Goal: Task Accomplishment & Management: Manage account settings

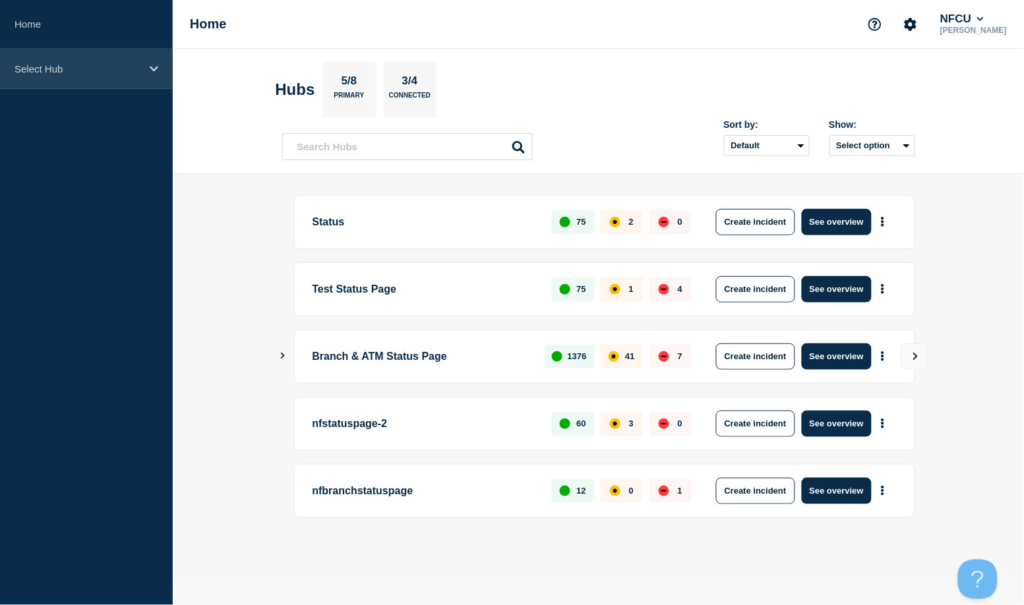
click at [59, 66] on p "Select Hub" at bounding box center [77, 68] width 127 height 11
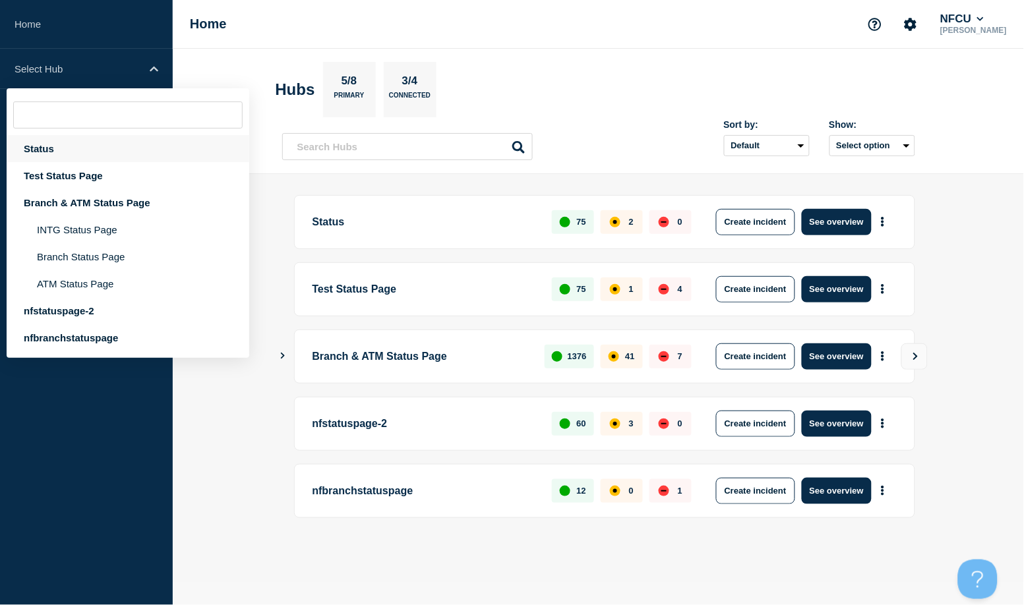
click at [40, 146] on div "Status" at bounding box center [128, 148] width 243 height 27
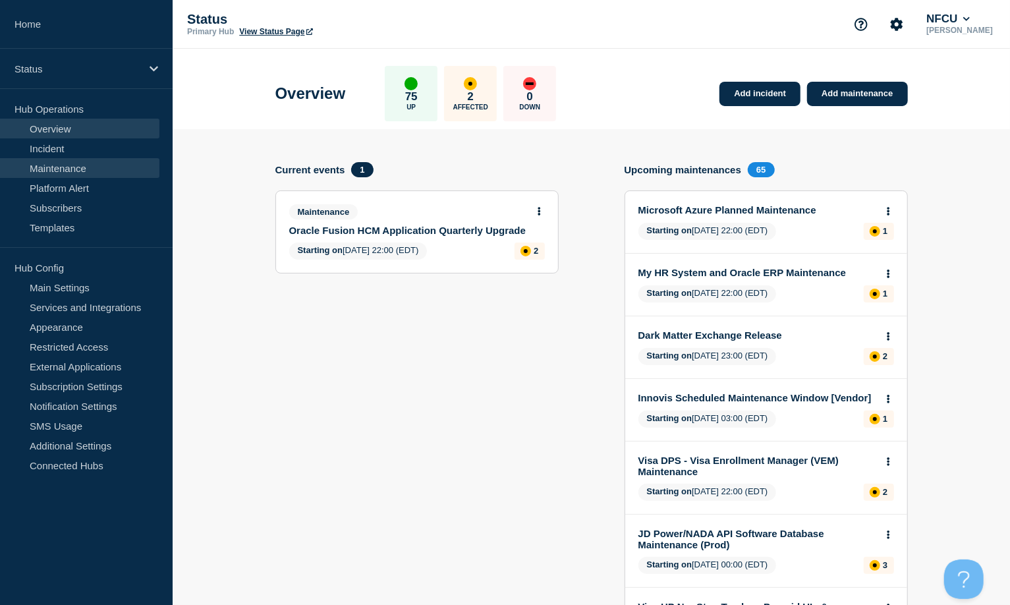
click at [40, 167] on link "Maintenance" at bounding box center [79, 168] width 159 height 20
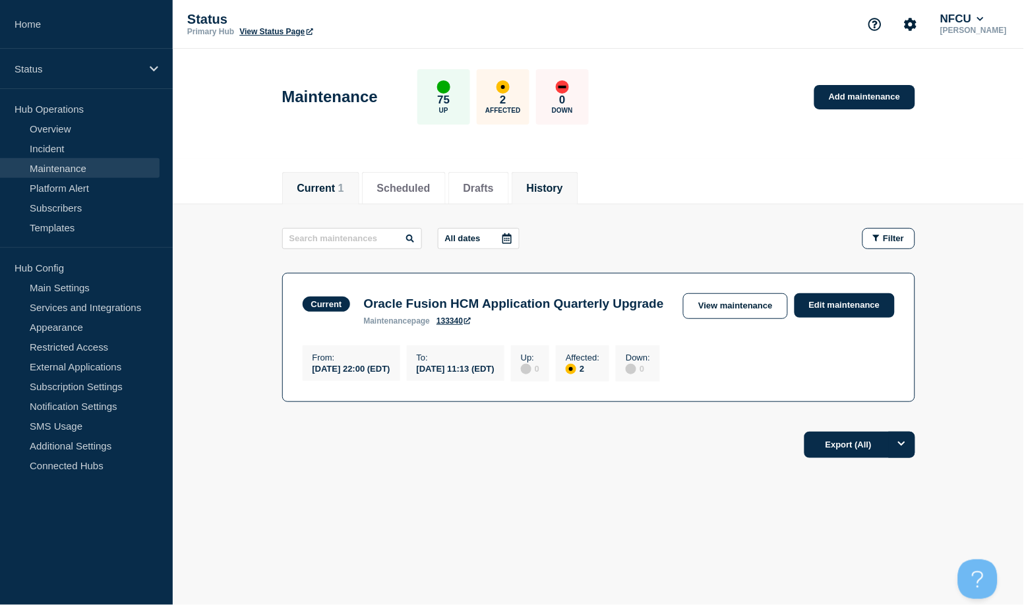
click at [563, 190] on button "History" at bounding box center [545, 189] width 36 height 12
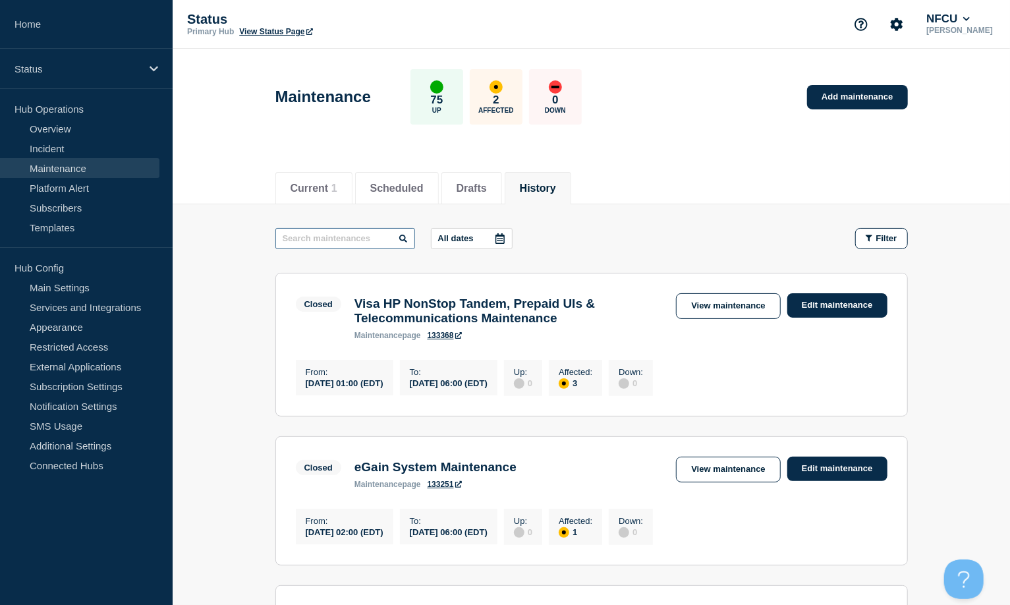
click at [372, 237] on input "text" at bounding box center [345, 238] width 140 height 21
type input "black knight ice"
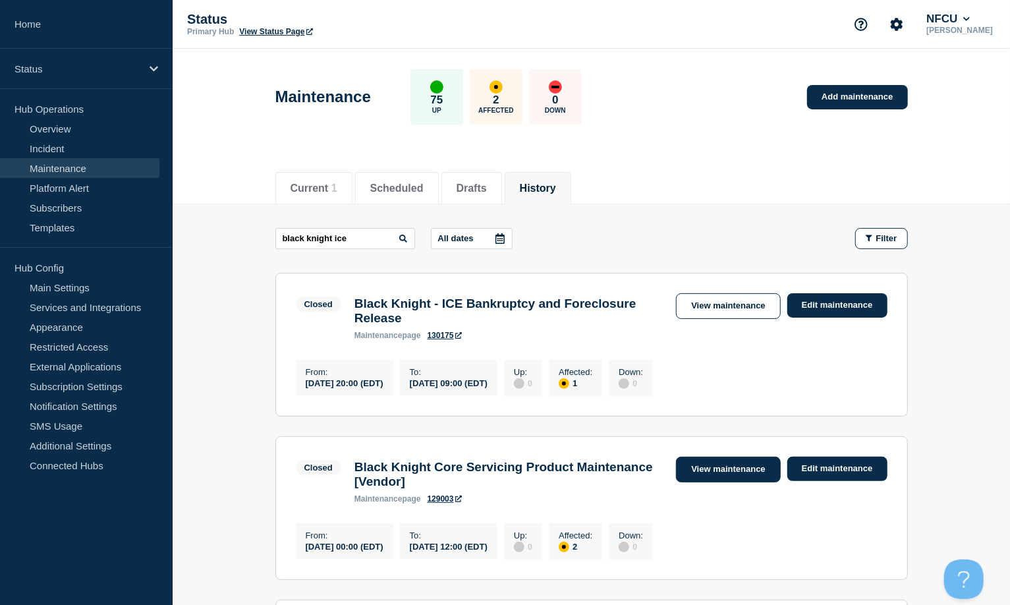
click at [689, 453] on link "View maintenance" at bounding box center [728, 470] width 104 height 26
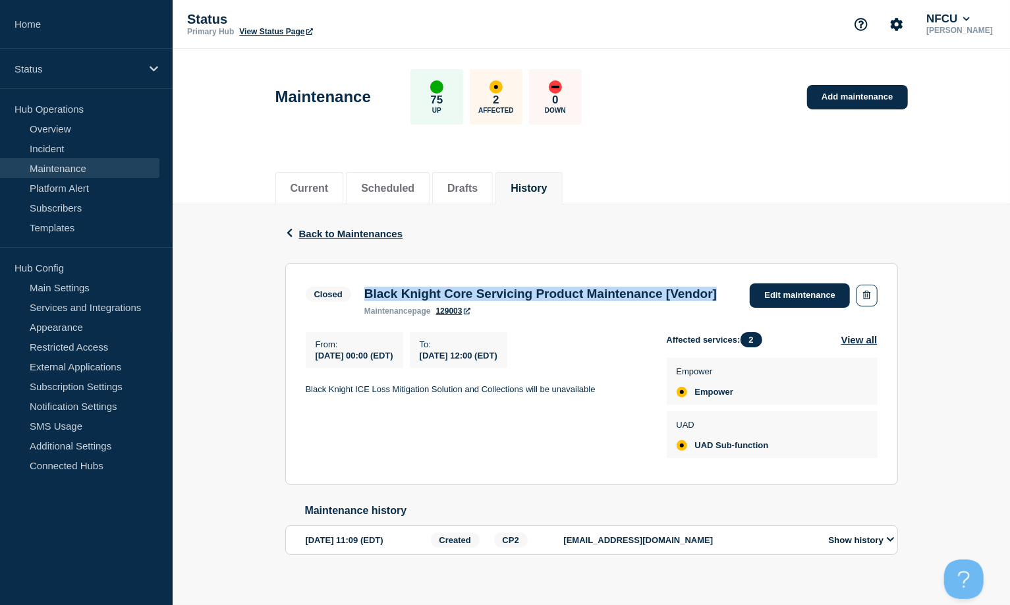
drag, startPoint x: 366, startPoint y: 289, endPoint x: 425, endPoint y: 312, distance: 63.6
click at [425, 301] on h3 "Black Knight Core Servicing Product Maintenance [Vendor]" at bounding box center [540, 294] width 353 height 14
copy h3 "Black Knight Core Servicing Product Maintenance [Vendor]"
click at [547, 184] on button "History" at bounding box center [529, 189] width 36 height 12
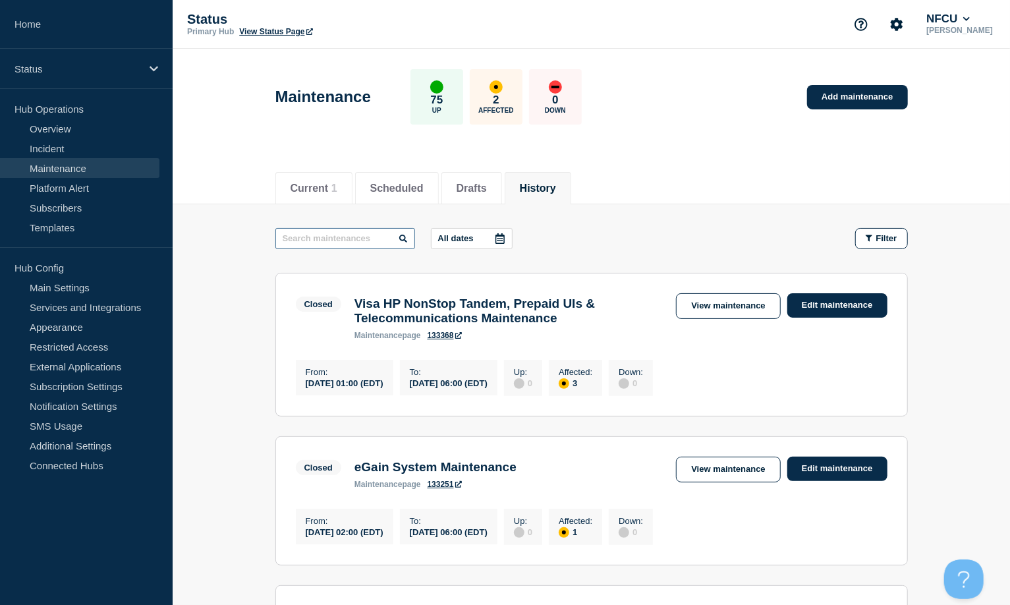
click at [361, 235] on input "text" at bounding box center [345, 238] width 140 height 21
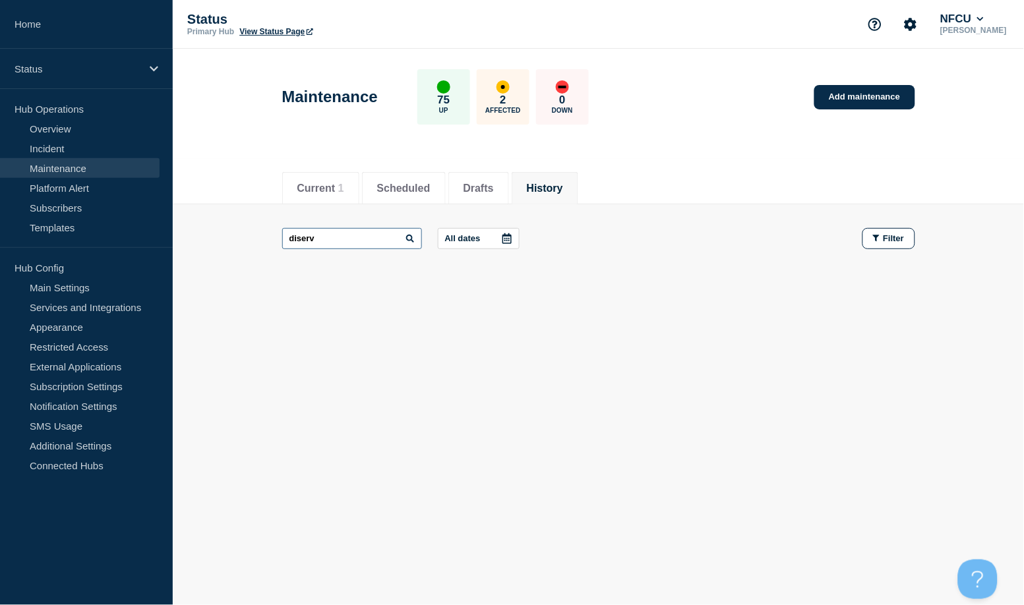
drag, startPoint x: 355, startPoint y: 235, endPoint x: 270, endPoint y: 233, distance: 85.7
click at [270, 233] on main "diserv All dates Filter" at bounding box center [598, 238] width 851 height 69
type input "fiserv"
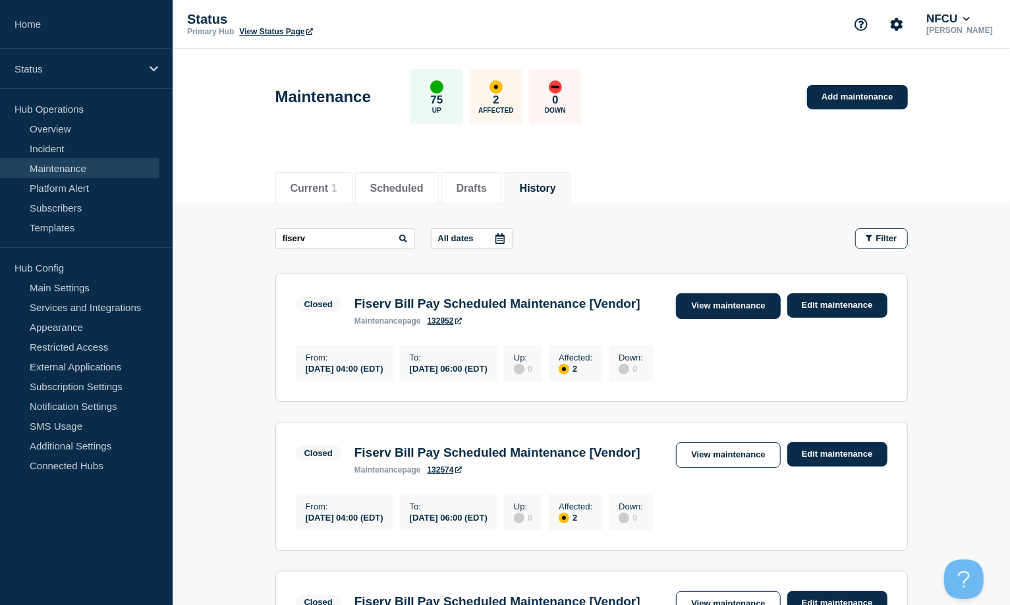
click at [691, 304] on link "View maintenance" at bounding box center [728, 306] width 104 height 26
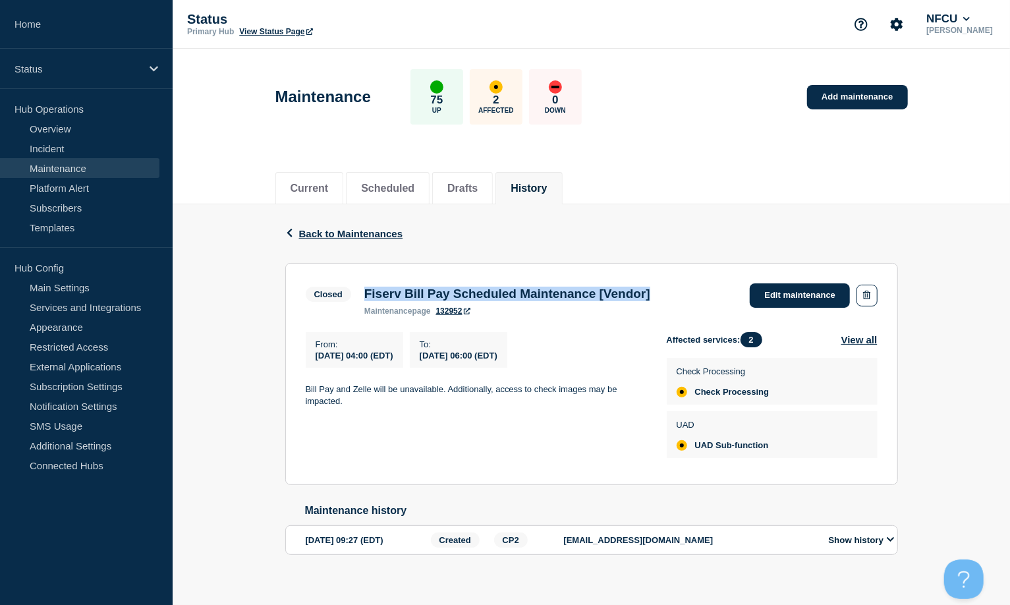
drag, startPoint x: 362, startPoint y: 297, endPoint x: 695, endPoint y: 290, distance: 332.9
click at [657, 290] on div "Fiserv Bill Pay Scheduled Maintenance [Vendor] maintenance page 132952" at bounding box center [507, 301] width 299 height 29
copy h3 "Fiserv Bill Pay Scheduled Maintenance [Vendor]"
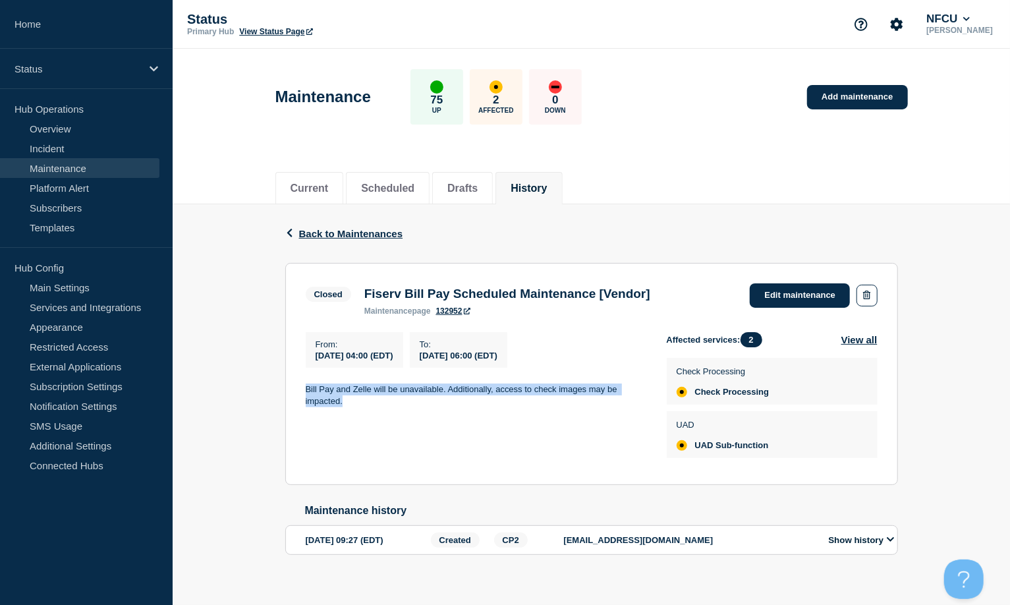
drag, startPoint x: 305, startPoint y: 391, endPoint x: 366, endPoint y: 406, distance: 63.0
click at [366, 406] on p "Bill Pay and Zelle will be unavailable. Additionally, access to check images ma…" at bounding box center [476, 396] width 340 height 24
copy p "Bill Pay and Zelle will be unavailable. Additionally, access to check images ma…"
click at [547, 183] on button "History" at bounding box center [529, 189] width 36 height 12
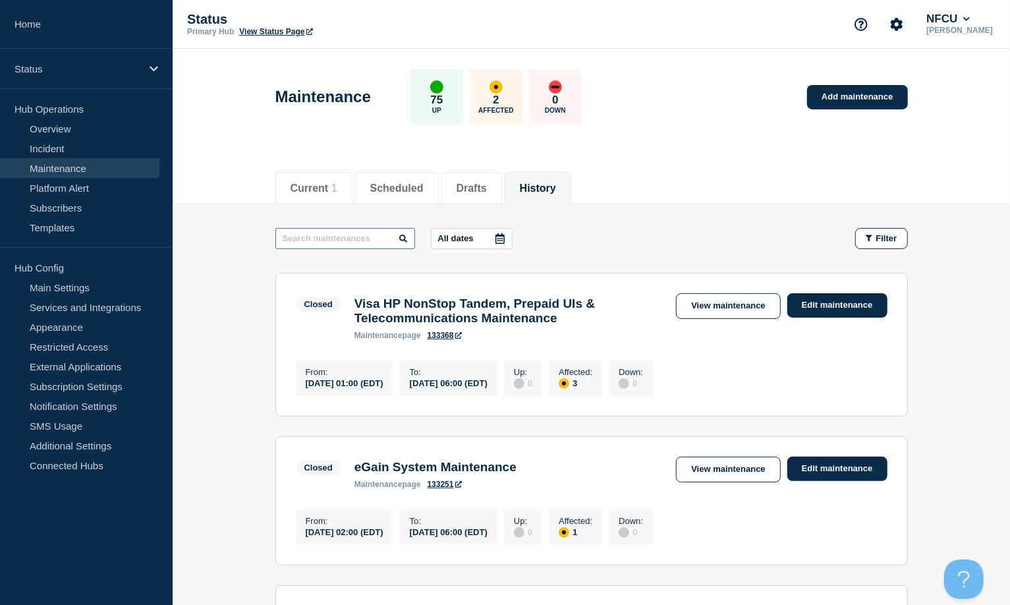
click at [363, 241] on input "text" at bounding box center [345, 238] width 140 height 21
type input "visa dps"
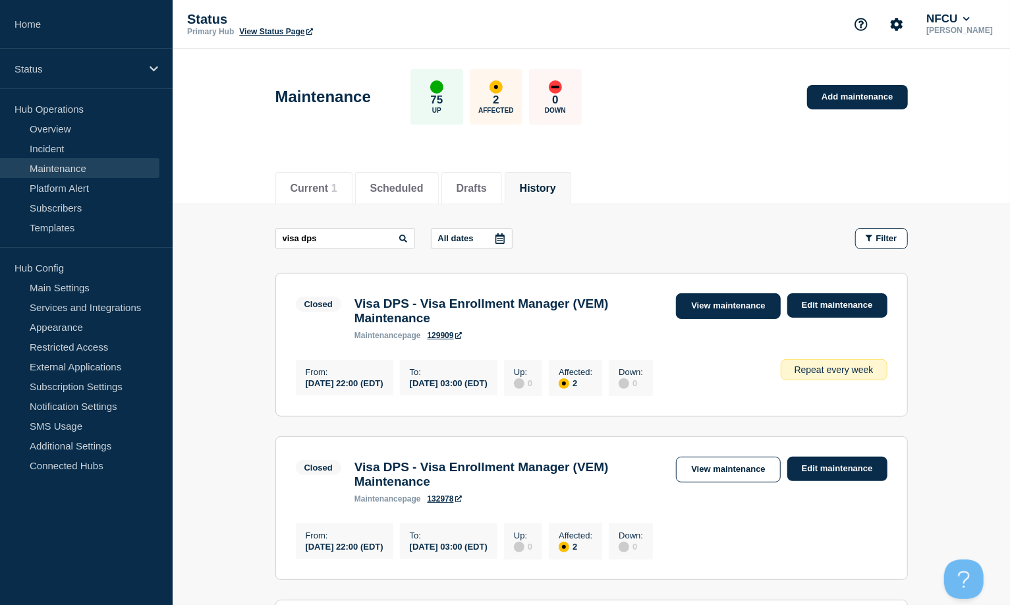
click at [699, 311] on link "View maintenance" at bounding box center [728, 306] width 104 height 26
click at [767, 98] on link "Add maintenance" at bounding box center [857, 97] width 100 height 24
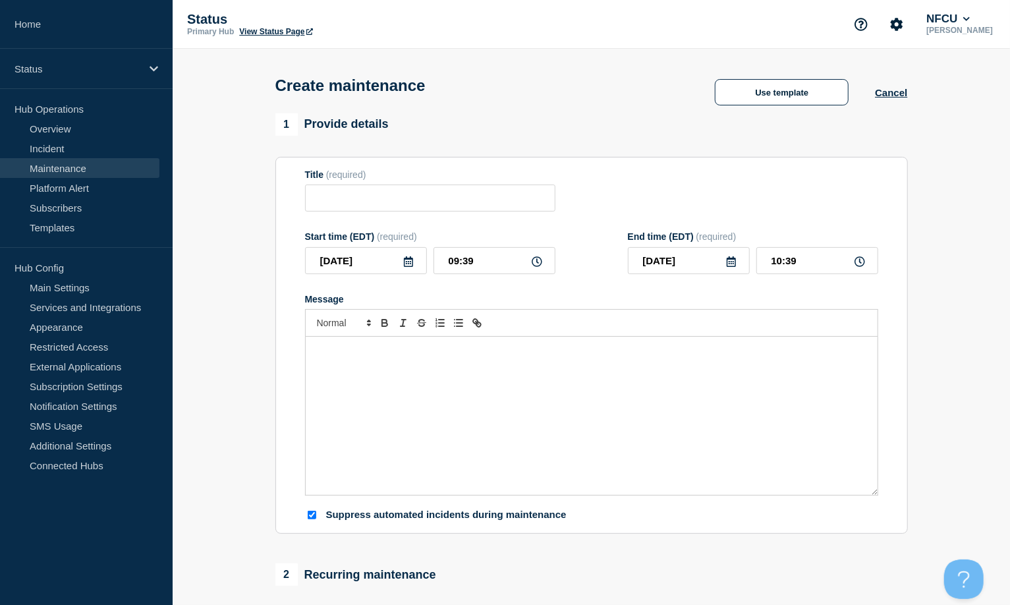
checkbox input "true"
click at [762, 84] on button "Use template" at bounding box center [782, 92] width 134 height 26
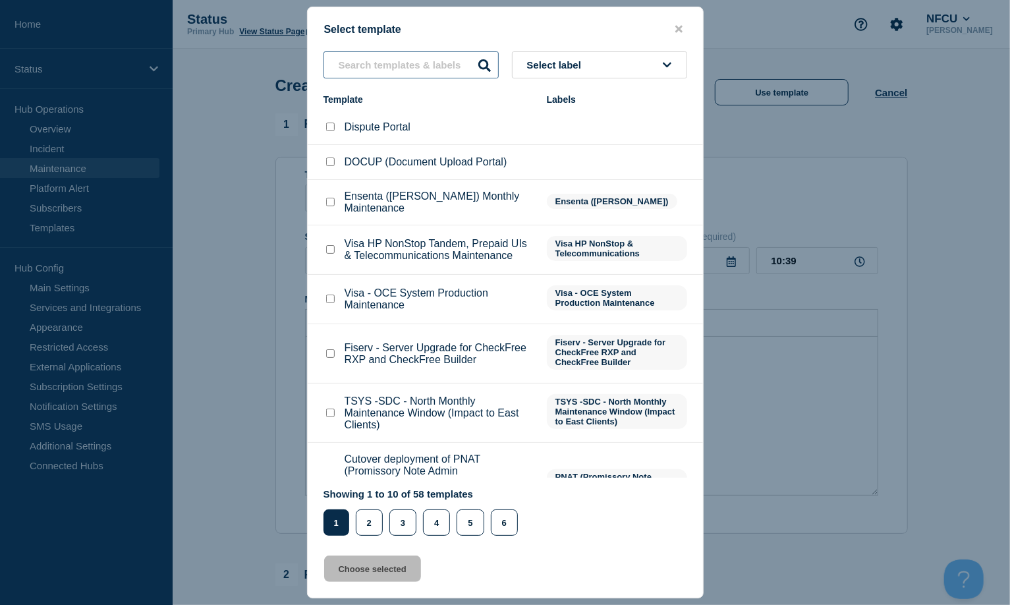
click at [409, 67] on input "text" at bounding box center [411, 64] width 175 height 27
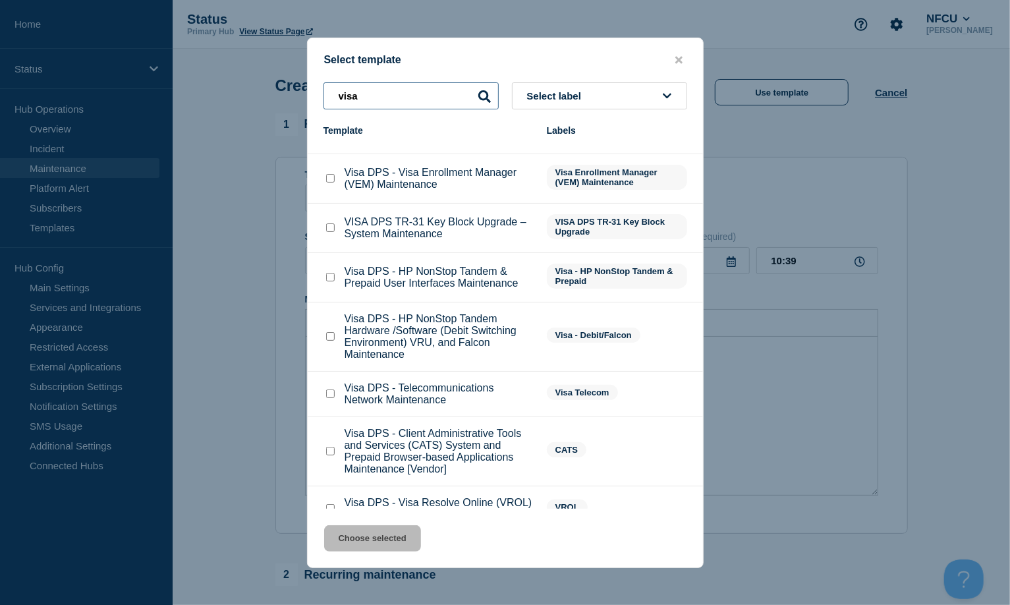
scroll to position [155, 0]
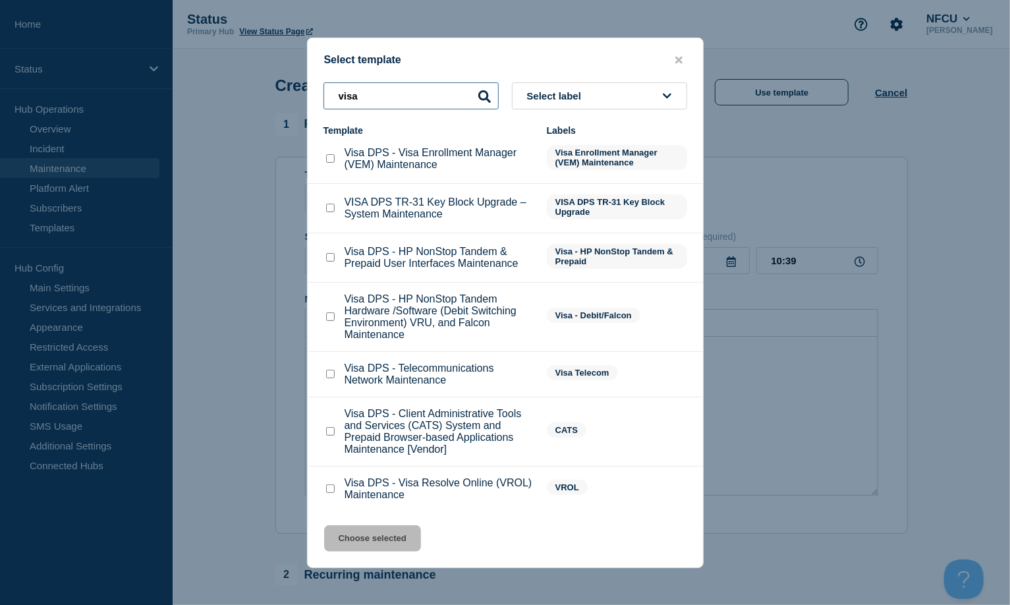
type input "visa"
click at [326, 432] on checkbox"] "Visa DPS - Client Administrative Tools and Services (CATS) System and Prepaid B…" at bounding box center [330, 431] width 9 height 9
checkbox checkbox"] "true"
click at [382, 453] on button "Choose selected" at bounding box center [372, 538] width 97 height 26
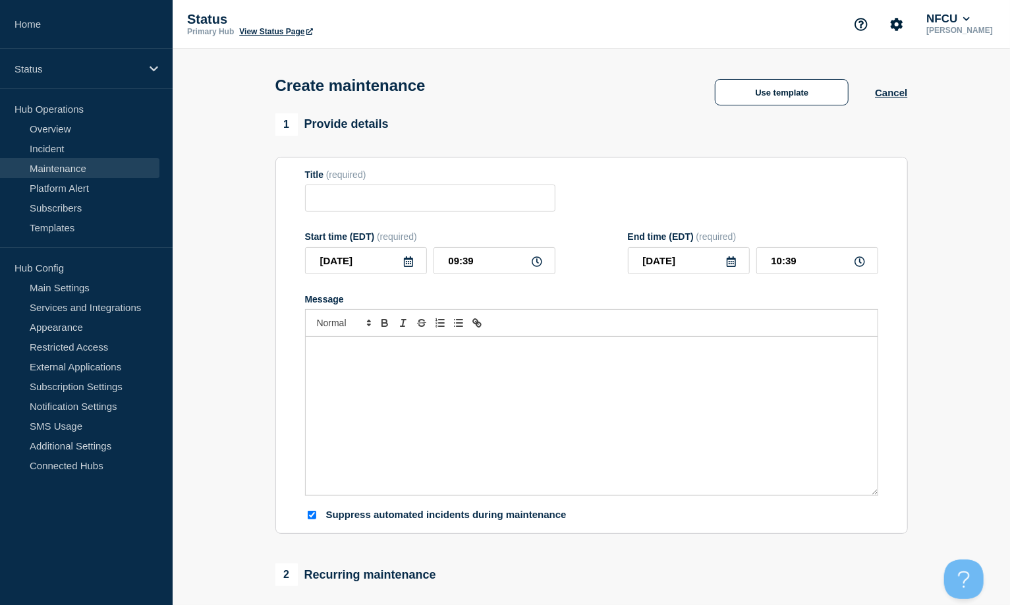
type input "Visa DPS - Client Administrative Tools and Services (CATS) System and Prepaid B…"
type input "12:24"
checkbox input "false"
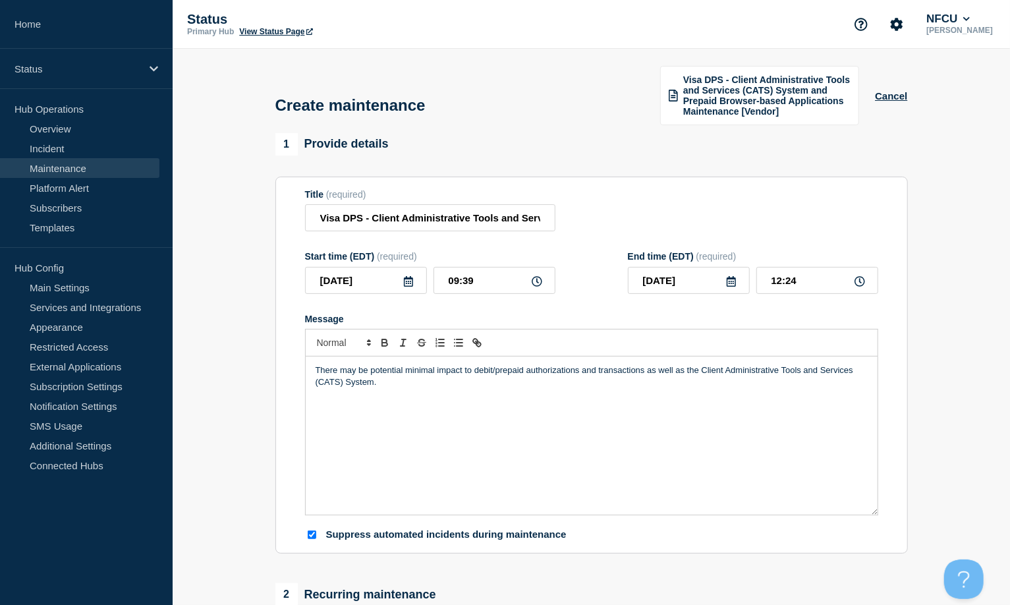
click at [410, 277] on icon at bounding box center [408, 281] width 9 height 11
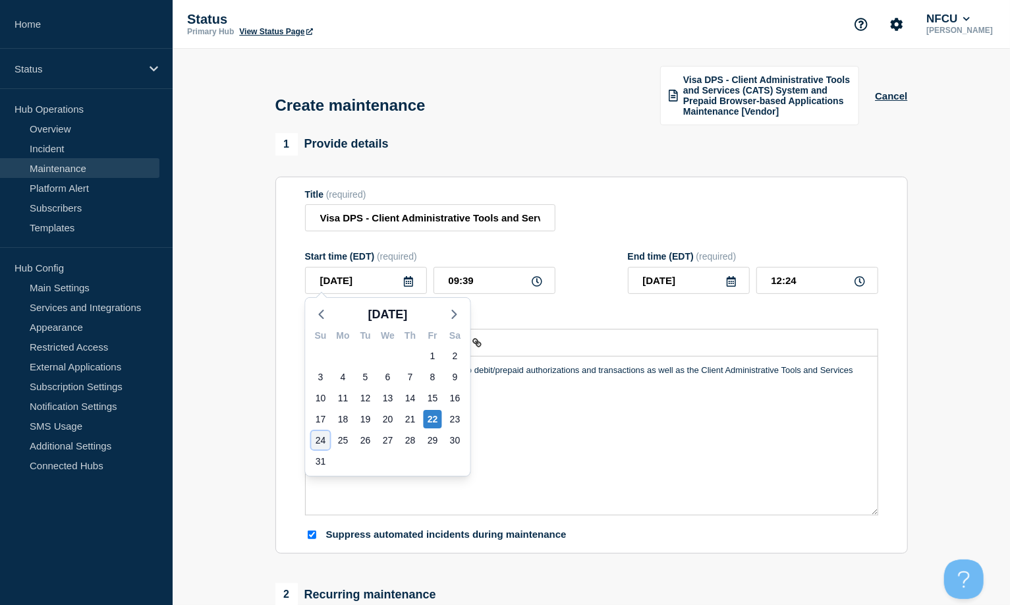
click at [322, 438] on div "24" at bounding box center [321, 440] width 18 height 18
type input "[DATE]"
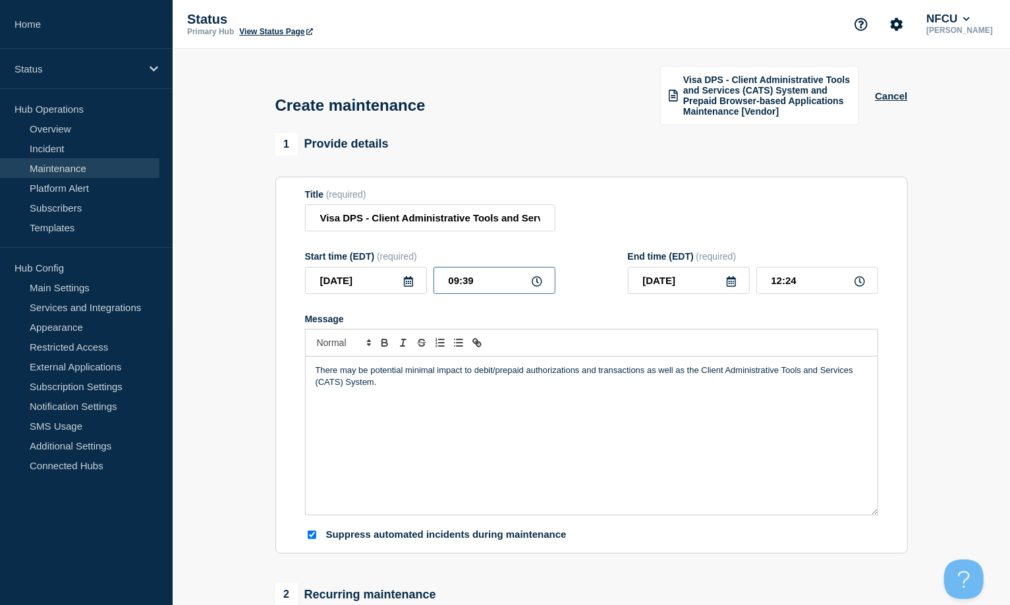
click at [485, 272] on input "09:39" at bounding box center [495, 280] width 122 height 27
drag, startPoint x: 487, startPoint y: 273, endPoint x: 363, endPoint y: 201, distance: 143.2
click at [367, 235] on form "Title (required) Visa DPS - Client Administrative Tools and Services (CATS) Sys…" at bounding box center [591, 365] width 573 height 353
type input "02:15"
type input "05:00"
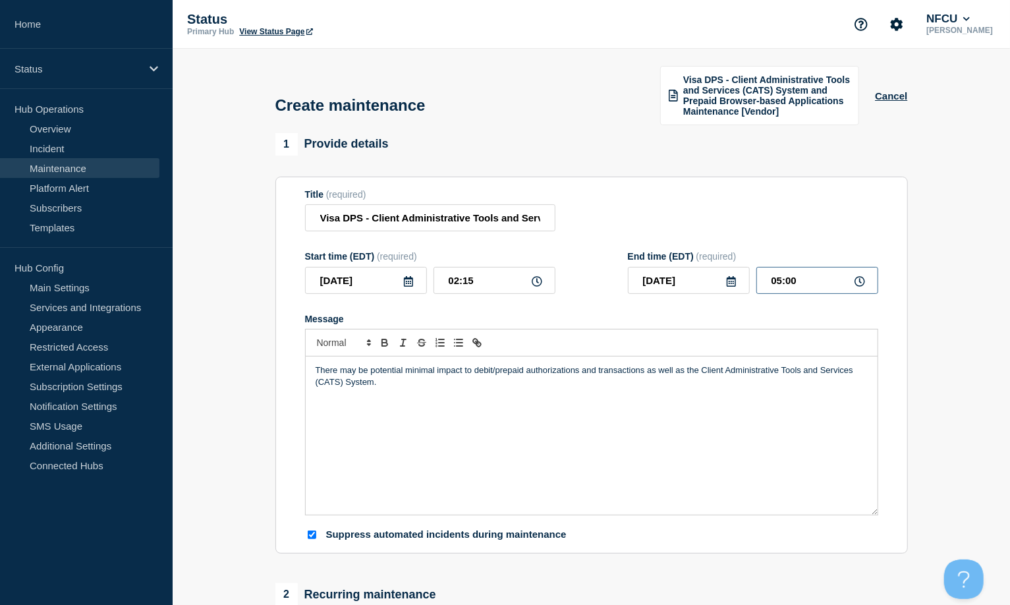
click at [767, 268] on input "05:00" at bounding box center [818, 280] width 122 height 27
drag, startPoint x: 825, startPoint y: 276, endPoint x: 658, endPoint y: 264, distance: 167.2
click at [658, 267] on div "2025-08-24 05:00" at bounding box center [753, 280] width 250 height 27
click at [639, 196] on div "Title (required) Visa DPS - Client Administrative Tools and Services (CATS) Sys…" at bounding box center [591, 210] width 573 height 43
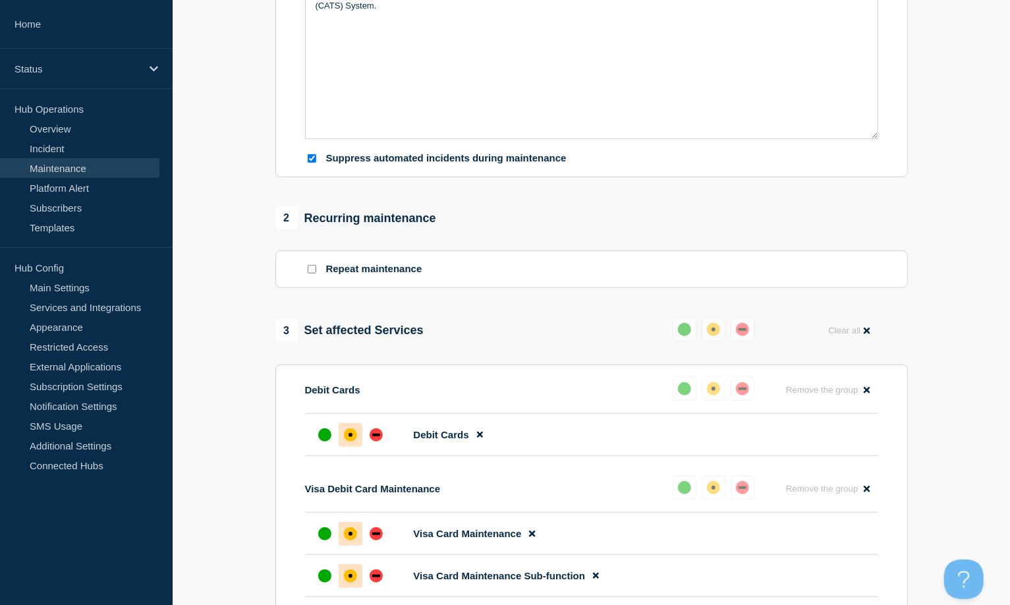
scroll to position [768, 0]
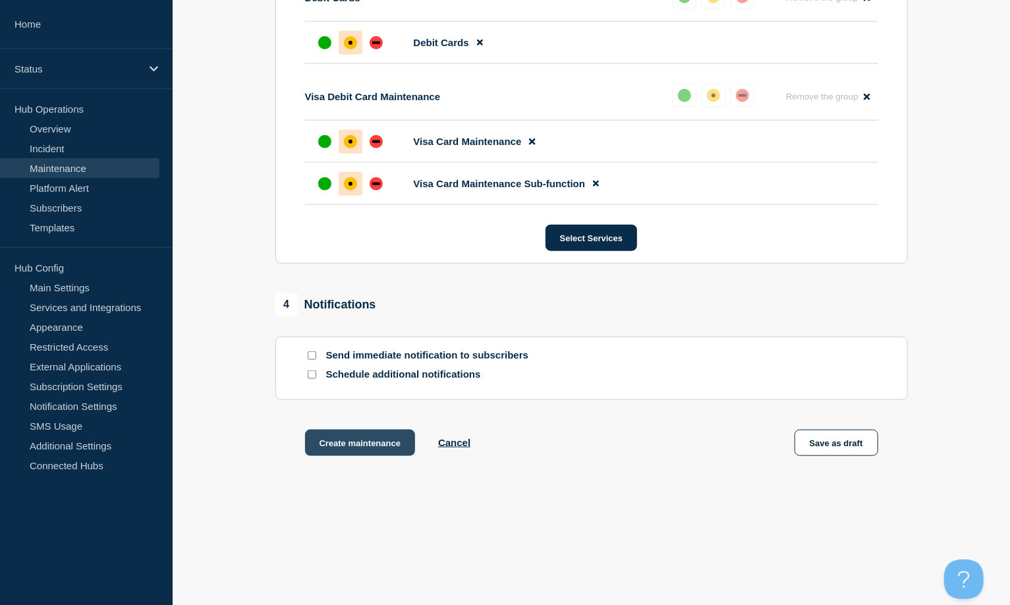
click at [355, 446] on button "Create maintenance" at bounding box center [360, 443] width 111 height 26
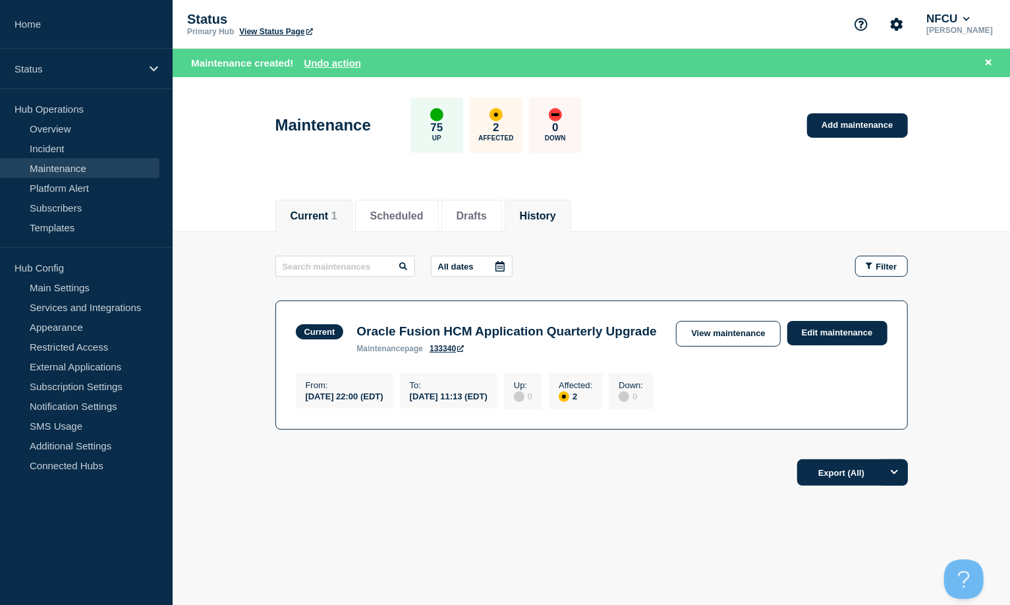
click at [545, 206] on li "History" at bounding box center [538, 216] width 67 height 32
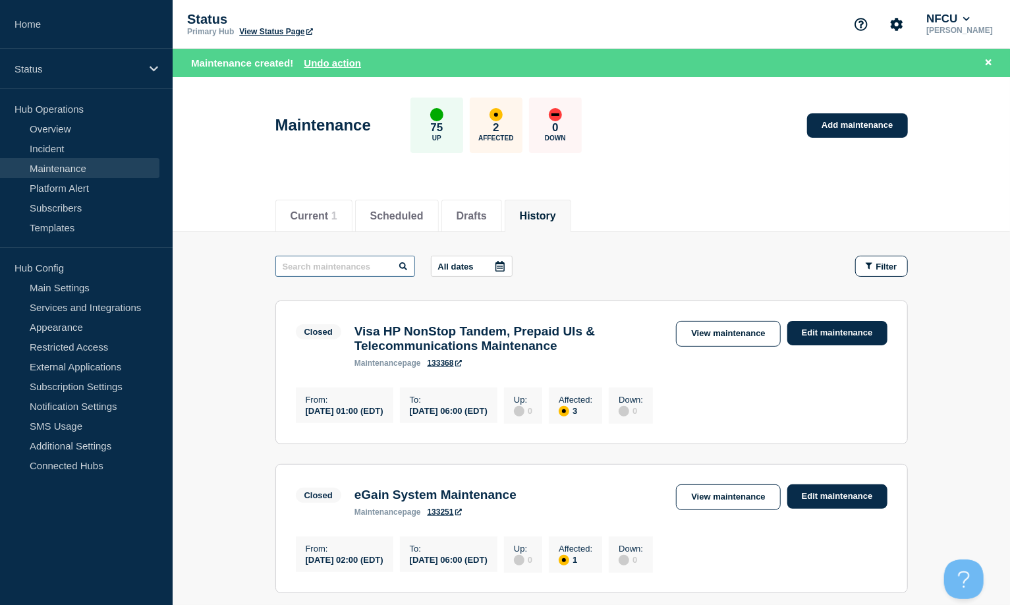
click at [380, 267] on input "text" at bounding box center [345, 266] width 140 height 21
type input "innovis"
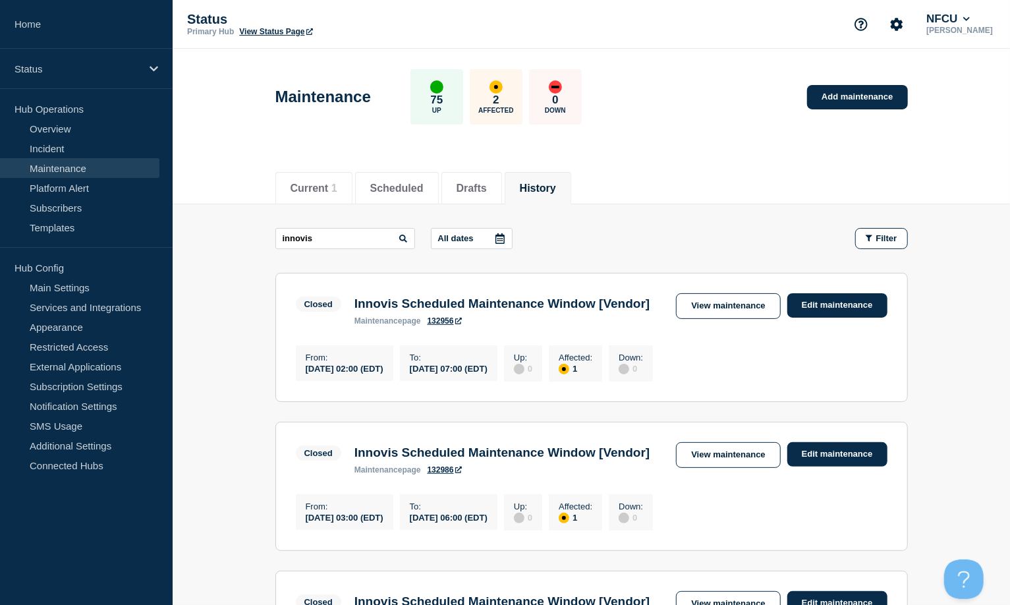
click at [737, 299] on link "View maintenance" at bounding box center [728, 306] width 104 height 26
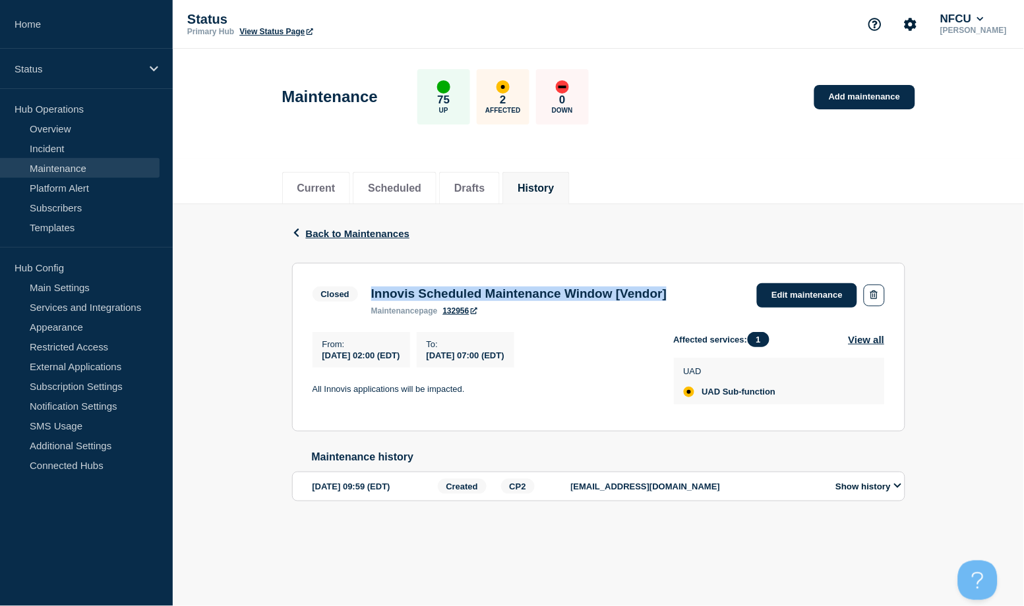
drag, startPoint x: 372, startPoint y: 295, endPoint x: 714, endPoint y: 290, distance: 342.8
click at [714, 290] on div "Closed Innovis Scheduled Maintenance Window [Vendor] maintenance page 132956 Ed…" at bounding box center [598, 299] width 572 height 32
copy h3 "Innovis Scheduled Maintenance Window [Vendor]"
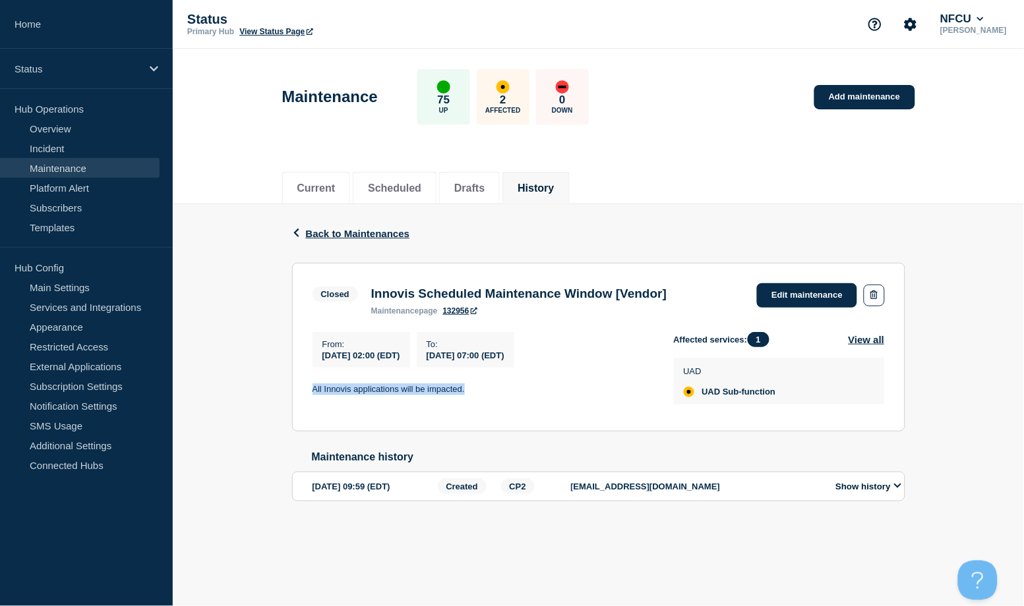
drag, startPoint x: 304, startPoint y: 389, endPoint x: 533, endPoint y: 383, distance: 228.8
click at [533, 383] on section "Closed Innovis Scheduled Maintenance Window [Vendor] maintenance page 132956 Ed…" at bounding box center [598, 347] width 613 height 169
copy p "All Innovis applications will be impacted."
click at [554, 185] on button "History" at bounding box center [535, 189] width 36 height 12
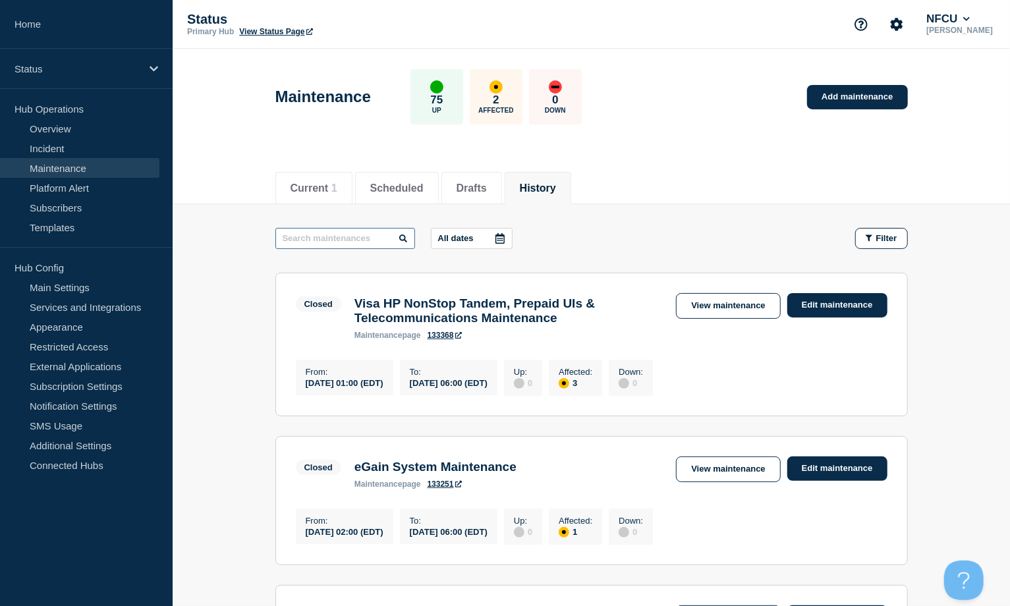
click at [328, 237] on input "text" at bounding box center [345, 238] width 140 height 21
type input "outseer"
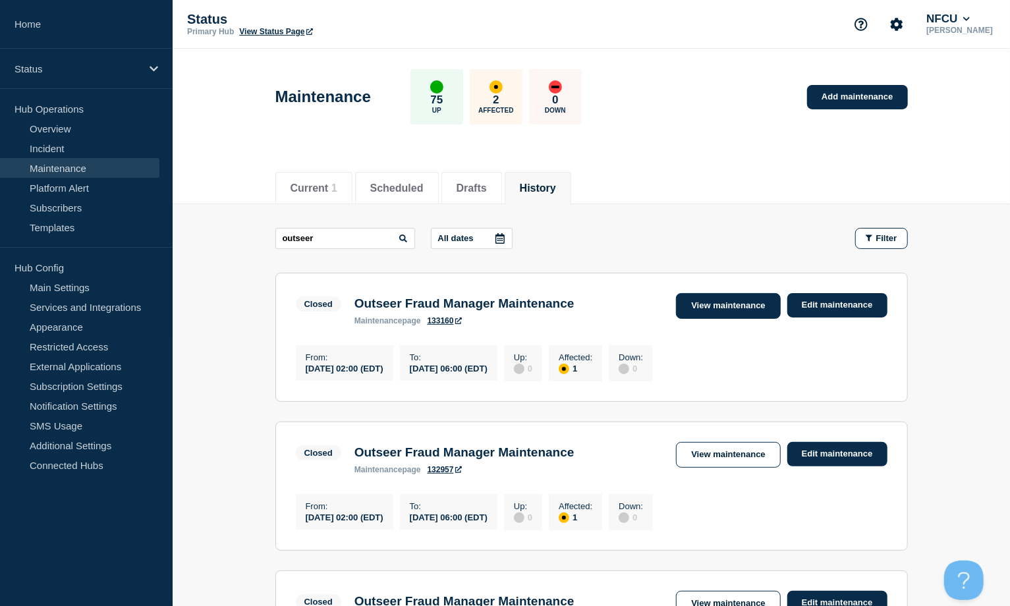
click at [713, 302] on link "View maintenance" at bounding box center [728, 306] width 104 height 26
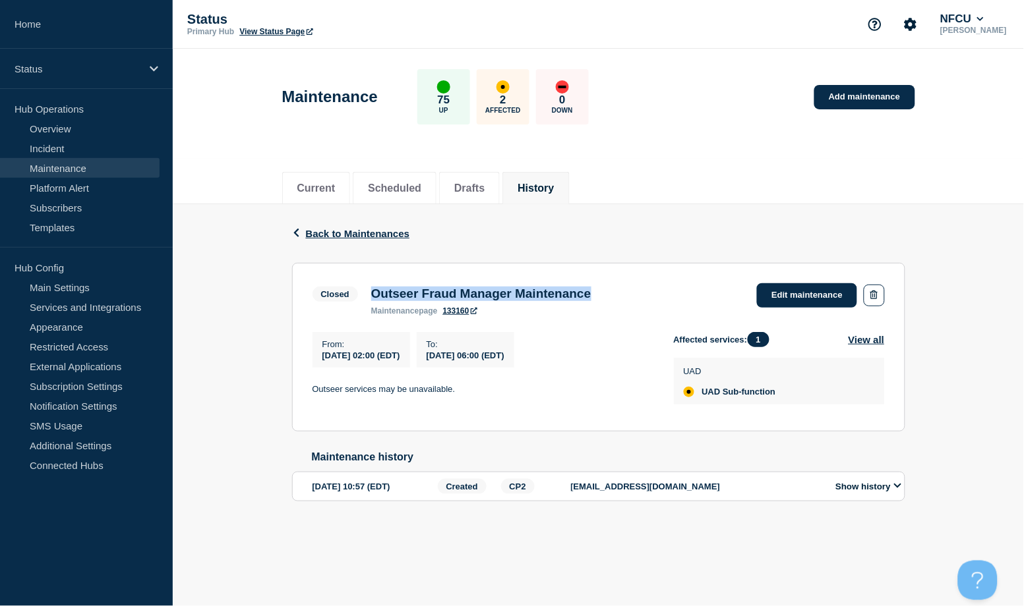
drag, startPoint x: 373, startPoint y: 296, endPoint x: 642, endPoint y: 294, distance: 268.9
click at [642, 294] on div "Closed Outseer Fraud Manager Maintenance maintenance page 133160 Edit maintenan…" at bounding box center [598, 299] width 572 height 32
copy h3 "Outseer Fraud Manager Maintenance"
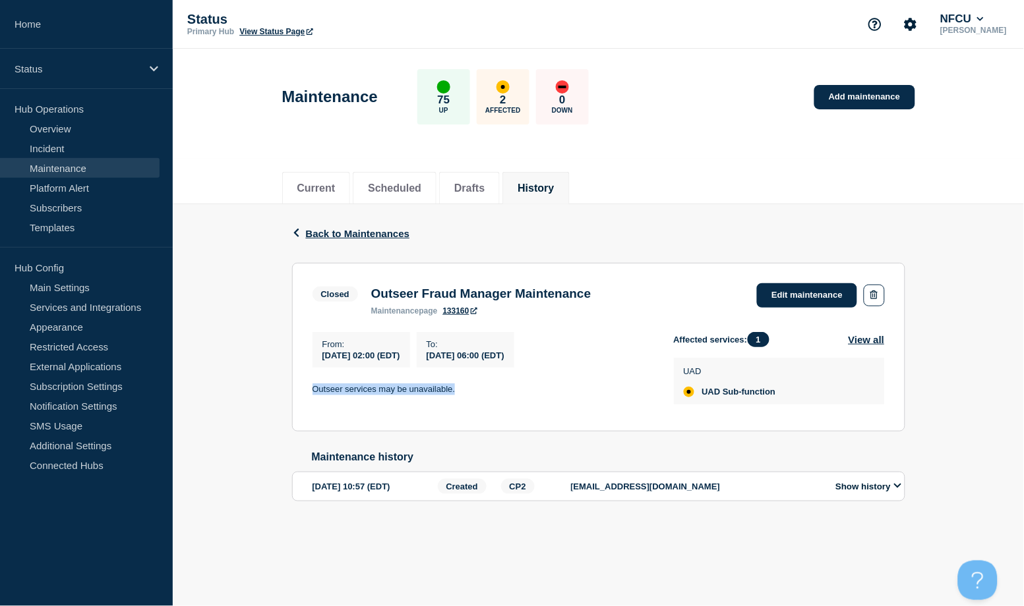
drag, startPoint x: 310, startPoint y: 390, endPoint x: 524, endPoint y: 382, distance: 213.7
click at [524, 382] on section "Closed Outseer Fraud Manager Maintenance maintenance page 133160 Edit maintenan…" at bounding box center [598, 347] width 613 height 169
copy p "Outseer services may be unavailable."
click at [569, 181] on li "History" at bounding box center [535, 188] width 67 height 32
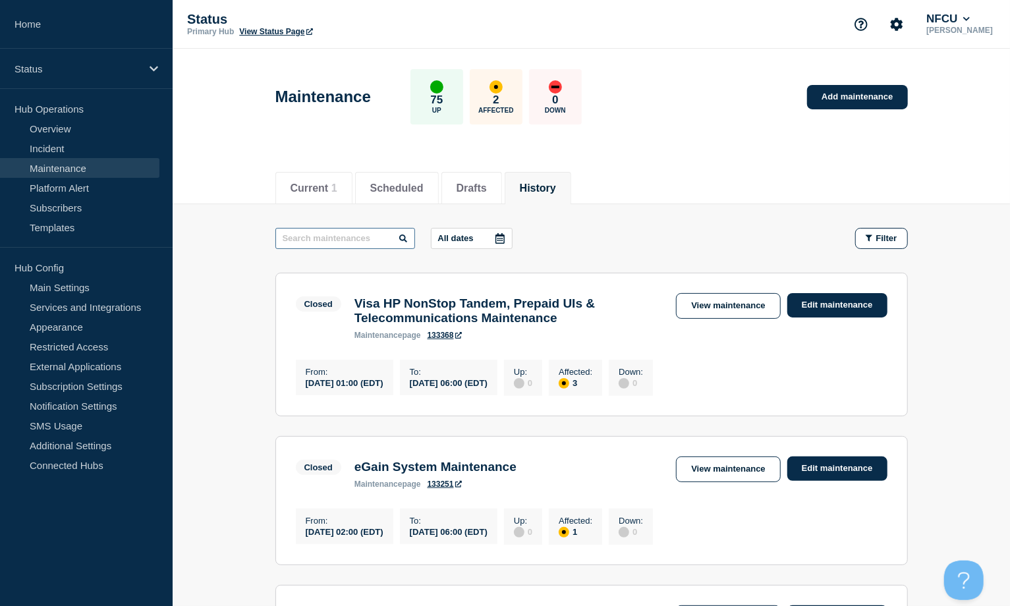
click at [384, 240] on input "text" at bounding box center [345, 238] width 140 height 21
type input "mercer"
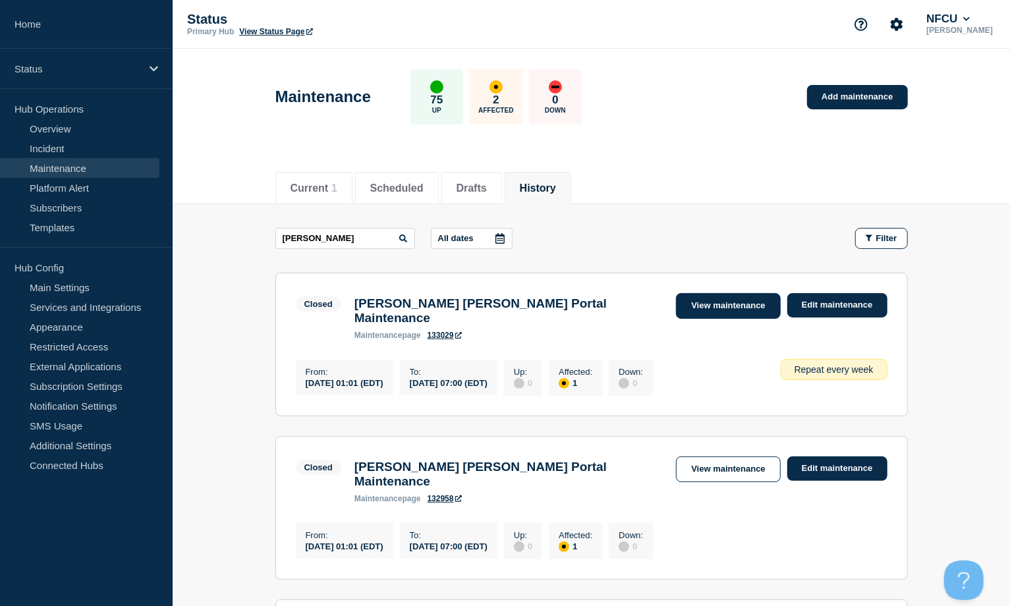
click at [704, 299] on link "View maintenance" at bounding box center [728, 306] width 104 height 26
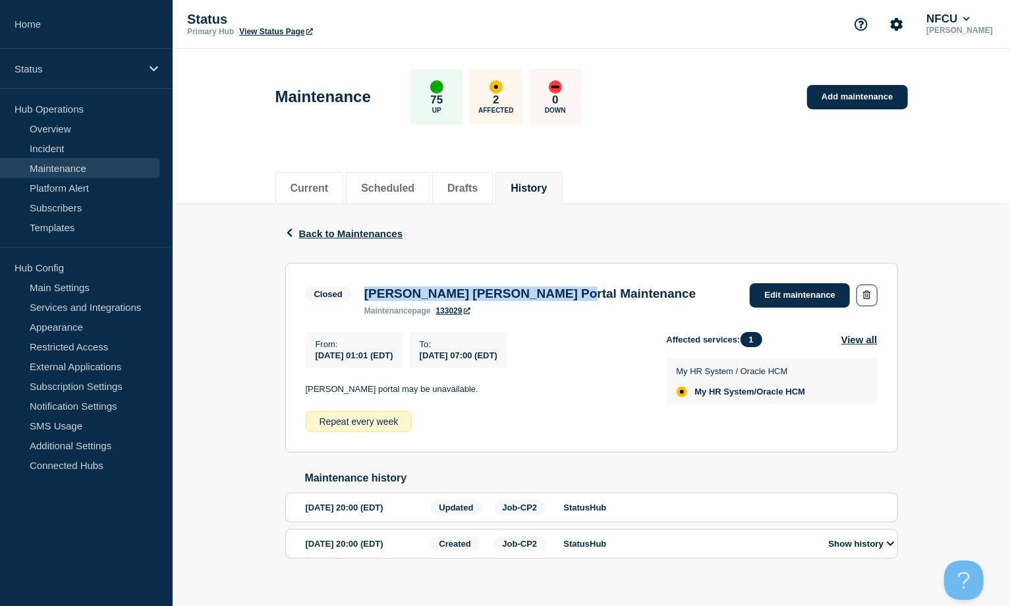
drag, startPoint x: 369, startPoint y: 299, endPoint x: 602, endPoint y: 284, distance: 233.1
click at [602, 284] on div "Closed Mercer MyHR Portal Maintenance maintenance page 133029 Edit maintenance" at bounding box center [592, 299] width 572 height 32
copy h3 "[PERSON_NAME] [PERSON_NAME] Portal Maintenance"
drag, startPoint x: 305, startPoint y: 397, endPoint x: 442, endPoint y: 391, distance: 137.2
click at [442, 391] on section "Closed Mercer MyHR Portal Maintenance maintenance page 133029 Edit maintenance …" at bounding box center [591, 358] width 613 height 190
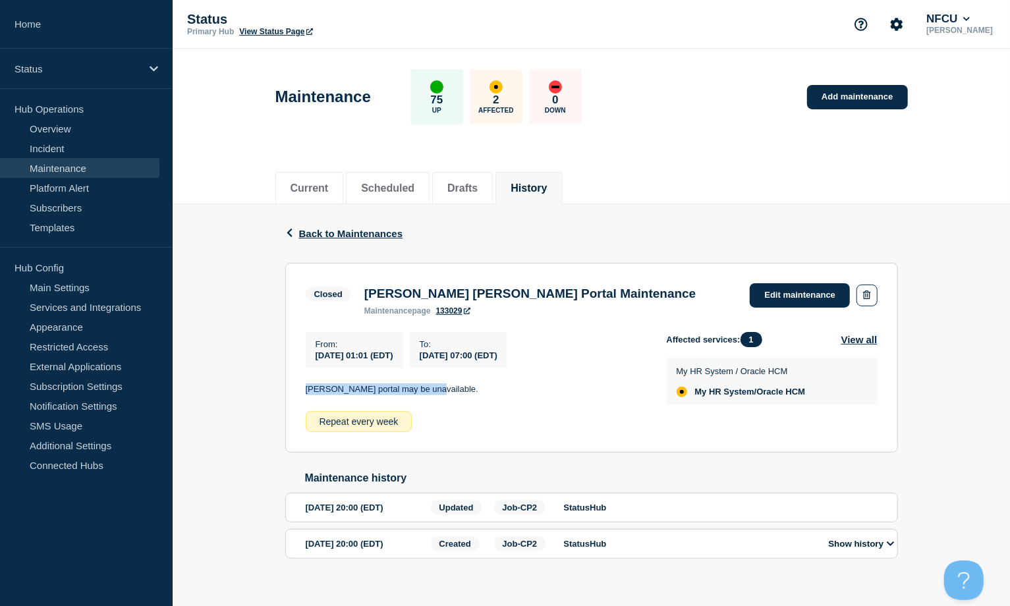
copy p "MyHR portal may be unavailable."
click at [540, 196] on li "History" at bounding box center [529, 188] width 67 height 32
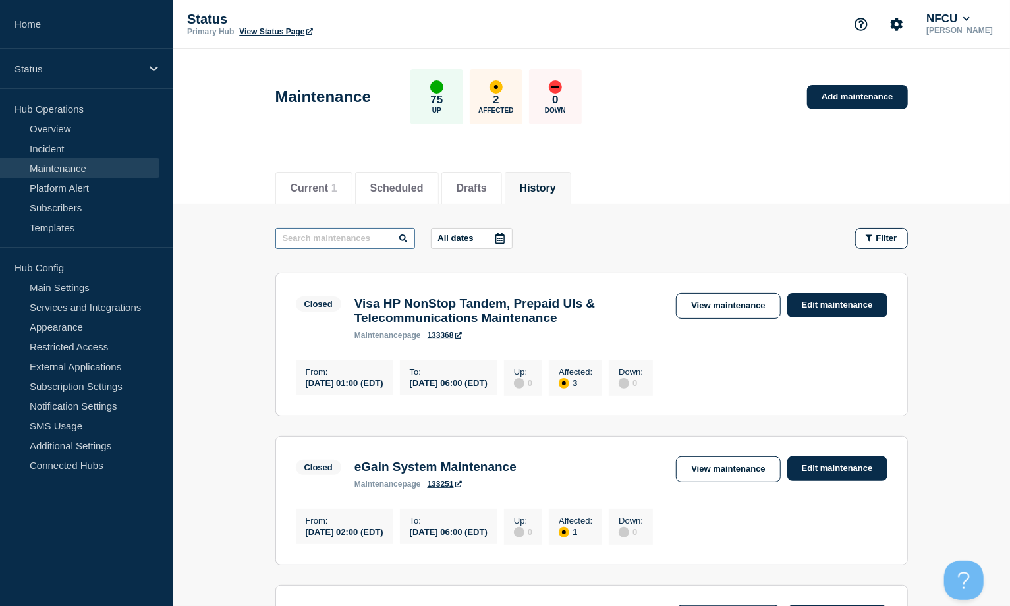
click at [347, 246] on input "text" at bounding box center [345, 238] width 140 height 21
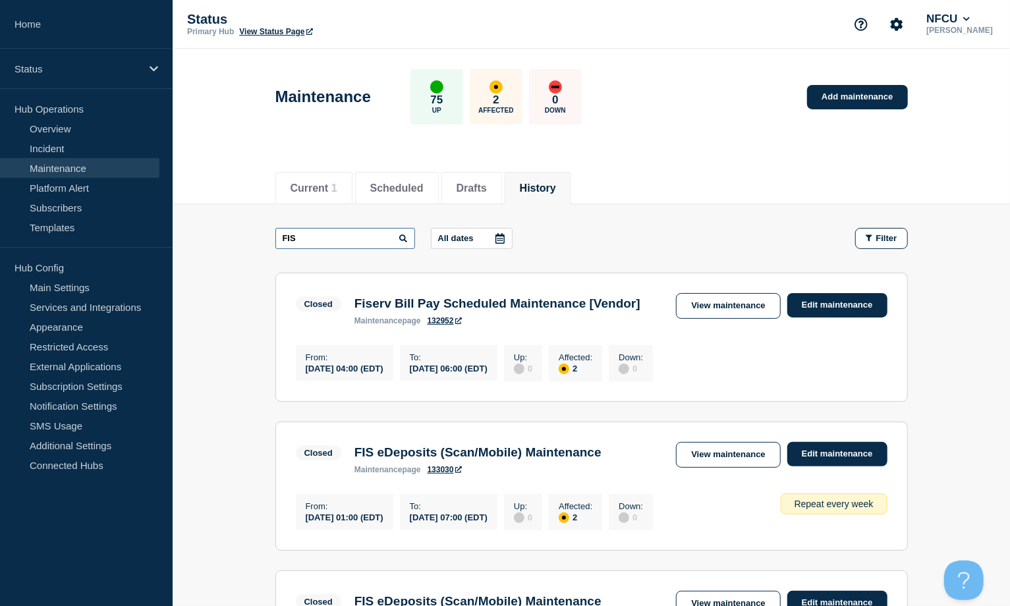
click at [335, 235] on input "FIS" at bounding box center [345, 238] width 140 height 21
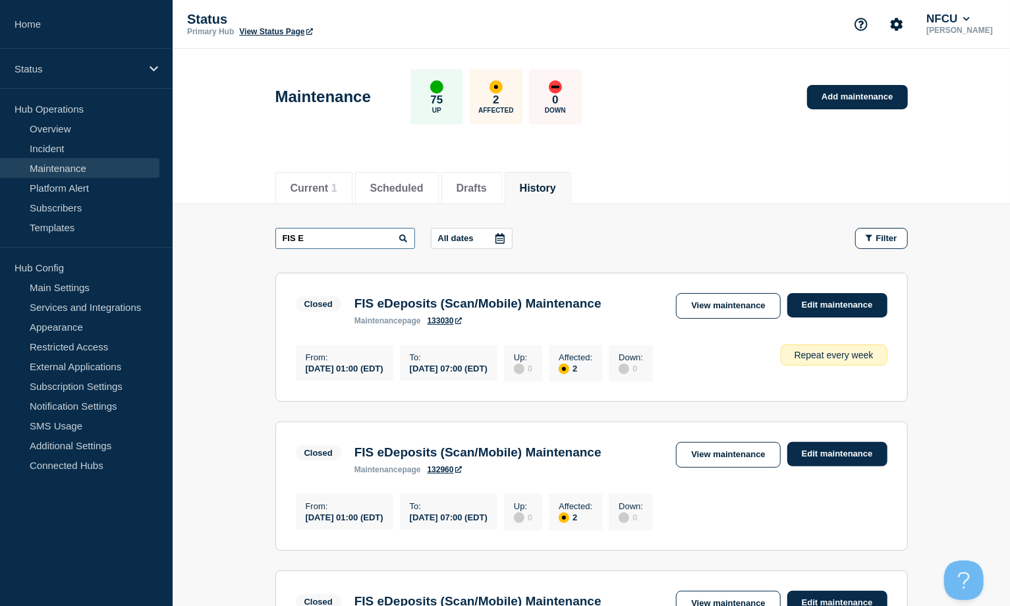
drag, startPoint x: 340, startPoint y: 236, endPoint x: 241, endPoint y: 204, distance: 104.6
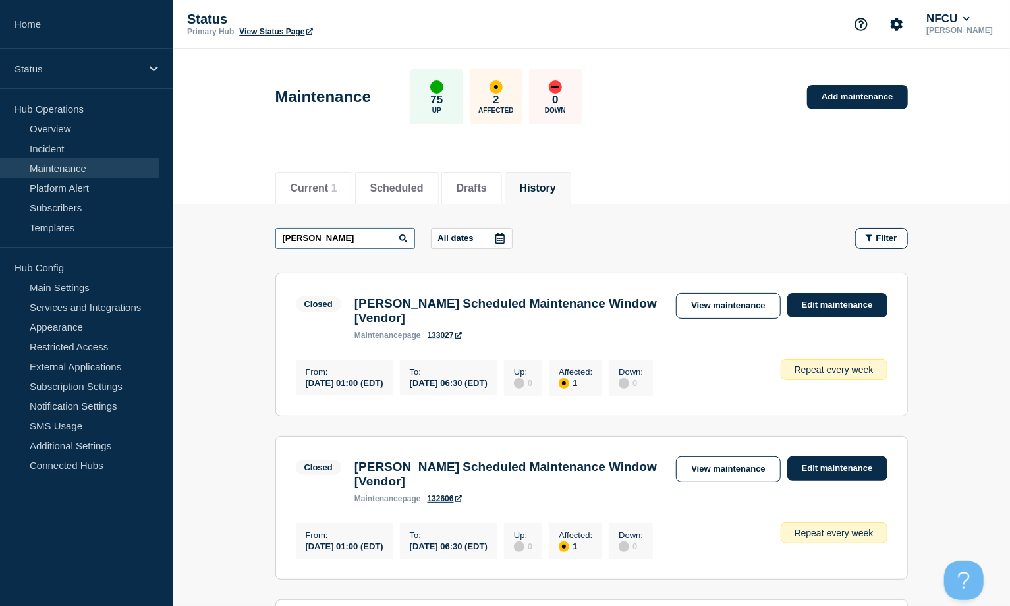
drag, startPoint x: 338, startPoint y: 237, endPoint x: 194, endPoint y: 221, distance: 145.2
type input "YODLEE"
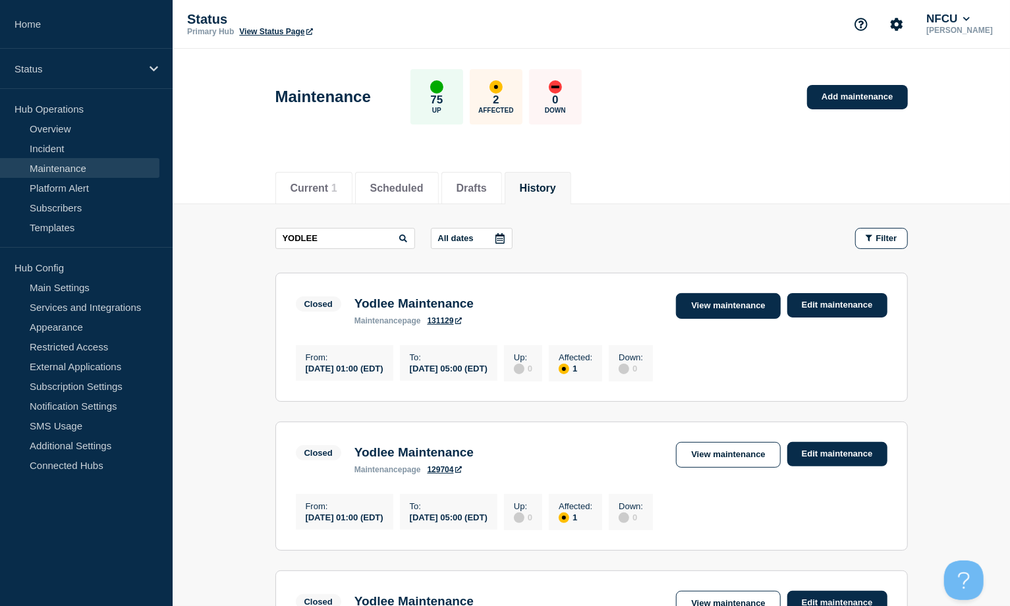
click at [730, 303] on link "View maintenance" at bounding box center [728, 306] width 104 height 26
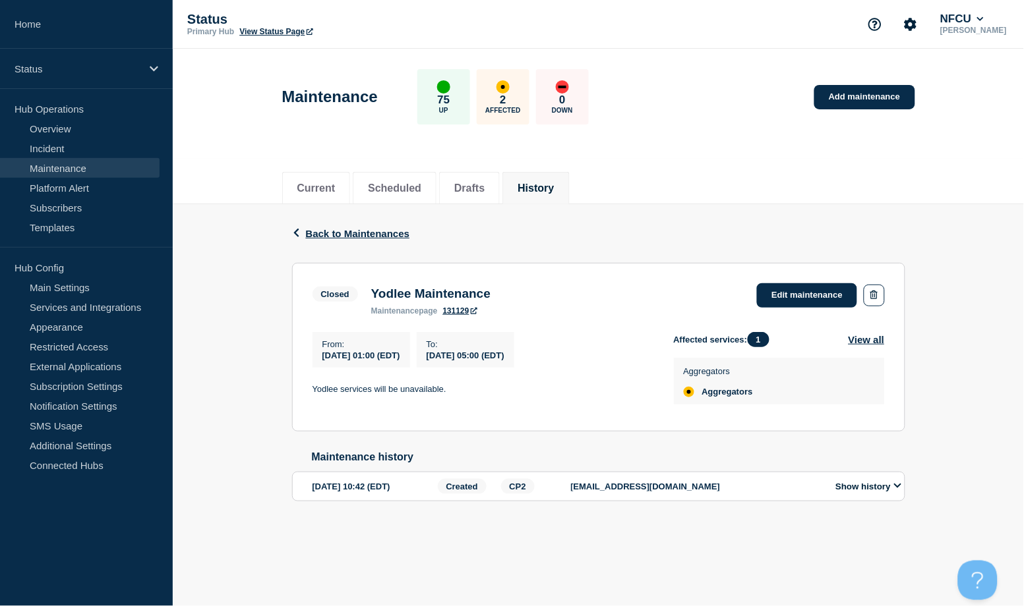
drag, startPoint x: 372, startPoint y: 288, endPoint x: 573, endPoint y: 273, distance: 200.9
click at [573, 273] on section "Closed Yodlee Maintenance maintenance page 131129 Edit maintenance From : 2025-…" at bounding box center [598, 347] width 613 height 169
copy h3 "Yodlee Maintenance"
drag, startPoint x: 304, startPoint y: 395, endPoint x: 501, endPoint y: 388, distance: 196.5
click at [501, 388] on section "Closed Yodlee Maintenance maintenance page 131129 Edit maintenance From : 2025-…" at bounding box center [598, 347] width 613 height 169
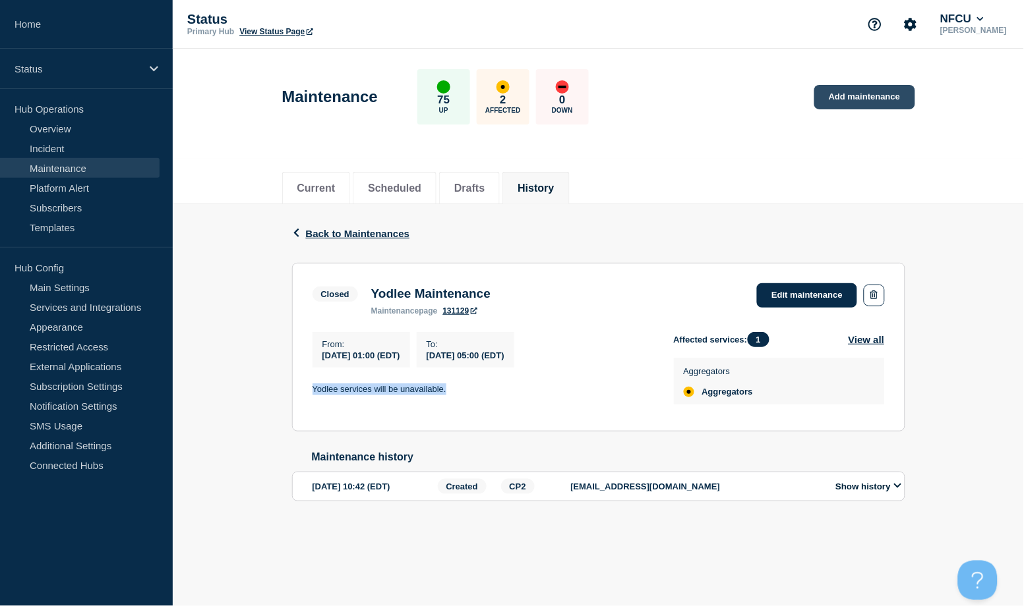
click at [767, 104] on link "Add maintenance" at bounding box center [864, 97] width 100 height 24
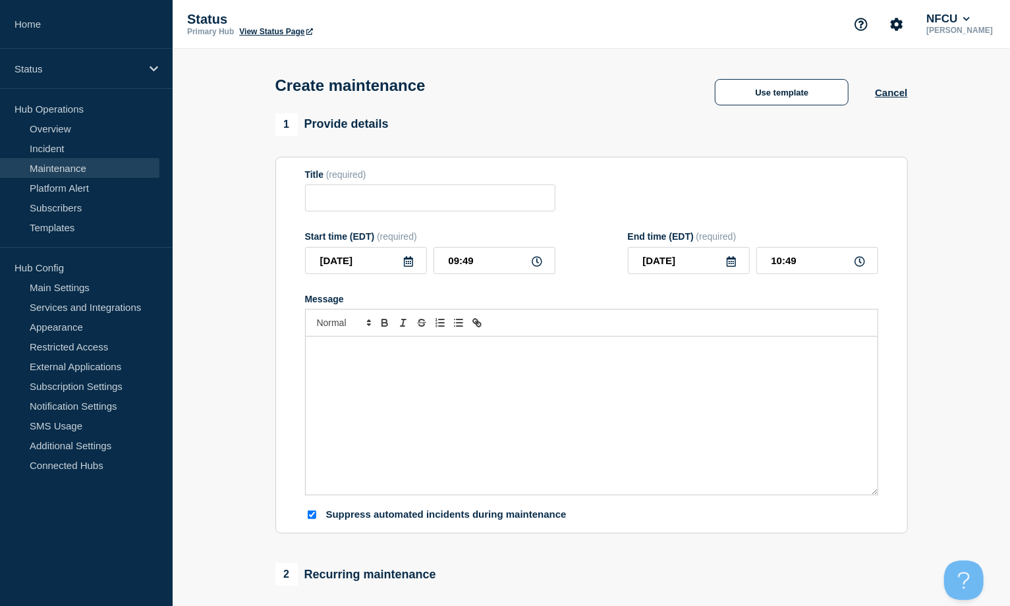
checkbox input "true"
click at [346, 196] on input "Title" at bounding box center [430, 198] width 250 height 27
paste input "FIS RM Files"
type input "FIS RM Files"
click at [469, 357] on p "Message" at bounding box center [592, 351] width 552 height 12
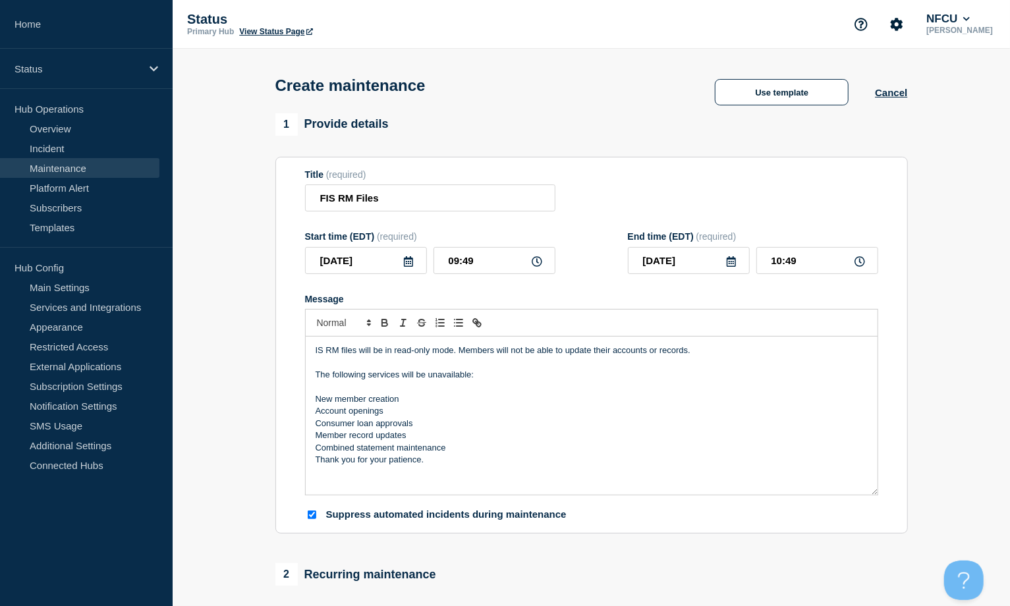
click at [316, 399] on p "New member creation" at bounding box center [592, 399] width 552 height 12
click at [453, 326] on icon "Toggle bulleted list" at bounding box center [459, 323] width 12 height 12
click at [316, 411] on p "Account openings" at bounding box center [592, 411] width 552 height 12
click at [314, 425] on div "IS RM files will be in read-only mode. Members will not be able to update their…" at bounding box center [592, 416] width 572 height 158
click at [316, 435] on p "Member record updates" at bounding box center [592, 436] width 552 height 12
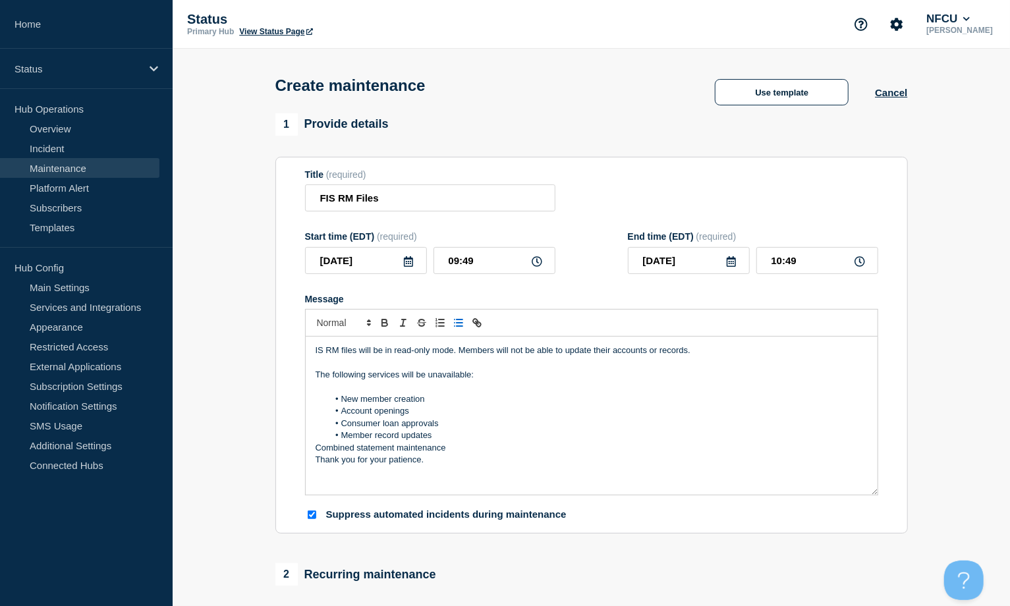
click at [316, 448] on p "Combined statement maintenance" at bounding box center [592, 448] width 552 height 12
click at [316, 453] on p "Thank you for your patience." at bounding box center [592, 460] width 552 height 12
click at [407, 266] on icon at bounding box center [408, 261] width 11 height 11
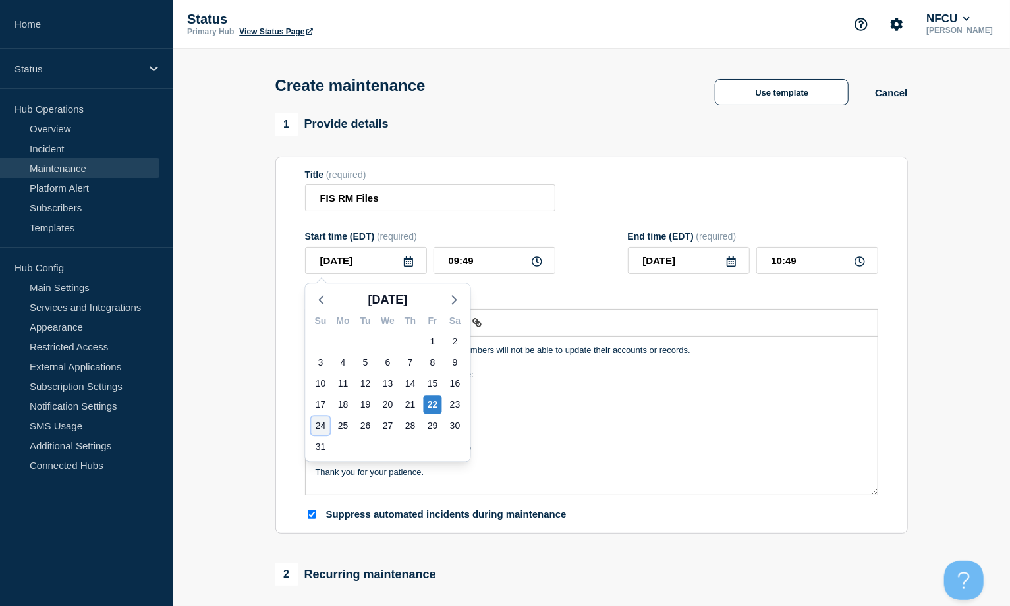
click at [319, 420] on div "24" at bounding box center [321, 426] width 18 height 18
type input "[DATE]"
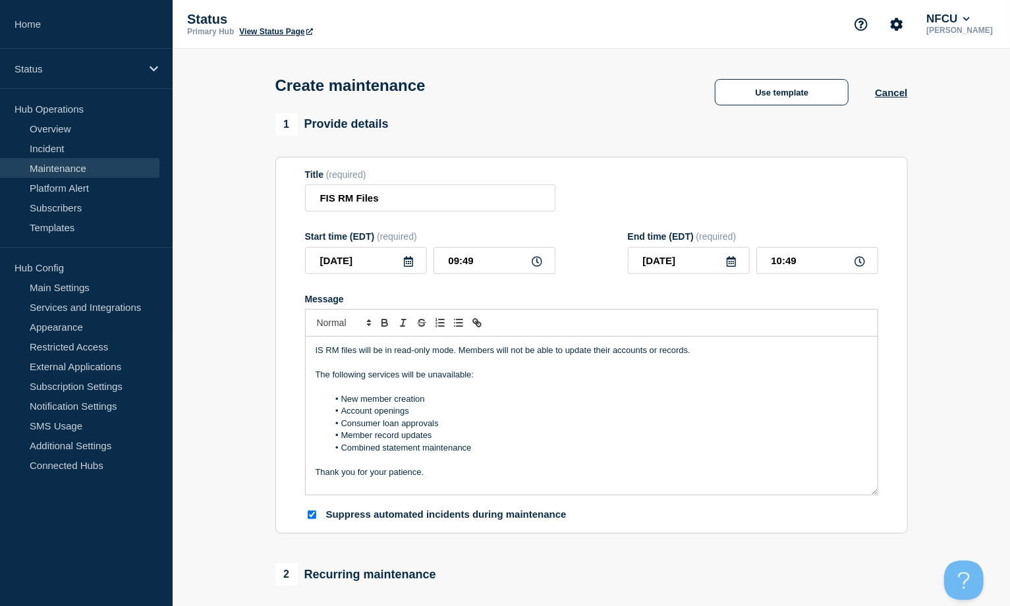
drag, startPoint x: 495, startPoint y: 241, endPoint x: 508, endPoint y: 253, distance: 17.7
click at [496, 241] on div "Start time (EDT) (required)" at bounding box center [430, 236] width 250 height 11
click at [508, 256] on input "09:49" at bounding box center [495, 260] width 122 height 27
drag, startPoint x: 508, startPoint y: 258, endPoint x: 399, endPoint y: 243, distance: 109.8
click at [403, 247] on div "Start time (EDT) (required) 2025-08-24 09:49" at bounding box center [430, 252] width 250 height 43
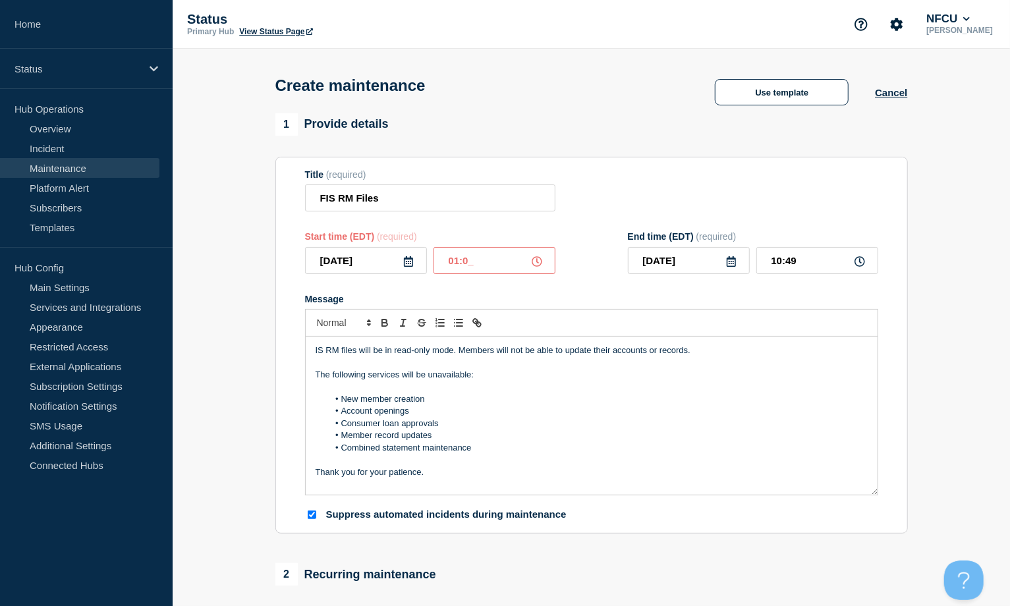
type input "01:00"
type input "02:00"
click at [767, 254] on input "02:00" at bounding box center [818, 260] width 122 height 27
drag, startPoint x: 821, startPoint y: 255, endPoint x: 742, endPoint y: 254, distance: 78.4
click at [742, 254] on div "[DATE] 02:00" at bounding box center [753, 260] width 250 height 27
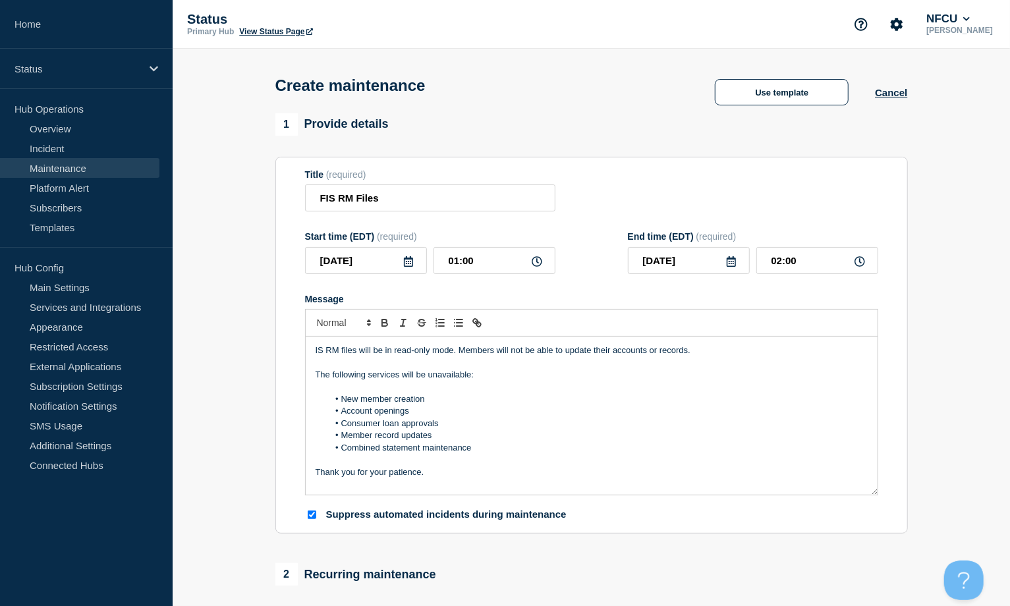
click at [649, 197] on div "Title (required) FIS RM Files" at bounding box center [591, 190] width 573 height 43
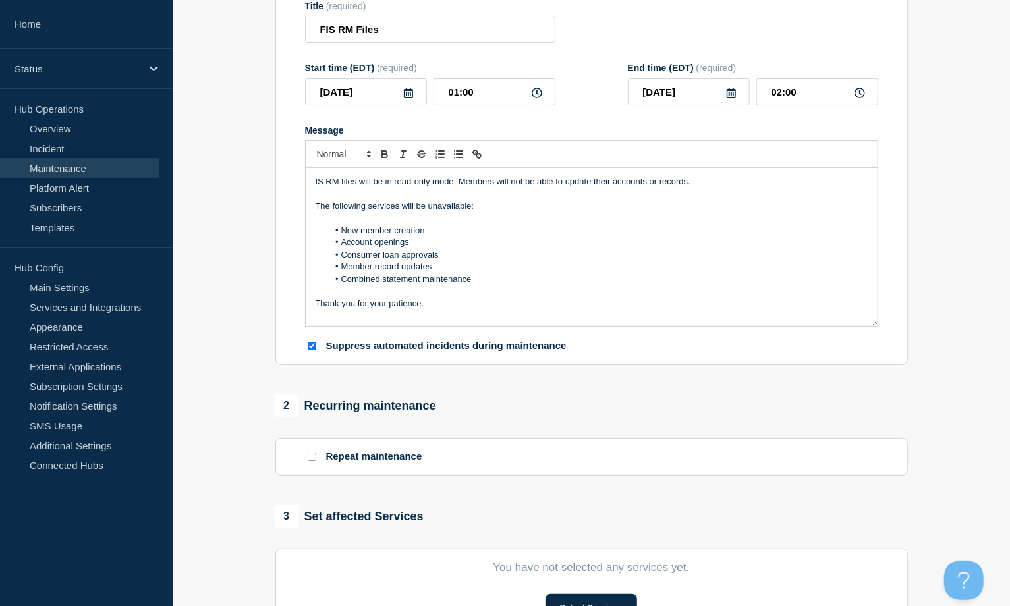
scroll to position [351, 0]
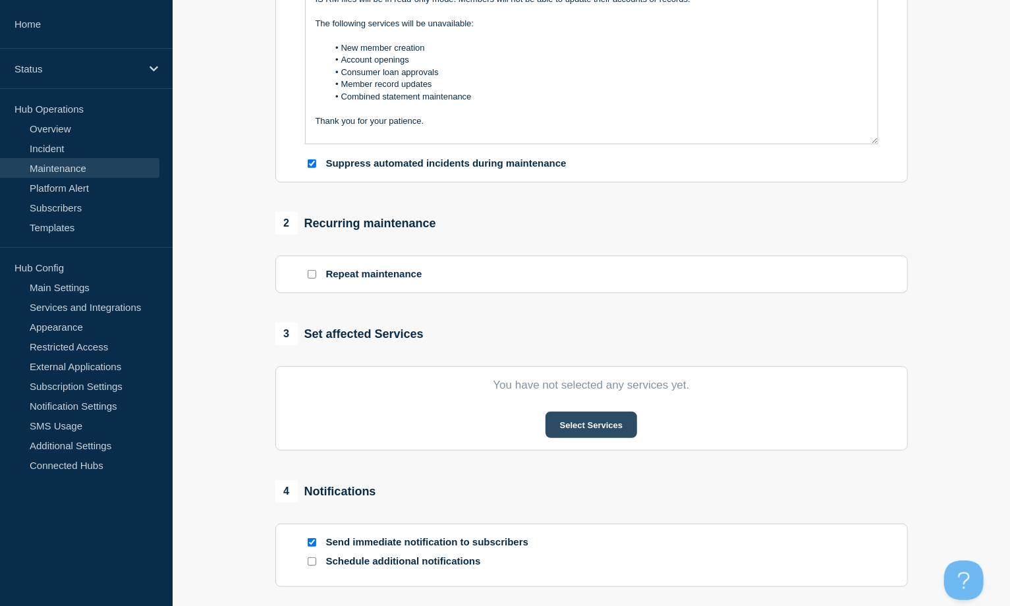
click at [610, 428] on button "Select Services" at bounding box center [592, 425] width 92 height 26
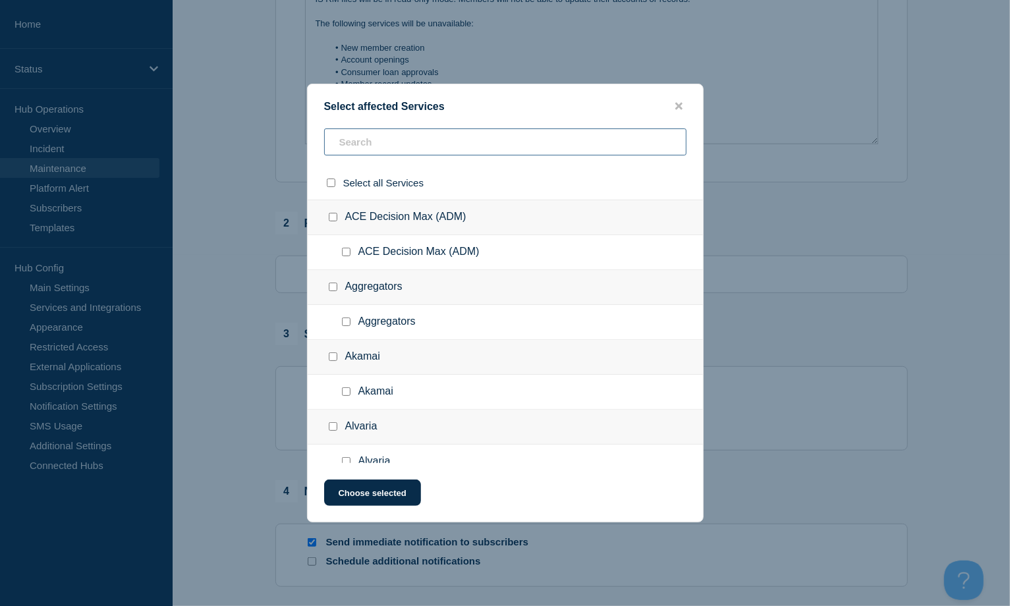
click at [391, 140] on input "text" at bounding box center [505, 142] width 362 height 27
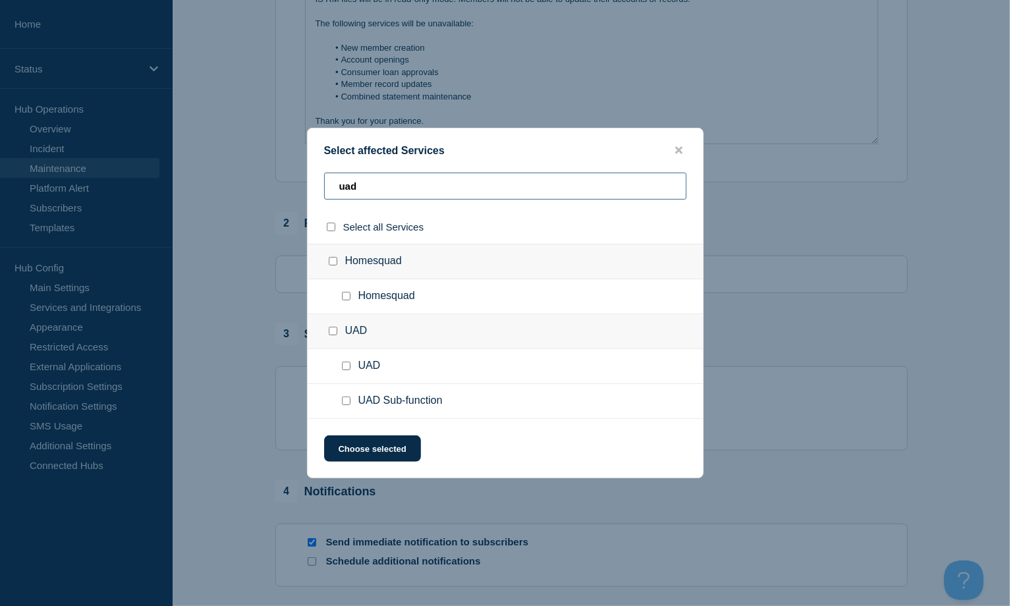
type input "uad"
click at [347, 404] on input "UAD Sub-function checkbox" at bounding box center [346, 401] width 9 height 9
checkbox input "true"
click at [361, 440] on button "Choose selected" at bounding box center [372, 449] width 97 height 26
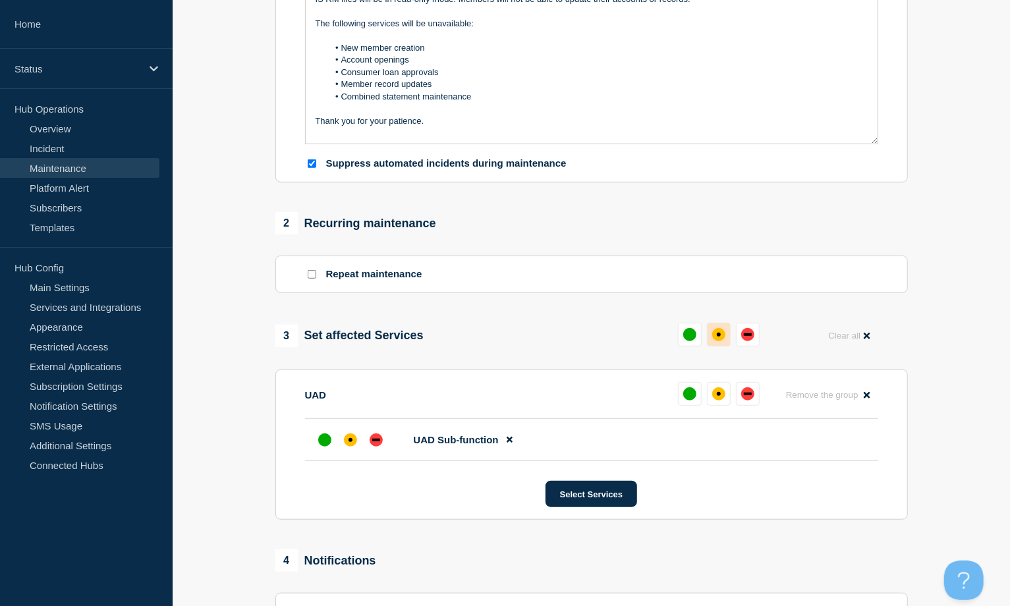
click at [707, 335] on button at bounding box center [719, 335] width 24 height 24
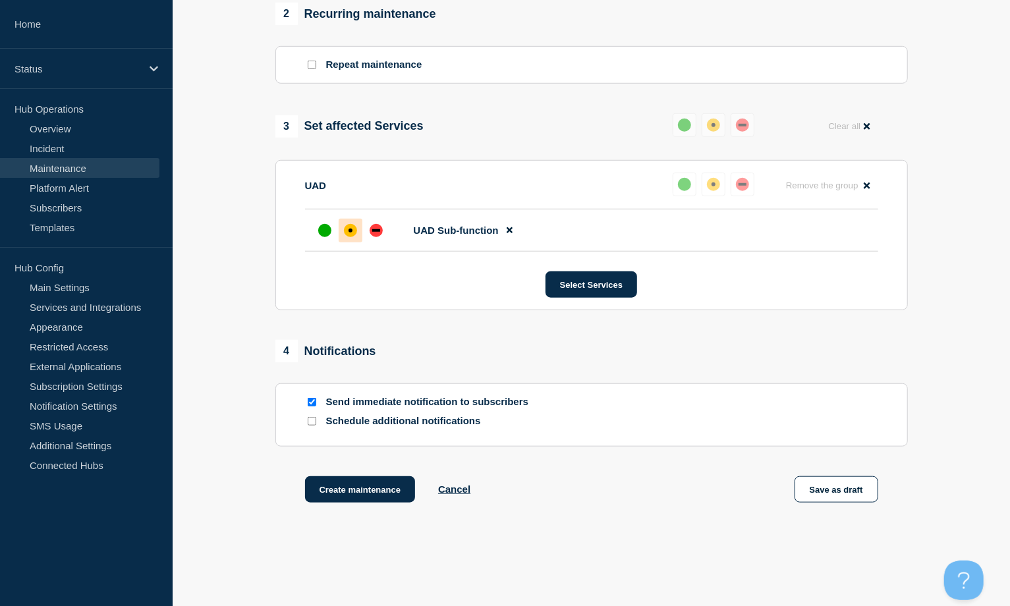
scroll to position [612, 0]
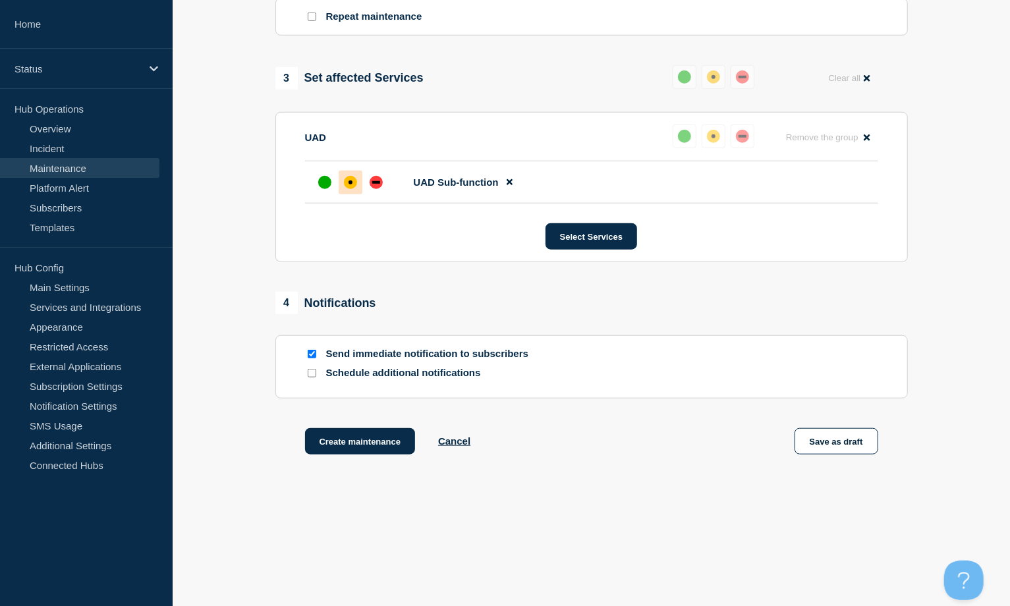
click at [311, 349] on div at bounding box center [311, 354] width 13 height 13
click at [312, 355] on input "Send immediate notification to subscribers" at bounding box center [312, 354] width 9 height 9
checkbox input "false"
click at [348, 440] on button "Create maintenance" at bounding box center [360, 441] width 111 height 26
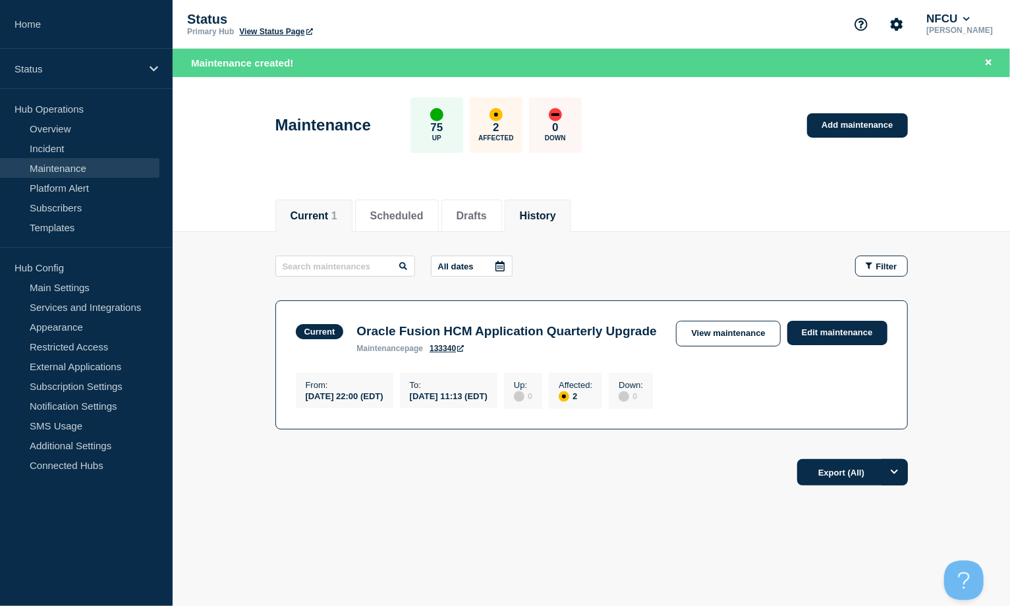
click at [556, 216] on button "History" at bounding box center [538, 216] width 36 height 12
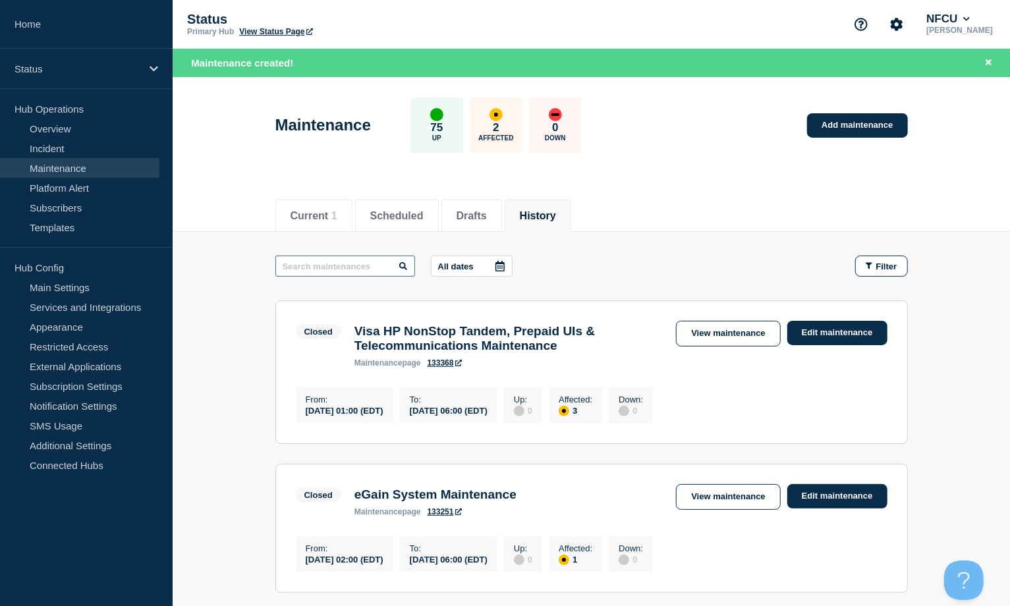
click at [330, 268] on input "text" at bounding box center [345, 266] width 140 height 21
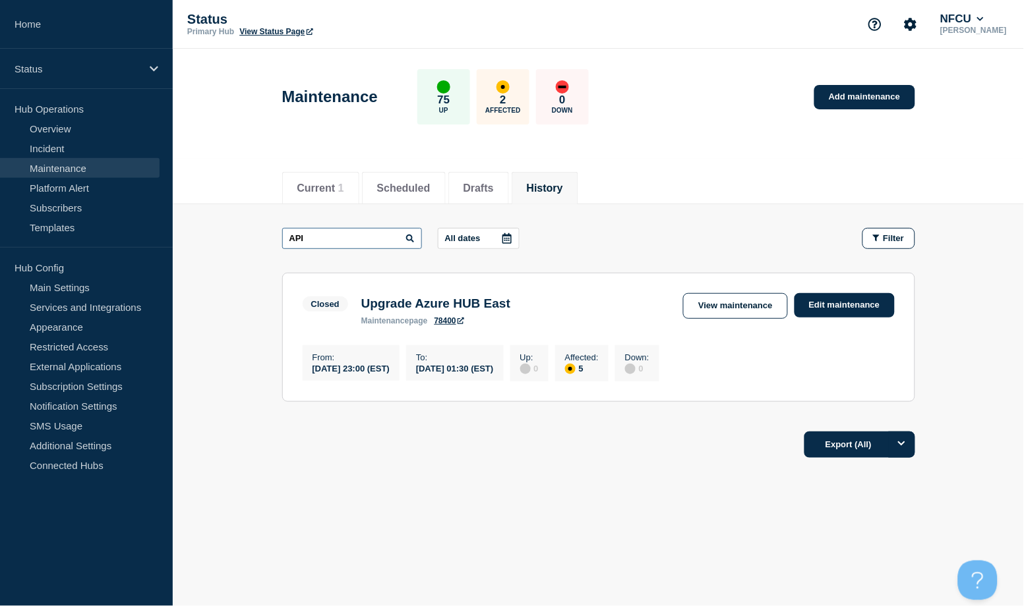
type input "API"
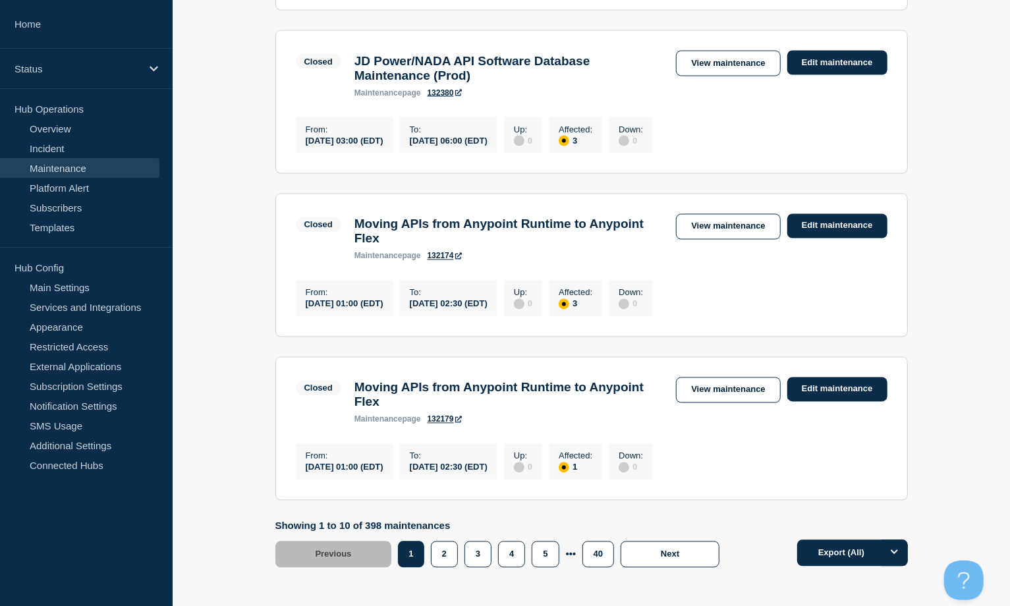
scroll to position [1493, 0]
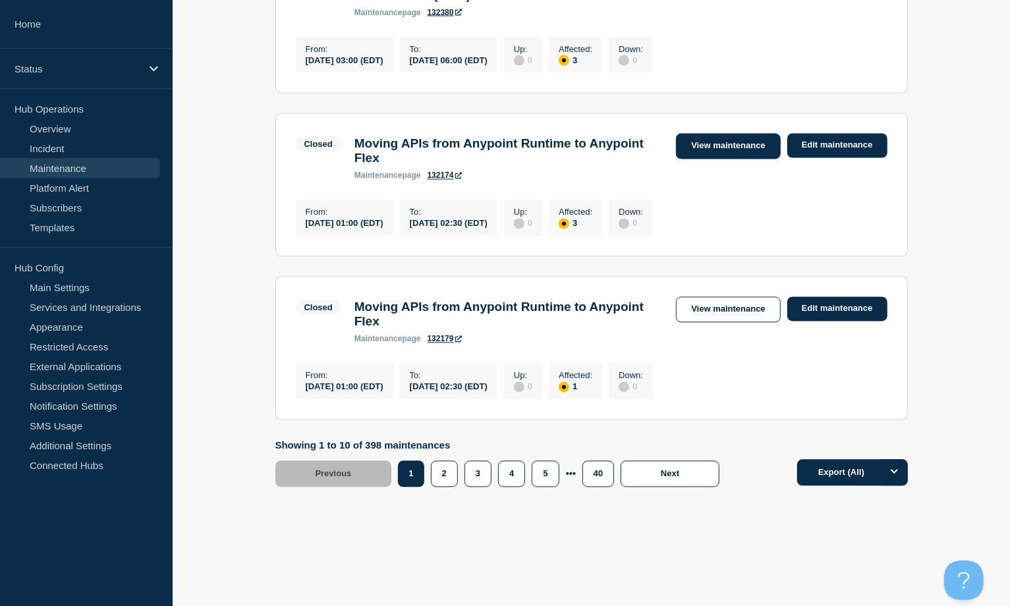
click at [685, 159] on link "View maintenance" at bounding box center [728, 147] width 104 height 26
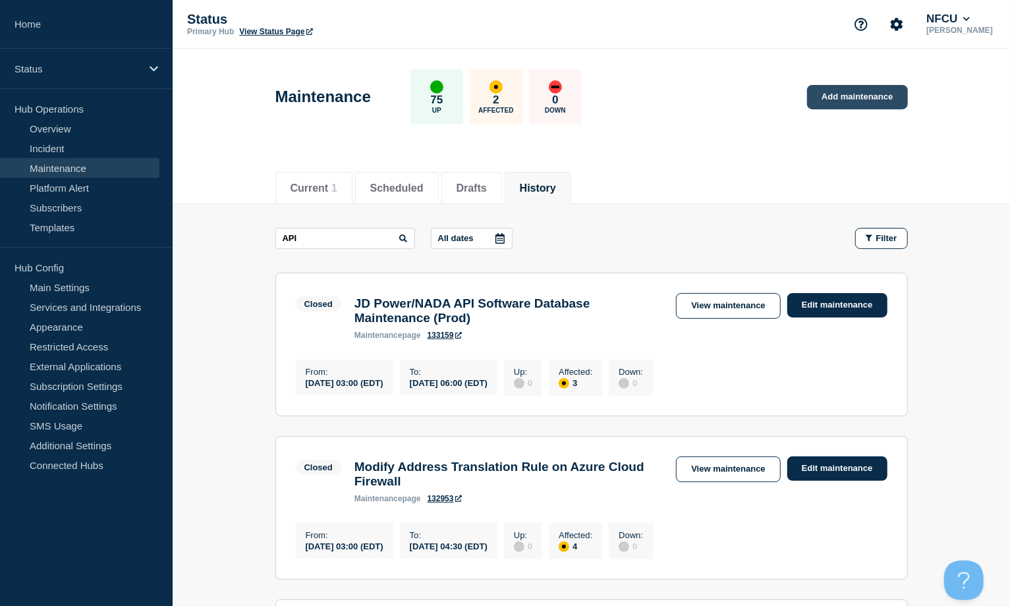
click at [767, 92] on link "Add maintenance" at bounding box center [857, 97] width 100 height 24
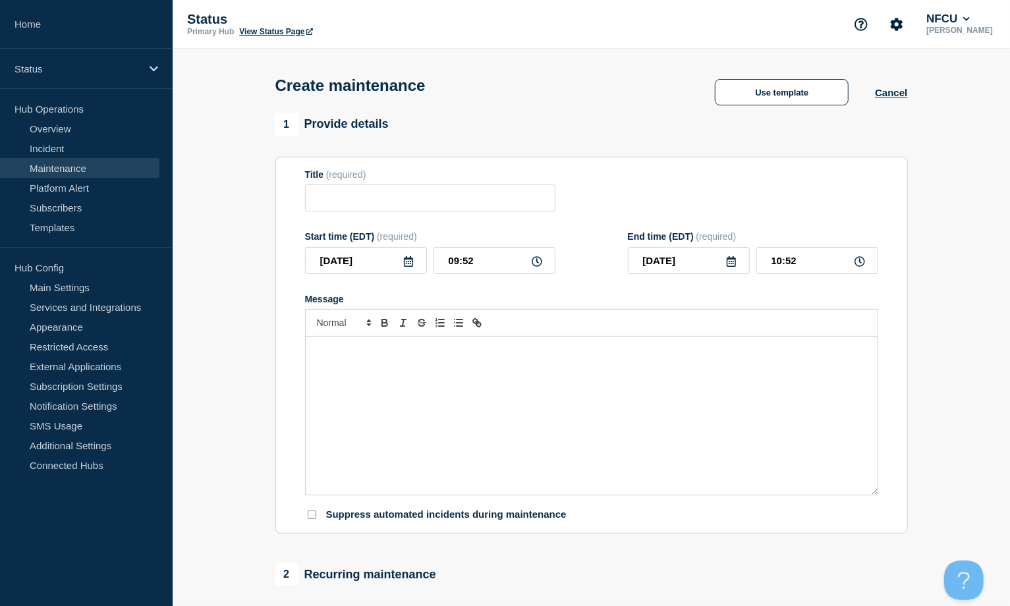
checkbox input "true"
click at [758, 101] on button "Use template" at bounding box center [782, 92] width 134 height 26
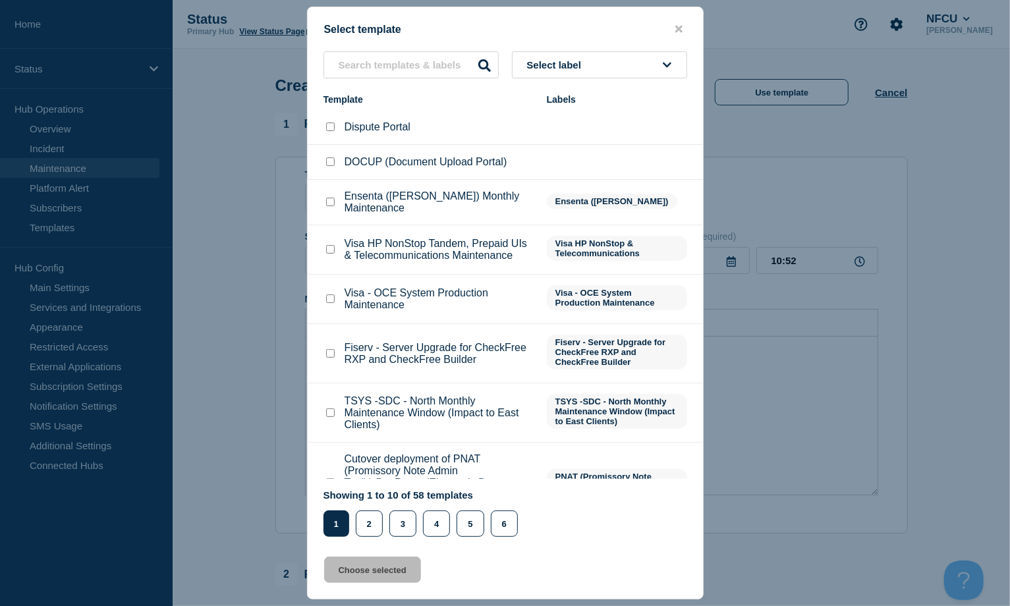
click at [368, 80] on div "Select label Template Labels Dispute Portal DOCUP (Document Upload Portal) Ense…" at bounding box center [505, 294] width 395 height 486
click at [363, 67] on input "text" at bounding box center [411, 64] width 175 height 27
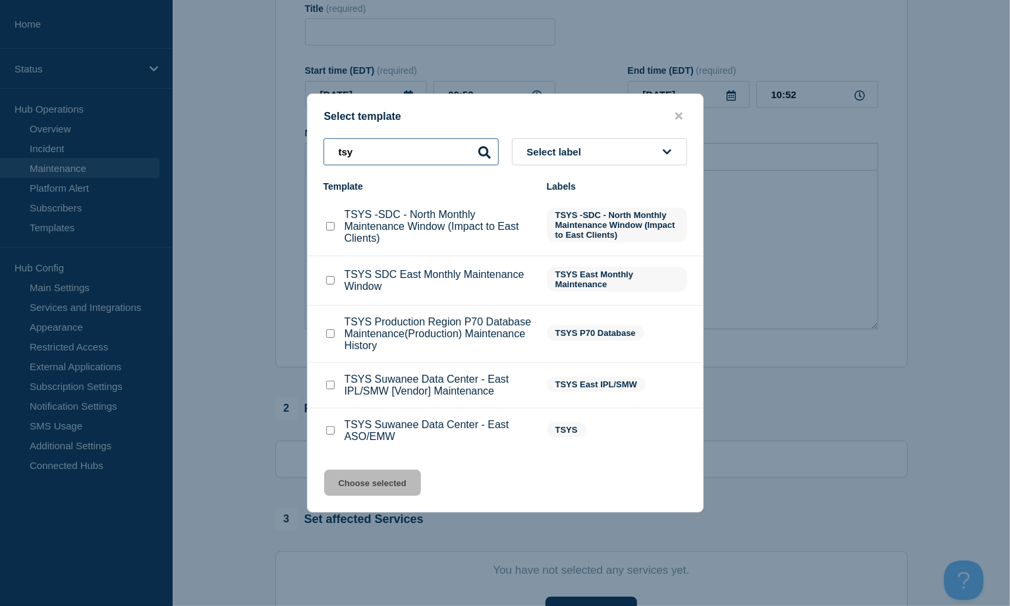
scroll to position [175, 0]
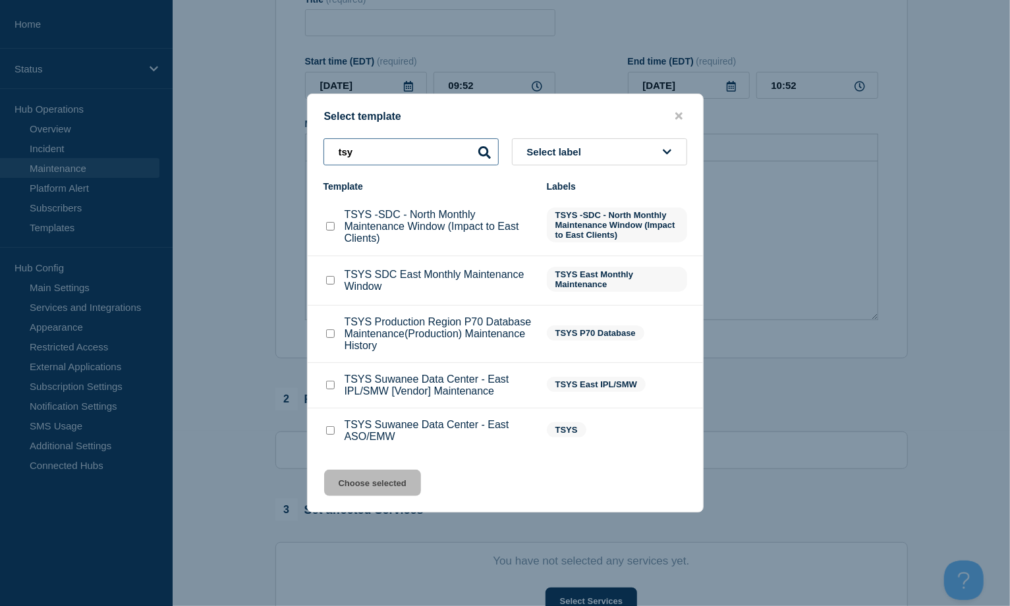
type input "tsy"
click at [331, 228] on input "TSYS -SDC - North Monthly Maintenance Window (Impact to East Clients) checkbox" at bounding box center [330, 226] width 9 height 9
checkbox input "true"
click at [372, 453] on button "Choose selected" at bounding box center [372, 483] width 97 height 26
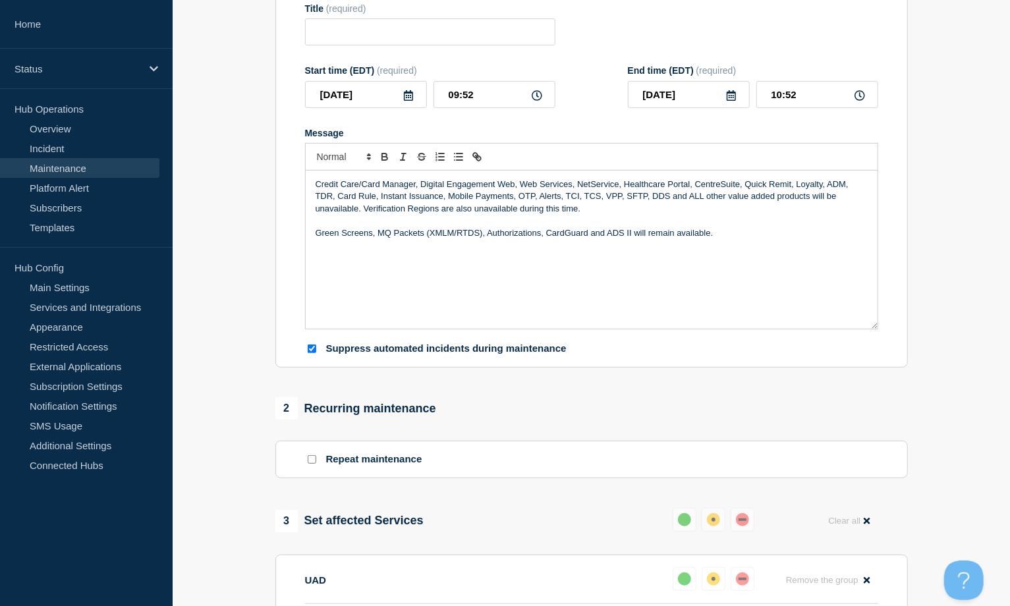
type input "TSYS -SDC - North Monthly Maintenance Window (Impact to East Clients)"
checkbox input "false"
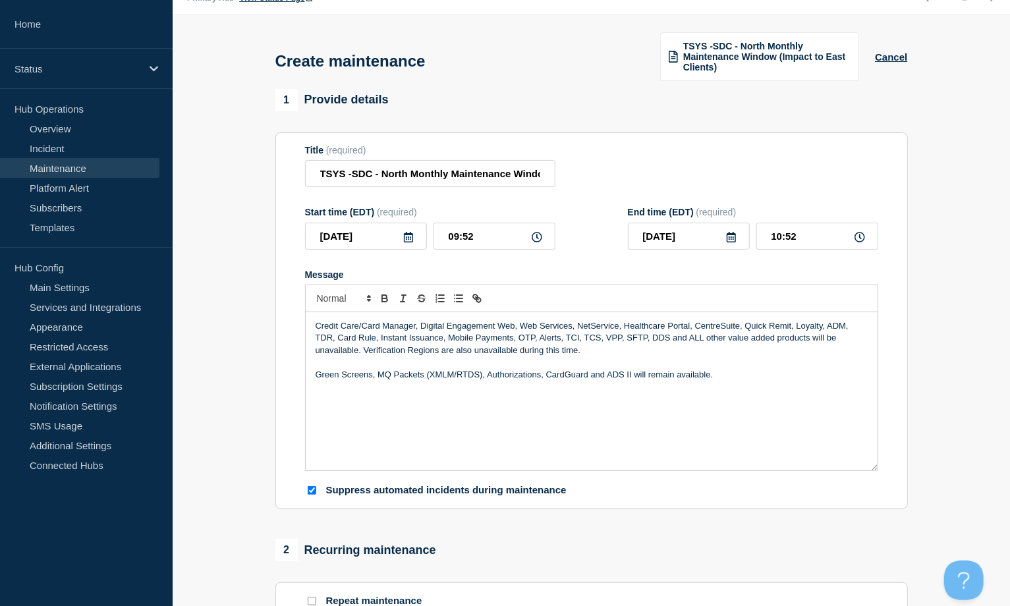
scroll to position [4, 0]
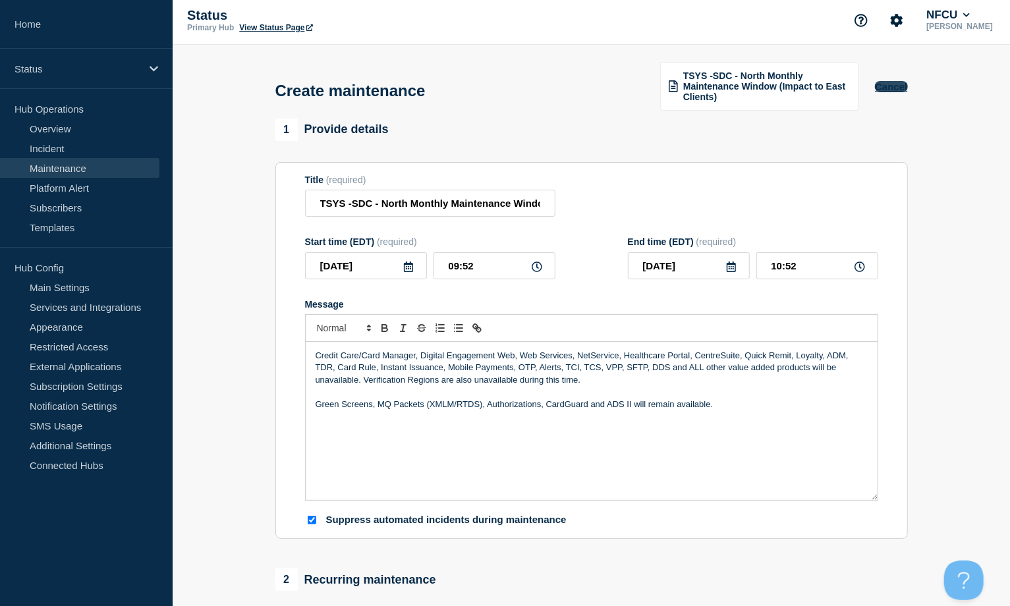
click at [767, 84] on button "Cancel" at bounding box center [891, 86] width 32 height 11
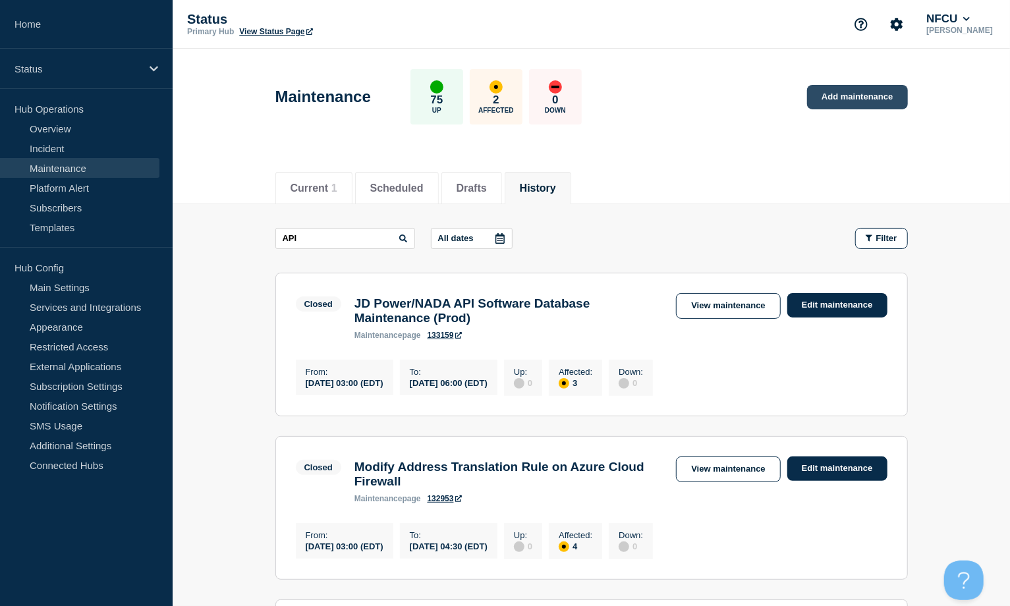
click at [767, 96] on link "Add maintenance" at bounding box center [857, 97] width 100 height 24
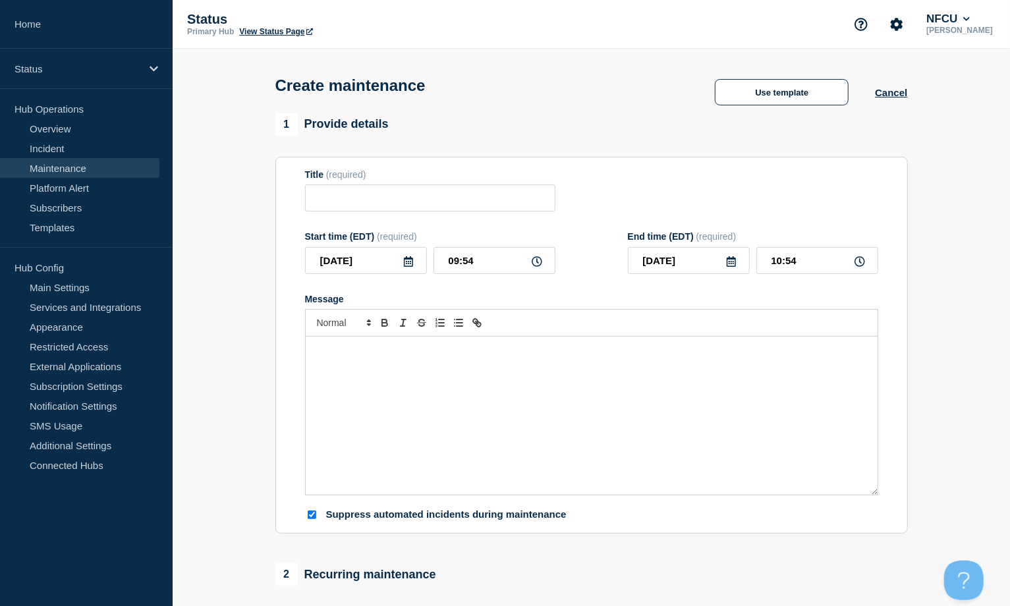
checkbox input "true"
click at [388, 193] on input "Title" at bounding box center [430, 198] width 250 height 27
paste input "Black Knight ICE - Loss Mitigation Solution and Collections"
type input "Black Knight ICE - Loss Mitigation Solution and Collections"
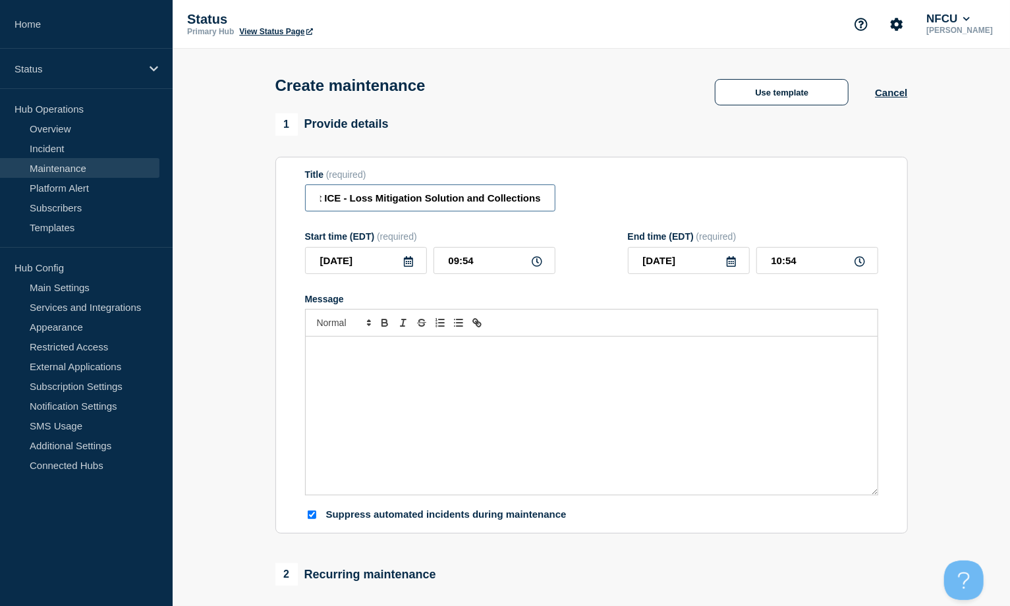
scroll to position [0, 0]
click at [413, 440] on div "Message" at bounding box center [592, 416] width 572 height 158
click at [409, 266] on icon at bounding box center [408, 261] width 11 height 11
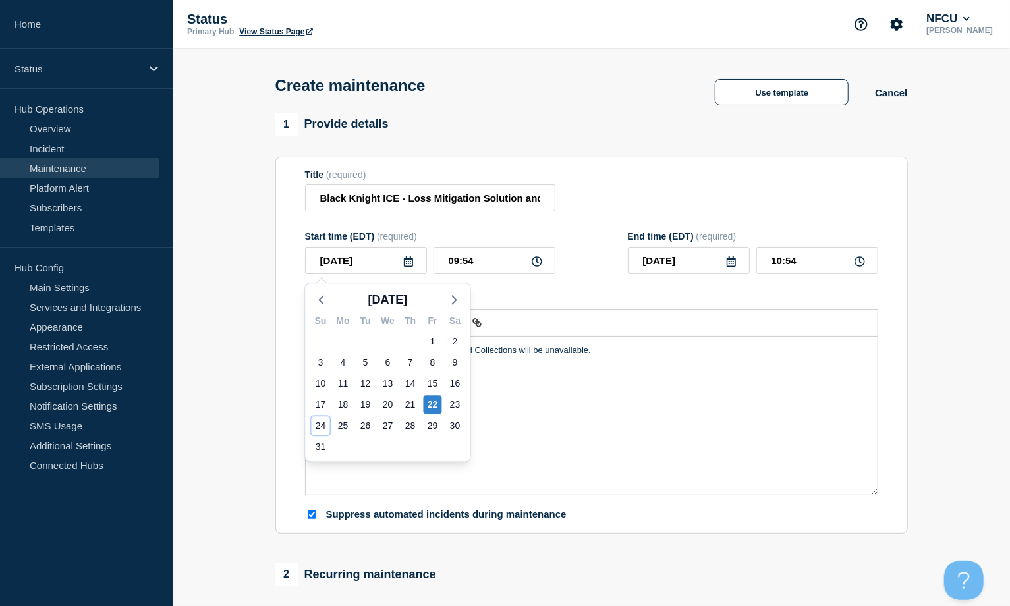
drag, startPoint x: 323, startPoint y: 424, endPoint x: 417, endPoint y: 371, distance: 107.7
click at [322, 424] on div "24" at bounding box center [321, 426] width 18 height 18
type input "[DATE]"
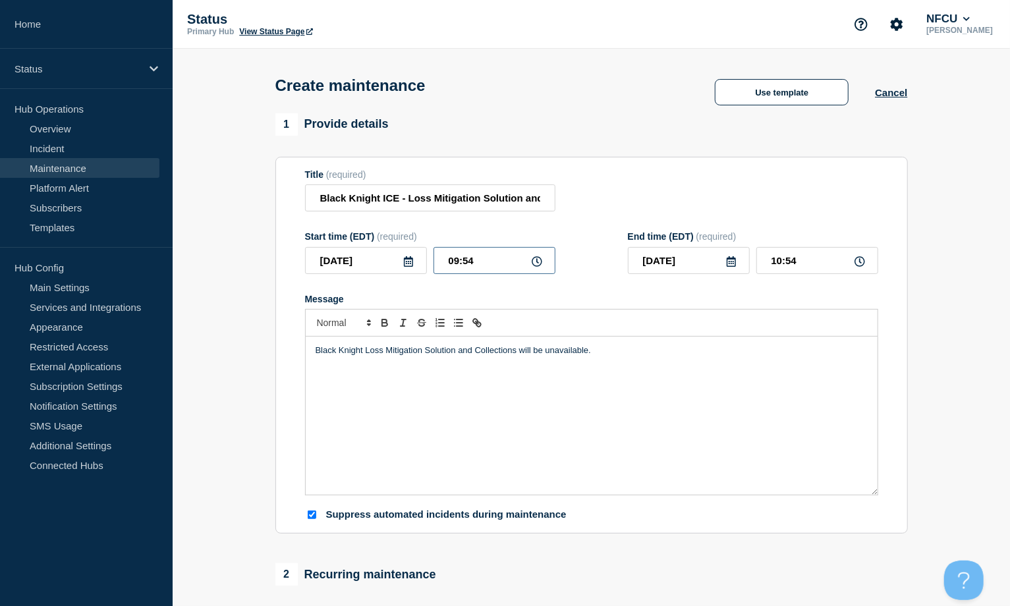
click at [483, 261] on input "09:54" at bounding box center [495, 260] width 122 height 27
drag, startPoint x: 432, startPoint y: 243, endPoint x: 412, endPoint y: 235, distance: 21.9
click at [412, 237] on div "Start time (EDT) (required) 2025-08-24 09:54" at bounding box center [430, 252] width 250 height 43
type input "00:00"
click at [767, 254] on input "01:00" at bounding box center [818, 260] width 122 height 27
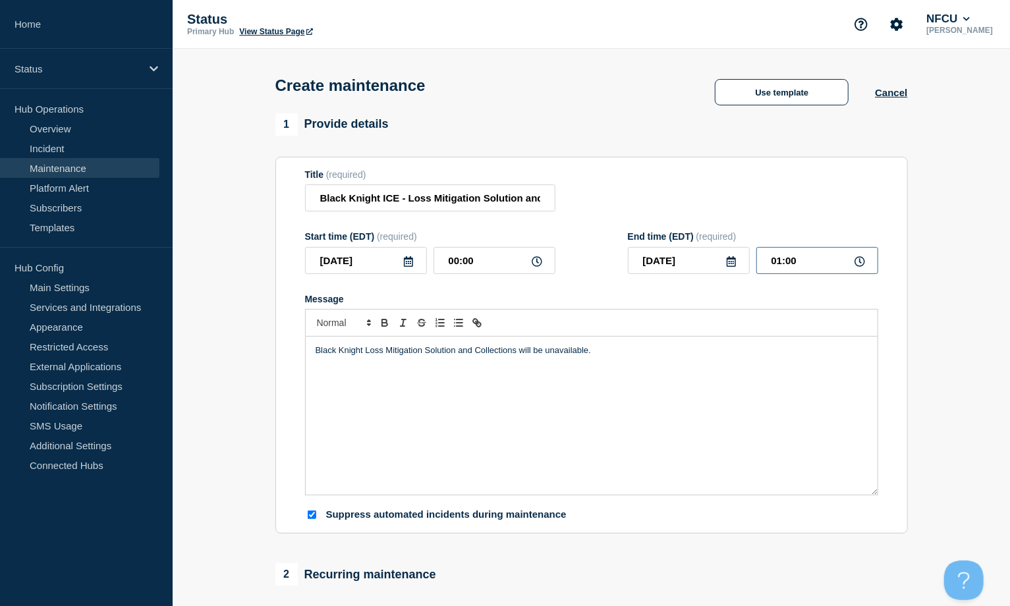
drag, startPoint x: 815, startPoint y: 256, endPoint x: 694, endPoint y: 233, distance: 122.8
click at [694, 233] on form "Title (required) Black Knight ICE - Loss Mitigation Solution and Collections St…" at bounding box center [591, 345] width 573 height 353
type input "12:00"
click at [683, 207] on div "Title (required) Black Knight ICE - Loss Mitigation Solution and Collections" at bounding box center [591, 190] width 573 height 43
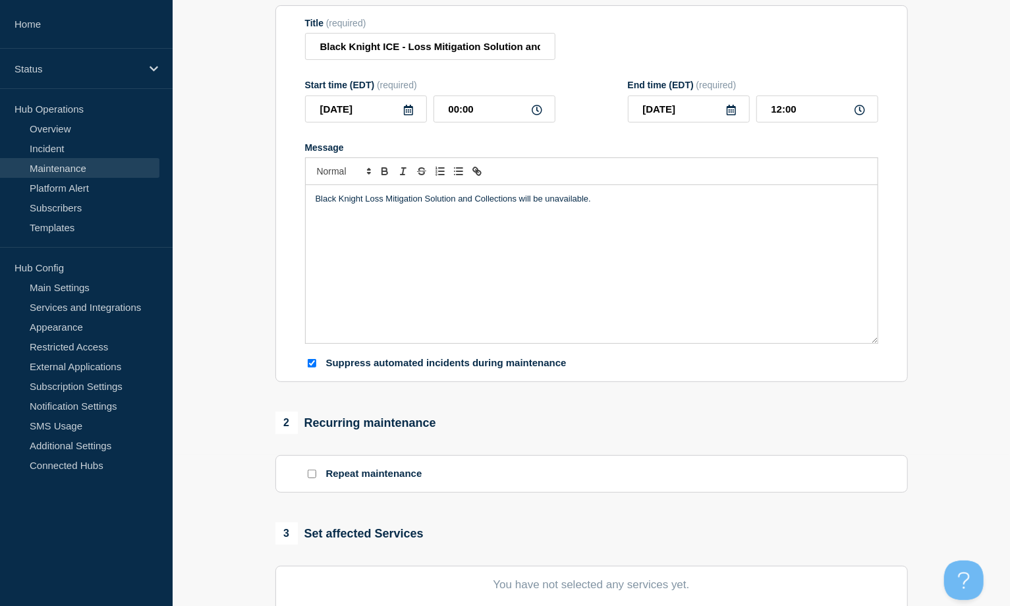
scroll to position [439, 0]
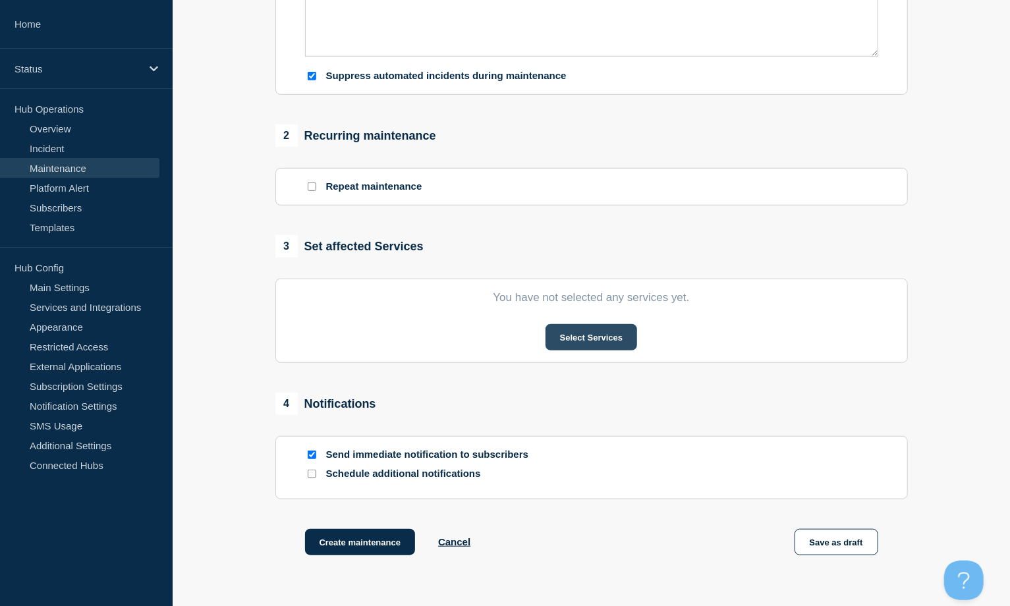
click at [599, 332] on button "Select Services" at bounding box center [592, 337] width 92 height 26
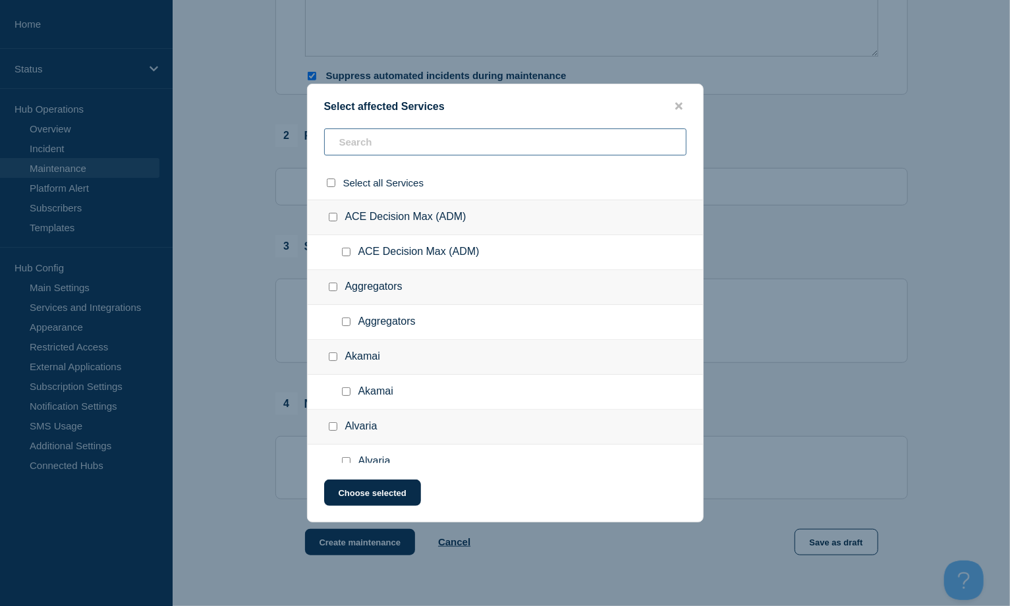
click at [371, 140] on input "text" at bounding box center [505, 142] width 362 height 27
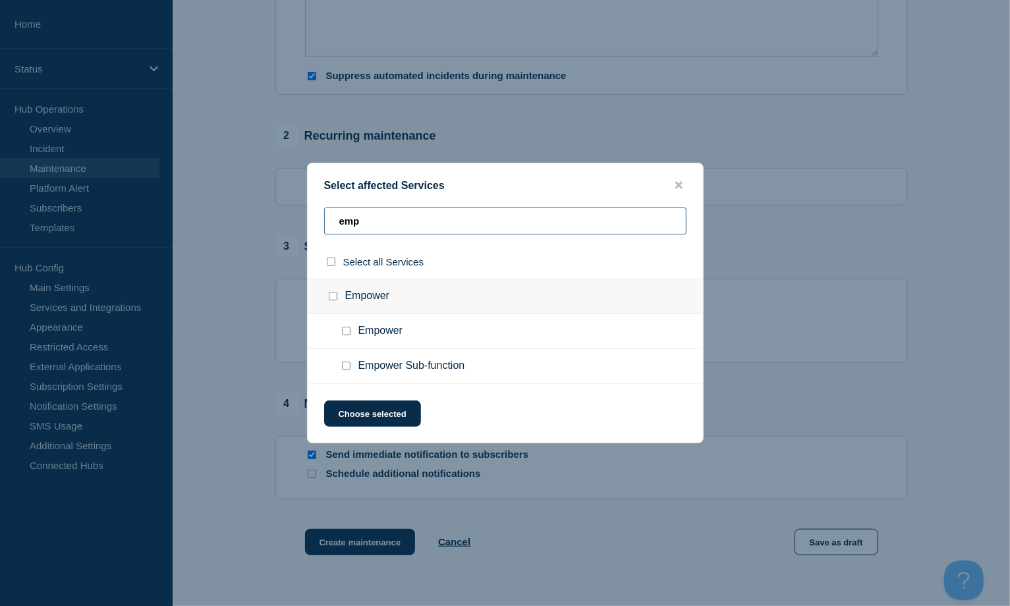
type input "emp"
click at [344, 330] on input "Empower checkbox" at bounding box center [346, 331] width 9 height 9
checkbox input "true"
click at [349, 407] on button "Choose selected" at bounding box center [372, 414] width 97 height 26
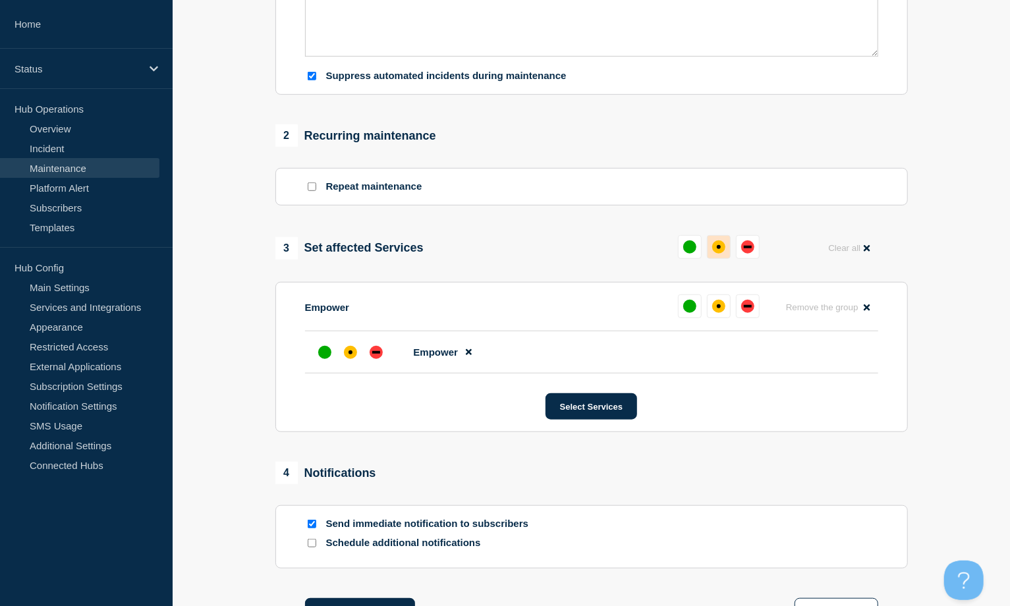
click at [713, 250] on div "affected" at bounding box center [718, 247] width 13 height 13
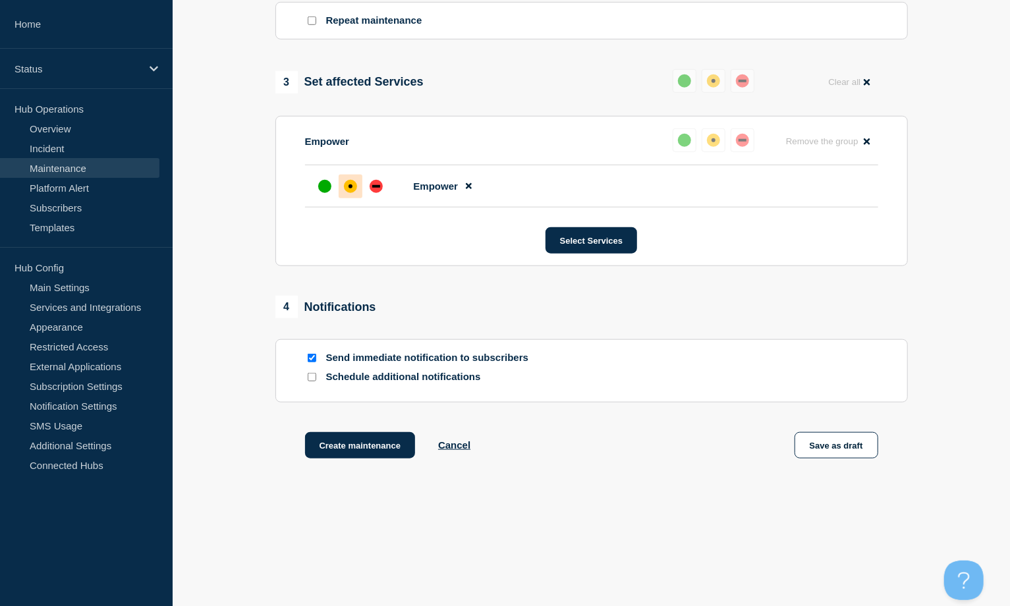
scroll to position [612, 0]
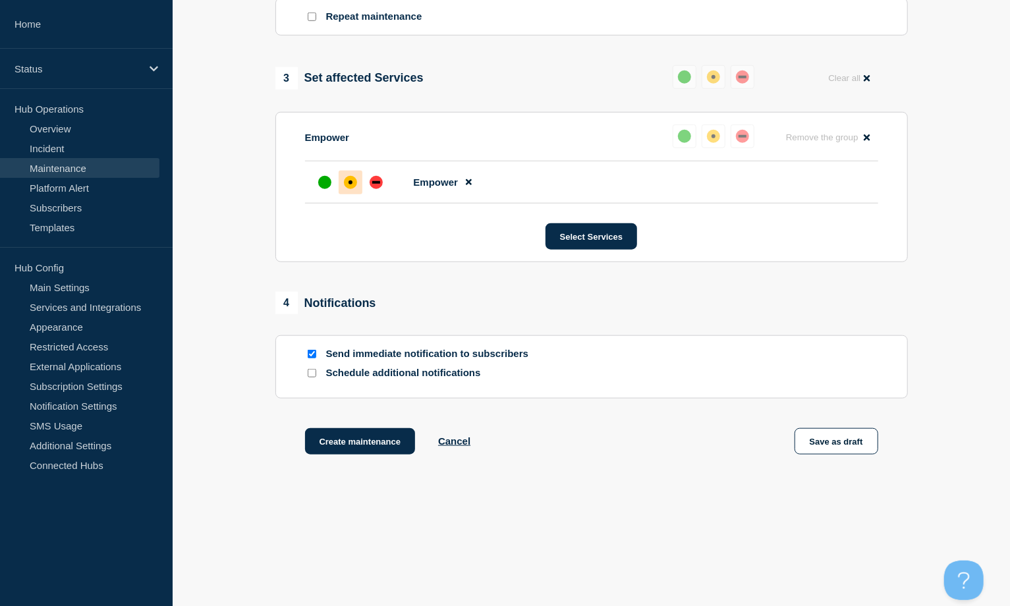
click at [310, 358] on input "Send immediate notification to subscribers" at bounding box center [312, 354] width 9 height 9
checkbox input "false"
click at [370, 434] on button "Create maintenance" at bounding box center [360, 441] width 111 height 26
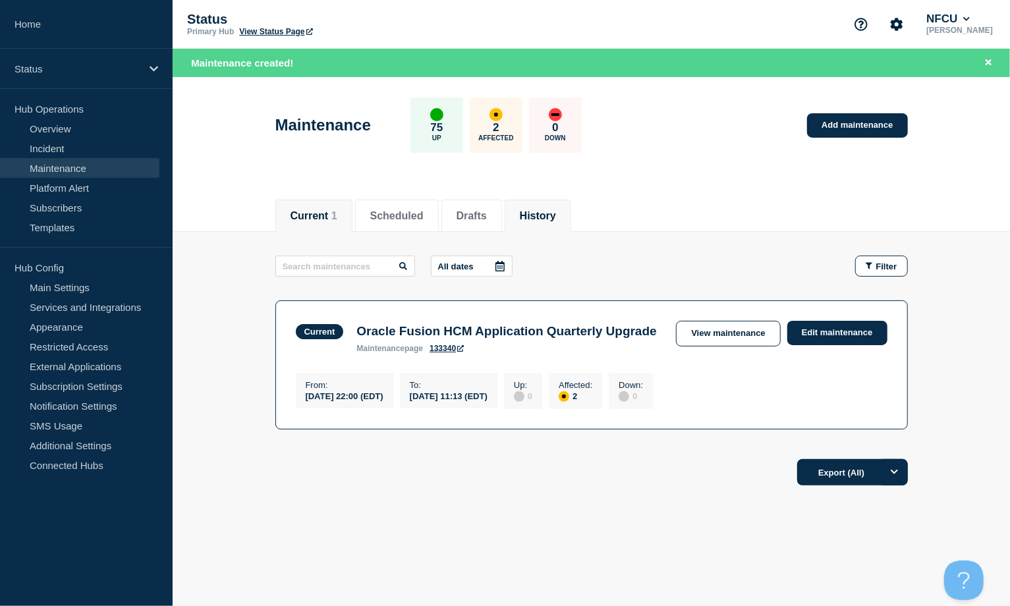
click at [556, 220] on button "History" at bounding box center [538, 216] width 36 height 12
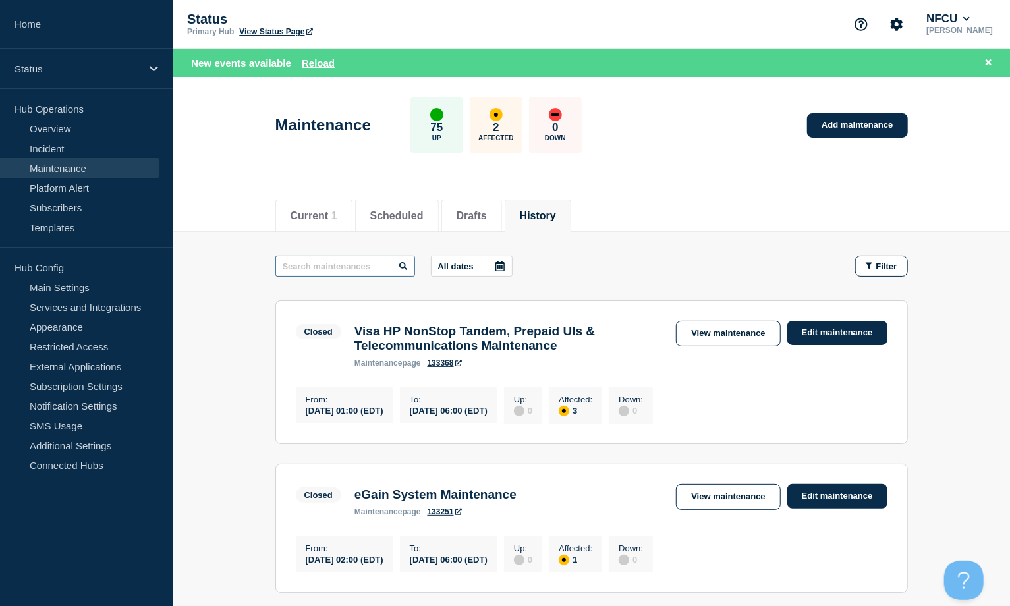
click at [331, 275] on input "text" at bounding box center [345, 266] width 140 height 21
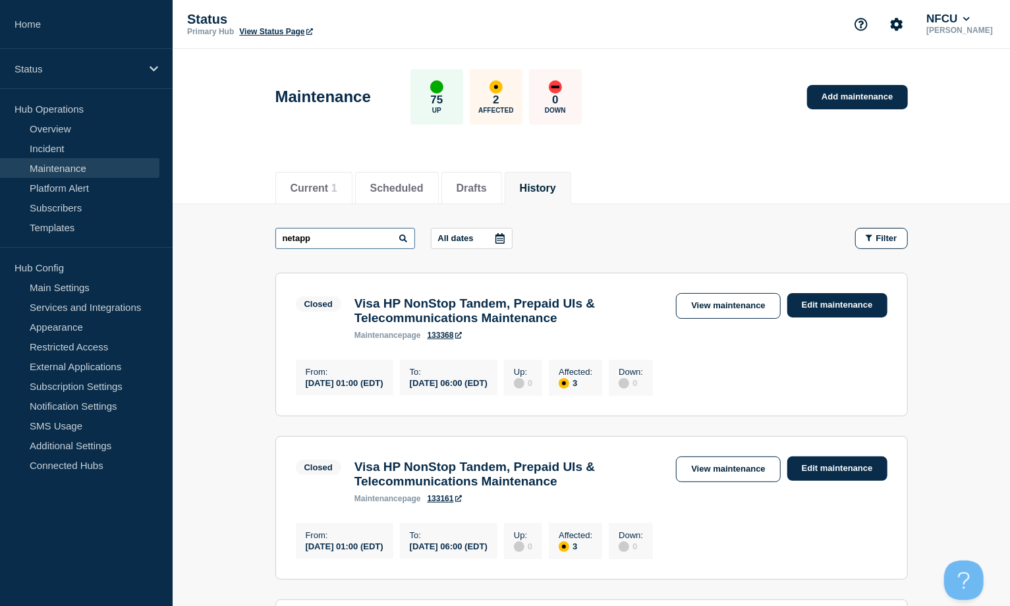
type input "netapp"
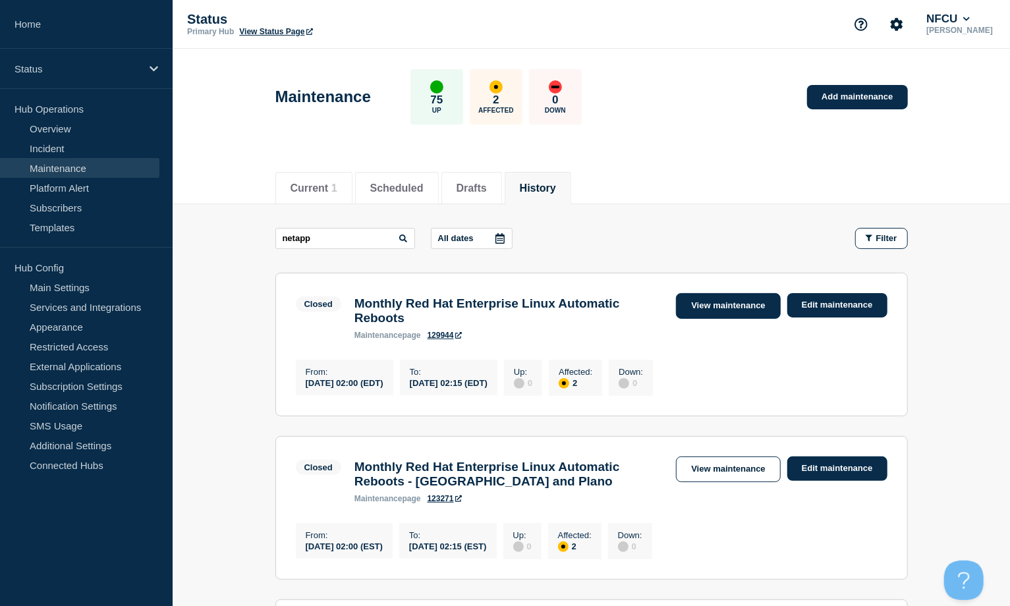
click at [698, 306] on link "View maintenance" at bounding box center [728, 306] width 104 height 26
click at [716, 304] on link "View maintenance" at bounding box center [728, 306] width 104 height 26
click at [332, 231] on input "netapp" at bounding box center [345, 238] width 140 height 21
type input "netapp file"
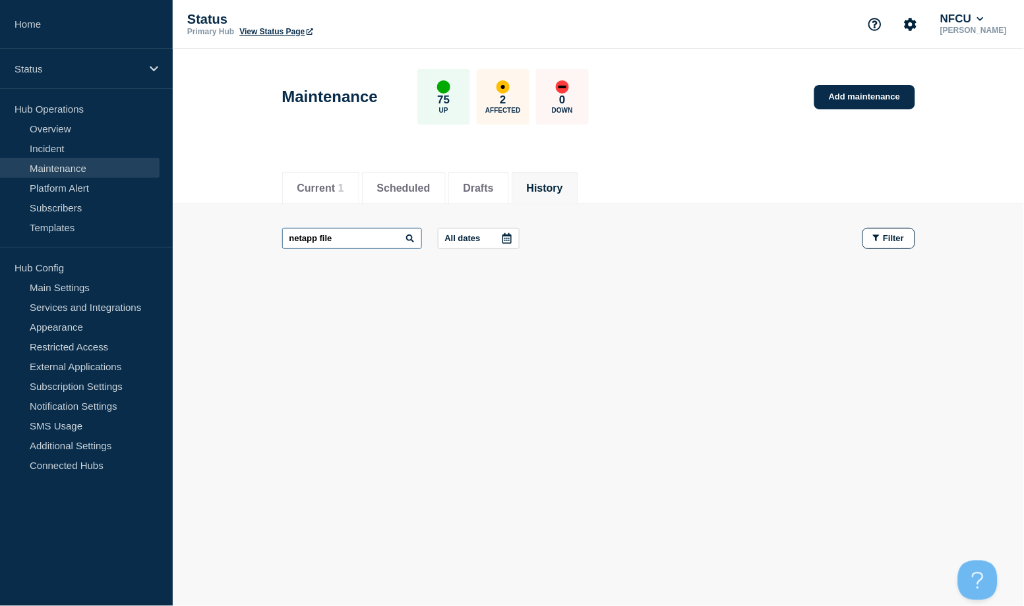
drag, startPoint x: 351, startPoint y: 233, endPoint x: 216, endPoint y: 229, distance: 134.5
click at [216, 229] on main "netapp file All dates Filter" at bounding box center [598, 238] width 851 height 69
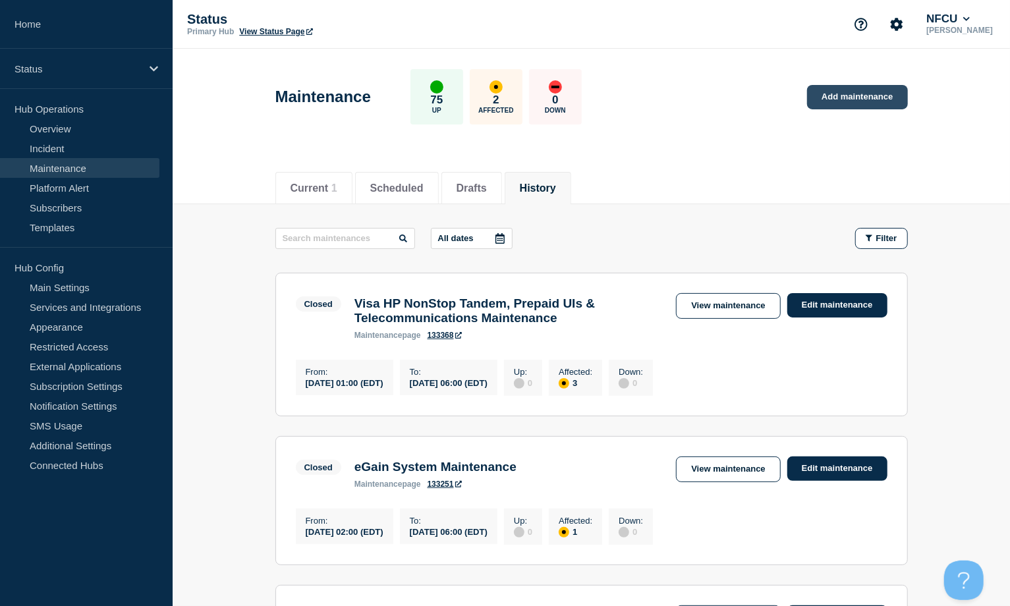
click at [767, 94] on link "Add maintenance" at bounding box center [857, 97] width 100 height 24
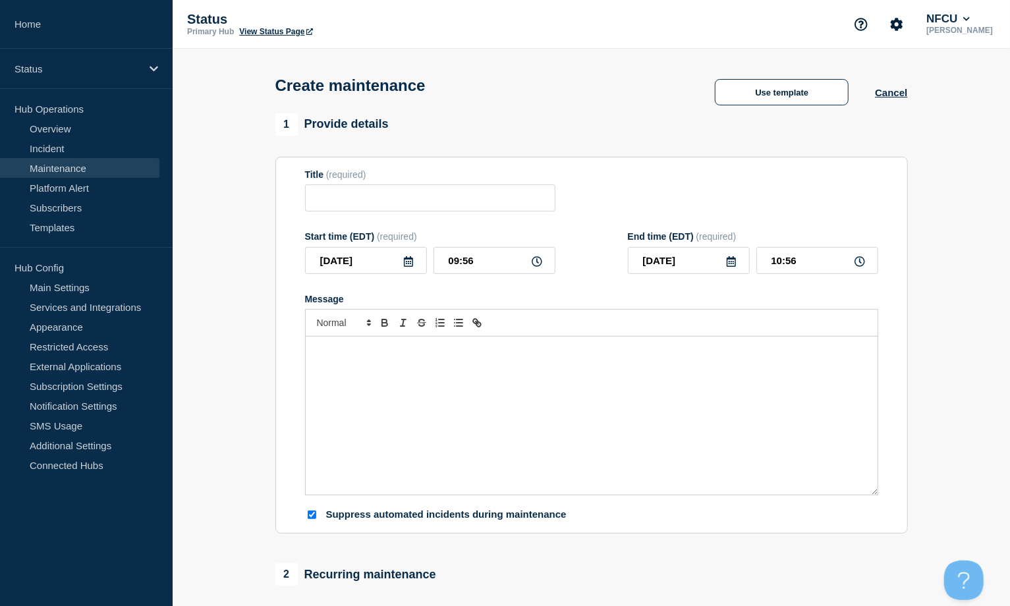
checkbox input "true"
click at [453, 203] on input "Title" at bounding box center [430, 198] width 250 height 27
paste input "Migrate NetApp file servers from [GEOGRAPHIC_DATA] to [GEOGRAPHIC_DATA]"
type input "Migrate NetApp file servers from [GEOGRAPHIC_DATA] to [GEOGRAPHIC_DATA]"
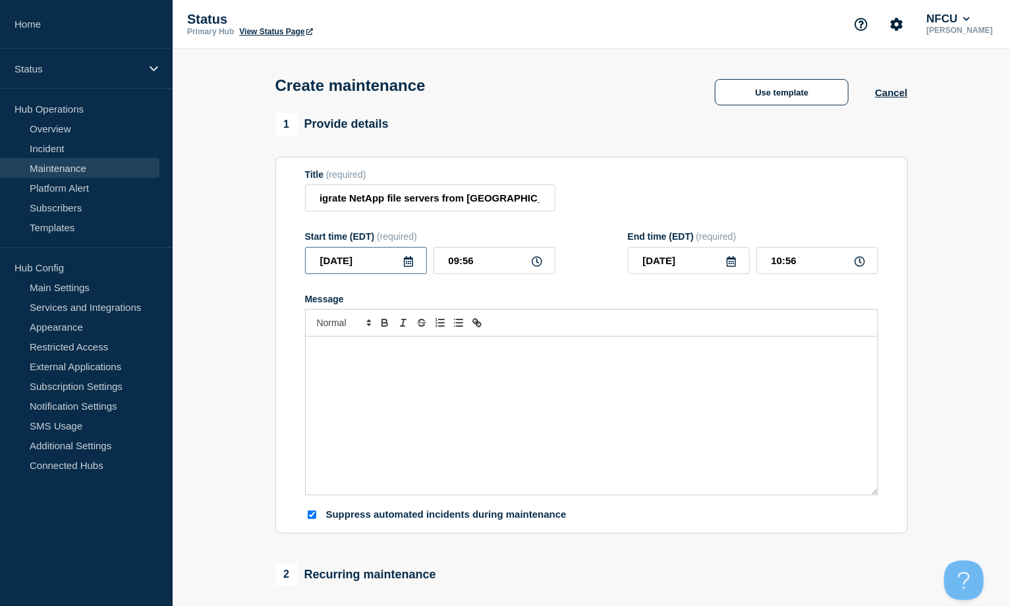
click at [401, 265] on input "[DATE]" at bounding box center [366, 260] width 122 height 27
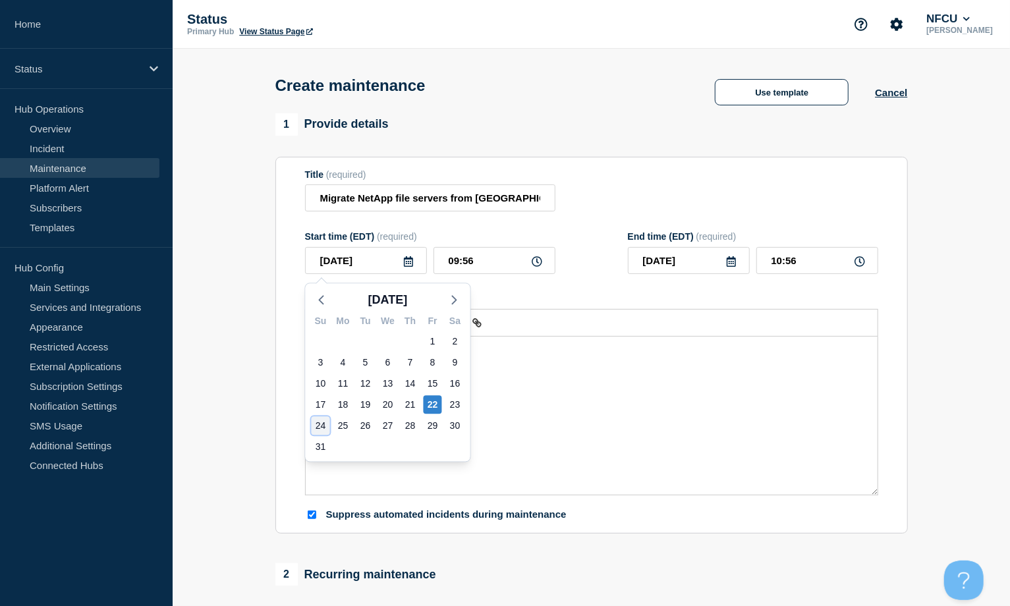
click at [319, 424] on div "24" at bounding box center [321, 426] width 18 height 18
type input "[DATE]"
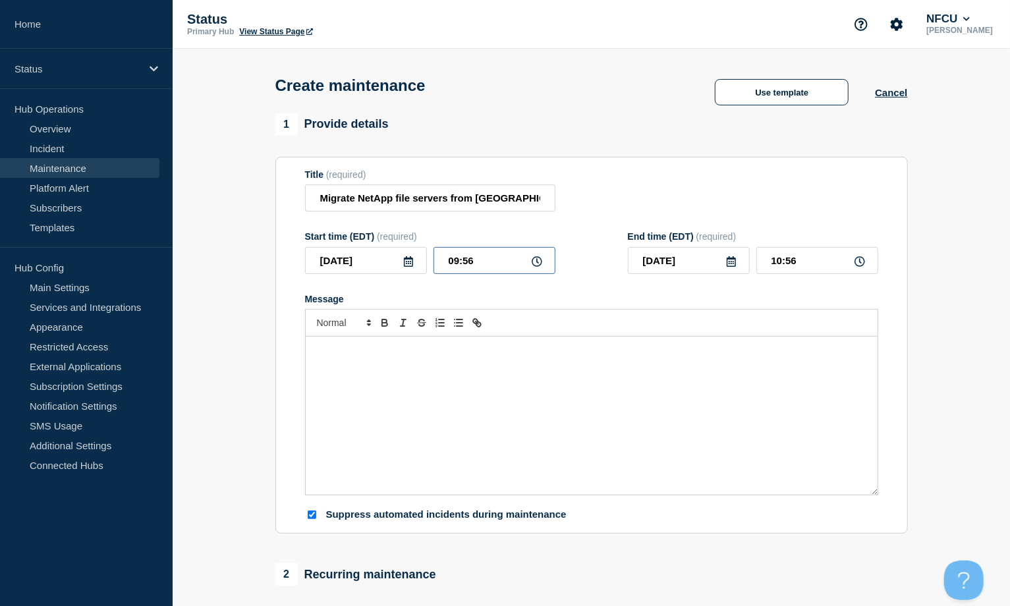
click at [485, 251] on input "09:56" at bounding box center [495, 260] width 122 height 27
drag, startPoint x: 498, startPoint y: 256, endPoint x: 354, endPoint y: 197, distance: 155.4
click at [351, 238] on div "Start time (EDT) (required) 2025-08-24 09:56" at bounding box center [430, 252] width 250 height 43
type input "00:00"
type input "01:00"
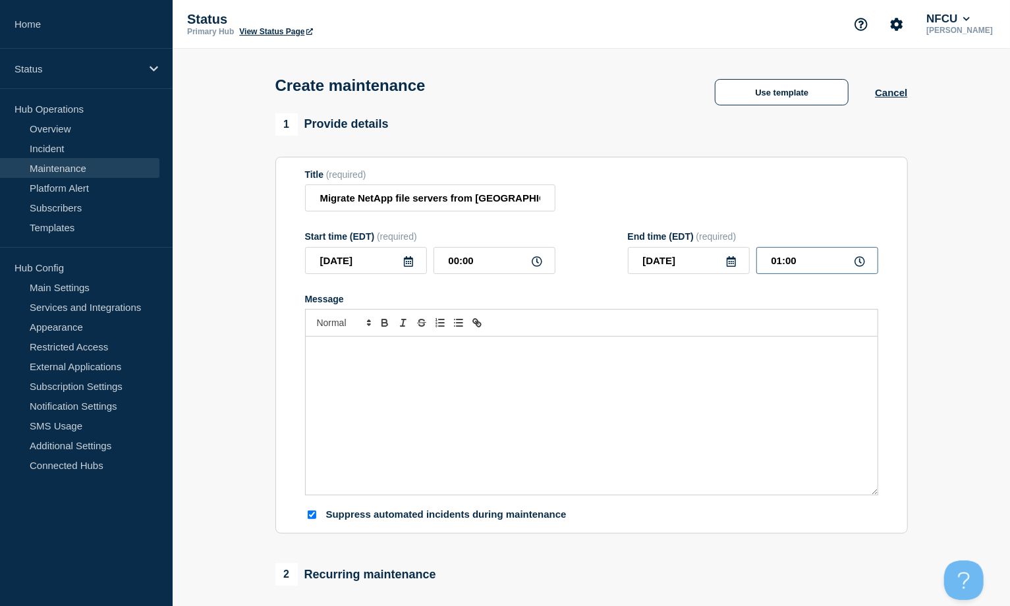
drag, startPoint x: 813, startPoint y: 265, endPoint x: 823, endPoint y: 264, distance: 9.3
click at [767, 264] on input "01:00" at bounding box center [818, 260] width 122 height 27
click at [596, 389] on div "Message" at bounding box center [592, 416] width 572 height 158
click at [421, 362] on div "Message" at bounding box center [592, 416] width 572 height 158
paste div "Message"
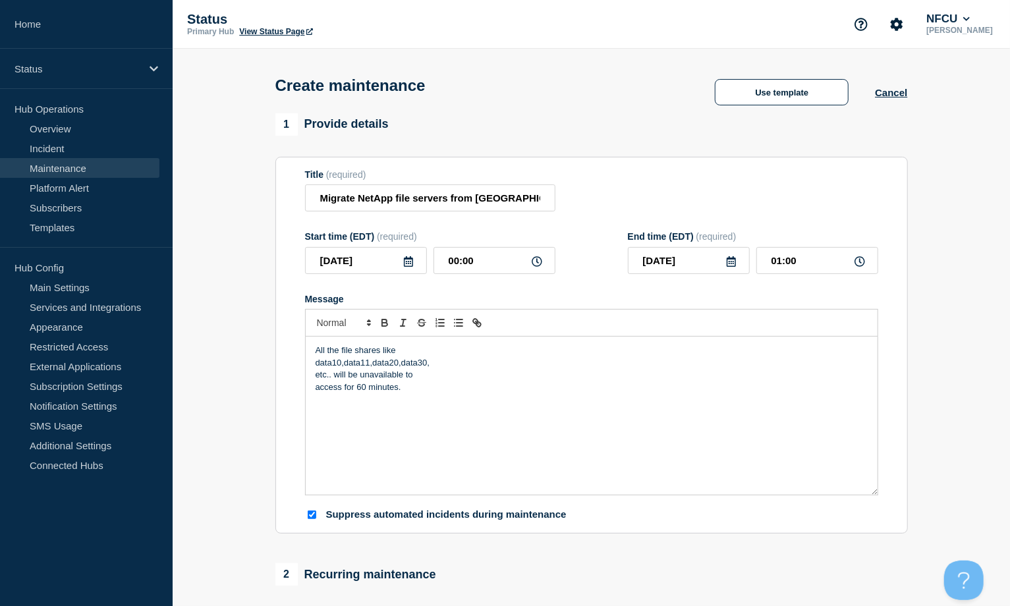
click at [314, 362] on div "All the file shares like data10,data11,data20,data30, etc.. will be unavailable…" at bounding box center [592, 416] width 572 height 158
click at [314, 364] on div "All the file shares like data10,data11,data20,data30, etc.. will be unavailable…" at bounding box center [592, 416] width 572 height 158
click at [312, 364] on div "All the file shares like data10,data11,data20,data30, etc.. will be unavailable…" at bounding box center [592, 416] width 572 height 158
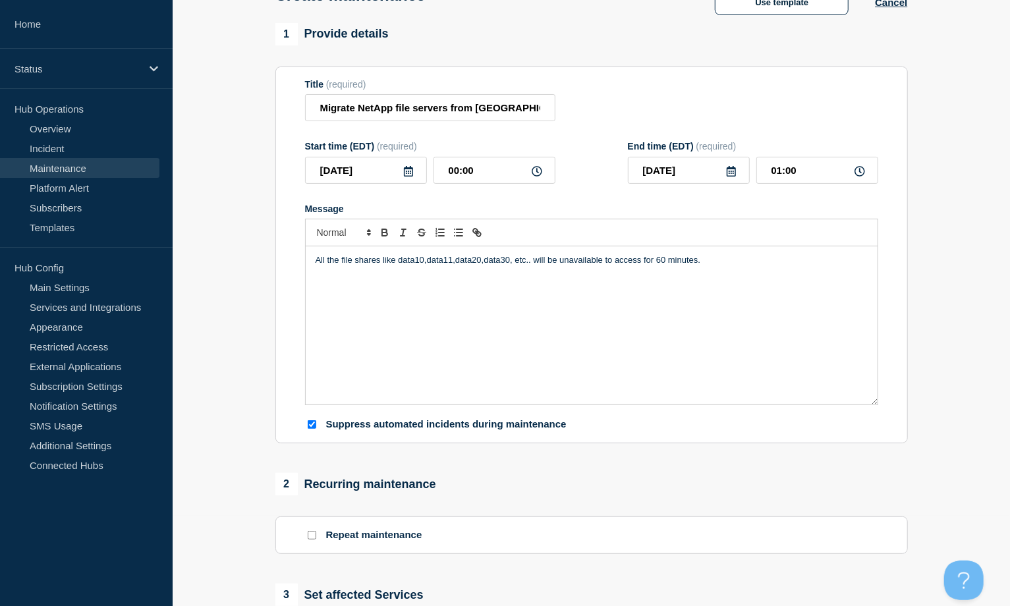
scroll to position [264, 0]
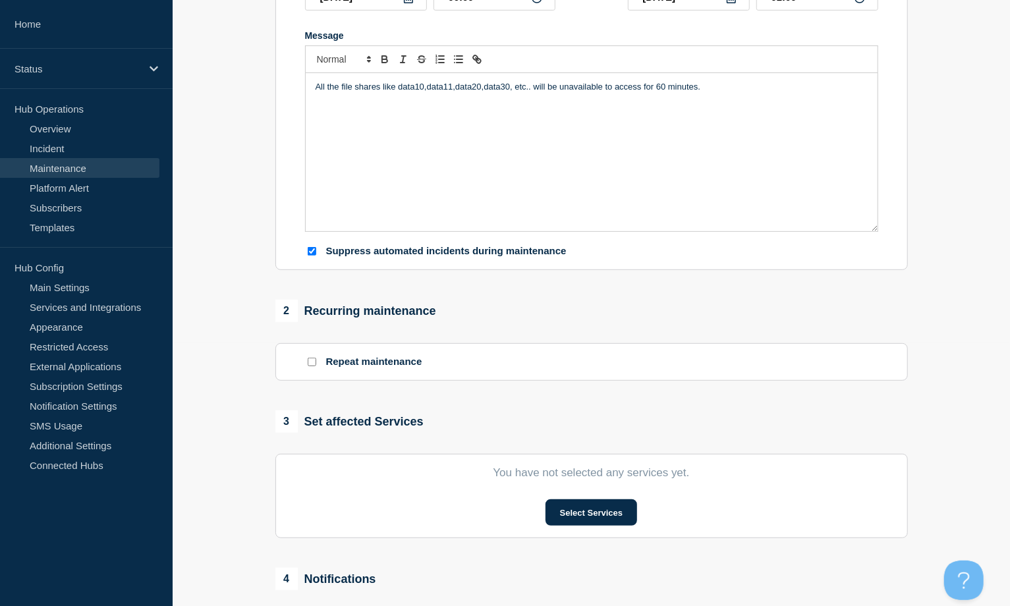
click at [581, 453] on section "You have not selected any services yet. Select Services" at bounding box center [591, 496] width 633 height 84
click at [587, 453] on button "Select Services" at bounding box center [592, 513] width 92 height 26
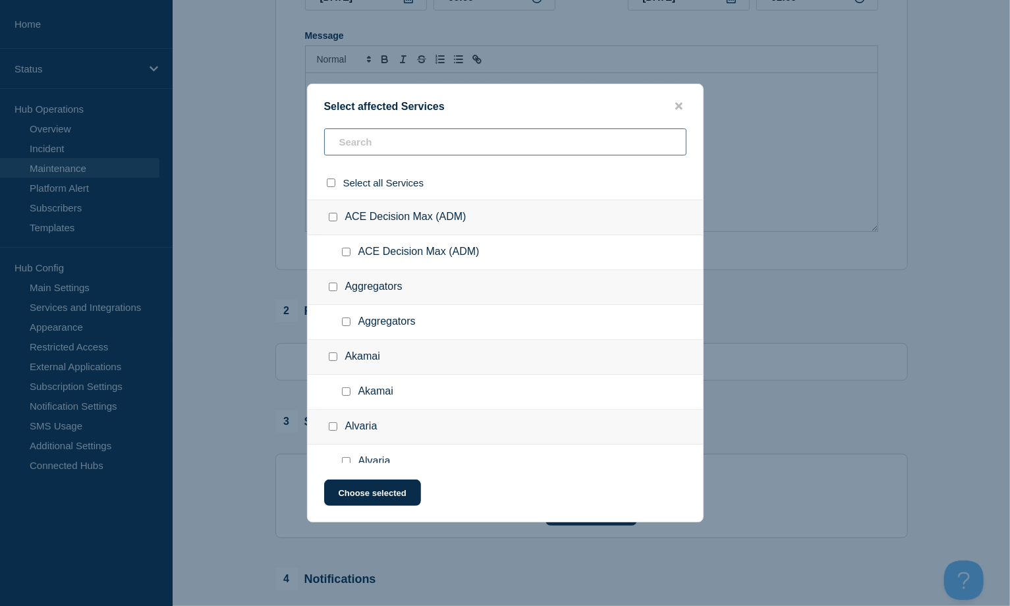
click at [349, 151] on input "text" at bounding box center [505, 142] width 362 height 27
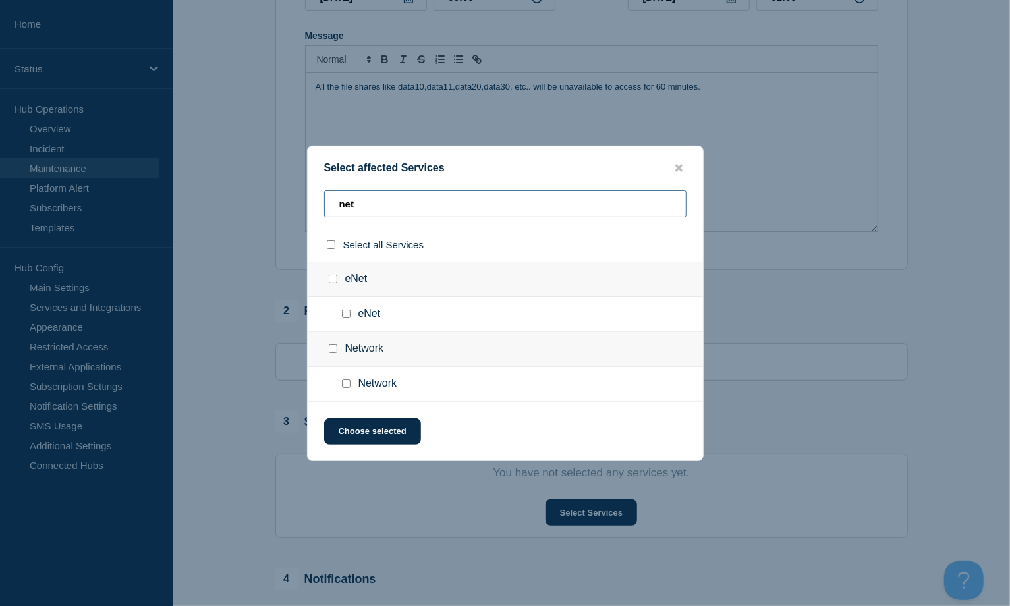
type input "net"
click at [345, 386] on input "Network checkbox" at bounding box center [346, 384] width 9 height 9
checkbox input "true"
click at [370, 432] on button "Choose selected" at bounding box center [372, 432] width 97 height 26
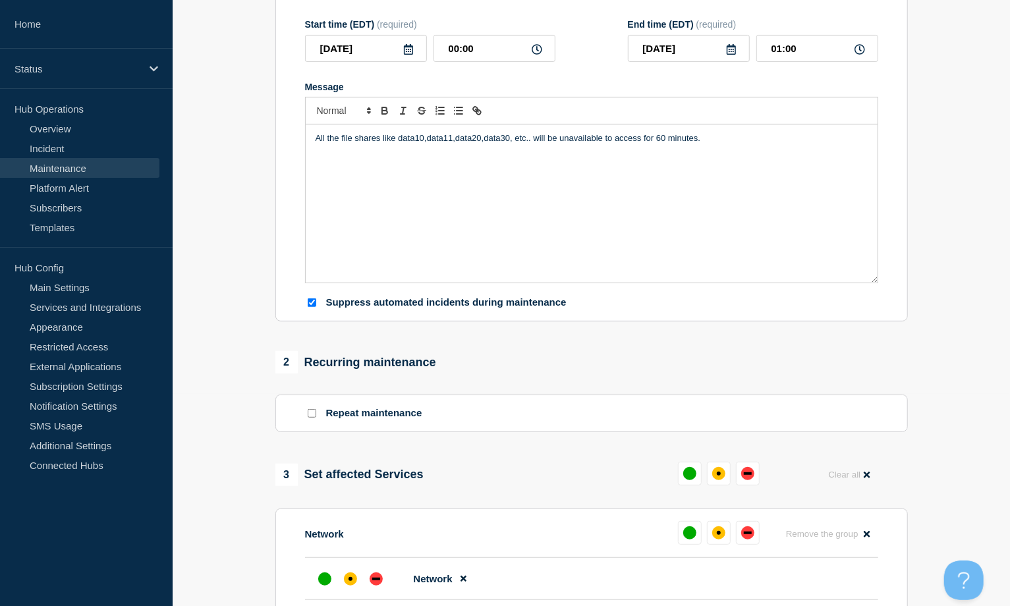
scroll to position [439, 0]
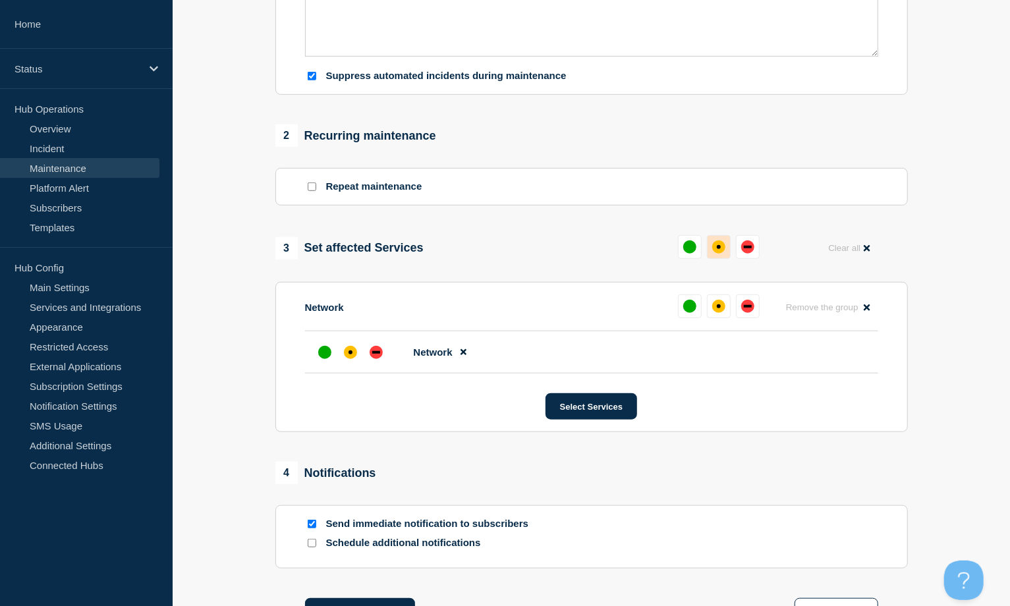
click at [713, 246] on div "affected" at bounding box center [718, 247] width 13 height 13
click at [310, 453] on input "Send immediate notification to subscribers" at bounding box center [312, 524] width 9 height 9
checkbox input "false"
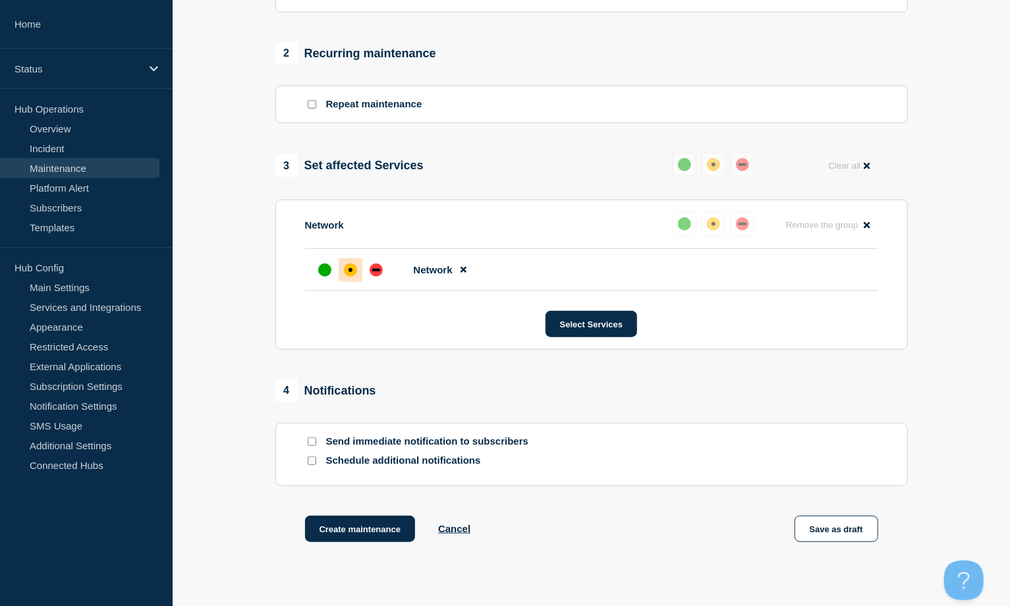
scroll to position [612, 0]
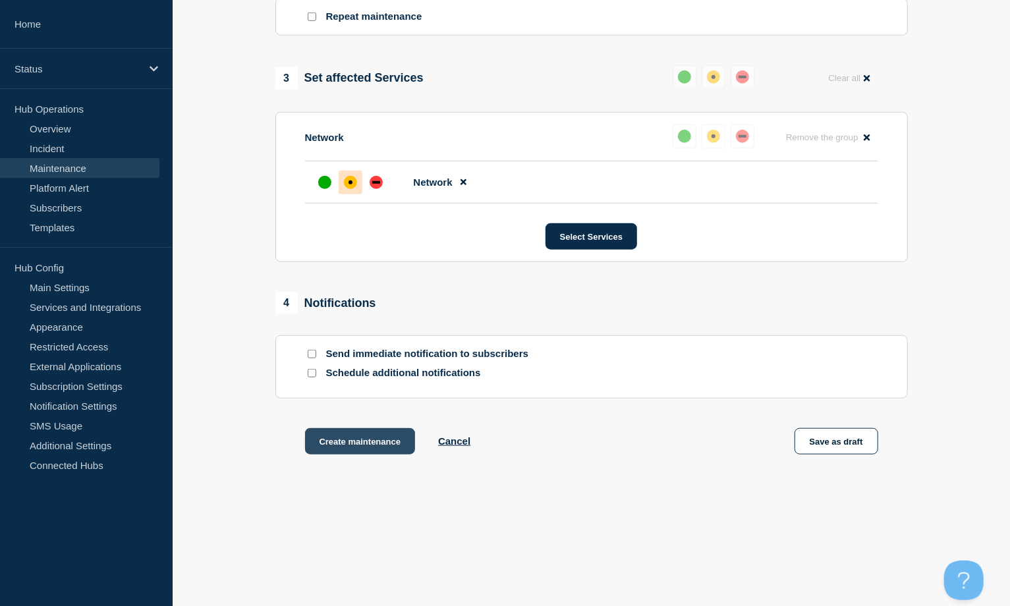
click at [362, 439] on button "Create maintenance" at bounding box center [360, 441] width 111 height 26
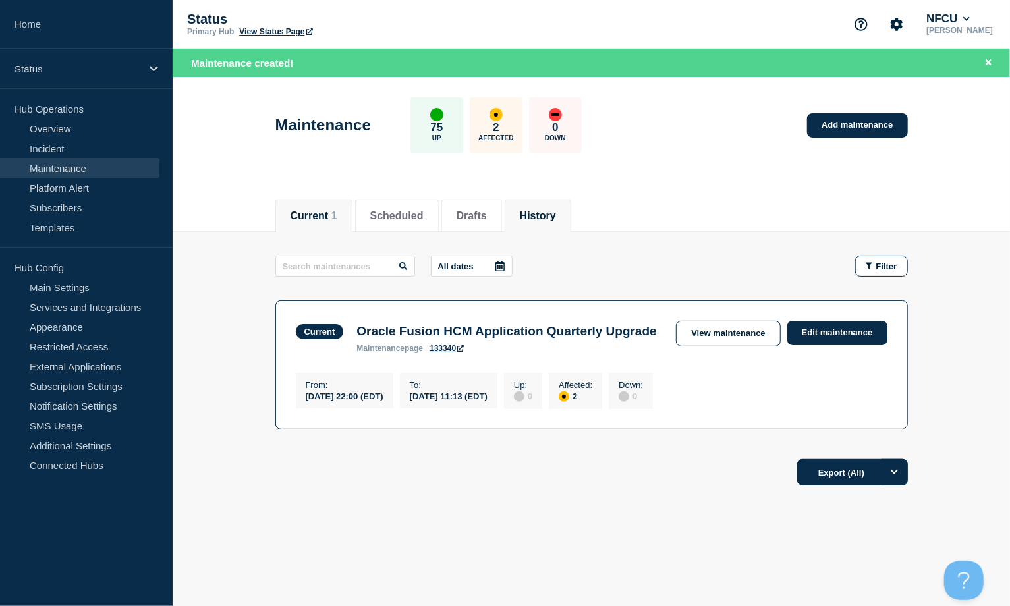
click at [567, 222] on li "History" at bounding box center [538, 216] width 67 height 32
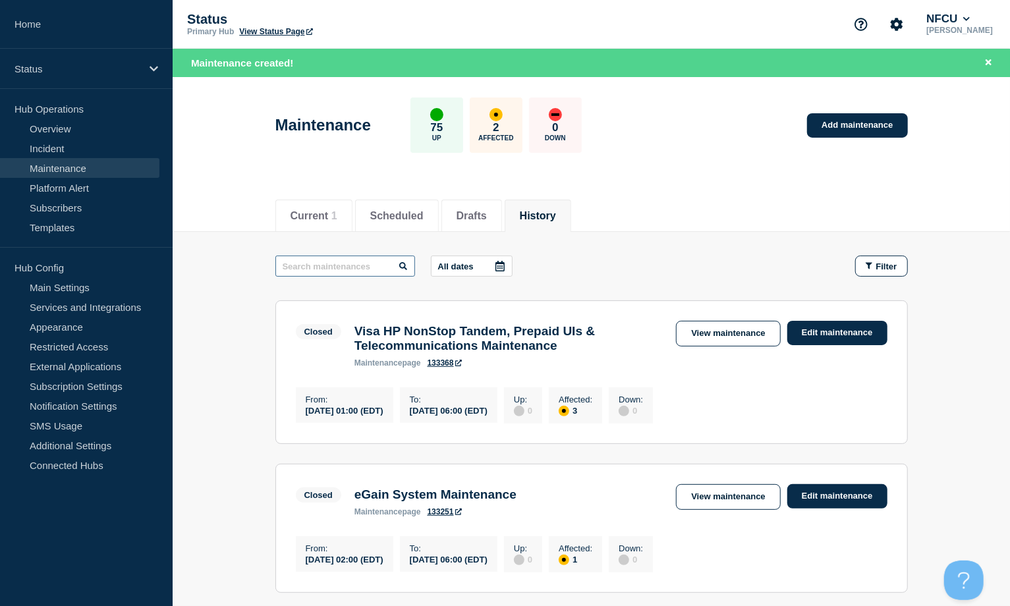
click at [314, 261] on input "text" at bounding box center [345, 266] width 140 height 21
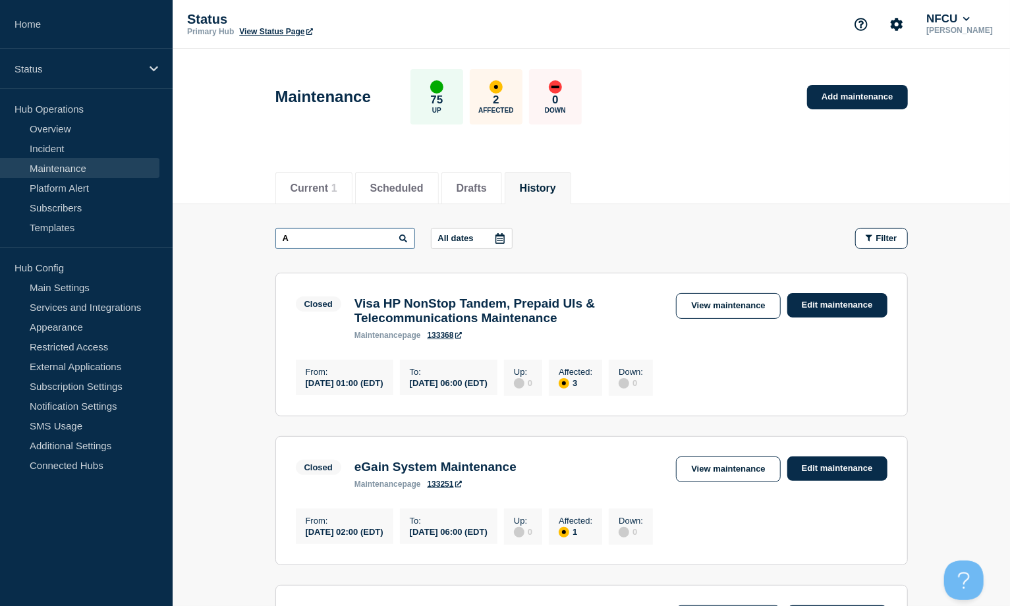
click at [300, 237] on input "A" at bounding box center [345, 238] width 140 height 21
type input "ACAPS"
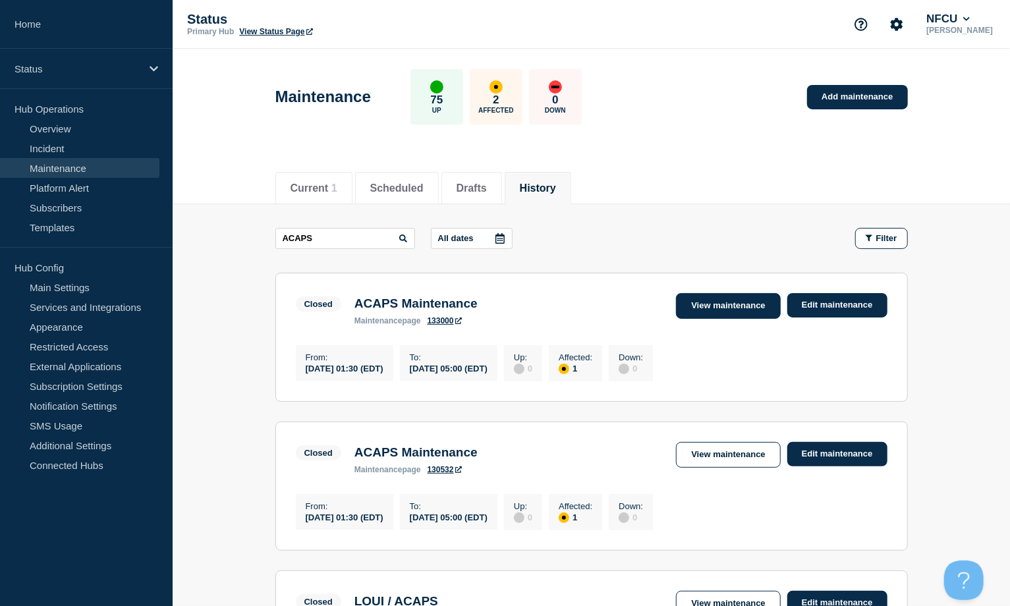
click at [707, 311] on link "View maintenance" at bounding box center [728, 306] width 104 height 26
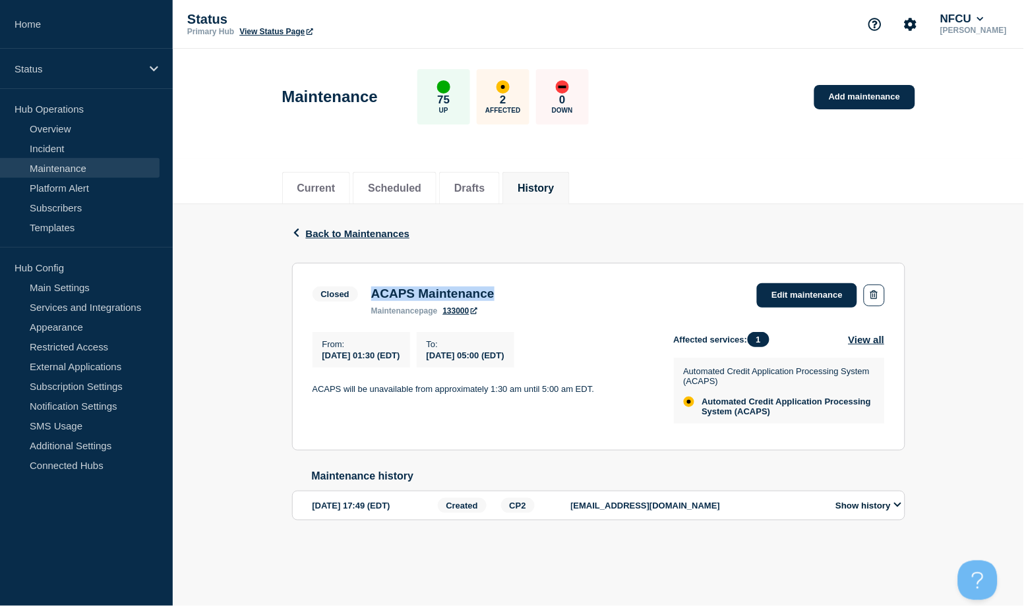
drag, startPoint x: 370, startPoint y: 296, endPoint x: 520, endPoint y: 293, distance: 150.3
click at [520, 293] on div "Closed ACAPS Maintenance maintenance page 133000 Edit maintenance" at bounding box center [598, 299] width 572 height 32
click at [554, 184] on button "History" at bounding box center [535, 189] width 36 height 12
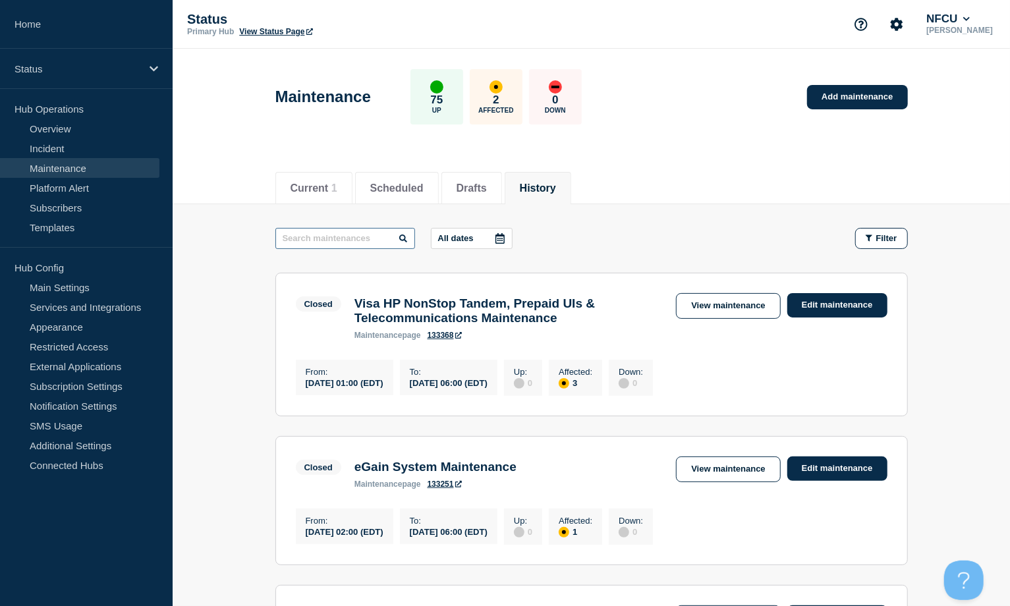
click at [344, 237] on input "text" at bounding box center [345, 238] width 140 height 21
type input "Triage"
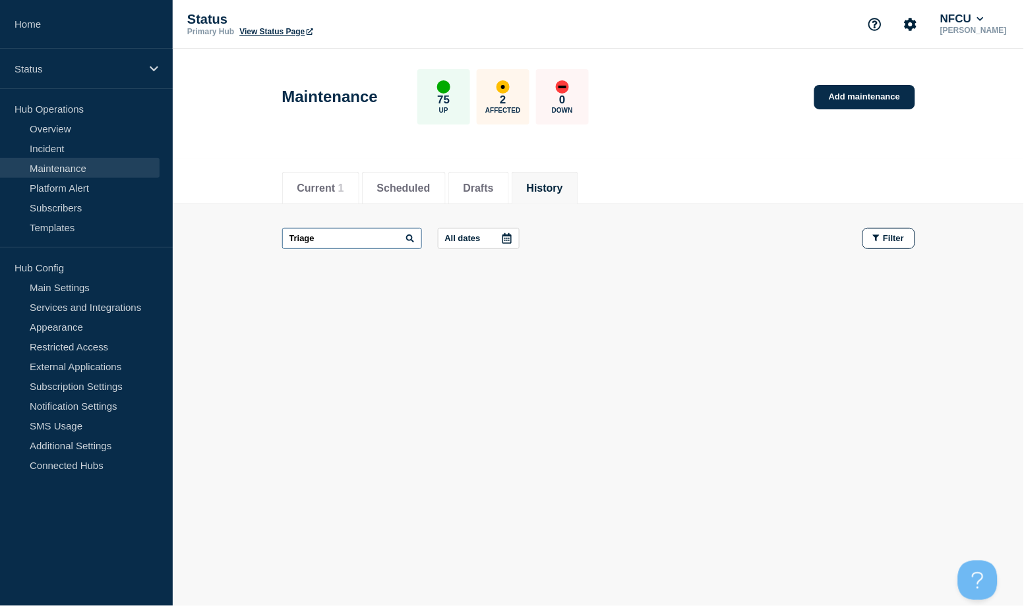
click at [344, 237] on input "Triage" at bounding box center [352, 238] width 140 height 21
click at [767, 96] on link "Add maintenance" at bounding box center [864, 97] width 100 height 24
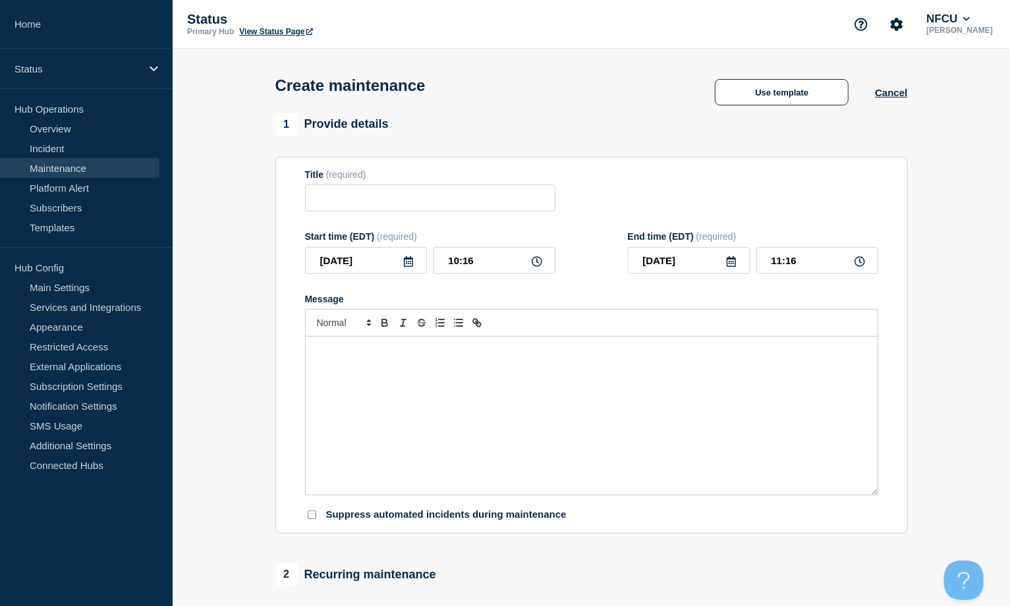
checkbox input "true"
click at [373, 210] on input "Title" at bounding box center [430, 198] width 250 height 27
paste input "Deploy Microsoft Patches, Mac Patches, and 3rd Party Patches to all remaining p…"
type input "Deploy Microsoft Patches, Mac Patches, and 3rd Party Patches to all remaining p…"
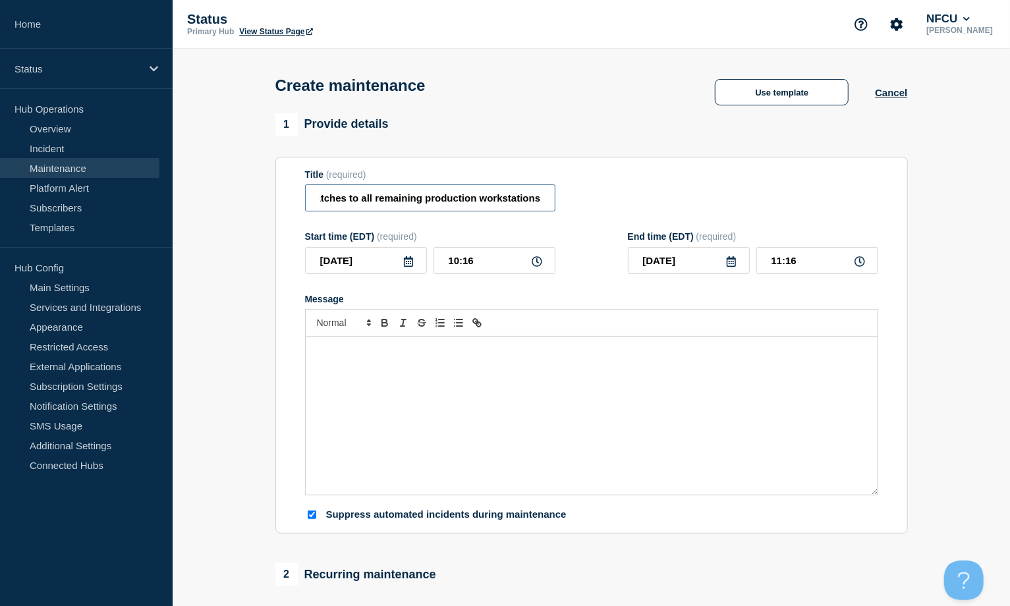
scroll to position [0, 0]
click at [393, 394] on div "Message" at bounding box center [592, 416] width 572 height 158
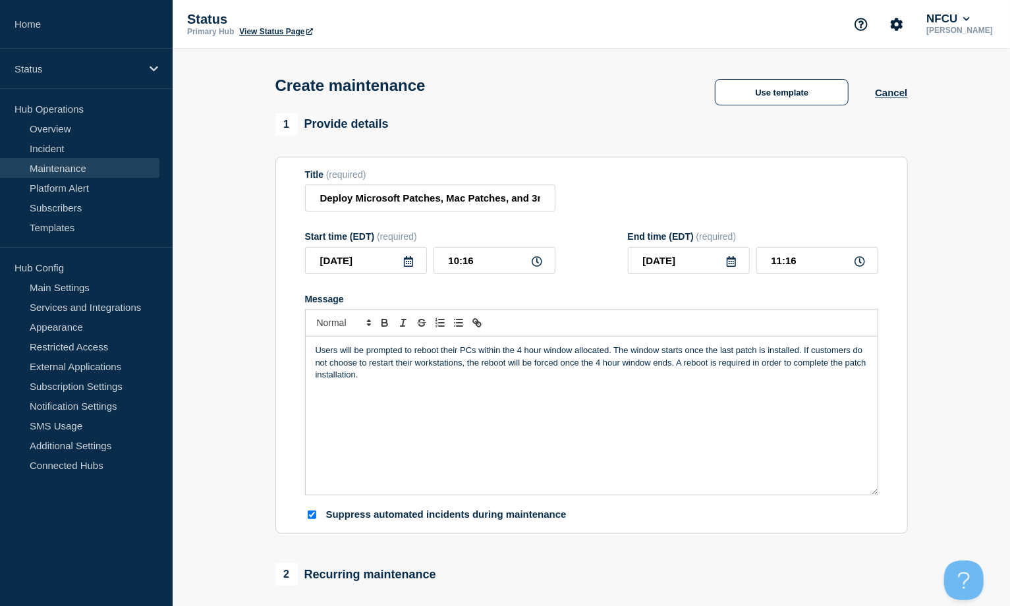
click at [407, 265] on icon at bounding box center [408, 261] width 9 height 11
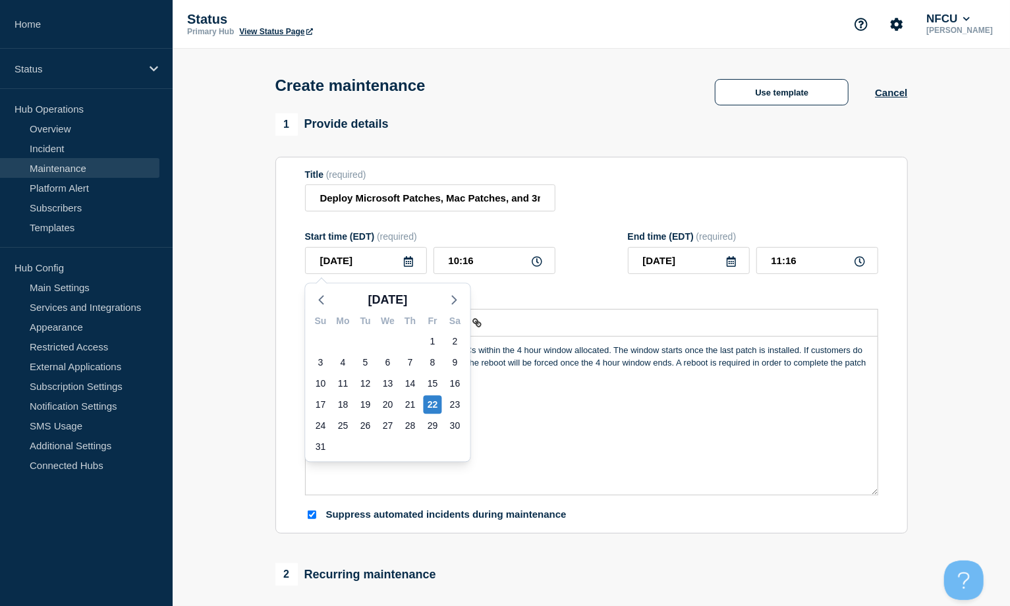
click at [466, 401] on div "23" at bounding box center [455, 404] width 22 height 21
click at [457, 398] on div "23" at bounding box center [455, 404] width 18 height 18
type input "[DATE]"
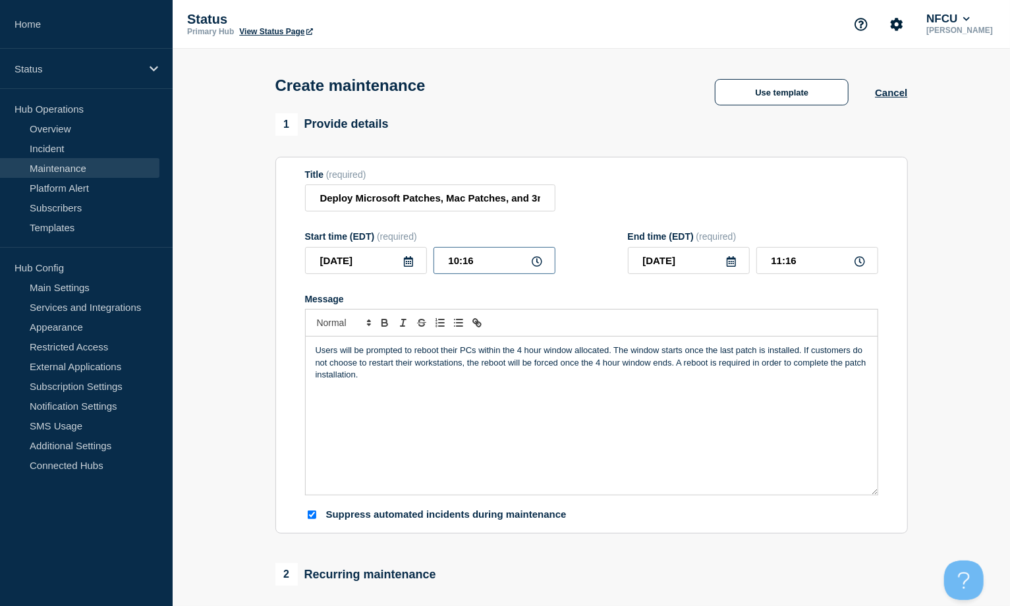
click at [485, 266] on input "10:16" at bounding box center [495, 260] width 122 height 27
drag, startPoint x: 491, startPoint y: 263, endPoint x: 377, endPoint y: 244, distance: 115.6
click at [378, 250] on div "2025-08-23 10:16" at bounding box center [430, 260] width 250 height 27
type input "23:00"
type input "[DATE]"
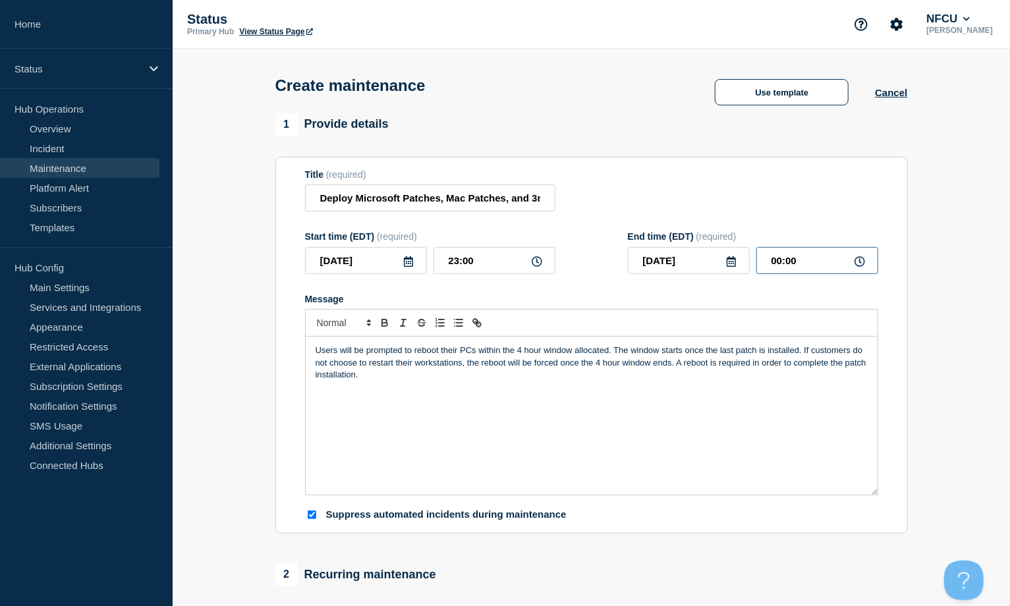
click at [767, 268] on input "00:00" at bounding box center [818, 260] width 122 height 27
drag, startPoint x: 700, startPoint y: 252, endPoint x: 681, endPoint y: 248, distance: 18.9
click at [685, 249] on div "[DATE] 00:00" at bounding box center [753, 260] width 250 height 27
type input "03:00"
click at [647, 188] on div "Title (required) Deploy Microsoft Patches, Mac Patches, and 3rd Party Patches t…" at bounding box center [591, 190] width 573 height 43
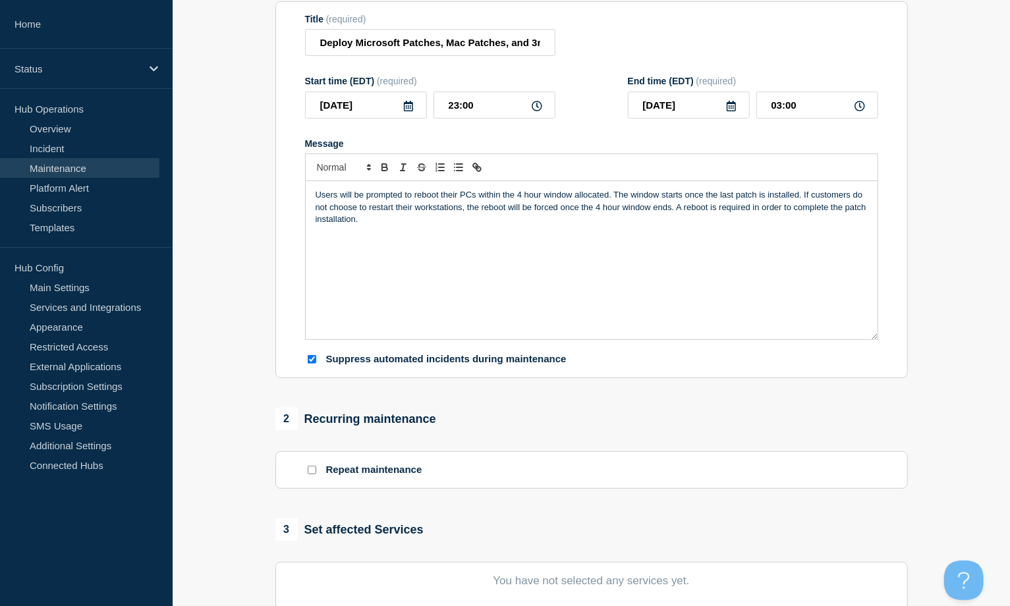
scroll to position [351, 0]
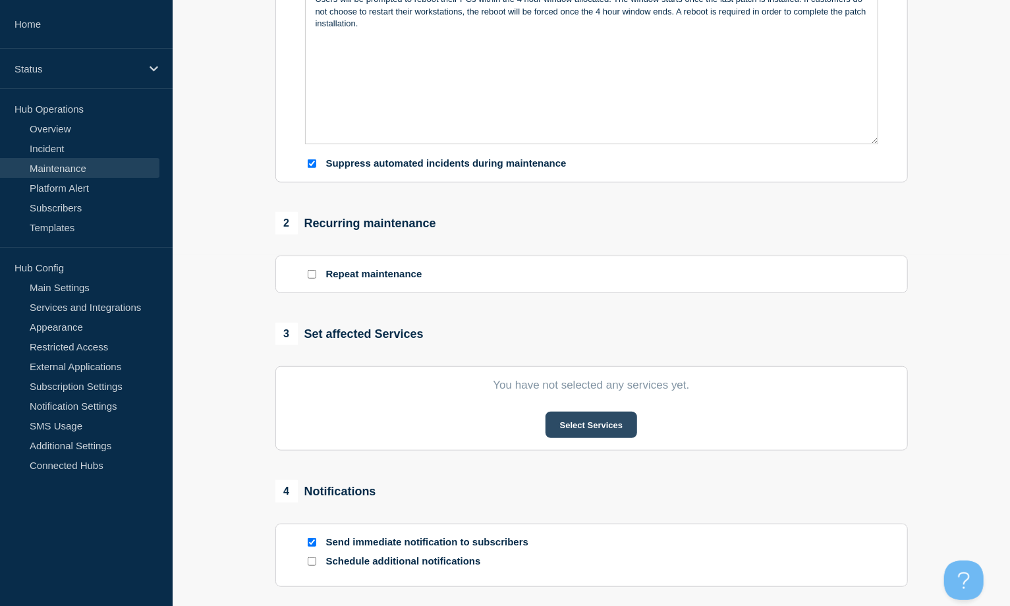
click at [590, 423] on button "Select Services" at bounding box center [592, 425] width 92 height 26
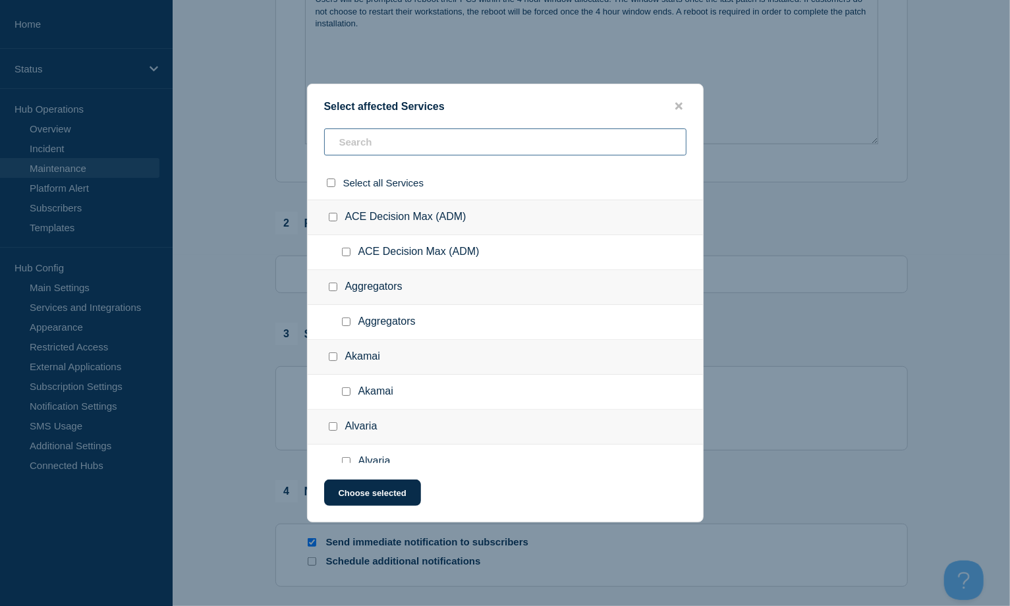
click at [404, 146] on input "text" at bounding box center [505, 142] width 362 height 27
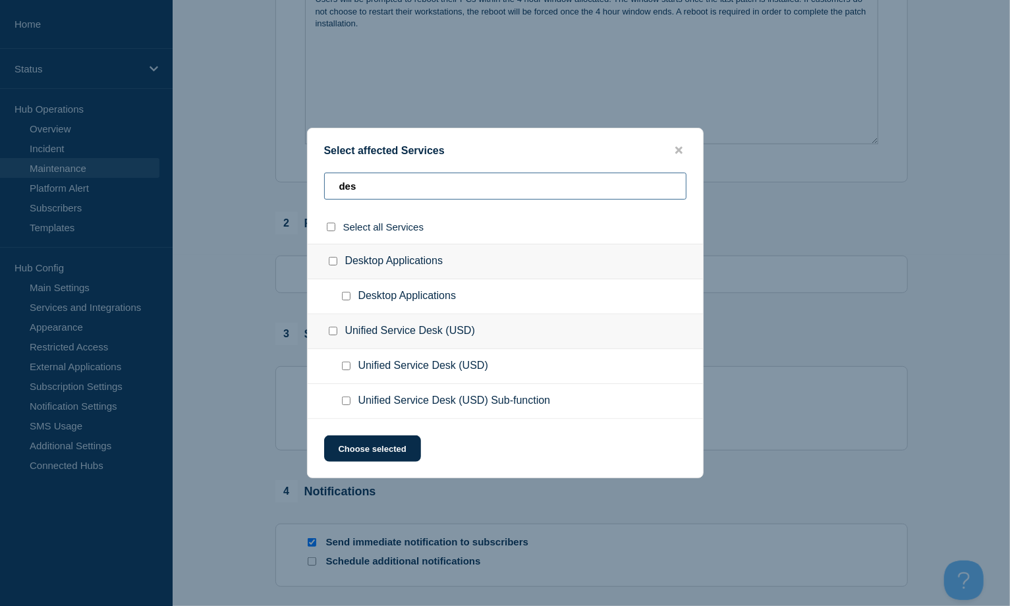
type input "des"
click at [330, 263] on input "Desktop Applications checkbox" at bounding box center [333, 261] width 9 height 9
checkbox input "true"
click at [393, 446] on button "Choose selected" at bounding box center [372, 449] width 97 height 26
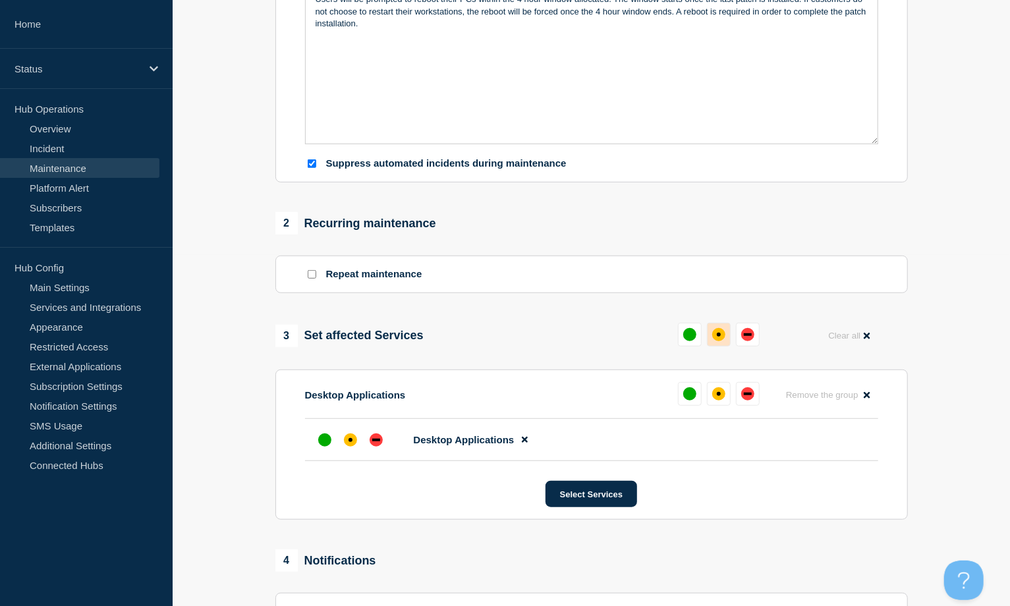
click at [726, 327] on button at bounding box center [719, 335] width 24 height 24
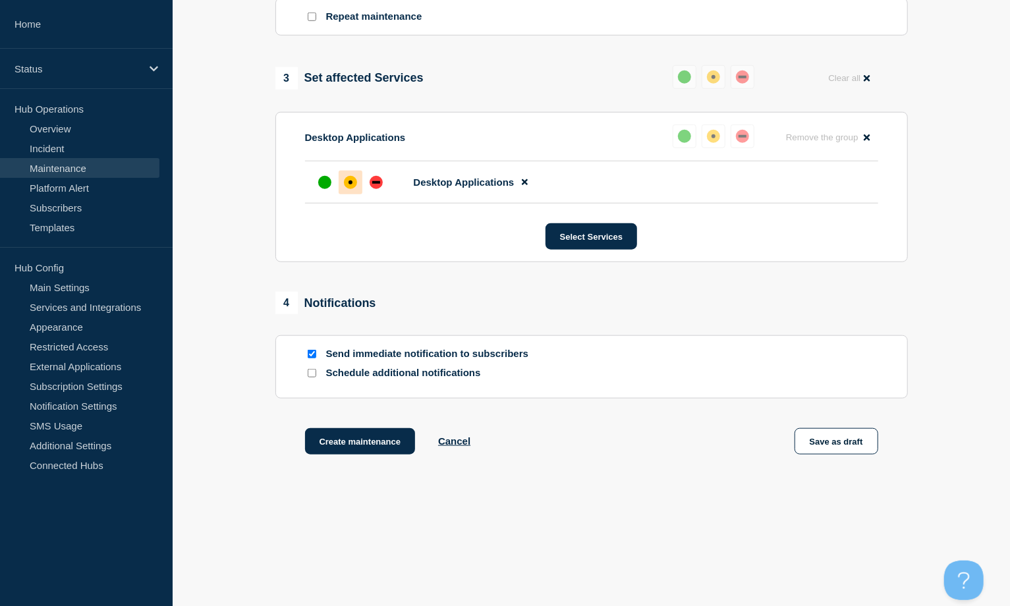
click at [310, 352] on input "Send immediate notification to subscribers" at bounding box center [312, 354] width 9 height 9
checkbox input "false"
click at [351, 442] on button "Create maintenance" at bounding box center [360, 441] width 111 height 26
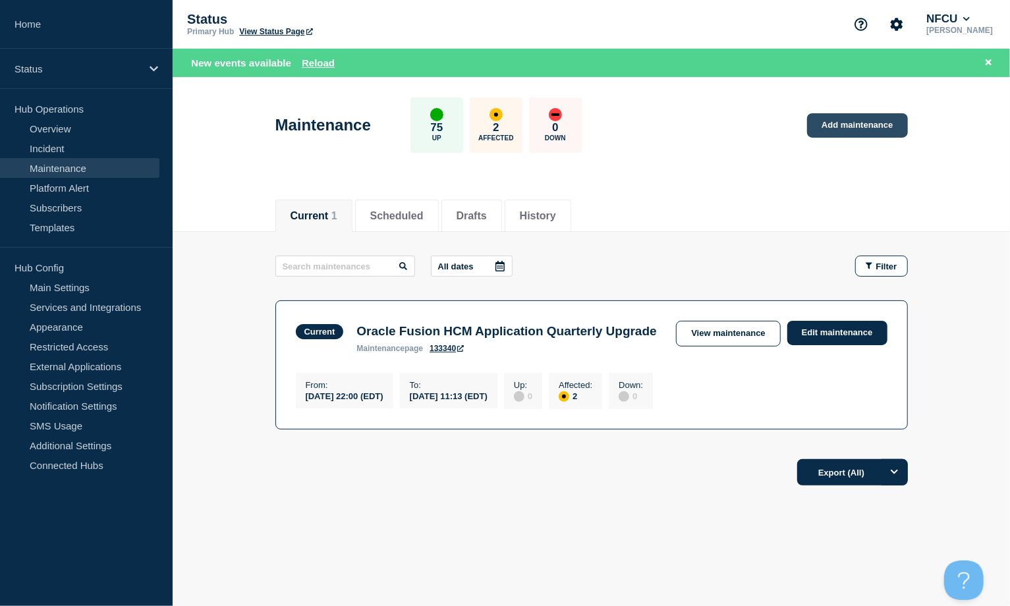
click at [767, 124] on link "Add maintenance" at bounding box center [857, 125] width 100 height 24
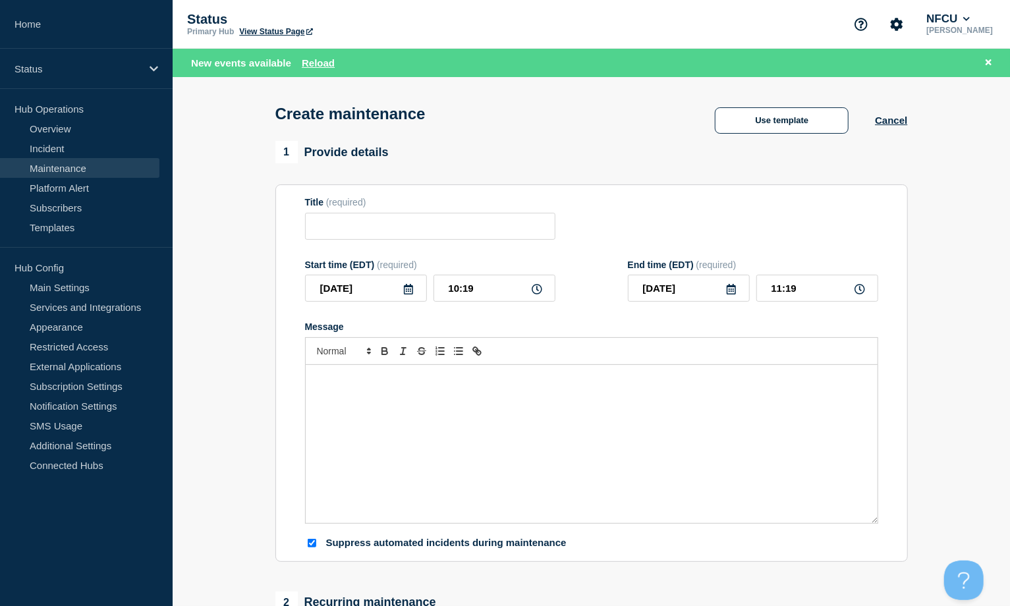
checkbox input "true"
click at [435, 230] on input "Title" at bounding box center [430, 226] width 250 height 27
paste input "Fieldglass Scheduled Maintenance"
type input "Fieldglass Scheduled Maintenance"
click at [362, 388] on div "Message" at bounding box center [592, 444] width 572 height 158
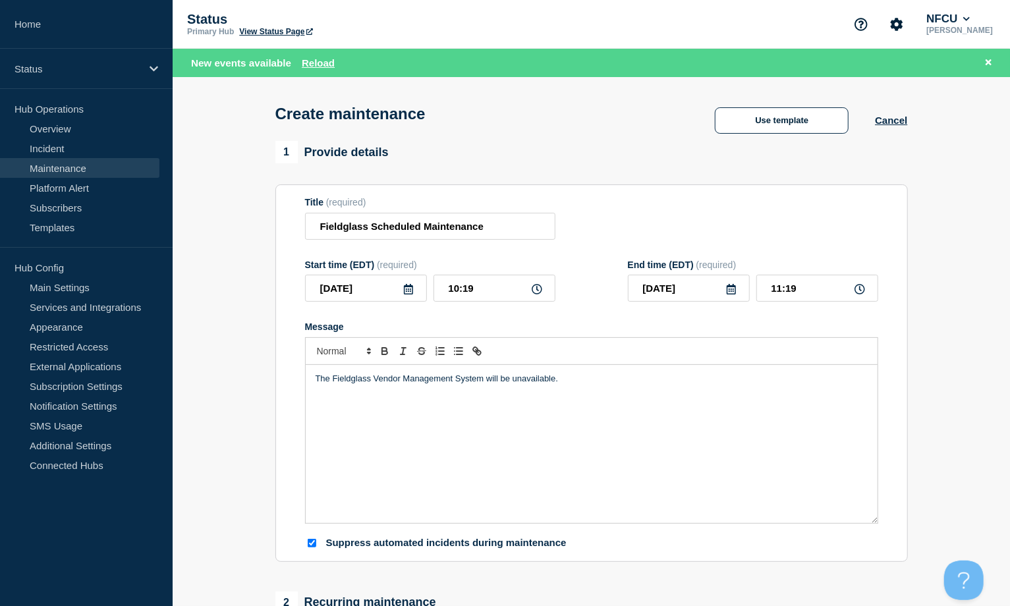
click at [408, 289] on icon at bounding box center [408, 289] width 9 height 11
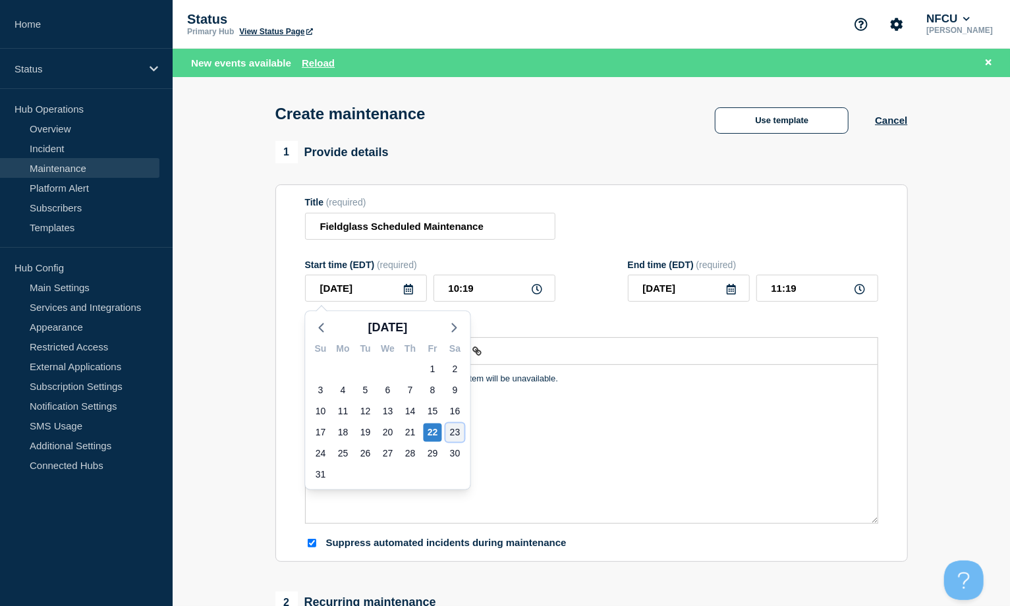
click at [452, 426] on div "23" at bounding box center [455, 433] width 18 height 18
type input "[DATE]"
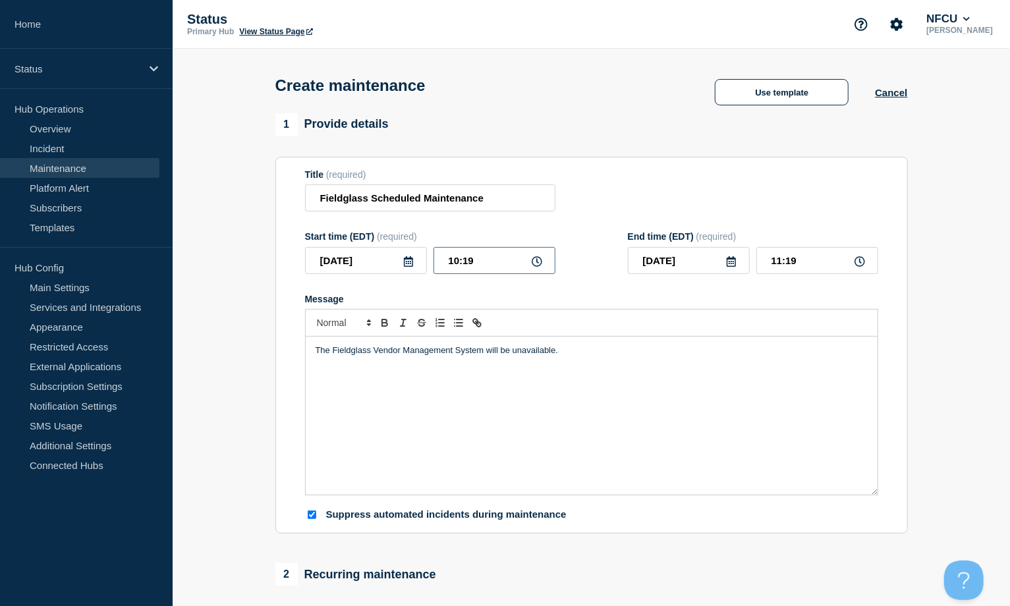
click at [480, 264] on input "10:19" at bounding box center [495, 260] width 122 height 27
drag, startPoint x: 497, startPoint y: 261, endPoint x: 362, endPoint y: 246, distance: 135.9
click at [362, 246] on div "Start time (EDT) (required) 2025-08-23 10:19" at bounding box center [430, 252] width 250 height 43
type input "23:00"
type input "[DATE]"
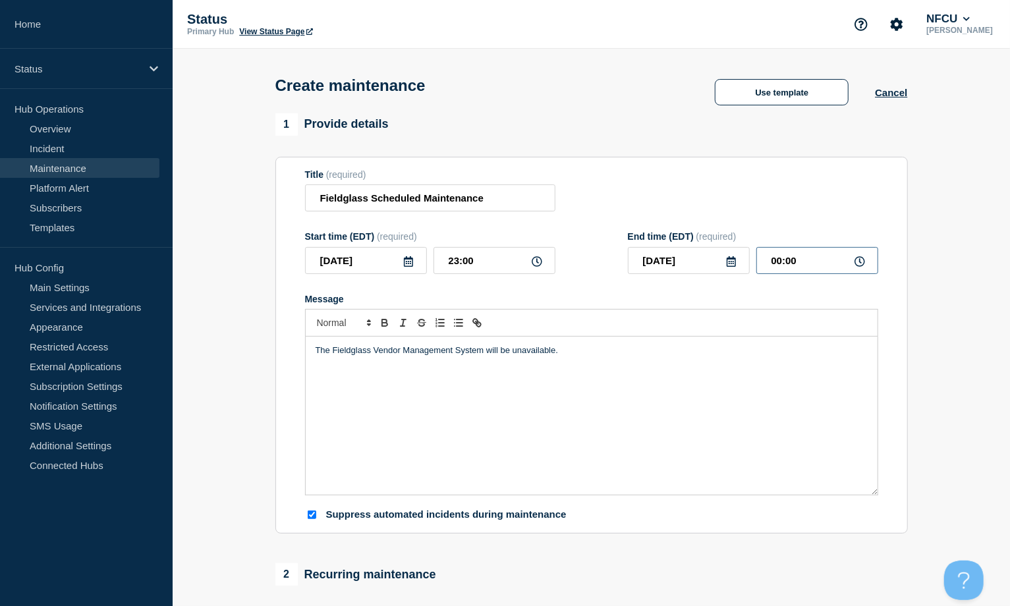
drag, startPoint x: 828, startPoint y: 266, endPoint x: 720, endPoint y: 252, distance: 108.2
click at [720, 252] on div "[DATE] 00:00" at bounding box center [753, 260] width 250 height 27
type input "03:00"
click at [688, 201] on div "Title (required) Fieldglass Scheduled Maintenance" at bounding box center [591, 190] width 573 height 43
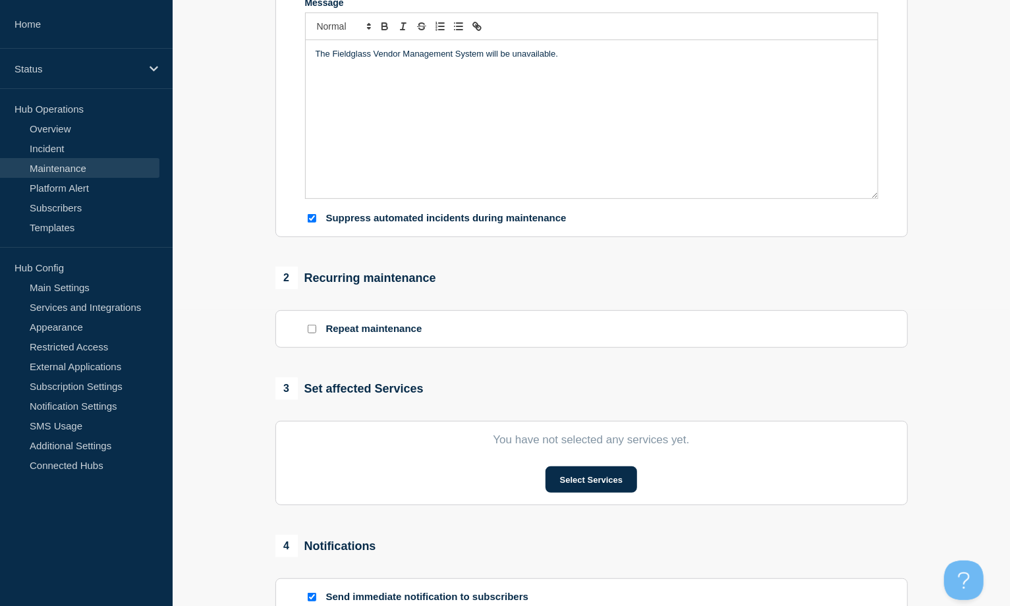
scroll to position [439, 0]
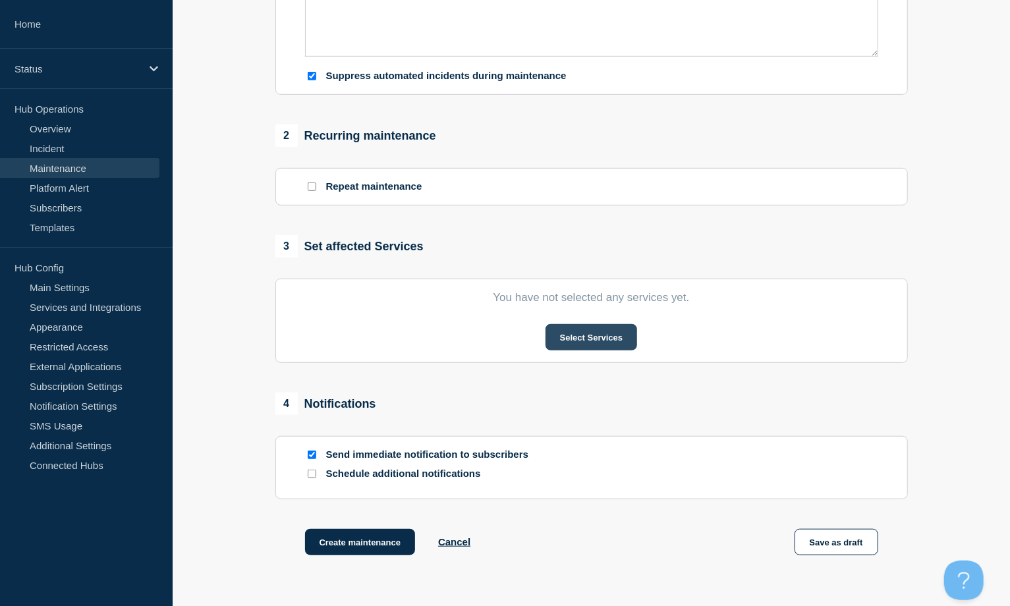
click at [595, 335] on button "Select Services" at bounding box center [592, 337] width 92 height 26
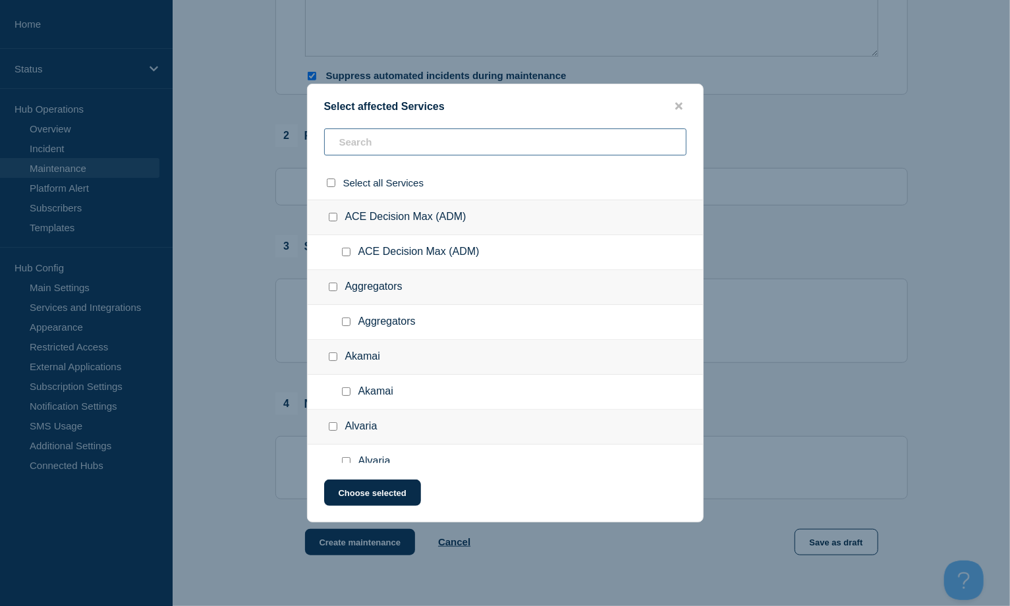
click at [383, 144] on input "text" at bounding box center [505, 142] width 362 height 27
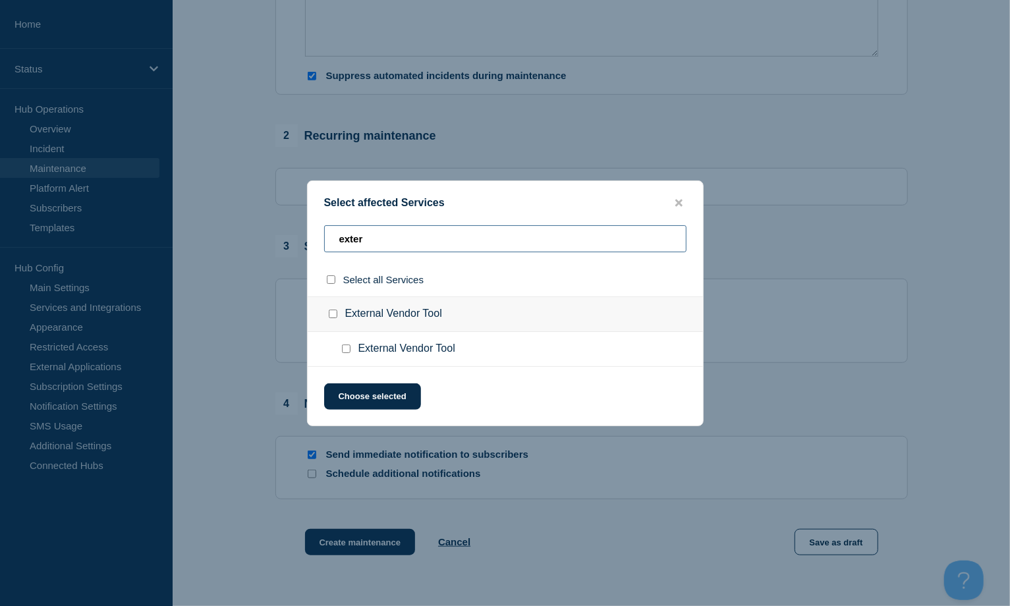
type input "exter"
click at [329, 313] on input "External Vendor Tool checkbox" at bounding box center [333, 314] width 9 height 9
checkbox input "true"
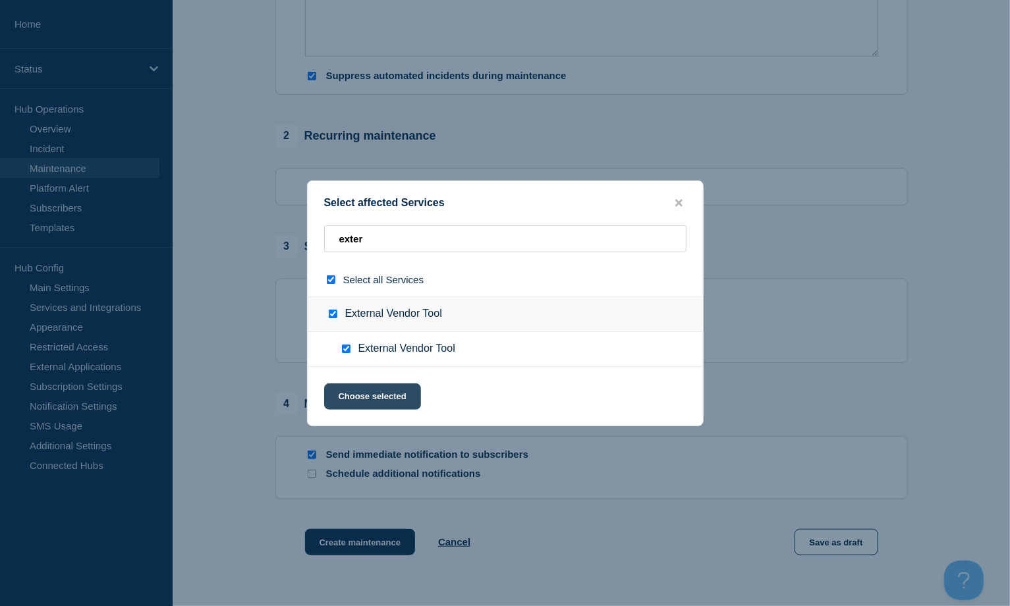
click at [375, 385] on button "Choose selected" at bounding box center [372, 397] width 97 height 26
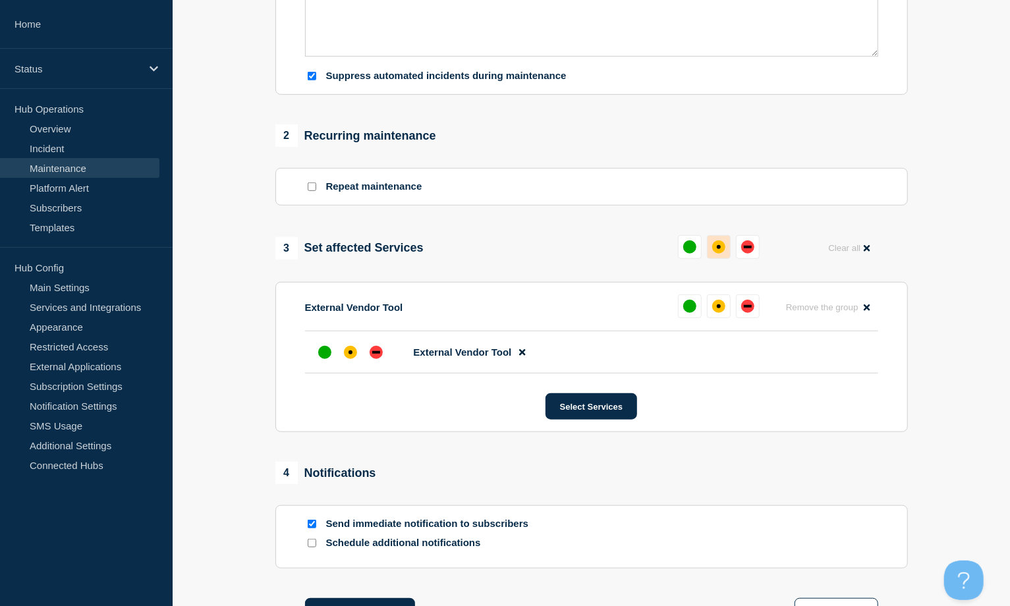
click at [717, 251] on div "affected" at bounding box center [718, 247] width 13 height 13
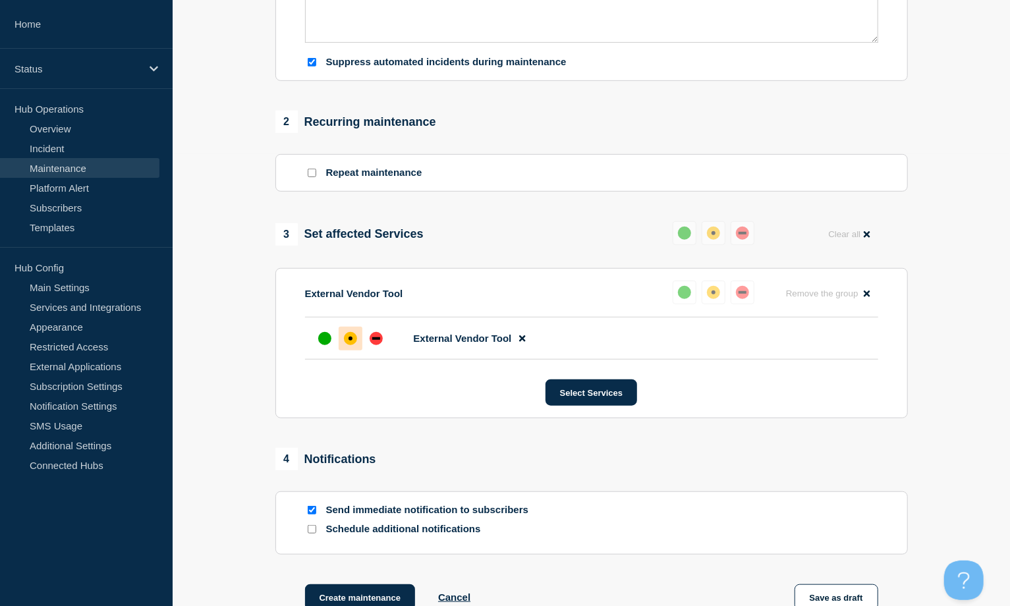
scroll to position [612, 0]
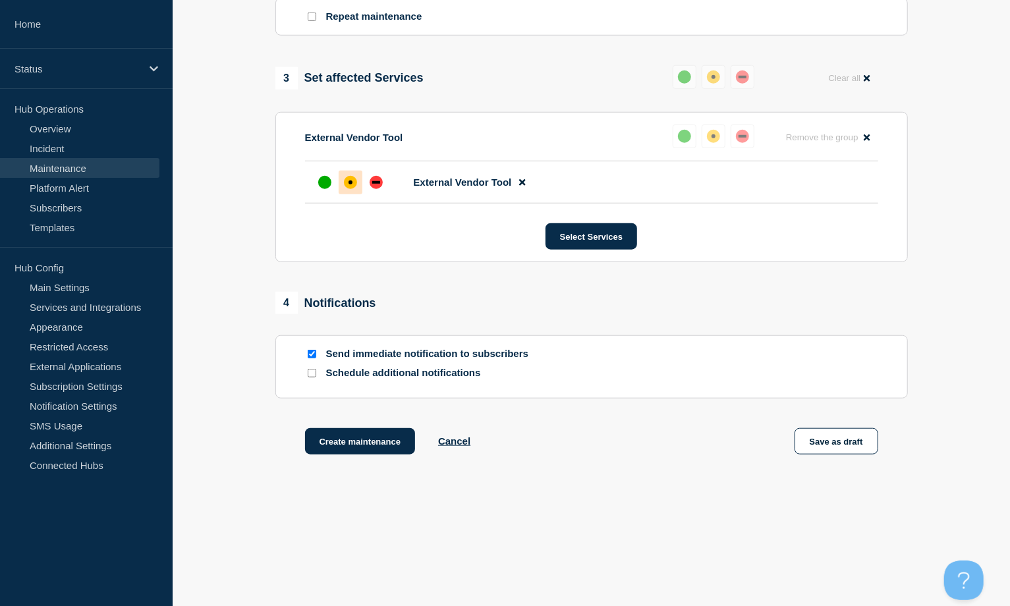
click at [310, 358] on input "Send immediate notification to subscribers" at bounding box center [312, 354] width 9 height 9
checkbox input "false"
click at [358, 439] on button "Create maintenance" at bounding box center [360, 441] width 111 height 26
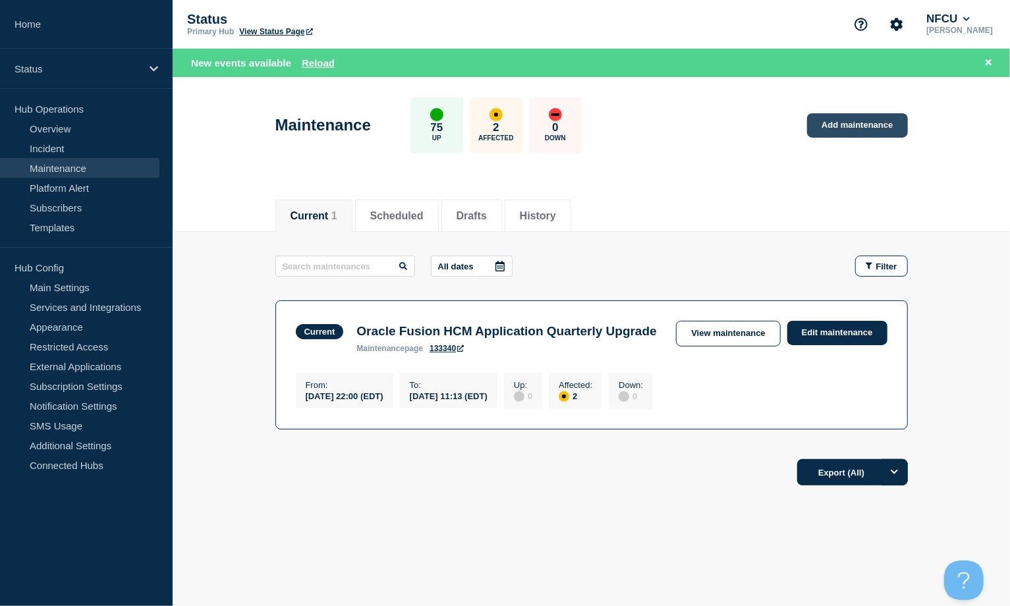
click at [767, 119] on link "Add maintenance" at bounding box center [857, 125] width 100 height 24
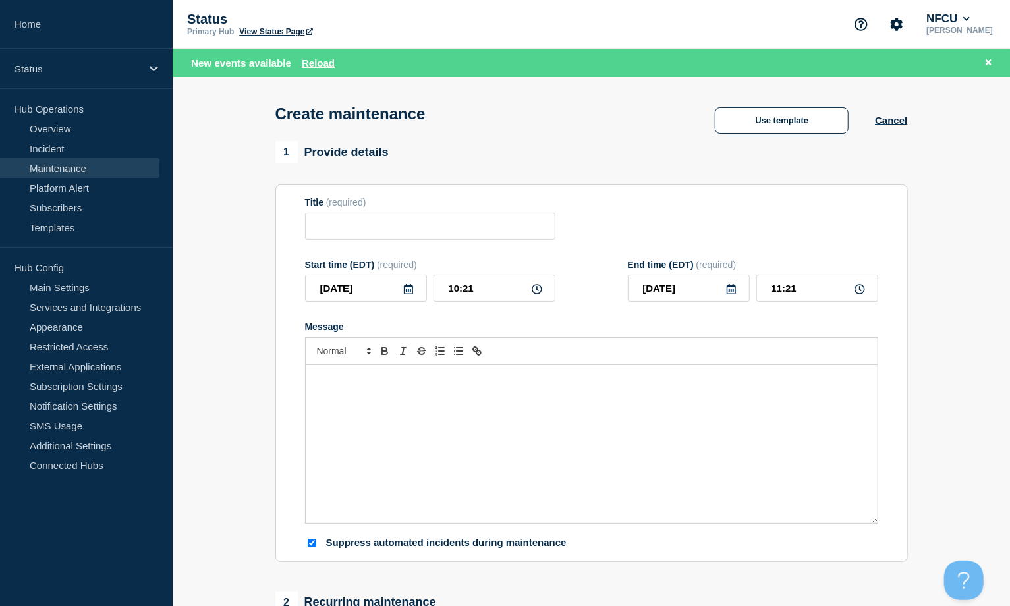
checkbox input "true"
click at [376, 229] on input "Title" at bounding box center [430, 226] width 250 height 27
paste input "Deploy Citrix Virtual Delivery Agent"
type input "Deploy Citrix Virtual Delivery Agent"
click at [362, 397] on div "Message" at bounding box center [592, 444] width 572 height 158
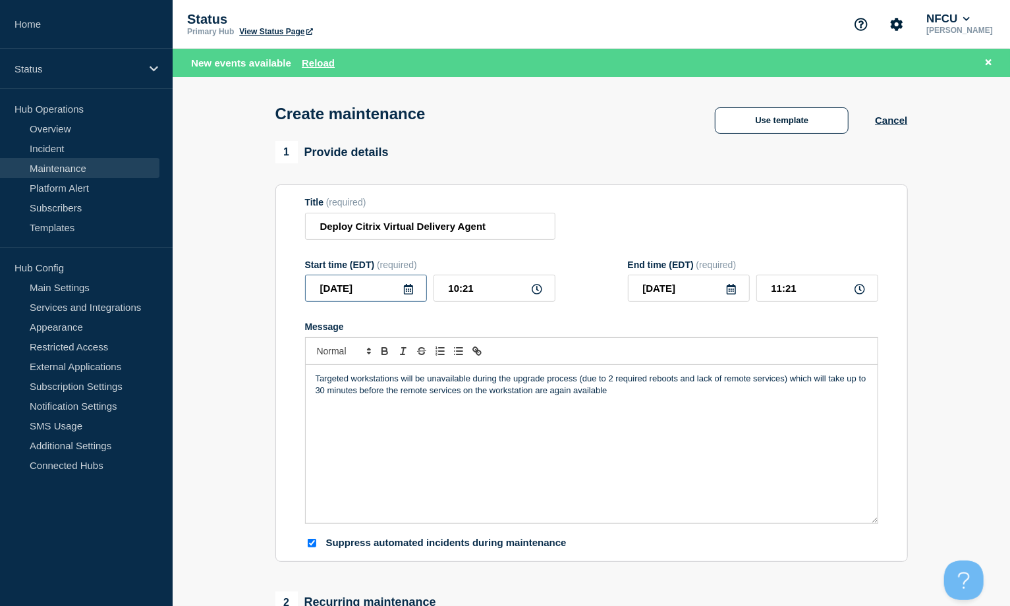
click at [413, 285] on input "[DATE]" at bounding box center [366, 288] width 122 height 27
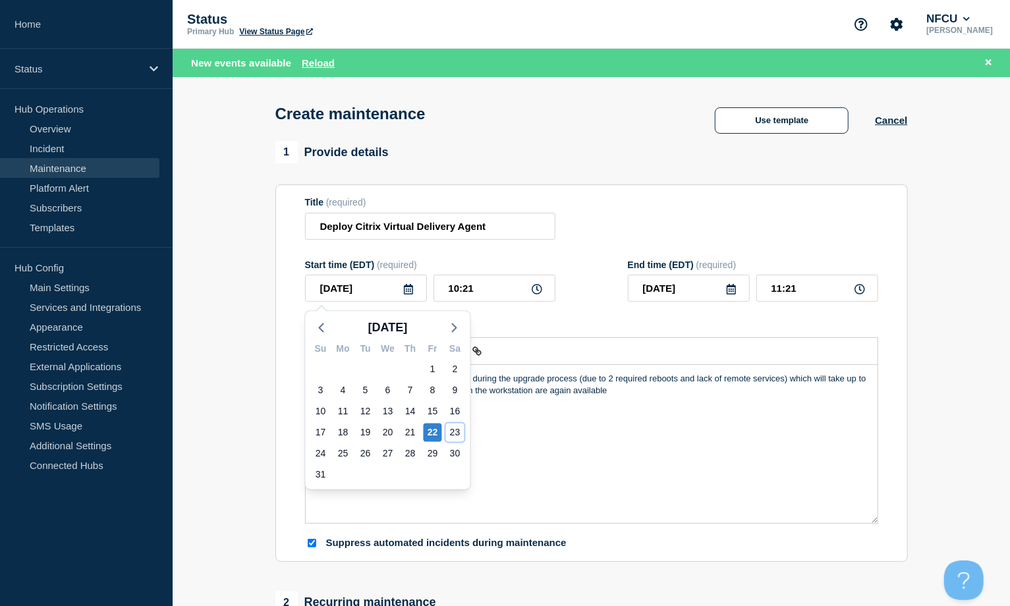
drag, startPoint x: 460, startPoint y: 432, endPoint x: 457, endPoint y: 414, distance: 18.1
click at [458, 432] on div "23" at bounding box center [455, 433] width 18 height 18
type input "[DATE]"
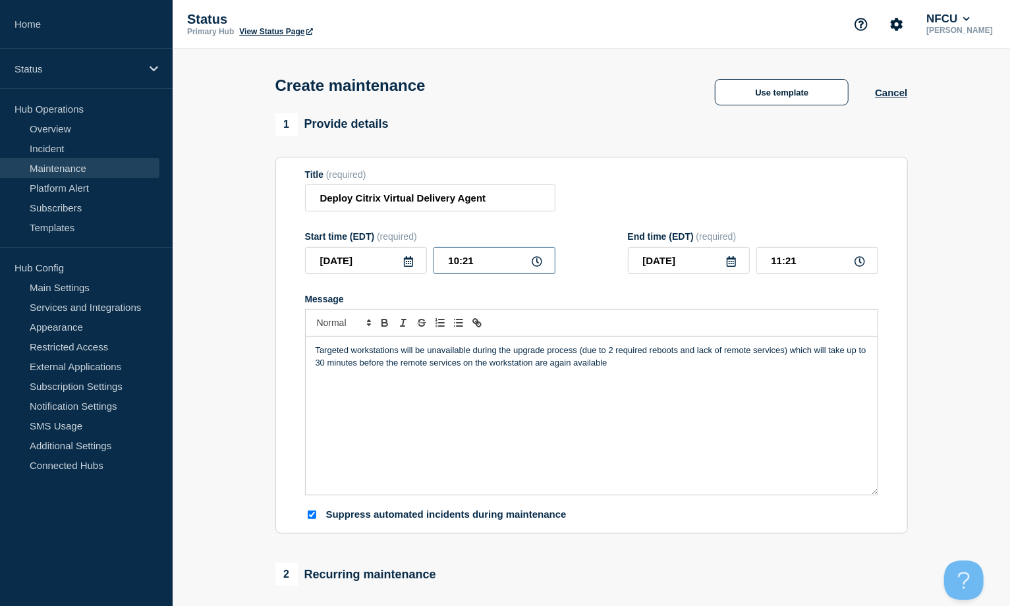
click at [482, 264] on input "10:21" at bounding box center [495, 260] width 122 height 27
drag, startPoint x: 492, startPoint y: 263, endPoint x: 449, endPoint y: 258, distance: 43.8
click at [449, 258] on input "10:21" at bounding box center [495, 260] width 122 height 27
click at [460, 258] on input "10:21" at bounding box center [495, 260] width 122 height 27
drag, startPoint x: 478, startPoint y: 260, endPoint x: 407, endPoint y: 256, distance: 71.3
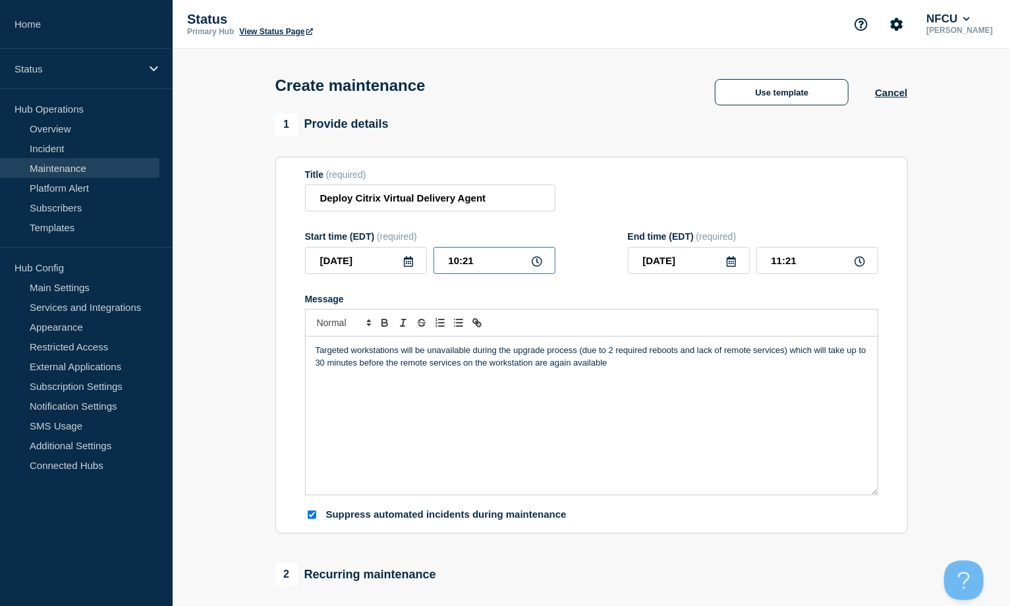
click at [407, 256] on div "2025-08-23 10:21" at bounding box center [430, 260] width 250 height 27
type input "23:00"
type input "[DATE]"
click at [767, 258] on input "00:00" at bounding box center [818, 260] width 122 height 27
drag, startPoint x: 814, startPoint y: 261, endPoint x: 654, endPoint y: 231, distance: 162.2
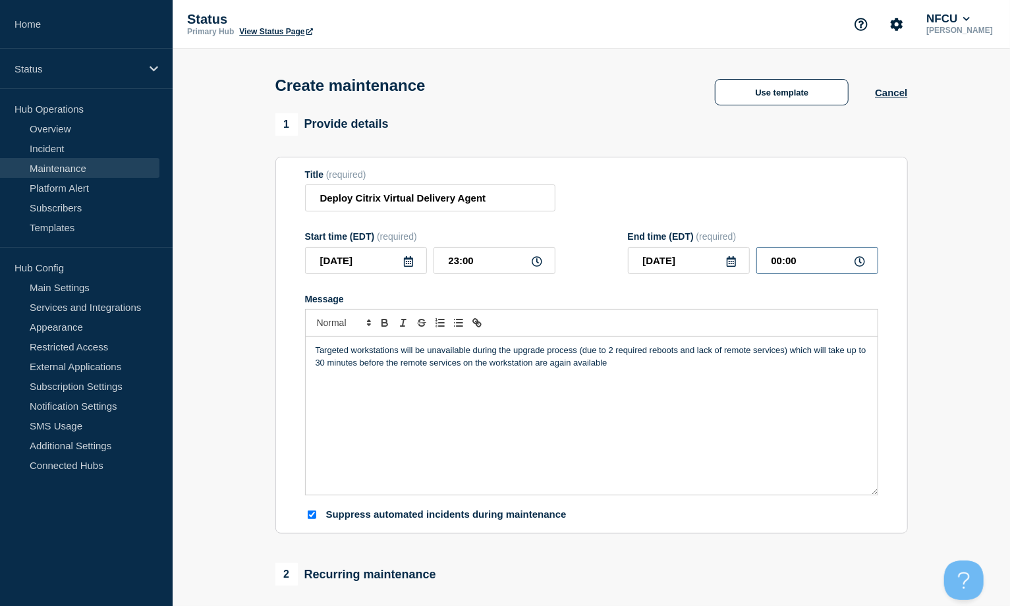
click at [667, 246] on div "End time (EDT) (required) [DATE] 00:00" at bounding box center [753, 252] width 250 height 43
type input "03:00"
click at [623, 177] on div "Title (required) Deploy Citrix Virtual Delivery Agent" at bounding box center [591, 190] width 573 height 43
click at [589, 372] on div "Targeted workstations will be unavailable during the upgrade process (due to 2 …" at bounding box center [592, 416] width 572 height 158
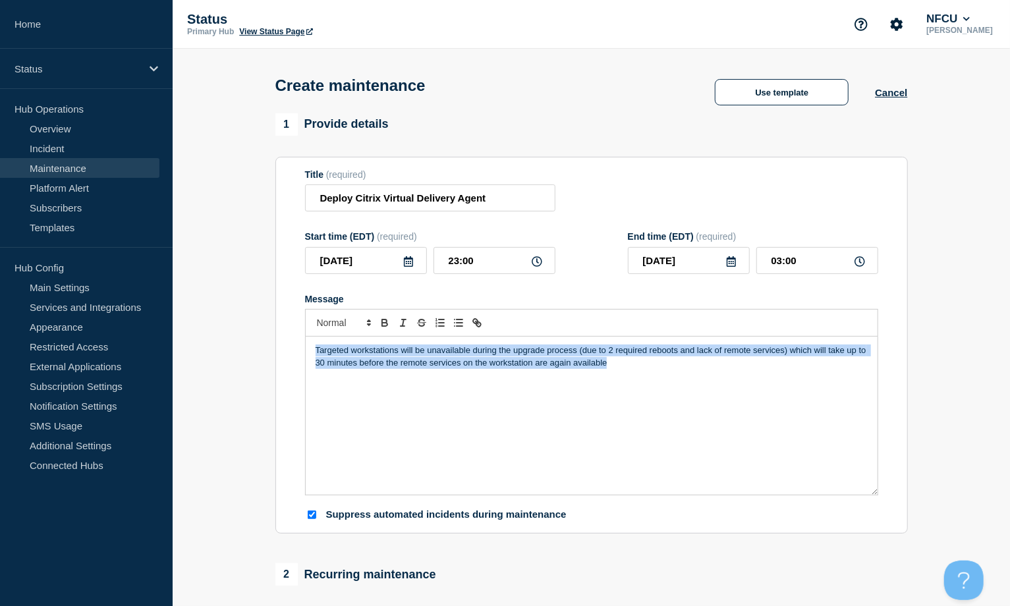
drag, startPoint x: 629, startPoint y: 368, endPoint x: 306, endPoint y: 347, distance: 323.6
click at [306, 347] on div "Targeted workstations will be unavailable during the upgrade process (due to 2 …" at bounding box center [592, 416] width 572 height 158
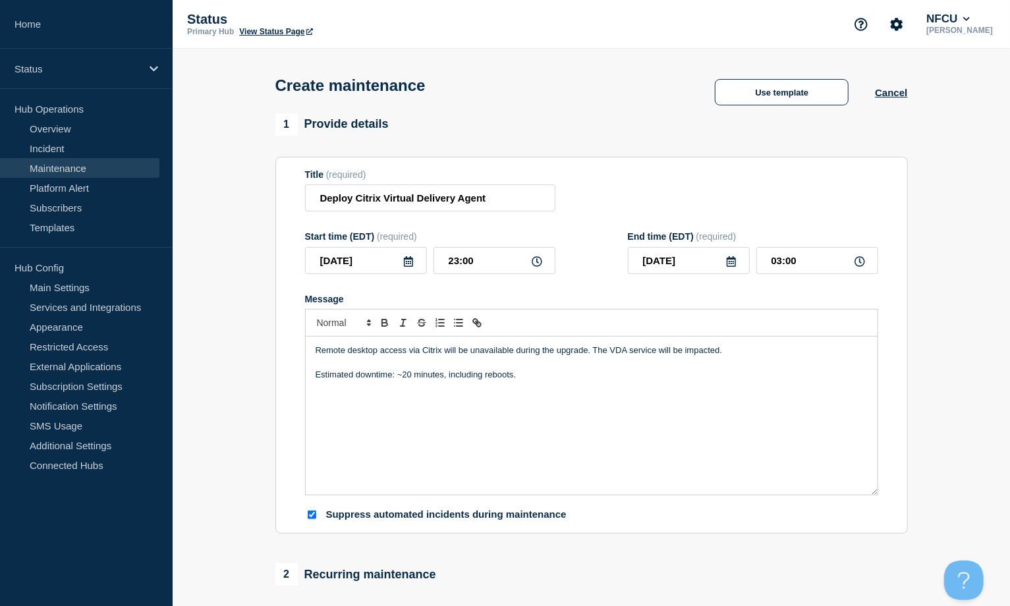
click at [658, 190] on div "Title (required) Deploy Citrix Virtual Delivery Agent" at bounding box center [591, 190] width 573 height 43
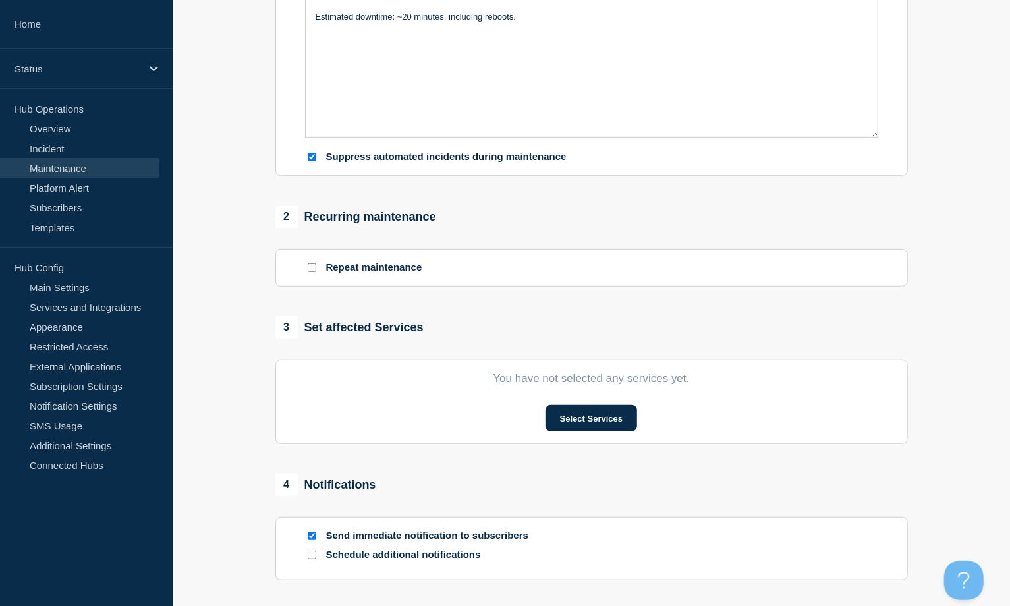
scroll to position [439, 0]
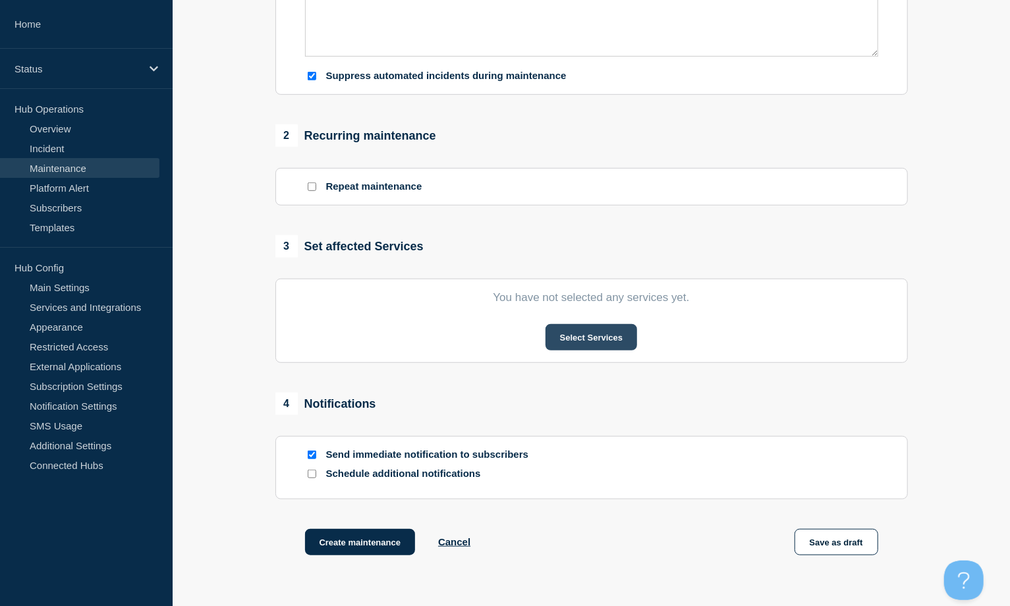
click at [597, 342] on button "Select Services" at bounding box center [592, 337] width 92 height 26
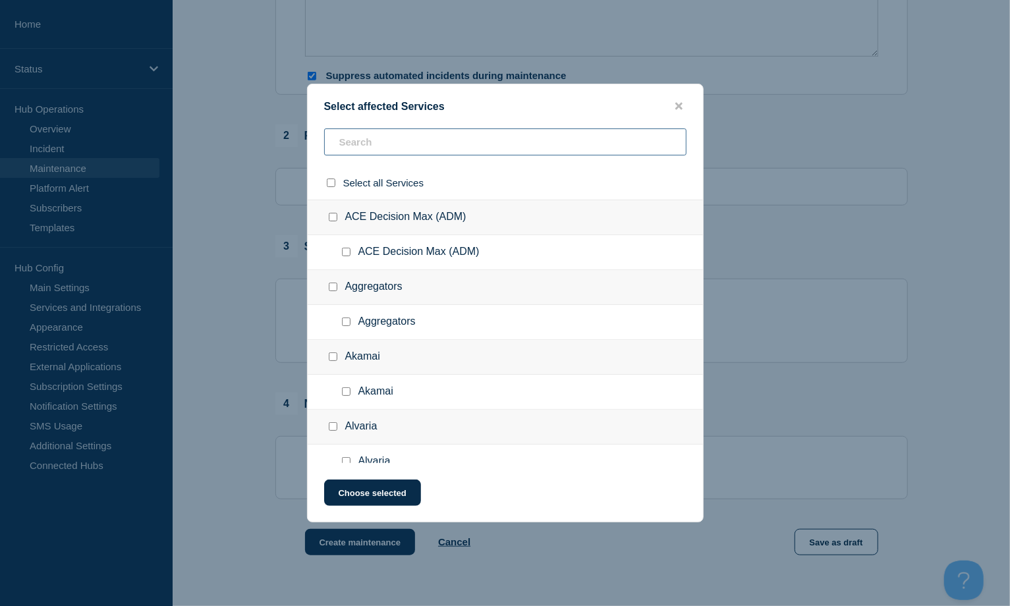
click at [392, 142] on input "text" at bounding box center [505, 142] width 362 height 27
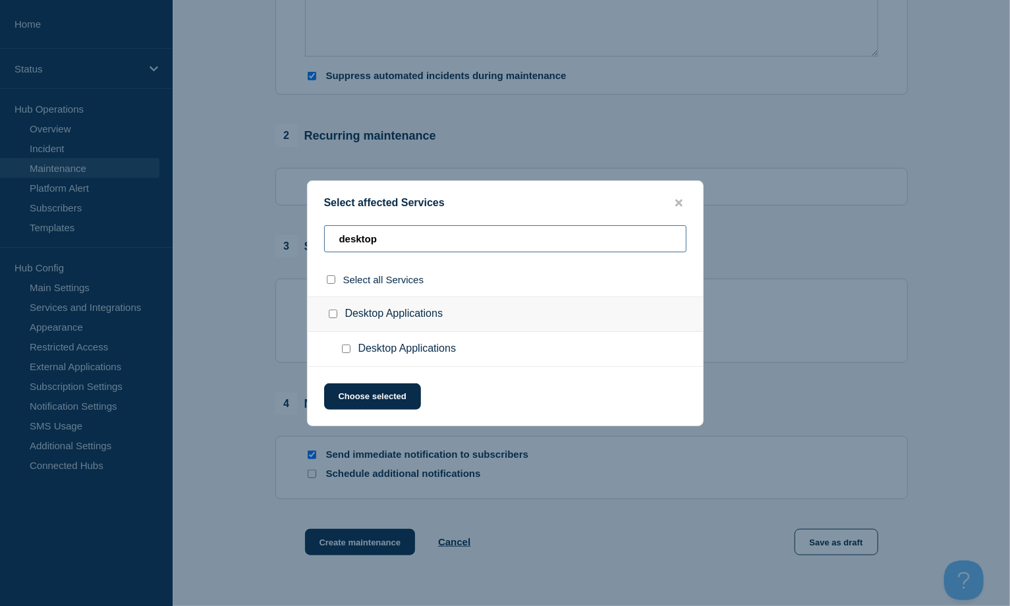
type input "desktop"
click at [333, 313] on input "Desktop Applications checkbox" at bounding box center [333, 314] width 9 height 9
checkbox input "true"
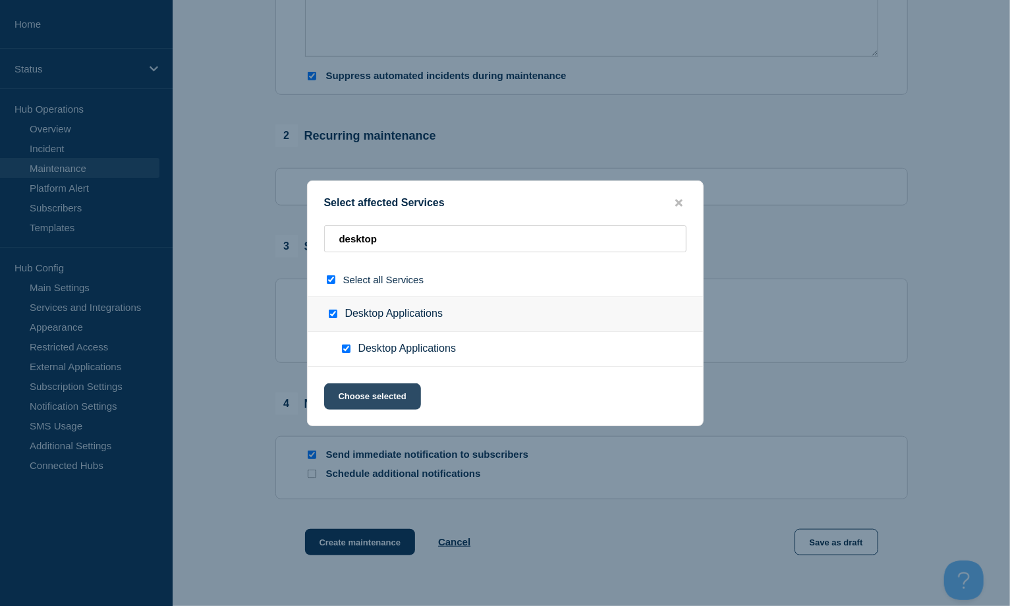
click at [378, 390] on button "Choose selected" at bounding box center [372, 397] width 97 height 26
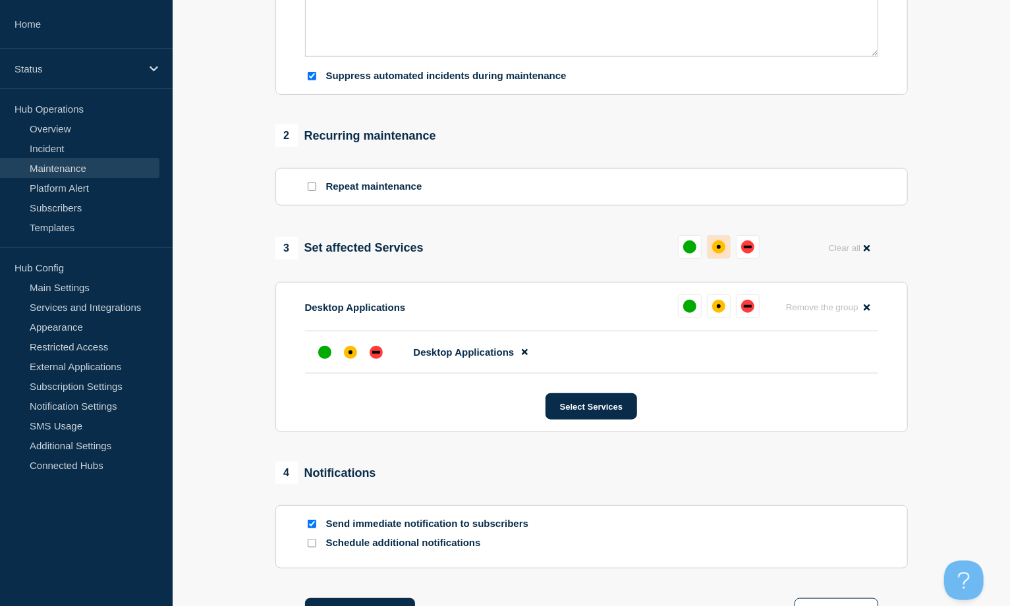
click at [718, 243] on div "affected" at bounding box center [718, 247] width 13 height 13
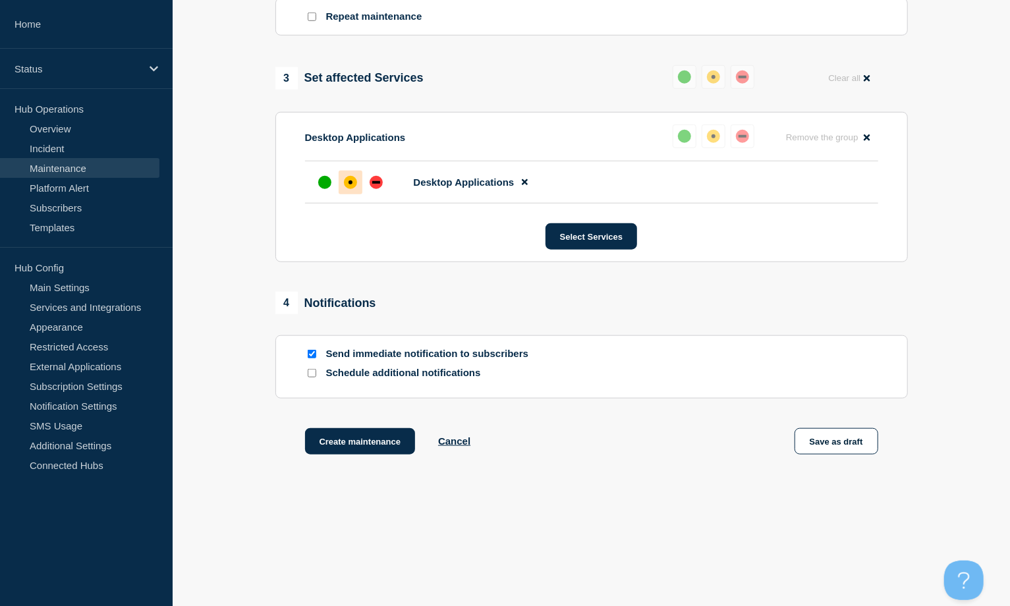
click at [309, 354] on input "Send immediate notification to subscribers" at bounding box center [312, 354] width 9 height 9
checkbox input "false"
click at [345, 441] on button "Create maintenance" at bounding box center [360, 441] width 111 height 26
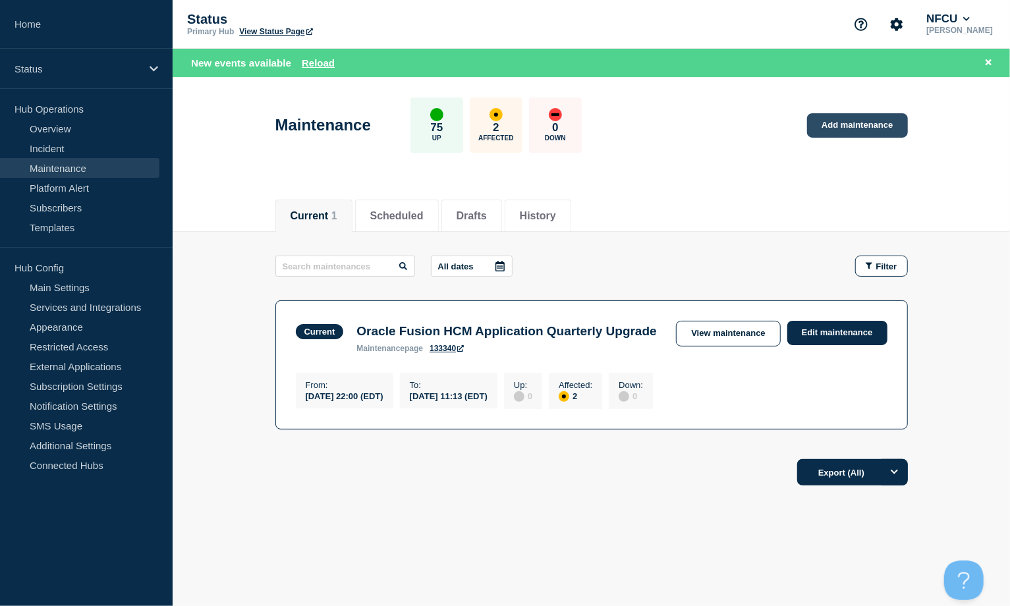
click at [767, 127] on link "Add maintenance" at bounding box center [857, 125] width 100 height 24
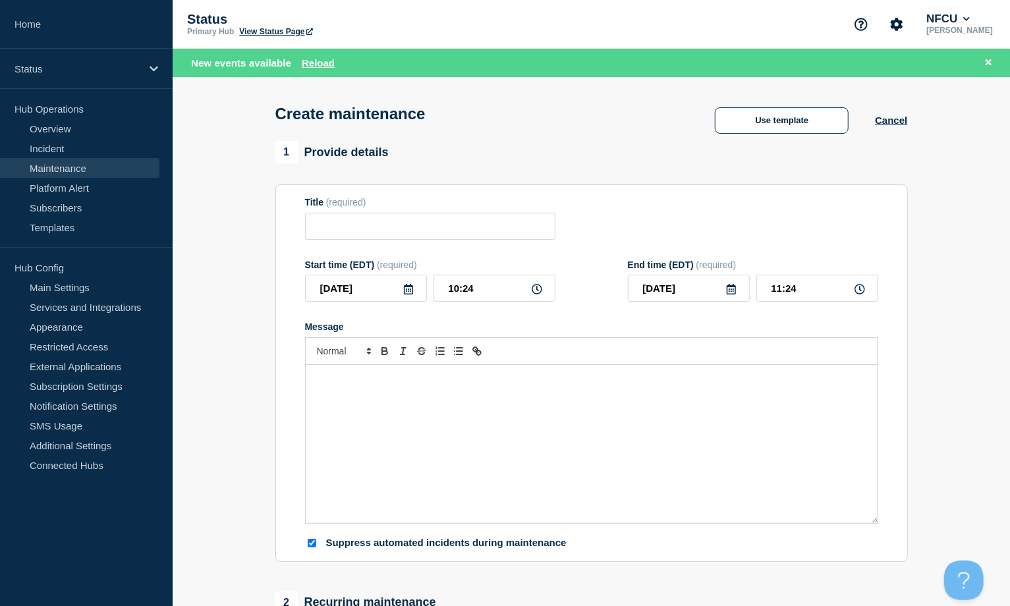
checkbox input "true"
click at [755, 124] on button "Use template" at bounding box center [782, 120] width 134 height 26
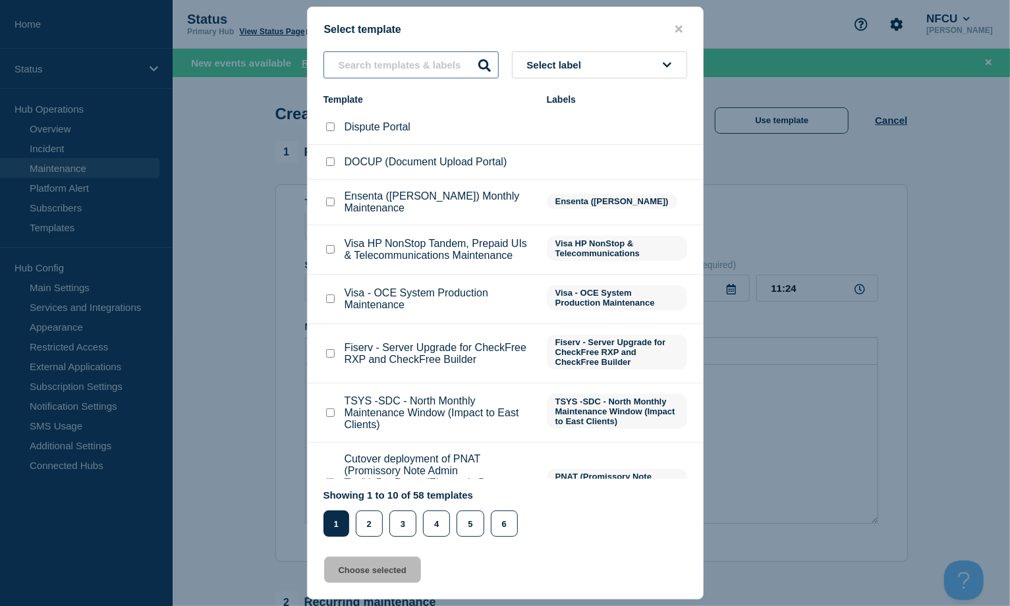
click at [419, 66] on input "text" at bounding box center [411, 64] width 175 height 27
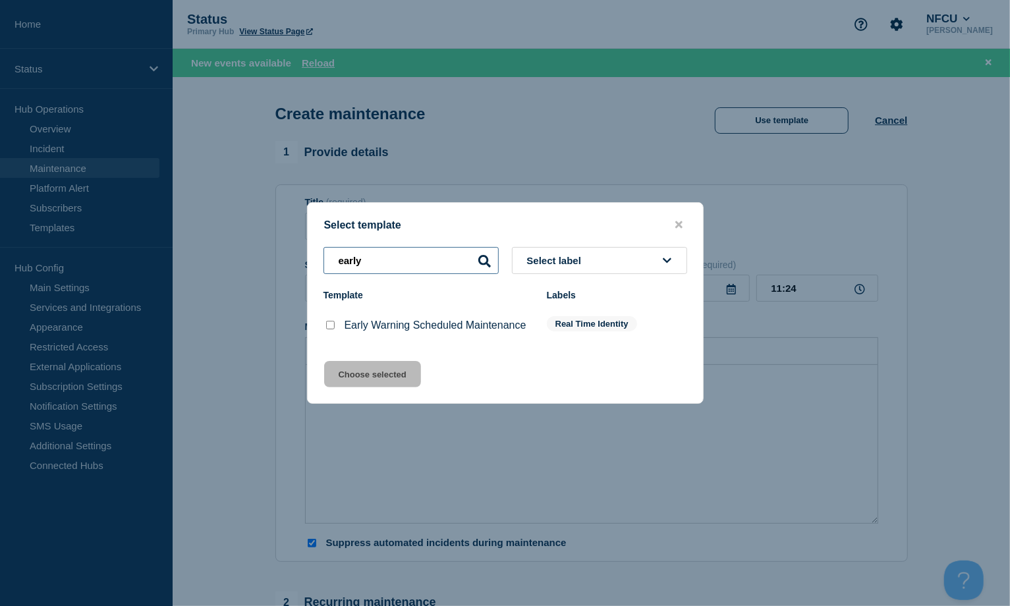
type input "early"
click at [328, 329] on input "Early Warning Scheduled Maintenance checkbox" at bounding box center [330, 325] width 9 height 9
checkbox input "true"
click at [365, 386] on button "Choose selected" at bounding box center [372, 374] width 97 height 26
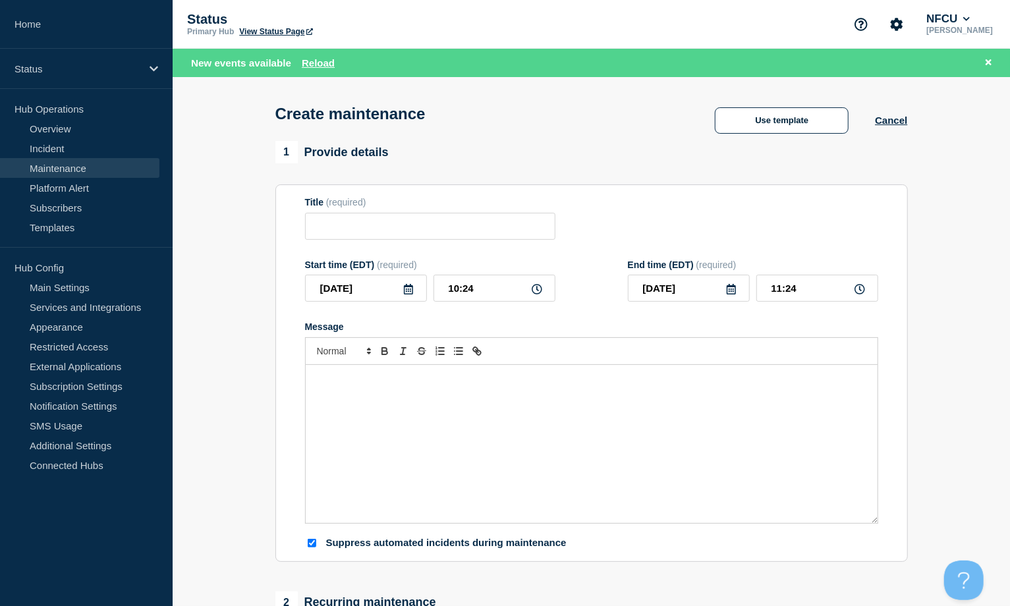
type input "Early Warning Scheduled Maintenance"
checkbox input "false"
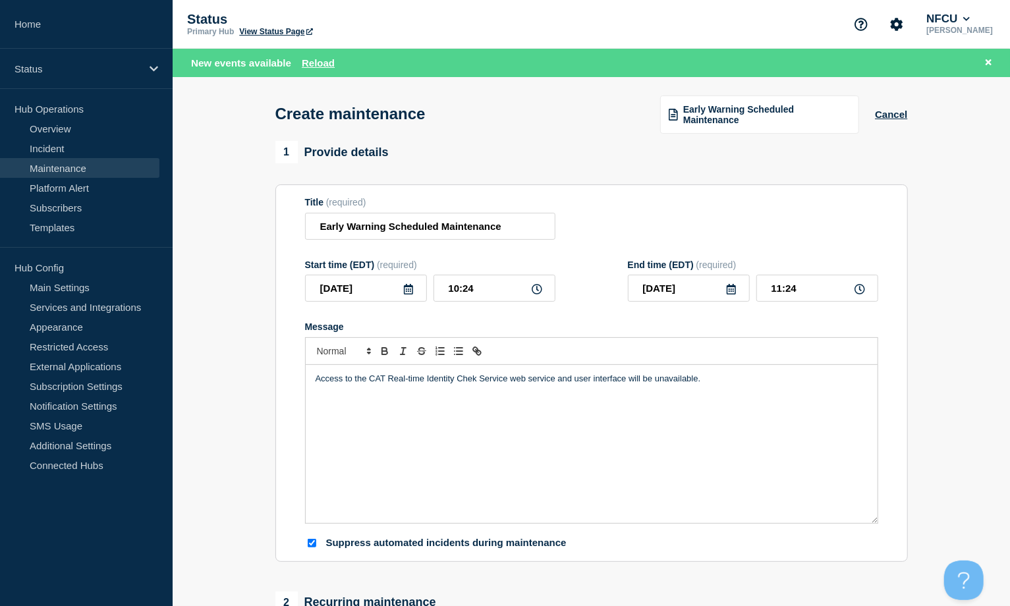
click at [406, 291] on icon at bounding box center [408, 289] width 9 height 11
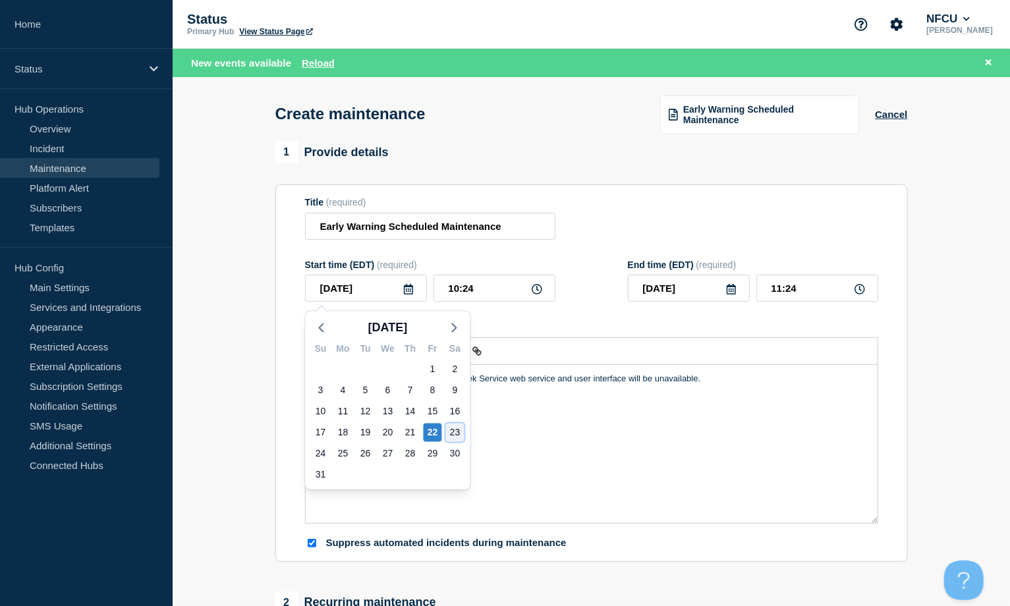
click at [451, 440] on div "23" at bounding box center [455, 433] width 18 height 18
type input "[DATE]"
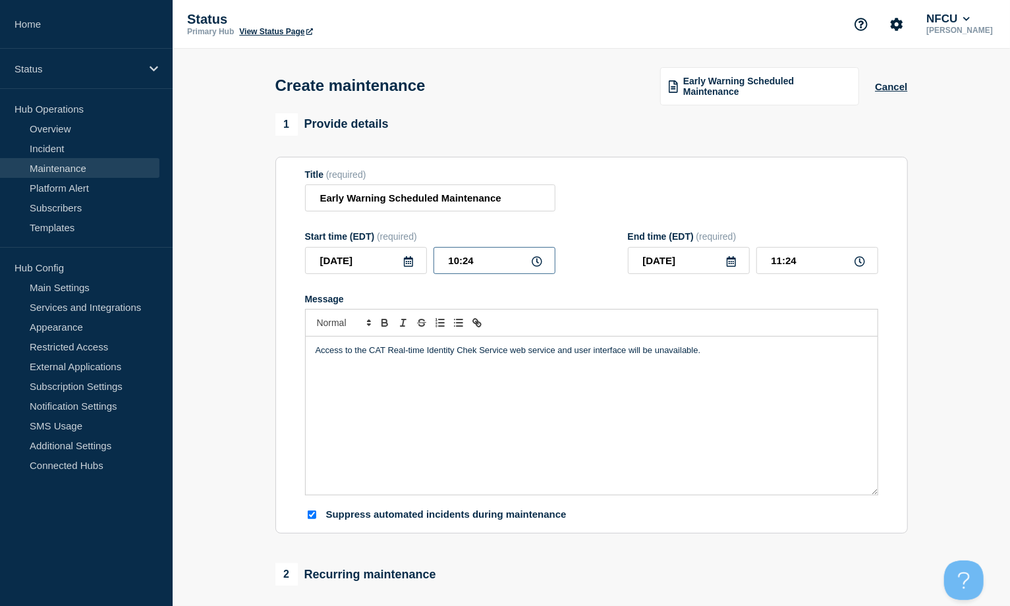
click at [475, 264] on input "10:24" at bounding box center [495, 260] width 122 height 27
drag, startPoint x: 495, startPoint y: 259, endPoint x: 396, endPoint y: 254, distance: 99.0
click at [396, 254] on div "2025-08-23 10:24" at bounding box center [430, 260] width 250 height 27
type input "23:00"
type input "[DATE]"
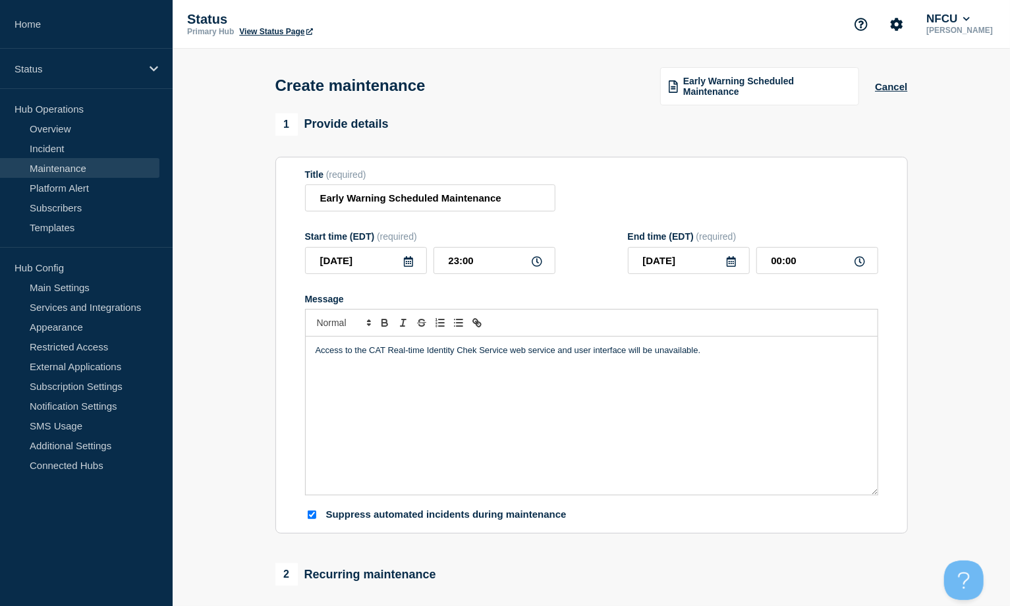
click at [765, 206] on div "Title (required) Early Warning Scheduled Maintenance" at bounding box center [591, 190] width 573 height 43
click at [767, 264] on input "00:00" at bounding box center [818, 260] width 122 height 27
drag, startPoint x: 813, startPoint y: 262, endPoint x: 660, endPoint y: 249, distance: 154.1
click at [660, 249] on div "[DATE] 00:00" at bounding box center [753, 260] width 250 height 27
type input "03:00"
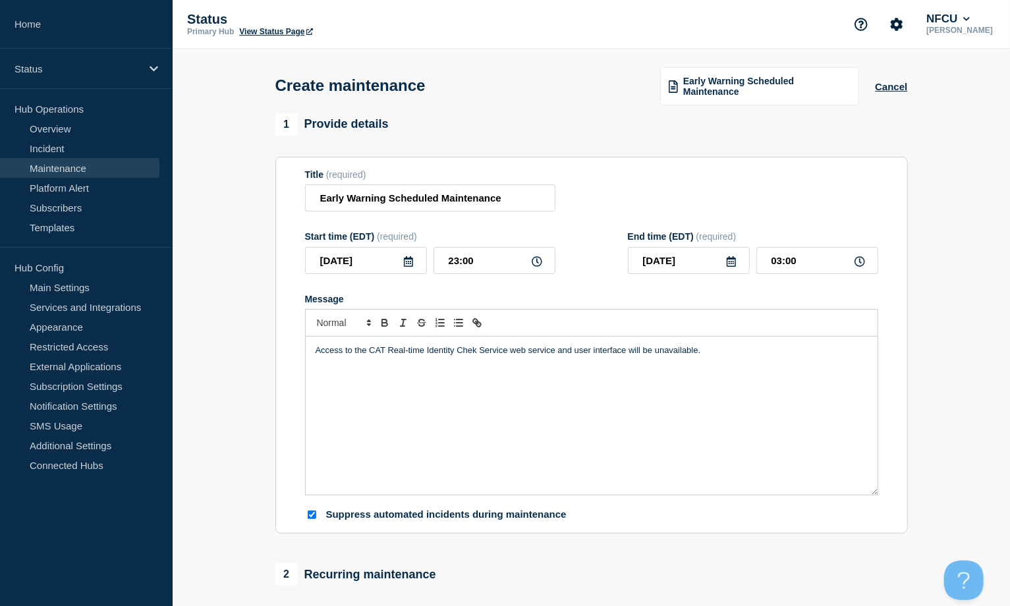
click at [739, 210] on div "Title (required) Early Warning Scheduled Maintenance" at bounding box center [591, 190] width 573 height 43
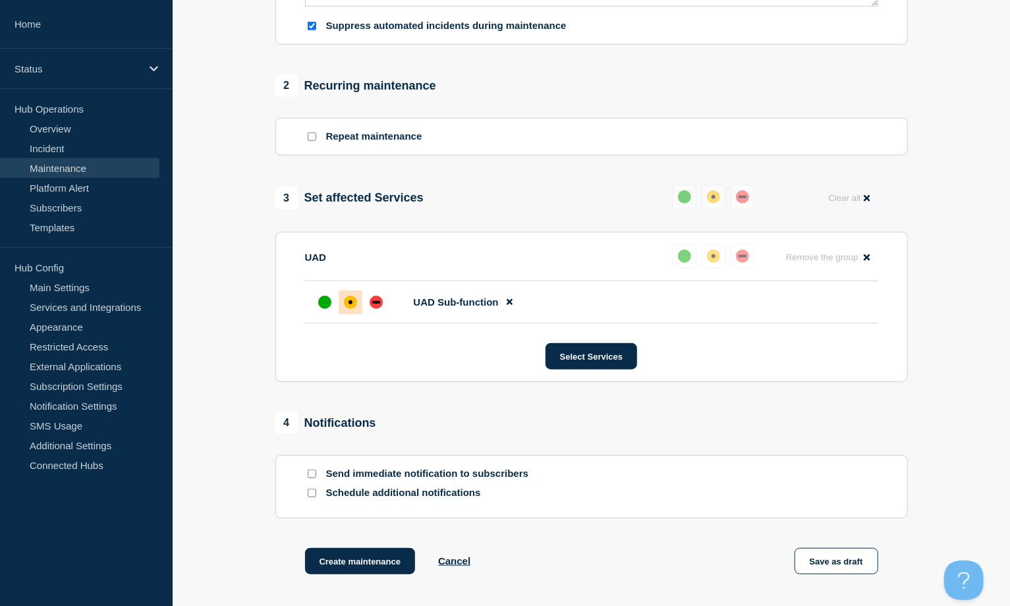
scroll to position [612, 0]
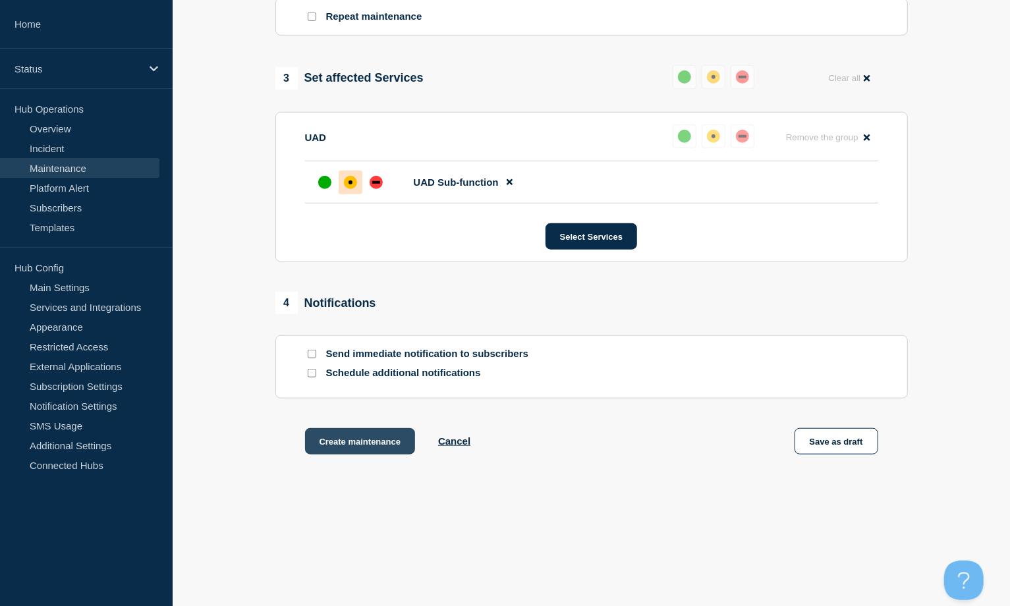
click at [350, 434] on button "Create maintenance" at bounding box center [360, 441] width 111 height 26
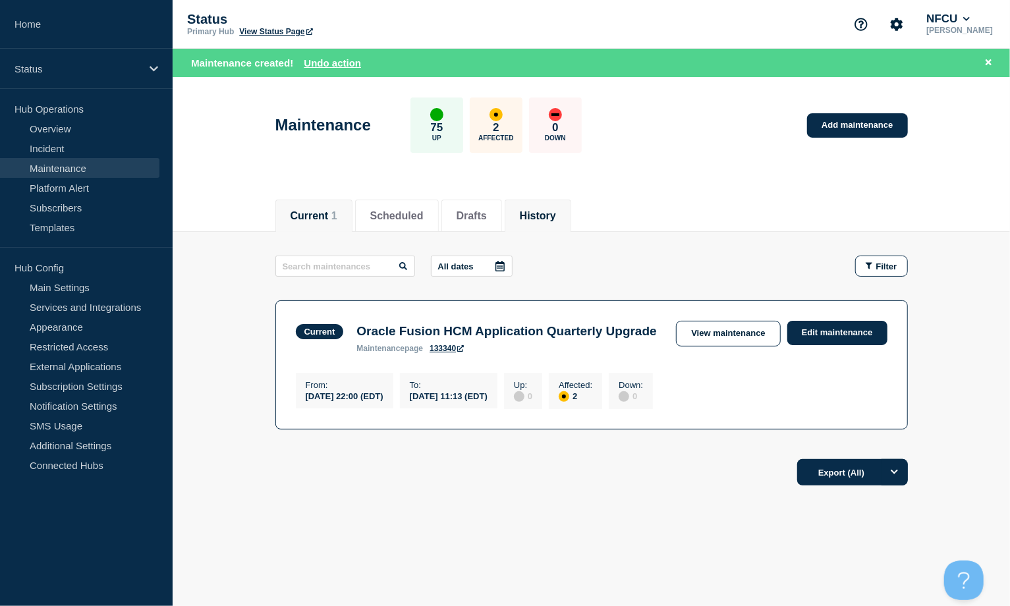
click at [556, 210] on button "History" at bounding box center [538, 216] width 36 height 12
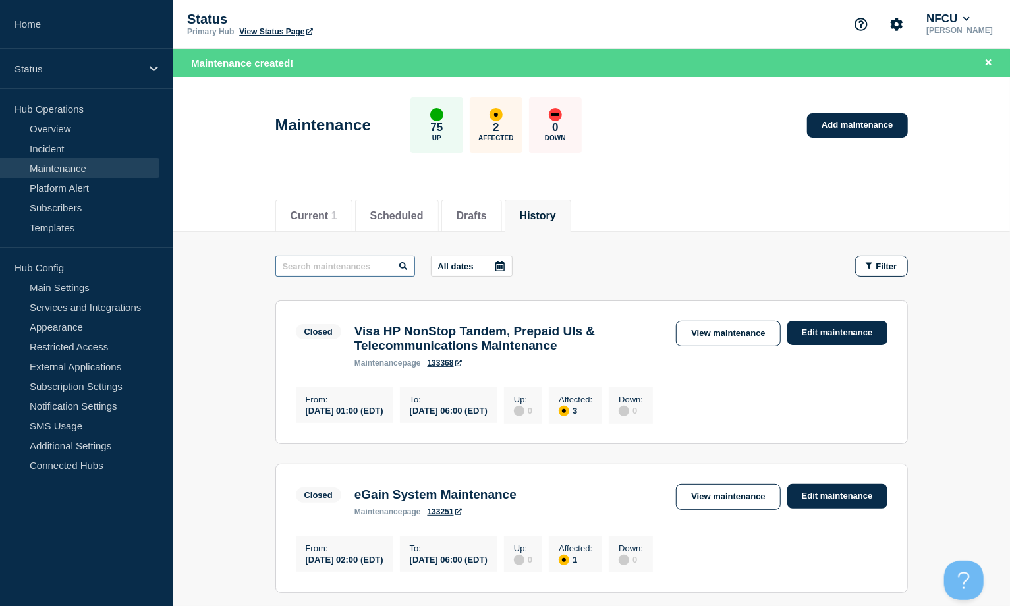
click at [304, 262] on input "text" at bounding box center [345, 266] width 140 height 21
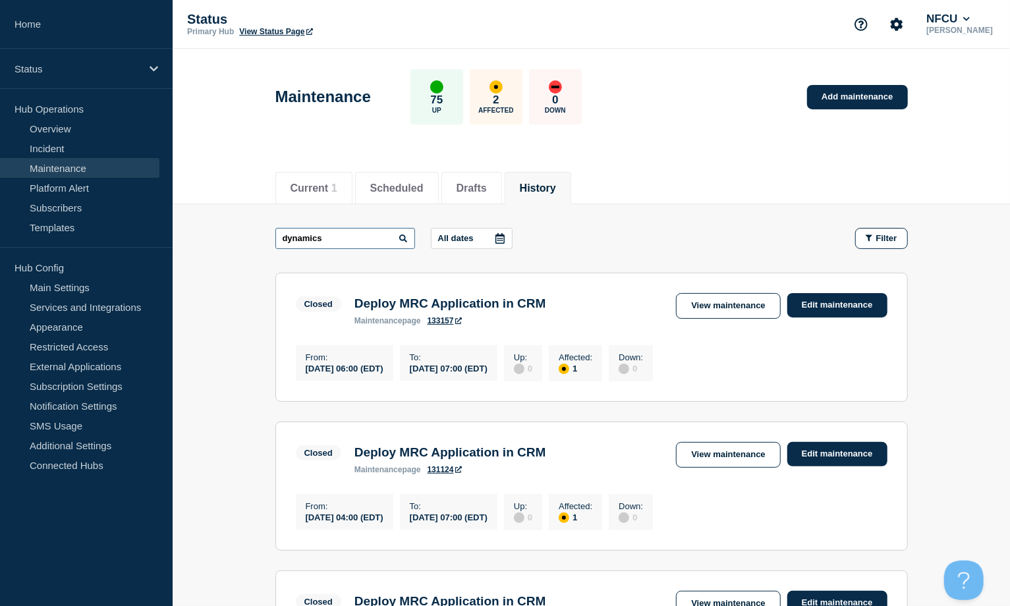
type input "dynamics"
click at [556, 185] on button "History" at bounding box center [538, 189] width 36 height 12
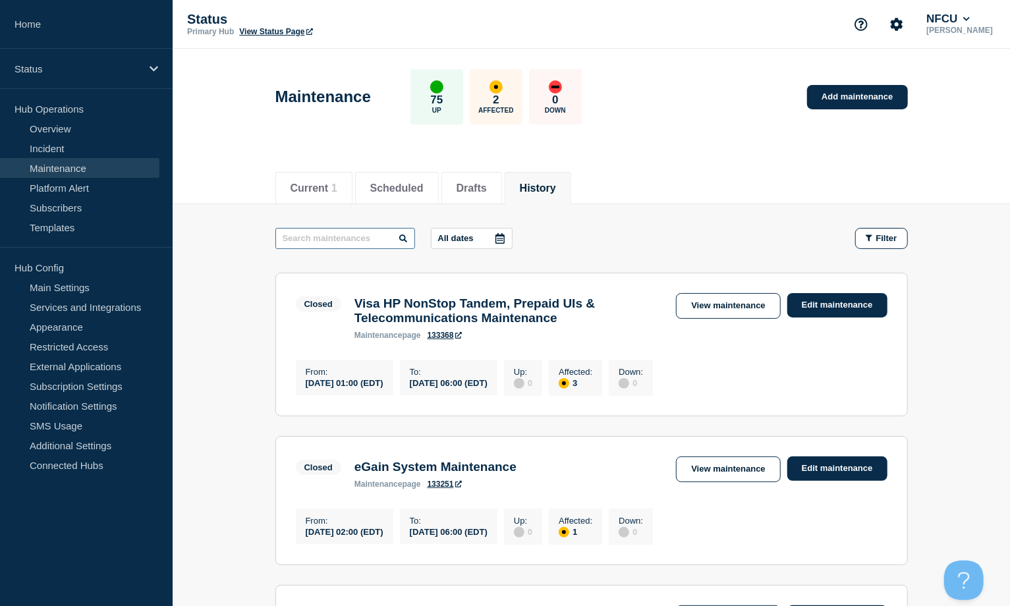
click at [322, 237] on input "text" at bounding box center [345, 238] width 140 height 21
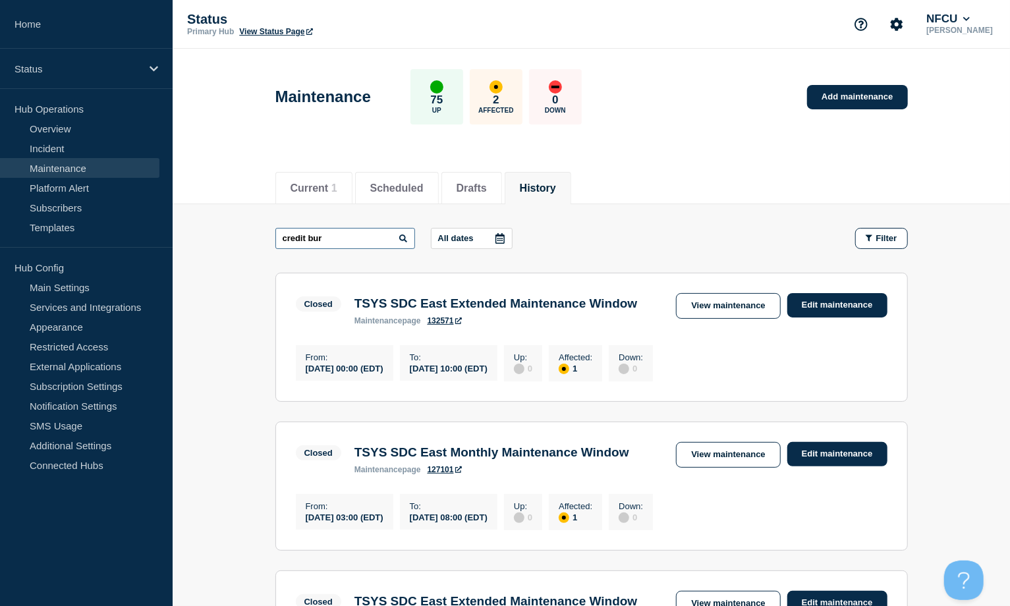
drag, startPoint x: 333, startPoint y: 237, endPoint x: 362, endPoint y: 236, distance: 29.7
click at [333, 236] on input "credit bur" at bounding box center [345, 238] width 140 height 21
drag, startPoint x: 362, startPoint y: 236, endPoint x: 161, endPoint y: 237, distance: 201.7
paste input "CBR"
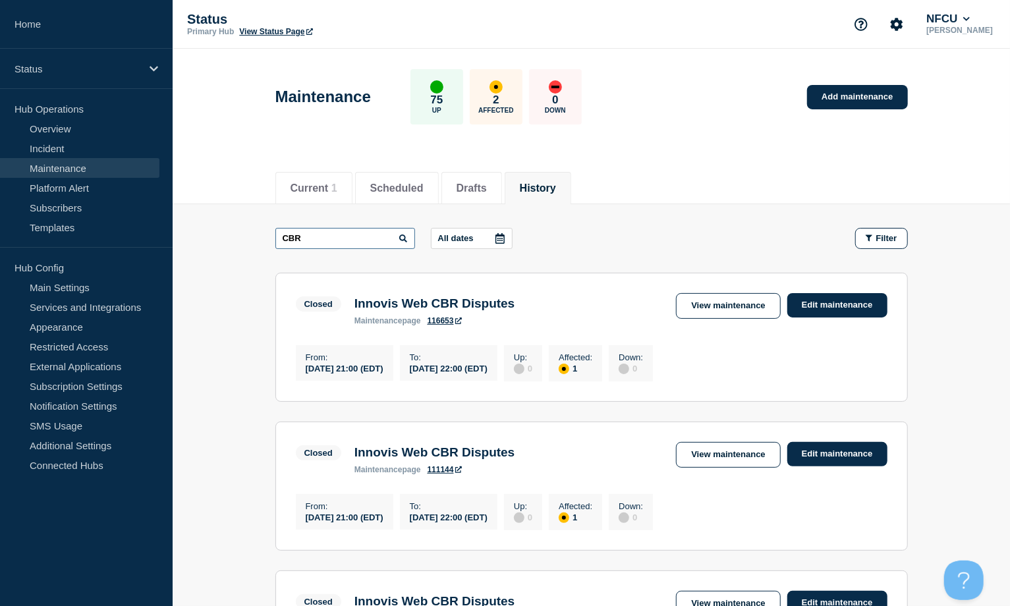
drag, startPoint x: 329, startPoint y: 246, endPoint x: 256, endPoint y: 240, distance: 73.5
type input "CACS"
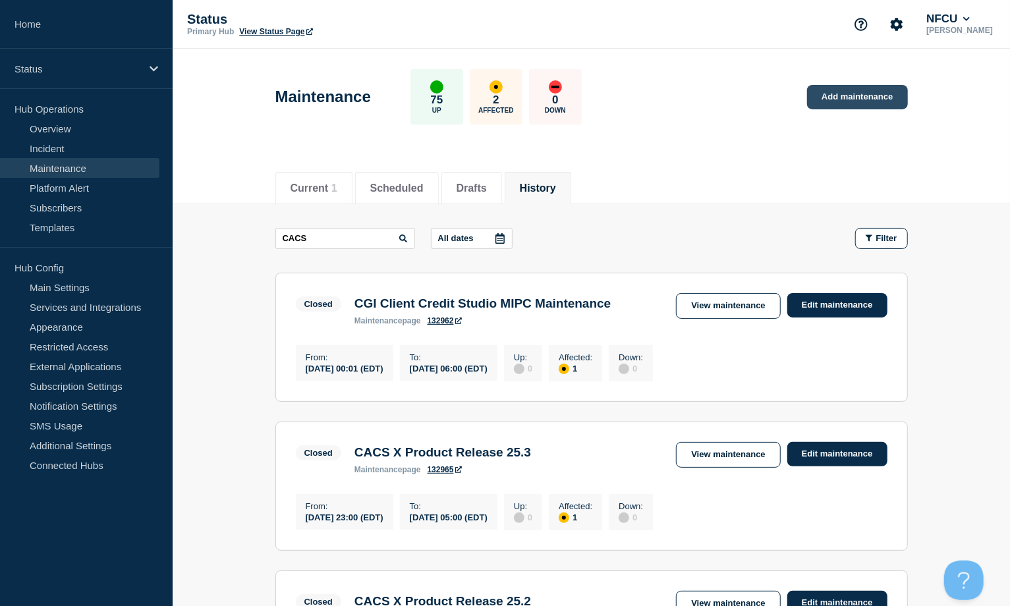
click at [767, 100] on link "Add maintenance" at bounding box center [857, 97] width 100 height 24
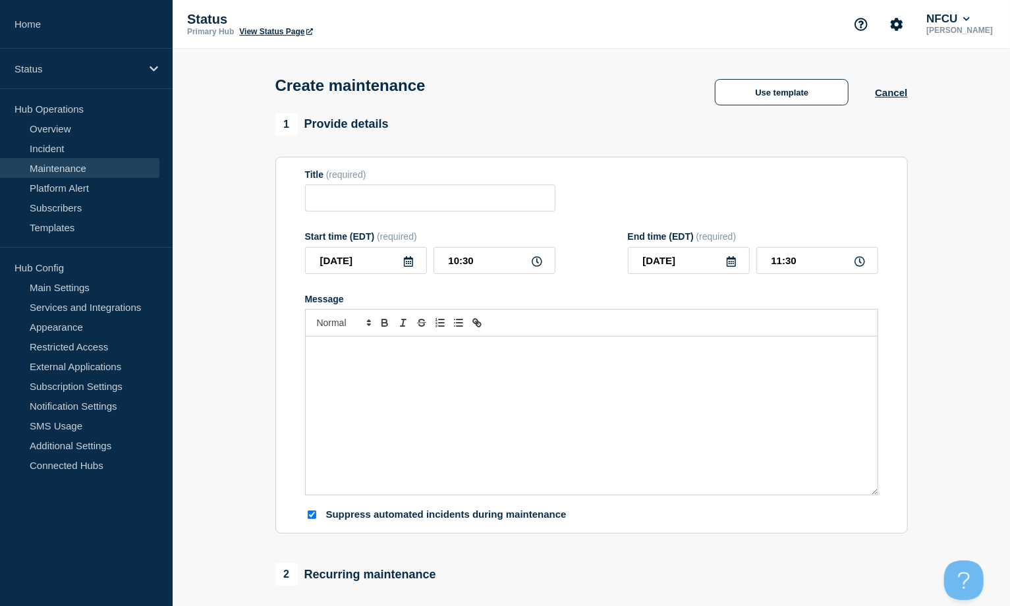
checkbox input "true"
click at [403, 198] on input "Title" at bounding box center [430, 198] width 250 height 27
paste input "Deploy changes to CBR (Credit Bureau Report) disputes Logic App"
click at [455, 198] on input "Deploy changes to CBR (Credit Bureau Report) disputes Logic App" at bounding box center [430, 198] width 250 height 27
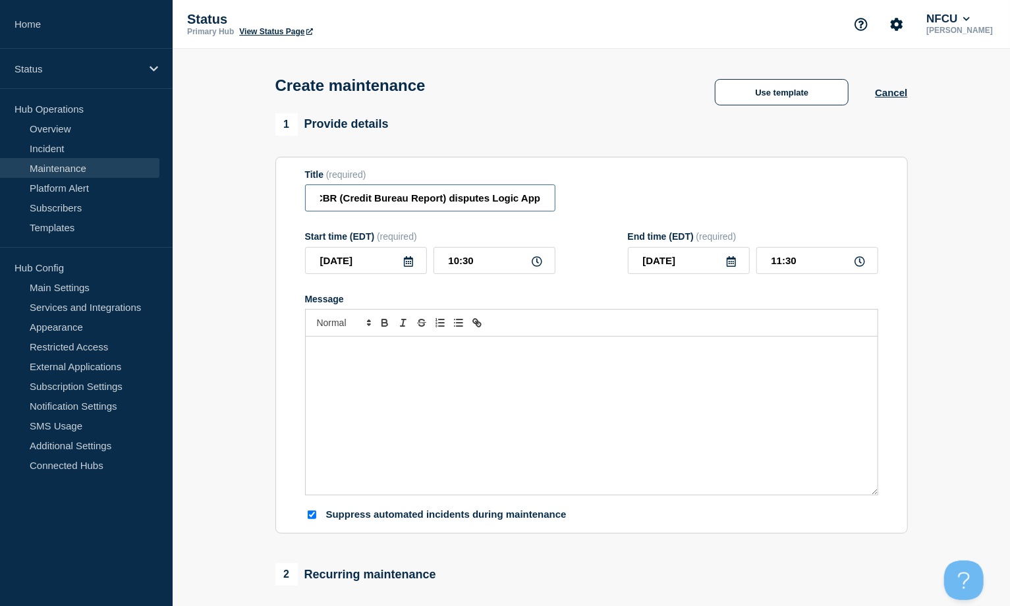
type input "Deploy changes to CBR (Credit Bureau Report) disputes Logic App"
click at [415, 399] on div "Message" at bounding box center [592, 416] width 572 height 158
paste div "Message"
click at [313, 364] on div "Scheduled workflows of CBR disputes Logic App will be suspended during deployme…" at bounding box center [592, 416] width 572 height 158
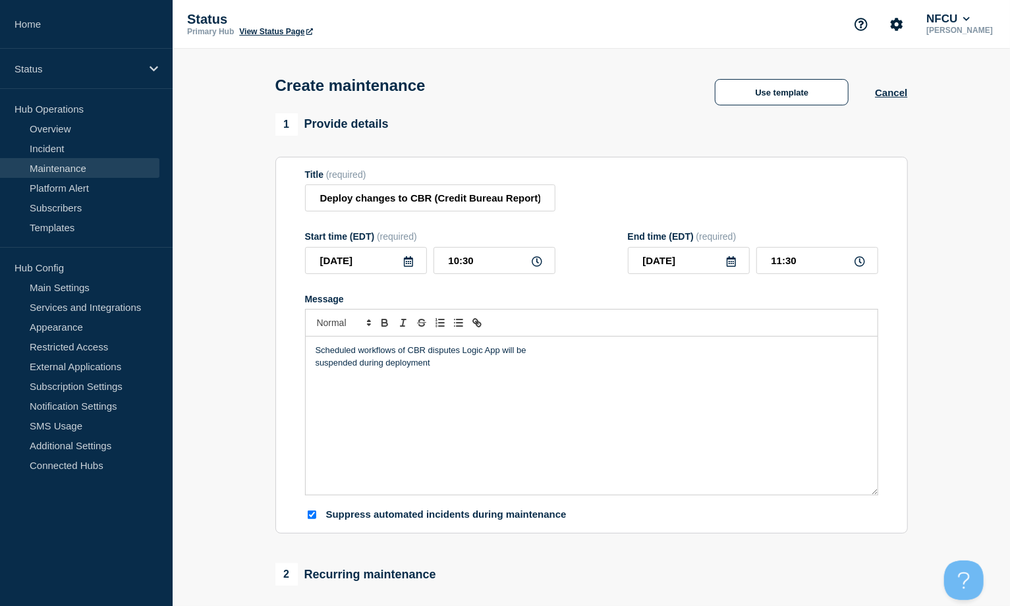
click at [313, 365] on div "Scheduled workflows of CBR disputes Logic App will be suspended during deployme…" at bounding box center [592, 416] width 572 height 158
click at [701, 347] on p "Scheduled workflows of CBR disputes Logic App will be suspended during deployme…" at bounding box center [592, 351] width 552 height 12
click at [412, 262] on icon at bounding box center [408, 261] width 9 height 11
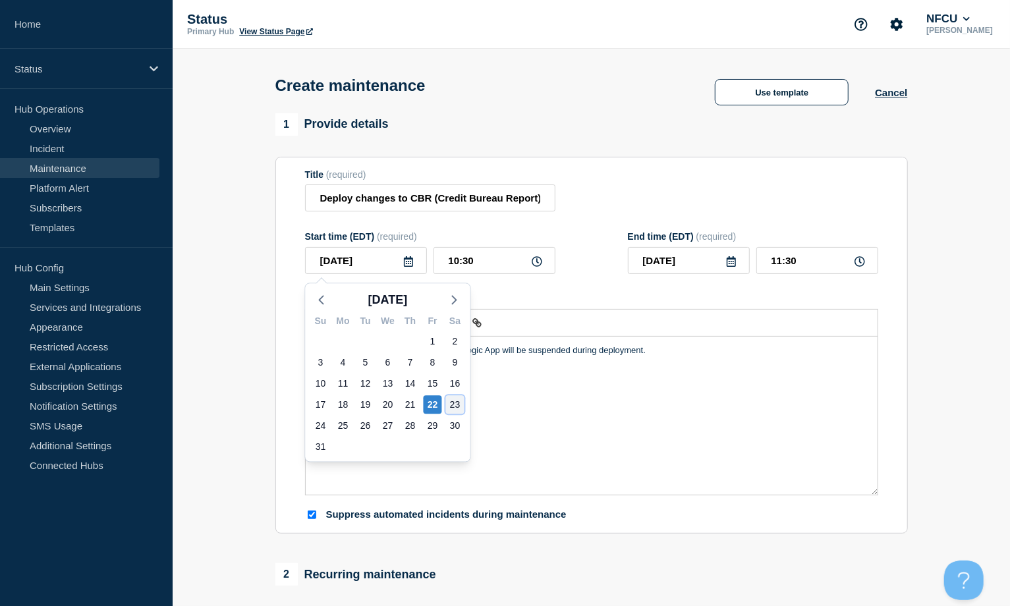
click at [460, 404] on div "23" at bounding box center [455, 404] width 18 height 18
type input "[DATE]"
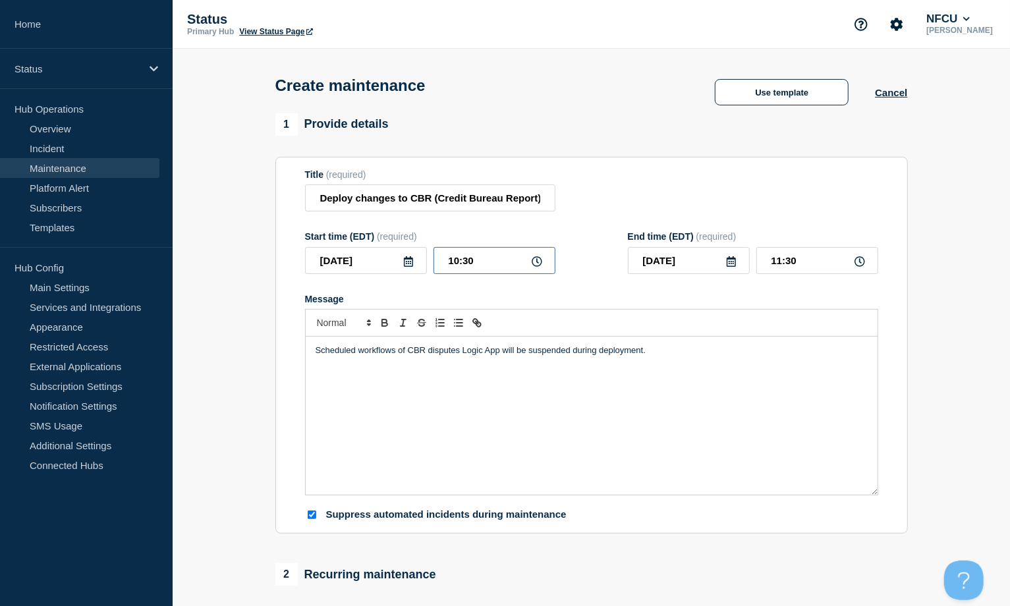
click at [494, 258] on input "10:30" at bounding box center [495, 260] width 122 height 27
drag, startPoint x: 482, startPoint y: 258, endPoint x: 281, endPoint y: 254, distance: 200.4
click at [281, 254] on section "Title (required) Deploy changes to CBR (Credit Bureau Report) disputes Logic Ap…" at bounding box center [591, 346] width 633 height 378
type input "23:00"
type input "[DATE]"
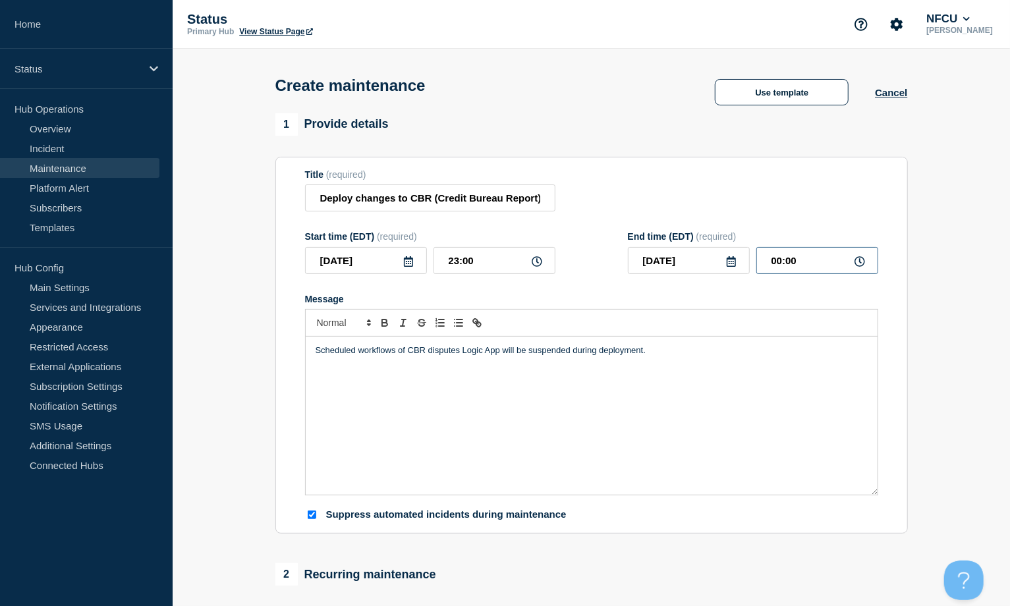
click at [767, 258] on input "00:00" at bounding box center [818, 260] width 122 height 27
drag, startPoint x: 823, startPoint y: 258, endPoint x: 625, endPoint y: 243, distance: 197.7
click at [625, 243] on div "Start time (EDT) (required) 2025-08-23 23:00 End time (EDT) (required) 2025-08-…" at bounding box center [591, 252] width 573 height 43
type input "00:30"
click at [635, 169] on section "Title (required) Deploy changes to CBR (Credit Bureau Report) disputes Logic Ap…" at bounding box center [591, 346] width 633 height 378
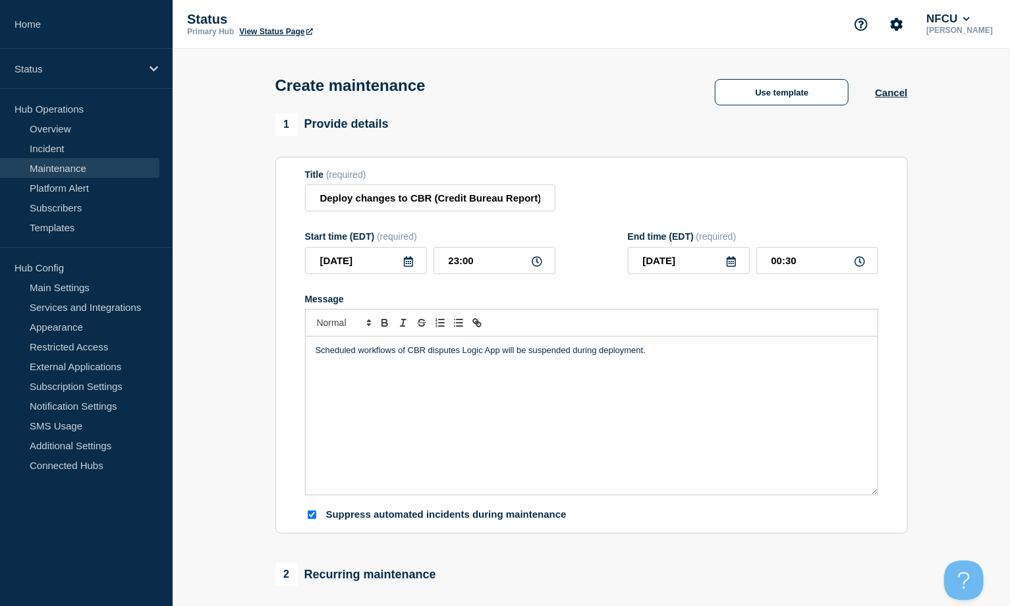
scroll to position [264, 0]
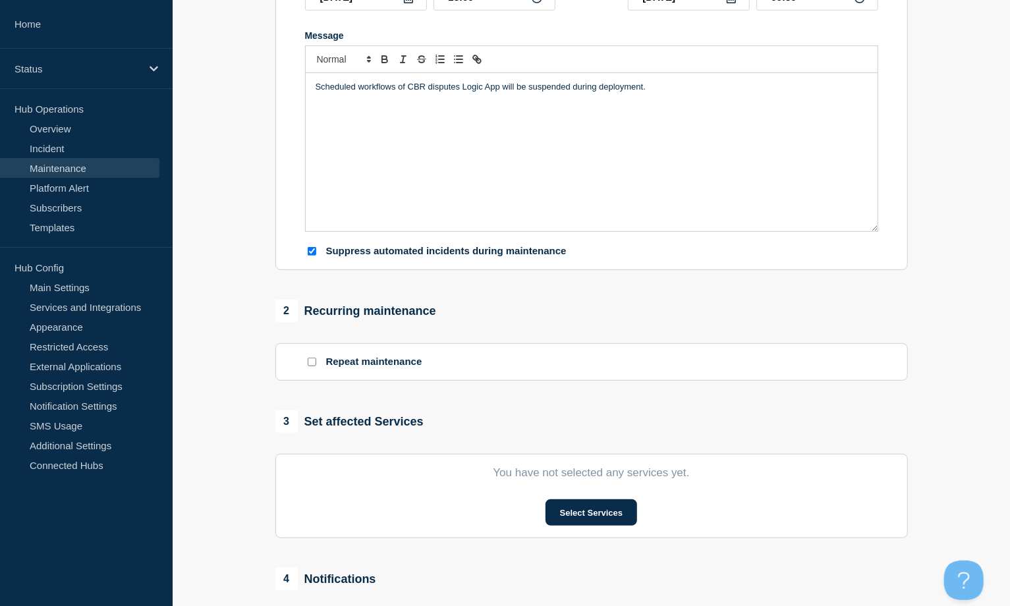
click at [595, 453] on section "You have not selected any services yet. Select Services" at bounding box center [591, 496] width 633 height 84
click at [596, 453] on button "Select Services" at bounding box center [592, 513] width 92 height 26
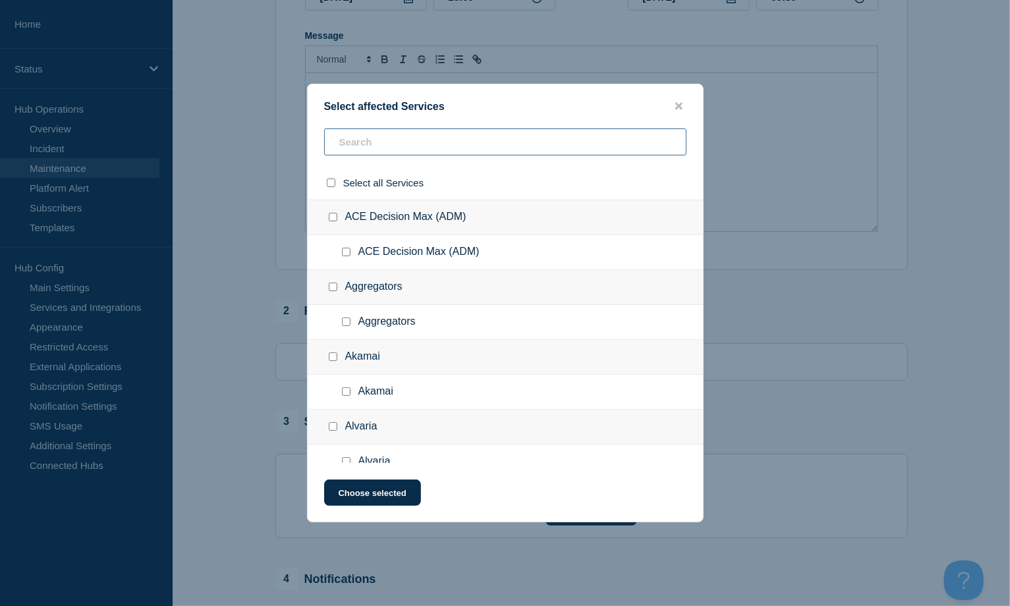
click at [374, 148] on input "text" at bounding box center [505, 142] width 362 height 27
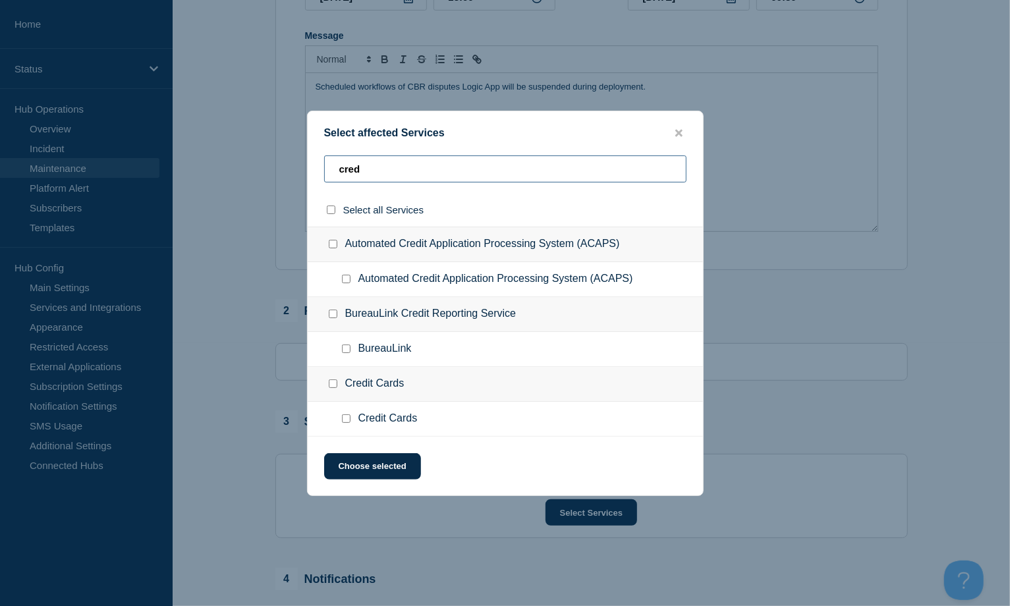
type input "cred"
click at [348, 352] on input "BureauLink checkbox" at bounding box center [346, 349] width 9 height 9
checkbox input "true"
drag, startPoint x: 409, startPoint y: 175, endPoint x: 246, endPoint y: 172, distance: 163.5
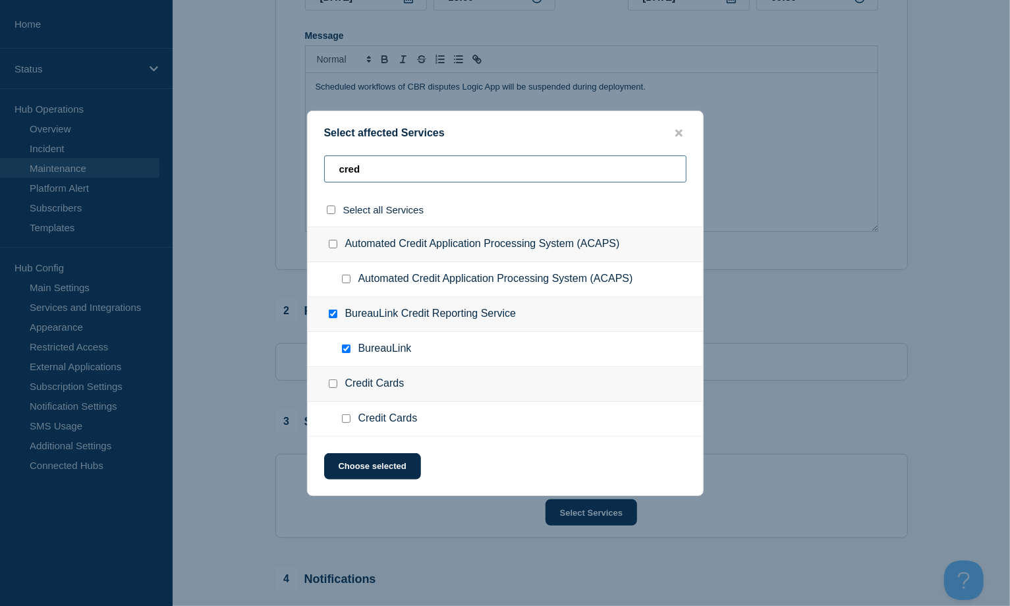
click at [249, 177] on div "Select affected Services cred Select all Services Automated Credit Application …" at bounding box center [505, 303] width 1010 height 606
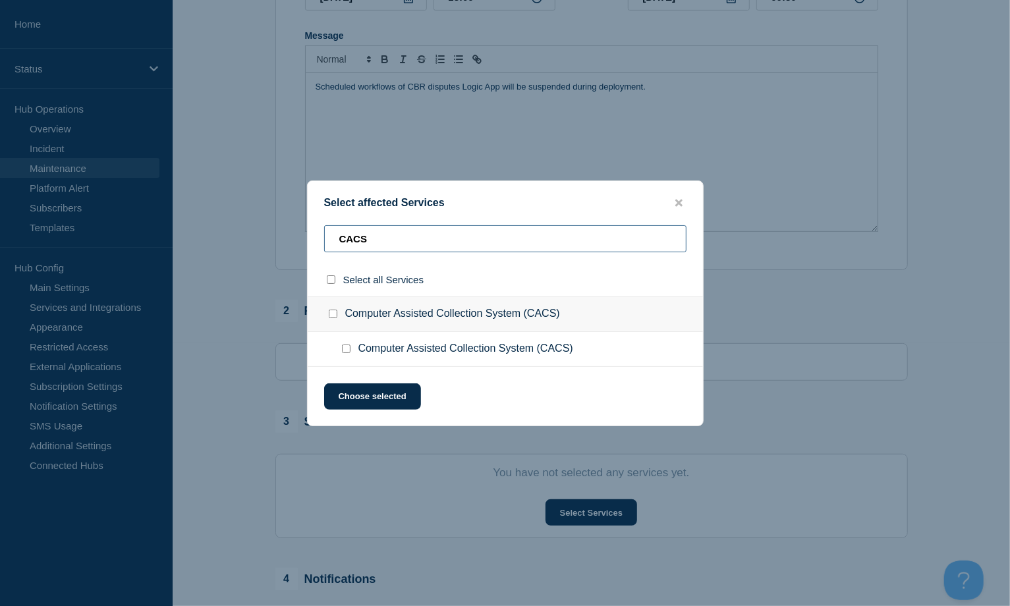
type input "CACS"
click at [345, 351] on input "Computer Assisted Collection System (CACS) checkbox" at bounding box center [346, 349] width 9 height 9
checkbox input "true"
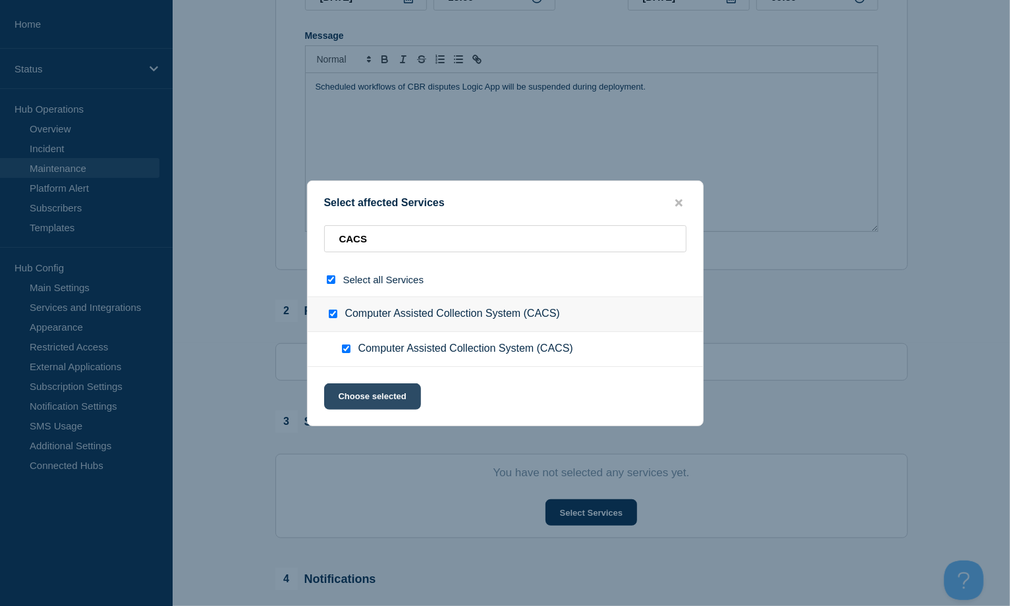
click at [384, 399] on button "Choose selected" at bounding box center [372, 397] width 97 height 26
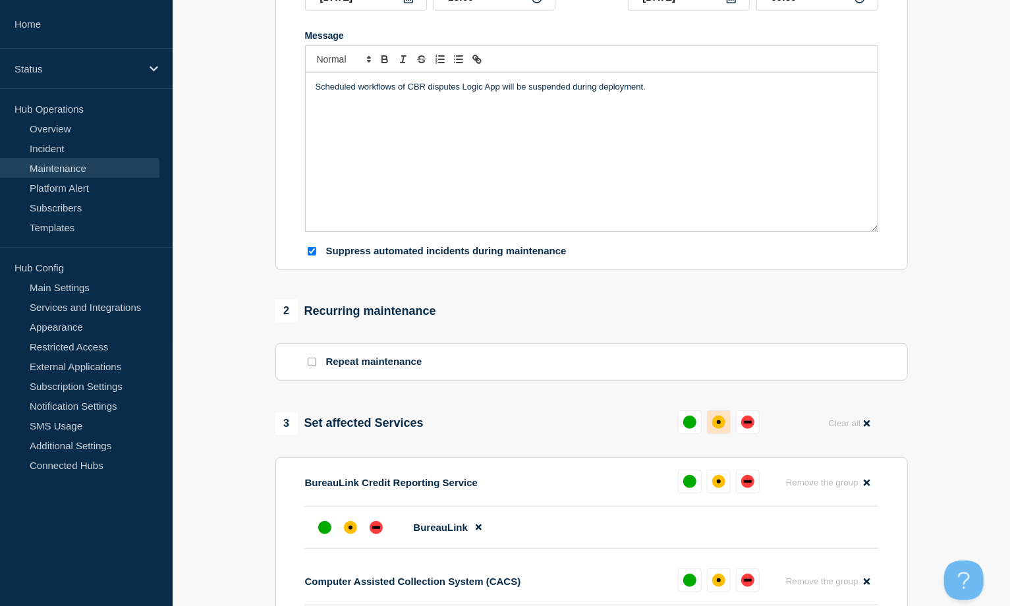
click at [718, 423] on div "affected" at bounding box center [719, 422] width 4 height 4
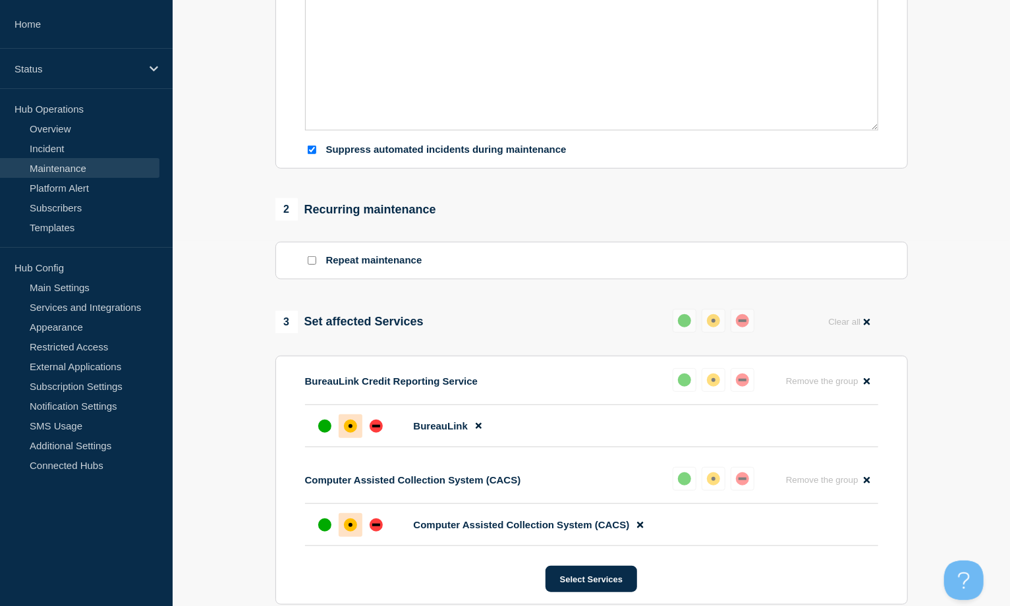
scroll to position [615, 0]
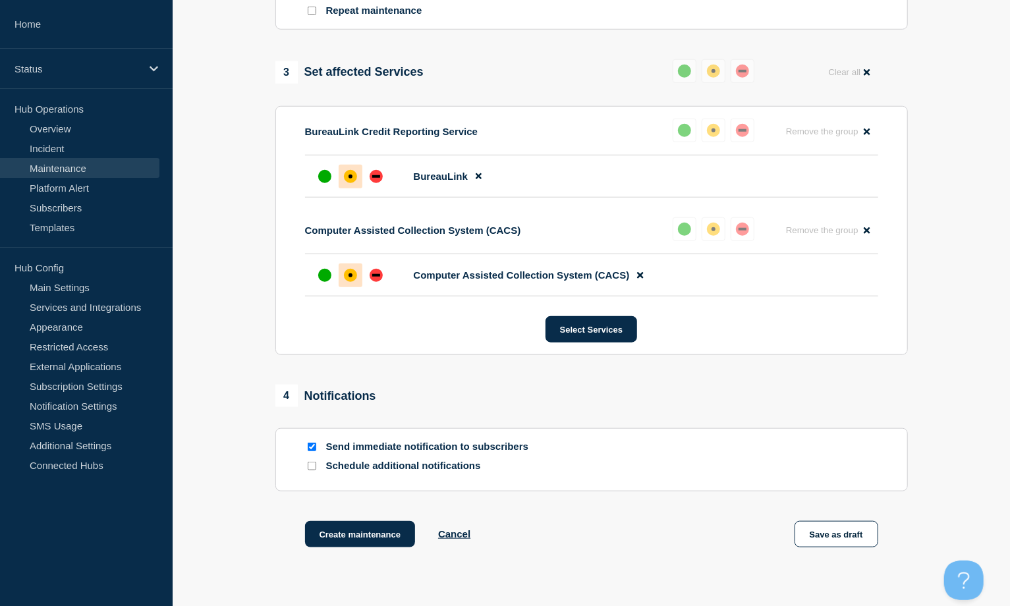
click at [314, 442] on section "Send immediate notification to subscribers Schedule additional notifications" at bounding box center [591, 459] width 633 height 63
click at [310, 449] on input "Send immediate notification to subscribers" at bounding box center [312, 447] width 9 height 9
checkbox input "false"
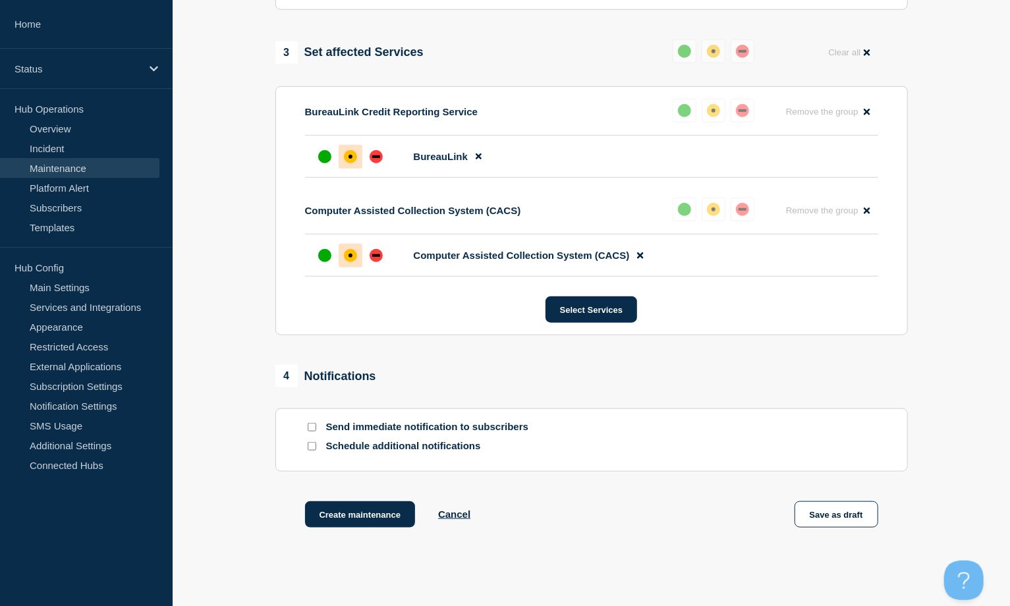
scroll to position [710, 0]
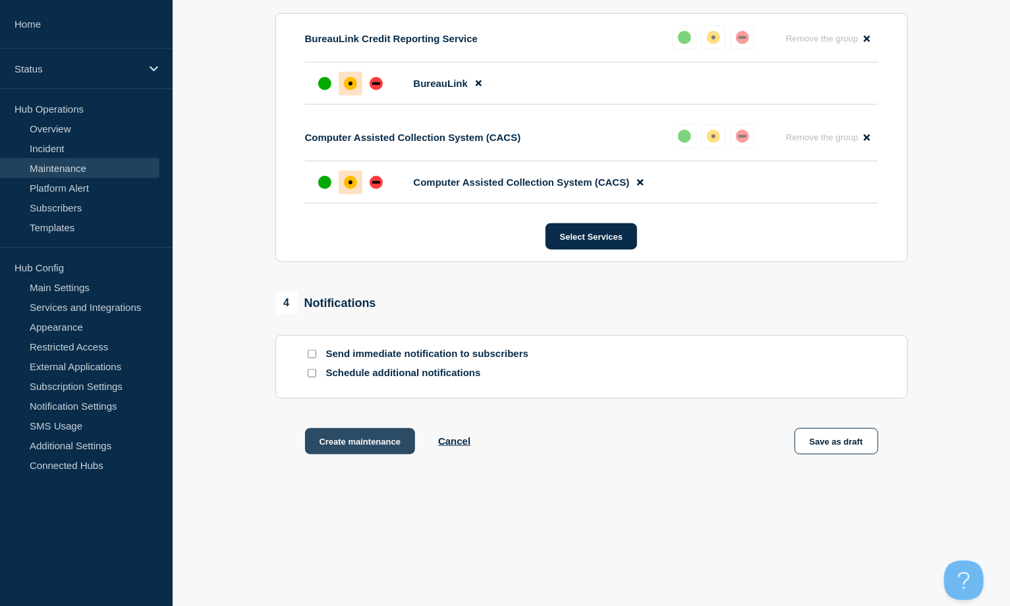
click at [365, 444] on button "Create maintenance" at bounding box center [360, 441] width 111 height 26
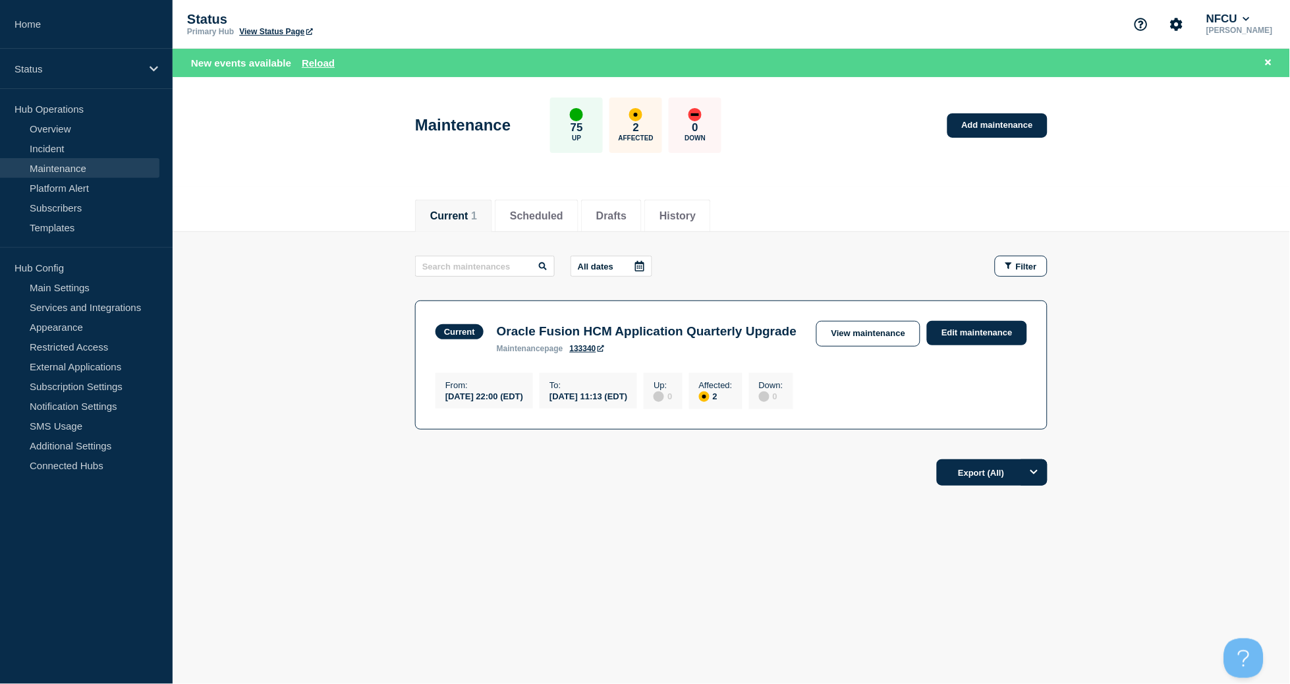
click at [428, 453] on div "Current Scheduled Drafts History Current 1 Scheduled Drafts History All dates F…" at bounding box center [732, 386] width 1118 height 399
click at [556, 220] on button "Scheduled" at bounding box center [536, 216] width 53 height 12
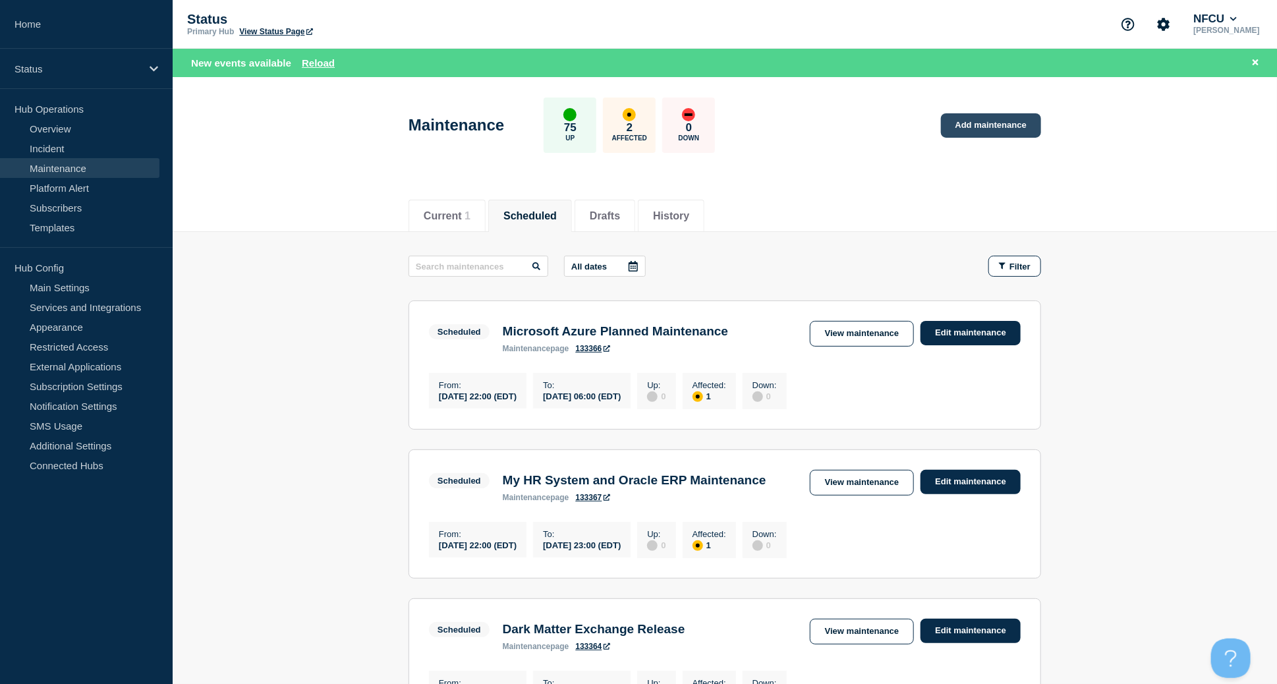
click at [767, 125] on link "Add maintenance" at bounding box center [991, 125] width 100 height 24
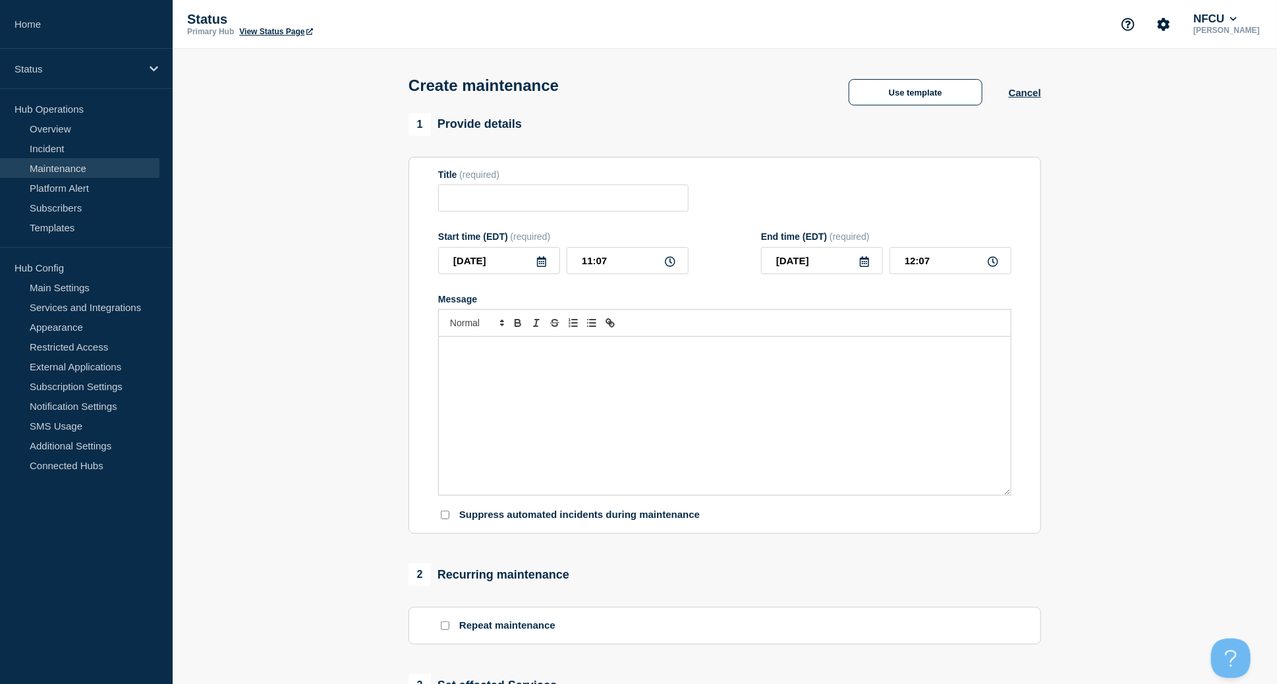
checkbox input "true"
click at [583, 211] on input "Title" at bounding box center [563, 198] width 250 height 27
paste input "Reset Privileged Active Directory Service Account Password for Frontier Reconci…"
type input "Reset Privileged Active Directory Service Account Password for Frontier Reconci…"
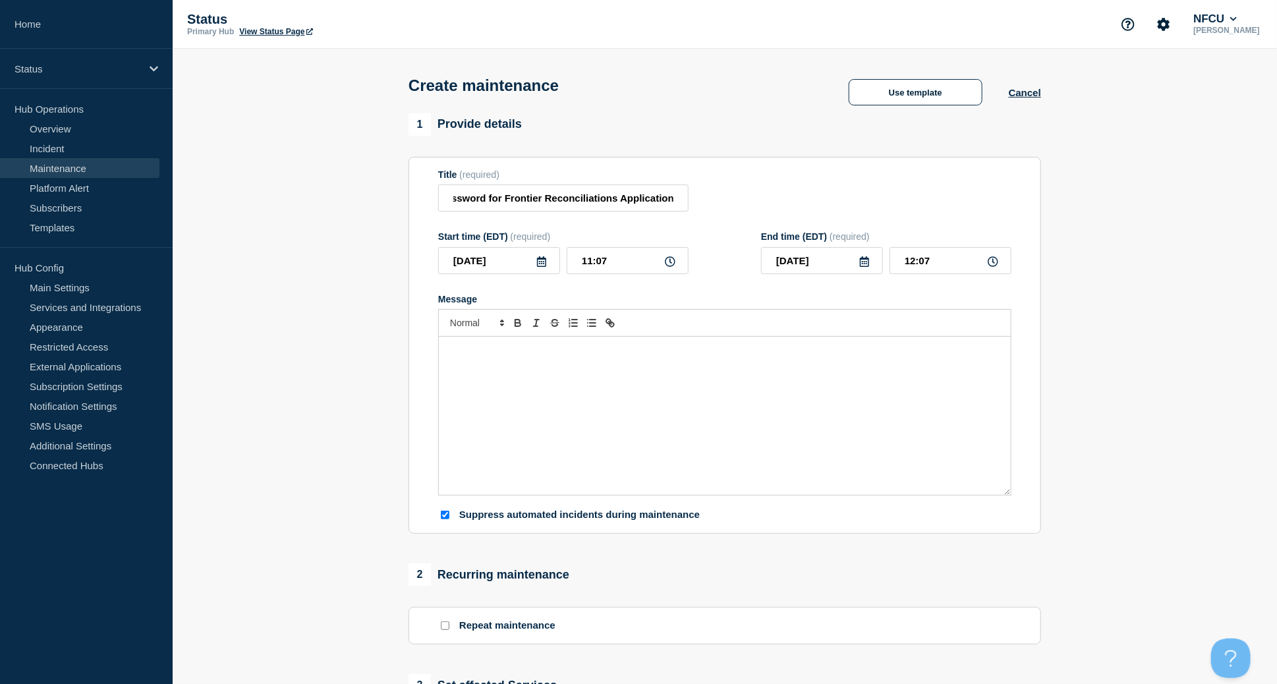
scroll to position [0, 0]
click at [615, 376] on div "Message" at bounding box center [725, 416] width 572 height 158
paste div "Message"
click at [447, 364] on div "Frontier Reconciliations will be unavailable." at bounding box center [725, 416] width 572 height 158
click at [540, 262] on icon at bounding box center [541, 261] width 11 height 11
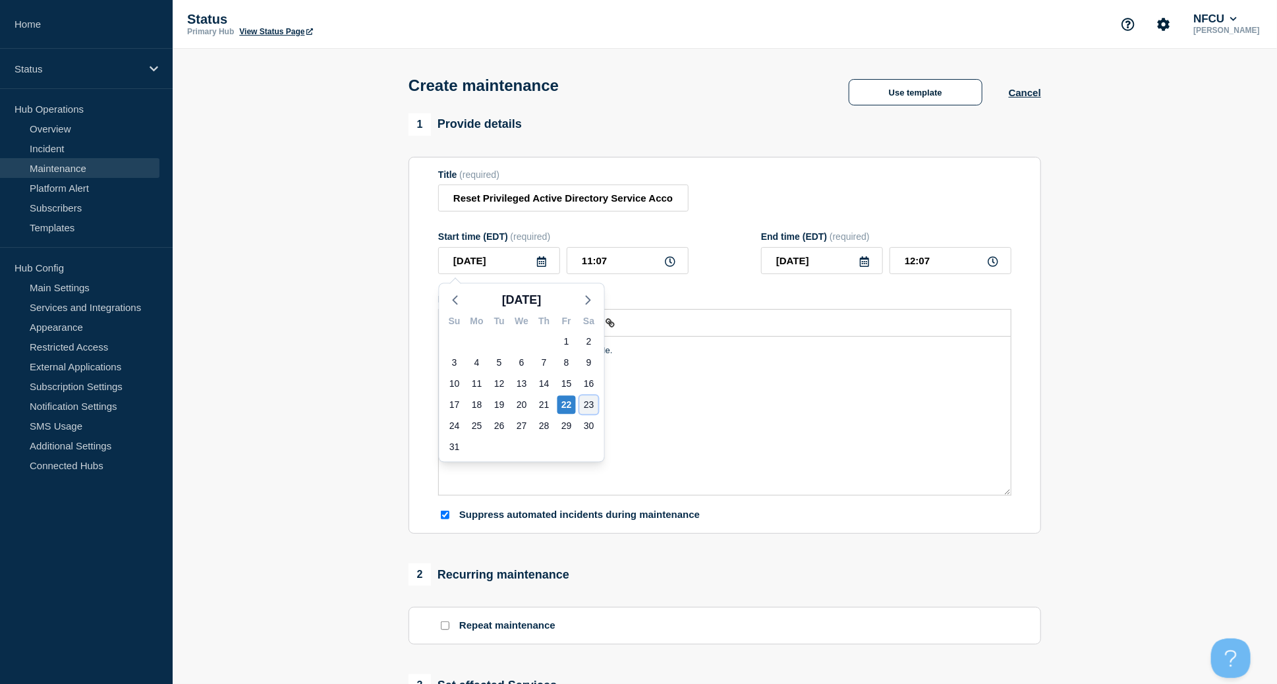
click at [592, 404] on div "23" at bounding box center [589, 404] width 18 height 18
type input "[DATE]"
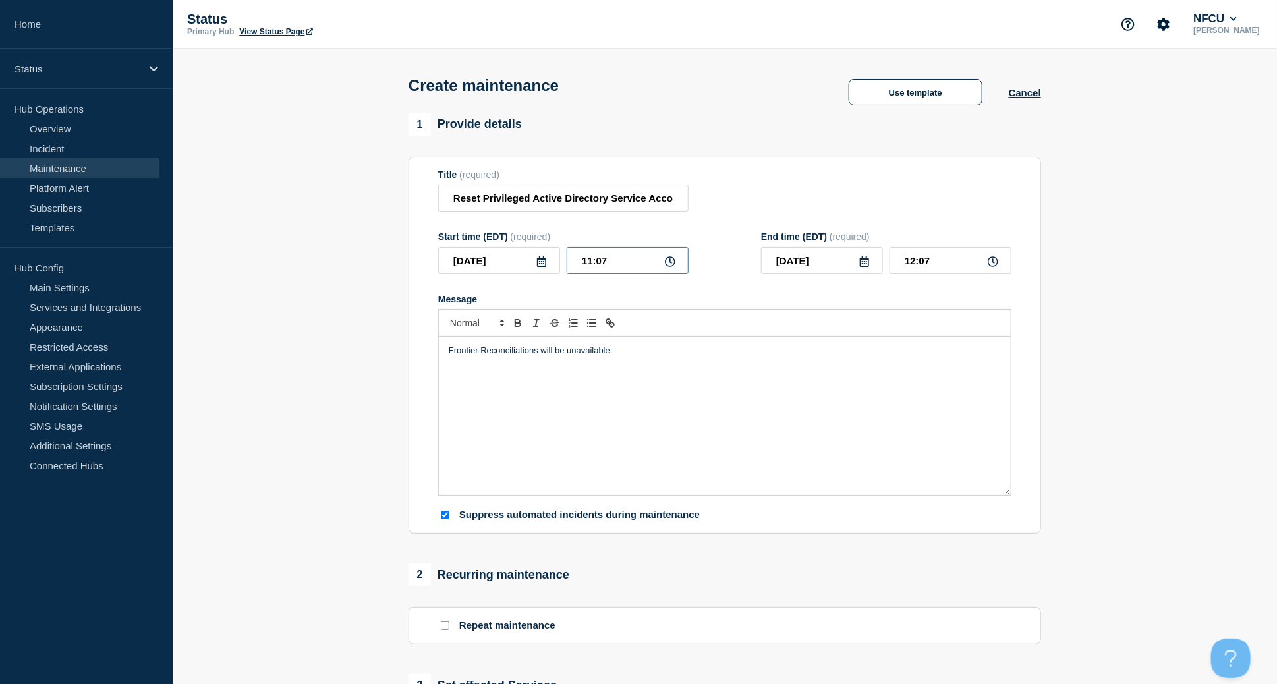
click at [602, 266] on input "11:07" at bounding box center [628, 260] width 122 height 27
drag, startPoint x: 643, startPoint y: 266, endPoint x: 545, endPoint y: 252, distance: 98.6
click at [545, 252] on div "2025-08-23 11:07" at bounding box center [563, 260] width 250 height 27
type input "23:00"
type input "[DATE]"
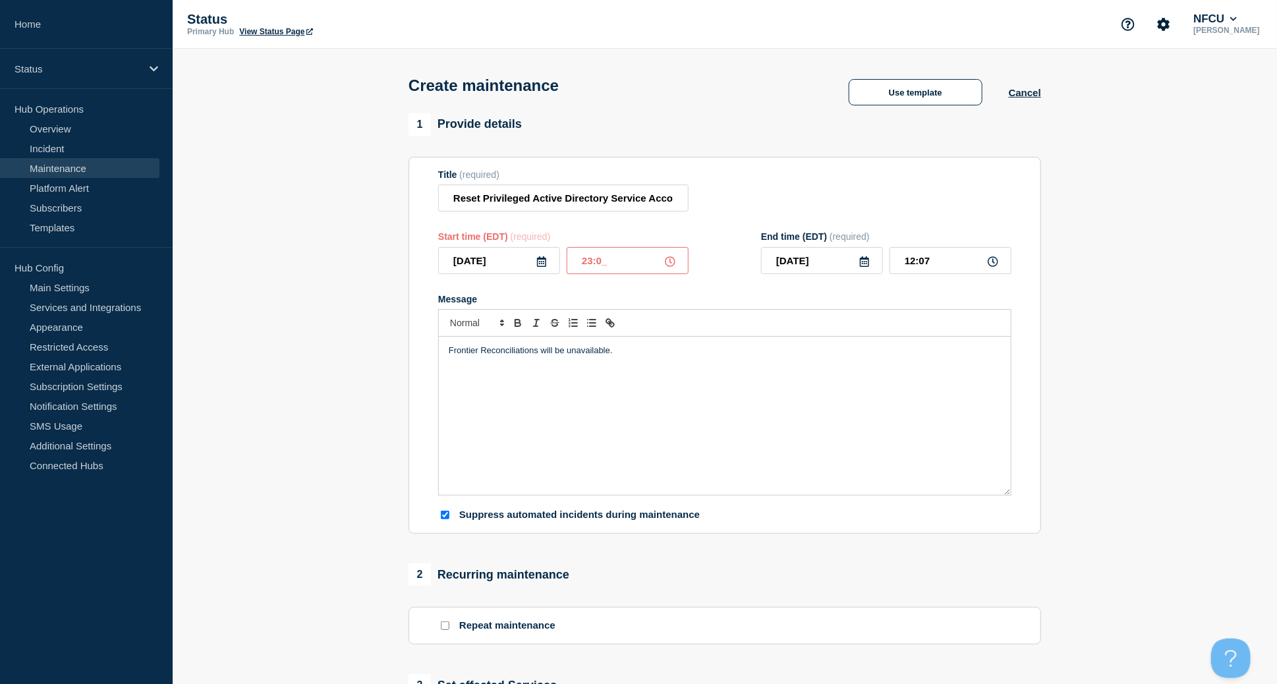
type input "00:00"
click at [767, 212] on div "Title (required) Reset Privileged Active Directory Service Account Password for…" at bounding box center [724, 190] width 573 height 43
click at [767, 263] on icon at bounding box center [864, 261] width 9 height 11
click at [767, 402] on div "23" at bounding box center [911, 404] width 18 height 18
type input "[DATE]"
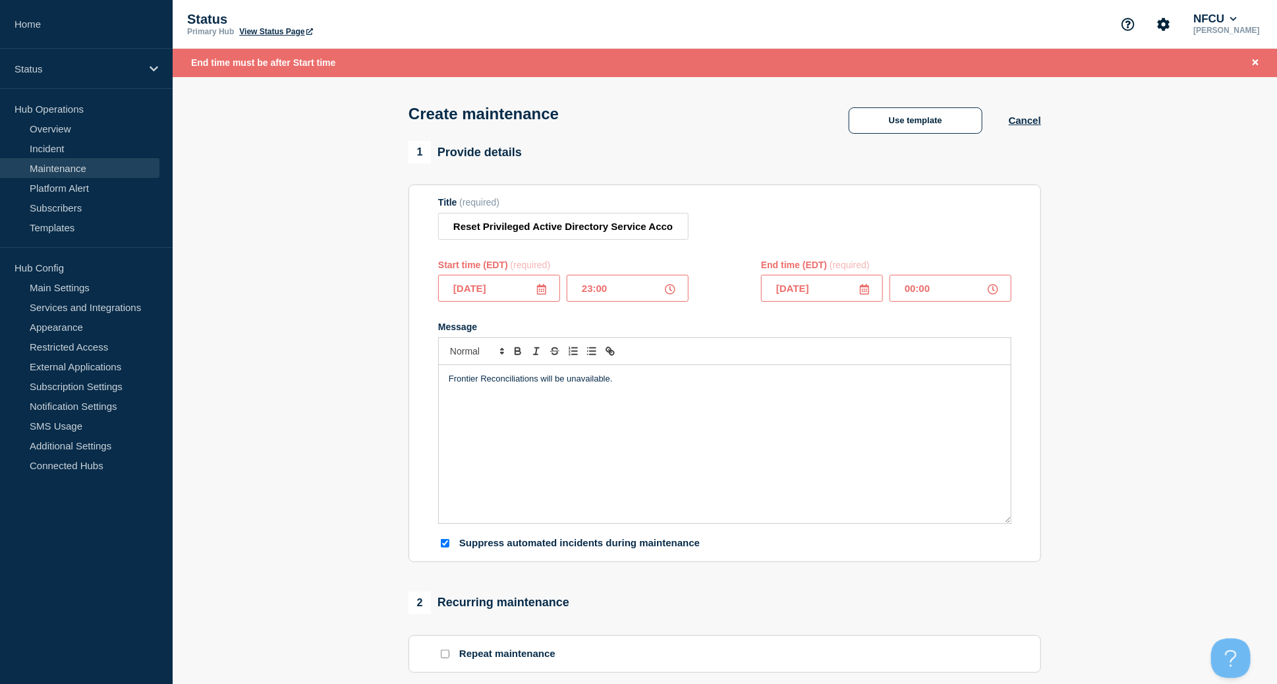
click at [767, 295] on input "00:00" at bounding box center [951, 288] width 122 height 27
drag, startPoint x: 963, startPoint y: 292, endPoint x: 770, endPoint y: 259, distance: 195.3
click at [767, 273] on div "End time (EDT) (required) 2025-08-23 00:00" at bounding box center [886, 281] width 250 height 43
type input "23:59"
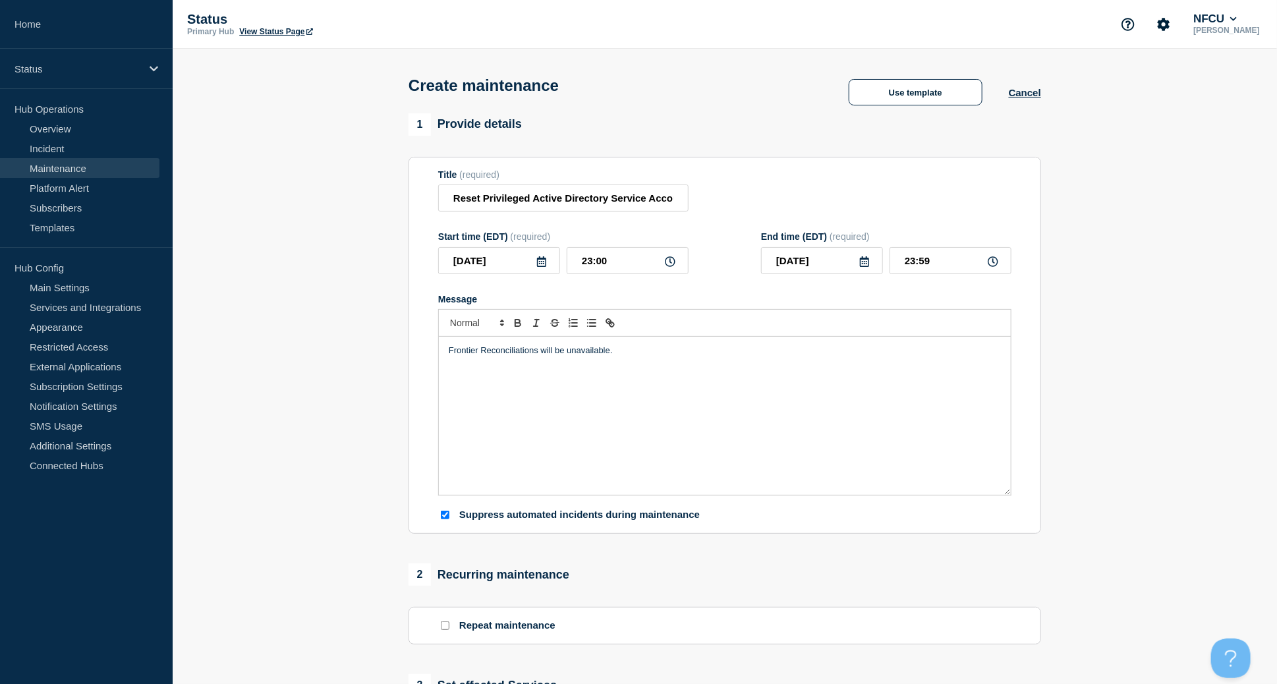
click at [715, 379] on div "Frontier Reconciliations will be unavailable." at bounding box center [725, 416] width 572 height 158
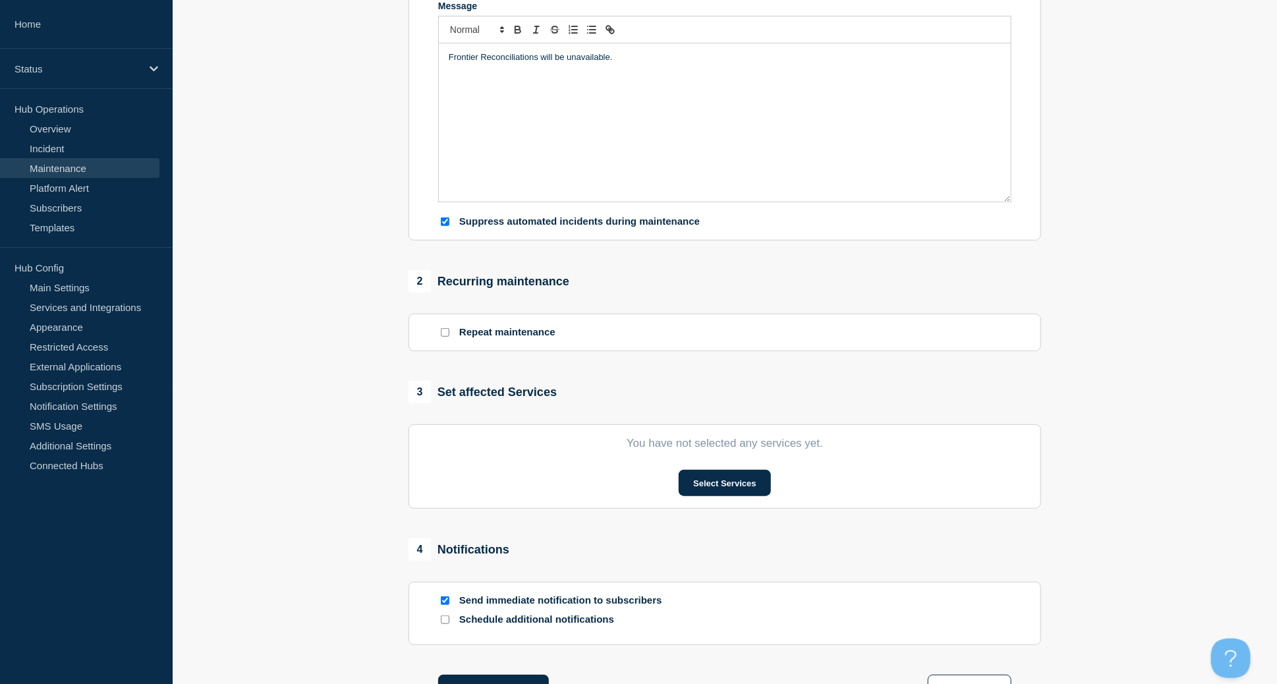
scroll to position [351, 0]
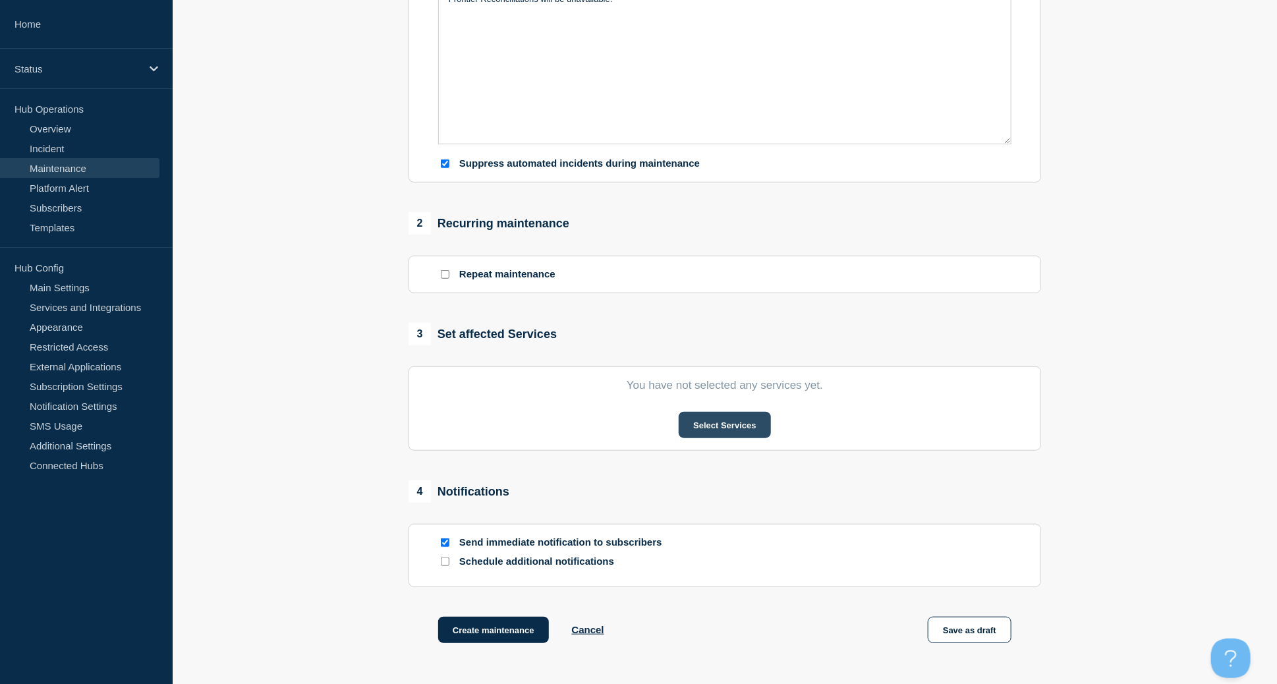
click at [722, 420] on button "Select Services" at bounding box center [725, 425] width 92 height 26
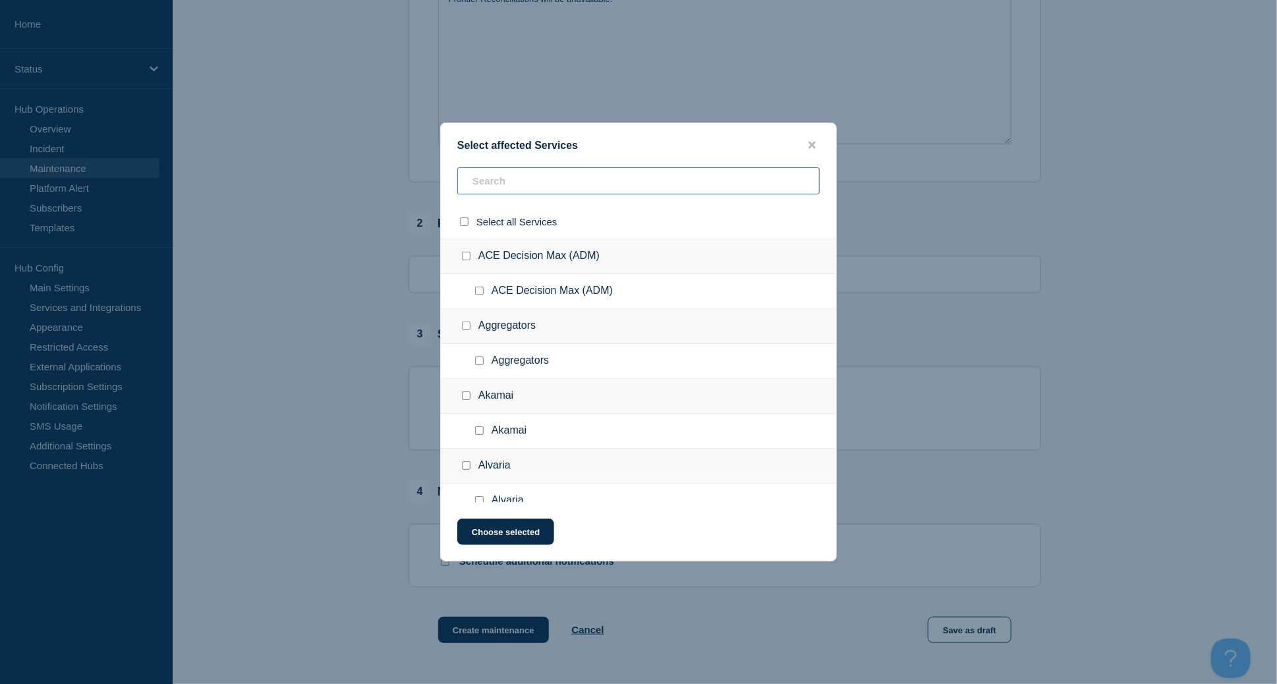
click at [484, 178] on input "text" at bounding box center [638, 180] width 362 height 27
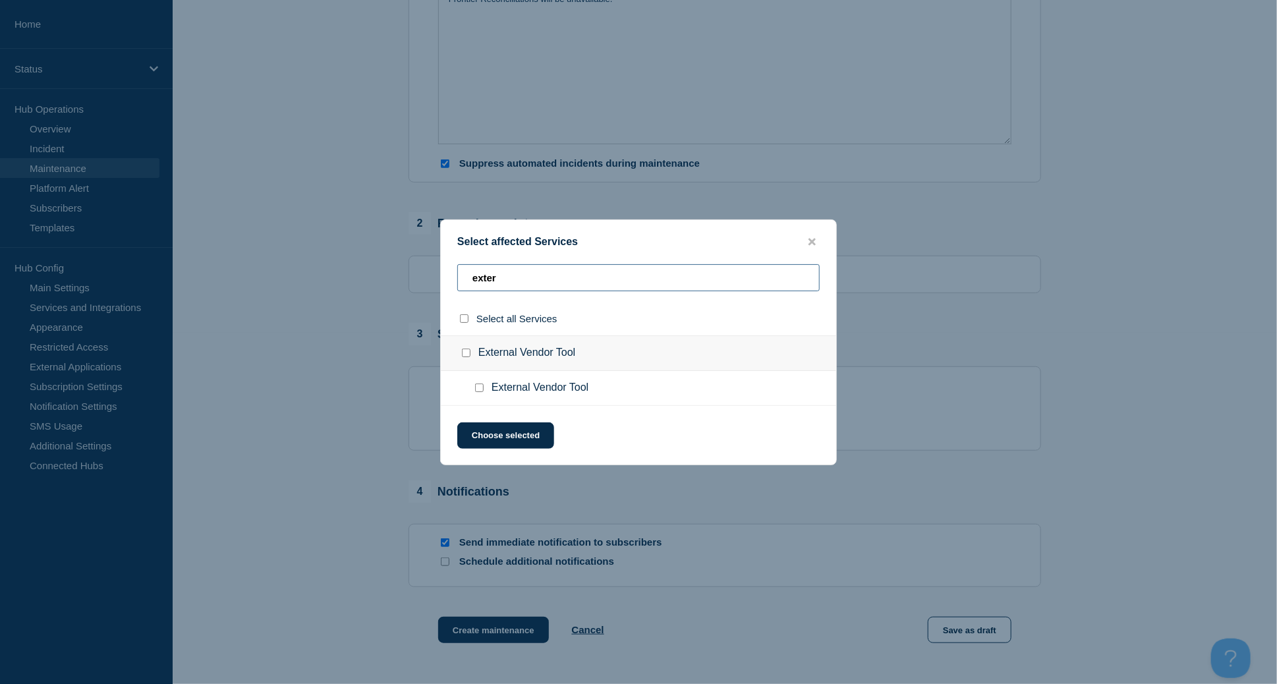
type input "exter"
click at [469, 353] on input "External Vendor Tool checkbox" at bounding box center [466, 353] width 9 height 9
checkbox input "true"
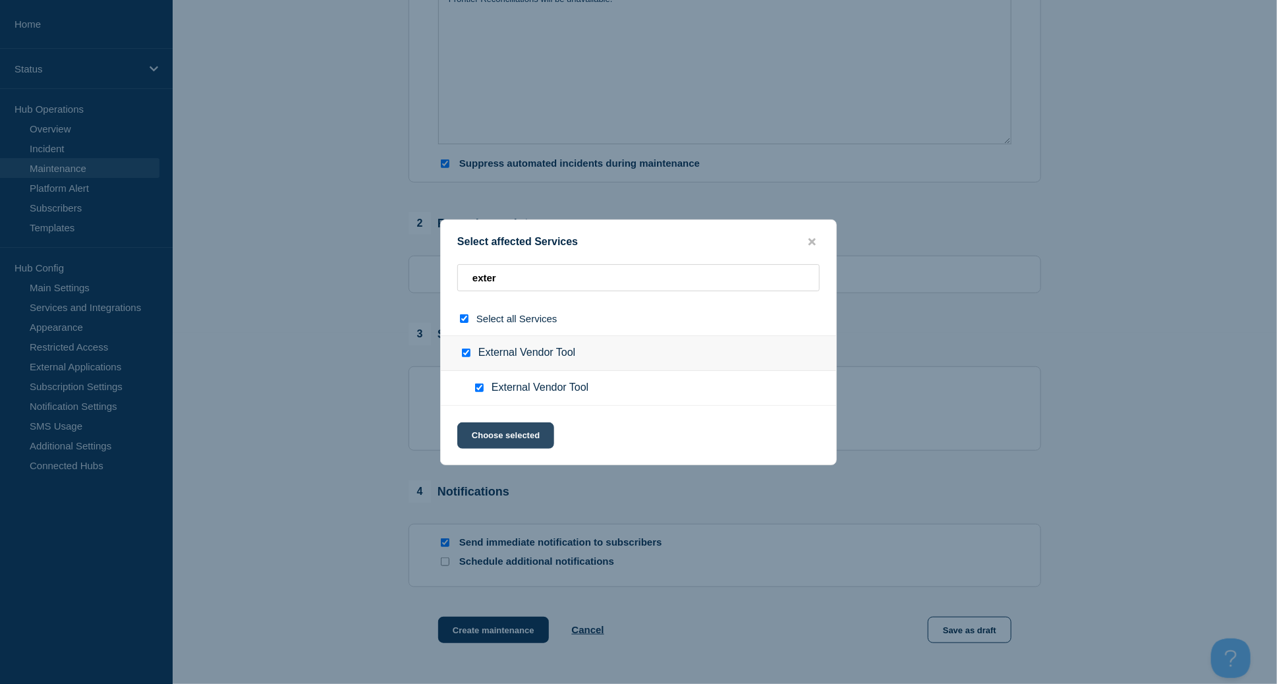
click at [517, 433] on button "Choose selected" at bounding box center [505, 435] width 97 height 26
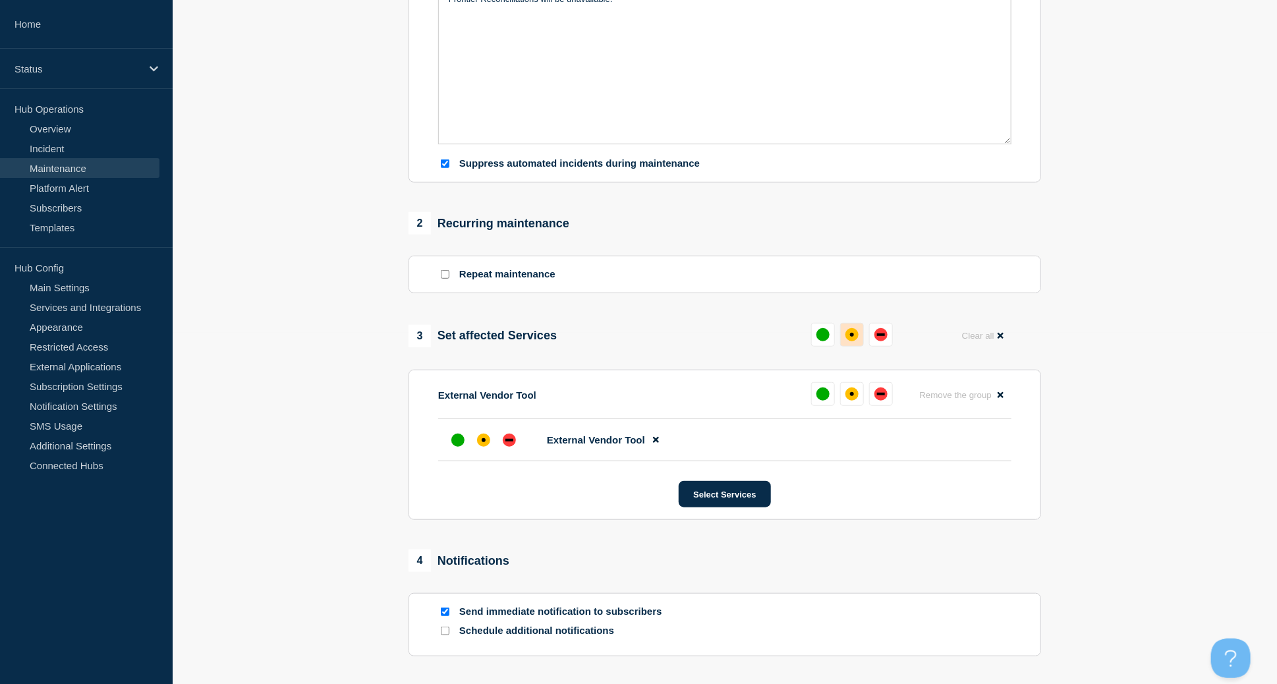
click at [767, 331] on div "affected" at bounding box center [852, 334] width 13 height 13
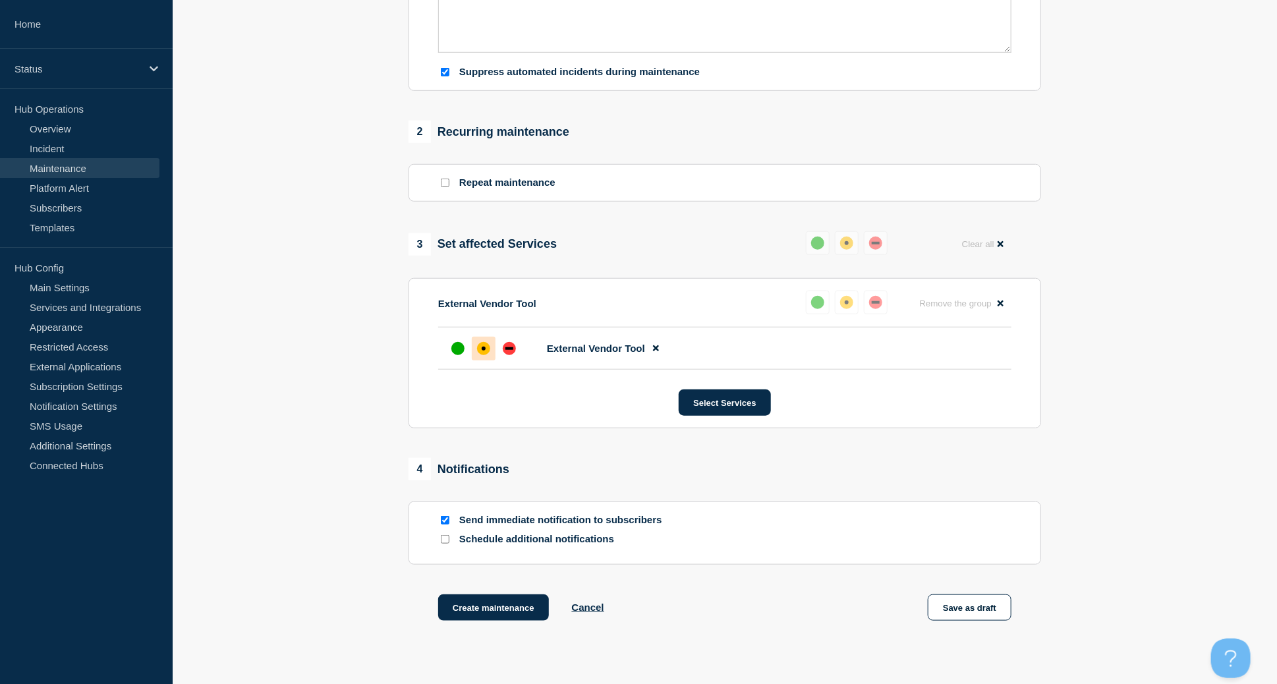
scroll to position [533, 0]
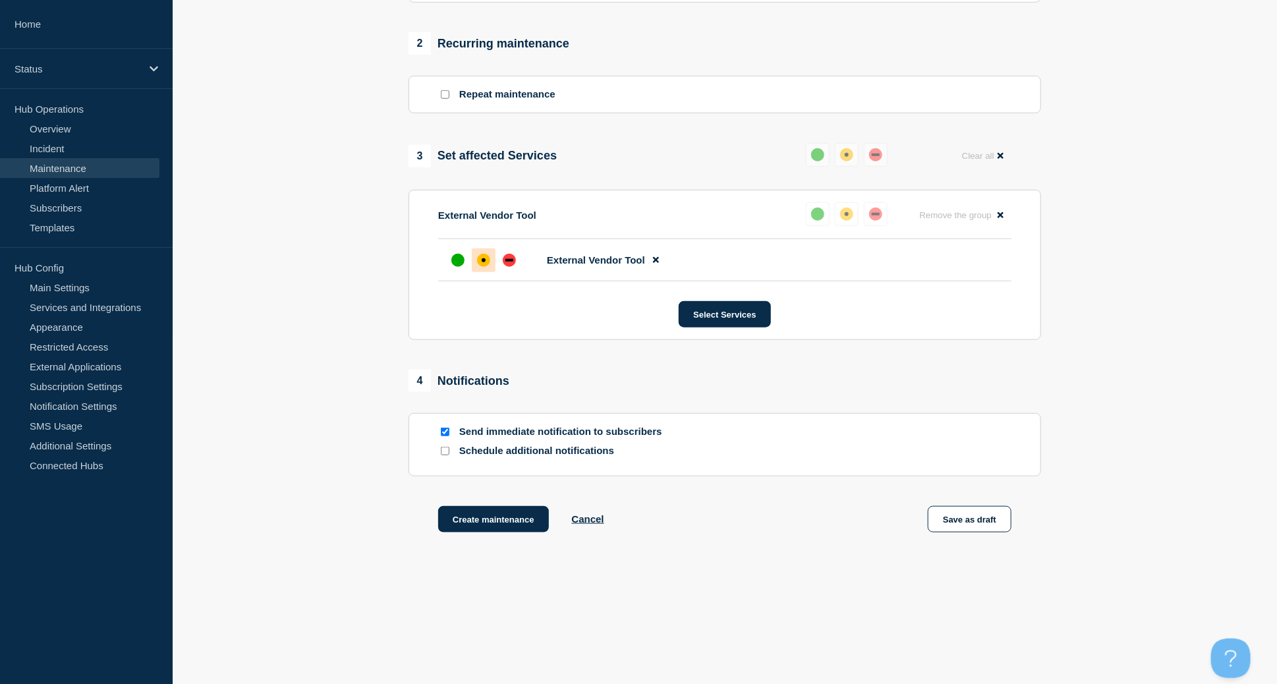
click at [446, 433] on input "Send immediate notification to subscribers" at bounding box center [445, 432] width 9 height 9
checkbox input "false"
click at [516, 453] on button "Create maintenance" at bounding box center [493, 519] width 111 height 26
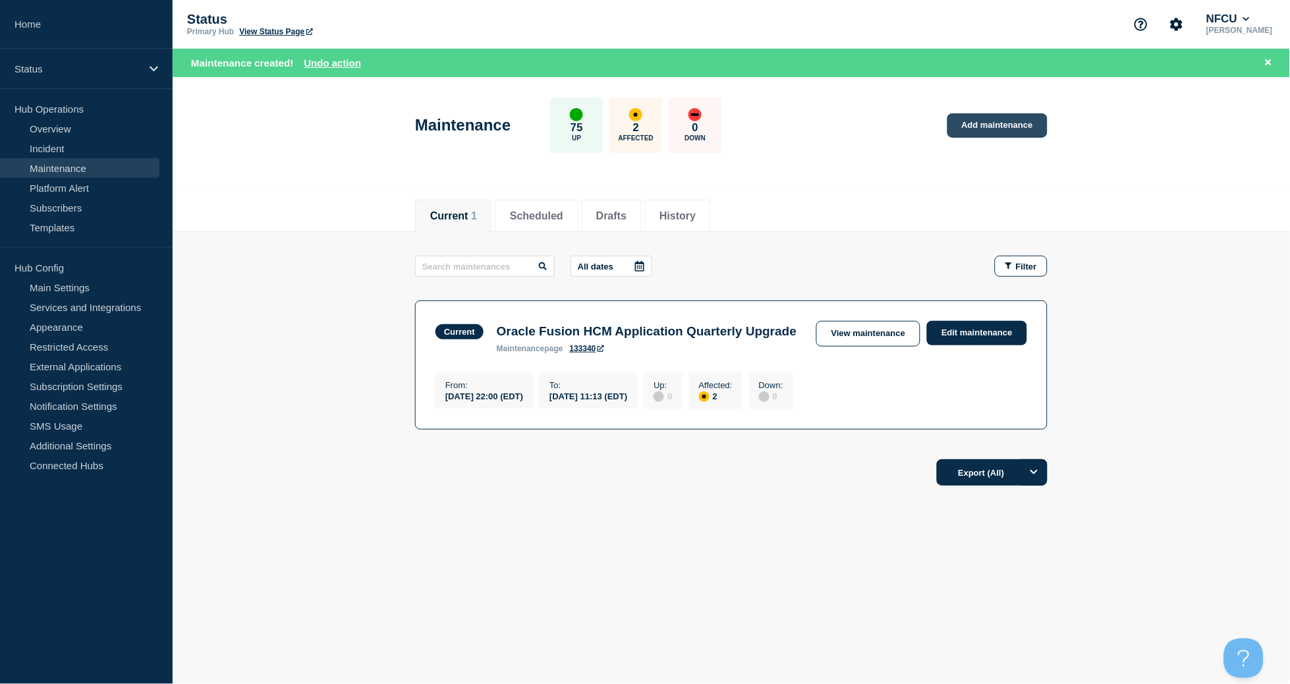
click at [767, 127] on link "Add maintenance" at bounding box center [998, 125] width 100 height 24
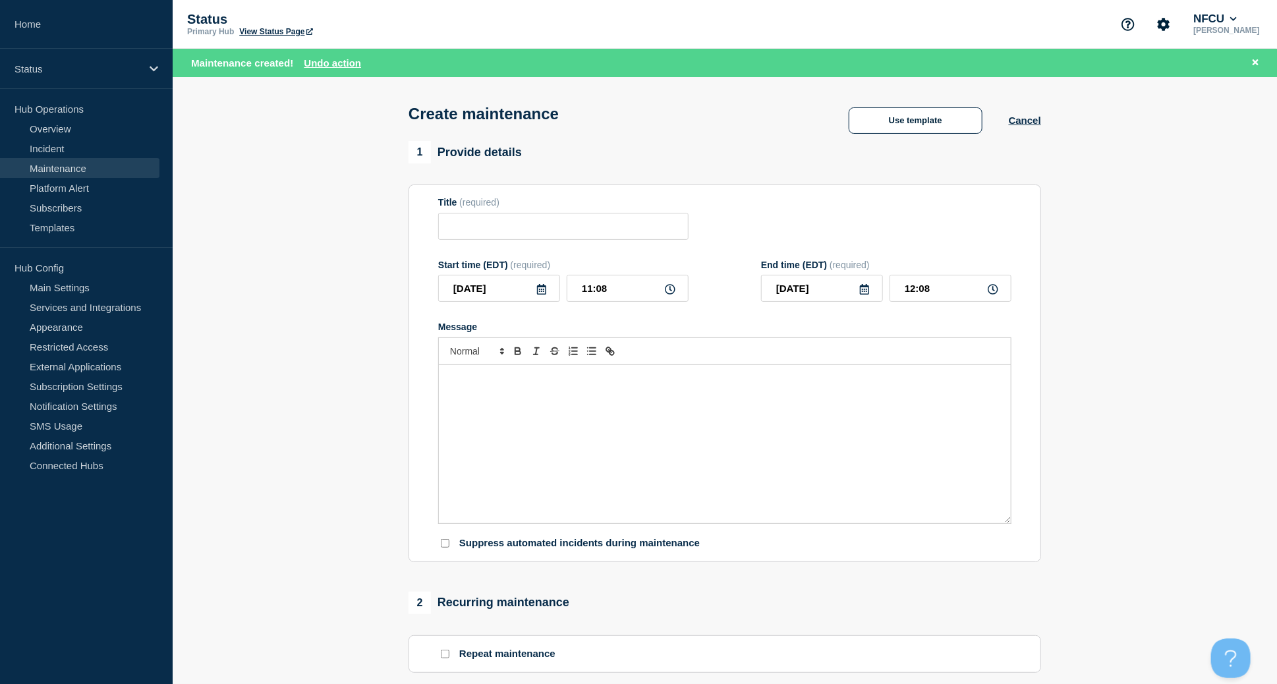
checkbox input "true"
click at [767, 121] on button "Use template" at bounding box center [916, 120] width 134 height 26
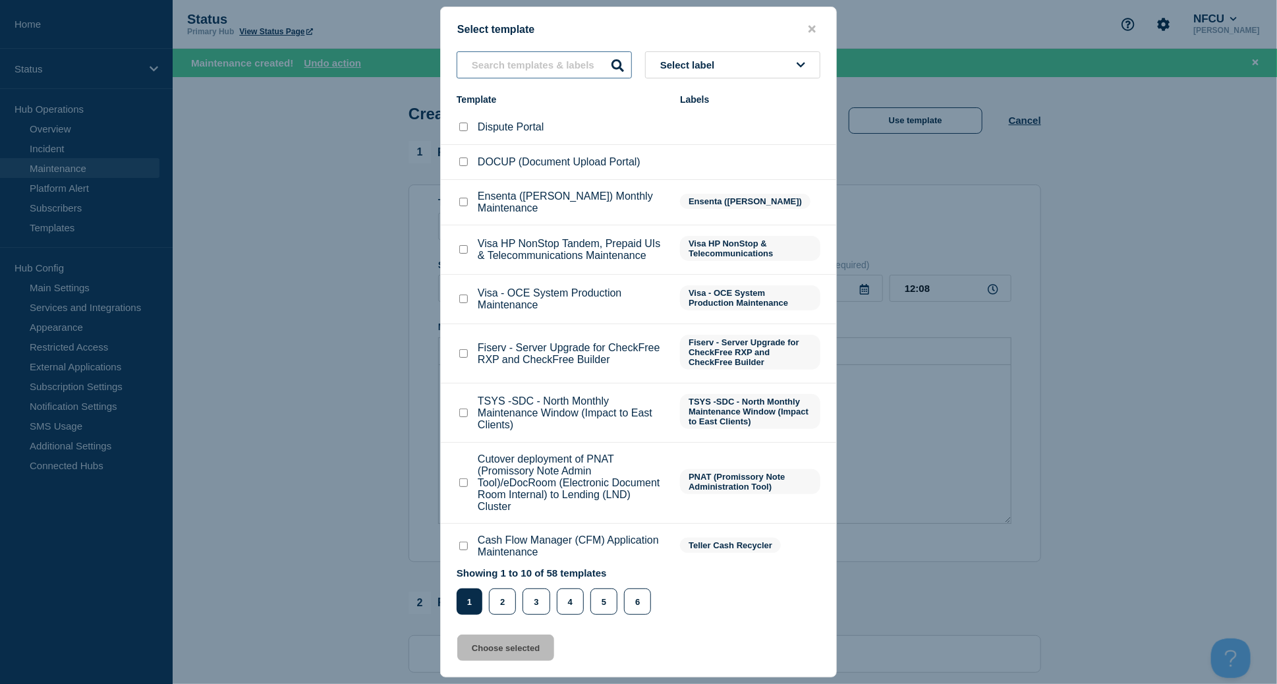
click at [494, 63] on input "text" at bounding box center [544, 64] width 175 height 27
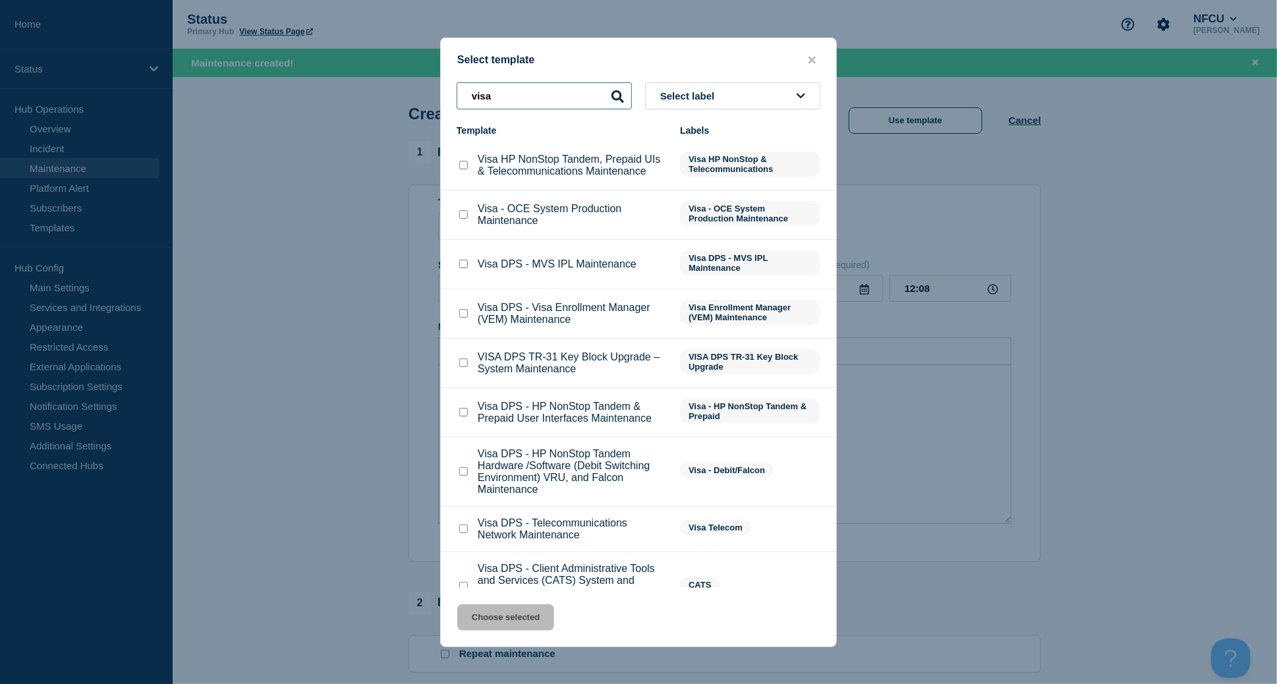
type input "visa"
click at [462, 314] on input "Visa DPS - Visa Enrollment Manager (VEM) Maintenance checkbox" at bounding box center [463, 313] width 9 height 9
checkbox input "true"
click at [526, 453] on button "Choose selected" at bounding box center [505, 617] width 97 height 26
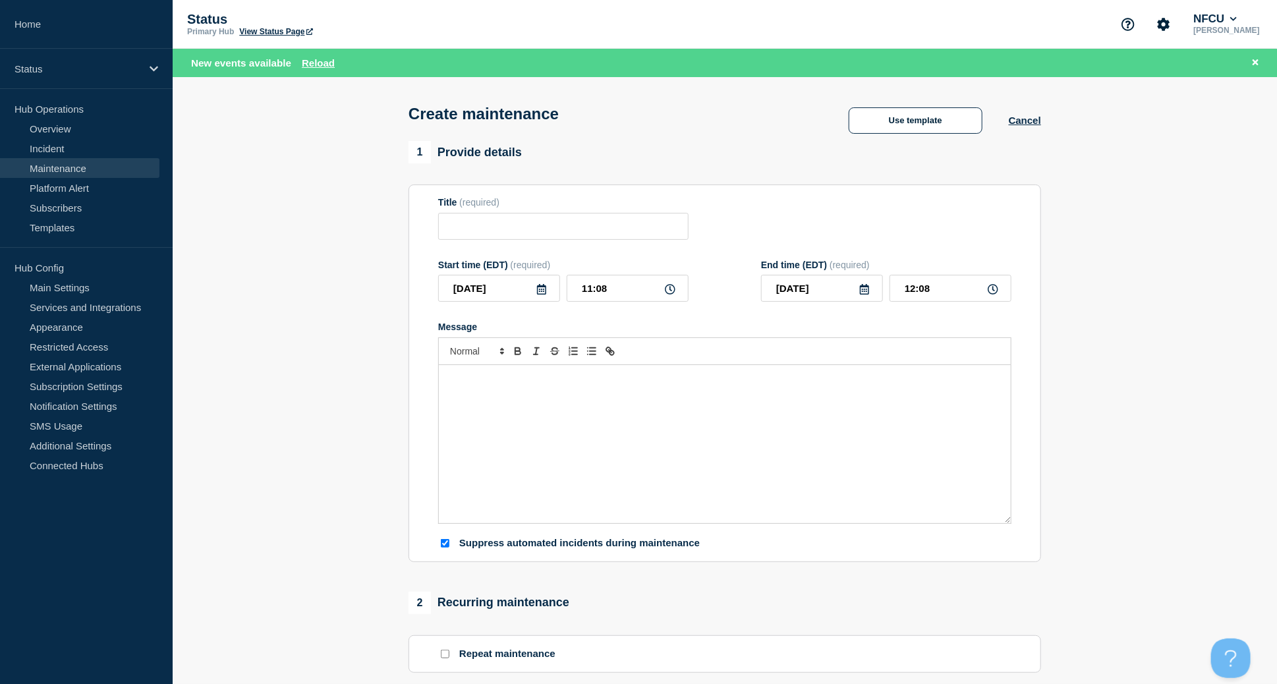
type input "Visa DPS - Visa Enrollment Manager (VEM) Maintenance"
checkbox input "false"
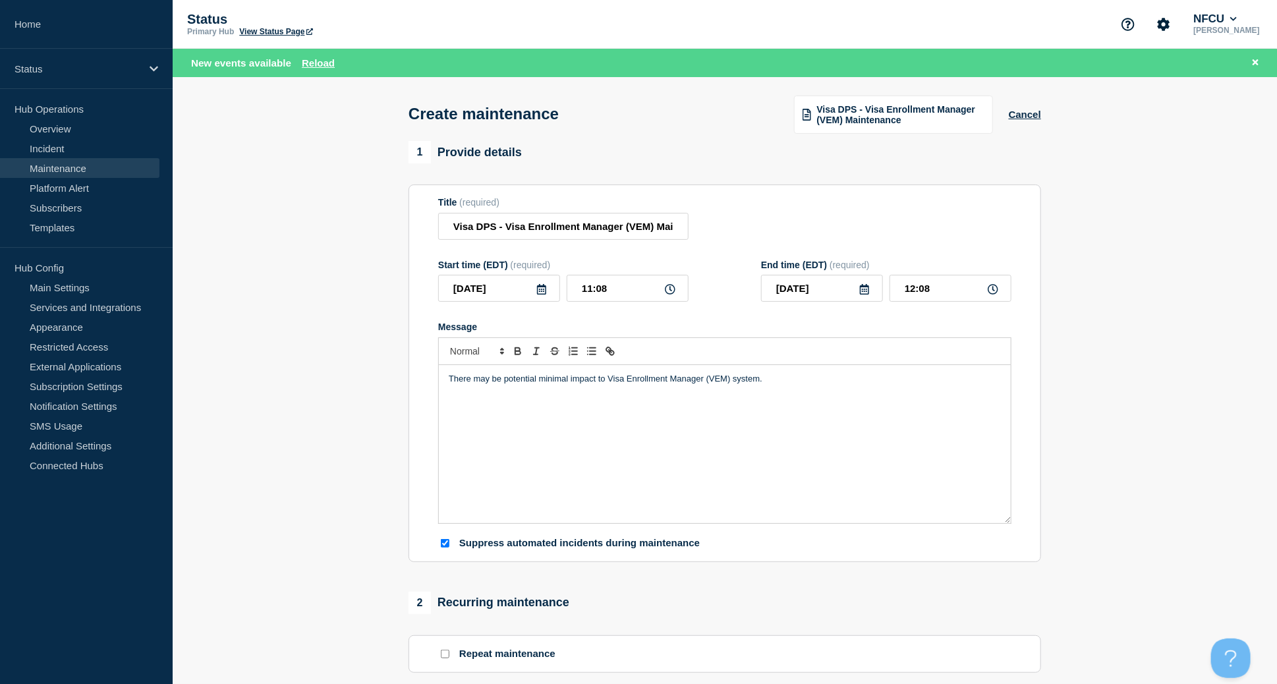
click at [762, 382] on p "There may be potential minimal impact to Visa Enrollment Manager (VEM) system." at bounding box center [725, 379] width 552 height 12
click at [543, 289] on icon at bounding box center [541, 289] width 9 height 11
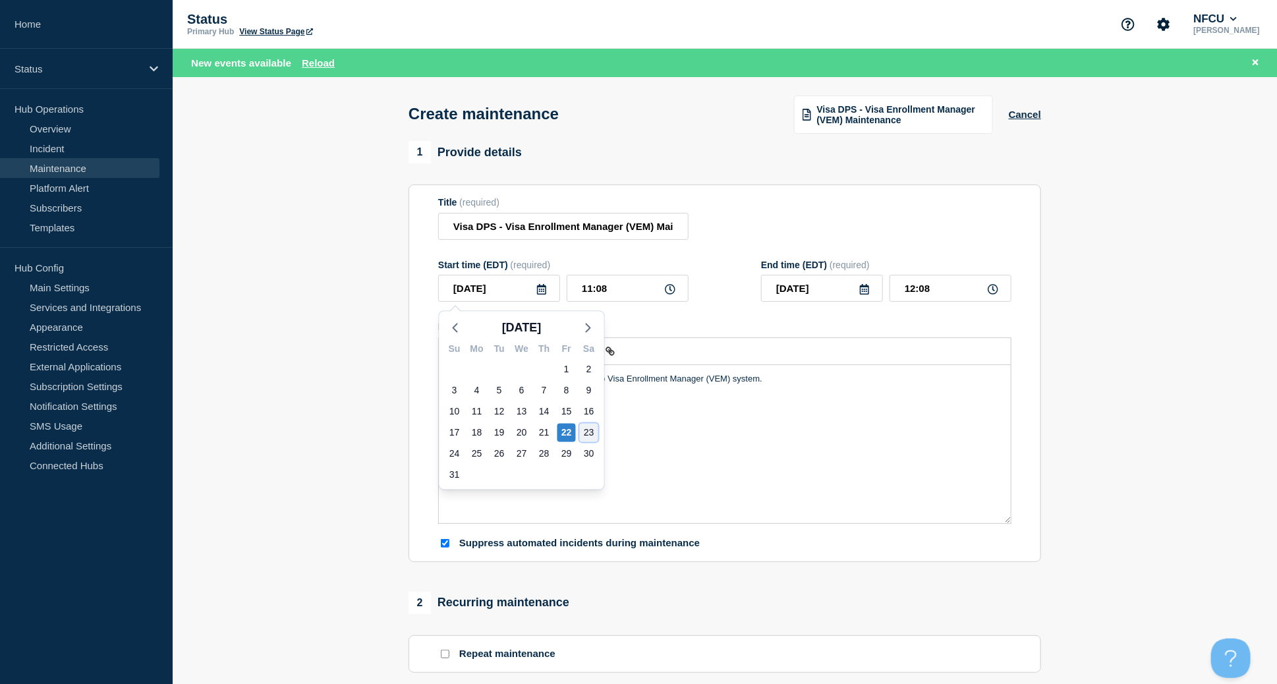
click at [588, 430] on div "23" at bounding box center [589, 433] width 18 height 18
type input "[DATE]"
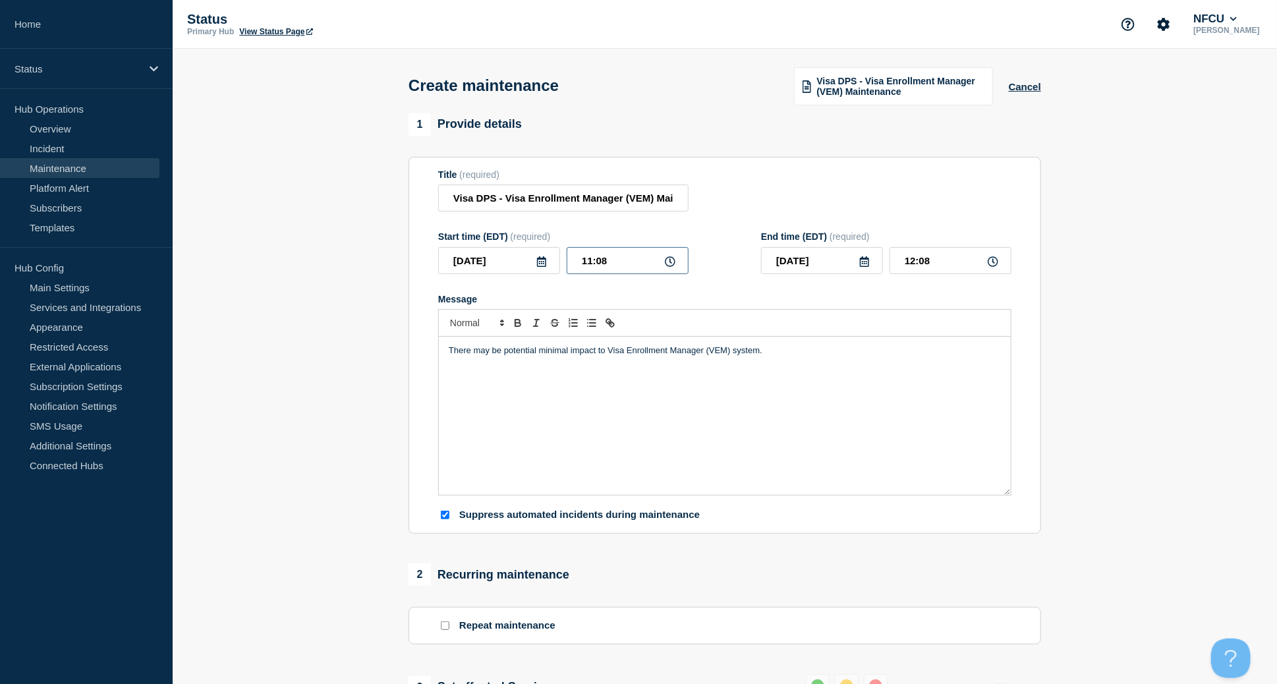
click at [608, 266] on input "11:08" at bounding box center [628, 260] width 122 height 27
drag, startPoint x: 631, startPoint y: 265, endPoint x: 556, endPoint y: 252, distance: 76.9
click at [556, 252] on div "2025-08-23 11:08" at bounding box center [563, 260] width 250 height 27
type input "22:00"
type input "23:00"
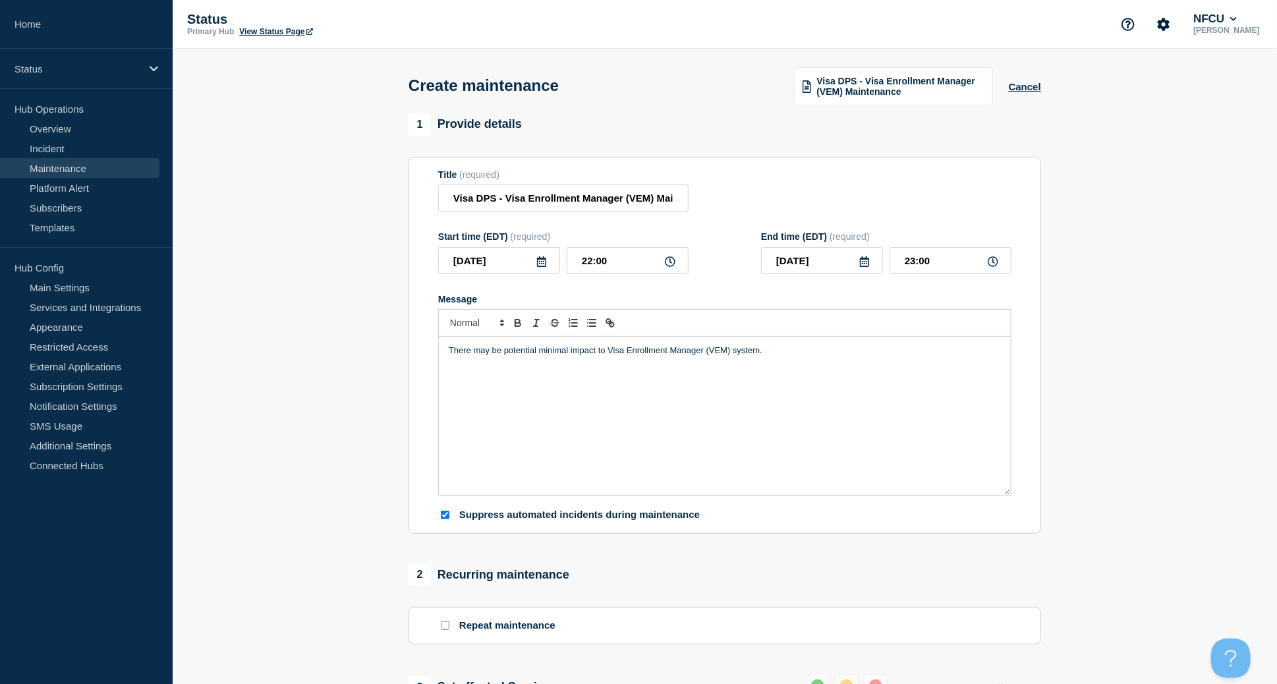
click at [767, 183] on div "Title (required) Visa DPS - Visa Enrollment Manager (VEM) Maintenance" at bounding box center [724, 190] width 573 height 43
click at [767, 264] on input "[DATE]" at bounding box center [822, 260] width 122 height 27
click at [767, 264] on icon at bounding box center [864, 261] width 11 height 11
click at [767, 424] on div "24" at bounding box center [777, 426] width 18 height 18
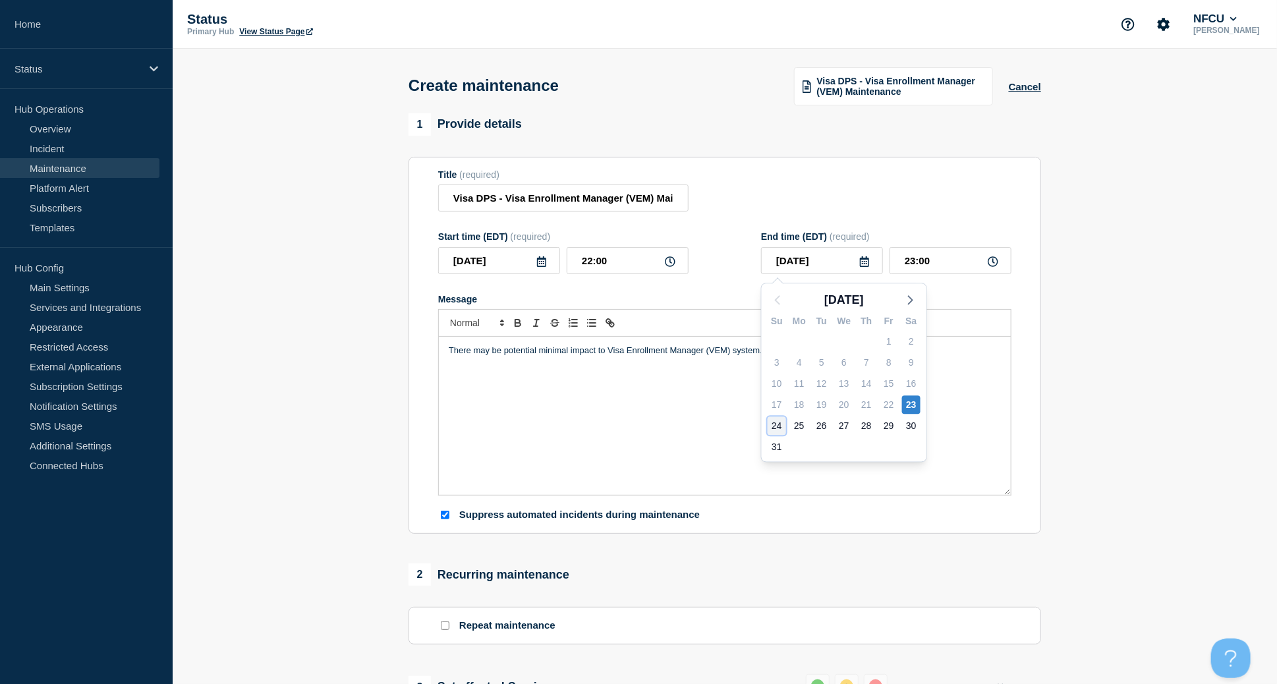
type input "[DATE]"
click at [767, 253] on input "23:00" at bounding box center [951, 260] width 122 height 27
drag, startPoint x: 950, startPoint y: 255, endPoint x: 814, endPoint y: 233, distance: 138.2
click at [767, 233] on form "Title (required) Visa DPS - Visa Enrollment Manager (VEM) Maintenance Start tim…" at bounding box center [724, 345] width 573 height 353
type input "03:00"
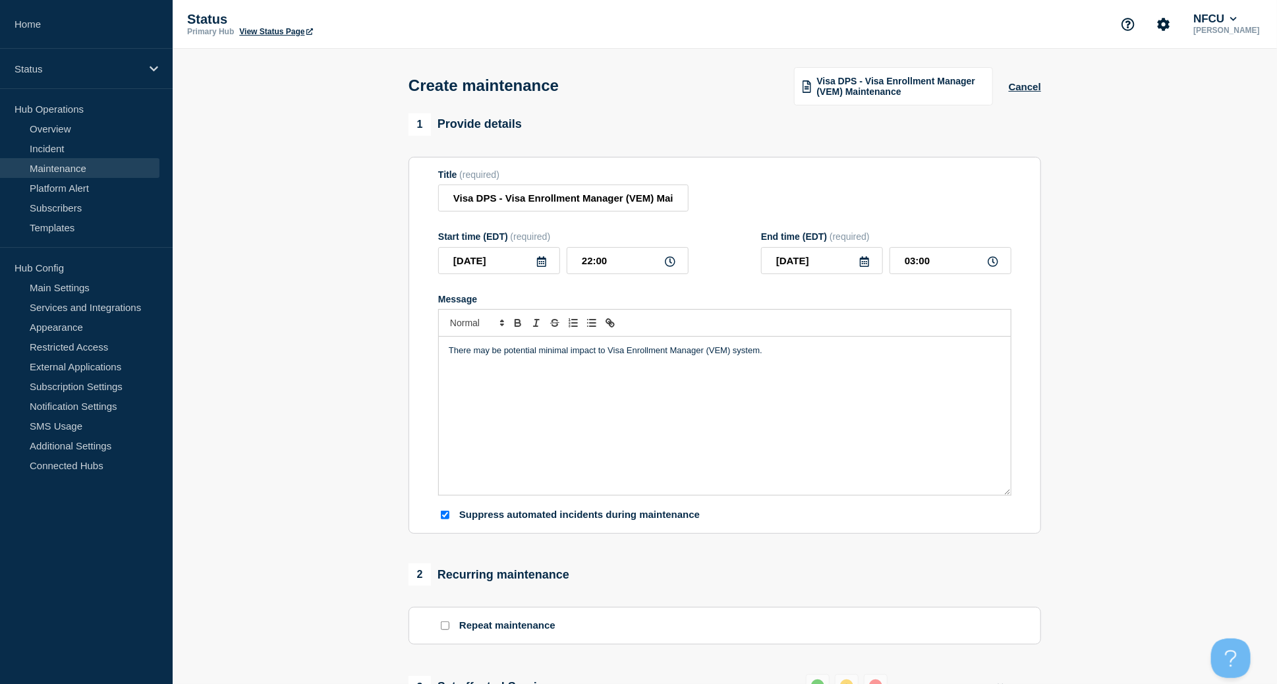
click at [312, 397] on section "1 Provide details Title (required) Visa DPS - Visa Enrollment Manager (VEM) Mai…" at bounding box center [725, 626] width 1105 height 1026
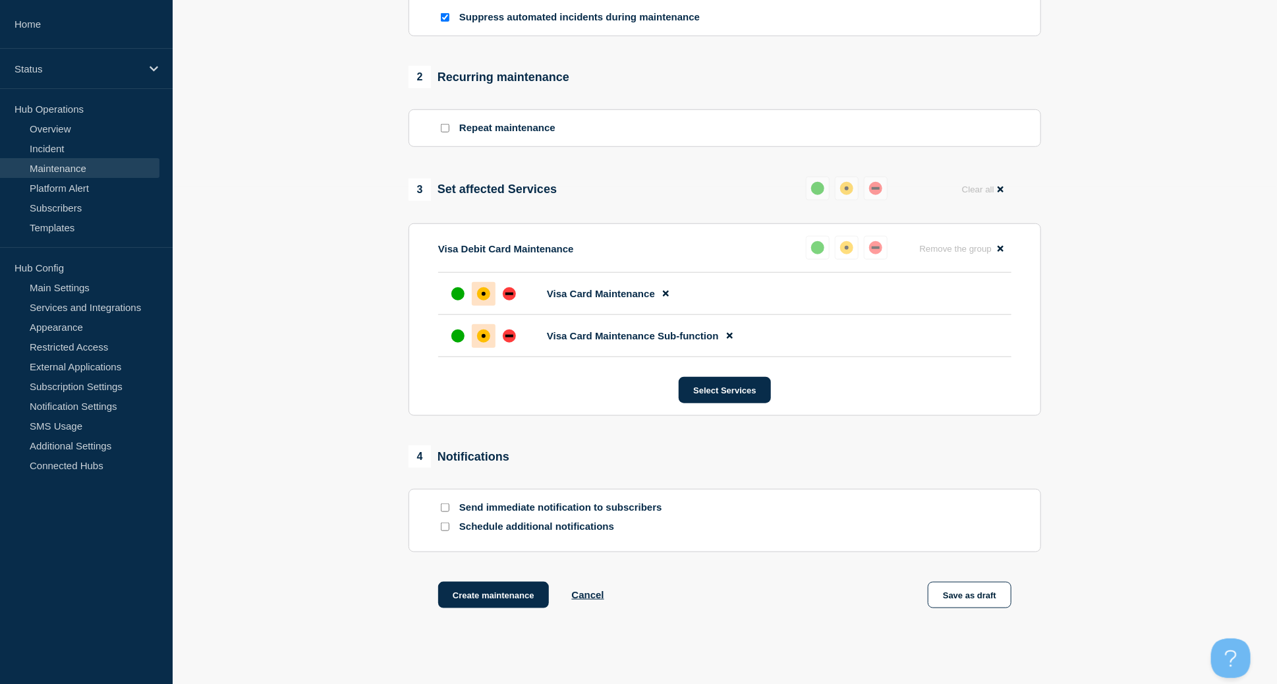
scroll to position [527, 0]
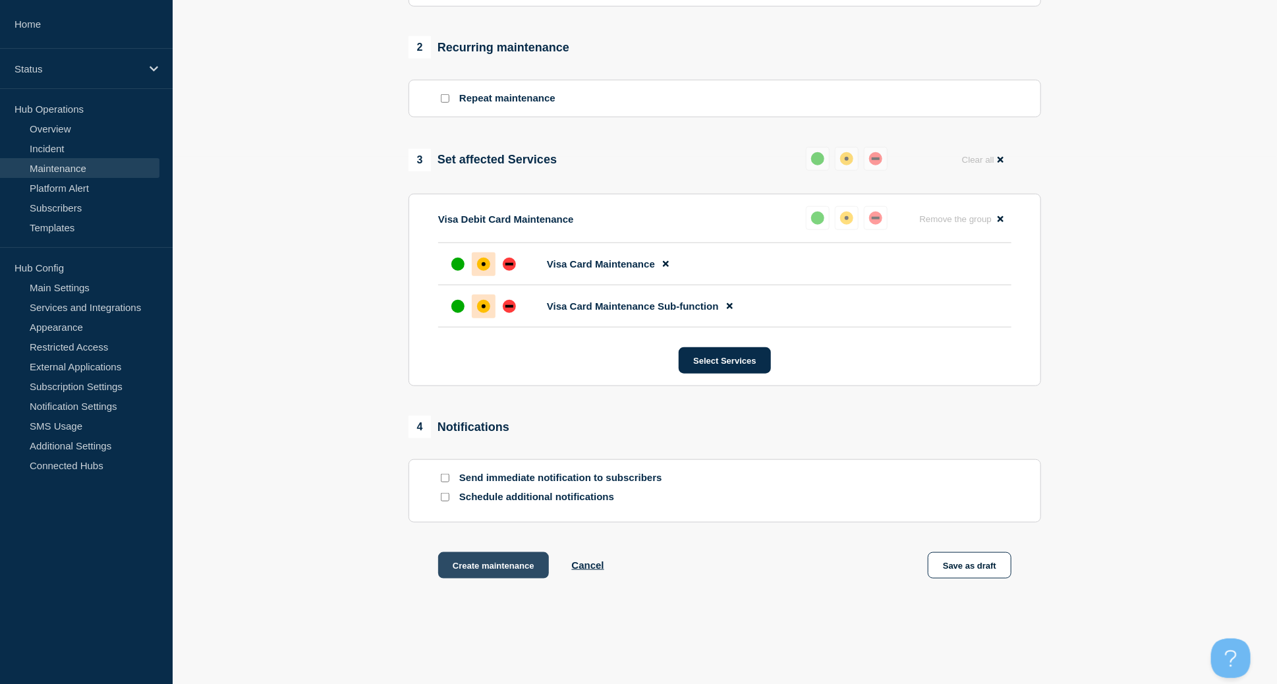
click at [455, 453] on button "Create maintenance" at bounding box center [493, 565] width 111 height 26
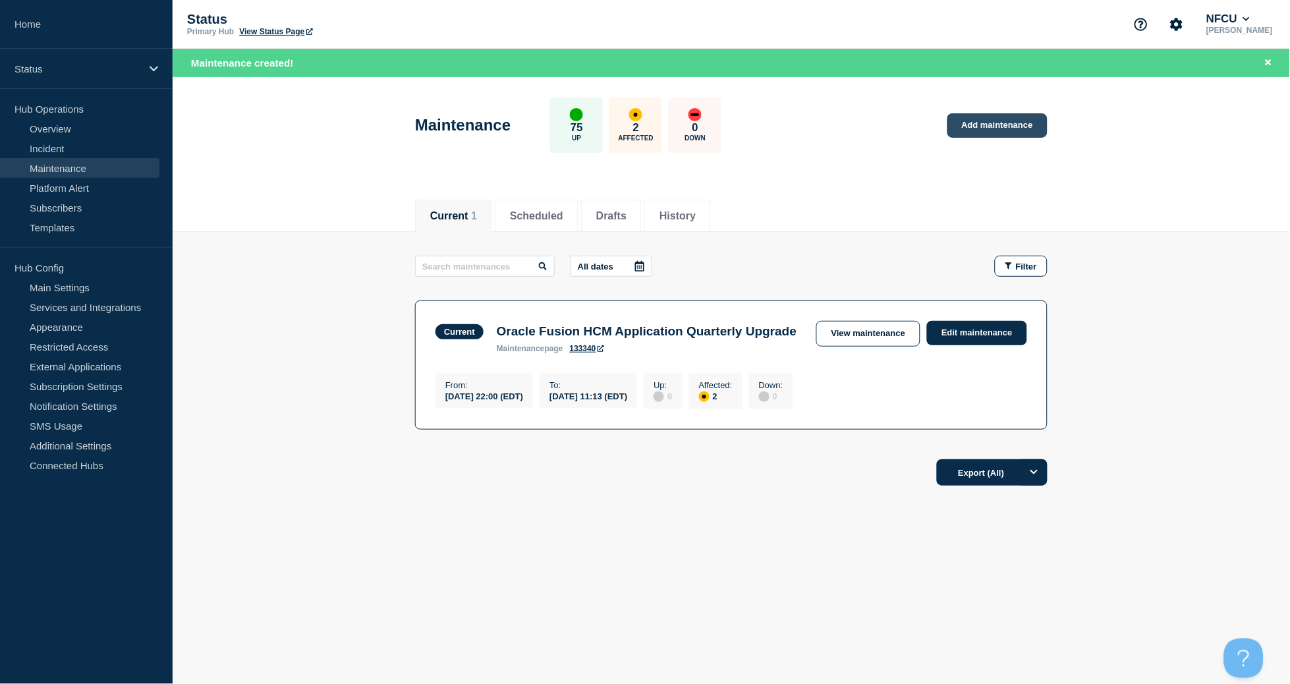
click at [767, 121] on link "Add maintenance" at bounding box center [998, 125] width 100 height 24
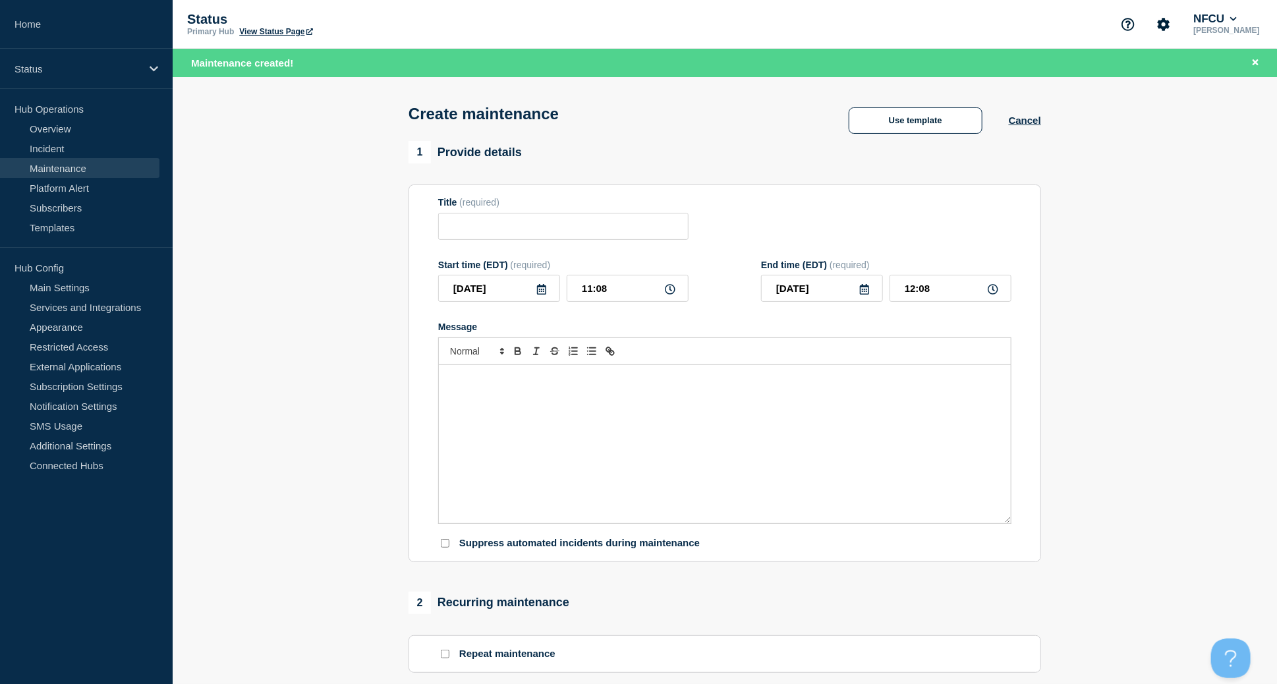
checkbox input "true"
click at [494, 240] on input "Title" at bounding box center [563, 226] width 250 height 27
paste input "Update Encore to version 14.2.0.50Q"
click at [544, 227] on input "Update Encore to version 14.2.0.50Q" at bounding box center [563, 226] width 250 height 27
type input "Update Encore to Version 14.2.0.50Q"
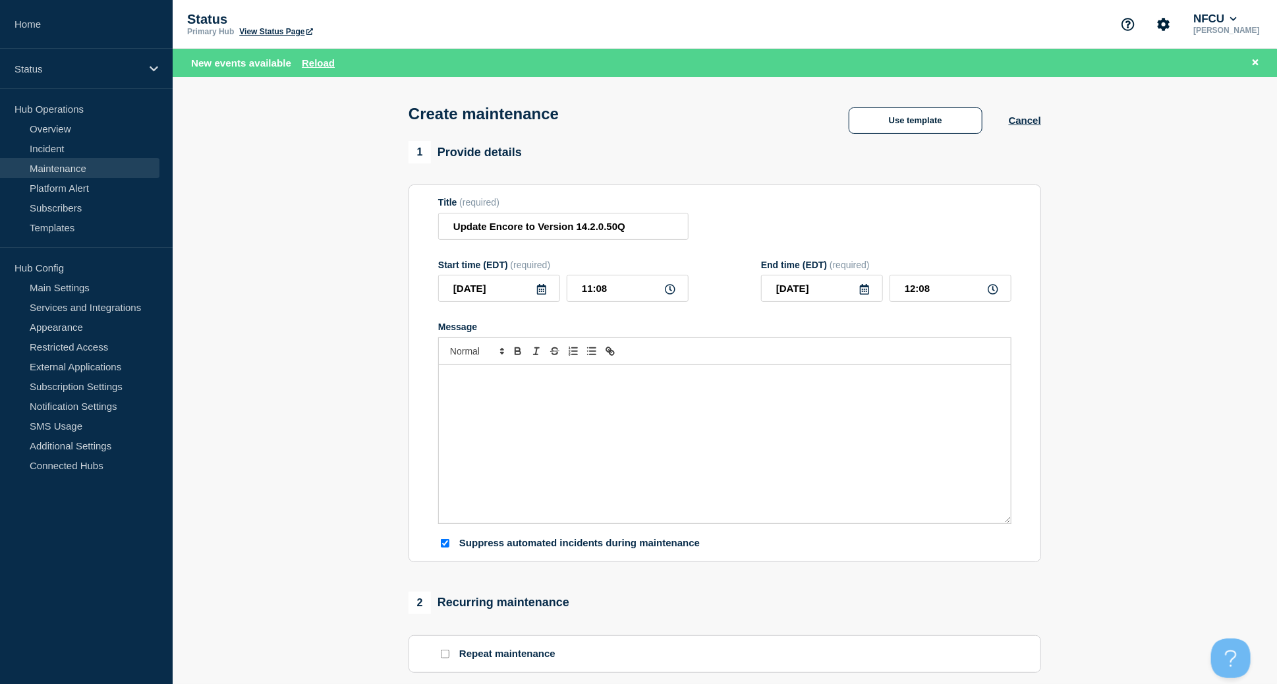
click at [542, 290] on icon at bounding box center [541, 289] width 11 height 11
click at [582, 424] on div "23" at bounding box center [589, 433] width 18 height 18
type input "[DATE]"
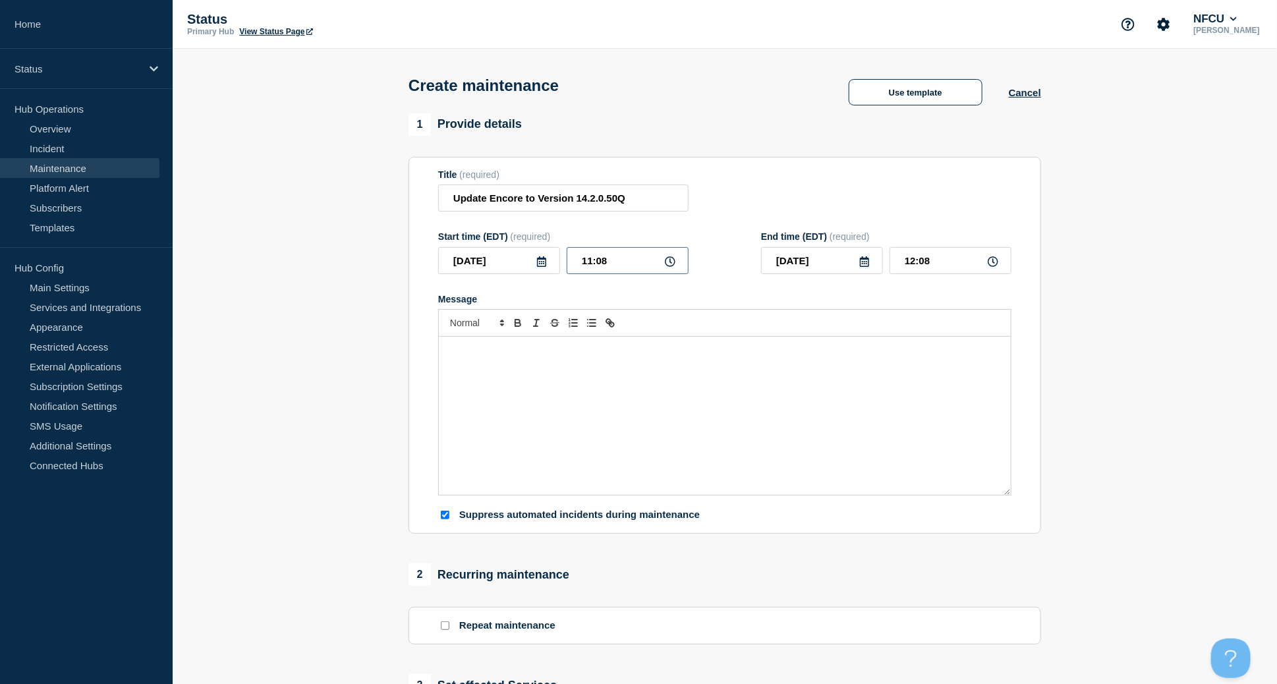
click at [612, 266] on input "11:08" at bounding box center [628, 260] width 122 height 27
drag, startPoint x: 620, startPoint y: 264, endPoint x: 543, endPoint y: 249, distance: 78.5
click at [543, 249] on div "2025-08-23 11:08" at bounding box center [563, 260] width 250 height 27
type input "22:00"
type input "23:00"
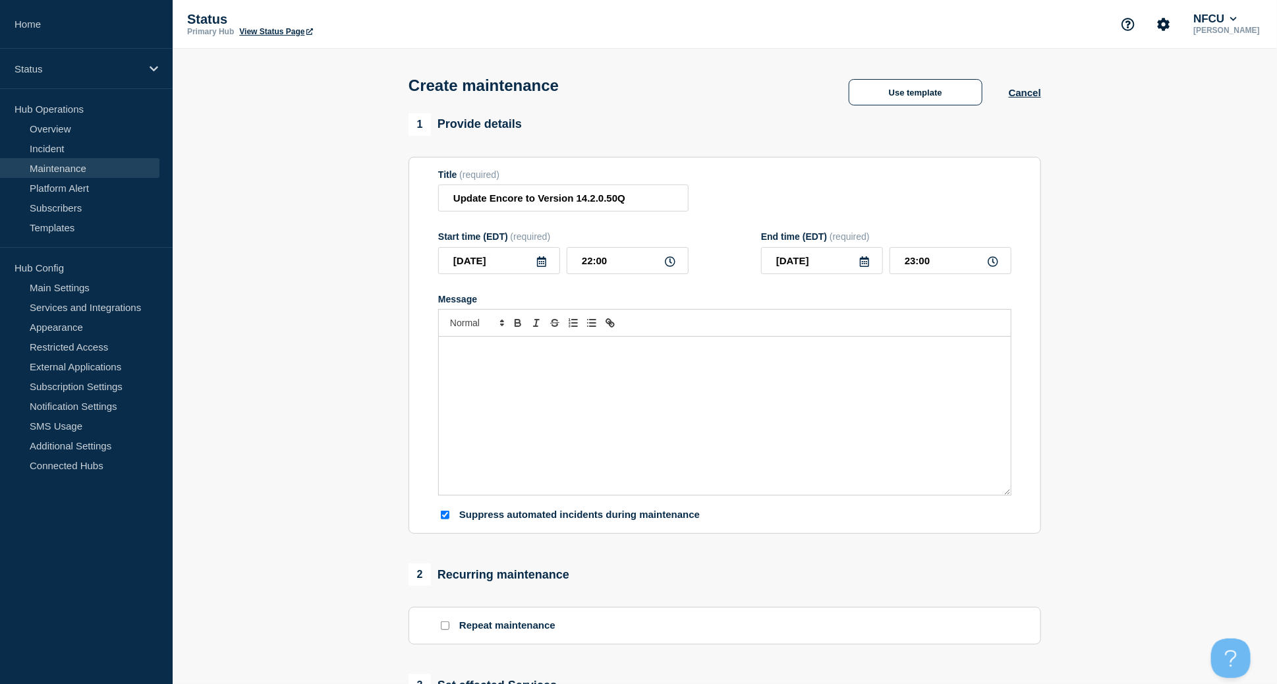
click at [767, 185] on div "Title (required) Update Encore to Version 14.2.0.50Q" at bounding box center [724, 190] width 573 height 43
click at [767, 266] on icon at bounding box center [864, 261] width 9 height 11
click at [767, 418] on div "24" at bounding box center [777, 426] width 18 height 18
type input "[DATE]"
click at [767, 274] on input "23:00" at bounding box center [951, 260] width 122 height 27
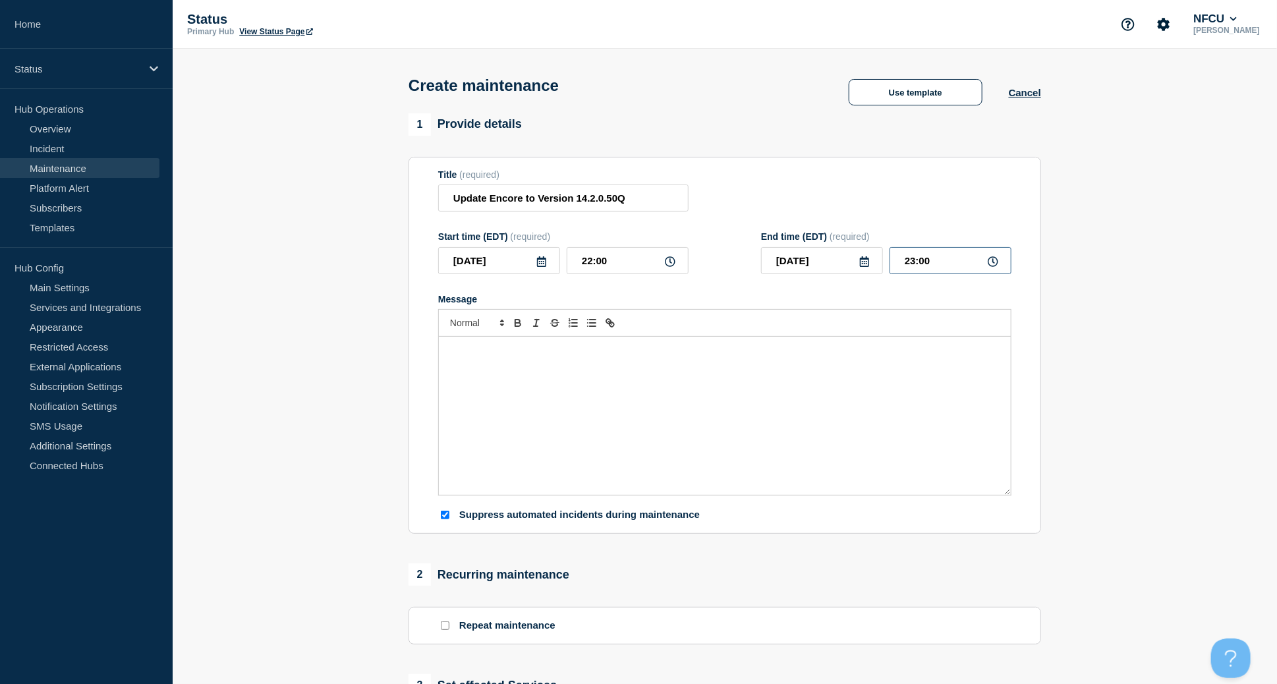
drag, startPoint x: 946, startPoint y: 257, endPoint x: 832, endPoint y: 246, distance: 114.6
click at [767, 246] on div "End time (EDT) (required) 2025-08-24 23:00" at bounding box center [886, 252] width 250 height 43
type input "00:00"
click at [767, 200] on div "Title (required) Update Encore to Version 14.2.0.50Q" at bounding box center [724, 190] width 573 height 43
click at [498, 380] on div "Message" at bounding box center [725, 416] width 572 height 158
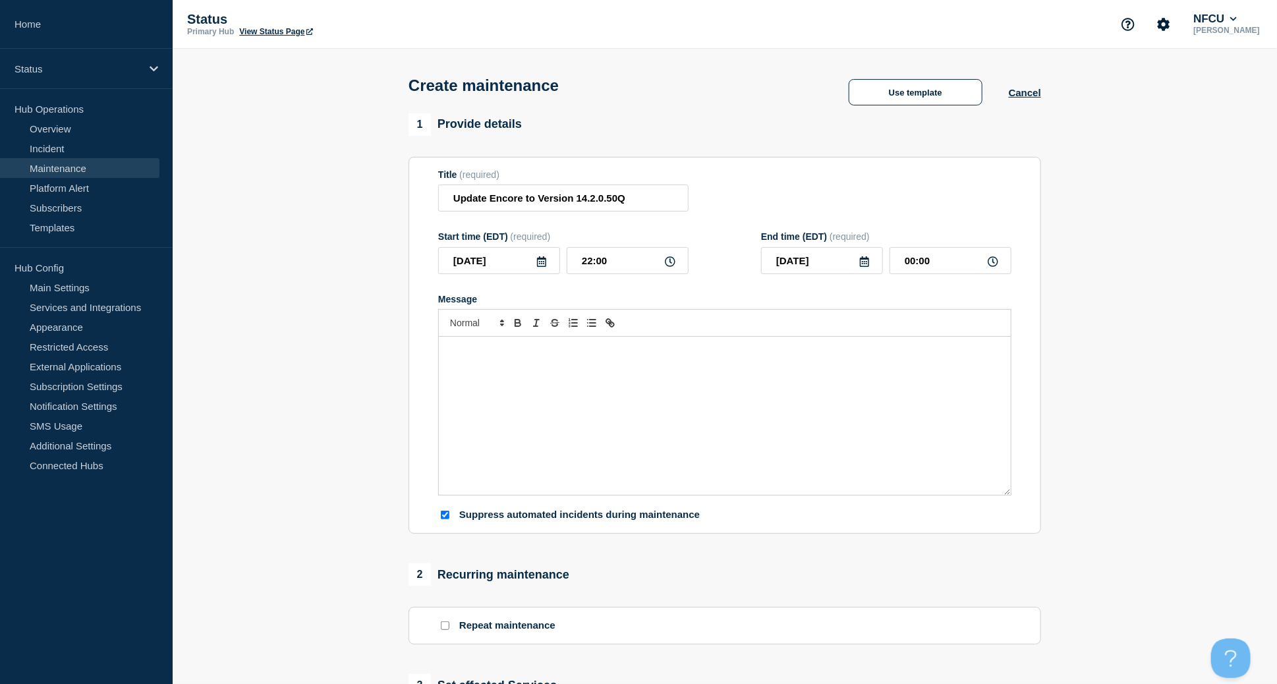
paste div "Message"
click at [447, 366] on div "Encore system will be unavailable during deployment, testing and validation." at bounding box center [725, 416] width 572 height 158
click at [449, 361] on p "validation." at bounding box center [725, 363] width 552 height 12
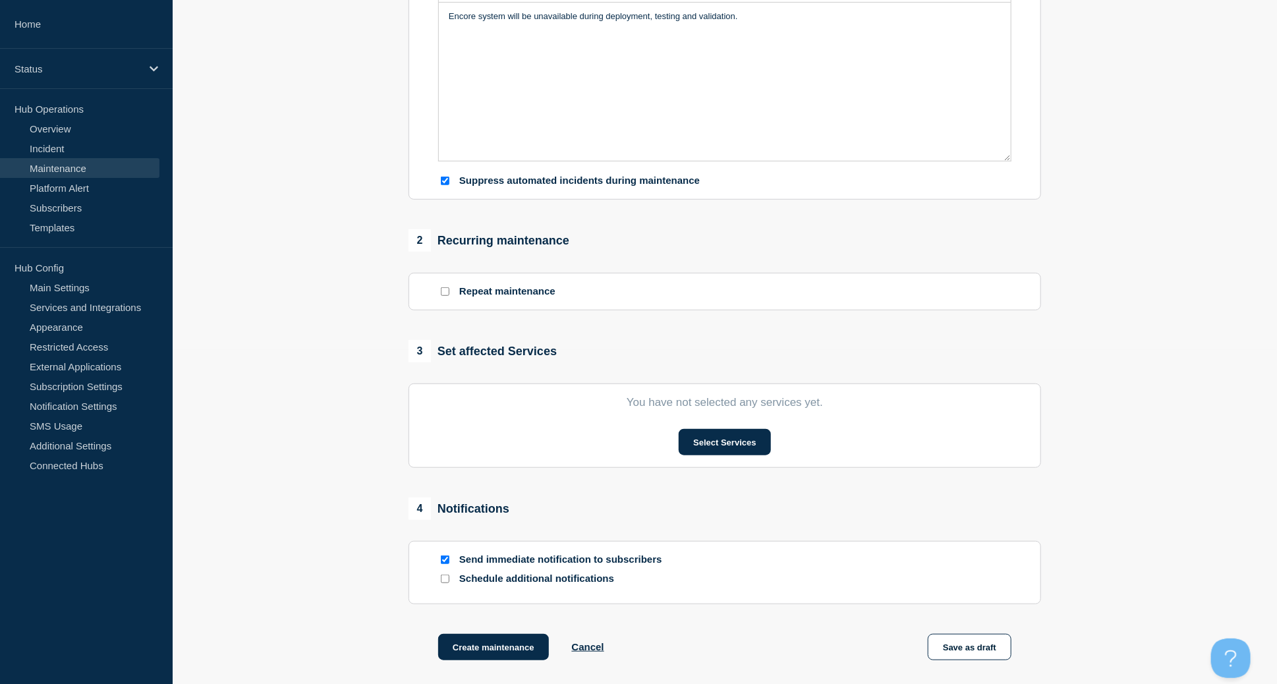
scroll to position [351, 0]
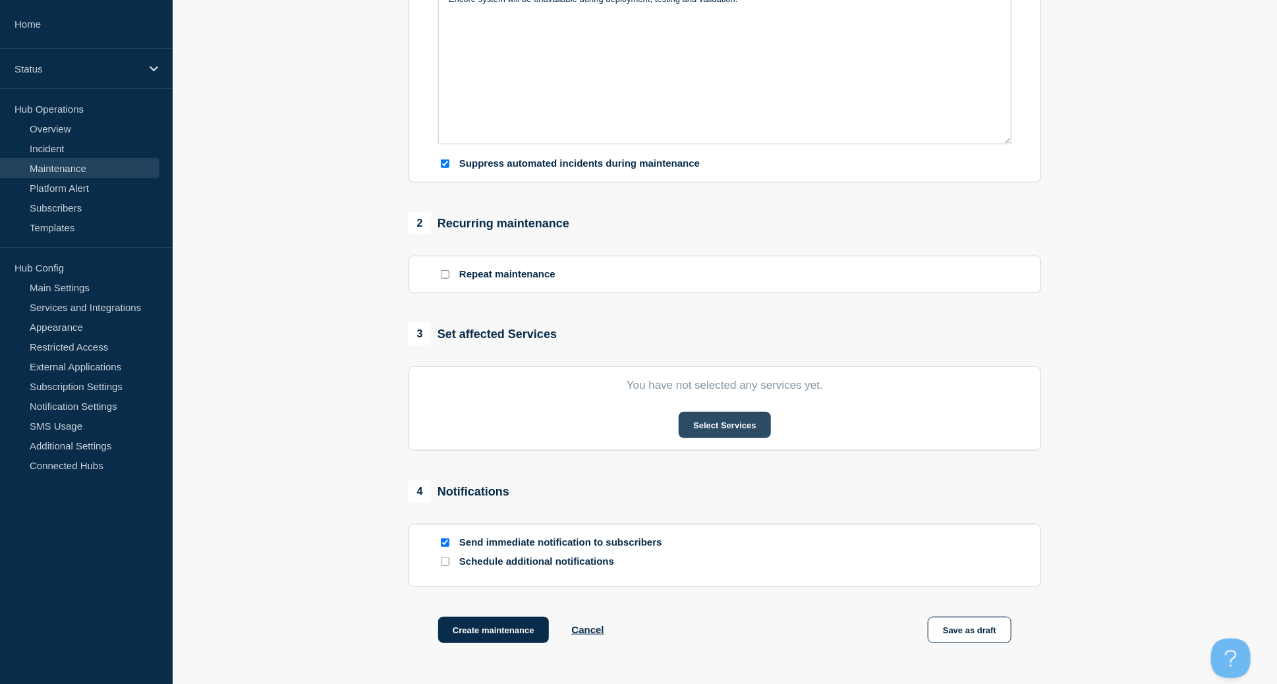
click at [714, 424] on button "Select Services" at bounding box center [725, 425] width 92 height 26
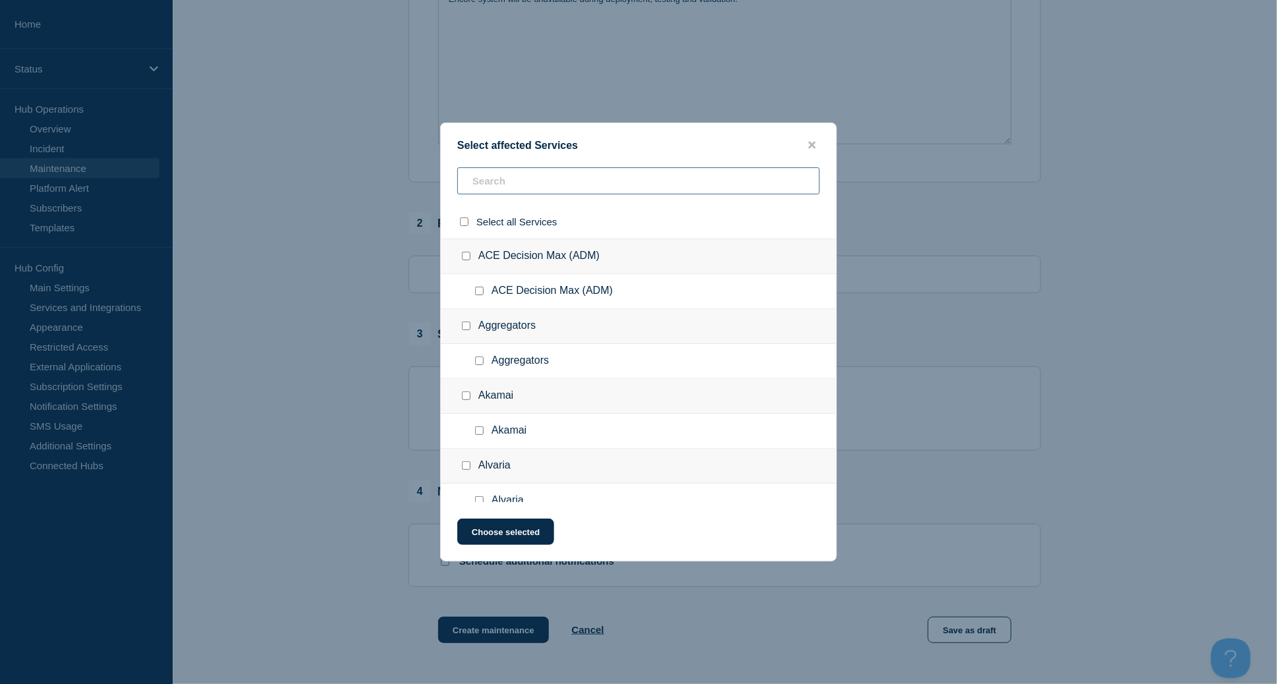
click at [484, 178] on input "text" at bounding box center [638, 180] width 362 height 27
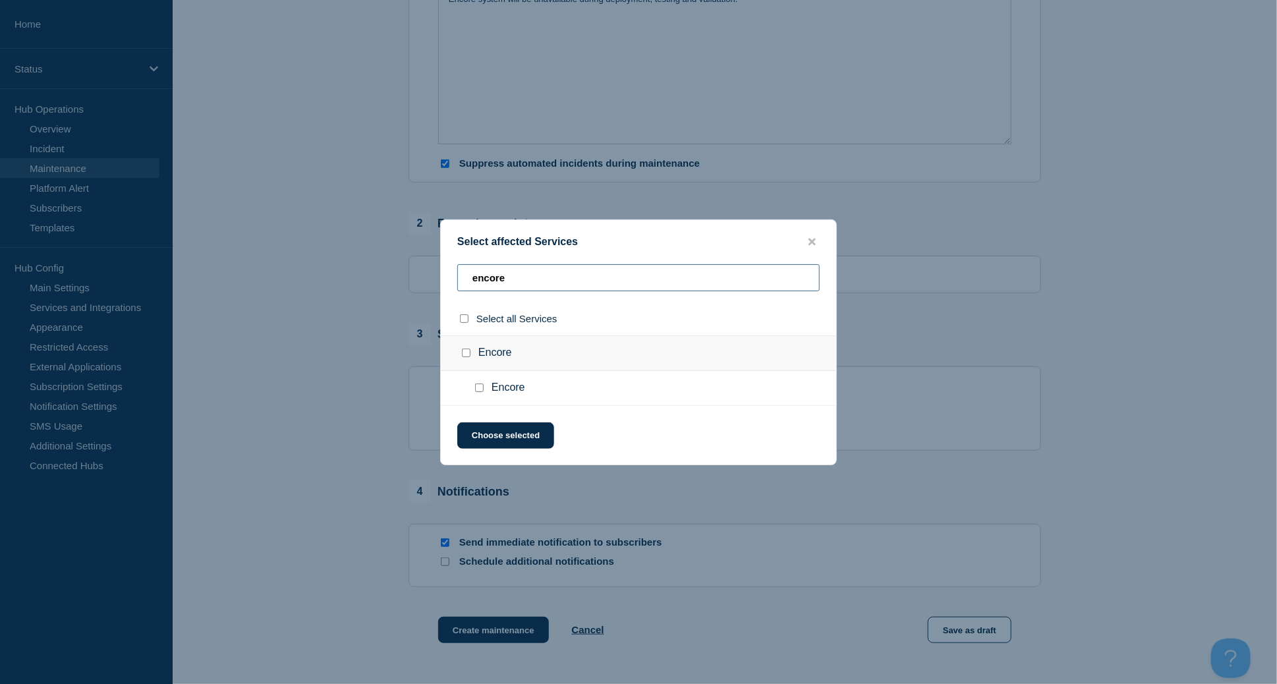
type input "encore"
click at [463, 351] on input "Encore checkbox" at bounding box center [466, 353] width 9 height 9
checkbox input "true"
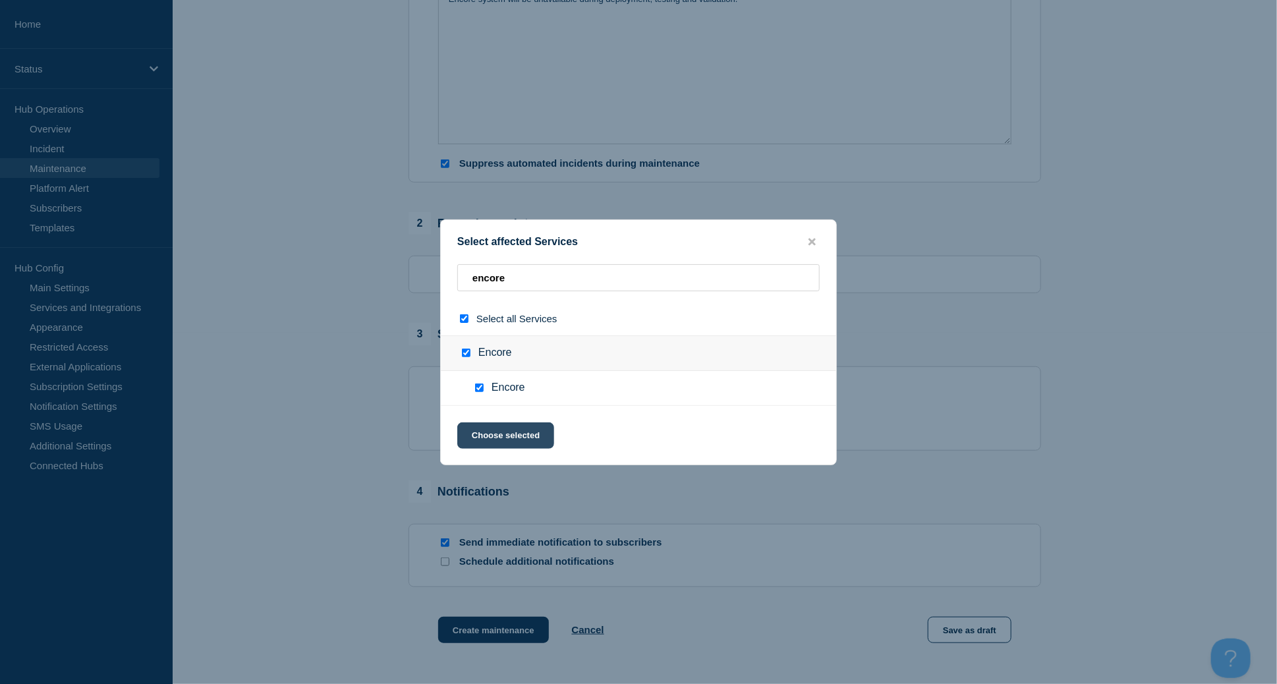
click at [519, 438] on button "Choose selected" at bounding box center [505, 435] width 97 height 26
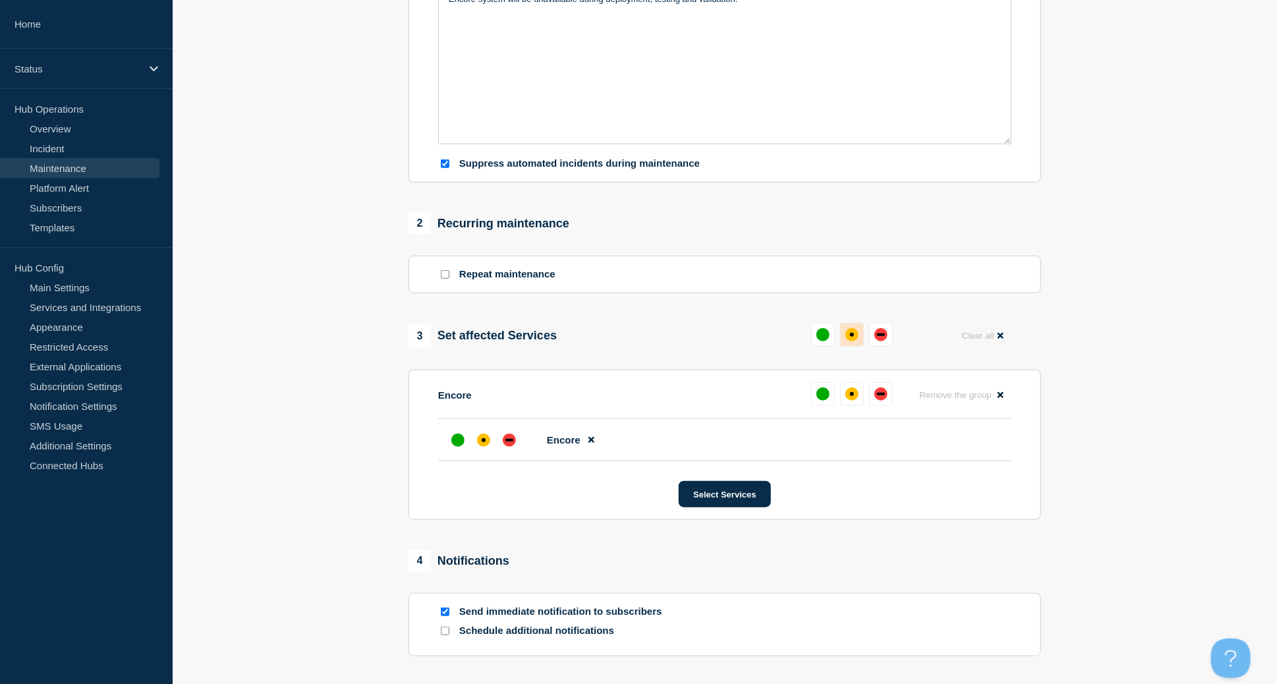
click at [767, 333] on div "affected" at bounding box center [852, 334] width 13 height 13
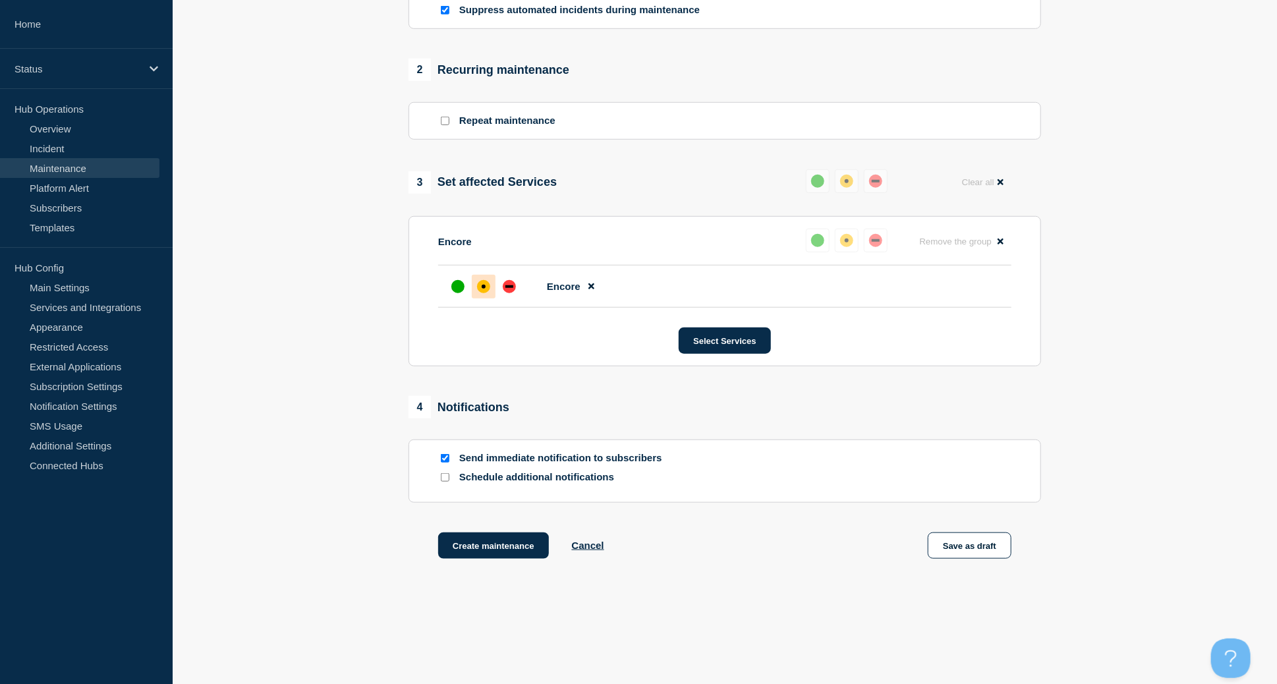
scroll to position [533, 0]
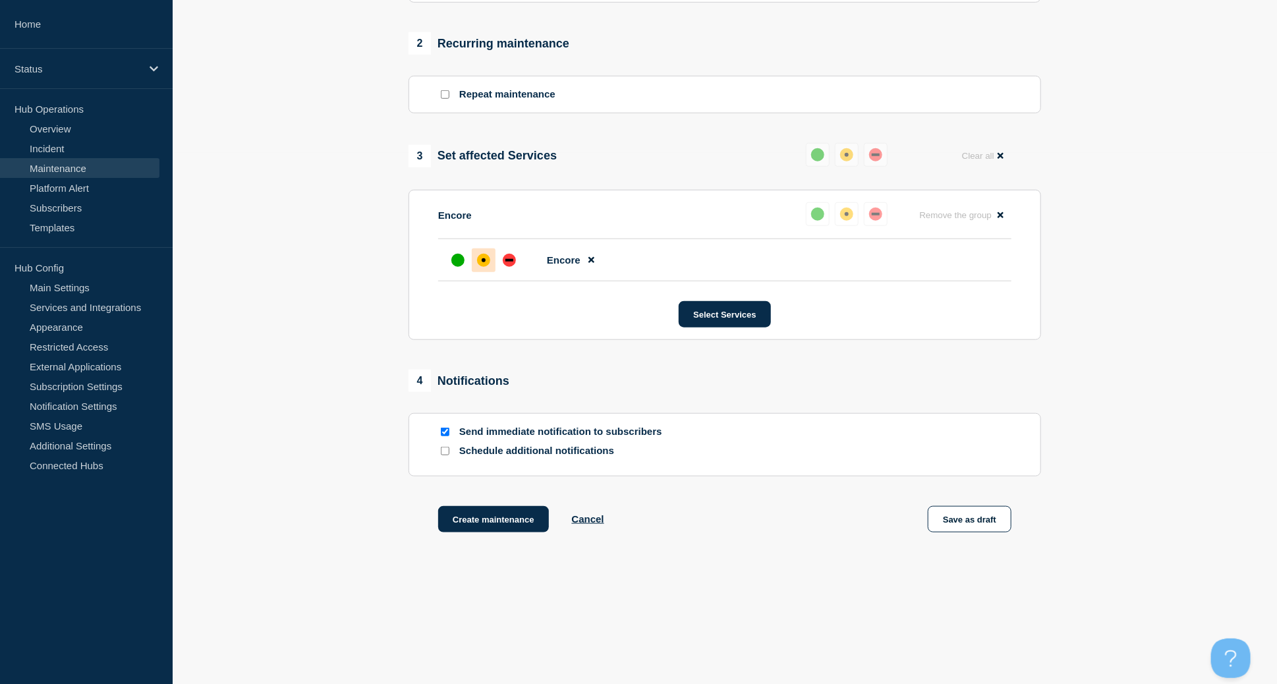
click at [446, 438] on div at bounding box center [444, 432] width 13 height 13
click at [442, 428] on div at bounding box center [444, 432] width 13 height 13
click at [442, 432] on input "Send immediate notification to subscribers" at bounding box center [445, 432] width 9 height 9
checkbox input "false"
click at [492, 453] on button "Create maintenance" at bounding box center [493, 519] width 111 height 26
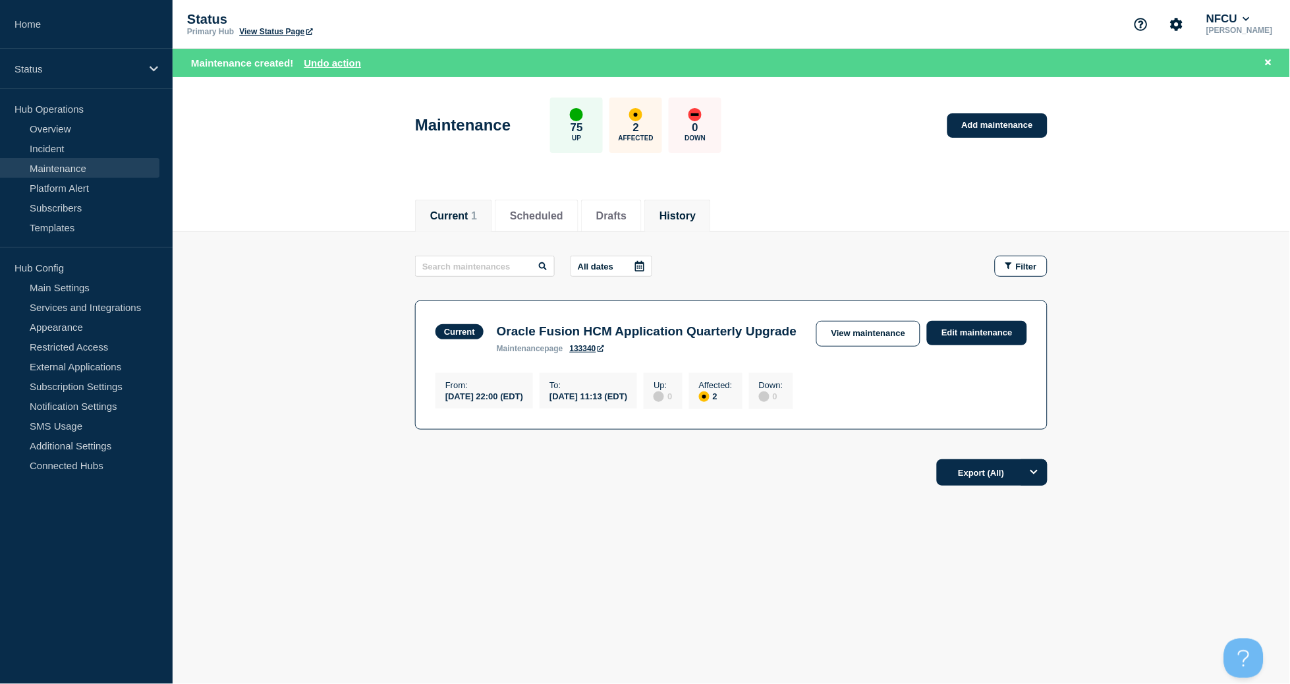
click at [696, 217] on button "History" at bounding box center [678, 216] width 36 height 12
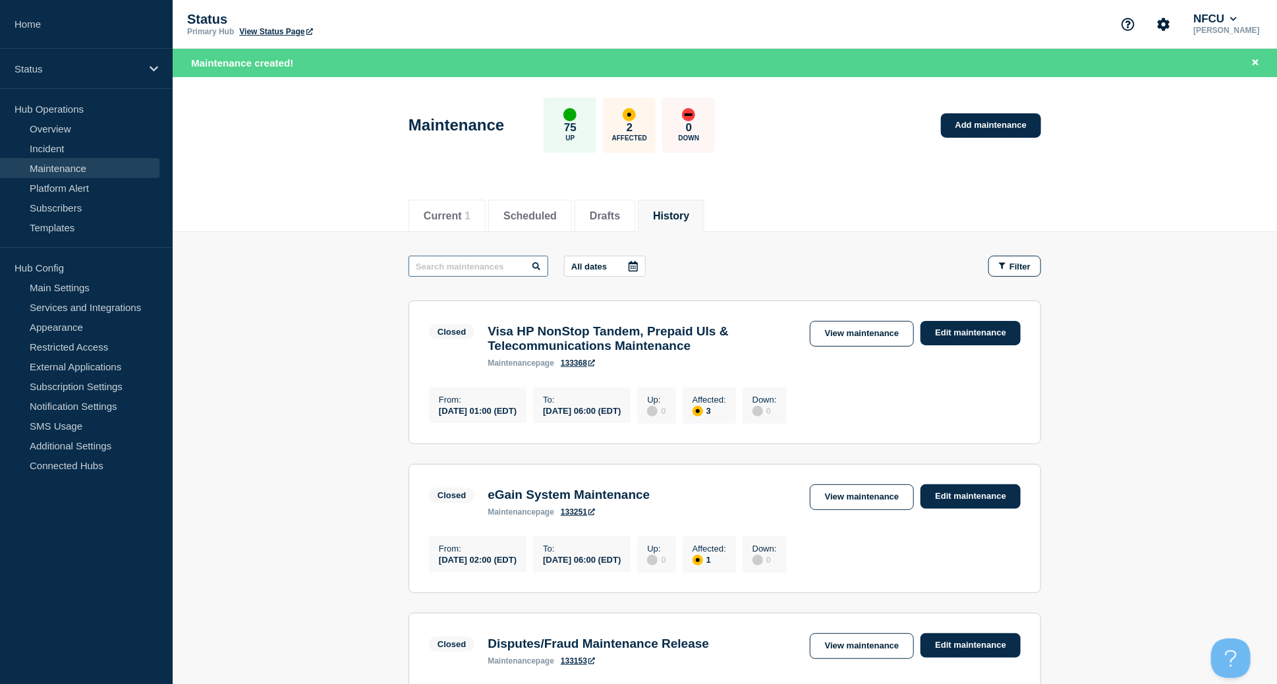
click at [468, 262] on input "text" at bounding box center [479, 266] width 140 height 21
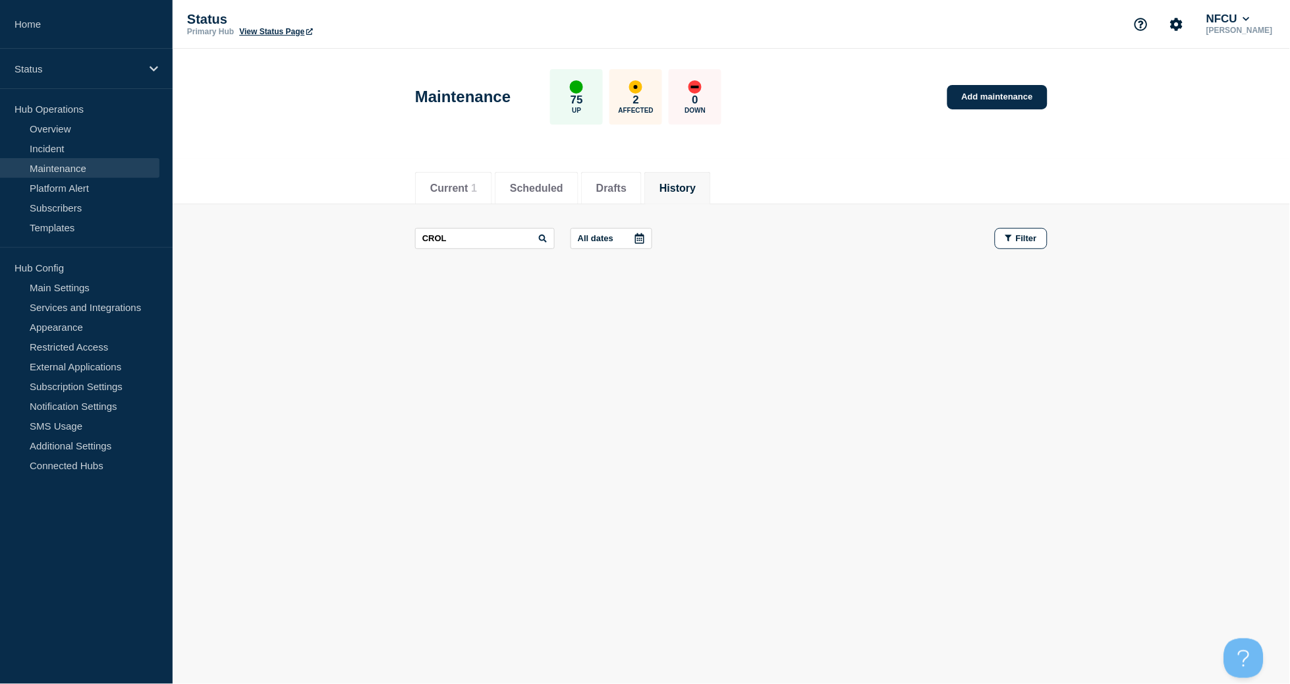
click at [461, 253] on div "CROL All dates Filter" at bounding box center [731, 250] width 633 height 45
click at [467, 234] on input "CROL" at bounding box center [485, 238] width 140 height 21
drag, startPoint x: 460, startPoint y: 233, endPoint x: 338, endPoint y: 209, distance: 124.2
click at [338, 209] on main "CROL All dates Filter" at bounding box center [732, 238] width 1118 height 69
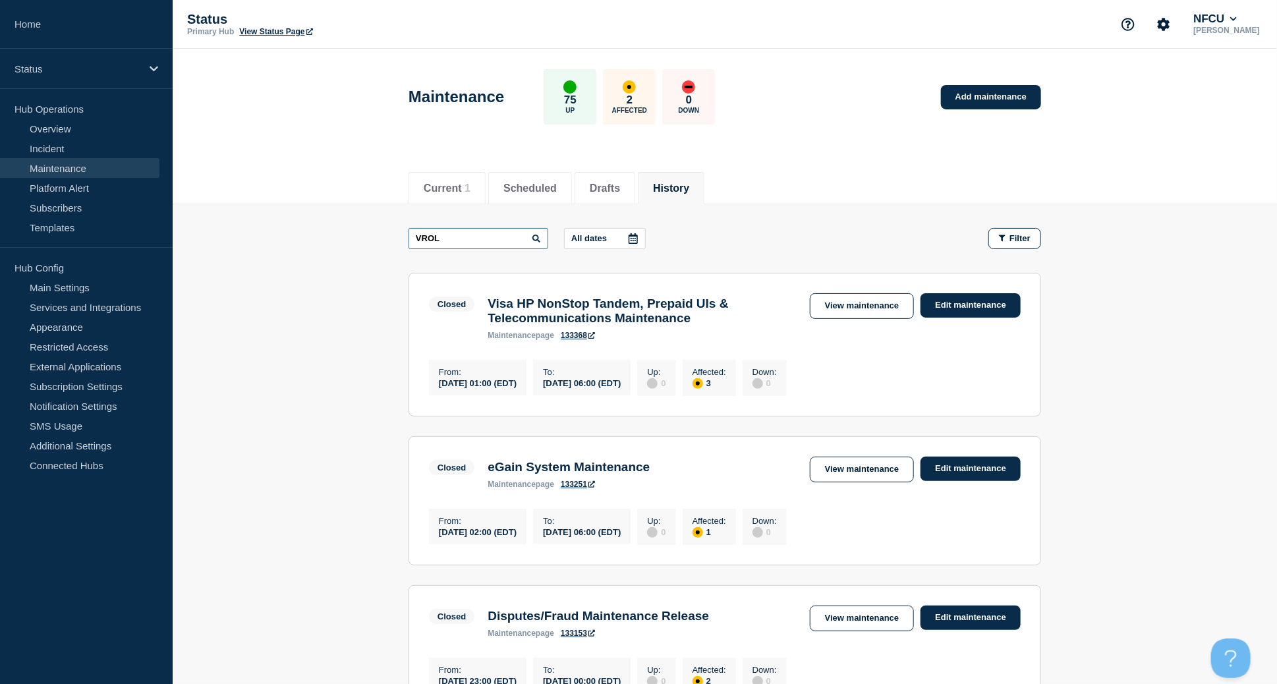
type input "VROL"
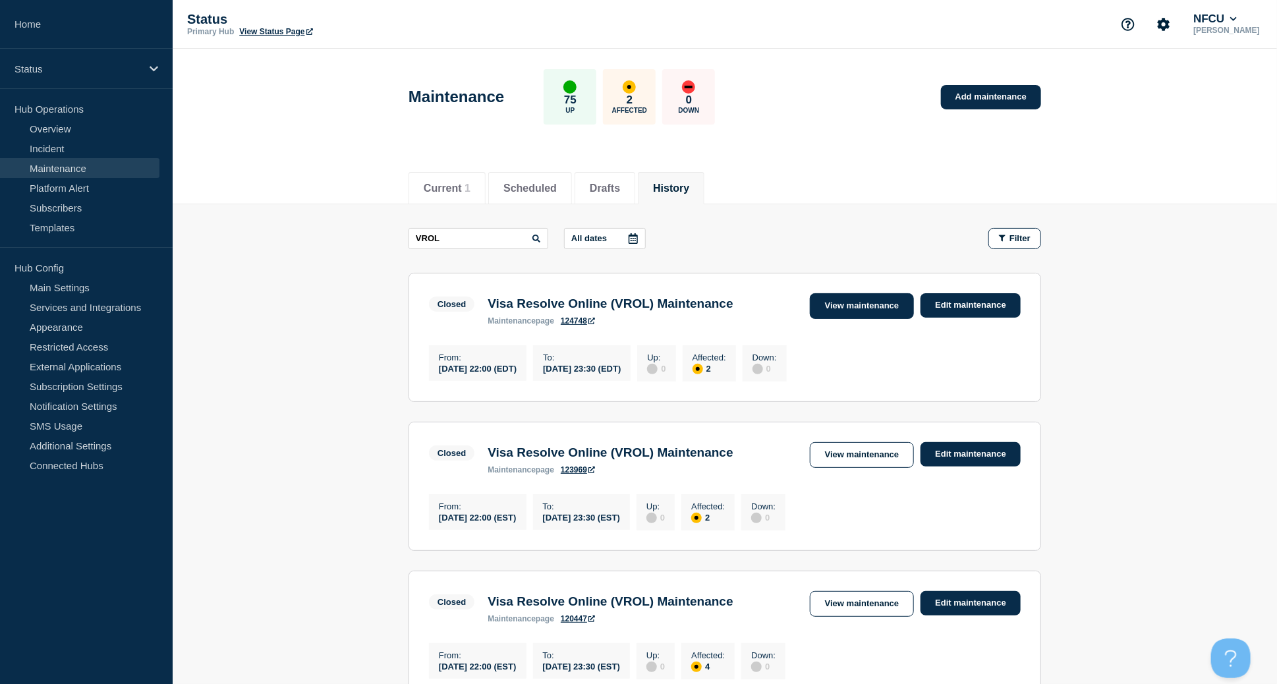
click at [767, 301] on link "View maintenance" at bounding box center [862, 306] width 104 height 26
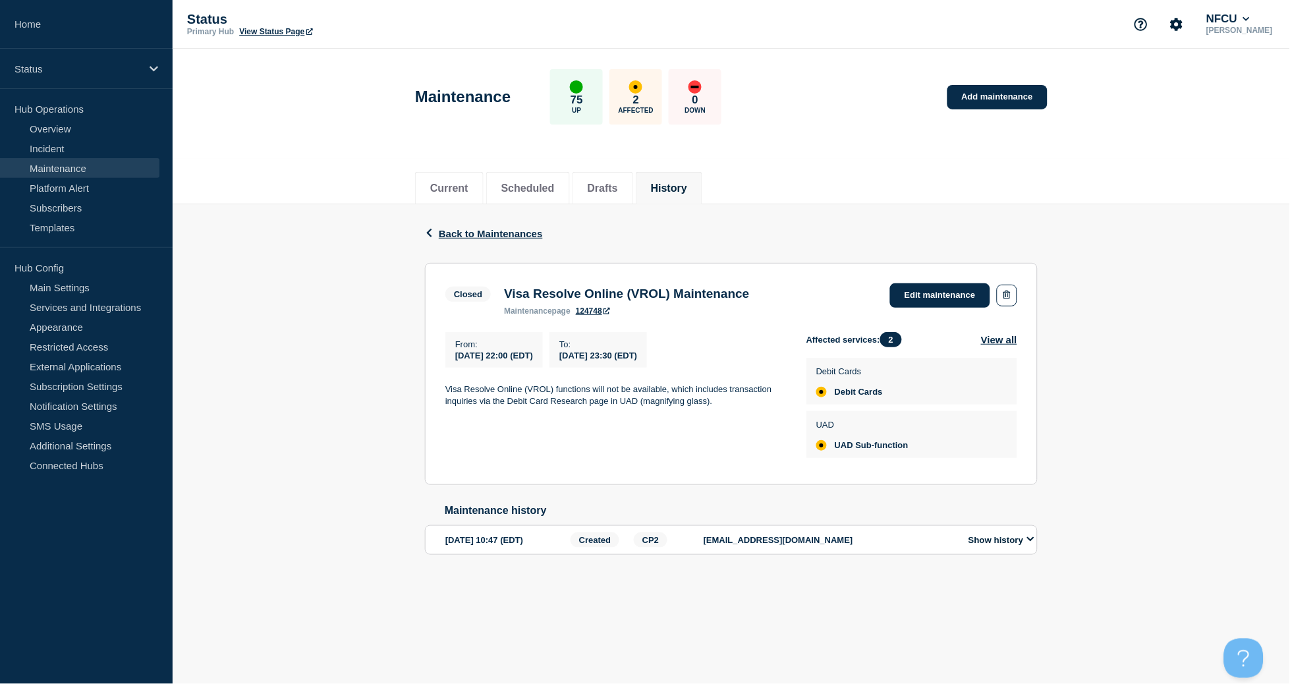
drag, startPoint x: 507, startPoint y: 293, endPoint x: 790, endPoint y: 307, distance: 283.1
click at [756, 307] on div "Visa Resolve Online (VROL) Maintenance maintenance page 124748" at bounding box center [627, 301] width 258 height 29
click at [538, 287] on h3 "Visa Resolve Online (VROL) Maintenance" at bounding box center [626, 294] width 245 height 14
drag, startPoint x: 503, startPoint y: 293, endPoint x: 784, endPoint y: 299, distance: 281.5
click at [756, 299] on div "Visa Resolve Online (VROL) Maintenance maintenance page 124748" at bounding box center [627, 301] width 258 height 29
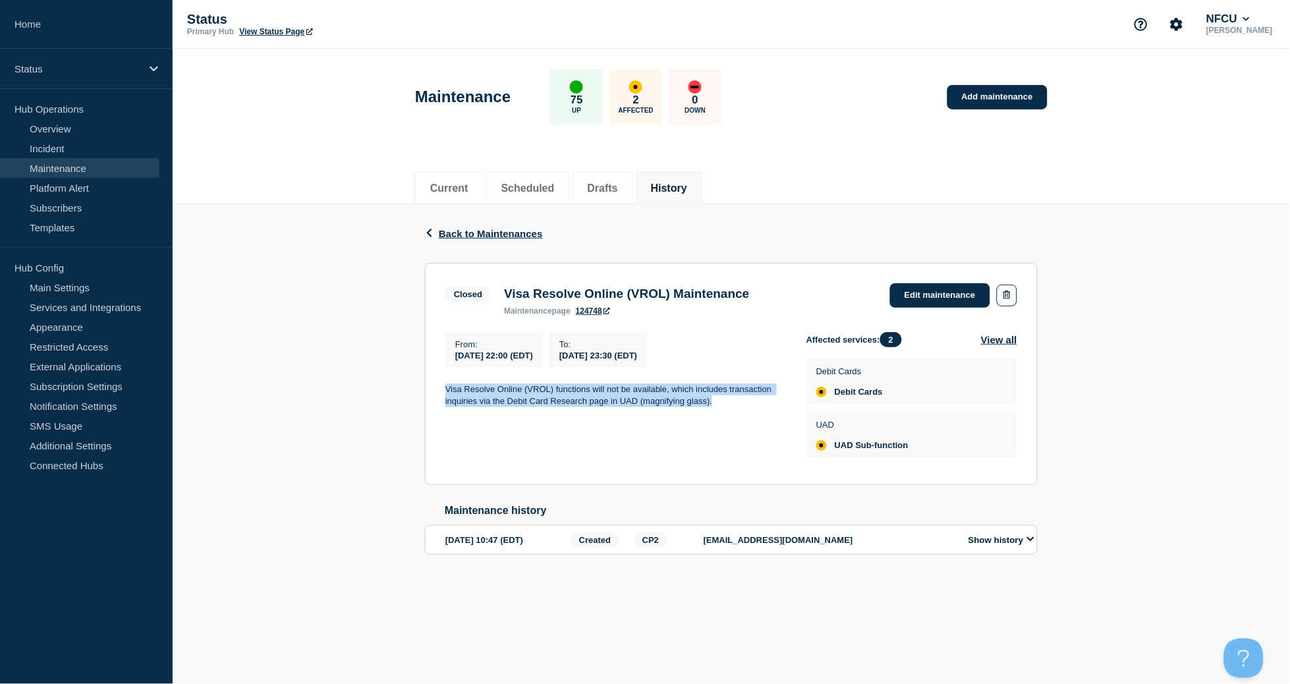
drag, startPoint x: 442, startPoint y: 380, endPoint x: 726, endPoint y: 408, distance: 286.1
click at [726, 408] on section "Closed Visa Resolve Online (VROL) Maintenance maintenance page 124748 Edit main…" at bounding box center [731, 374] width 613 height 222
click at [767, 93] on link "Add maintenance" at bounding box center [998, 97] width 100 height 24
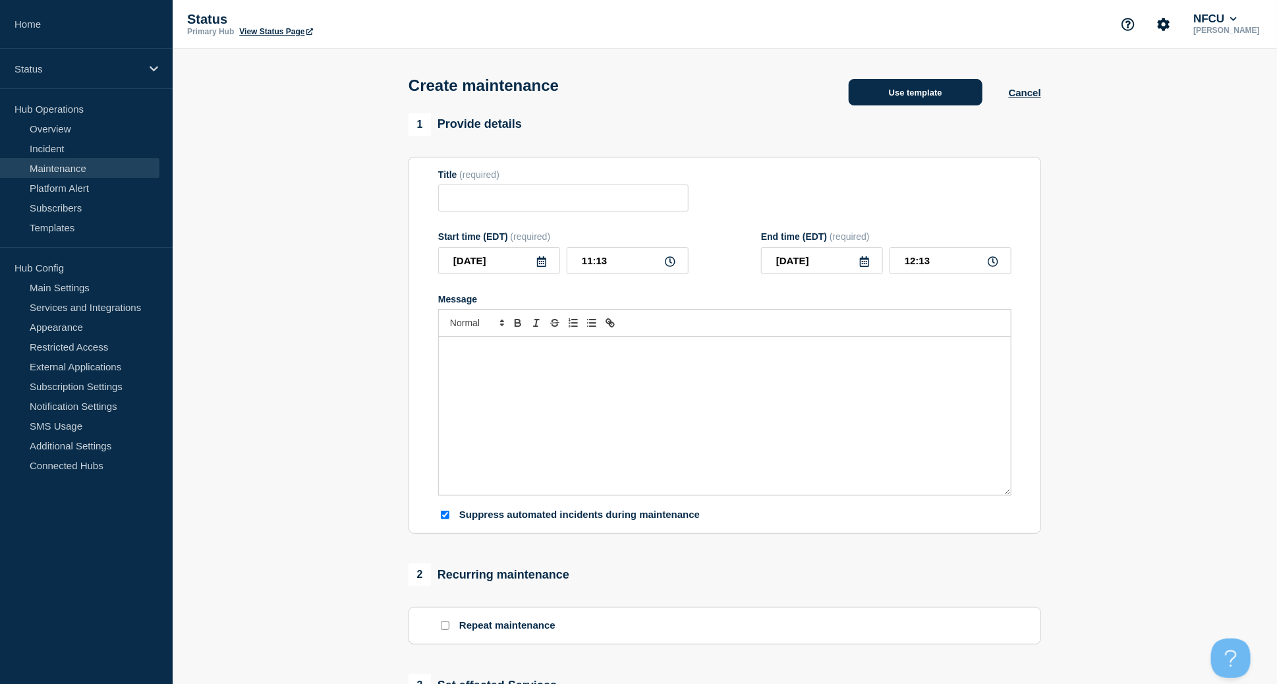
checkbox input "true"
click at [767, 94] on button "Use template" at bounding box center [916, 92] width 134 height 26
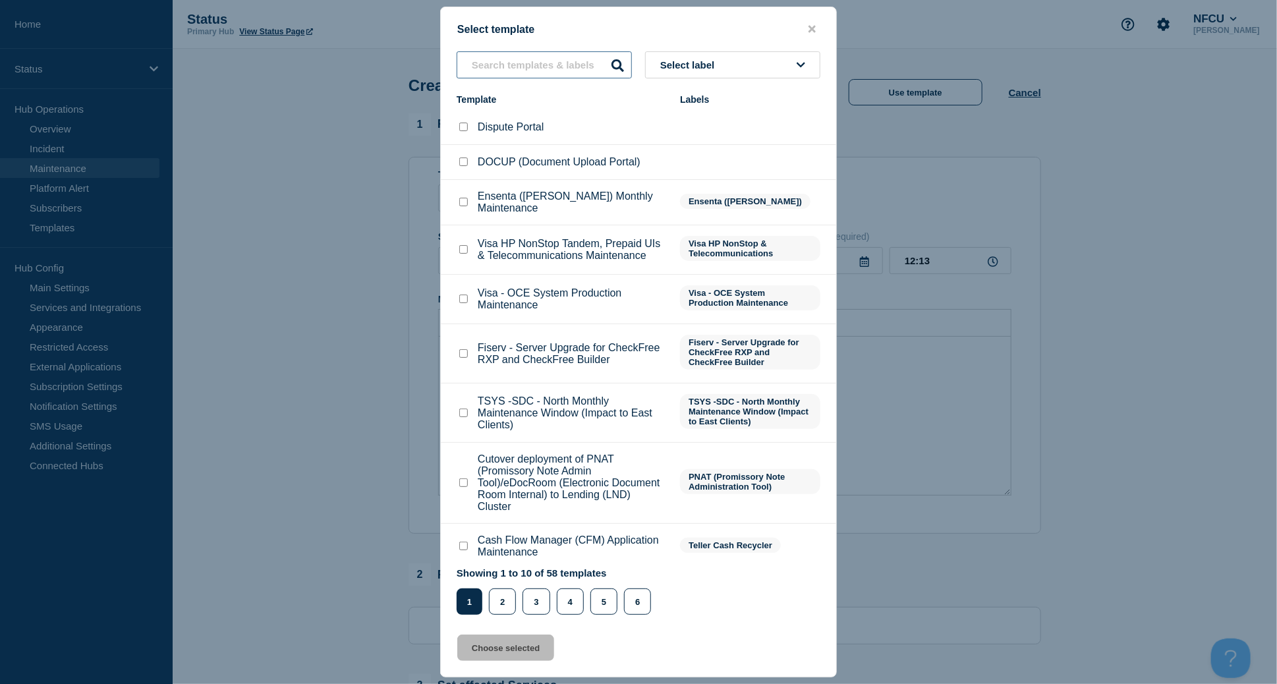
click at [521, 69] on input "text" at bounding box center [544, 64] width 175 height 27
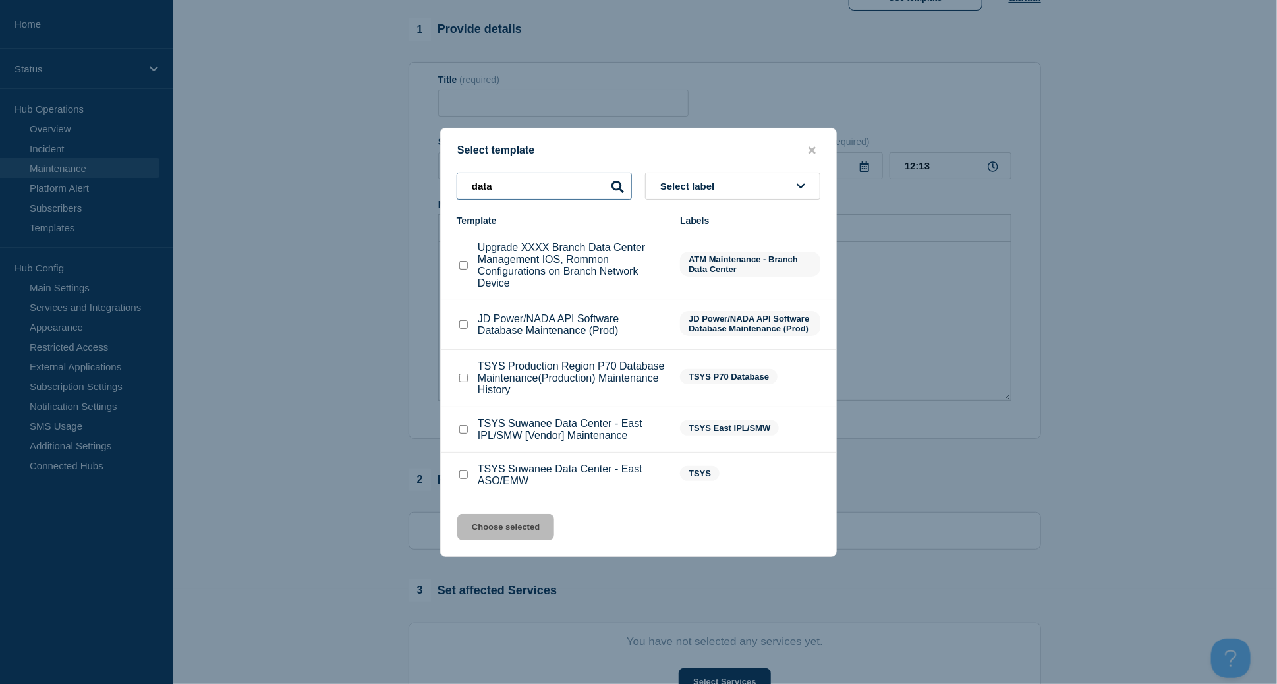
scroll to position [175, 0]
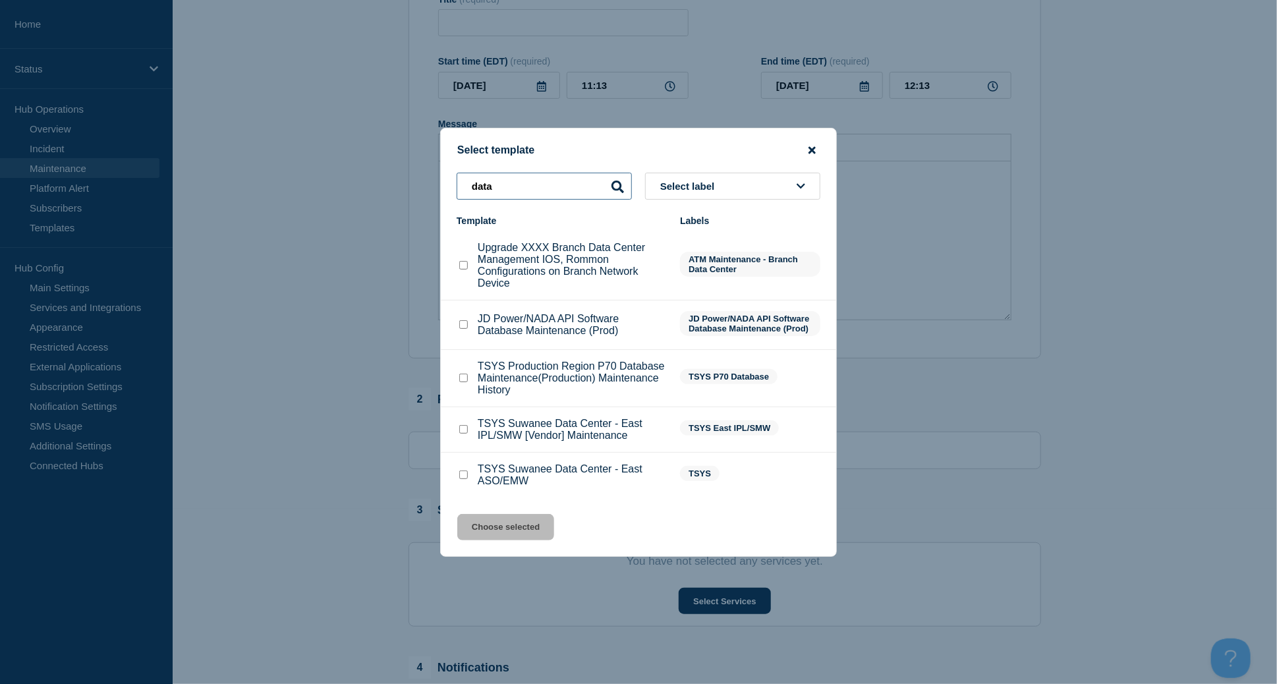
type input "data"
click at [767, 145] on icon "close button" at bounding box center [812, 150] width 7 height 11
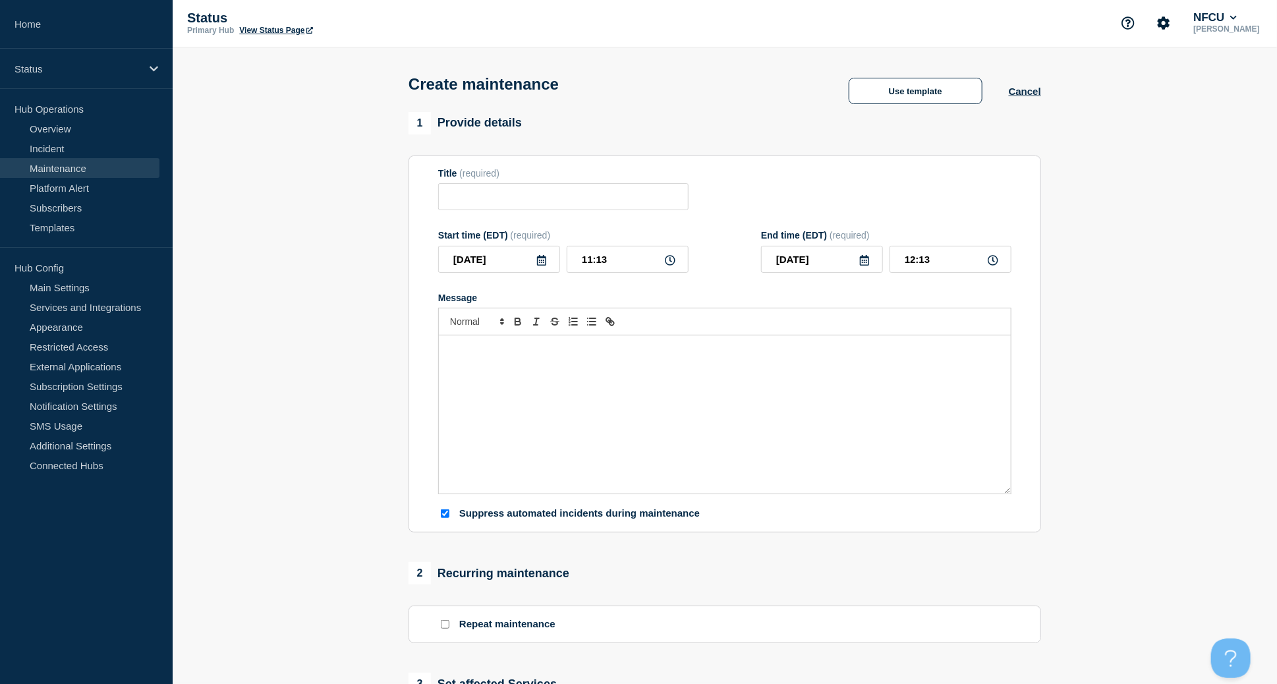
scroll to position [0, 0]
click at [471, 202] on input "Title" at bounding box center [563, 198] width 250 height 27
paste input "Visa DPS - Data Manager (VDM) Maintenance"
type input "Visa DPS - Data Manager (VDM) Maintenance"
click at [544, 264] on icon at bounding box center [541, 261] width 11 height 11
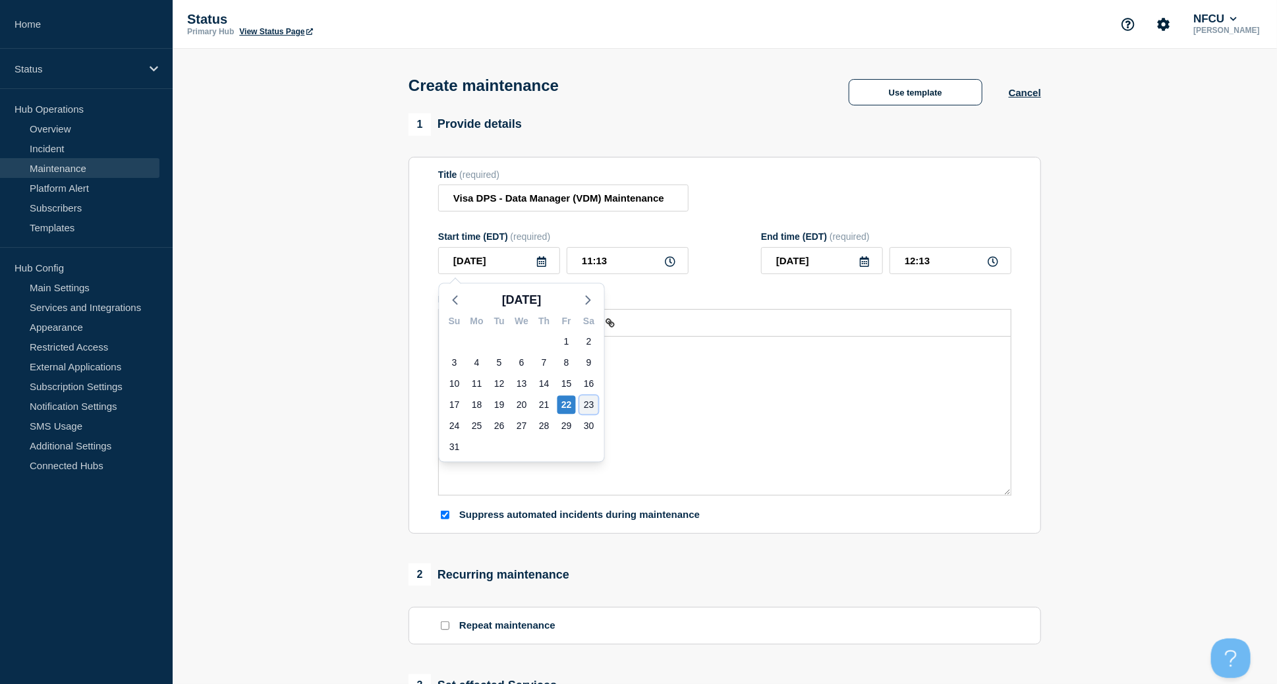
click at [592, 408] on div "23" at bounding box center [589, 404] width 18 height 18
type input "[DATE]"
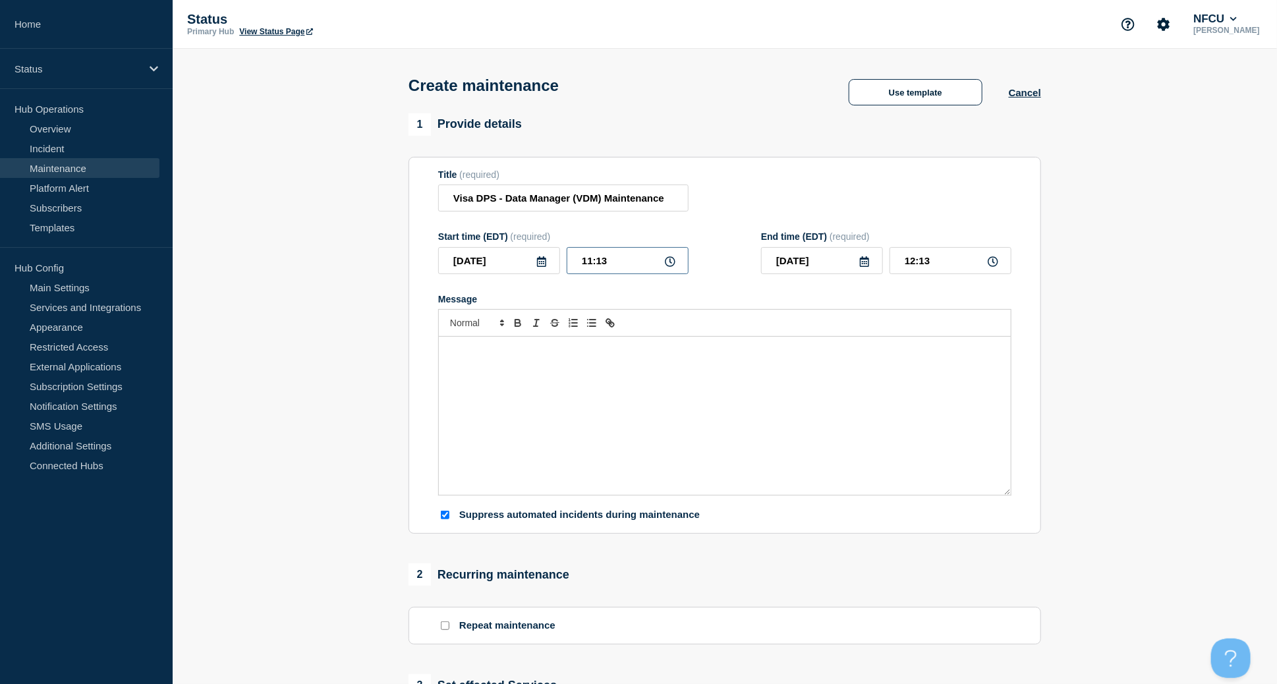
click at [612, 256] on input "11:13" at bounding box center [628, 260] width 122 height 27
drag, startPoint x: 627, startPoint y: 260, endPoint x: 531, endPoint y: 236, distance: 98.5
click at [531, 236] on div "Start time (EDT) (required) 2025-08-23 11:13" at bounding box center [563, 252] width 250 height 43
type input "15:00"
type input "16:00"
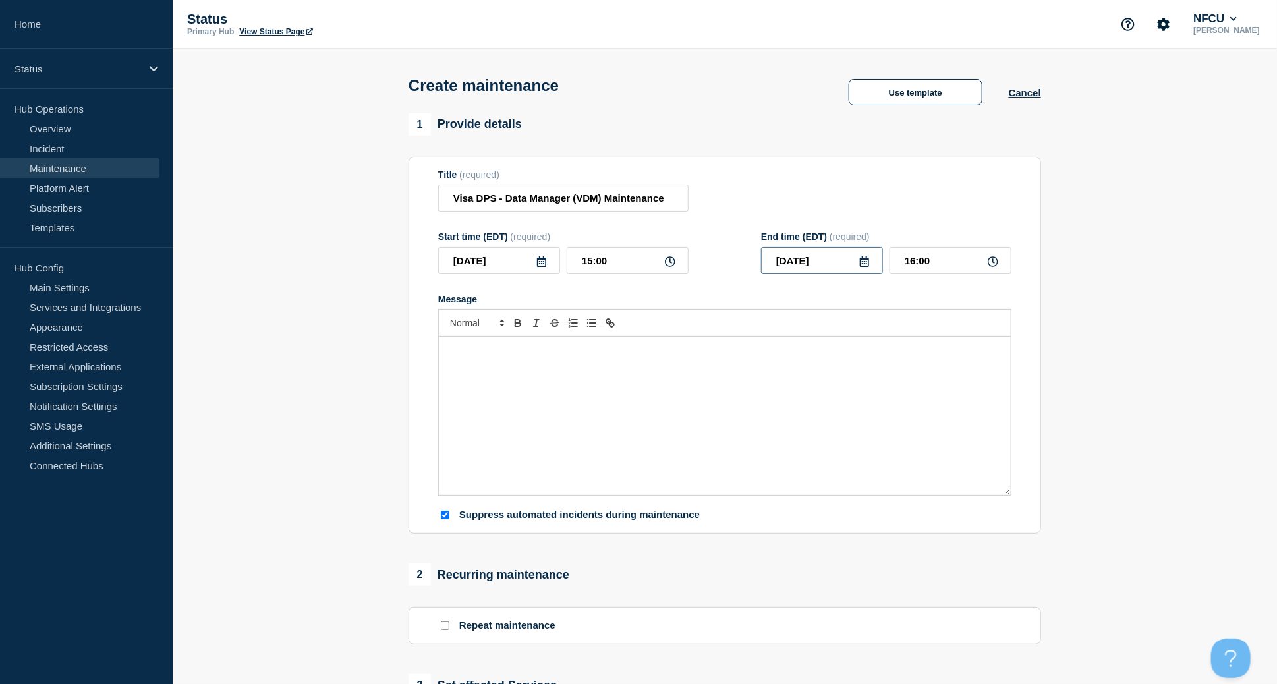
click at [767, 254] on input "[DATE]" at bounding box center [822, 260] width 122 height 27
click at [767, 421] on div "24" at bounding box center [777, 426] width 18 height 18
type input "[DATE]"
click at [767, 262] on input "16:00" at bounding box center [951, 260] width 122 height 27
drag, startPoint x: 948, startPoint y: 262, endPoint x: 855, endPoint y: 248, distance: 94.0
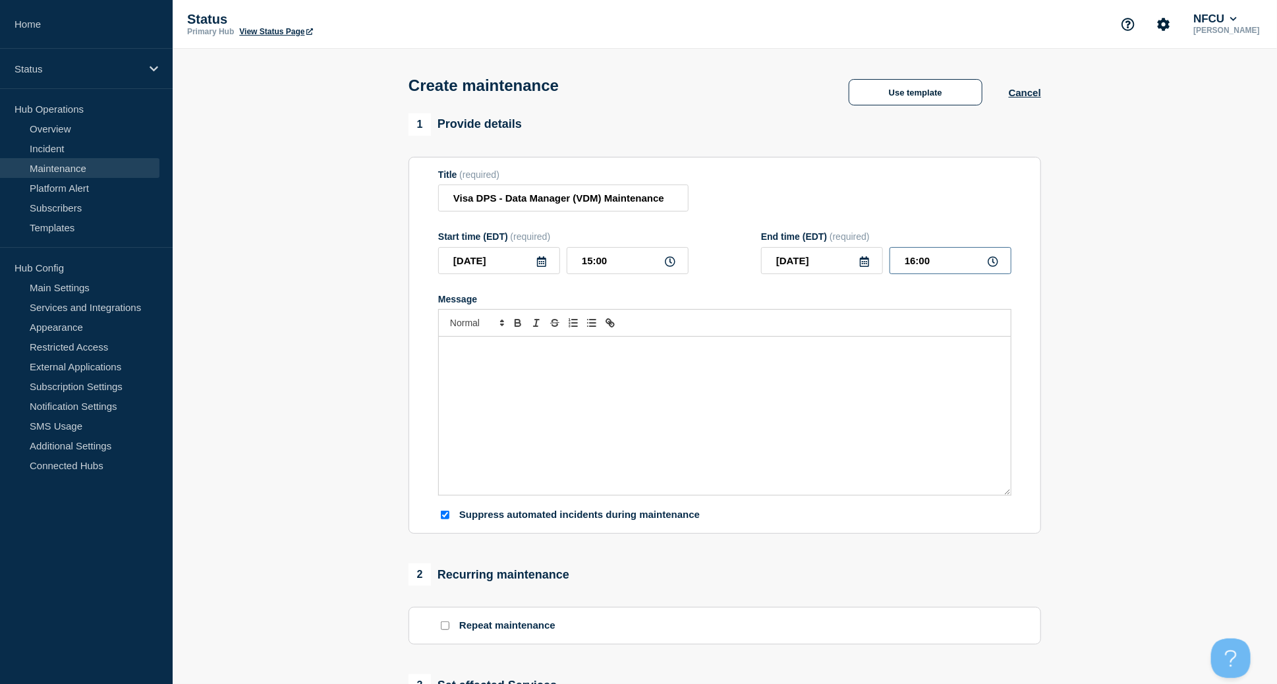
click at [767, 248] on div "End time (EDT) (required) 2025-08-24 16:00" at bounding box center [886, 252] width 250 height 43
type input "03:00"
click at [767, 204] on div "Title (required) Visa DPS - Data Manager (VDM) Maintenance" at bounding box center [724, 190] width 573 height 43
click at [449, 387] on div "Message" at bounding box center [725, 416] width 572 height 158
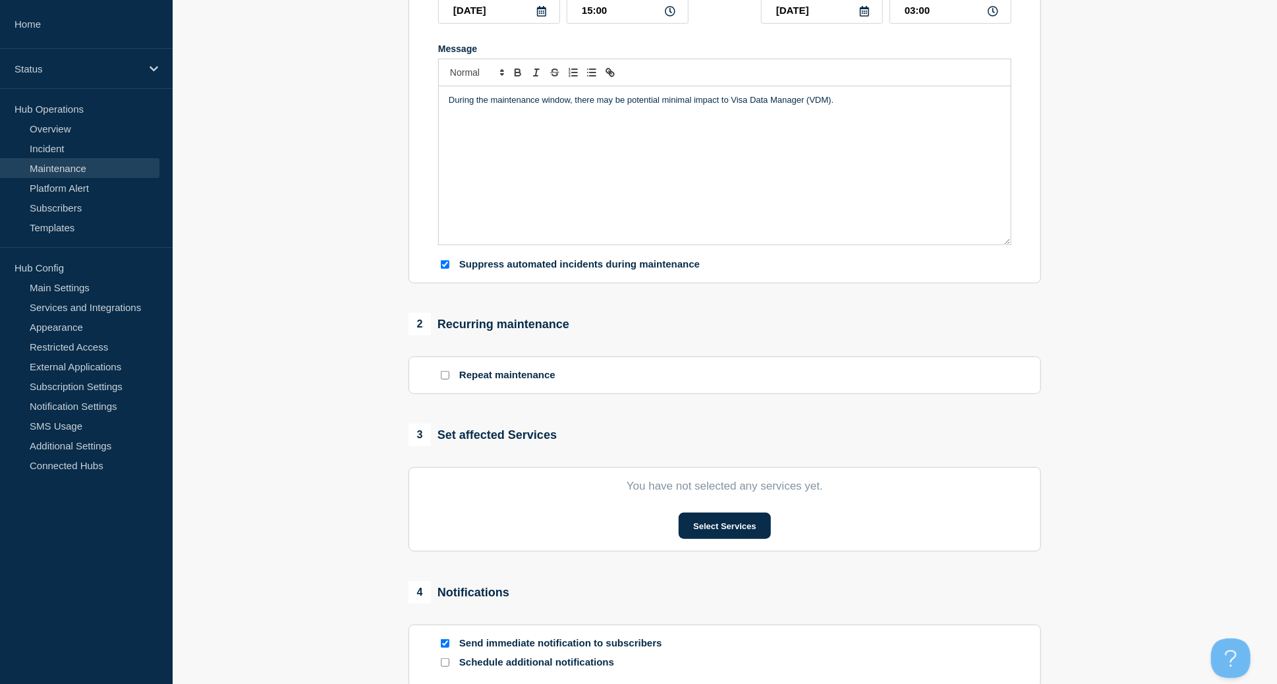
scroll to position [351, 0]
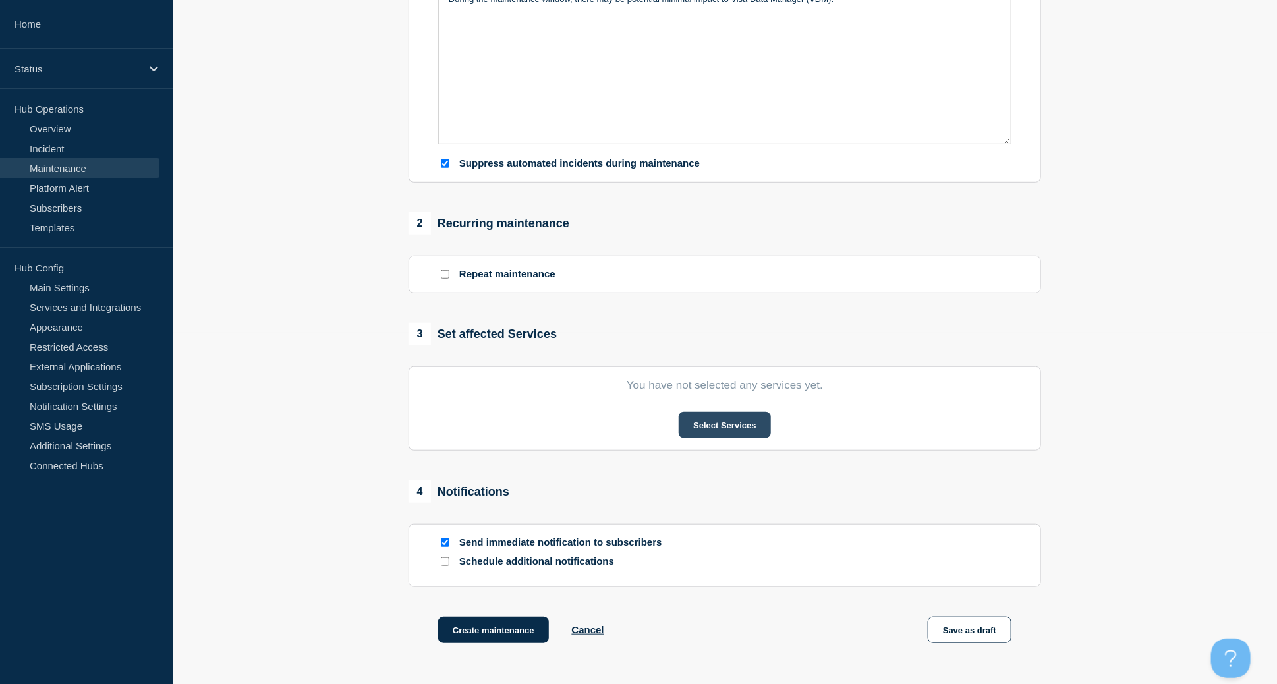
click at [736, 427] on button "Select Services" at bounding box center [725, 425] width 92 height 26
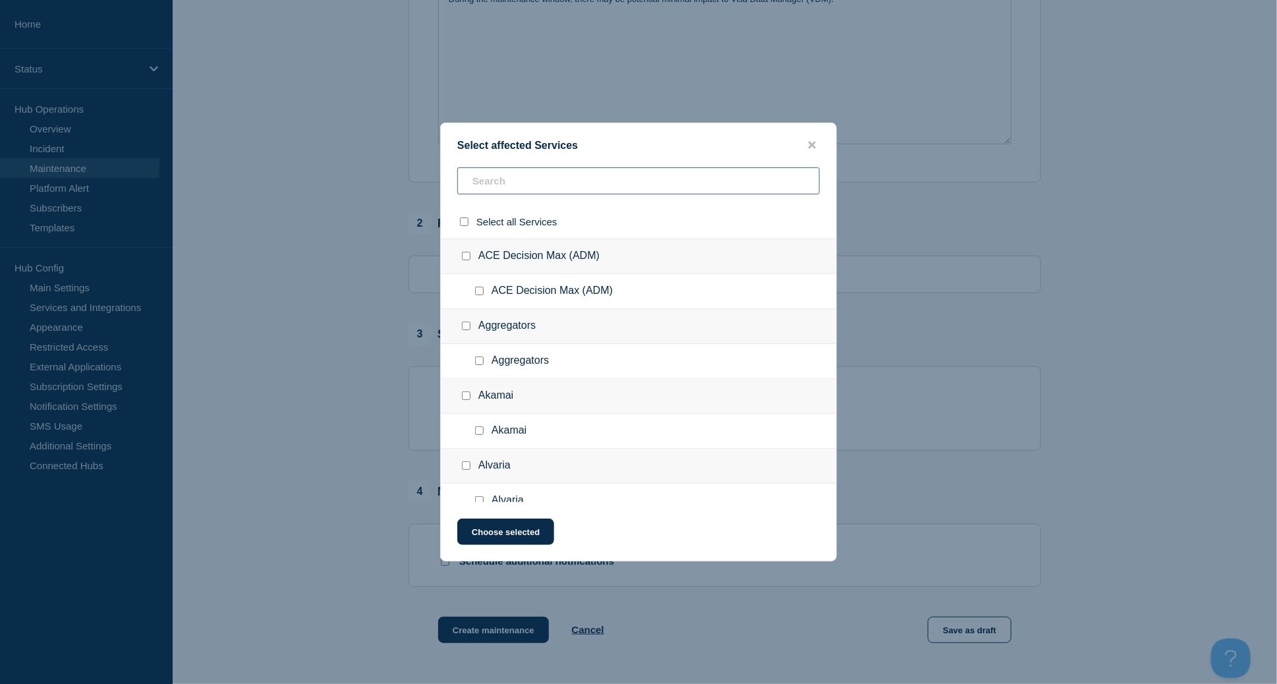
click at [497, 180] on input "text" at bounding box center [638, 180] width 362 height 27
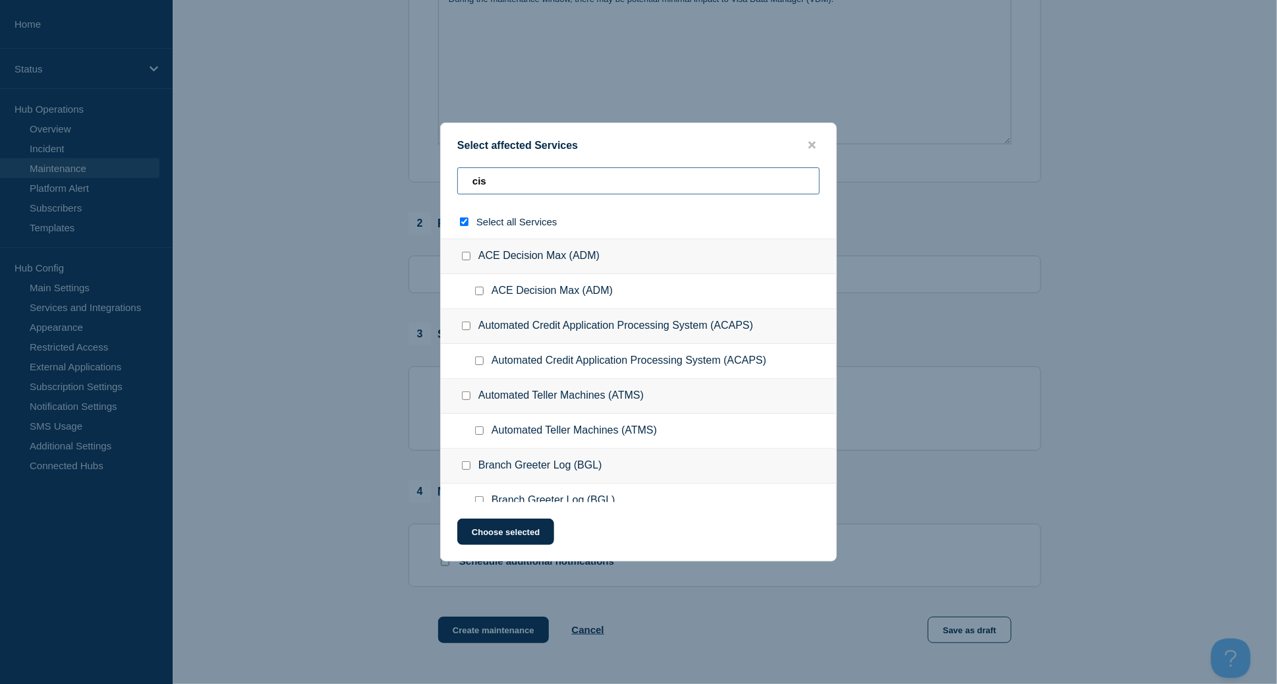
type input "cisa"
checkbox input "true"
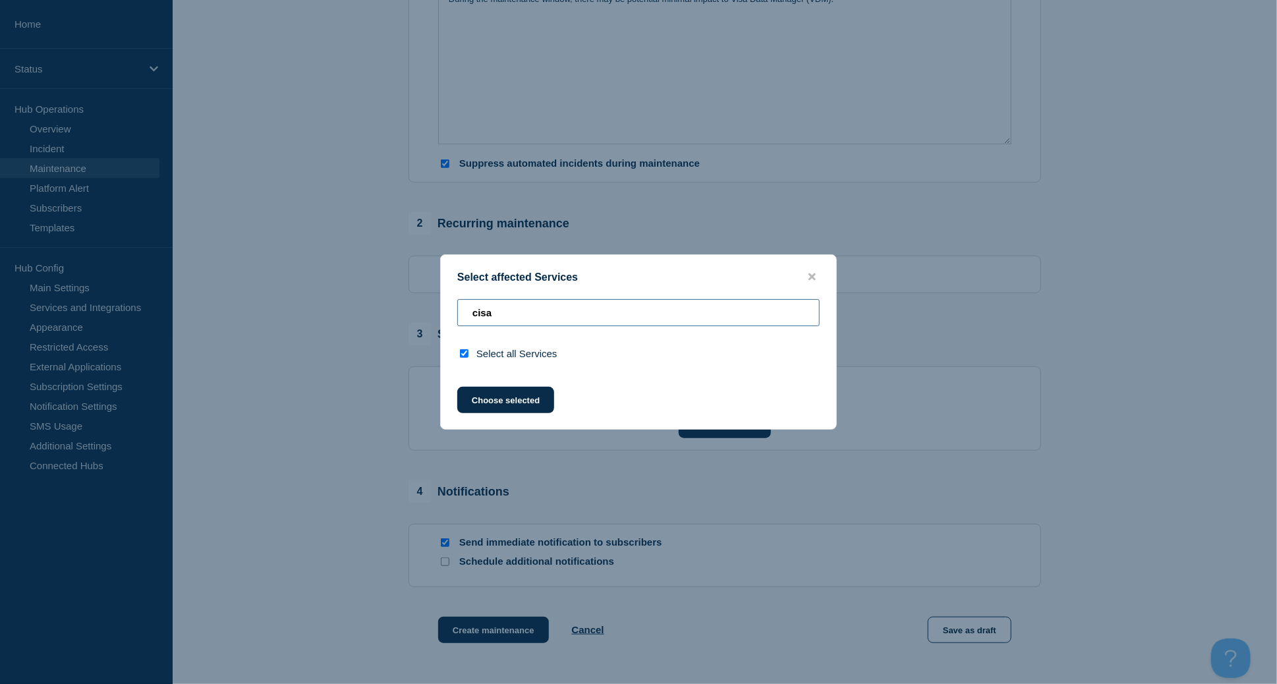
type input "cis"
checkbox input "false"
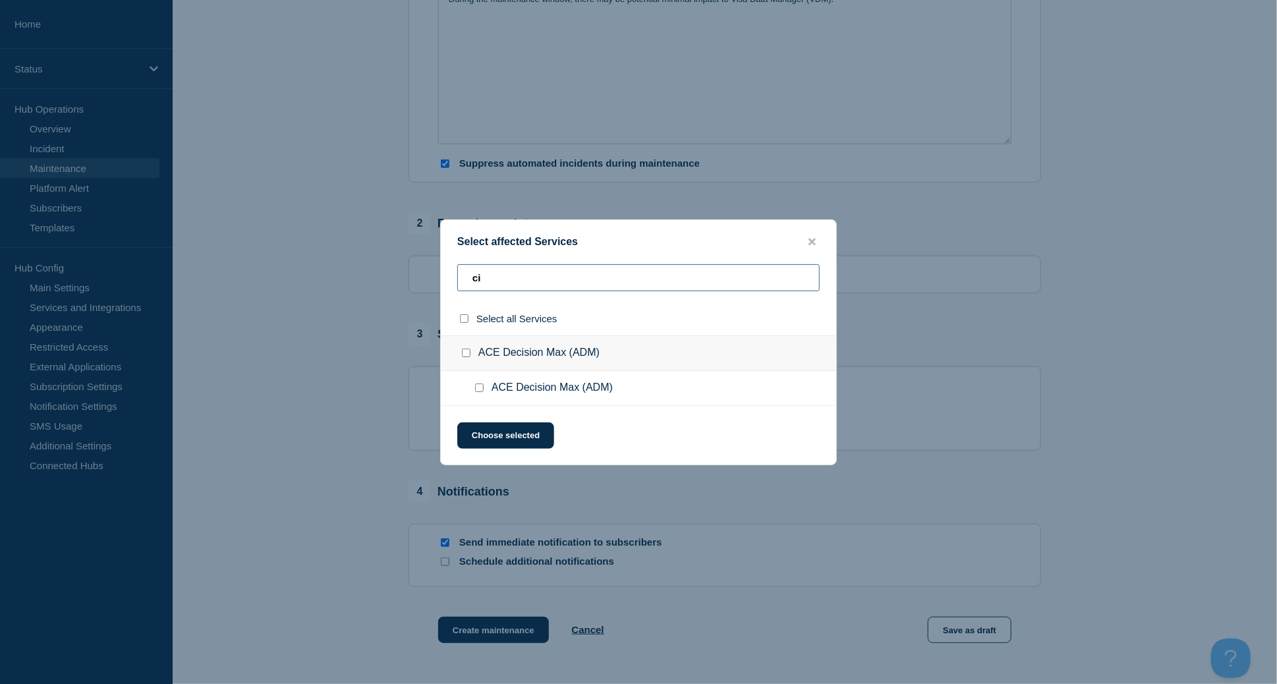
type input "c"
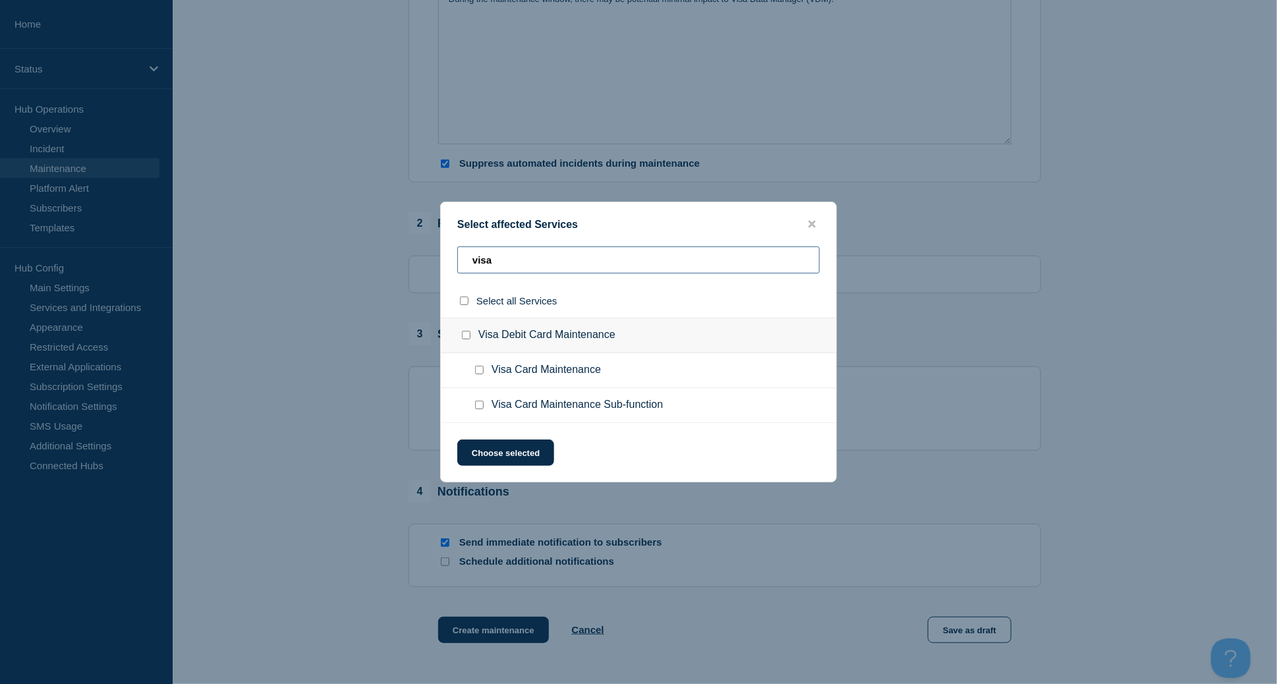
type input "visa"
click at [470, 410] on ul "Visa Card Maintenance Sub-function" at bounding box center [638, 405] width 395 height 35
click at [476, 408] on input "Visa Card Maintenance Sub-function checkbox" at bounding box center [479, 405] width 9 height 9
checkbox input "true"
click at [522, 453] on button "Choose selected" at bounding box center [505, 453] width 97 height 26
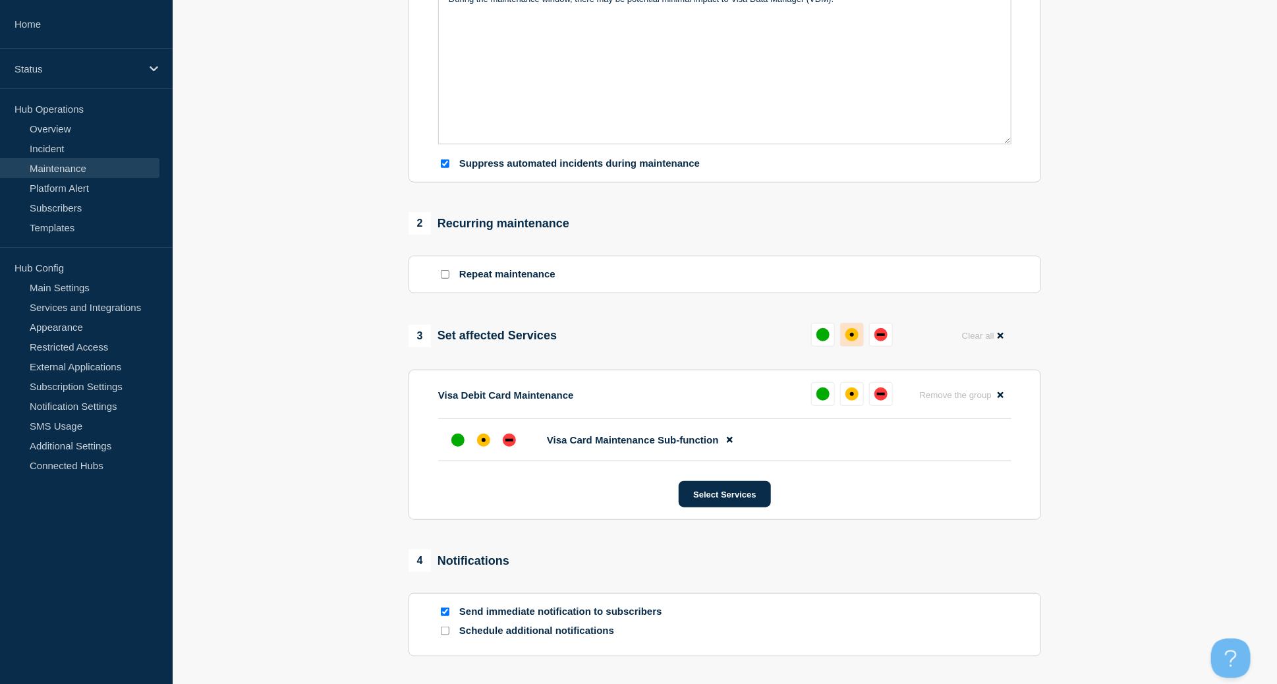
click at [767, 343] on button at bounding box center [852, 335] width 24 height 24
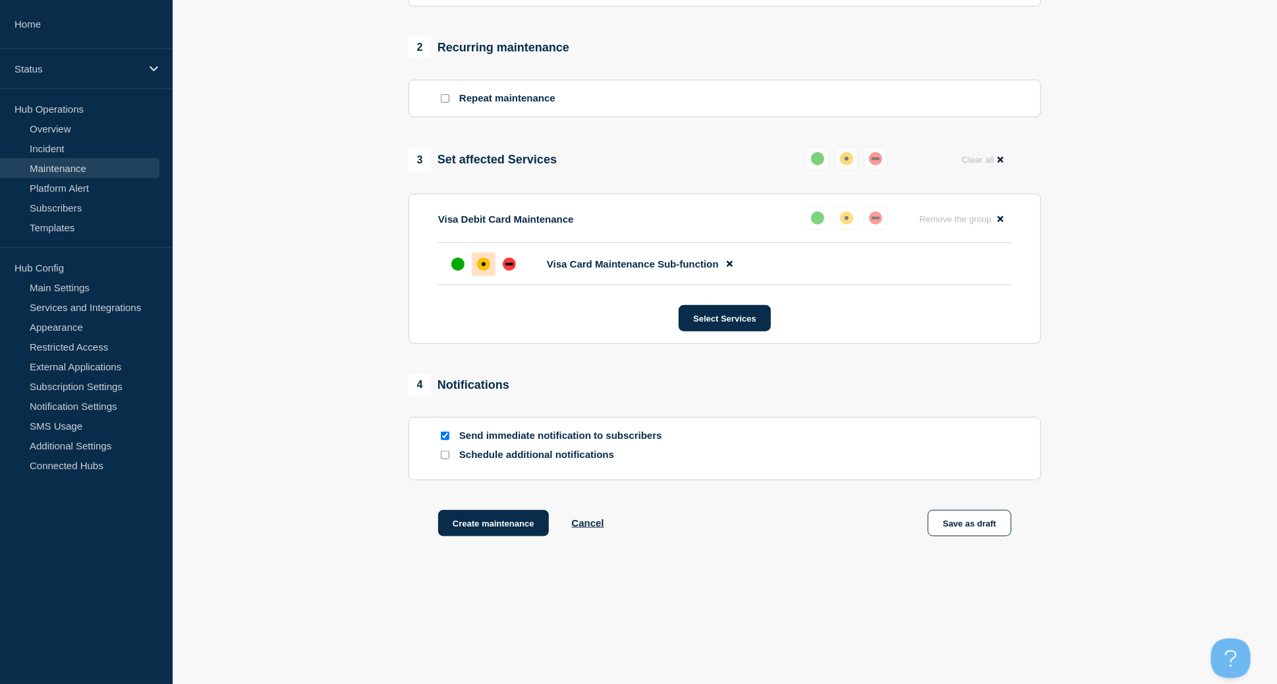
click at [444, 440] on input "Send immediate notification to subscribers" at bounding box center [445, 436] width 9 height 9
checkbox input "false"
click at [510, 453] on button "Create maintenance" at bounding box center [493, 523] width 111 height 26
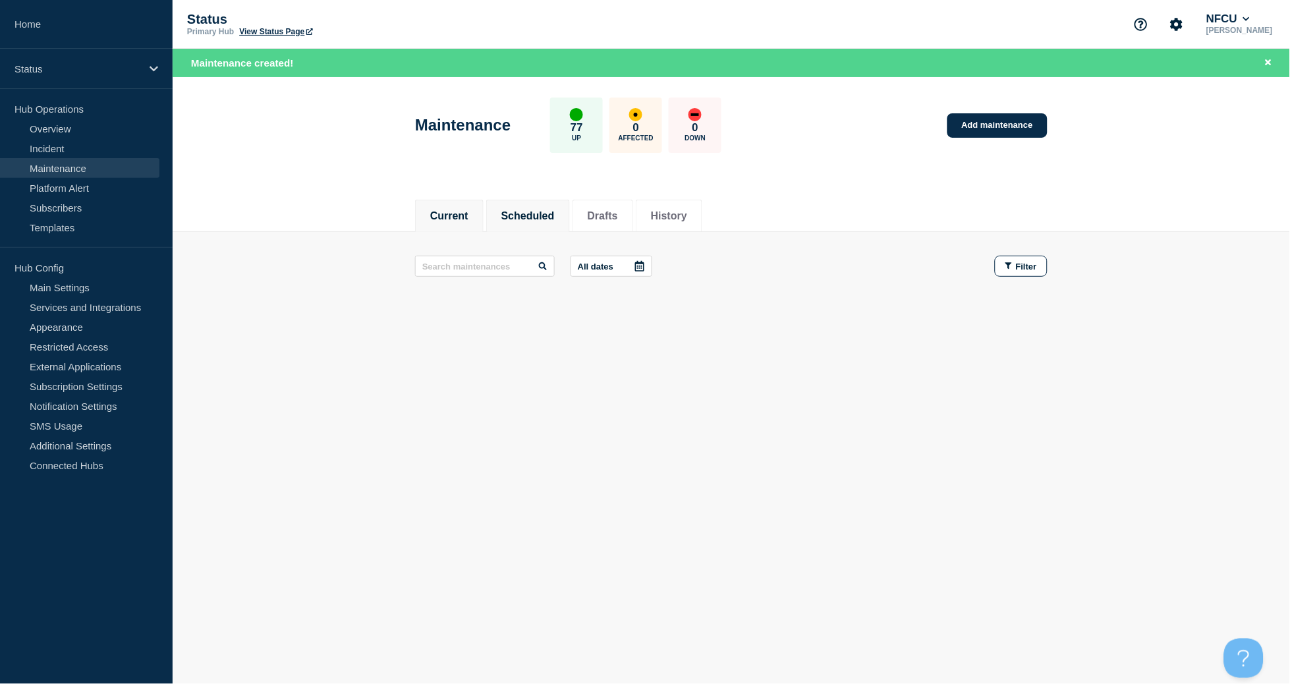
click at [538, 206] on li "Scheduled" at bounding box center [528, 216] width 84 height 32
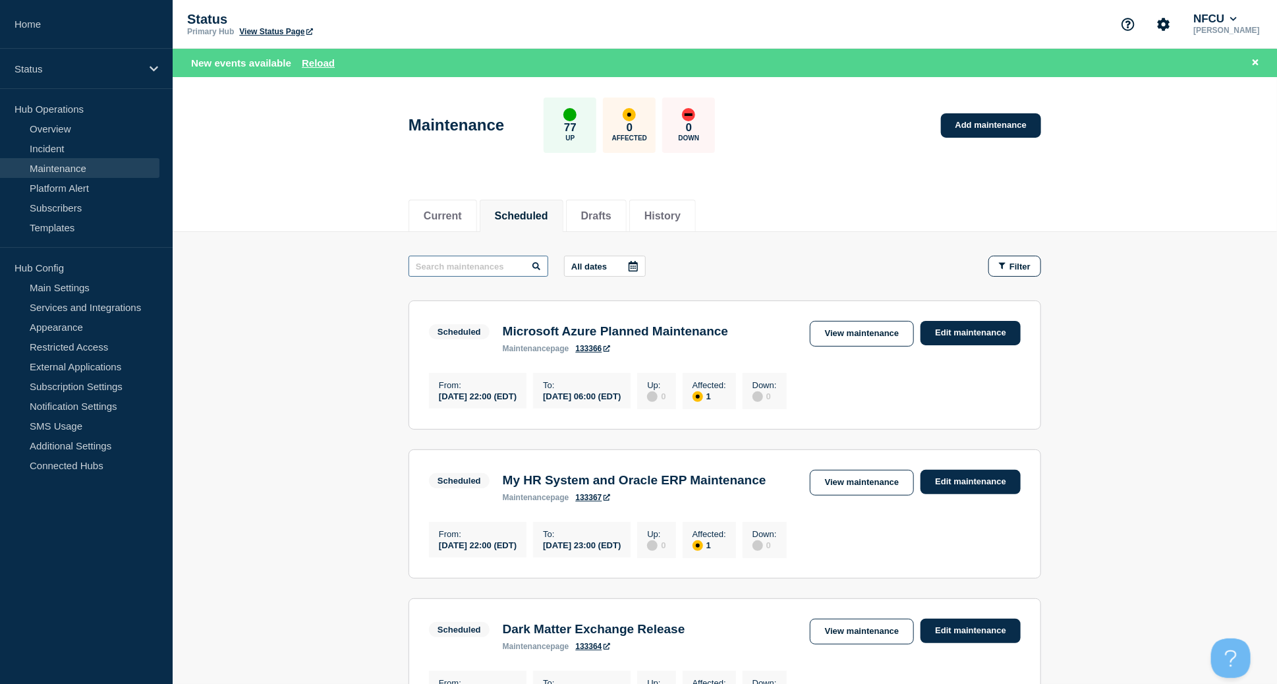
click at [484, 272] on input "text" at bounding box center [479, 266] width 140 height 21
type input "innovis"
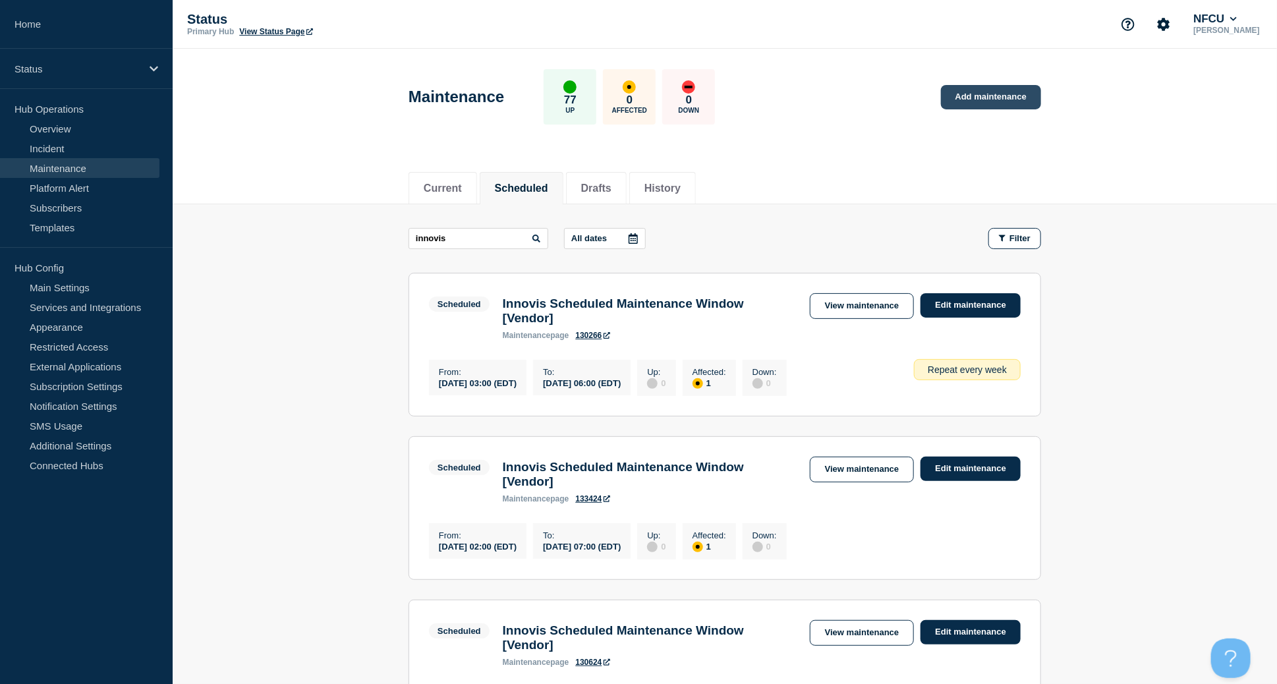
click at [767, 101] on link "Add maintenance" at bounding box center [991, 97] width 100 height 24
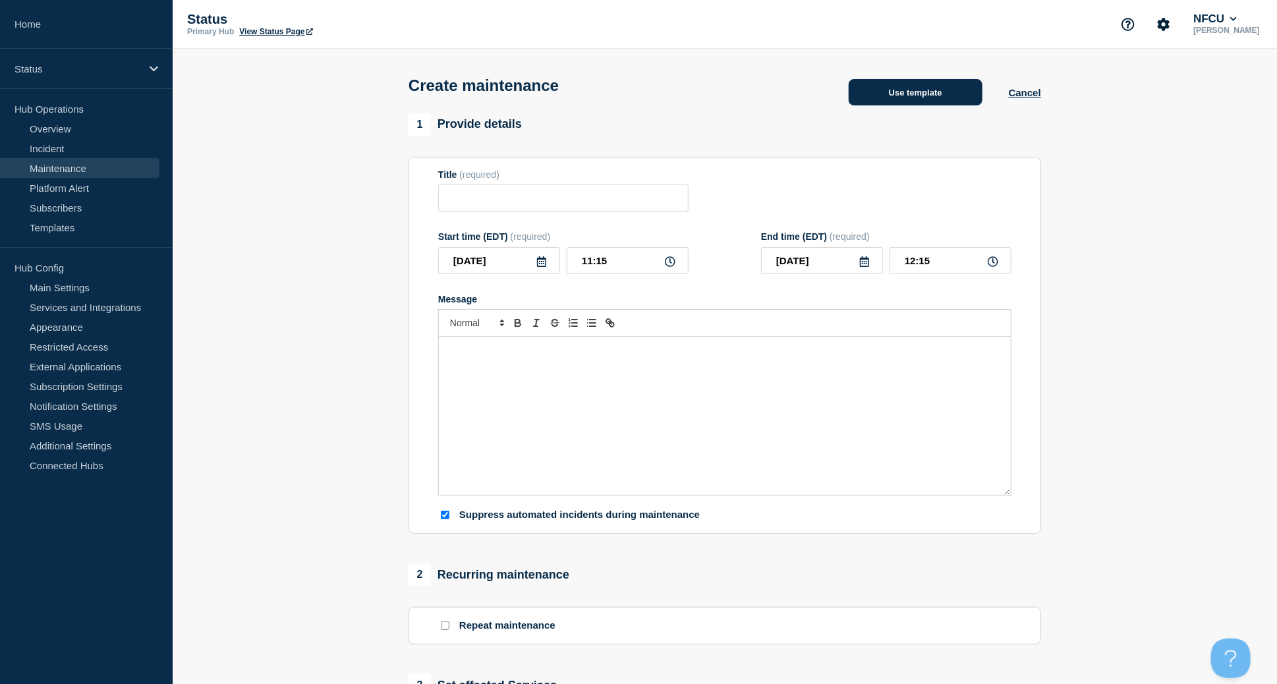
checkbox input "true"
click at [767, 98] on button "Use template" at bounding box center [916, 92] width 134 height 26
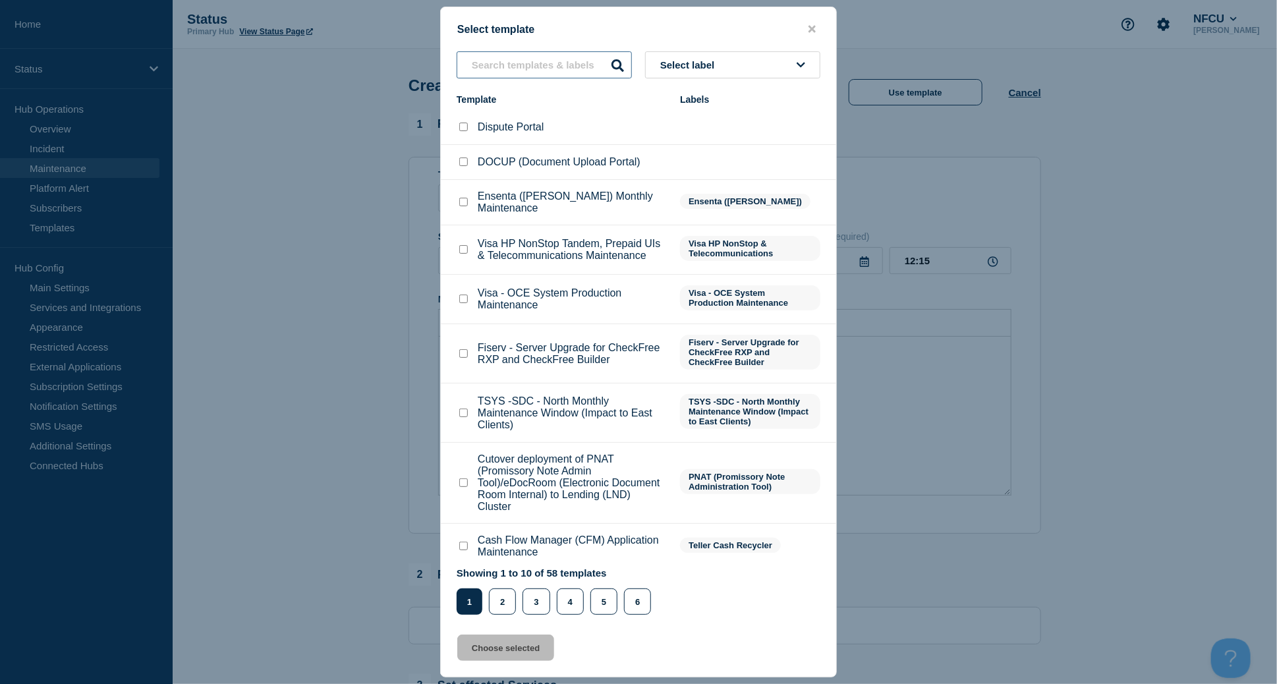
click at [494, 67] on input "text" at bounding box center [544, 64] width 175 height 27
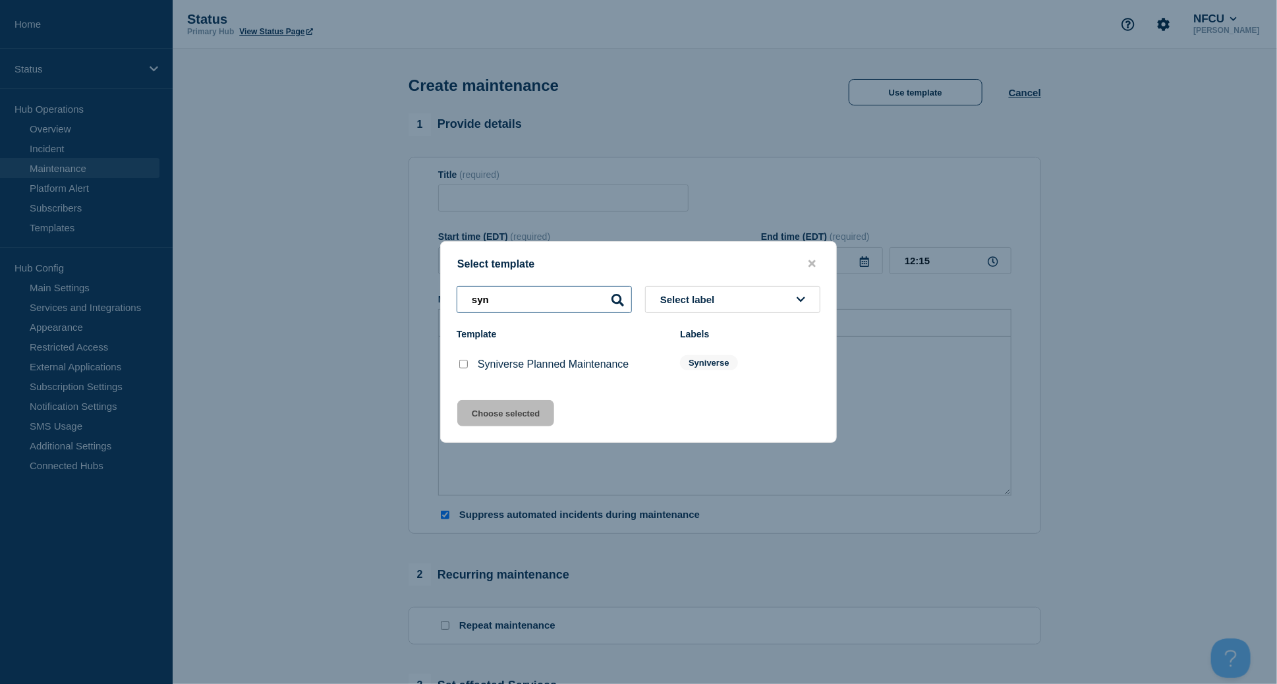
type input "syn"
click at [465, 366] on input "Syniverse Planned Maintenance checkbox" at bounding box center [463, 364] width 9 height 9
checkbox input "true"
click at [483, 413] on button "Choose selected" at bounding box center [505, 413] width 97 height 26
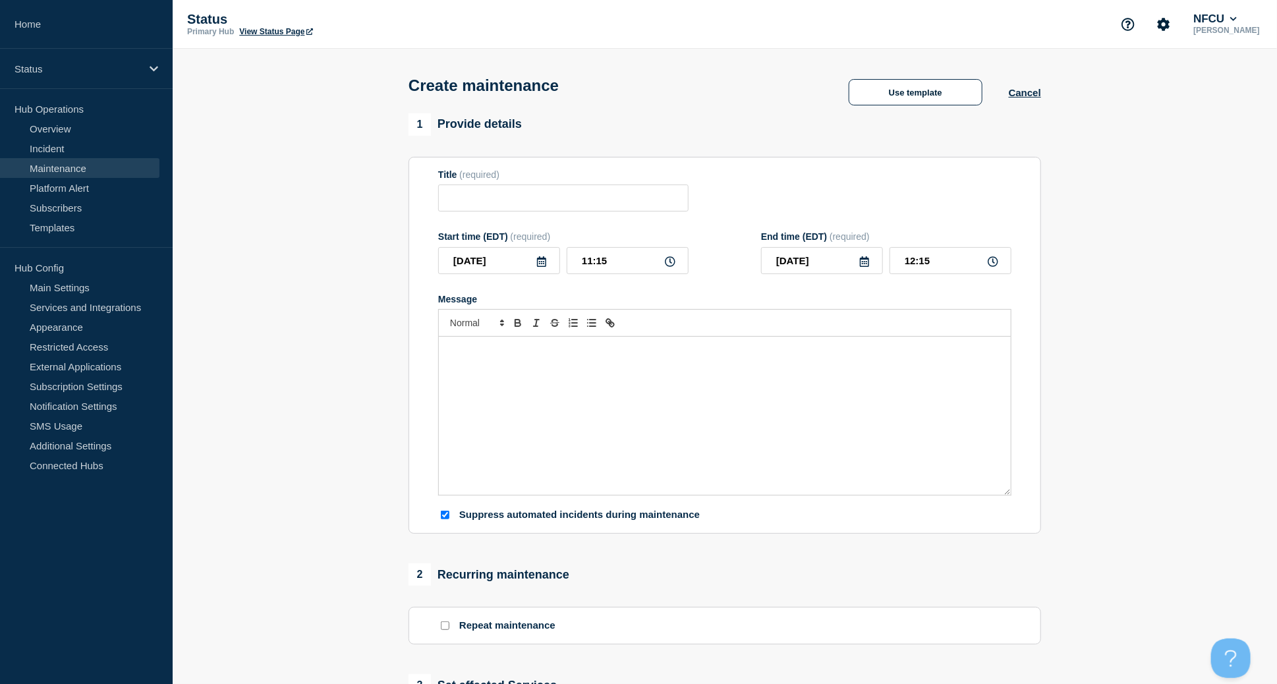
type input "Syniverse Planned Maintenance"
type input "18:15"
checkbox input "false"
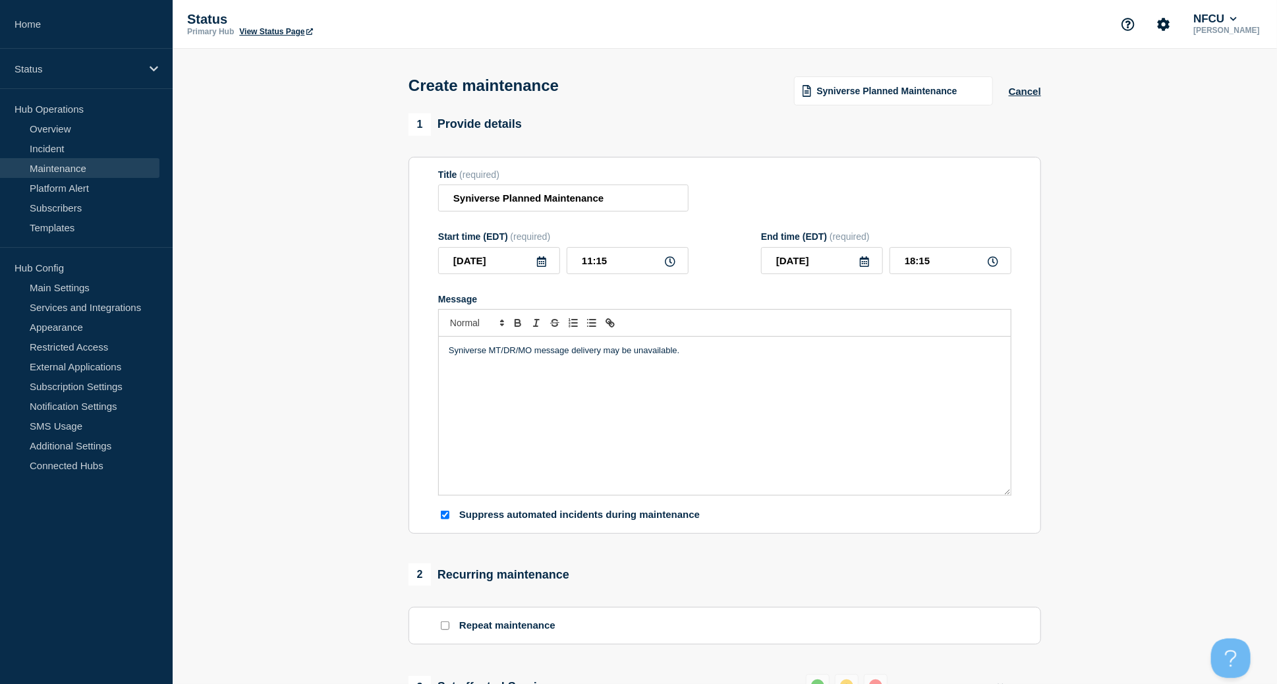
click at [542, 267] on icon at bounding box center [541, 261] width 11 height 11
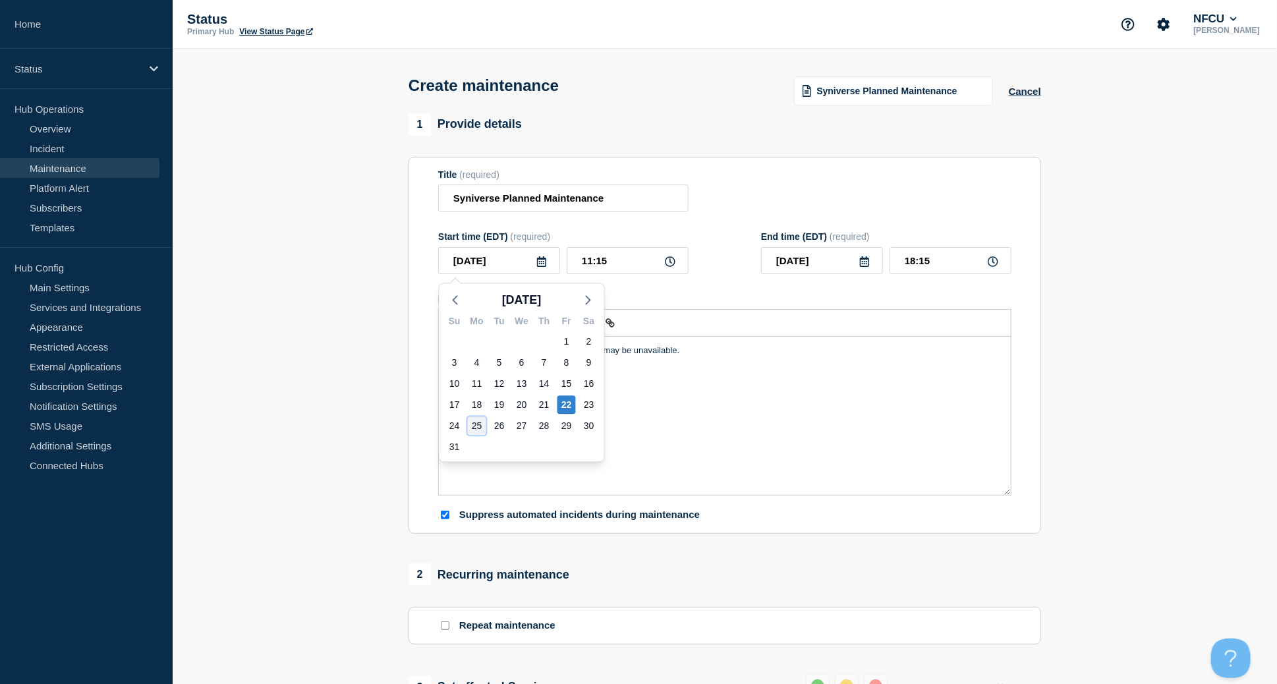
click at [481, 426] on div "25" at bounding box center [477, 426] width 18 height 18
type input "2025-08-25"
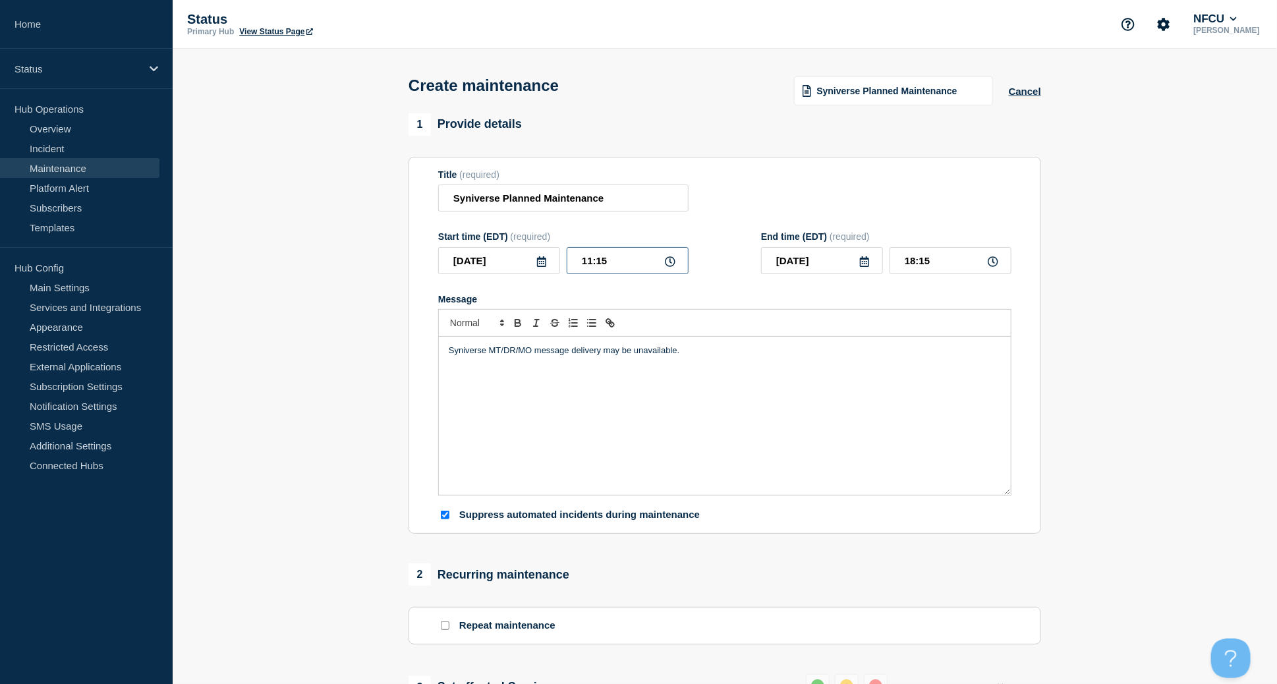
drag, startPoint x: 614, startPoint y: 259, endPoint x: 504, endPoint y: 234, distance: 112.9
click at [509, 233] on form "Title (required) Syniverse Planned Maintenance Start time (EDT) (required) 2025…" at bounding box center [724, 345] width 573 height 353
type input "00:00"
type input "07:00"
click at [767, 264] on input "07:00" at bounding box center [951, 260] width 122 height 27
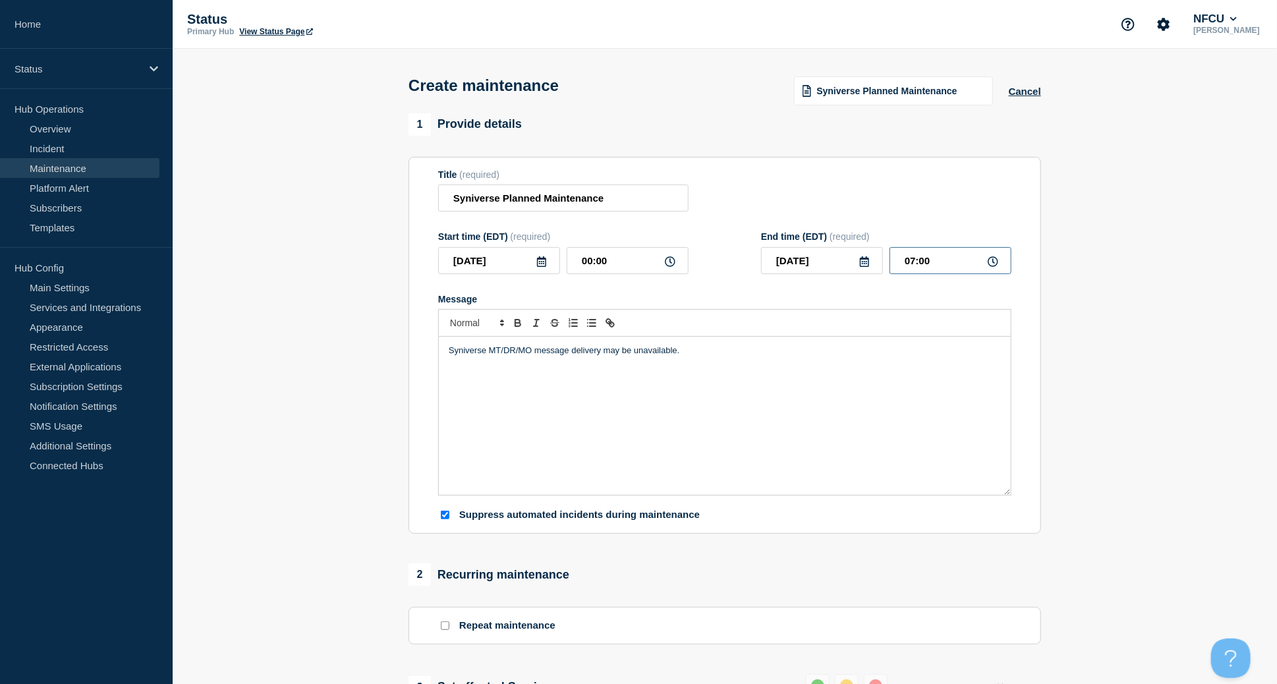
click at [767, 260] on input "07:00" at bounding box center [951, 260] width 122 height 27
click at [767, 198] on div "Title (required) Syniverse Planned Maintenance" at bounding box center [724, 190] width 573 height 43
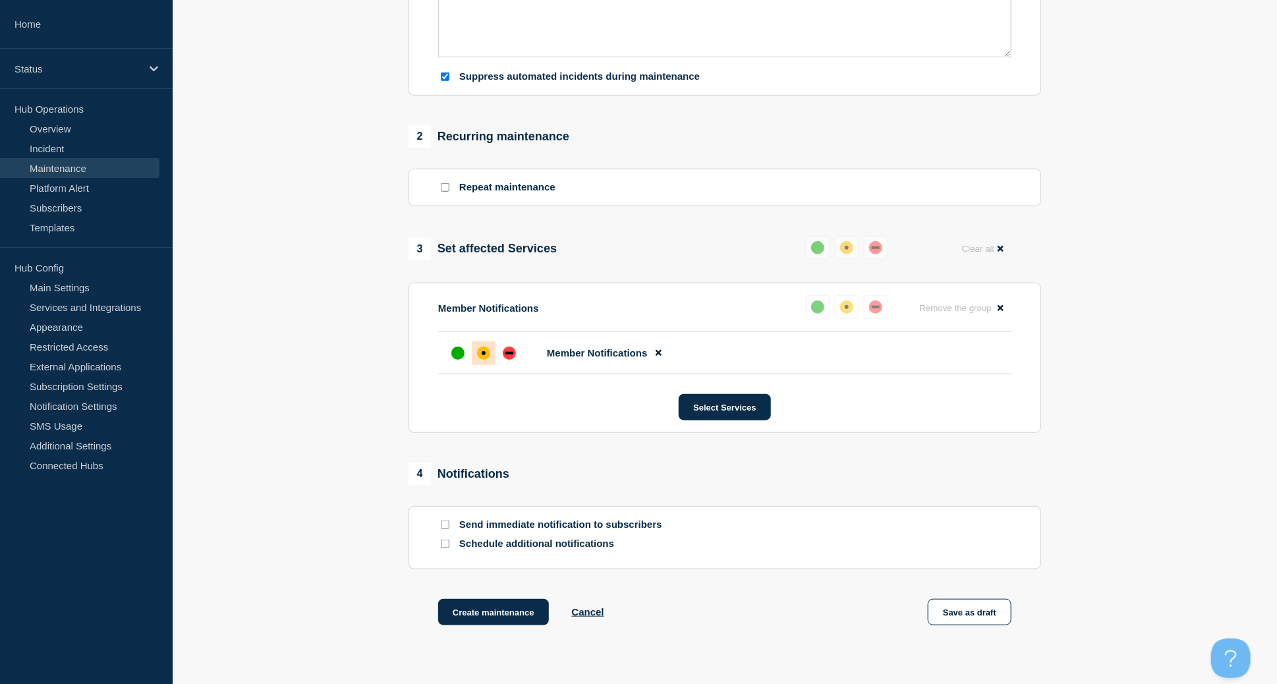
scroll to position [533, 0]
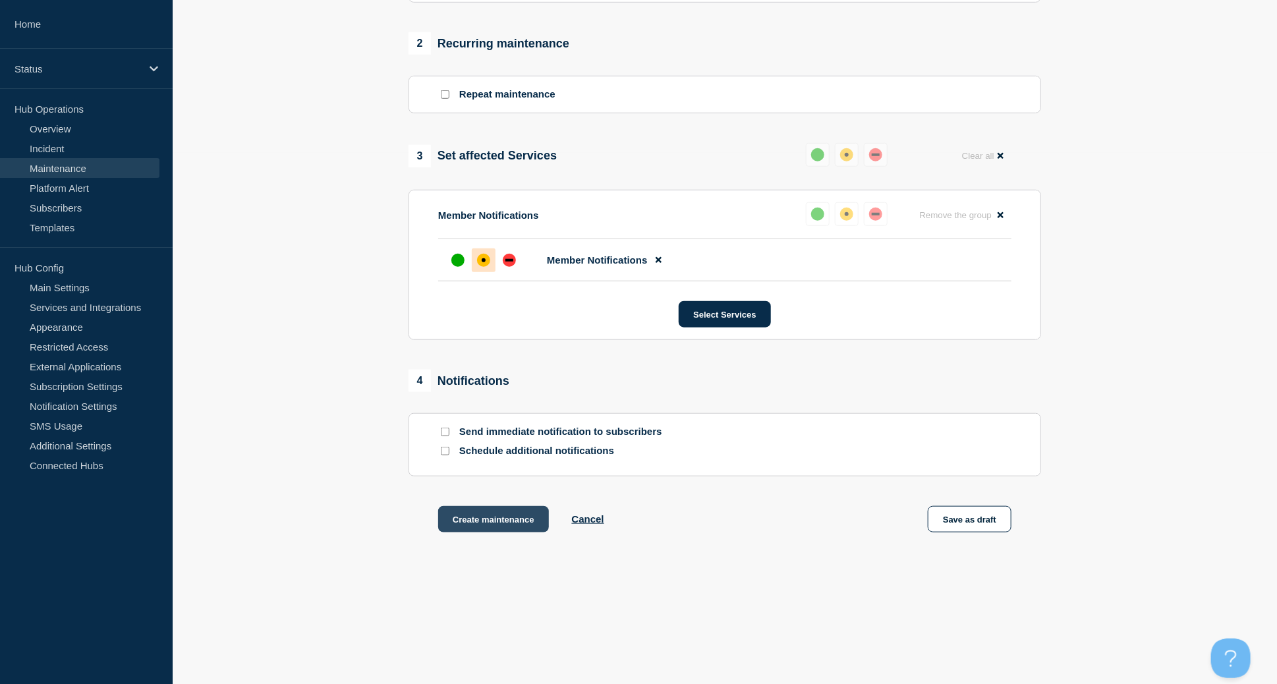
click at [457, 453] on button "Create maintenance" at bounding box center [493, 519] width 111 height 26
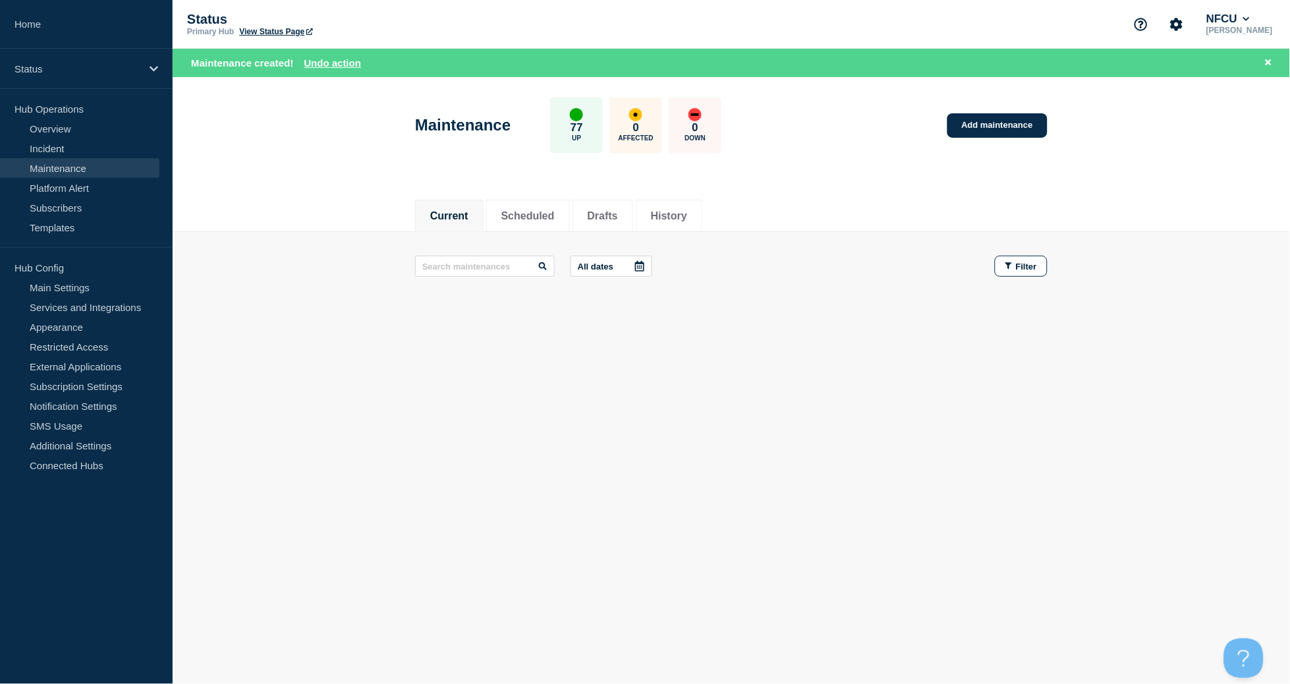
click at [703, 232] on main "All dates Filter" at bounding box center [732, 266] width 1118 height 69
click at [687, 217] on button "History" at bounding box center [669, 216] width 36 height 12
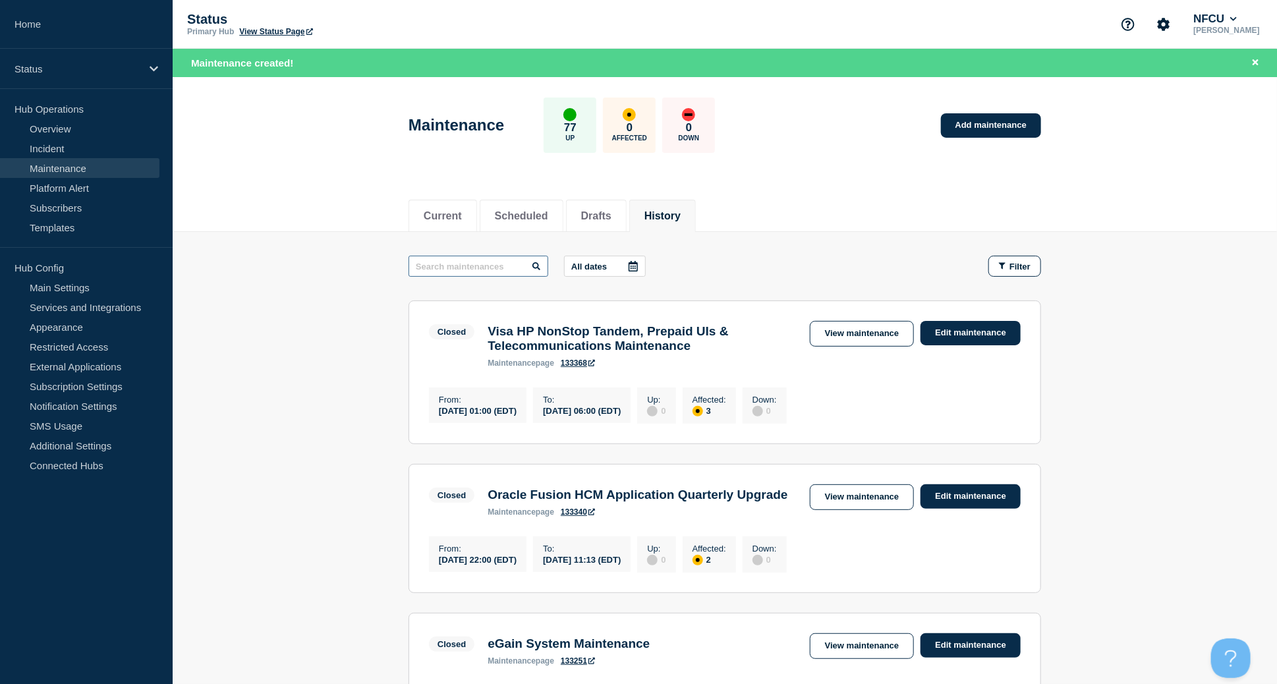
click at [477, 258] on input "text" at bounding box center [479, 266] width 140 height 21
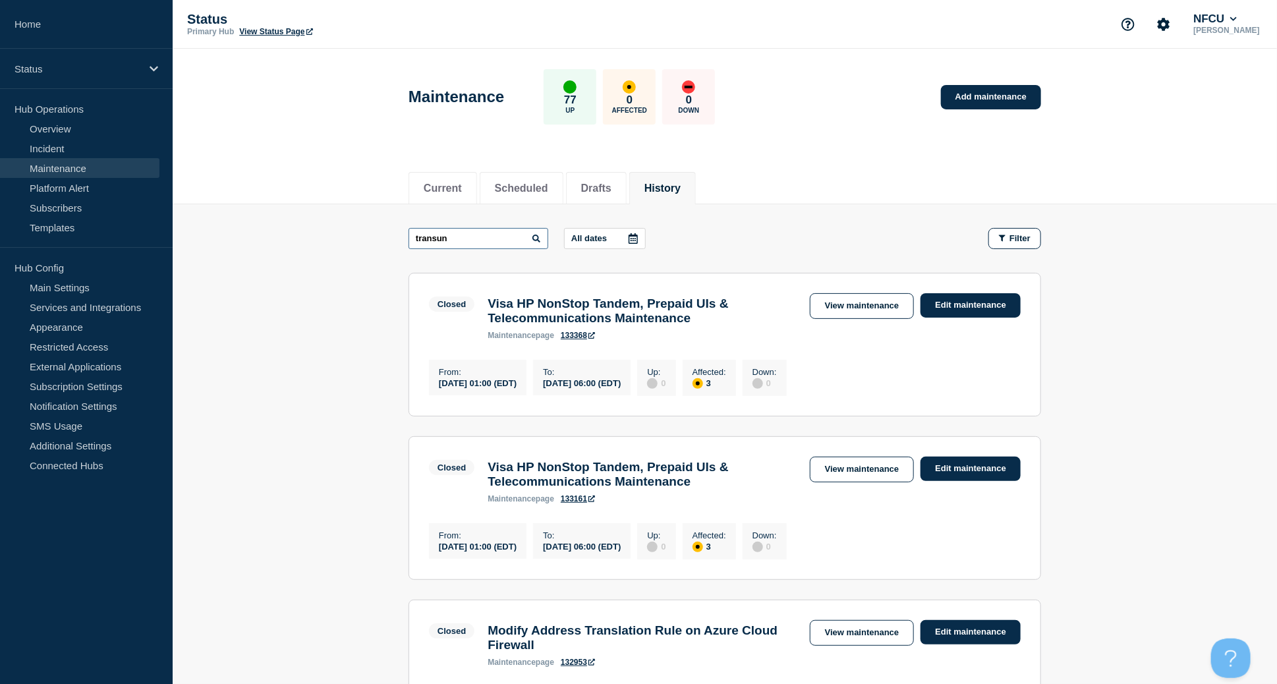
type input "transun"
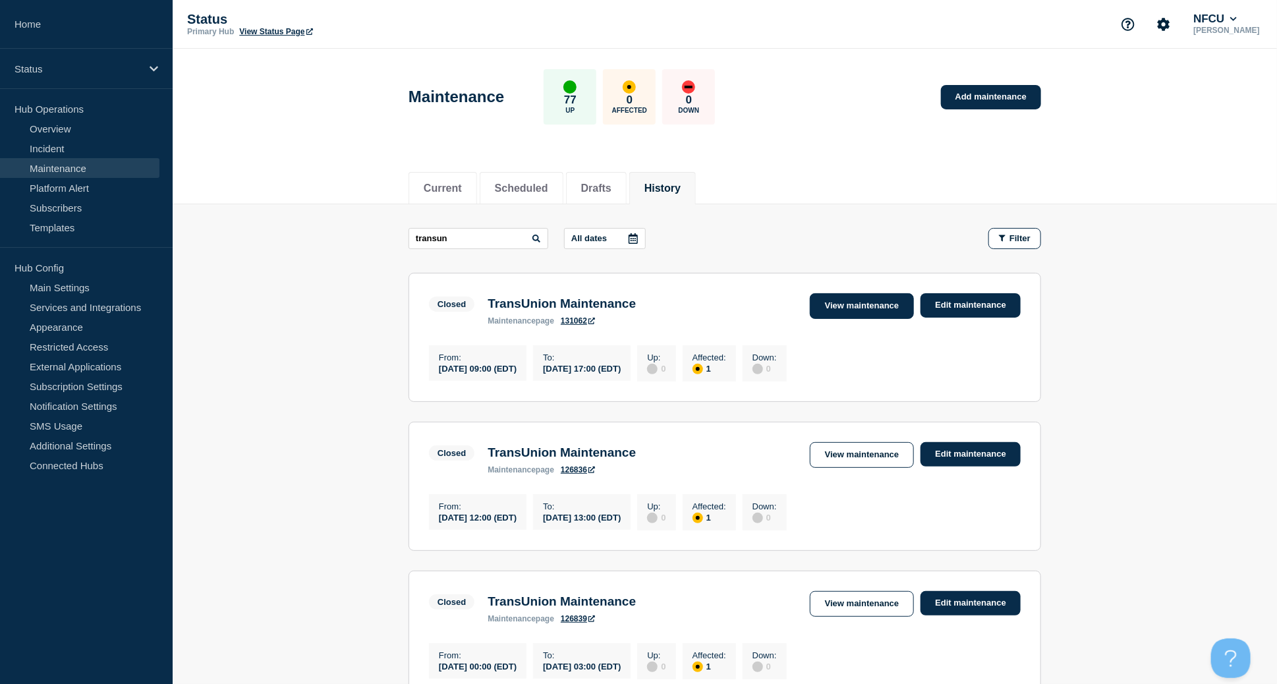
click at [767, 312] on link "View maintenance" at bounding box center [862, 306] width 104 height 26
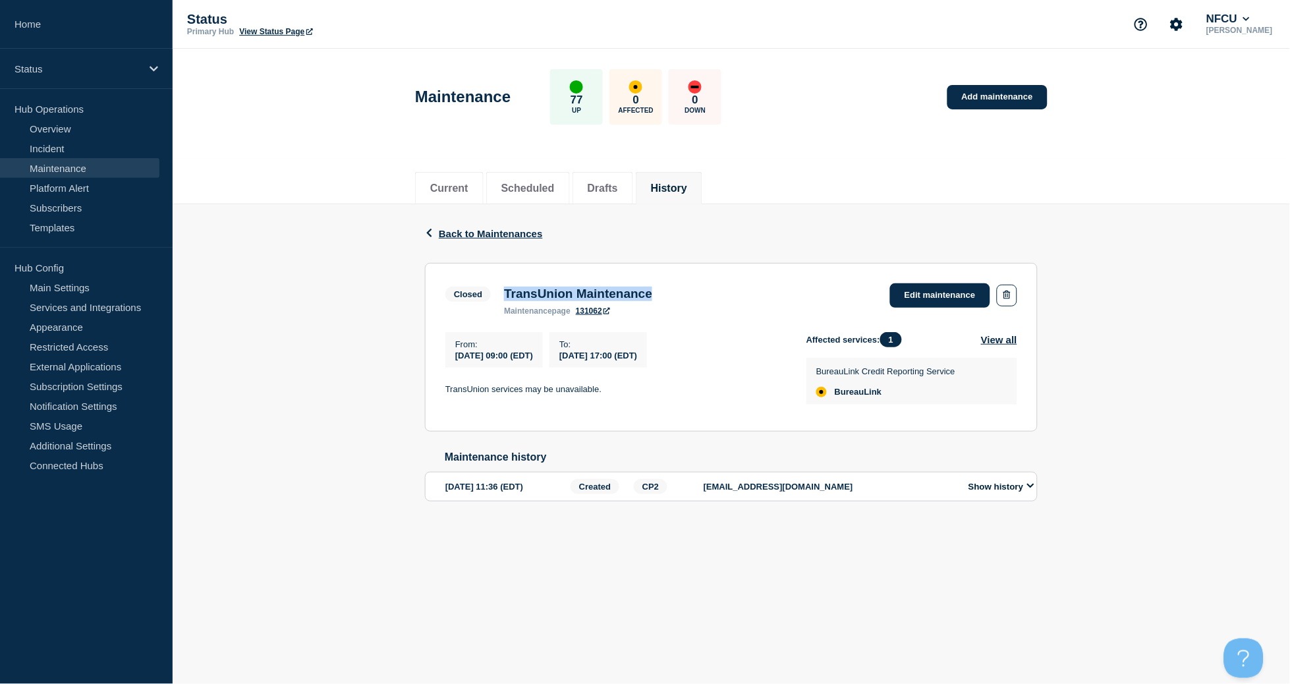
drag, startPoint x: 502, startPoint y: 292, endPoint x: 705, endPoint y: 289, distance: 203.0
click at [705, 289] on div "Closed TransUnion Maintenance maintenance page 131062 Edit maintenance" at bounding box center [732, 299] width 572 height 32
click at [687, 191] on button "History" at bounding box center [669, 189] width 36 height 12
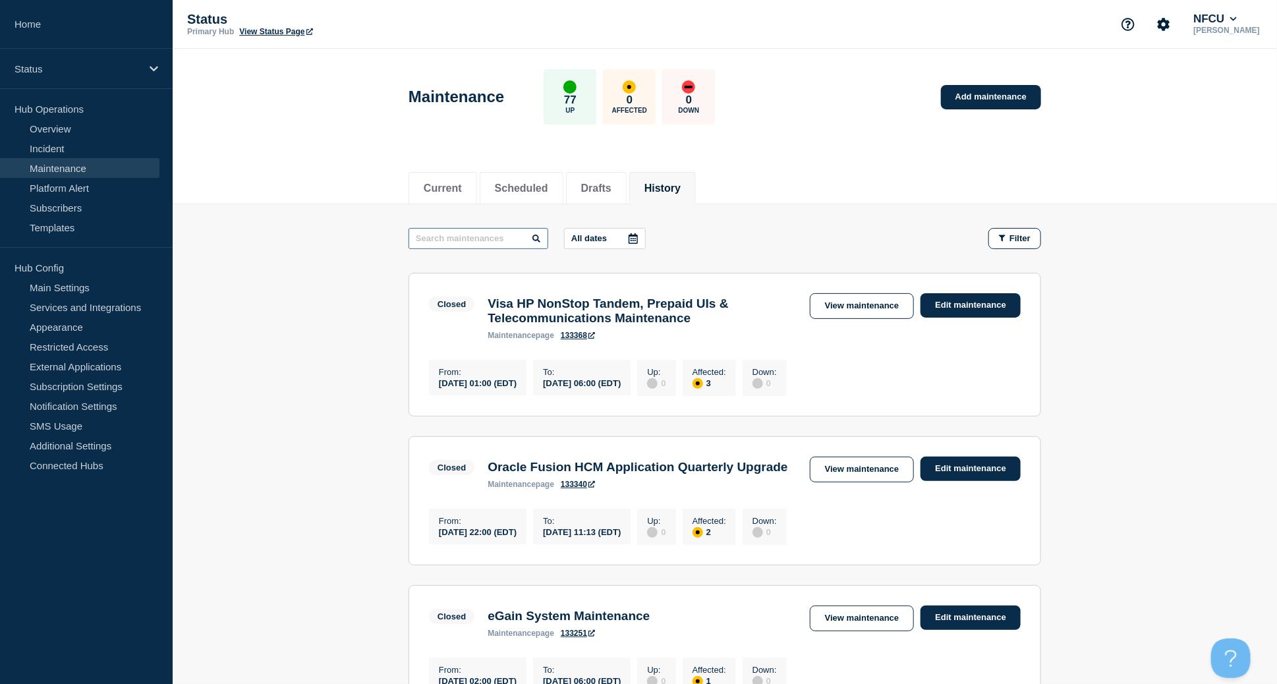
click at [463, 241] on input "text" at bounding box center [479, 238] width 140 height 21
type input "splunk"
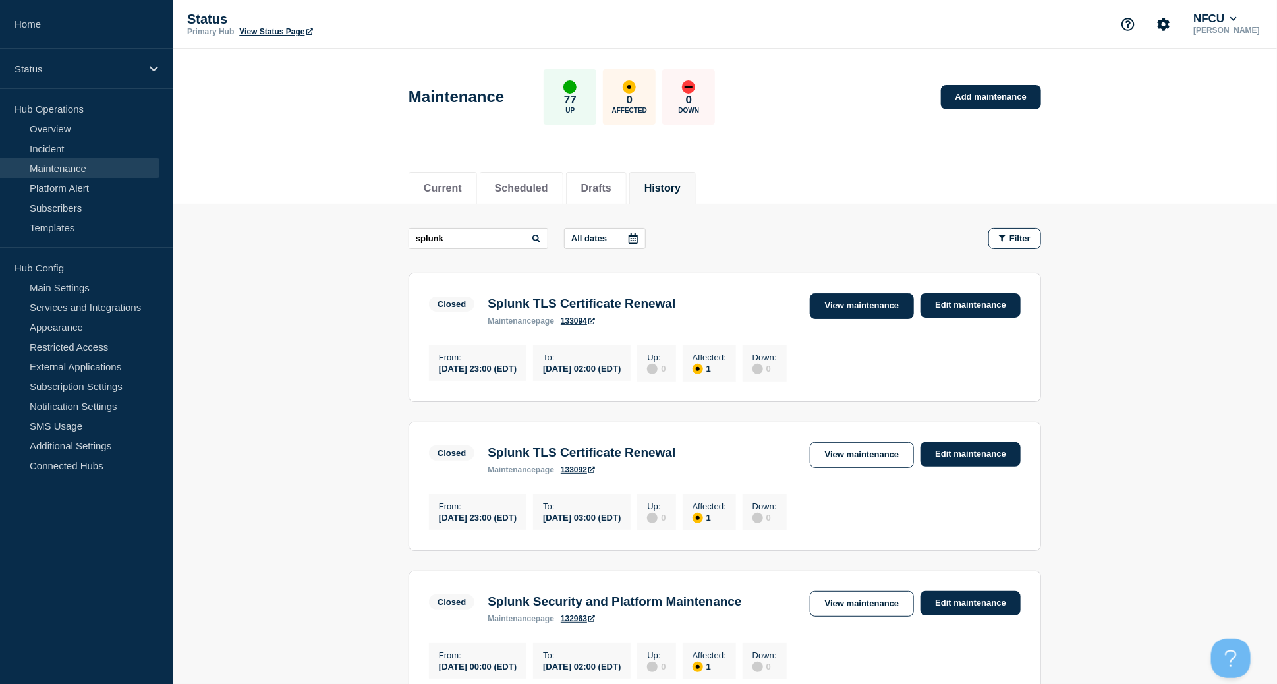
click at [767, 306] on link "View maintenance" at bounding box center [862, 306] width 104 height 26
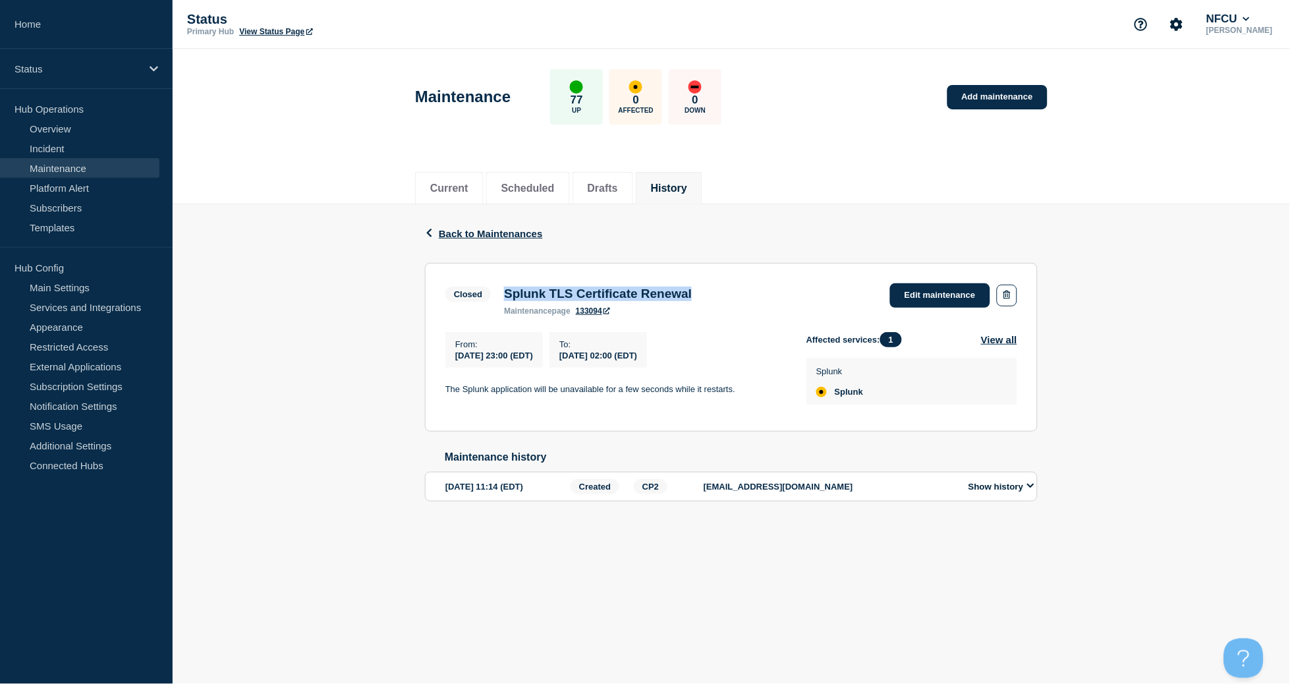
drag, startPoint x: 500, startPoint y: 295, endPoint x: 736, endPoint y: 297, distance: 235.3
click at [736, 297] on div "Closed Splunk TLS Certificate Renewal maintenance page 133094 Edit maintenance" at bounding box center [732, 299] width 572 height 32
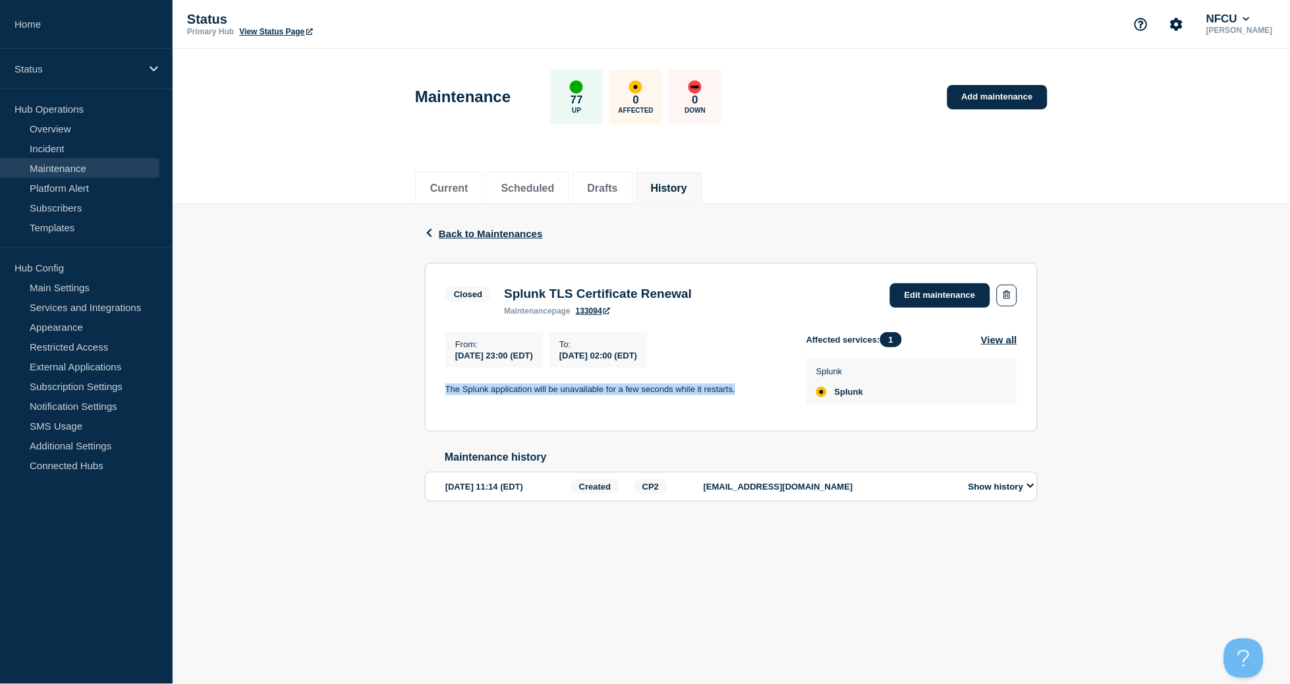
drag, startPoint x: 443, startPoint y: 385, endPoint x: 783, endPoint y: 399, distance: 340.4
click at [767, 399] on section "Closed Splunk TLS Certificate Renewal maintenance page 133094 Edit maintenance …" at bounding box center [731, 347] width 613 height 169
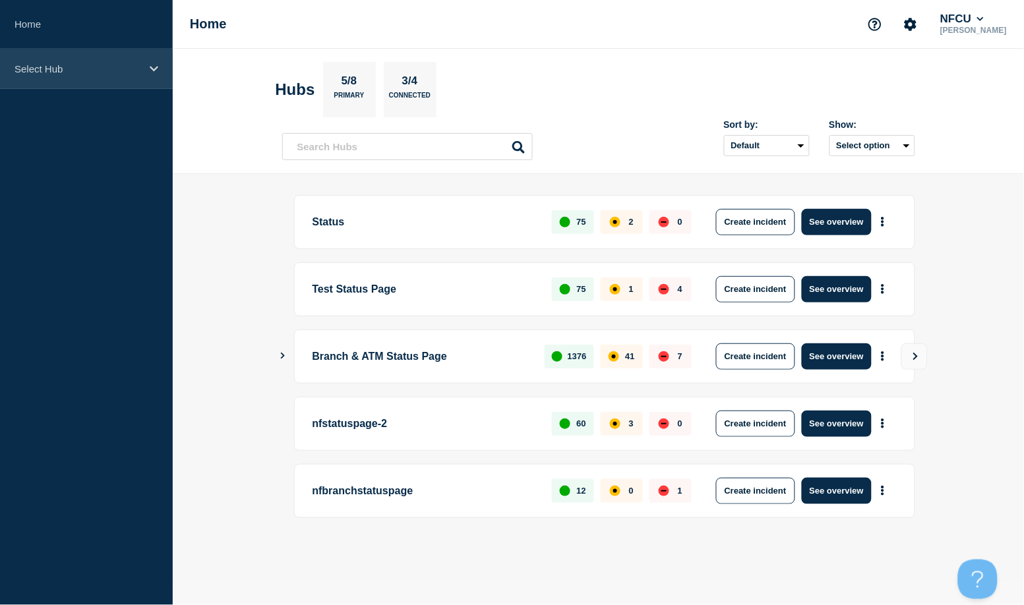
click at [80, 61] on div "Select Hub" at bounding box center [86, 69] width 173 height 40
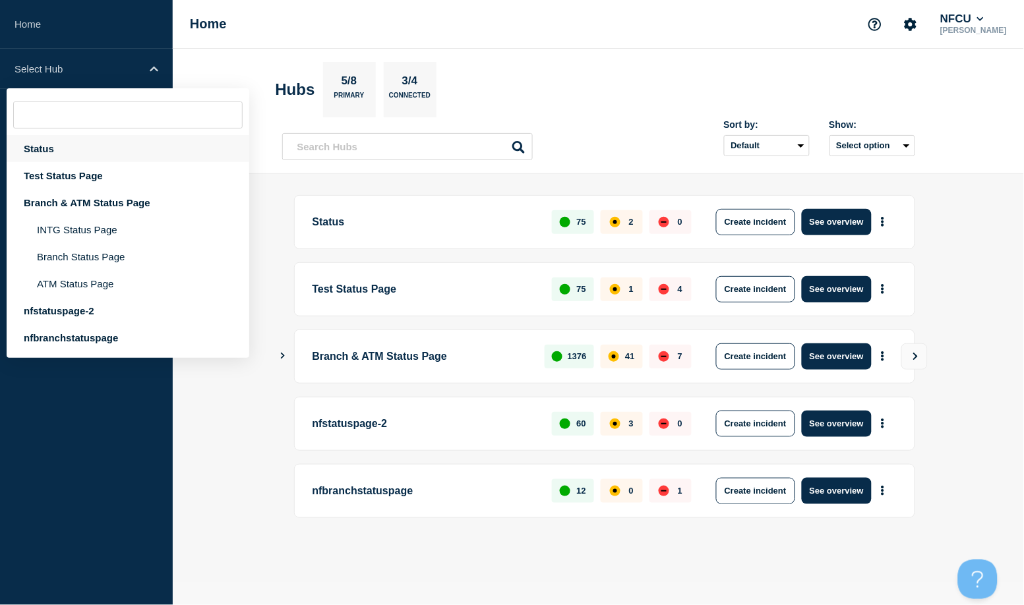
click at [53, 141] on div "Status" at bounding box center [128, 148] width 243 height 27
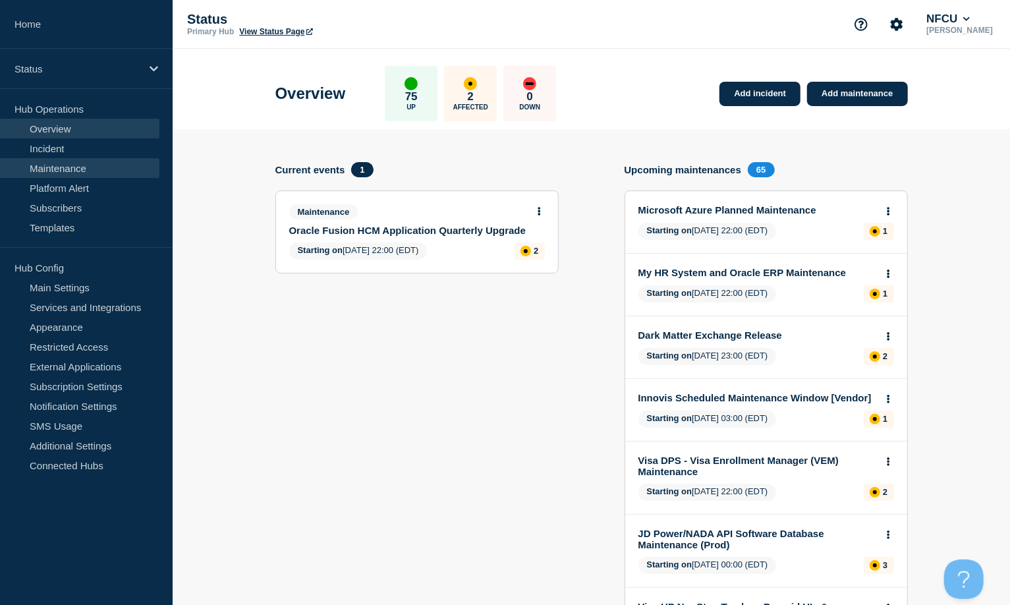
click at [38, 163] on link "Maintenance" at bounding box center [79, 168] width 159 height 20
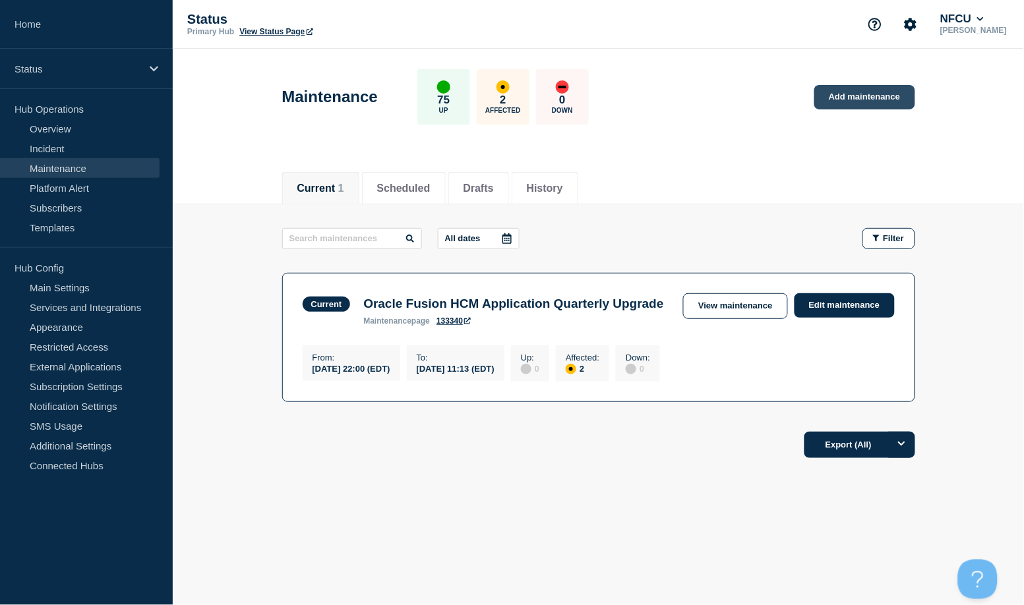
click at [859, 94] on link "Add maintenance" at bounding box center [864, 97] width 100 height 24
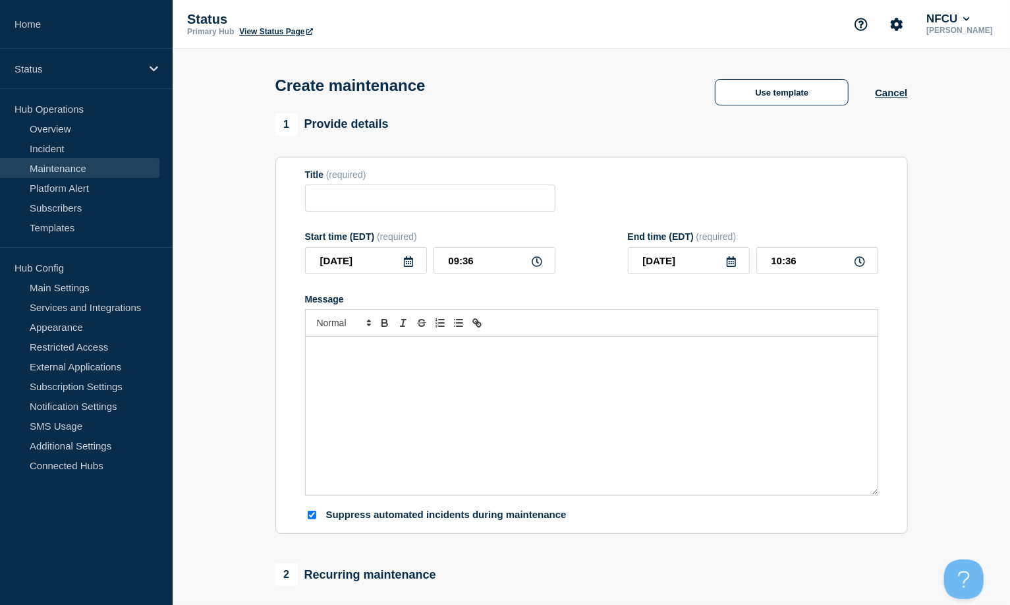
checkbox input "true"
click at [815, 85] on button "Use template" at bounding box center [782, 92] width 134 height 26
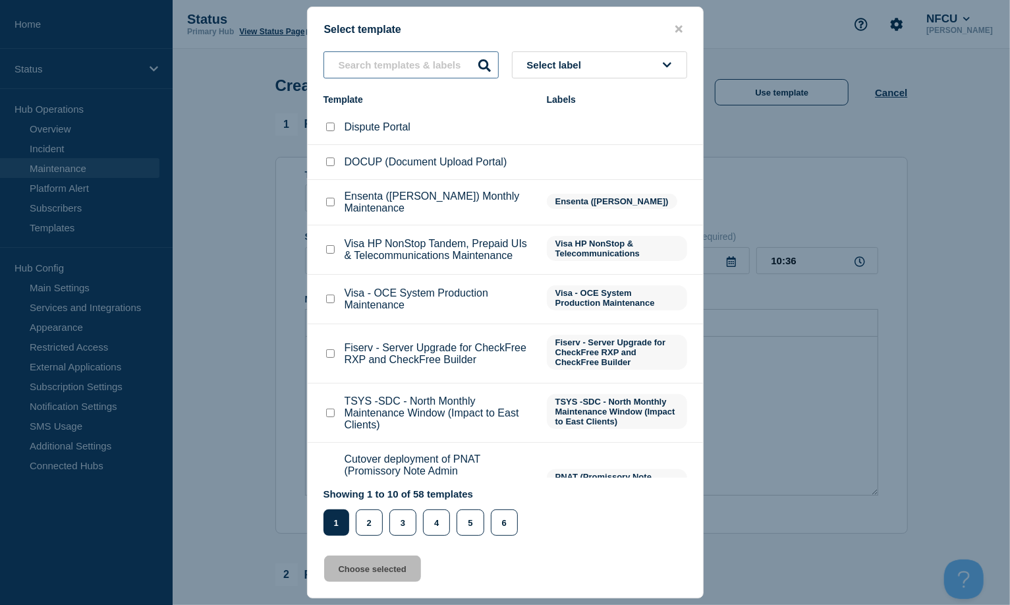
click at [370, 74] on input "text" at bounding box center [411, 64] width 175 height 27
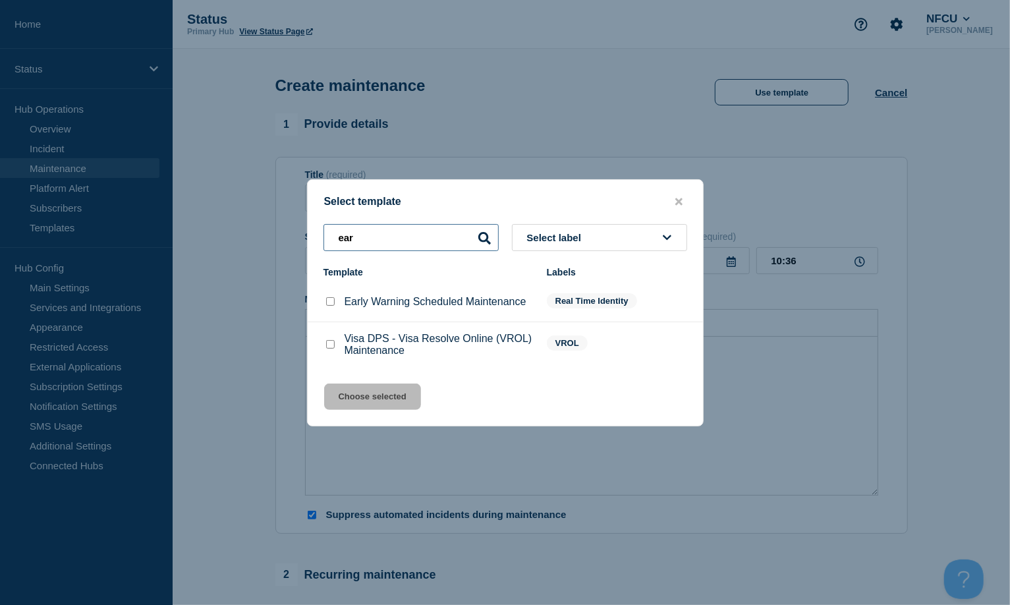
type input "ear"
click at [330, 303] on input "Early Warning Scheduled Maintenance checkbox" at bounding box center [330, 301] width 9 height 9
checkbox input "true"
click at [356, 393] on button "Choose selected" at bounding box center [372, 397] width 97 height 26
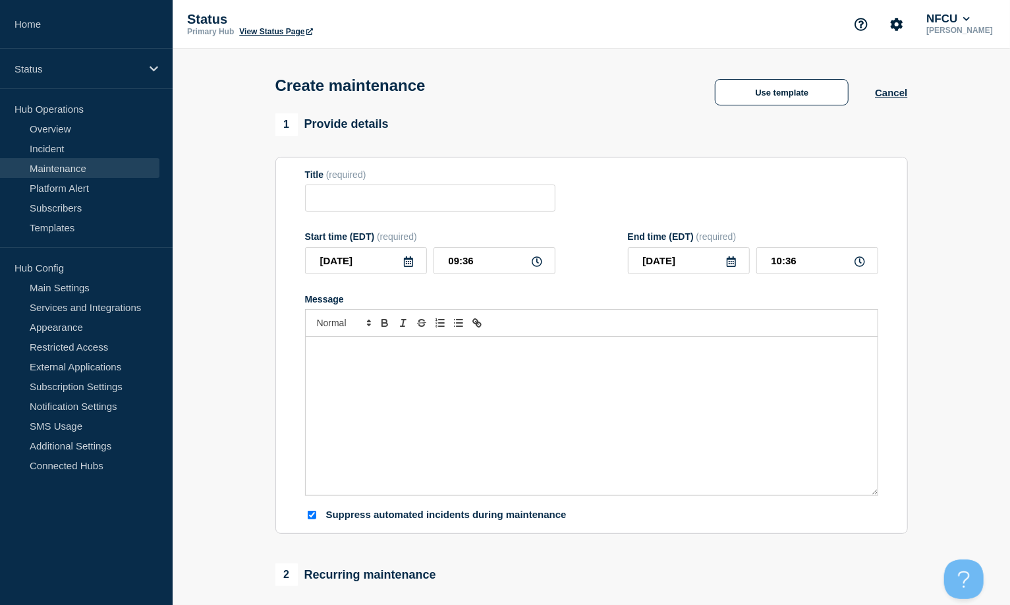
type input "Early Warning Scheduled Maintenance"
checkbox input "false"
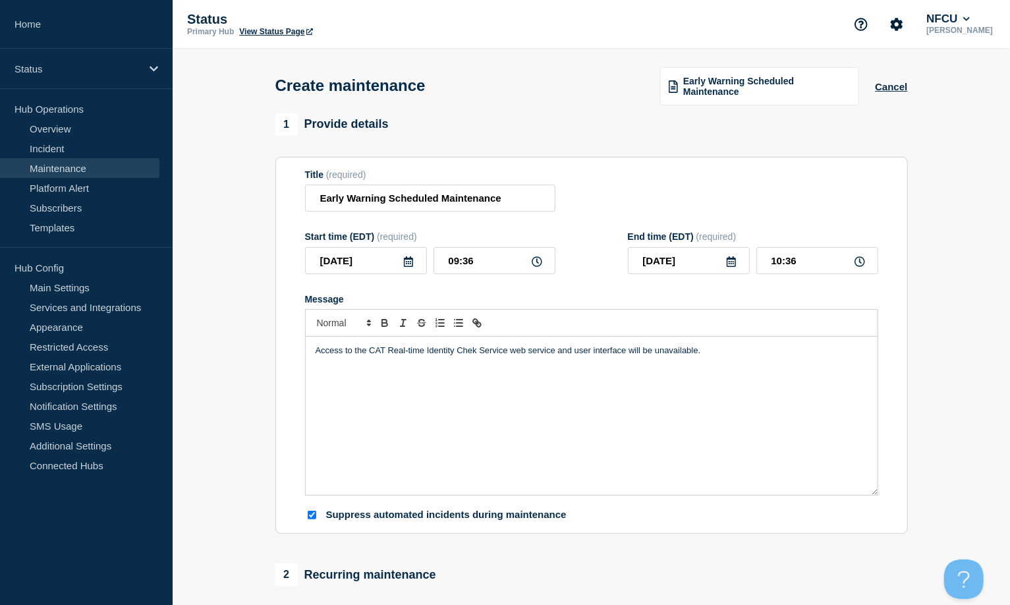
drag, startPoint x: 719, startPoint y: 372, endPoint x: 757, endPoint y: 353, distance: 41.9
click at [720, 372] on div "Access to the CAT Real-time Identity Chek Service web service and user interfac…" at bounding box center [592, 416] width 572 height 158
drag, startPoint x: 758, startPoint y: 352, endPoint x: 237, endPoint y: 334, distance: 521.6
click at [237, 334] on section "1 Provide details Title (required) Early Warning Scheduled Maintenance Start ti…" at bounding box center [592, 605] width 838 height 984
paste div "Message"
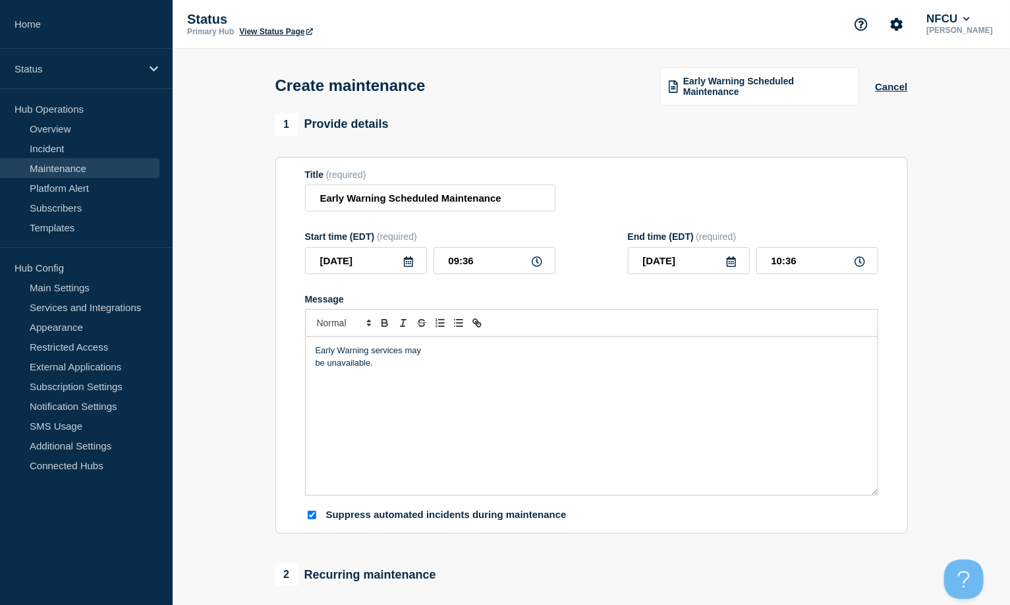
click at [311, 362] on div "Early Warning services may be unavailable." at bounding box center [592, 416] width 572 height 158
click at [410, 263] on icon at bounding box center [408, 261] width 9 height 11
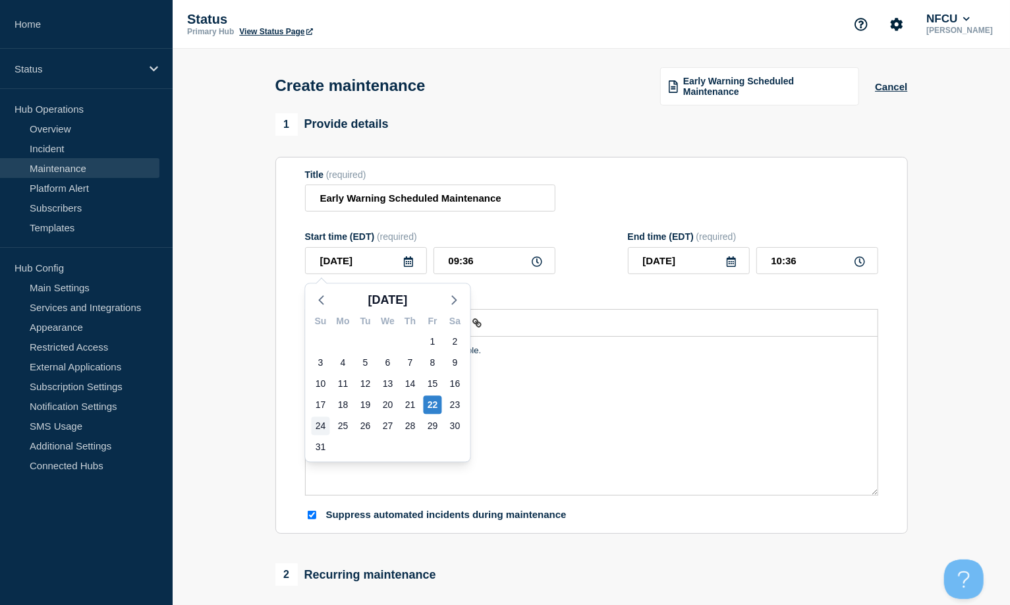
click at [312, 426] on div "24" at bounding box center [321, 425] width 22 height 21
click at [316, 426] on div "24" at bounding box center [321, 426] width 18 height 18
type input "[DATE]"
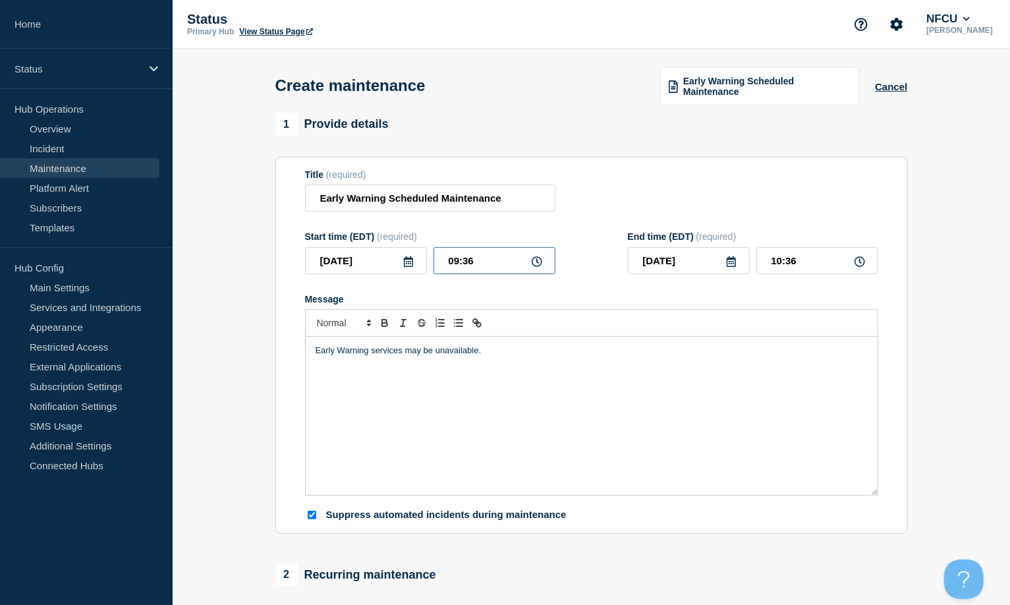
click at [488, 272] on input "09:36" at bounding box center [495, 260] width 122 height 27
drag, startPoint x: 500, startPoint y: 262, endPoint x: 381, endPoint y: 256, distance: 119.4
click at [381, 258] on div "[DATE] 09:36" at bounding box center [430, 260] width 250 height 27
type input "08:00"
click at [815, 264] on input "09:00" at bounding box center [818, 260] width 122 height 27
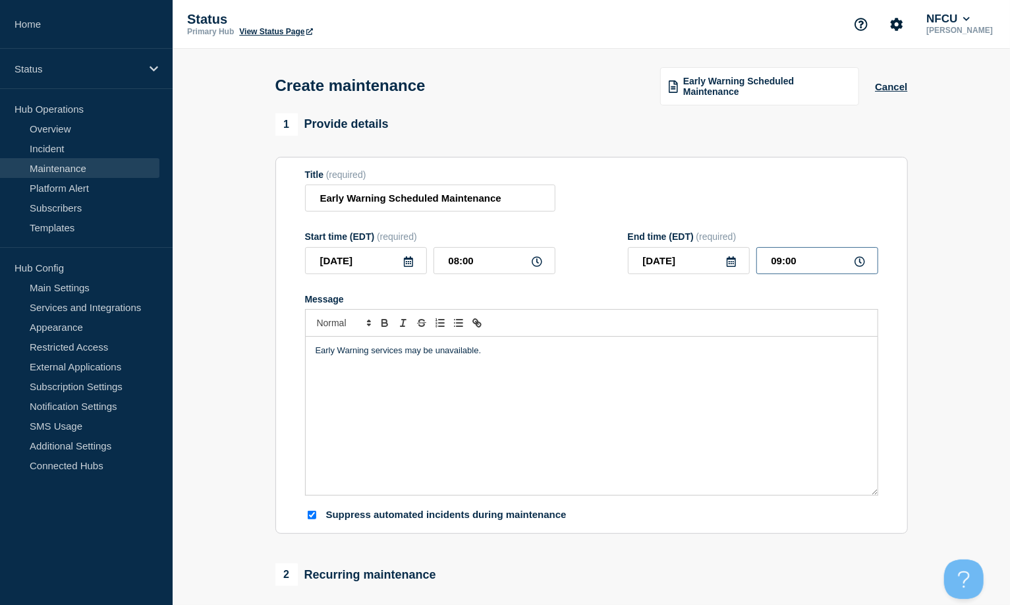
drag, startPoint x: 820, startPoint y: 262, endPoint x: 670, endPoint y: 231, distance: 152.8
click at [673, 246] on div "End time (EDT) (required) [DATE] 09:00" at bounding box center [753, 252] width 250 height 43
type input "20:00"
click at [237, 337] on section "1 Provide details Title (required) Early Warning Scheduled Maintenance Start ti…" at bounding box center [592, 605] width 838 height 984
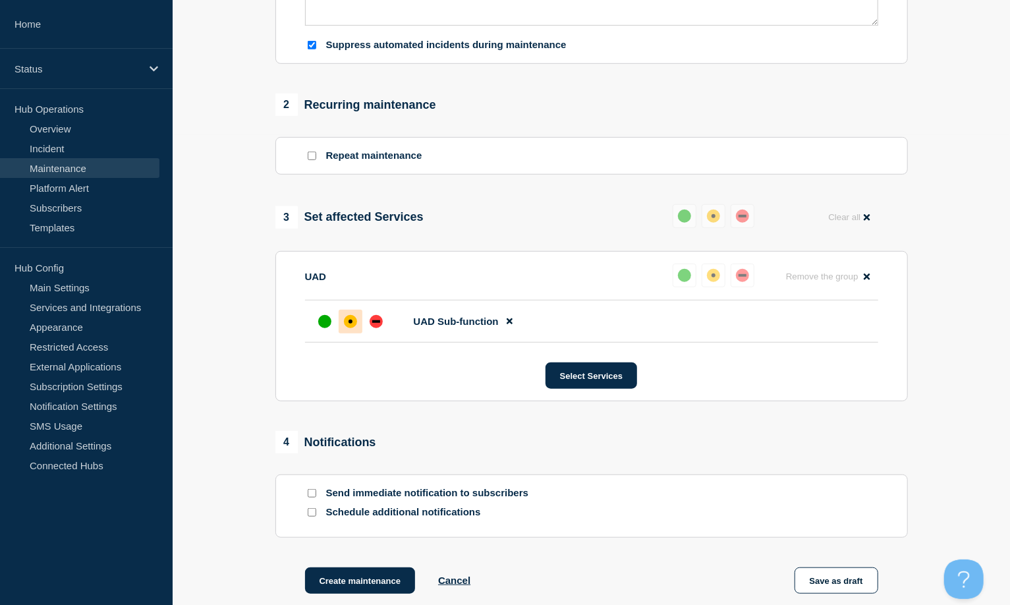
scroll to position [612, 0]
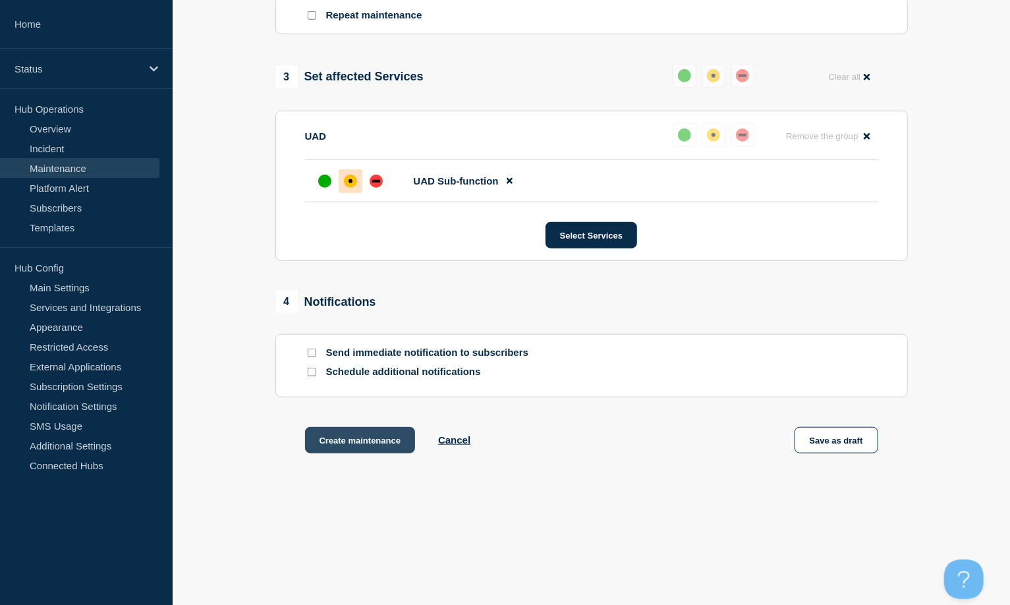
click at [370, 447] on button "Create maintenance" at bounding box center [360, 440] width 111 height 26
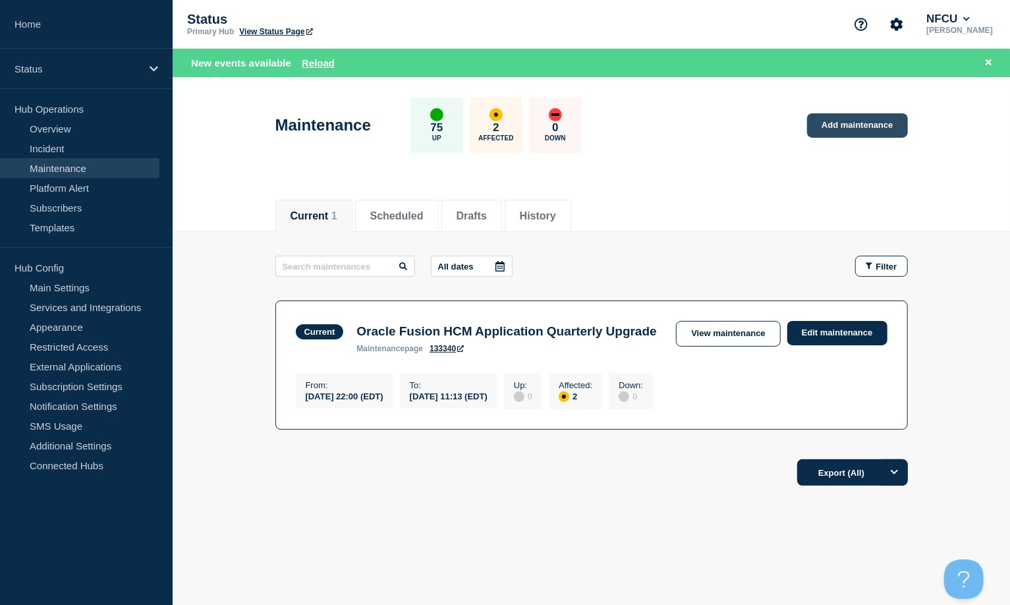
click at [861, 126] on link "Add maintenance" at bounding box center [857, 125] width 100 height 24
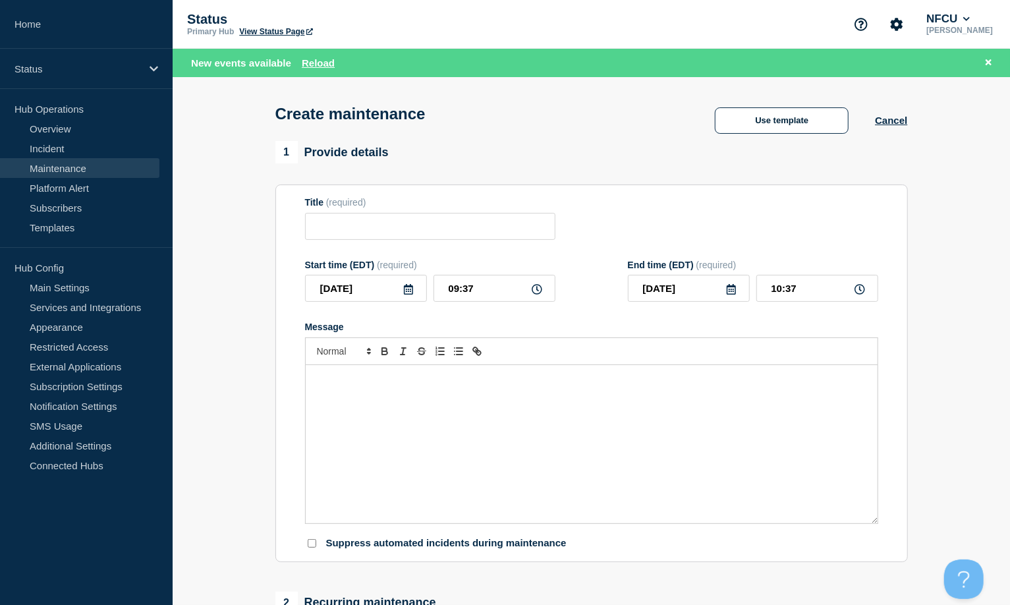
checkbox input "true"
click at [389, 220] on input "Title" at bounding box center [430, 226] width 250 height 27
paste input "Black Knight Core Servicing Product Maintenance [Vendor]"
type input "Black Knight Core Servicing Product Maintenance [Vendor]"
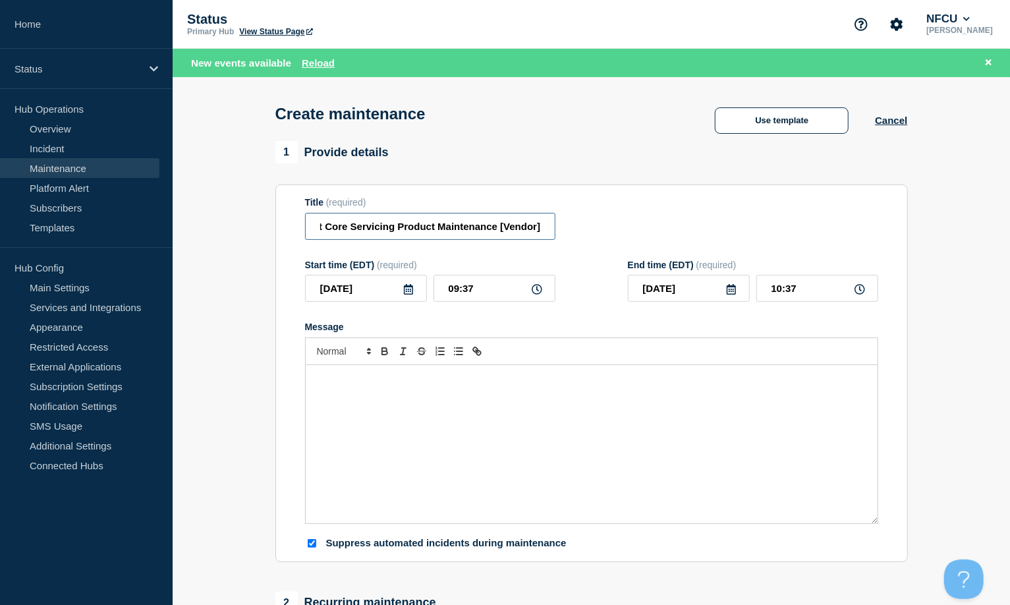
scroll to position [0, 0]
click at [395, 442] on div "Message" at bounding box center [592, 444] width 572 height 158
paste div "Message"
click at [311, 392] on div "Black Knight ICE services may be unavailable." at bounding box center [592, 444] width 572 height 158
click at [411, 291] on icon at bounding box center [408, 289] width 11 height 11
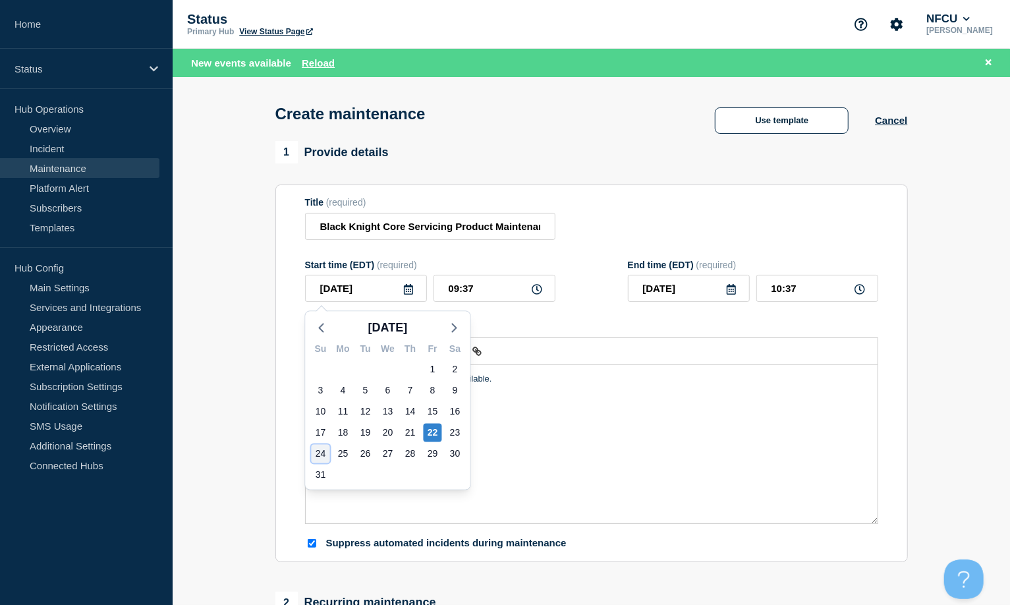
click at [316, 451] on div "24" at bounding box center [321, 454] width 18 height 18
type input "[DATE]"
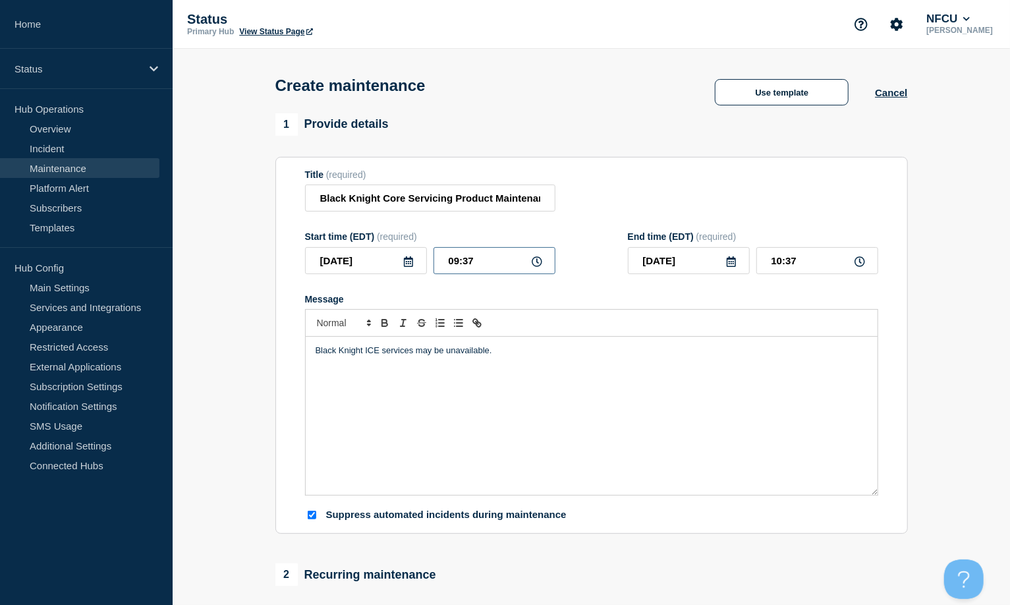
click at [509, 256] on input "09:37" at bounding box center [495, 260] width 122 height 27
drag, startPoint x: 515, startPoint y: 259, endPoint x: 401, endPoint y: 250, distance: 113.7
click at [401, 250] on div "[DATE] 09:37" at bounding box center [430, 260] width 250 height 27
type input "06:00"
drag, startPoint x: 726, startPoint y: 190, endPoint x: 817, endPoint y: 241, distance: 104.2
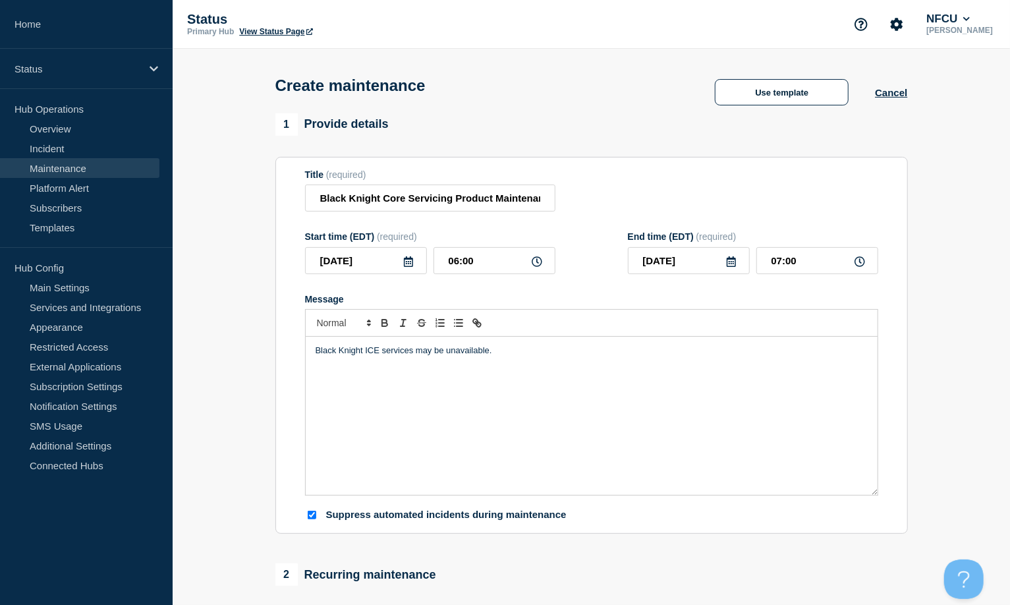
click at [729, 190] on div "Title (required) Black Knight Core Servicing Product Maintenance [Vendor]" at bounding box center [591, 190] width 573 height 43
click at [805, 262] on input "07:00" at bounding box center [818, 260] width 122 height 27
drag, startPoint x: 817, startPoint y: 264, endPoint x: 682, endPoint y: 250, distance: 135.2
click at [682, 250] on div "[DATE] 07:00" at bounding box center [753, 260] width 250 height 27
type input "12:00"
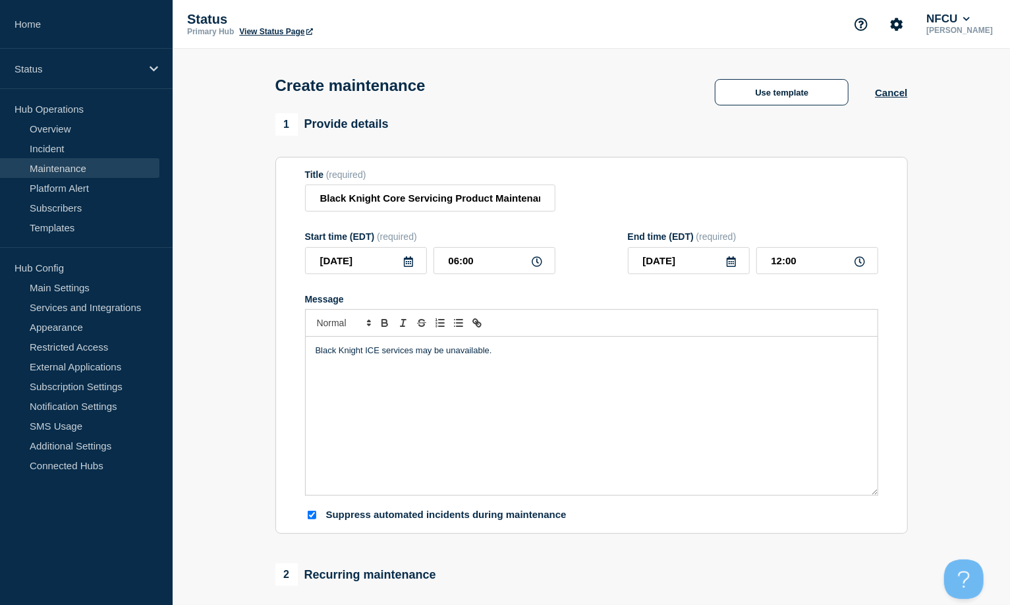
click at [683, 164] on section "Title (required) Black Knight Core Servicing Product Maintenance [Vendor] Start…" at bounding box center [591, 346] width 633 height 378
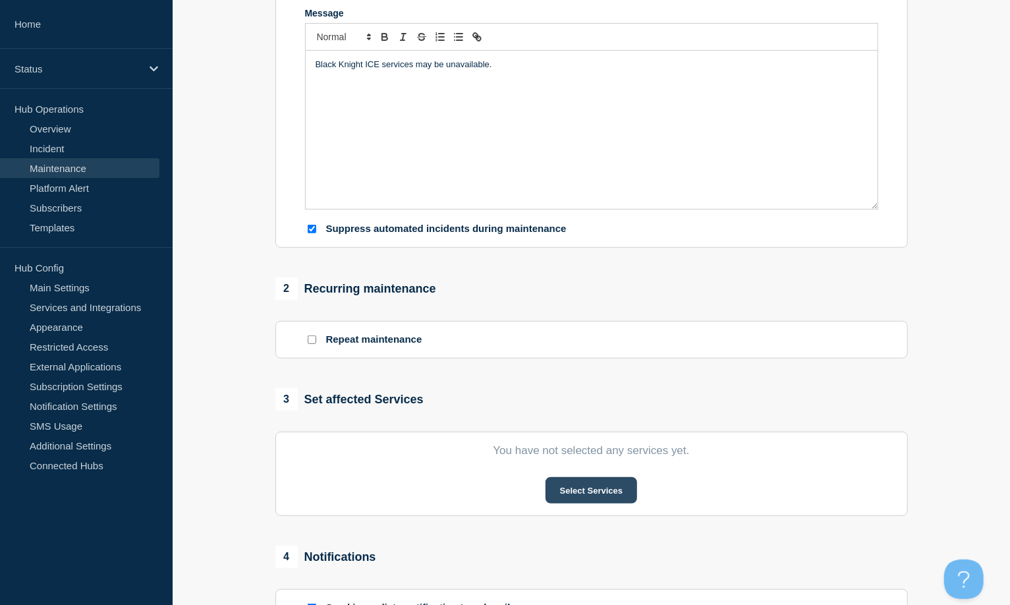
scroll to position [439, 0]
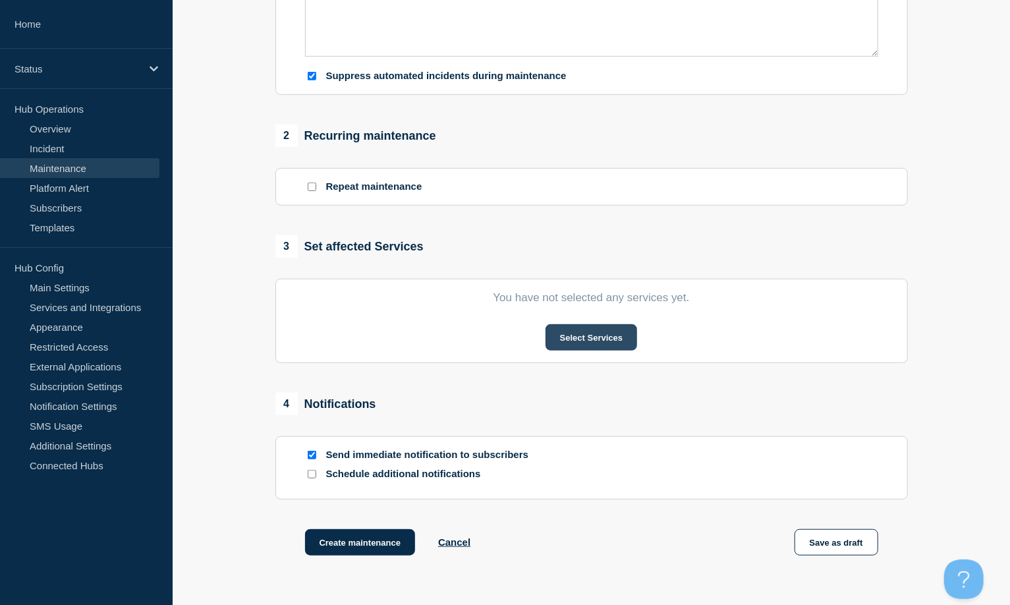
click at [598, 344] on button "Select Services" at bounding box center [592, 337] width 92 height 26
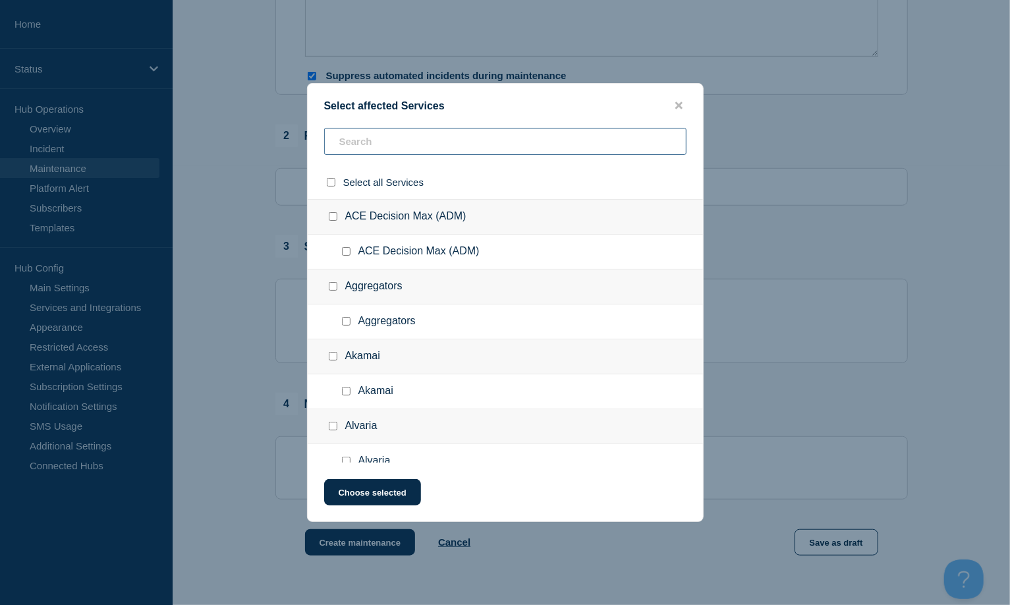
click at [377, 140] on input "text" at bounding box center [505, 141] width 362 height 27
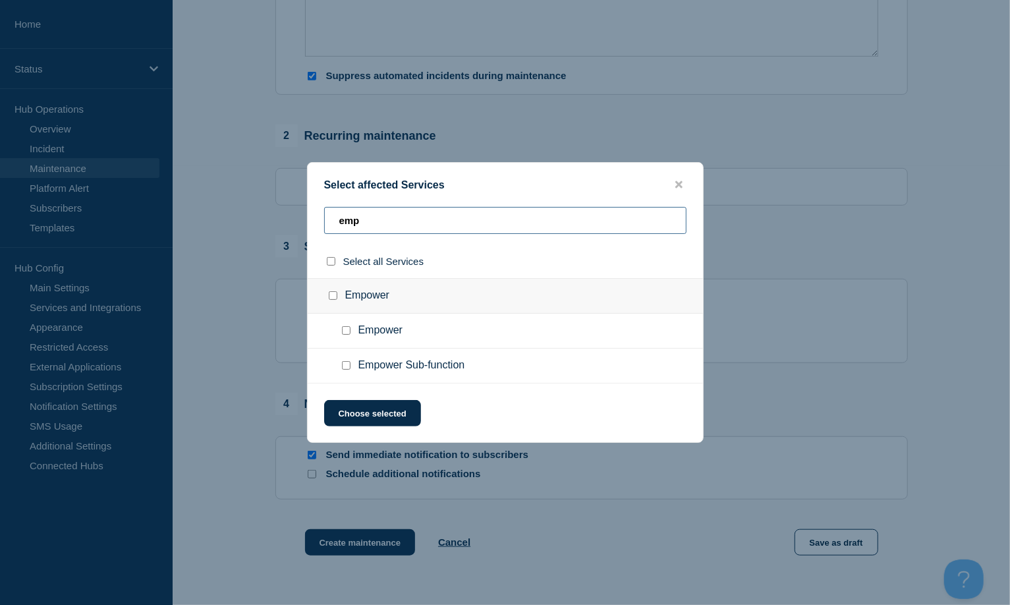
type input "emp"
click at [348, 328] on input "Empower checkbox" at bounding box center [346, 330] width 9 height 9
checkbox input "true"
drag, startPoint x: 420, startPoint y: 216, endPoint x: 275, endPoint y: 196, distance: 145.7
click at [275, 196] on div "Select affected Services emp Select all Services Empower Empower Empower Sub-fu…" at bounding box center [505, 302] width 1010 height 605
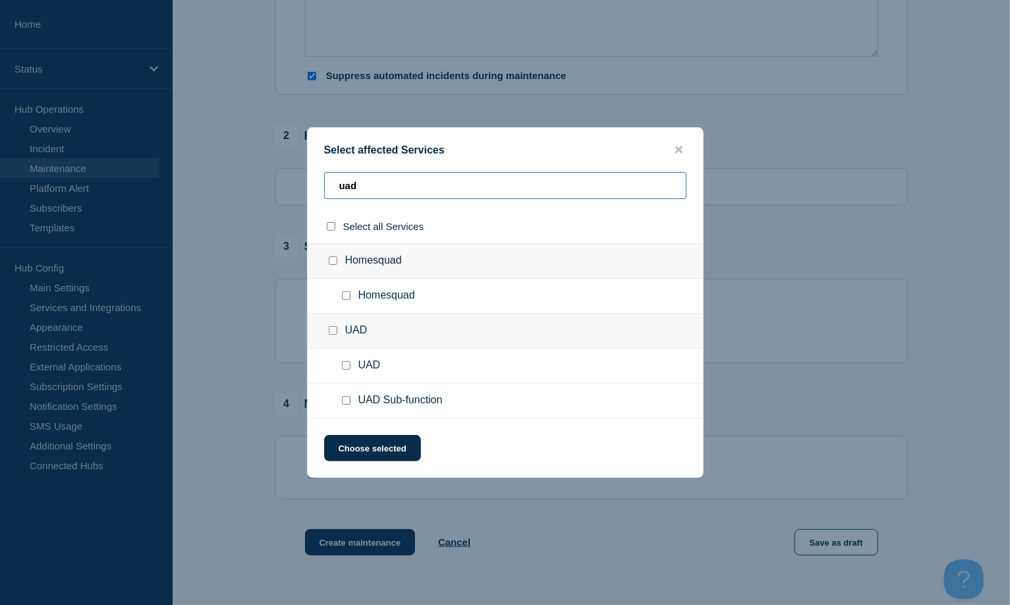
type input "uad"
click at [346, 402] on input "UAD Sub-function checkbox" at bounding box center [346, 400] width 9 height 9
checkbox input "true"
click at [376, 446] on button "Choose selected" at bounding box center [372, 448] width 97 height 26
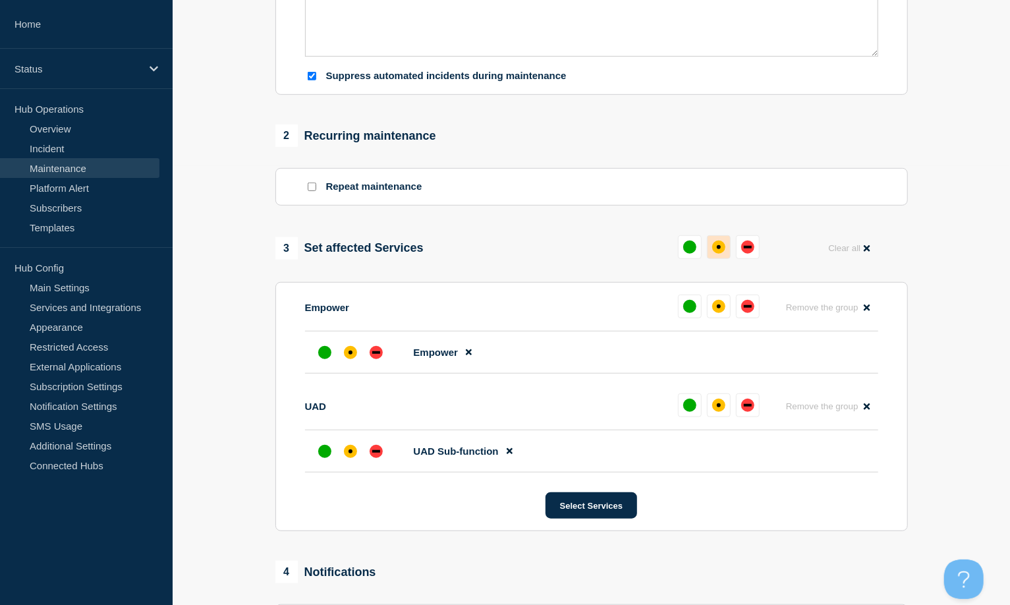
click at [724, 252] on div "affected" at bounding box center [718, 247] width 13 height 13
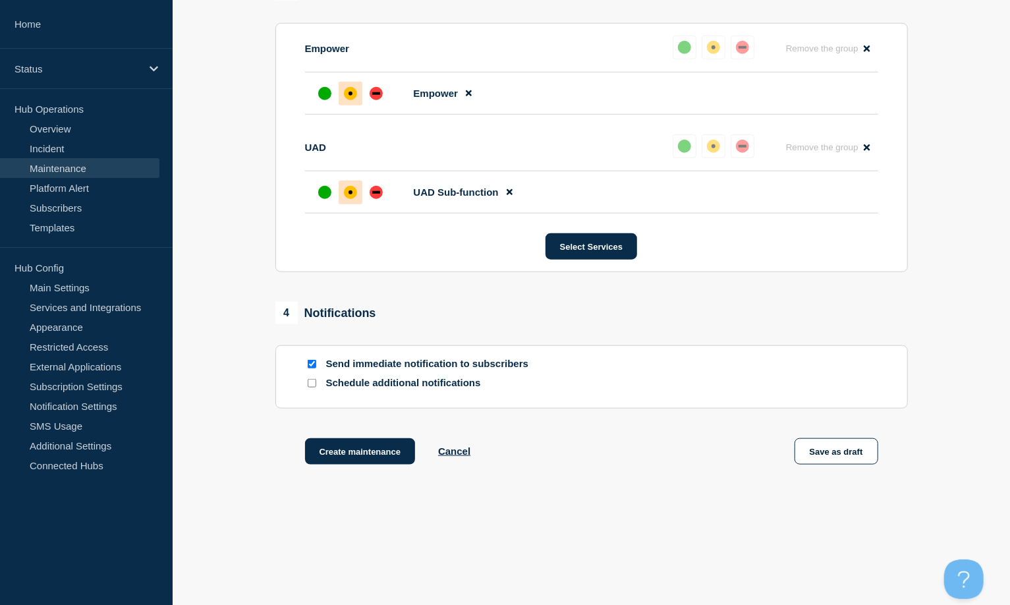
scroll to position [712, 0]
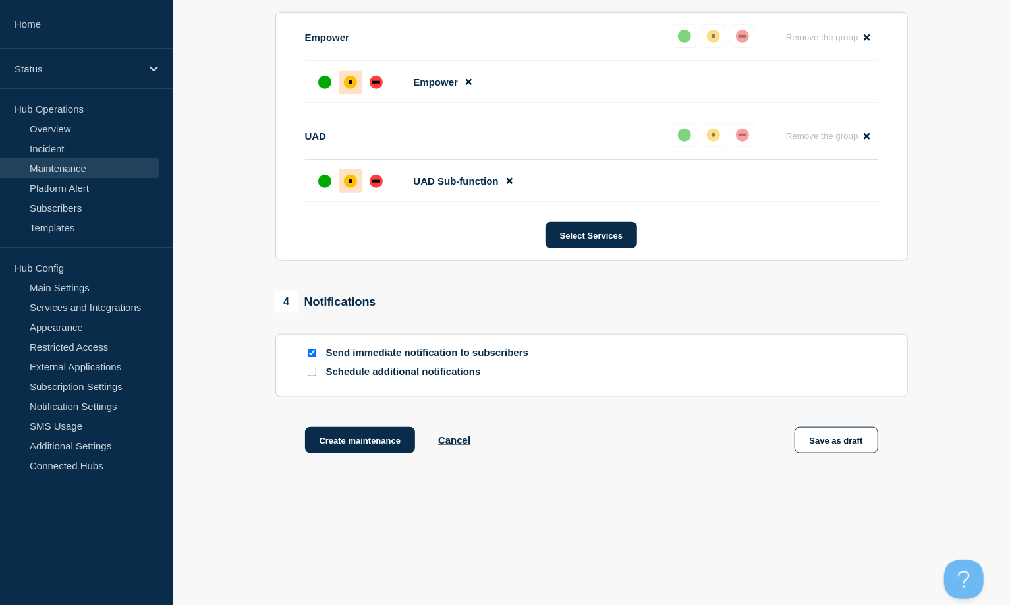
click at [314, 353] on input "Send immediate notification to subscribers" at bounding box center [312, 353] width 9 height 9
checkbox input "false"
click at [360, 436] on button "Create maintenance" at bounding box center [360, 440] width 111 height 26
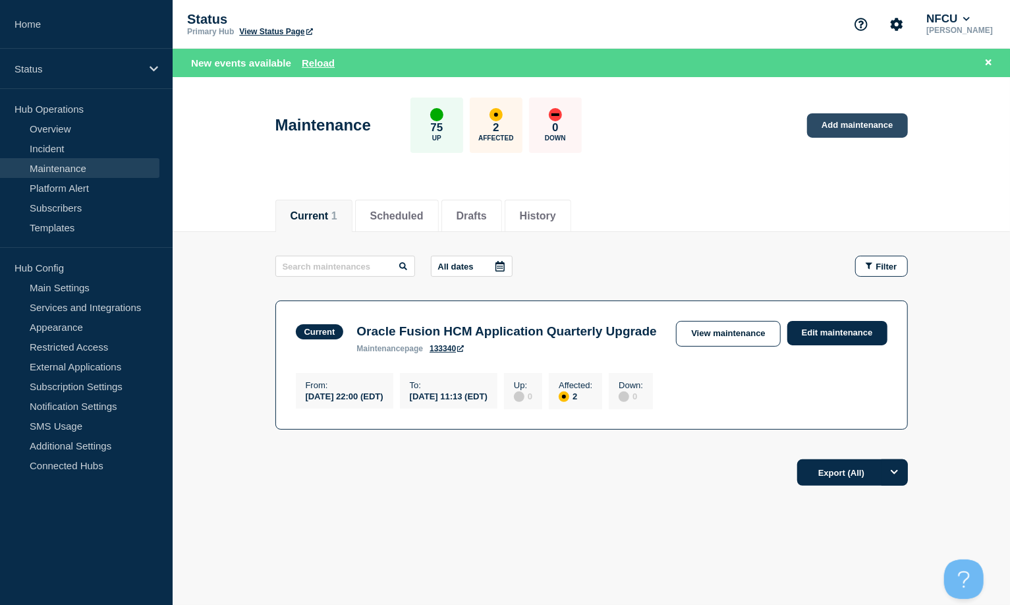
click at [864, 121] on link "Add maintenance" at bounding box center [857, 125] width 100 height 24
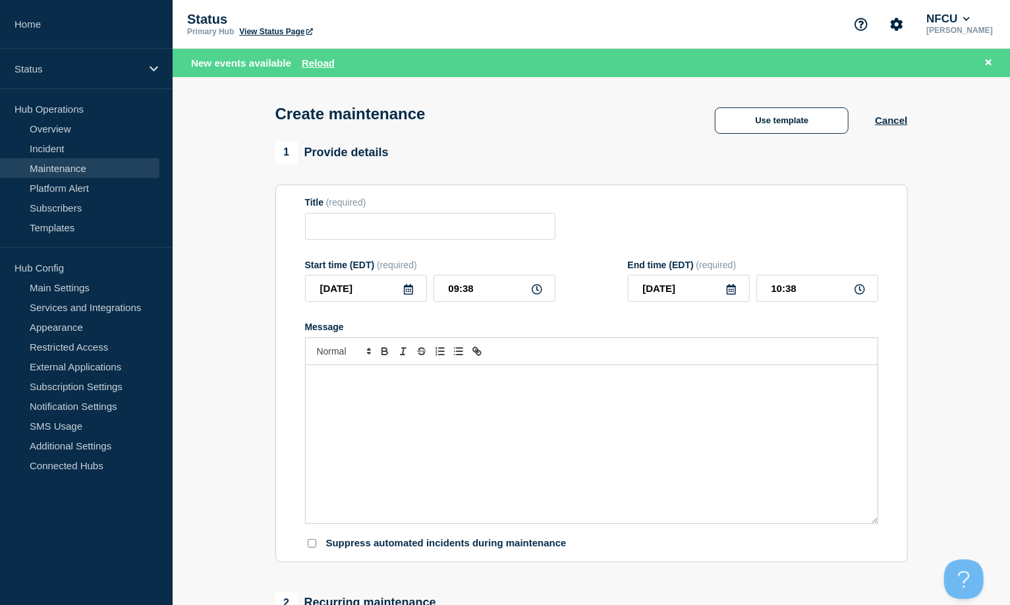
checkbox input "true"
click at [387, 237] on input "Title" at bounding box center [430, 226] width 250 height 27
paste input "Fiserv Bill Pay Scheduled Maintenance [Vendor]"
type input "Fiserv Bill Pay Scheduled Maintenance [Vendor]"
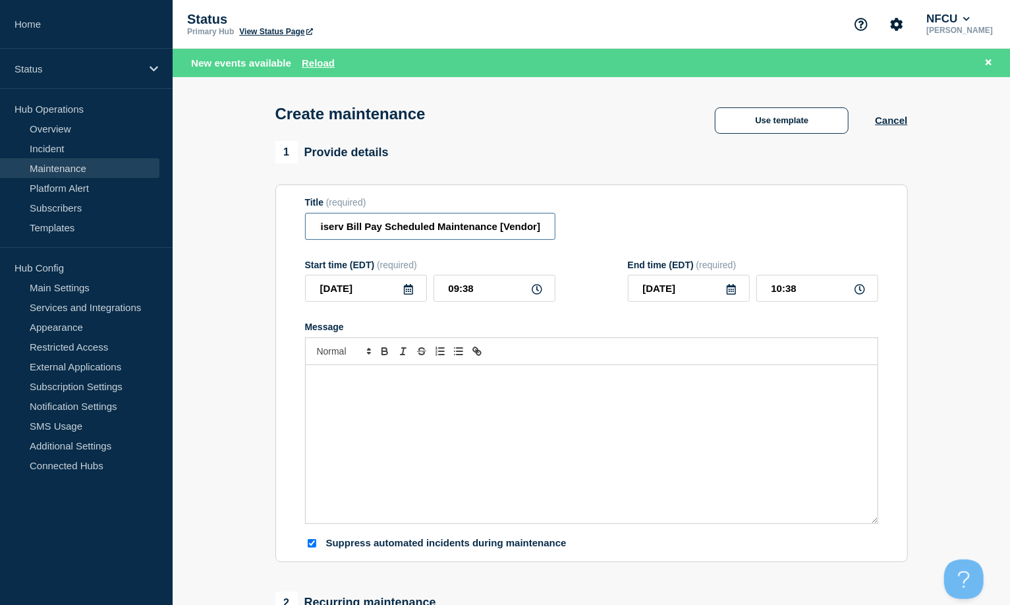
scroll to position [0, 0]
click at [424, 478] on div "Message" at bounding box center [592, 444] width 572 height 158
click at [407, 290] on icon at bounding box center [408, 289] width 11 height 11
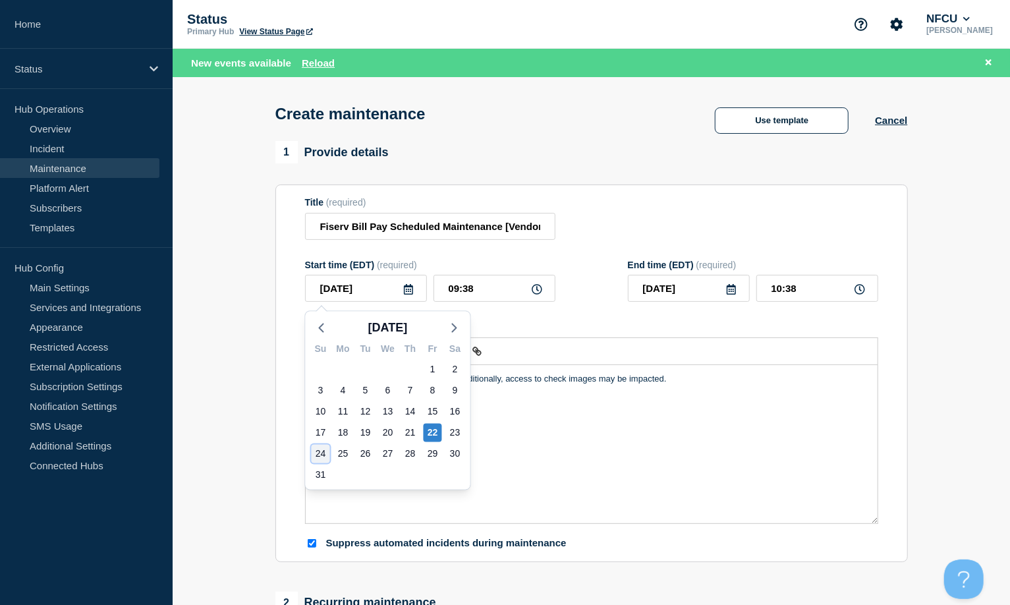
click at [312, 454] on div "24" at bounding box center [321, 454] width 18 height 18
type input "[DATE]"
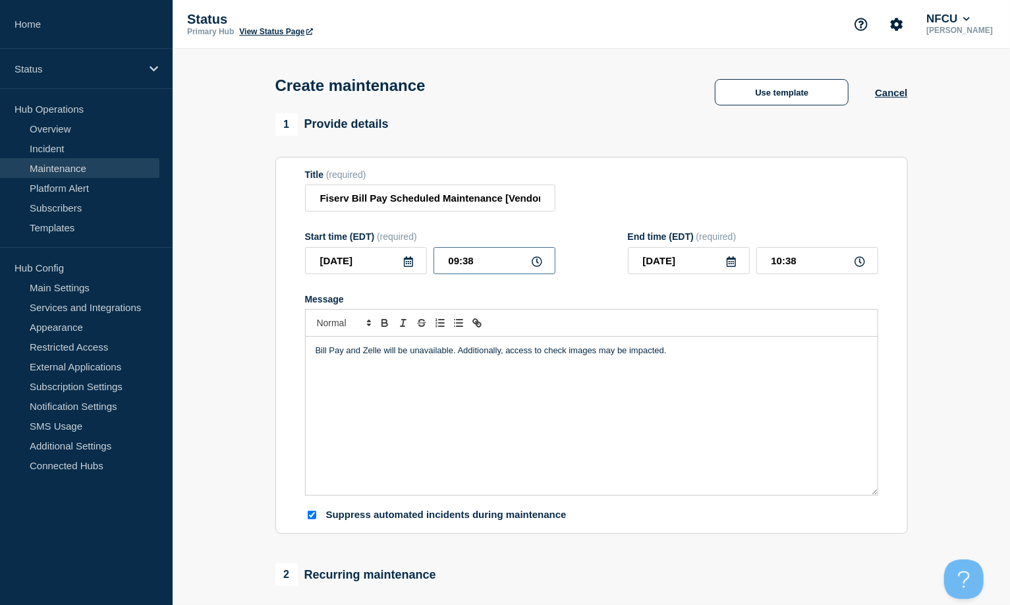
drag, startPoint x: 473, startPoint y: 256, endPoint x: 481, endPoint y: 257, distance: 8.7
click at [473, 255] on input "09:38" at bounding box center [495, 260] width 122 height 27
drag, startPoint x: 481, startPoint y: 257, endPoint x: 357, endPoint y: 229, distance: 127.8
click at [359, 229] on form "Title (required) Fiserv Bill Pay Scheduled Maintenance [Vendor] Start time (EDT…" at bounding box center [591, 345] width 573 height 353
type input "04:00"
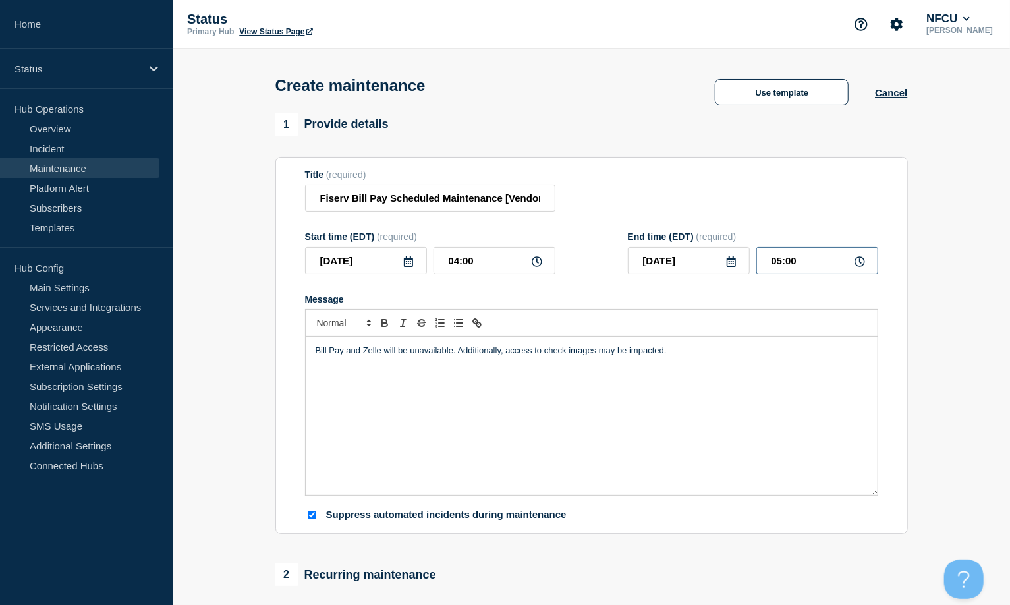
click at [786, 253] on input "05:00" at bounding box center [818, 260] width 122 height 27
drag, startPoint x: 812, startPoint y: 267, endPoint x: 718, endPoint y: 234, distance: 99.8
click at [720, 242] on div "End time (EDT) (required) [DATE] 05:00" at bounding box center [753, 252] width 250 height 43
type input "06:00"
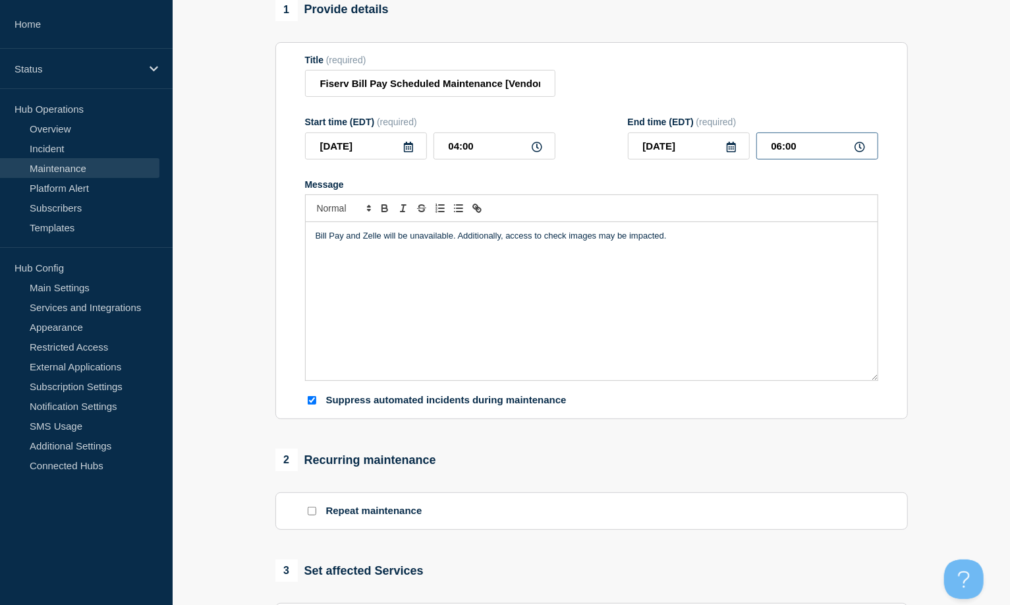
scroll to position [264, 0]
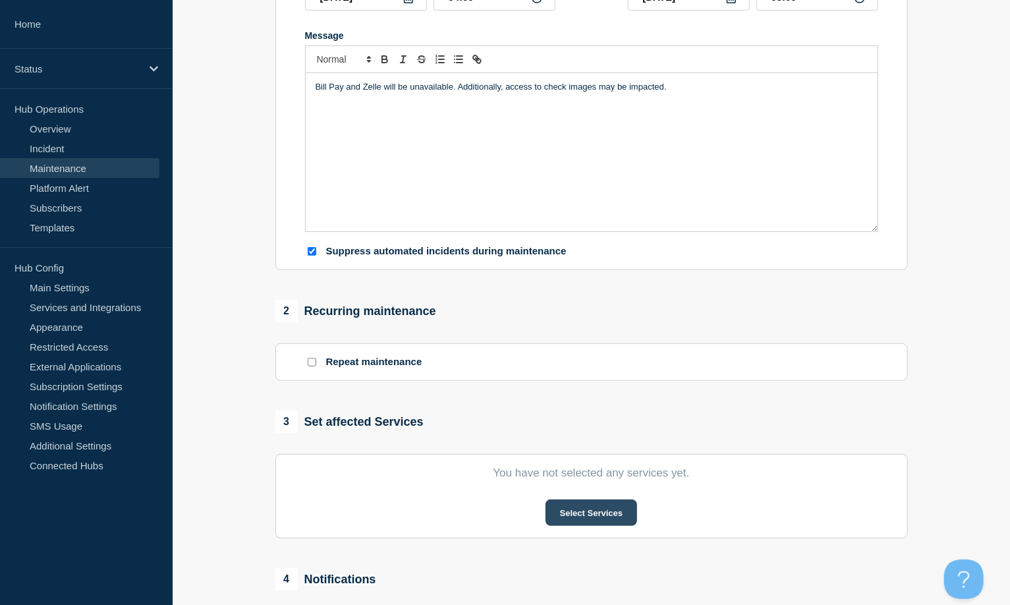
click at [593, 517] on button "Select Services" at bounding box center [592, 513] width 92 height 26
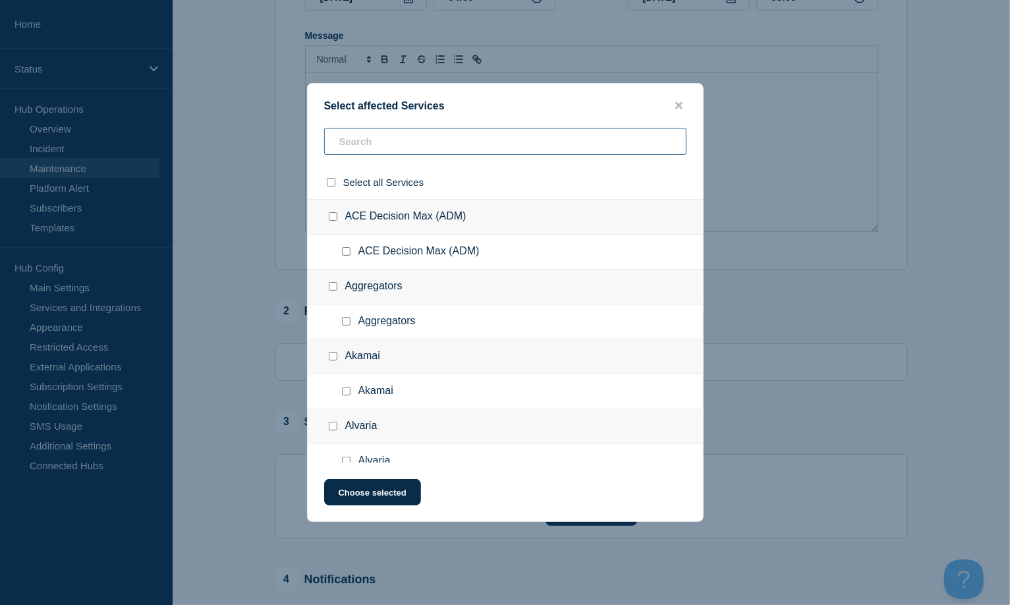
click at [393, 151] on input "text" at bounding box center [505, 141] width 362 height 27
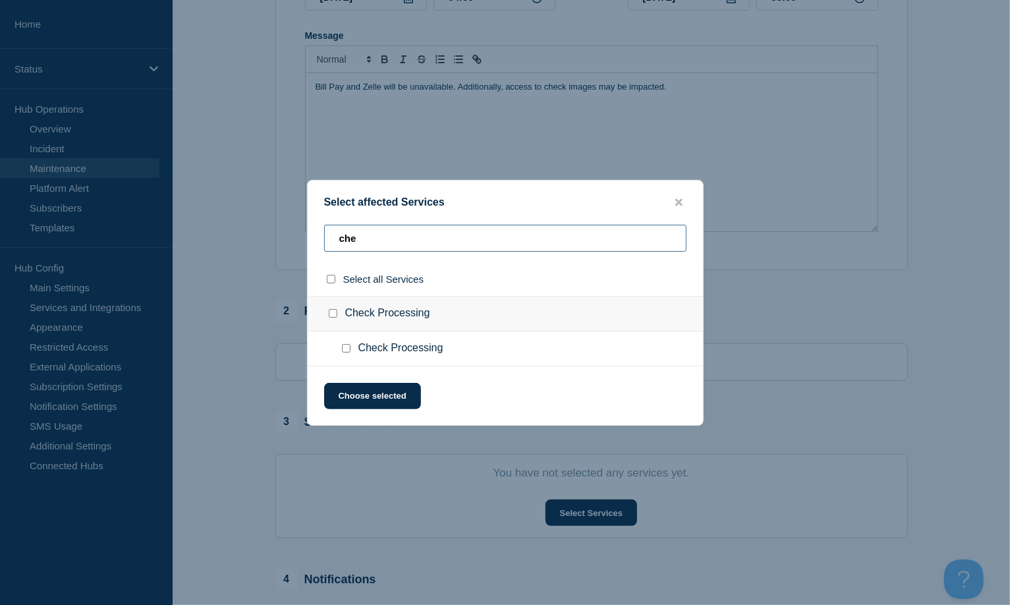
type input "che"
click at [334, 314] on input "Check Processing checkbox" at bounding box center [333, 313] width 9 height 9
checkbox input "true"
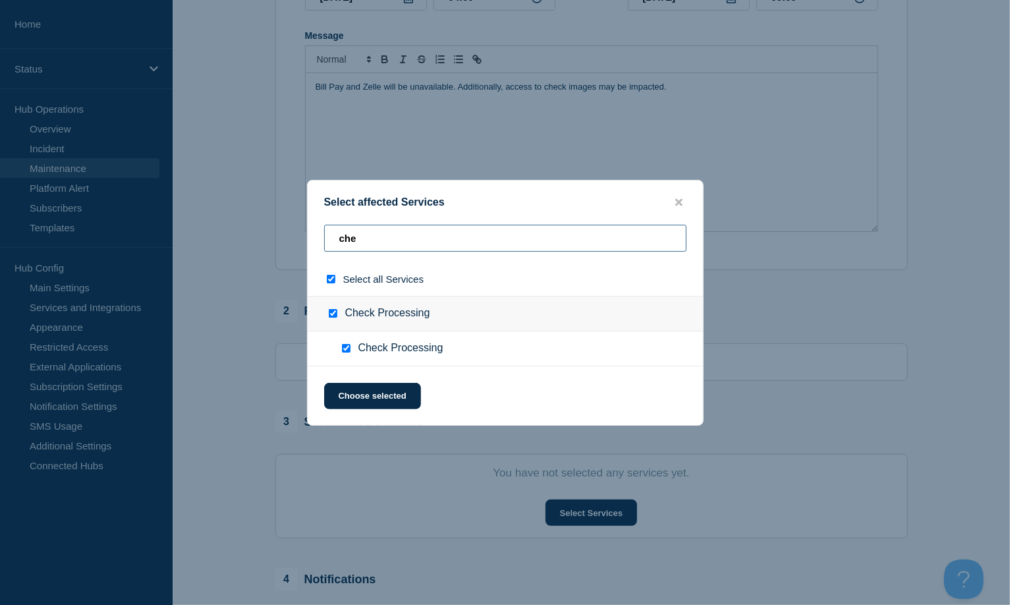
drag, startPoint x: 386, startPoint y: 239, endPoint x: 318, endPoint y: 233, distance: 68.2
click at [318, 262] on div "che" at bounding box center [505, 279] width 395 height 34
checkbox input "false"
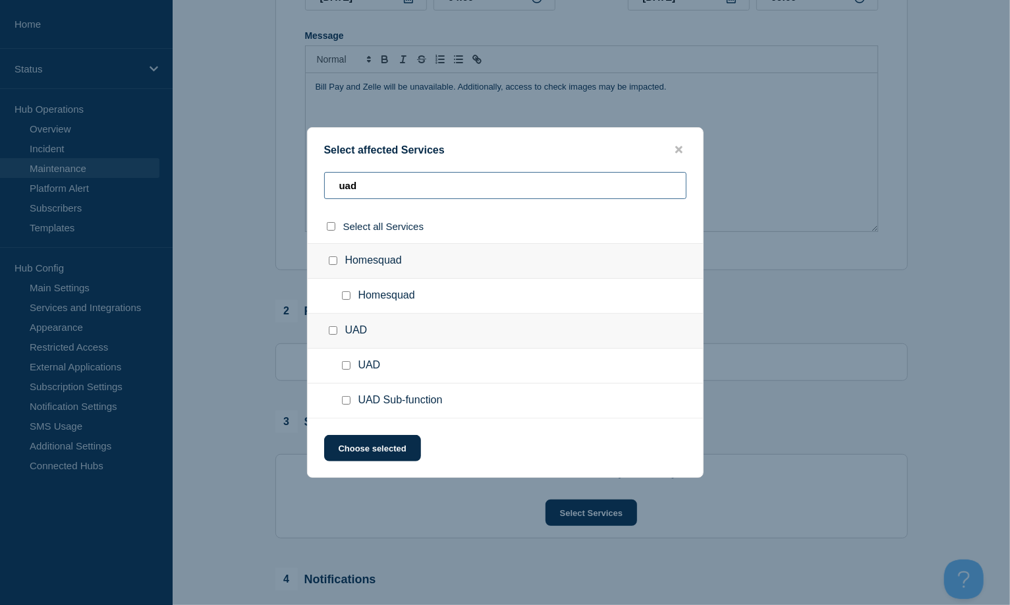
type input "uad"
click at [347, 397] on input "UAD Sub-function checkbox" at bounding box center [346, 400] width 9 height 9
checkbox input "true"
click at [383, 451] on button "Choose selected" at bounding box center [372, 448] width 97 height 26
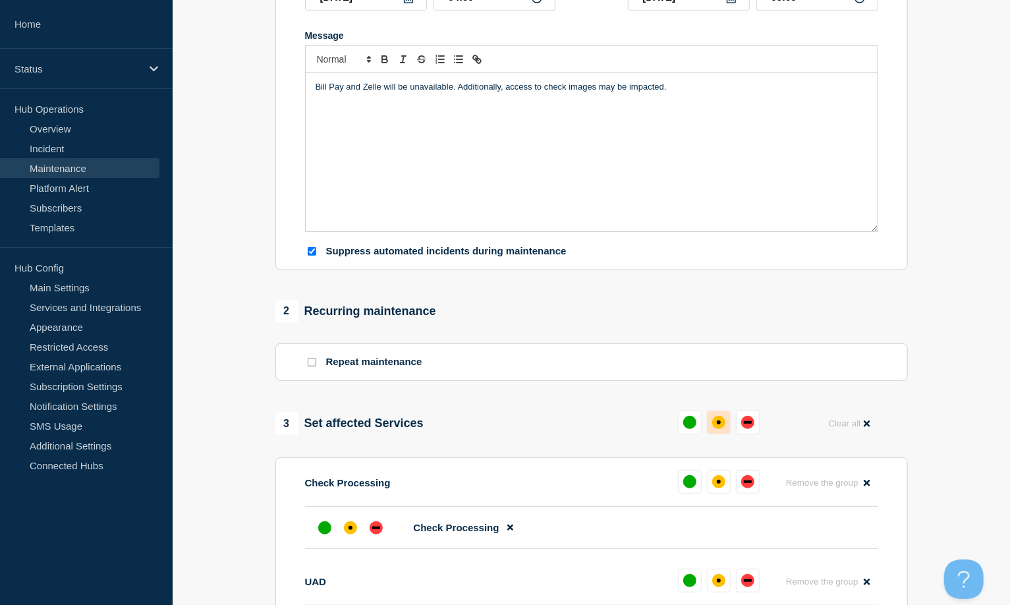
click at [718, 423] on div "affected" at bounding box center [719, 422] width 4 height 4
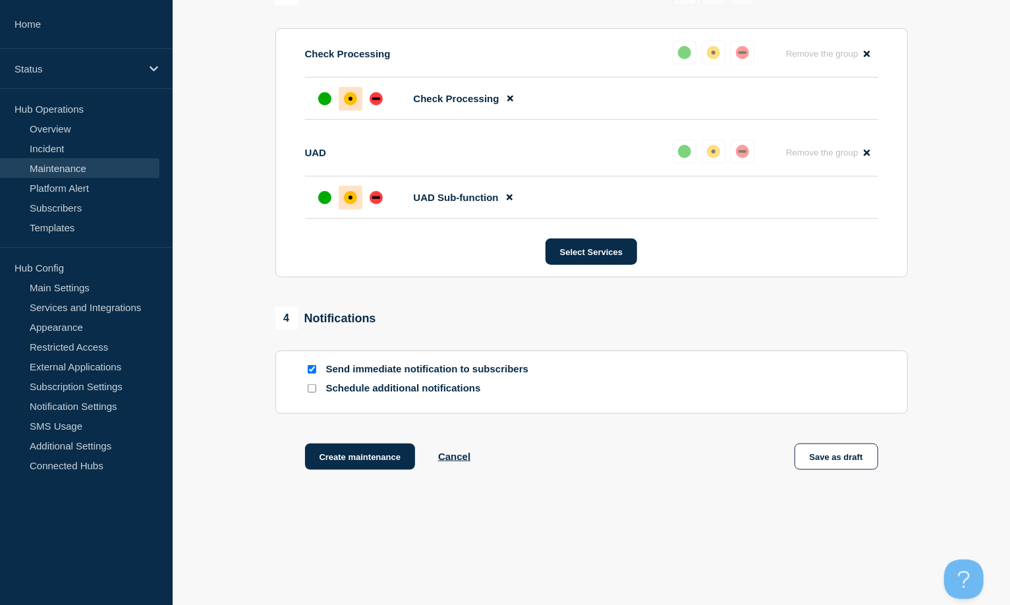
scroll to position [703, 0]
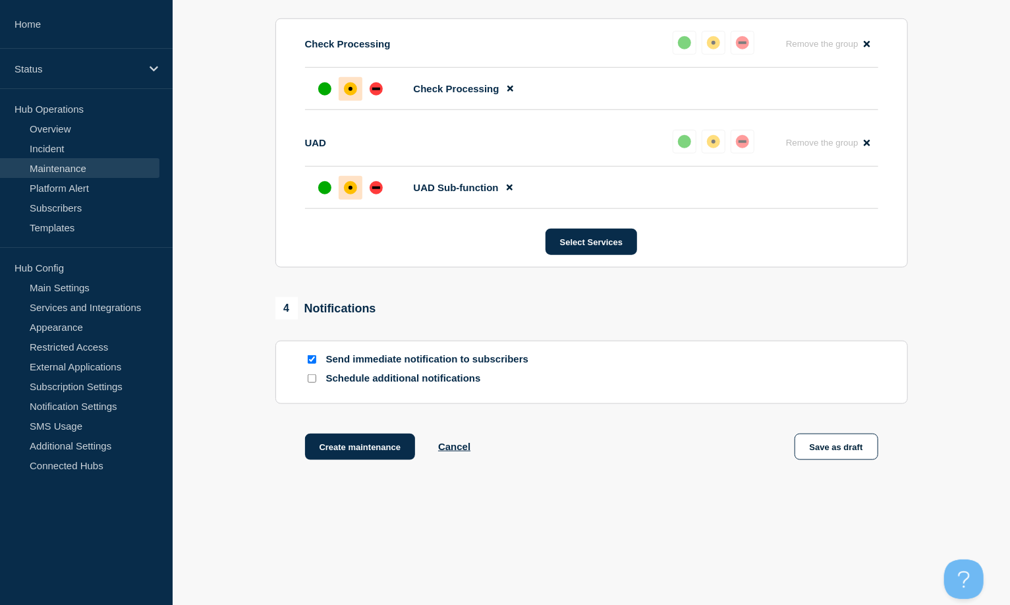
click at [311, 362] on input "Send immediate notification to subscribers" at bounding box center [312, 359] width 9 height 9
checkbox input "false"
click at [354, 446] on button "Create maintenance" at bounding box center [360, 447] width 111 height 26
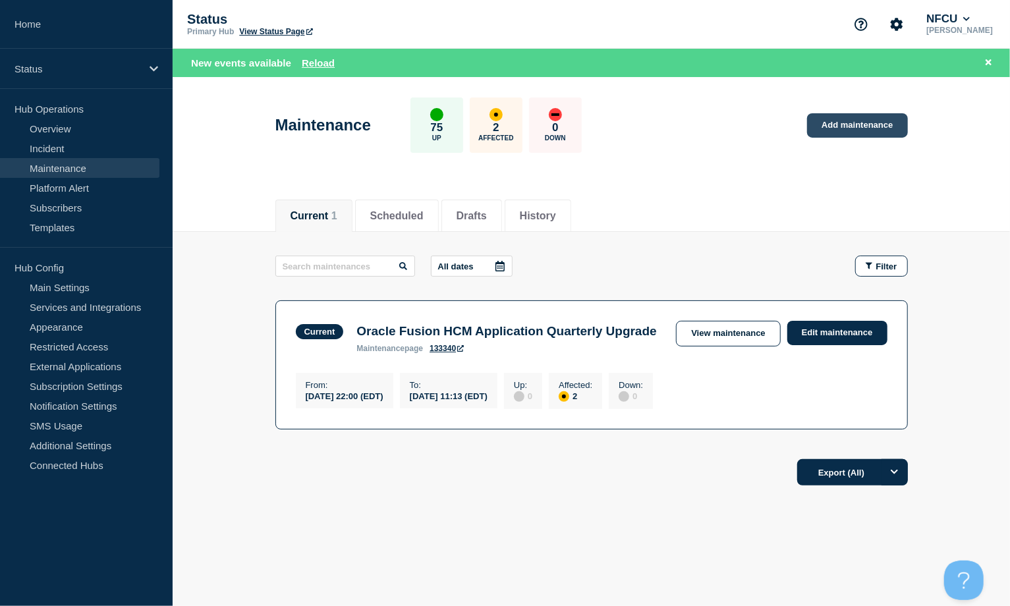
click at [860, 129] on link "Add maintenance" at bounding box center [857, 125] width 100 height 24
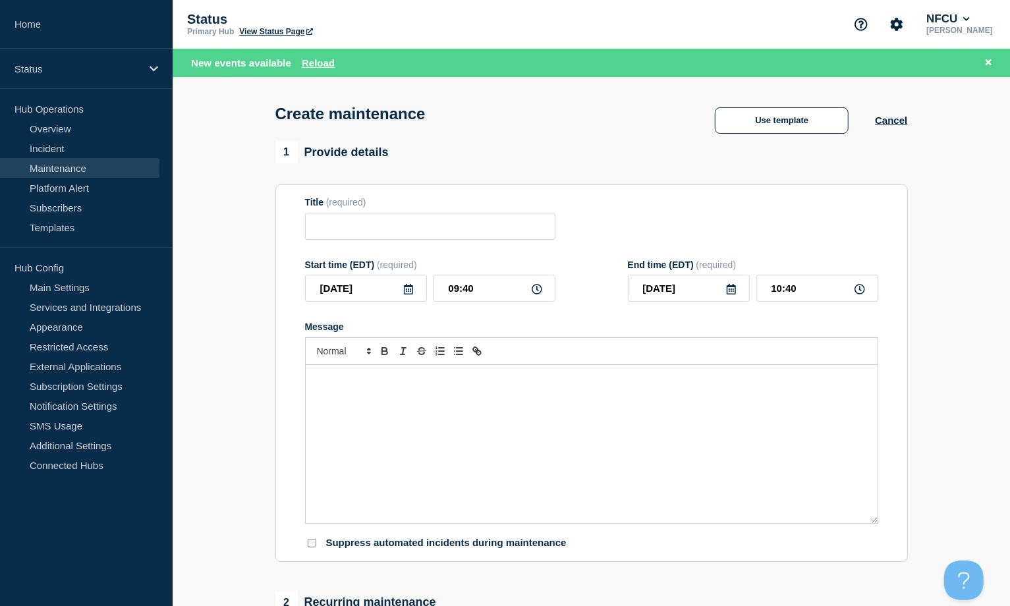
checkbox input "true"
click at [419, 230] on input "Title" at bounding box center [430, 226] width 250 height 27
paste input "Innovis Scheduled Maintenance Window [Vendor]"
type input "Innovis Scheduled Maintenance Window [Vendor]"
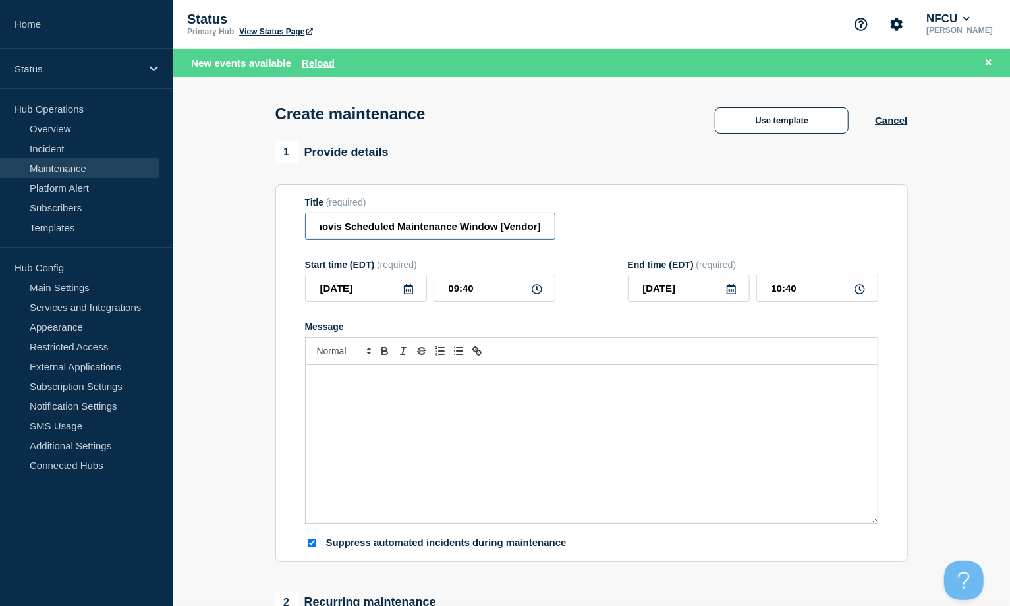
scroll to position [0, 0]
click at [437, 411] on div "Message" at bounding box center [592, 444] width 572 height 158
click at [410, 291] on icon at bounding box center [408, 289] width 11 height 11
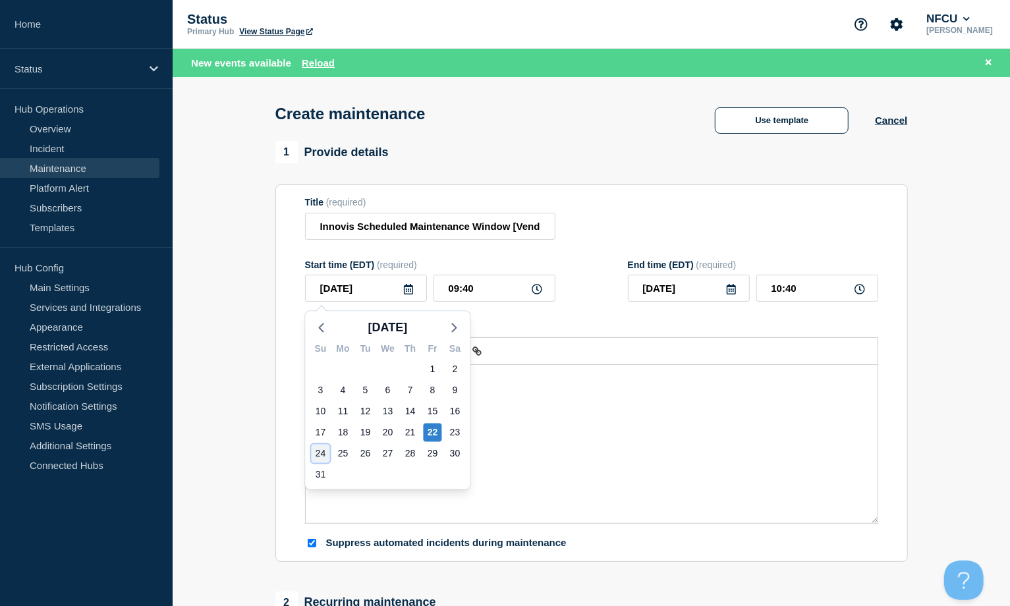
click at [319, 451] on div "24" at bounding box center [321, 454] width 18 height 18
type input "[DATE]"
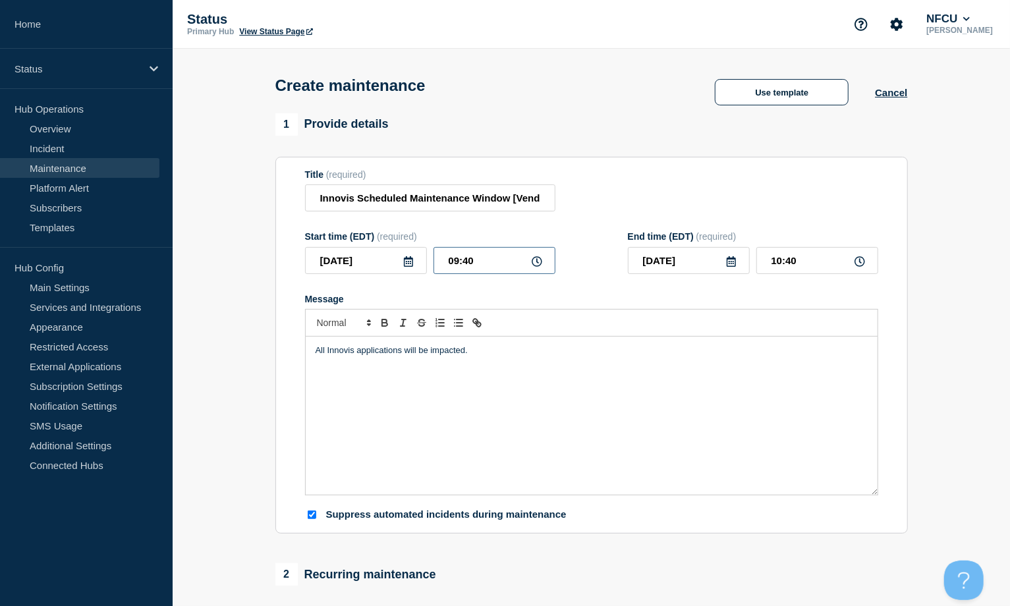
click at [496, 270] on input "09:40" at bounding box center [495, 260] width 122 height 27
drag, startPoint x: 491, startPoint y: 262, endPoint x: 406, endPoint y: 262, distance: 85.0
click at [406, 262] on div "[DATE] 09:40" at bounding box center [430, 260] width 250 height 27
type input "02:00"
click at [743, 299] on div "Message" at bounding box center [591, 299] width 573 height 11
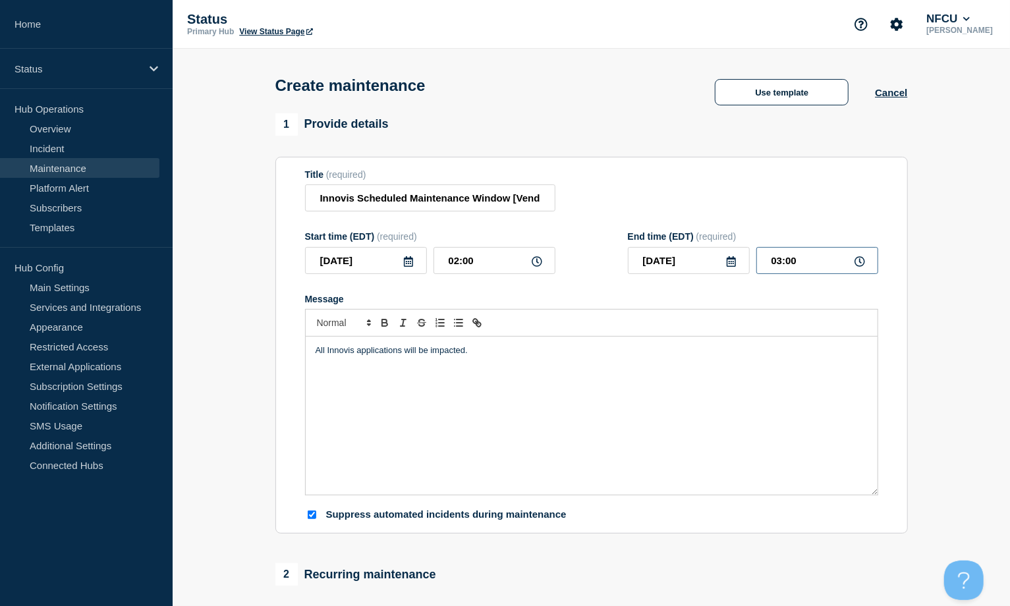
click at [798, 262] on input "03:00" at bounding box center [818, 260] width 122 height 27
drag, startPoint x: 807, startPoint y: 261, endPoint x: 703, endPoint y: 169, distance: 138.2
click at [722, 240] on div "End time (EDT) (required) [DATE] 03:00" at bounding box center [753, 252] width 250 height 43
type input "07:00"
click at [699, 564] on div "1 Provide details Title (required) Innovis Scheduled Maintenance Window [Vendor…" at bounding box center [591, 604] width 633 height 81
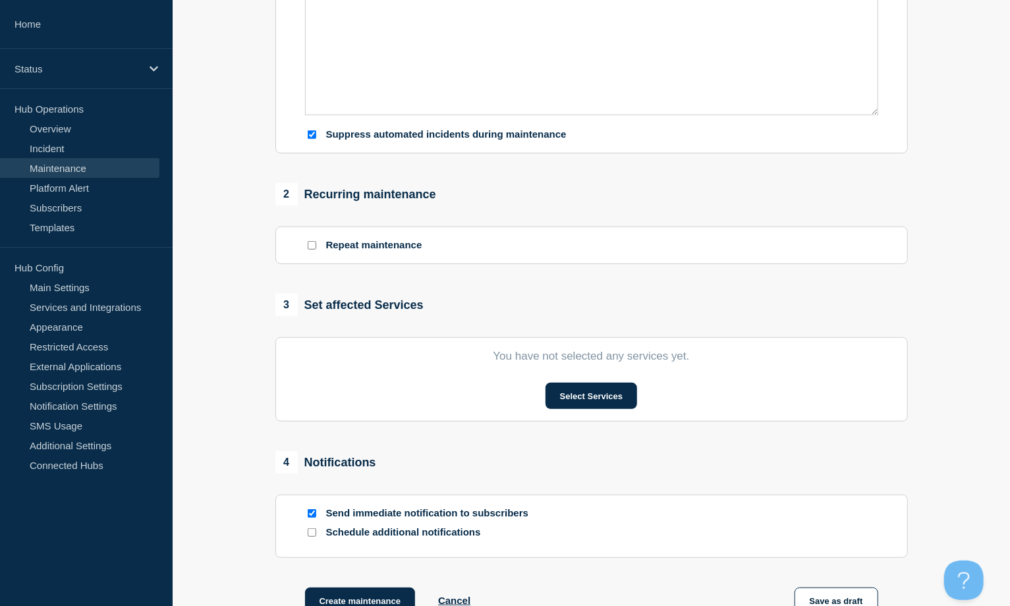
scroll to position [439, 0]
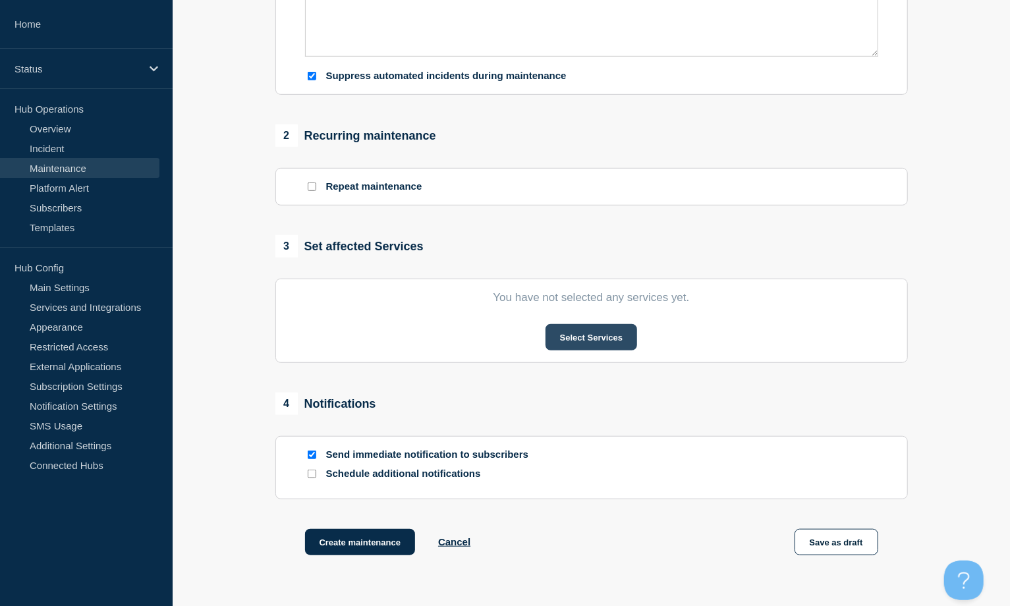
click at [569, 341] on button "Select Services" at bounding box center [592, 337] width 92 height 26
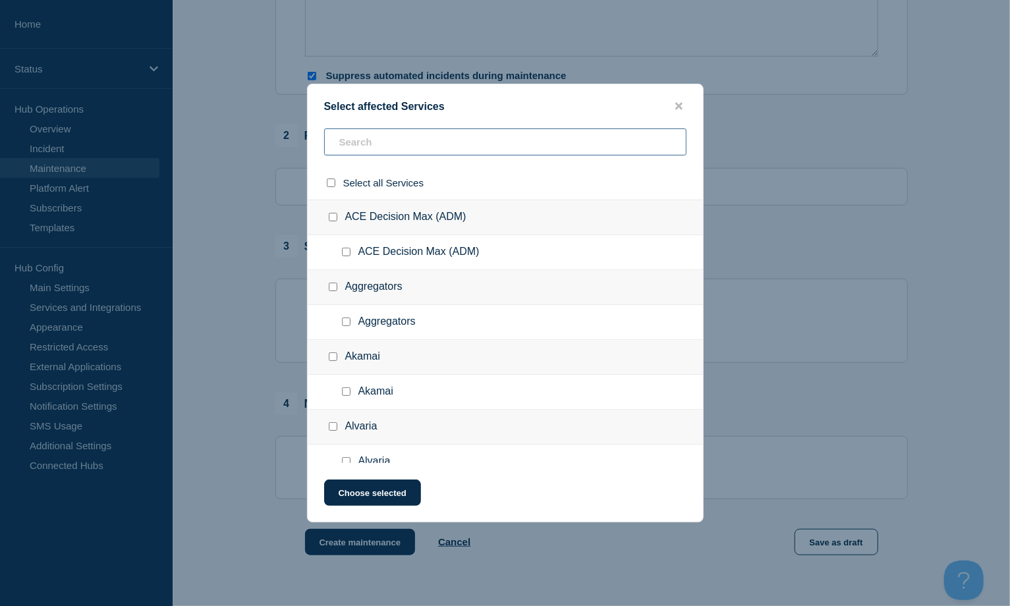
click at [397, 150] on input "text" at bounding box center [505, 142] width 362 height 27
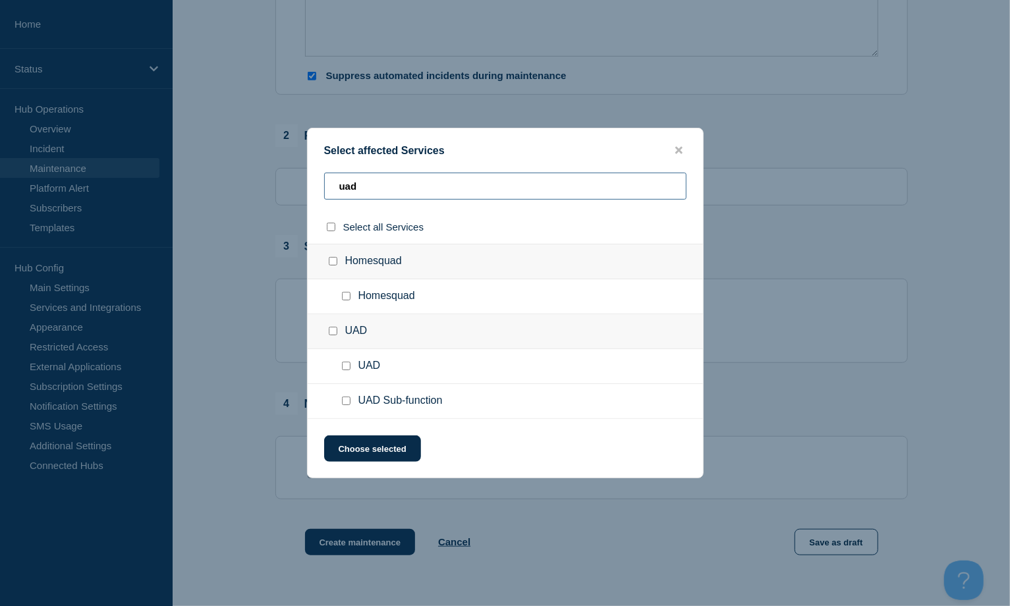
type input "uad"
click at [345, 401] on input "UAD Sub-function checkbox" at bounding box center [346, 401] width 9 height 9
checkbox input "true"
click at [366, 448] on button "Choose selected" at bounding box center [372, 449] width 97 height 26
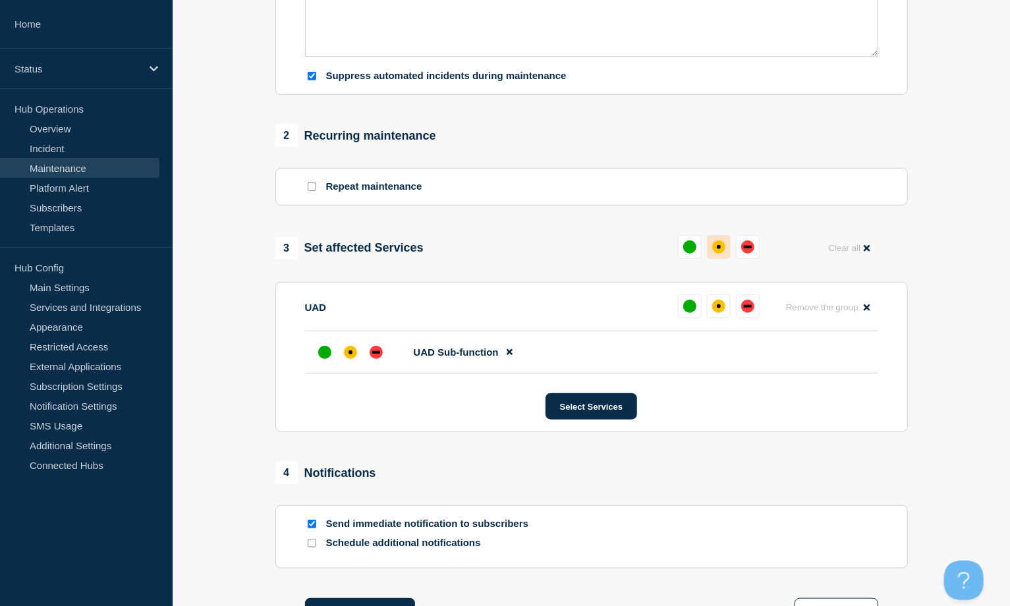
click at [720, 249] on div "affected" at bounding box center [719, 247] width 4 height 4
click at [312, 525] on input "Send immediate notification to subscribers" at bounding box center [312, 524] width 9 height 9
checkbox input "false"
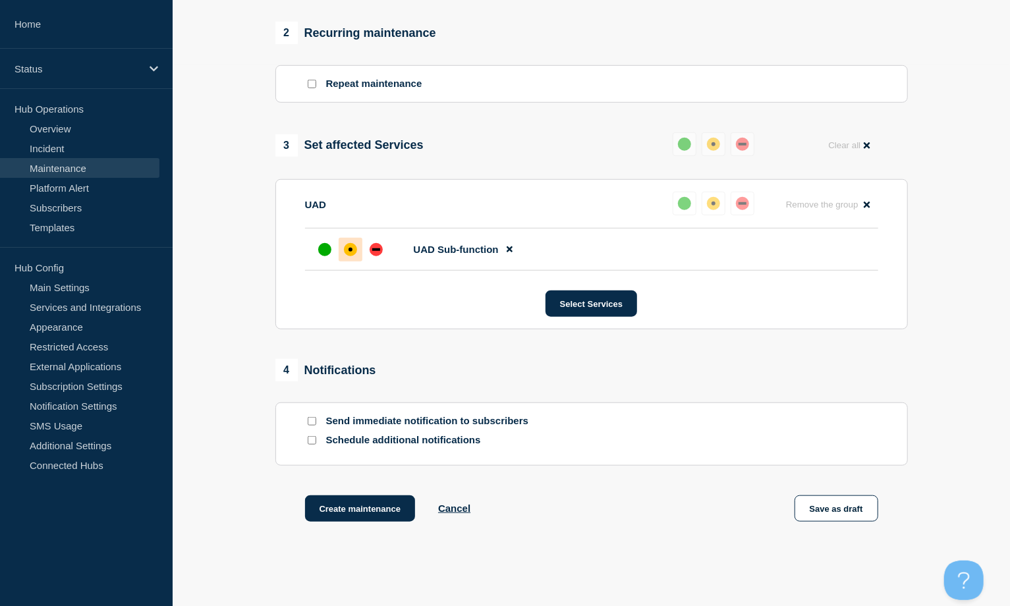
scroll to position [612, 0]
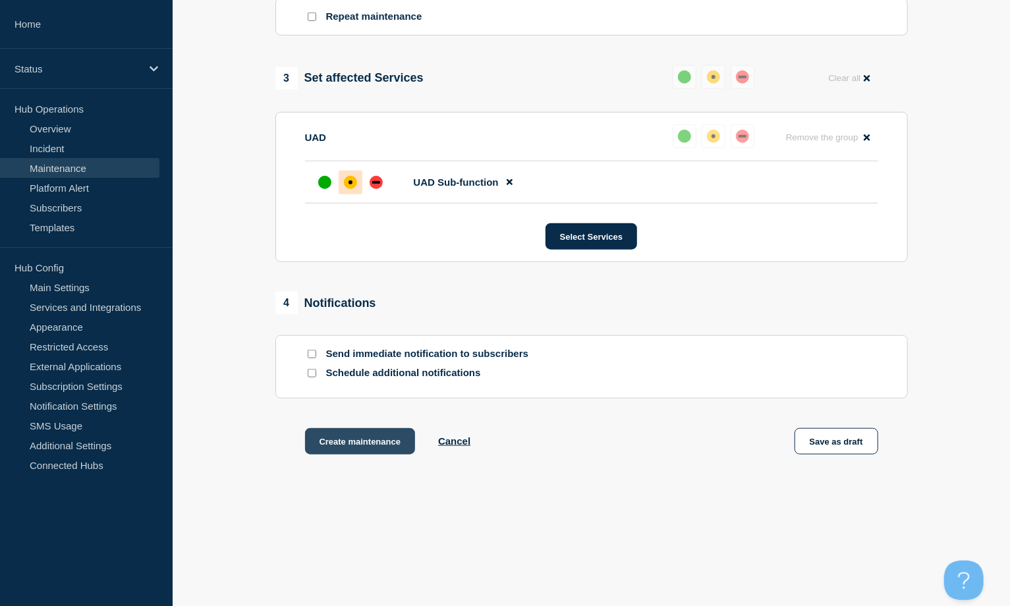
click at [360, 440] on button "Create maintenance" at bounding box center [360, 441] width 111 height 26
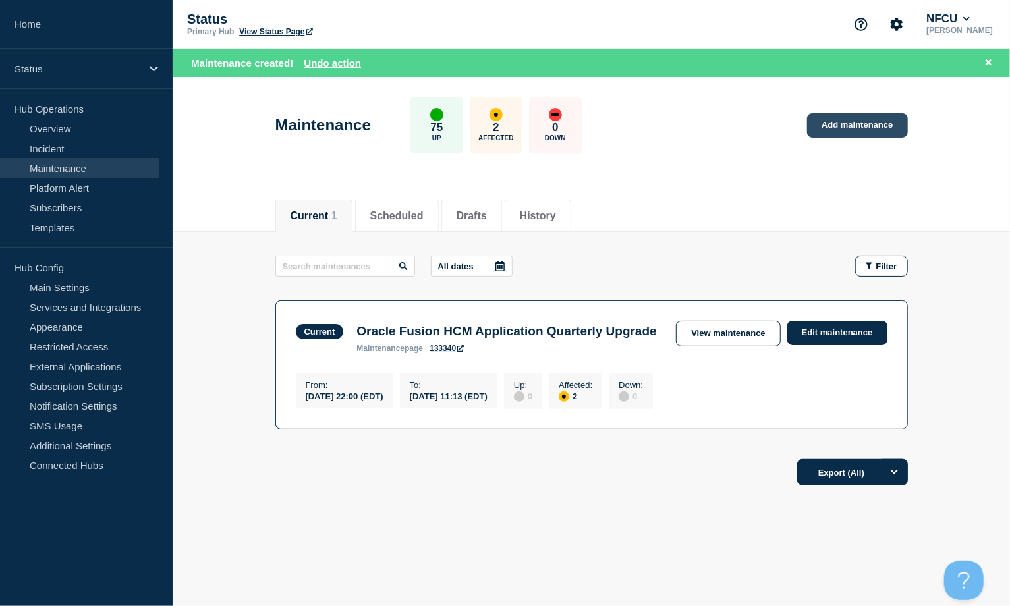
click at [867, 125] on link "Add maintenance" at bounding box center [857, 125] width 100 height 24
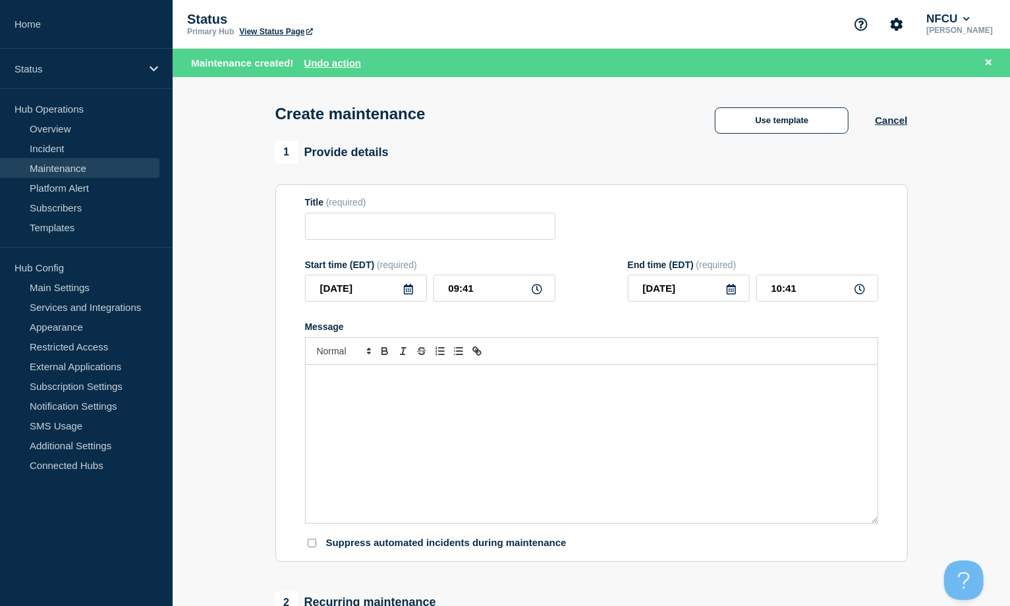
checkbox input "true"
click at [762, 122] on button "Use template" at bounding box center [782, 120] width 134 height 26
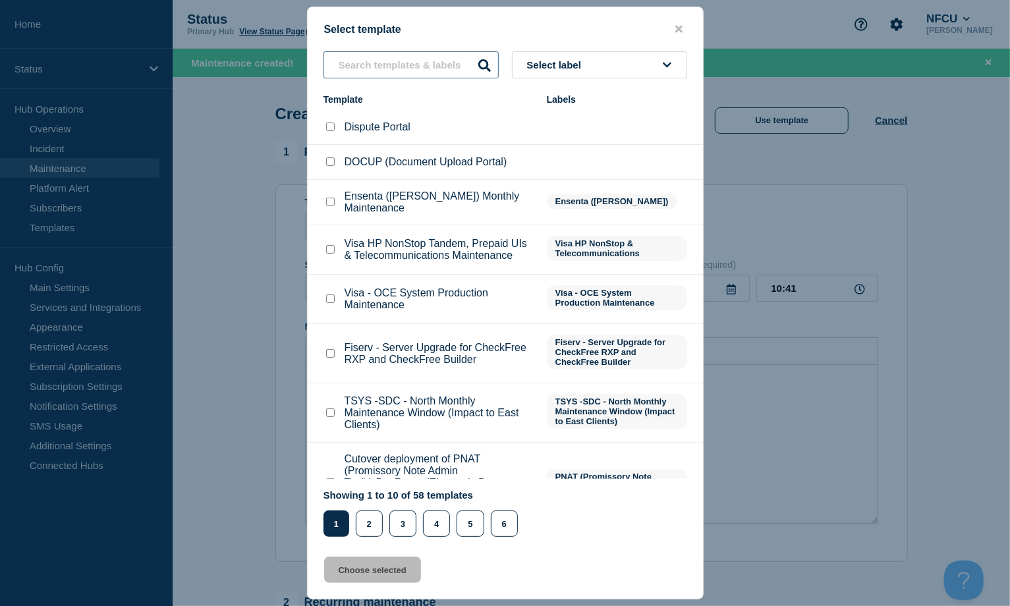
click at [374, 64] on input "text" at bounding box center [411, 64] width 175 height 27
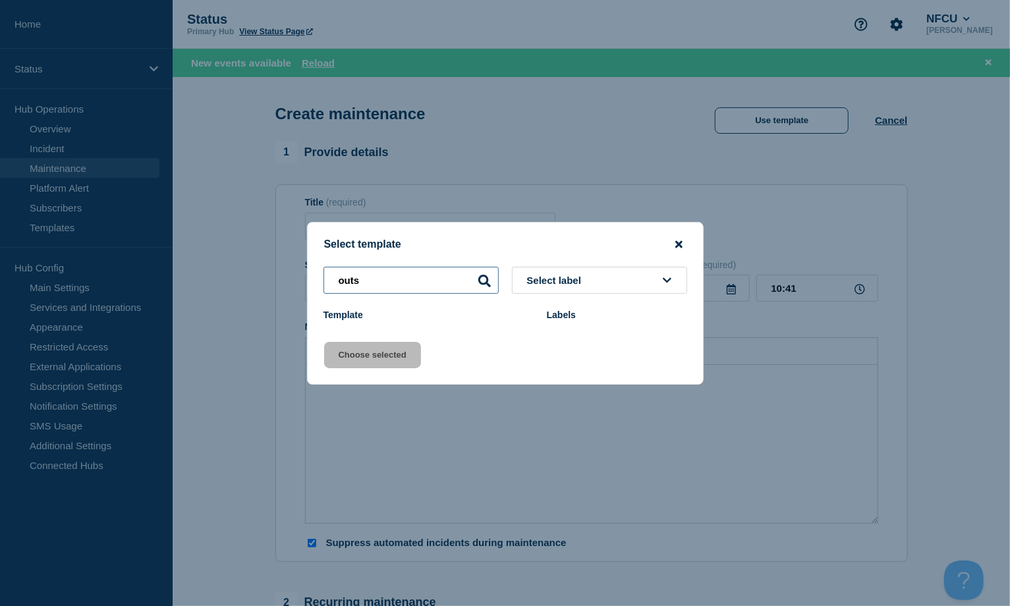
type input "outs"
click at [676, 239] on icon "close button" at bounding box center [679, 244] width 7 height 11
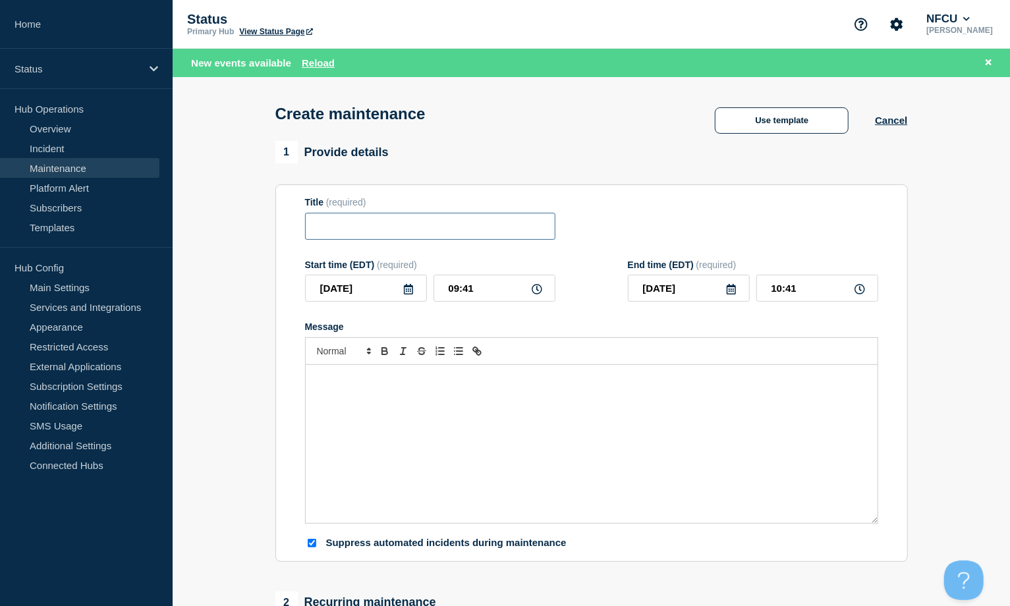
click at [424, 220] on input "Title" at bounding box center [430, 226] width 250 height 27
paste input "Outseer Fraud Manager Maintenance"
type input "Outseer Fraud Manager Maintenance"
click at [437, 392] on div "Message" at bounding box center [592, 444] width 572 height 158
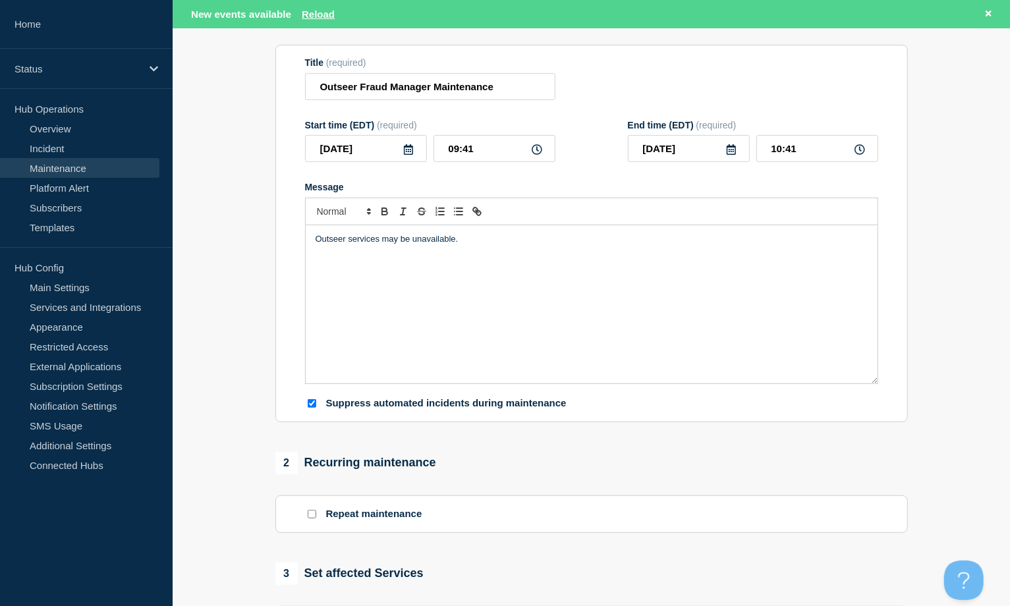
scroll to position [264, 0]
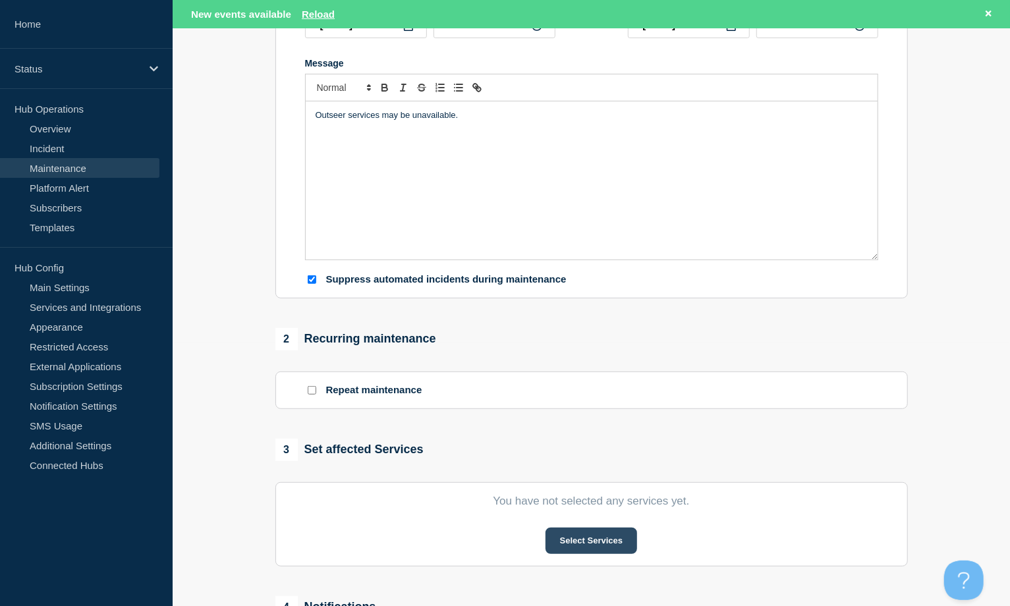
click at [598, 541] on button "Select Services" at bounding box center [592, 541] width 92 height 26
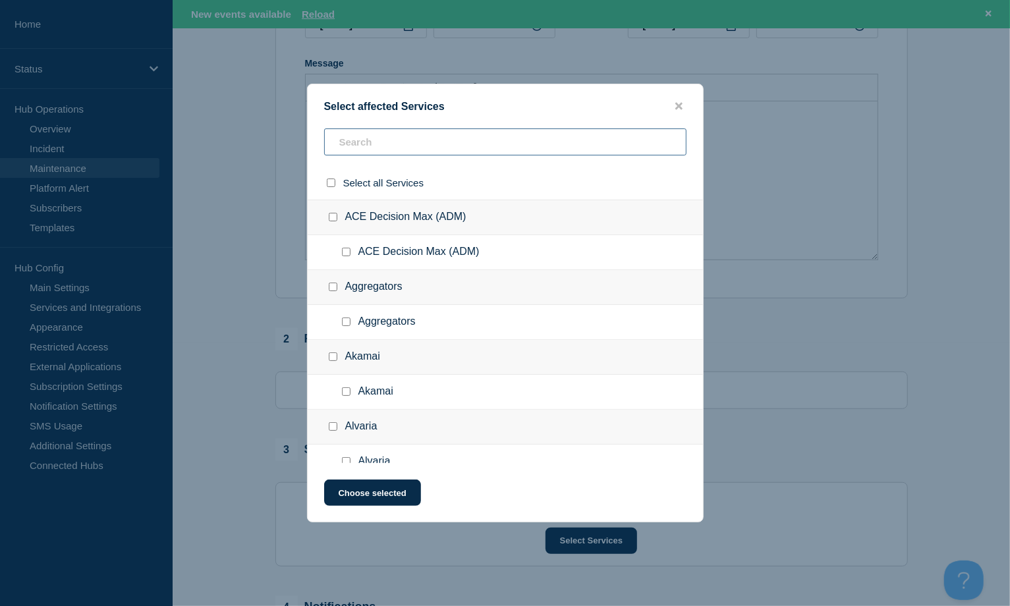
click at [366, 152] on input "text" at bounding box center [505, 142] width 362 height 27
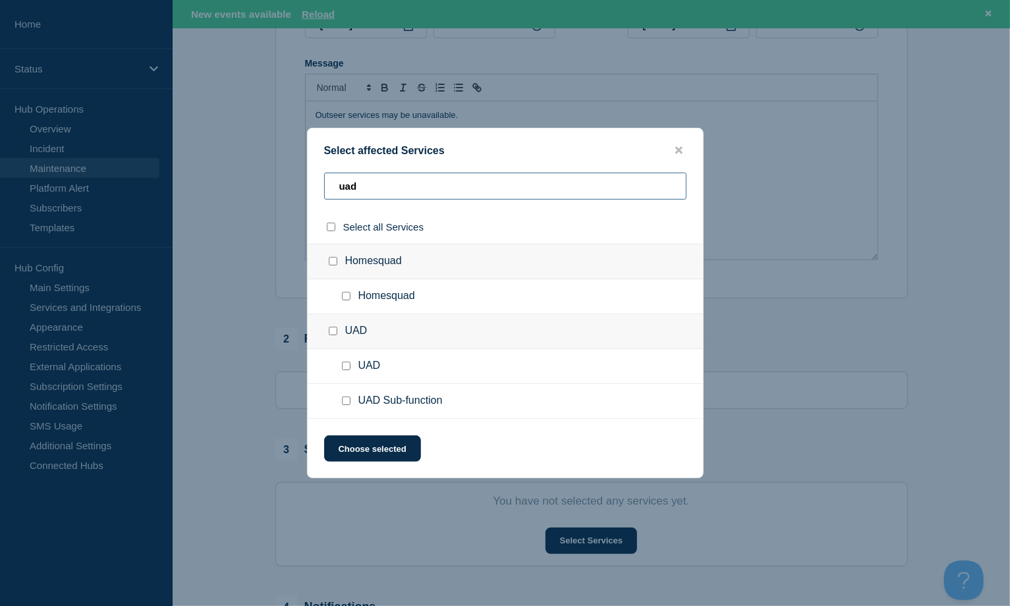
type input "uad"
click at [346, 403] on input "UAD Sub-function checkbox" at bounding box center [346, 401] width 9 height 9
checkbox input "true"
click at [373, 449] on button "Choose selected" at bounding box center [372, 449] width 97 height 26
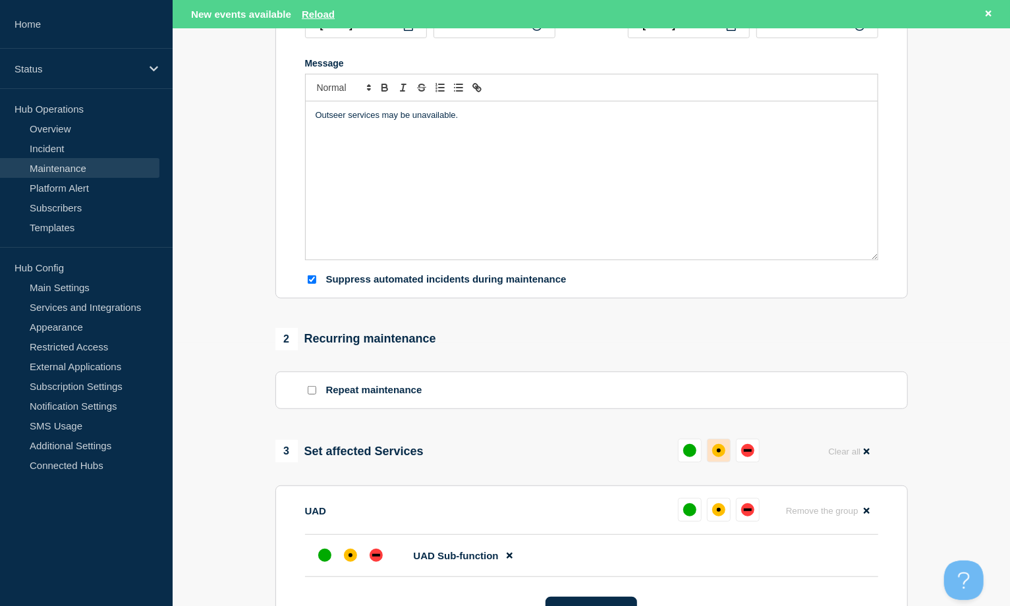
click at [724, 452] on div "affected" at bounding box center [718, 450] width 13 height 13
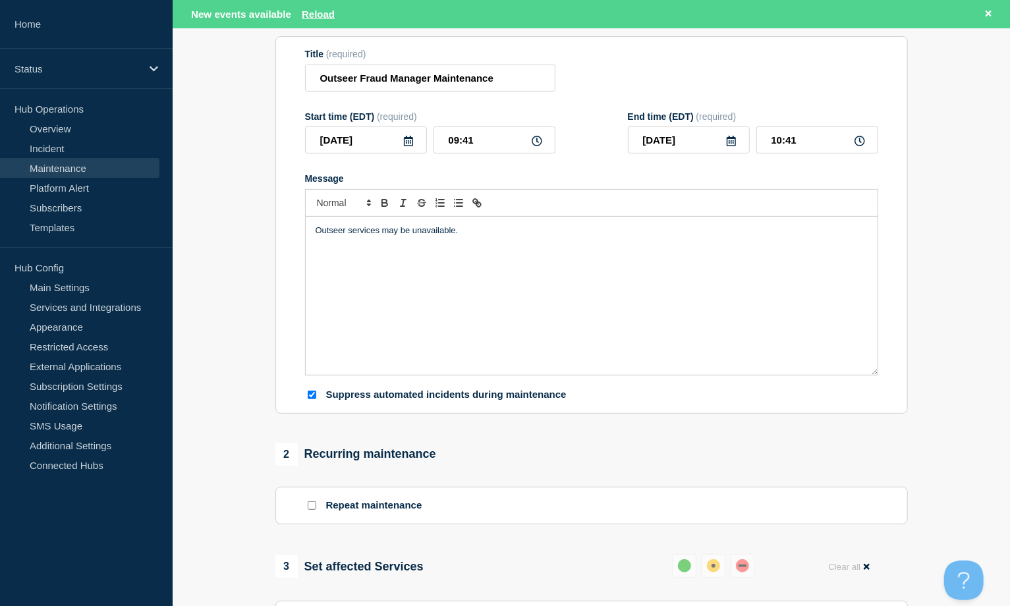
scroll to position [0, 0]
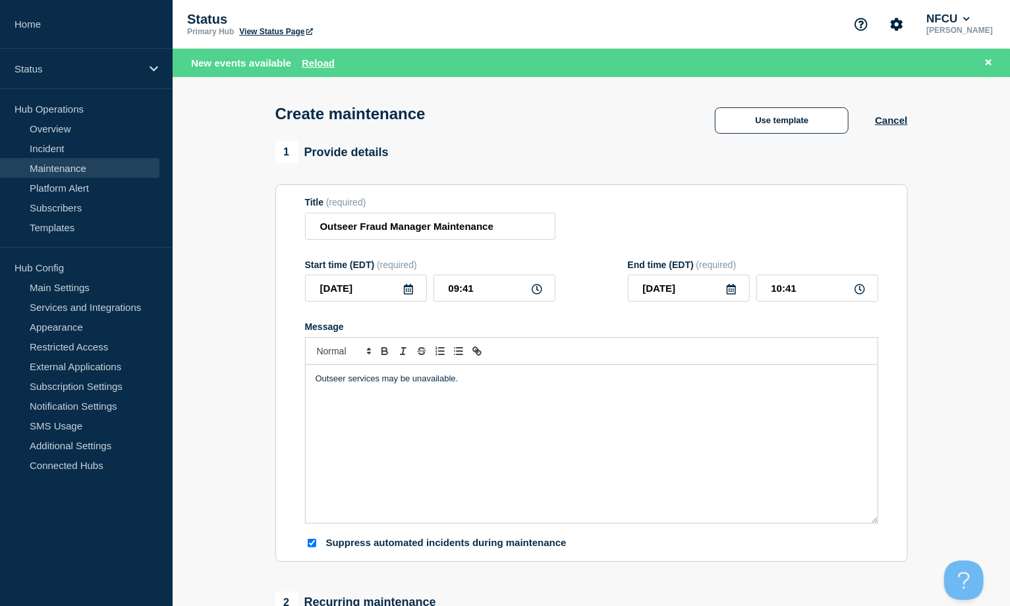
click at [412, 290] on icon at bounding box center [408, 289] width 9 height 11
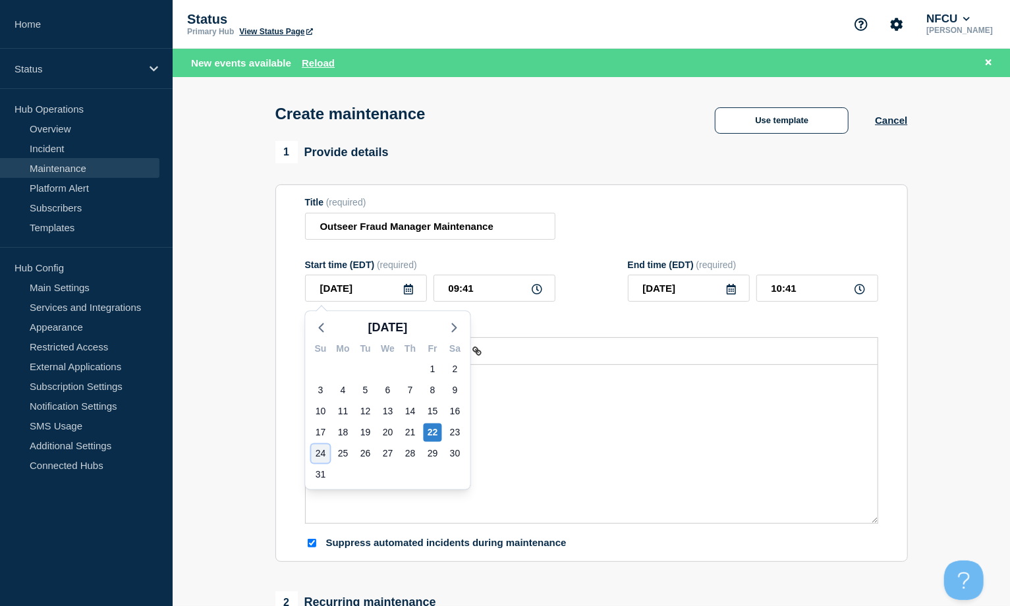
click at [318, 451] on div "24" at bounding box center [321, 454] width 18 height 18
type input "[DATE]"
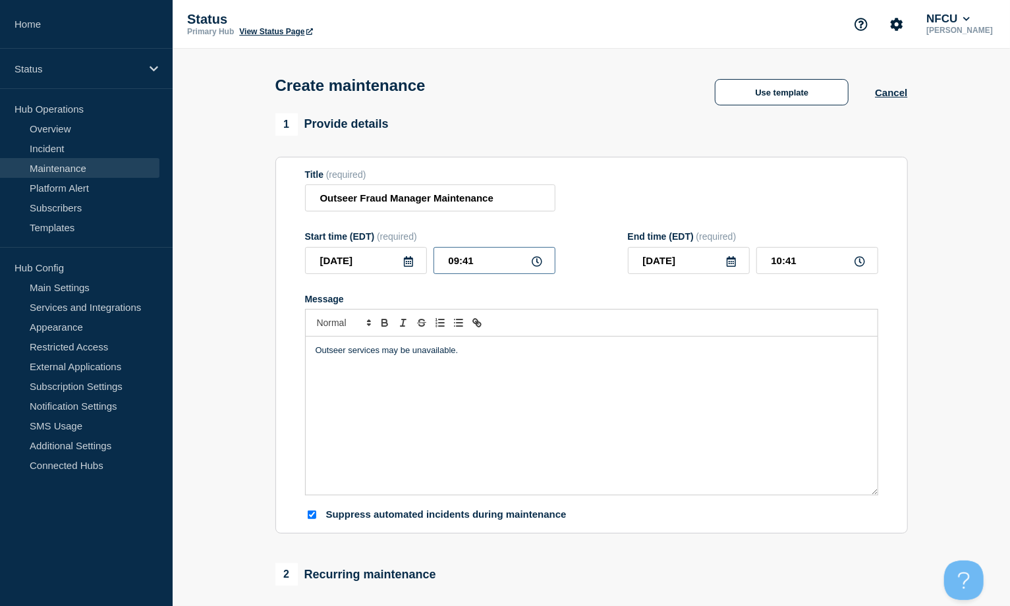
click at [478, 256] on input "09:41" at bounding box center [495, 260] width 122 height 27
drag, startPoint x: 509, startPoint y: 256, endPoint x: 360, endPoint y: 217, distance: 154.1
click at [364, 223] on form "Title (required) Outseer Fraud Manager Maintenance Start time (EDT) (required) …" at bounding box center [591, 345] width 573 height 353
type input "02:00"
click at [801, 269] on input "03:00" at bounding box center [818, 260] width 122 height 27
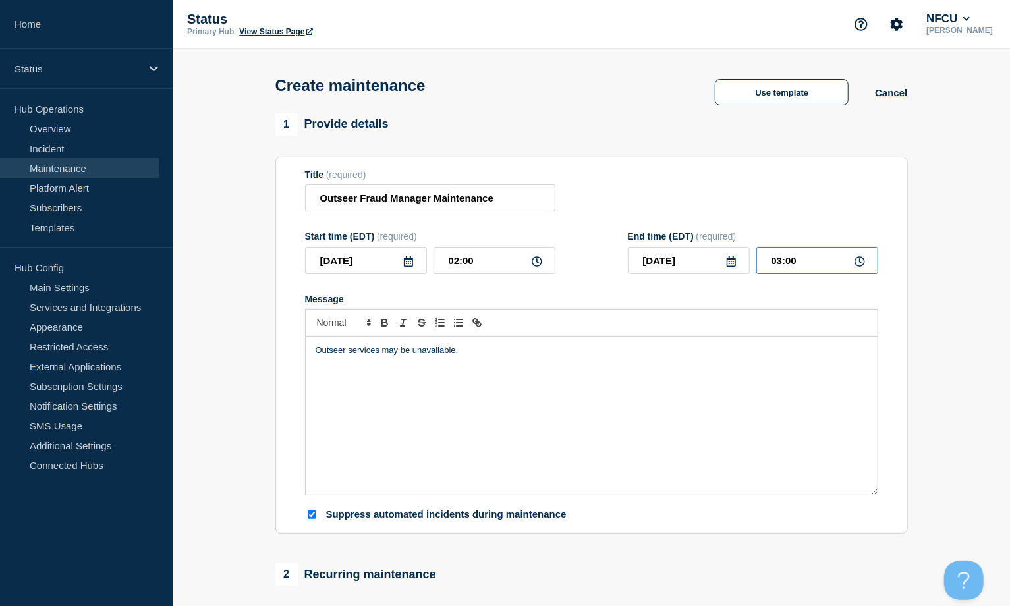
drag, startPoint x: 809, startPoint y: 267, endPoint x: 643, endPoint y: 230, distance: 170.8
click at [643, 230] on form "Title (required) Outseer Fraud Manager Maintenance Start time (EDT) (required) …" at bounding box center [591, 345] width 573 height 353
type input "06:00"
click at [643, 169] on section "Title (required) Outseer Fraud Manager Maintenance Start time (EDT) (required) …" at bounding box center [591, 346] width 633 height 378
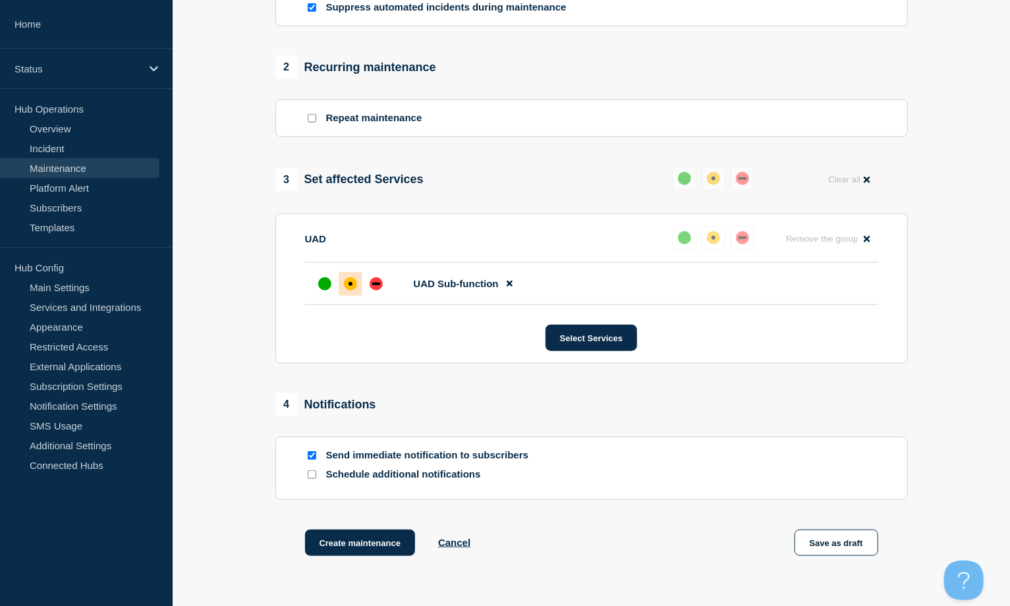
scroll to position [612, 0]
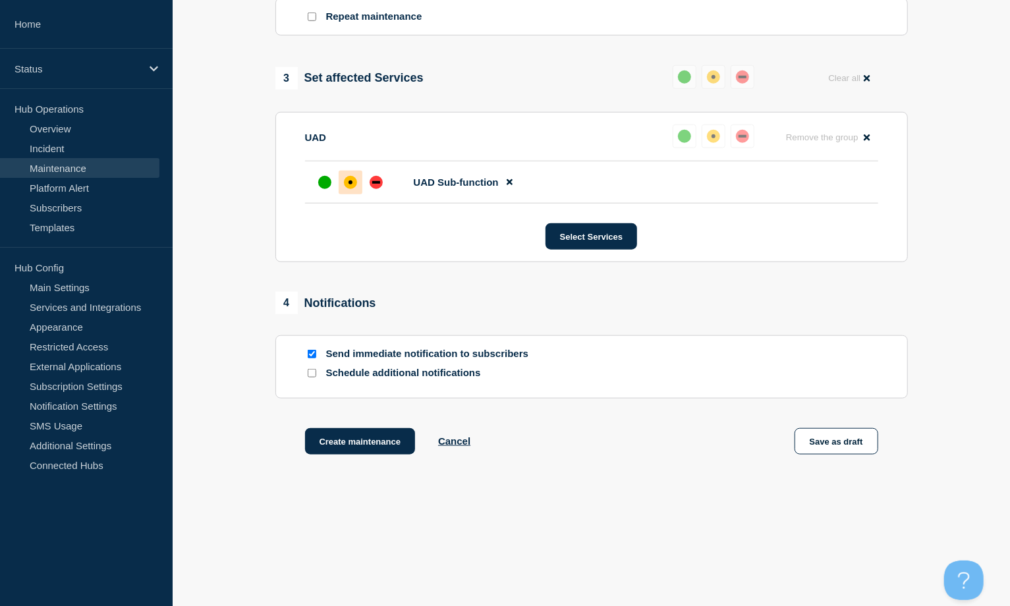
click at [312, 349] on div at bounding box center [311, 354] width 13 height 13
click at [311, 353] on input "Send immediate notification to subscribers" at bounding box center [312, 354] width 9 height 9
checkbox input "false"
click at [384, 442] on button "Create maintenance" at bounding box center [360, 441] width 111 height 26
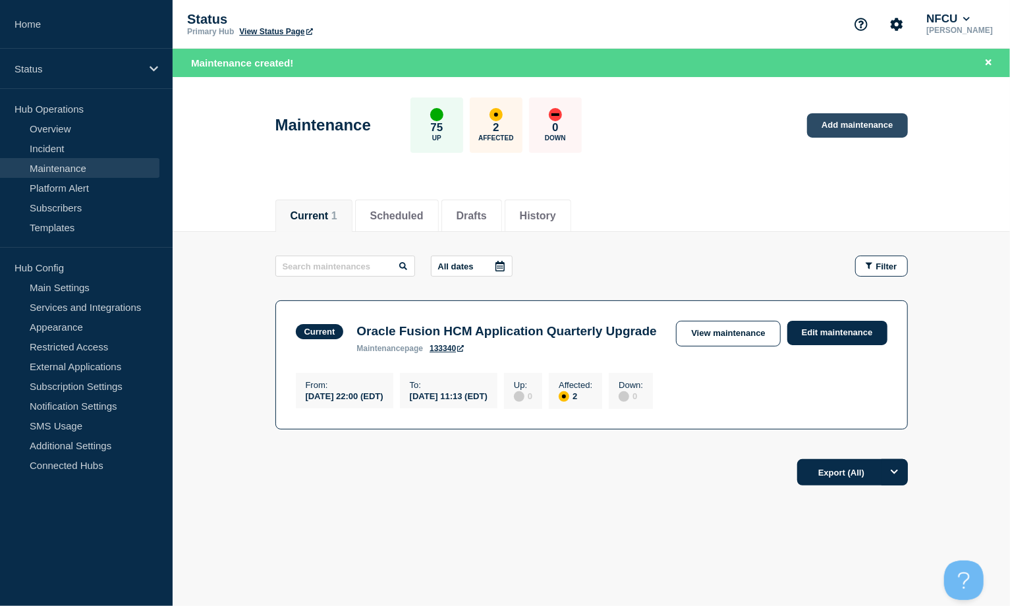
click at [843, 130] on link "Add maintenance" at bounding box center [857, 125] width 100 height 24
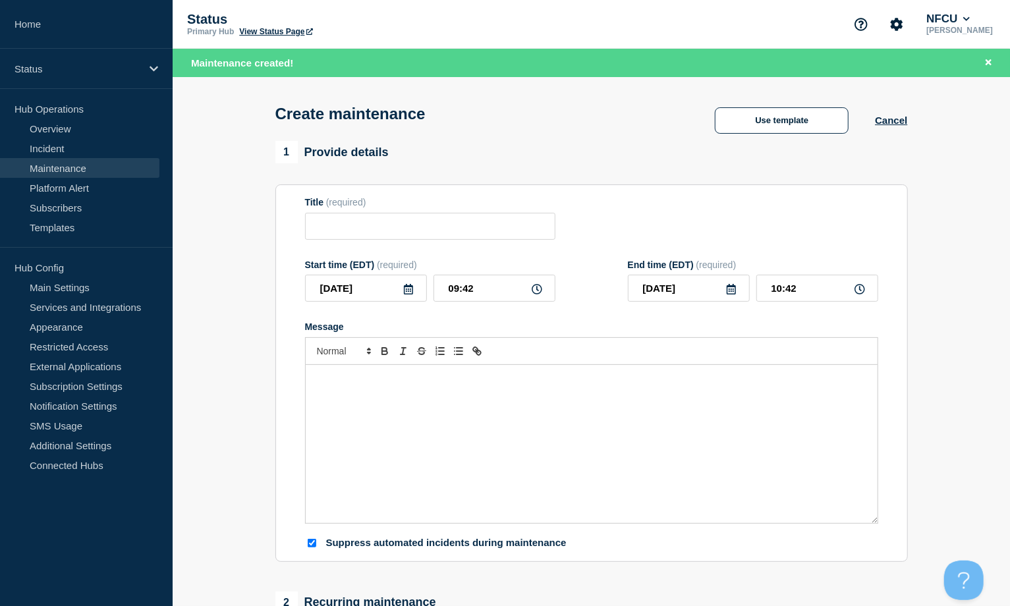
checkbox input "true"
click at [749, 129] on button "Use template" at bounding box center [782, 120] width 134 height 26
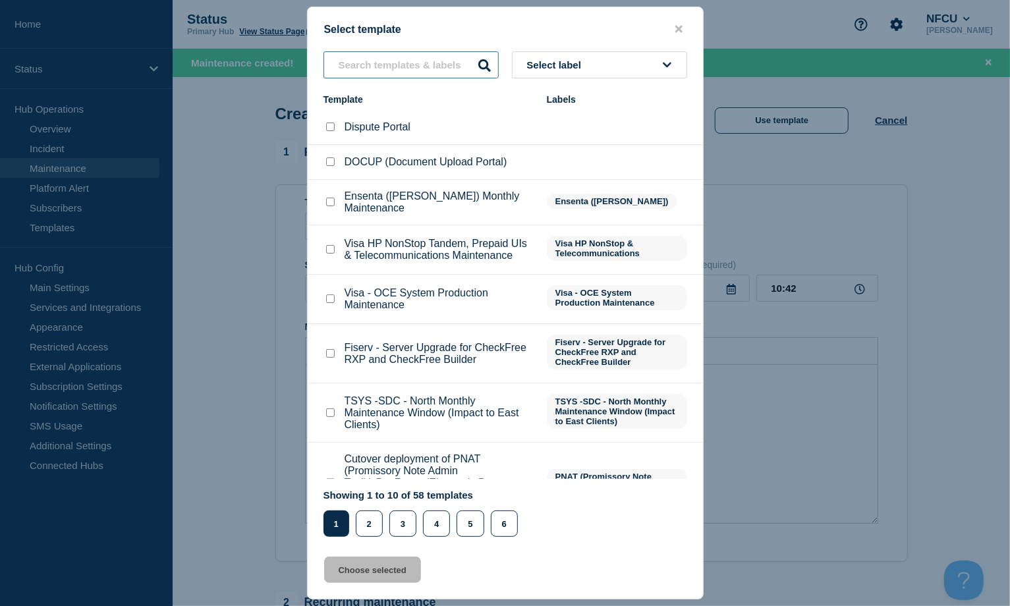
click at [359, 67] on input "text" at bounding box center [411, 64] width 175 height 27
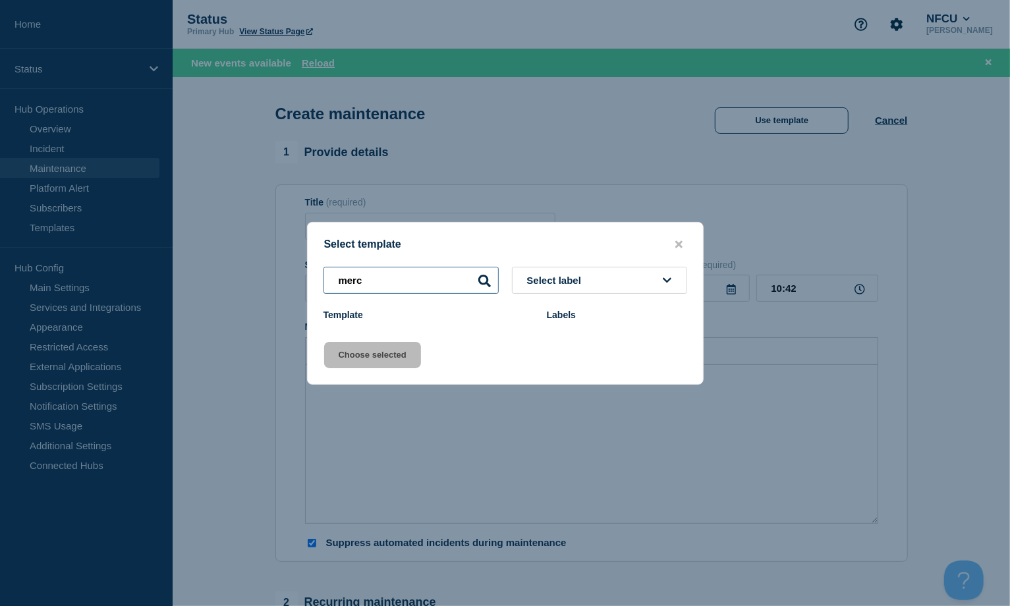
type input "merc"
click at [676, 239] on div "Select template" at bounding box center [505, 245] width 395 height 13
click at [676, 239] on icon "close button" at bounding box center [679, 244] width 7 height 11
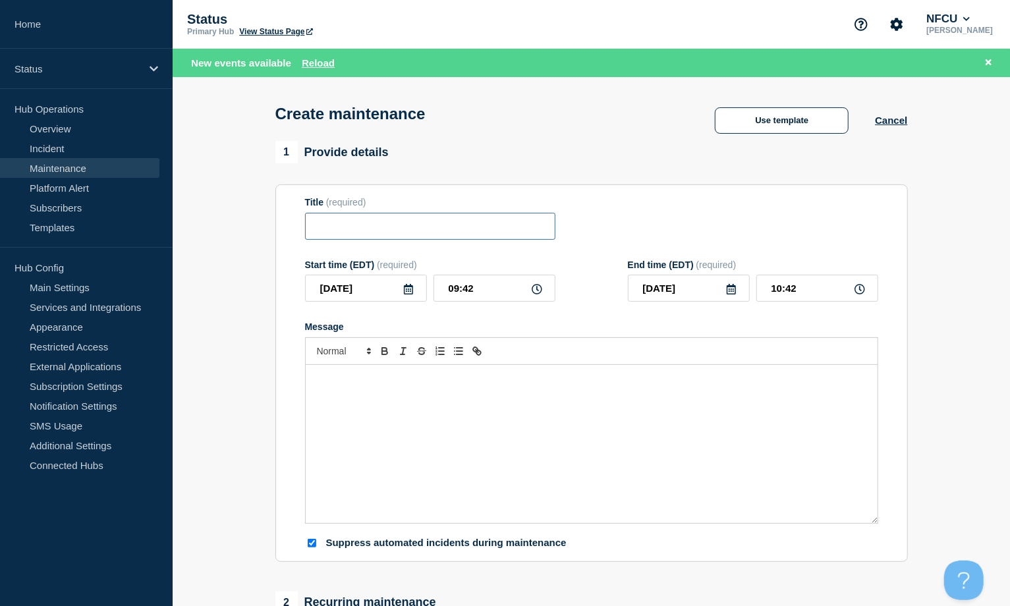
click at [389, 225] on input "Title" at bounding box center [430, 226] width 250 height 27
paste input "[PERSON_NAME] [PERSON_NAME] Portal Maintenance"
type input "[PERSON_NAME] [PERSON_NAME] Portal Maintenance"
drag, startPoint x: 510, startPoint y: 230, endPoint x: 316, endPoint y: 207, distance: 195.8
click at [318, 219] on input "[PERSON_NAME] [PERSON_NAME] Portal Maintenance" at bounding box center [430, 226] width 250 height 27
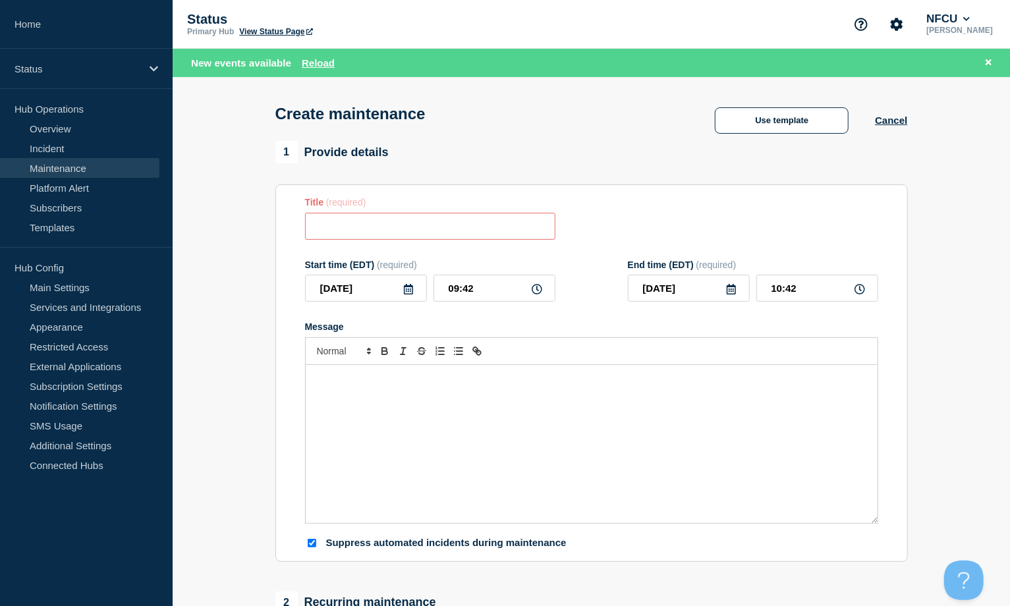
click at [339, 231] on input "Title" at bounding box center [430, 226] width 250 height 27
paste input "Yodlee Maintenance"
type input "Yodlee Maintenance"
click at [336, 422] on div "Message" at bounding box center [592, 444] width 572 height 158
click at [407, 292] on icon at bounding box center [408, 289] width 11 height 11
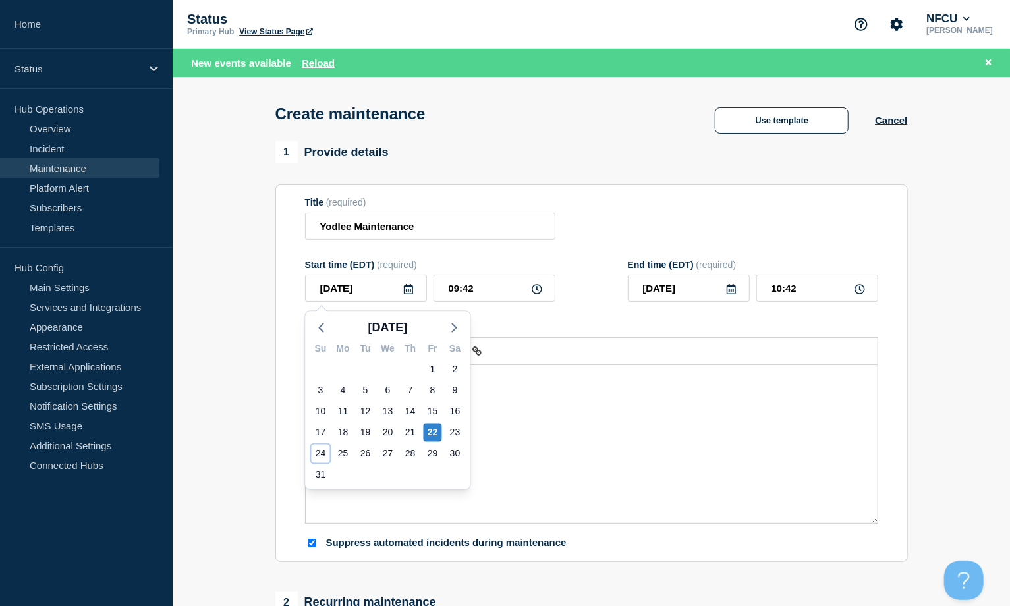
click at [323, 451] on div "24" at bounding box center [321, 454] width 18 height 18
type input "[DATE]"
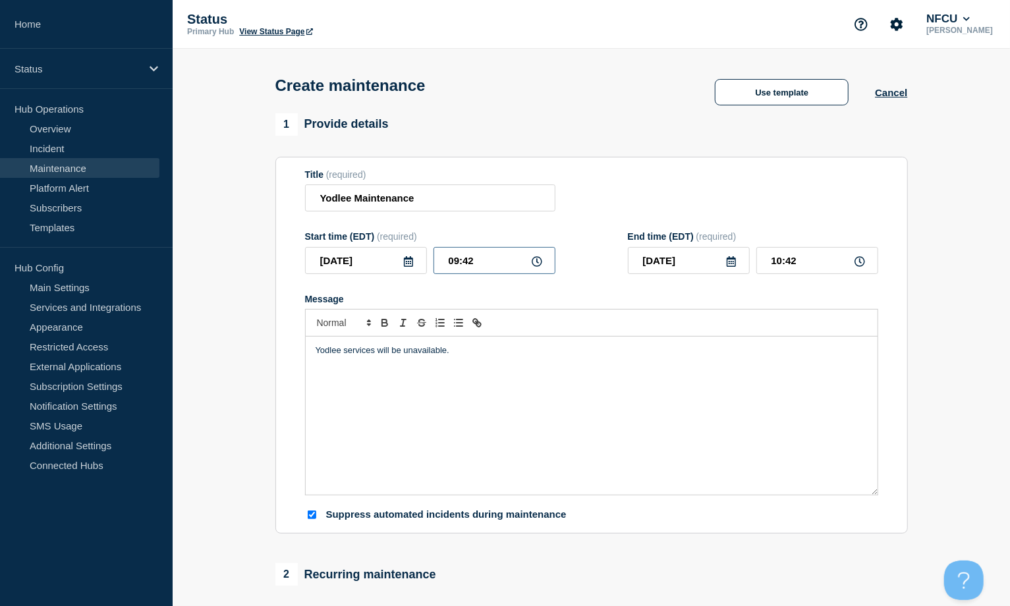
click at [489, 261] on input "09:42" at bounding box center [495, 260] width 122 height 27
drag, startPoint x: 471, startPoint y: 258, endPoint x: 430, endPoint y: 254, distance: 41.1
click at [430, 254] on div "[DATE] 09:42" at bounding box center [430, 260] width 250 height 27
type input "01:00"
click at [810, 262] on input "02:00" at bounding box center [818, 260] width 122 height 27
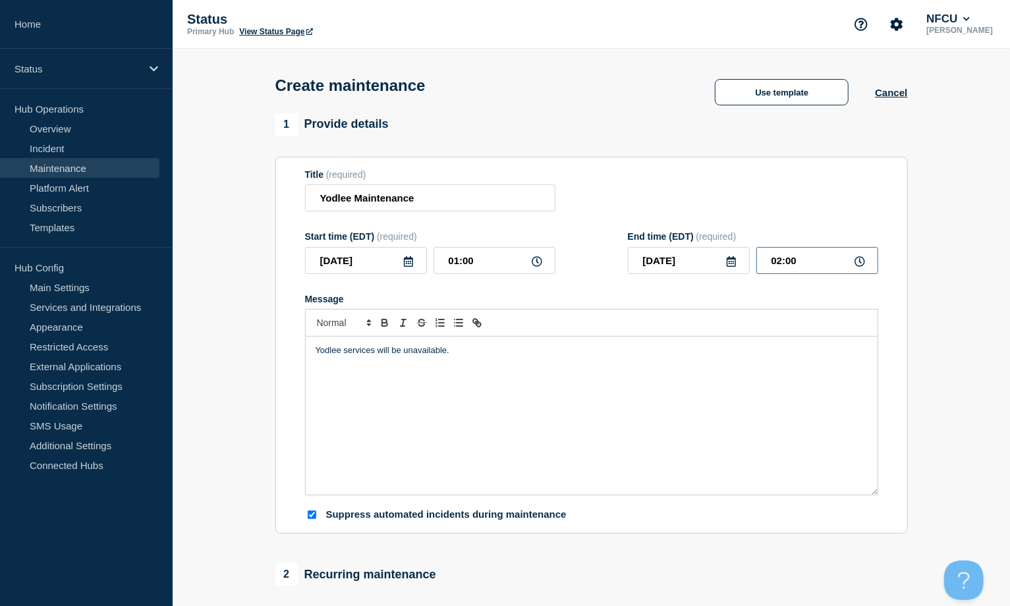
drag, startPoint x: 815, startPoint y: 262, endPoint x: 689, endPoint y: 245, distance: 127.7
click at [695, 254] on div "[DATE] 02:00" at bounding box center [753, 260] width 250 height 27
type input "05:00"
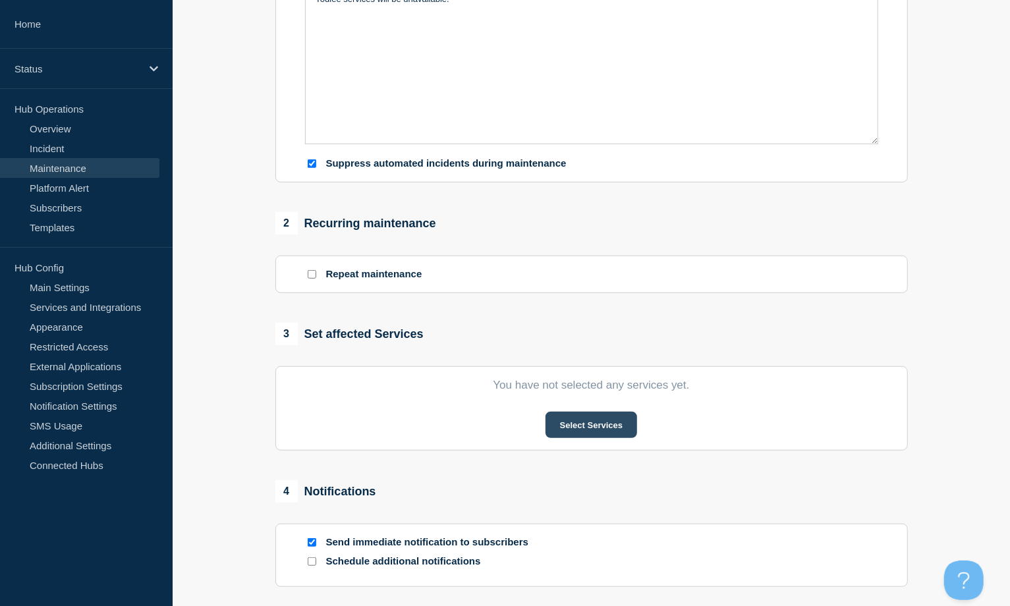
click at [587, 422] on button "Select Services" at bounding box center [592, 425] width 92 height 26
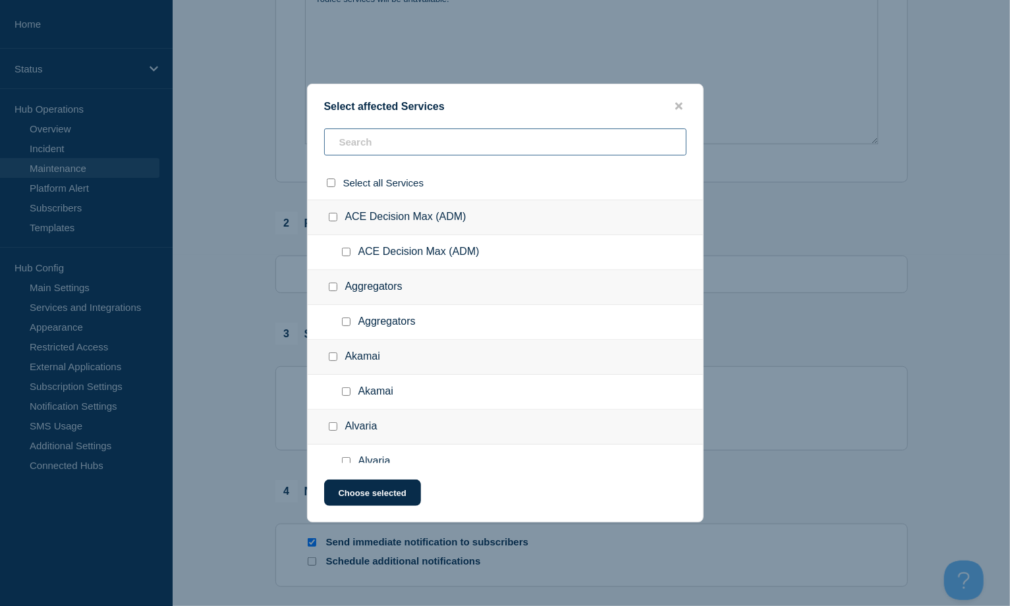
click at [351, 151] on input "text" at bounding box center [505, 142] width 362 height 27
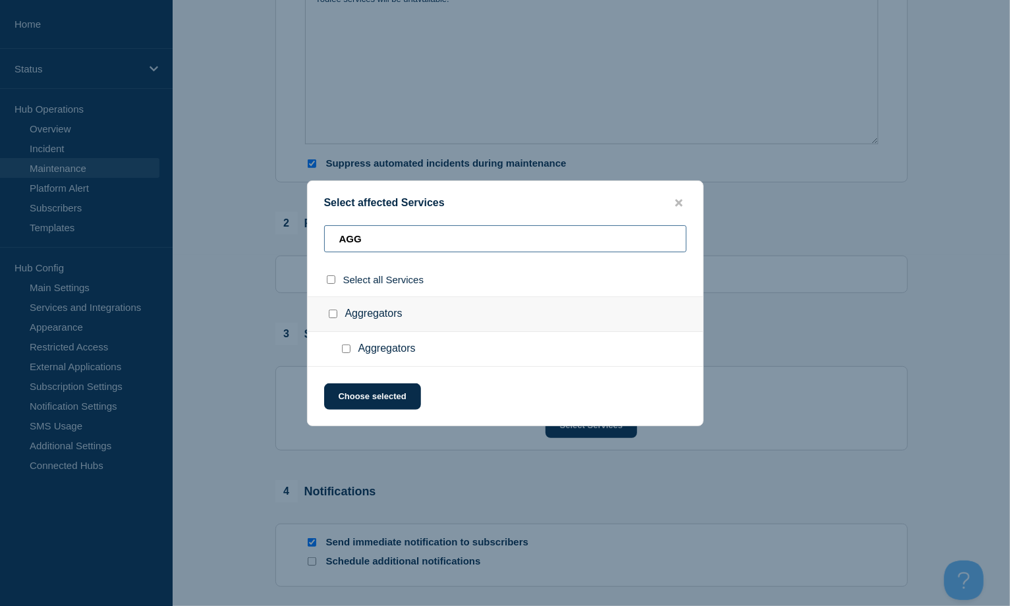
type input "AGG"
click at [335, 314] on input "Aggregators checkbox" at bounding box center [333, 314] width 9 height 9
checkbox input "true"
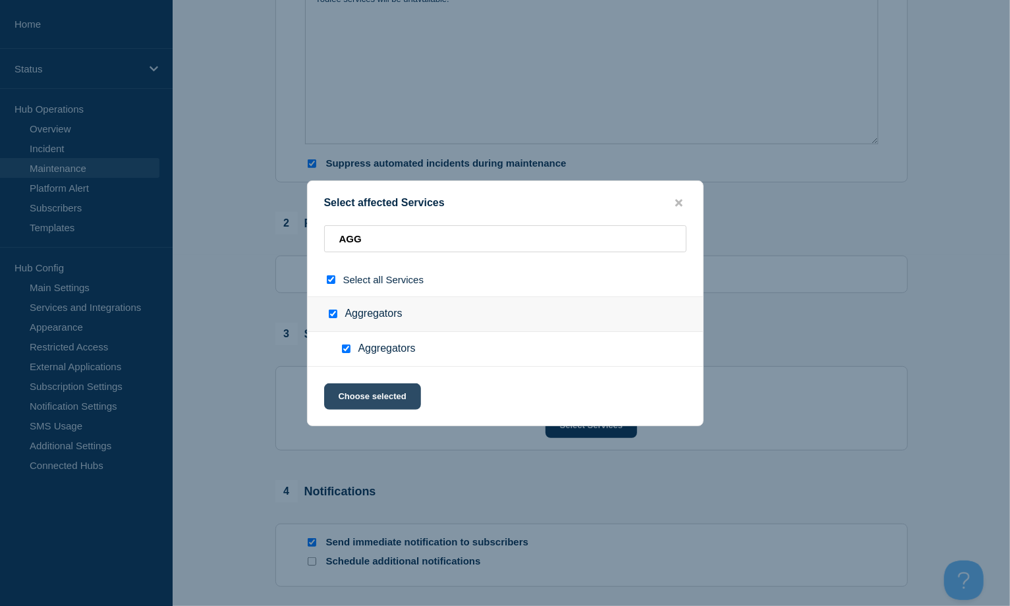
click at [379, 395] on button "Choose selected" at bounding box center [372, 397] width 97 height 26
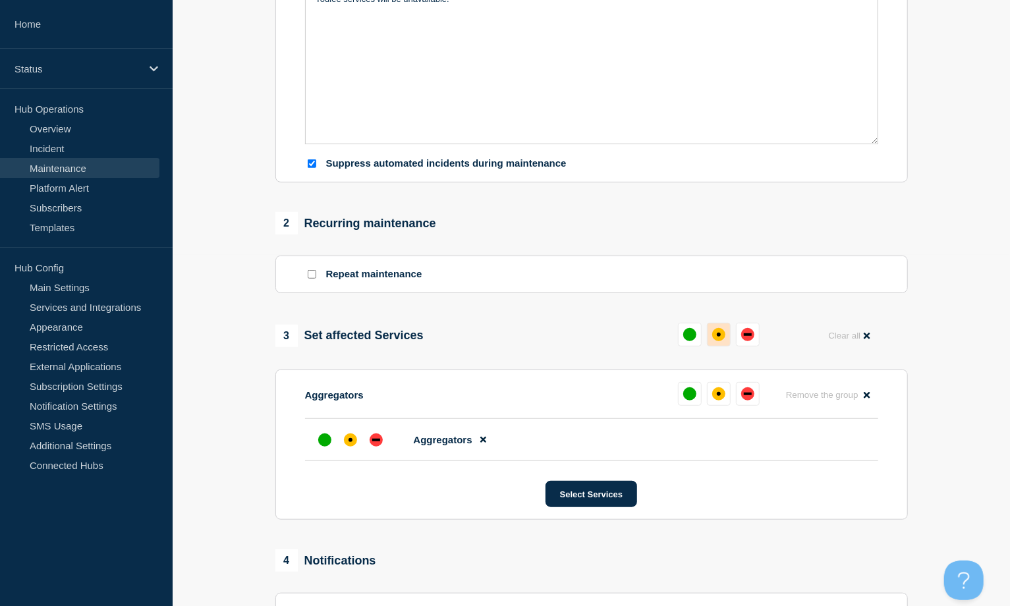
click at [720, 332] on div "affected" at bounding box center [718, 334] width 13 height 13
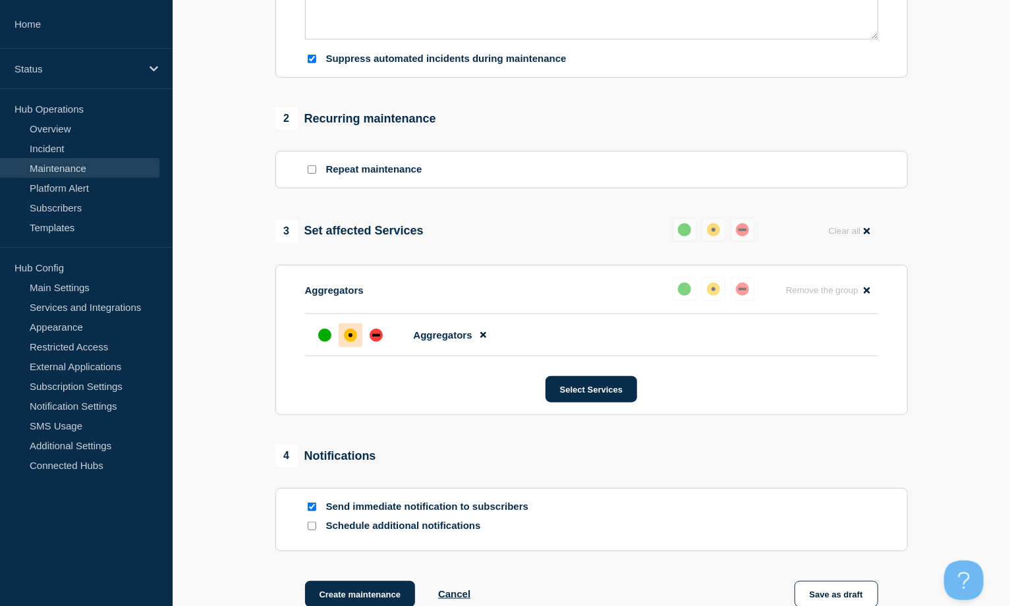
scroll to position [612, 0]
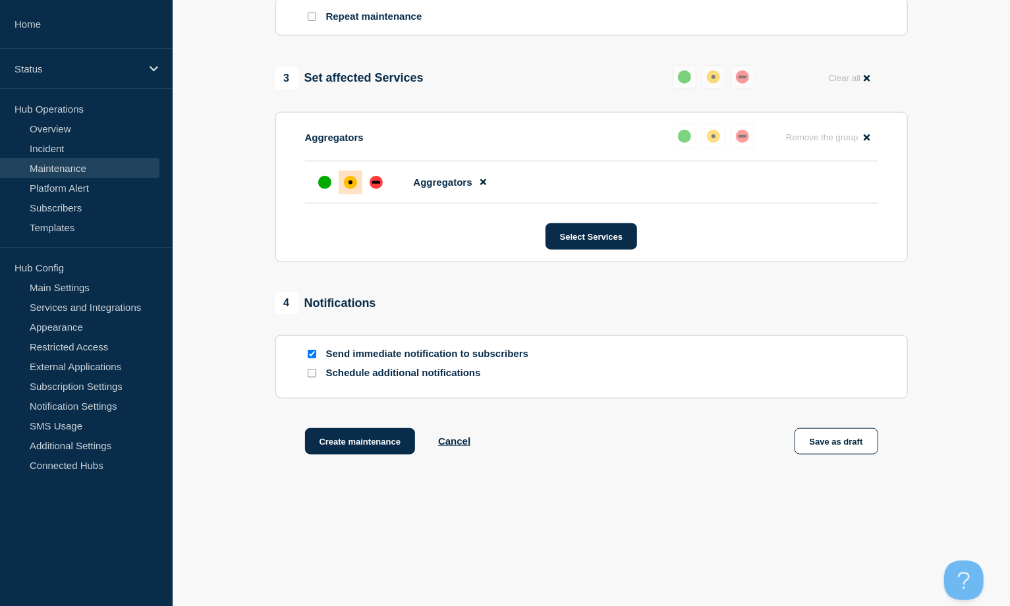
click at [308, 355] on input "Send immediate notification to subscribers" at bounding box center [312, 354] width 9 height 9
checkbox input "false"
click at [359, 438] on button "Create maintenance" at bounding box center [360, 441] width 111 height 26
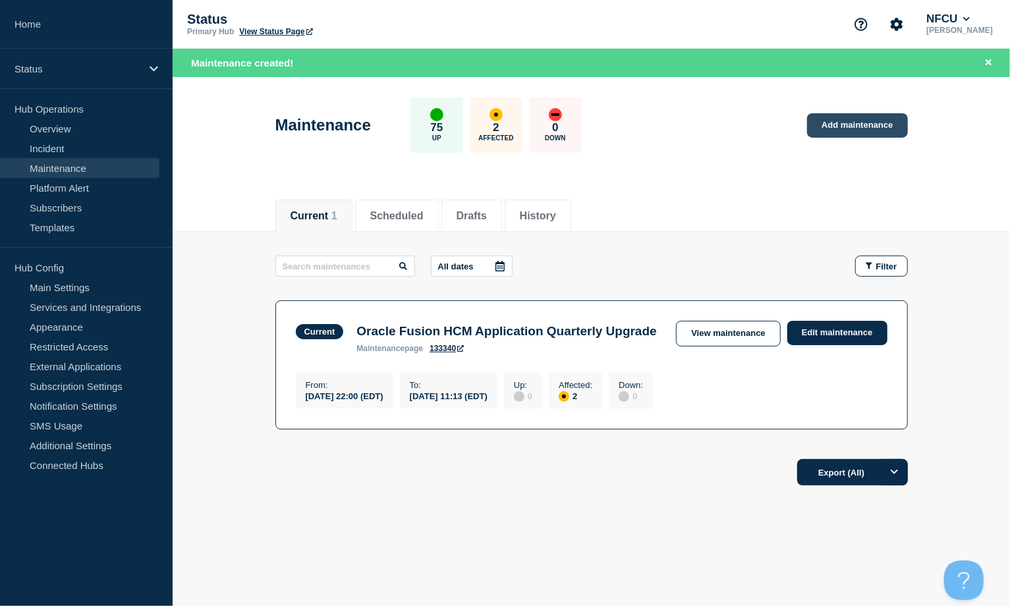
click at [859, 123] on link "Add maintenance" at bounding box center [857, 125] width 100 height 24
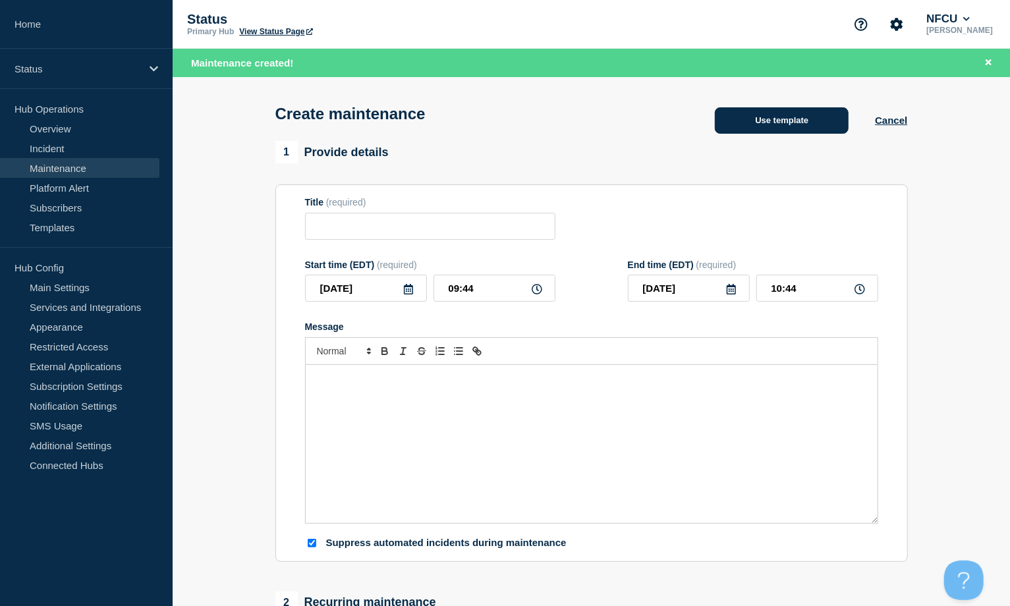
checkbox input "true"
click at [774, 123] on button "Use template" at bounding box center [782, 120] width 134 height 26
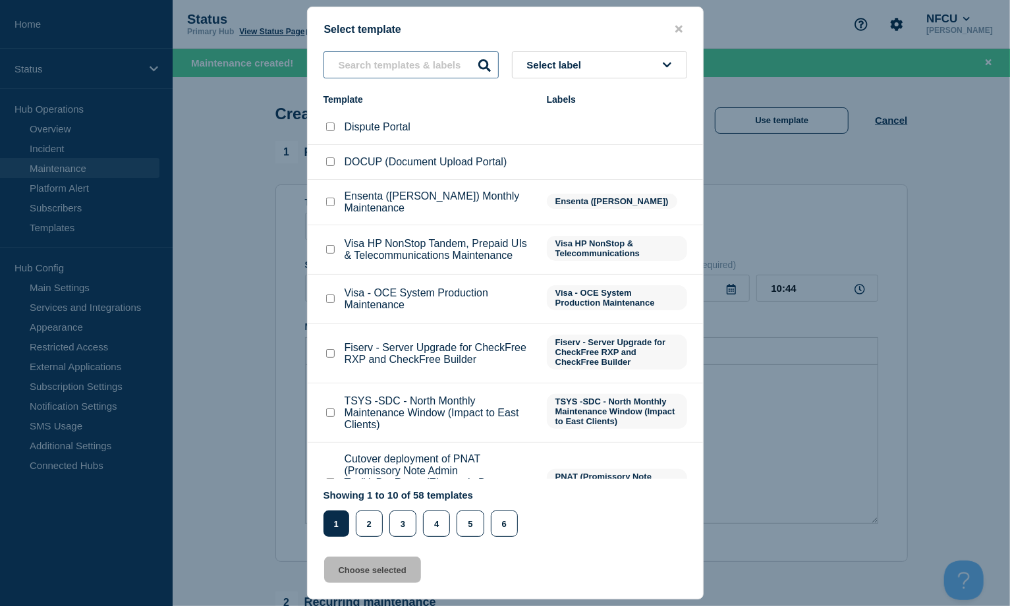
click at [426, 75] on input "text" at bounding box center [411, 64] width 175 height 27
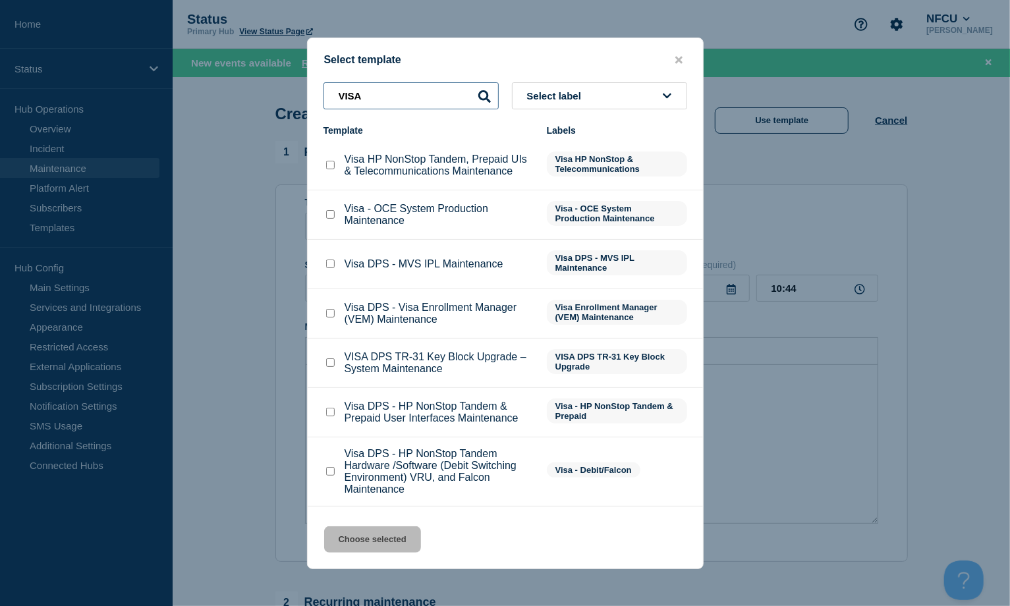
type input "VISA"
click at [328, 264] on input "Visa DPS - MVS IPL Maintenance checkbox" at bounding box center [330, 264] width 9 height 9
checkbox input "true"
click at [389, 547] on button "Choose selected" at bounding box center [372, 540] width 97 height 26
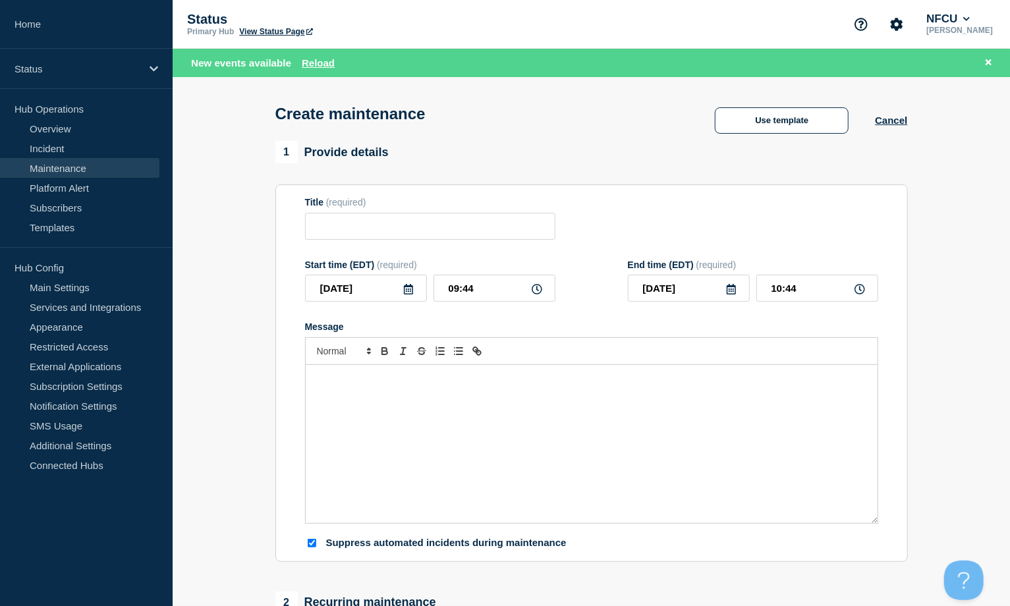
type input "Visa DPS - MVS IPL Maintenance"
checkbox input "false"
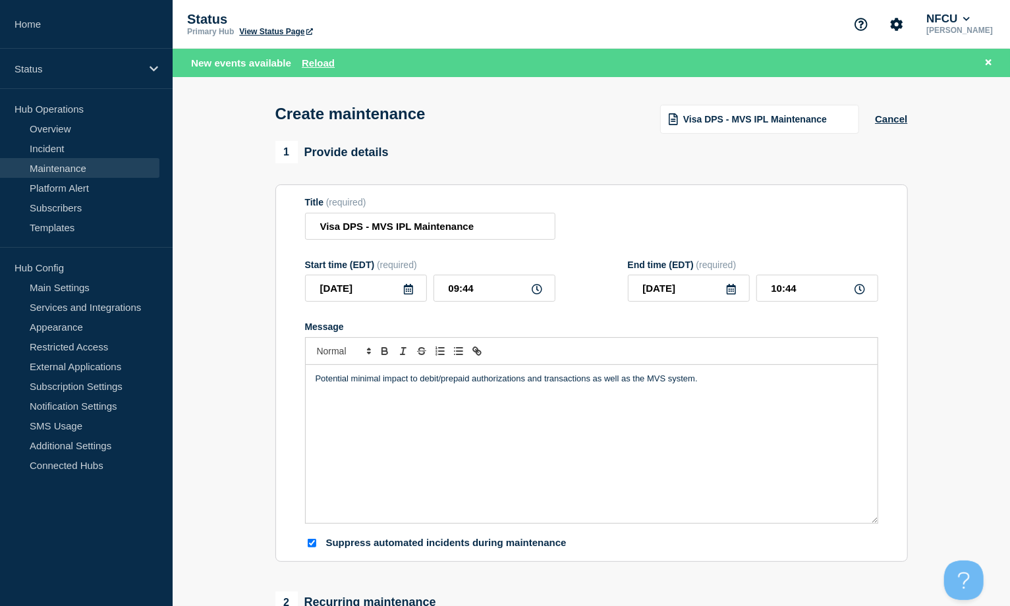
click at [403, 291] on icon at bounding box center [408, 289] width 11 height 11
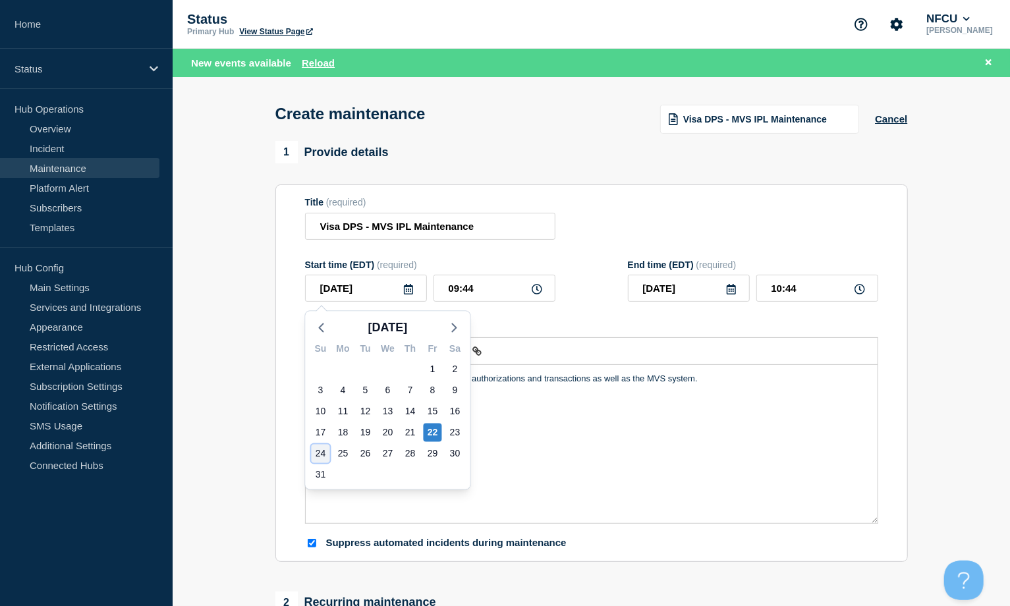
click at [320, 453] on div "24" at bounding box center [321, 454] width 18 height 18
type input "[DATE]"
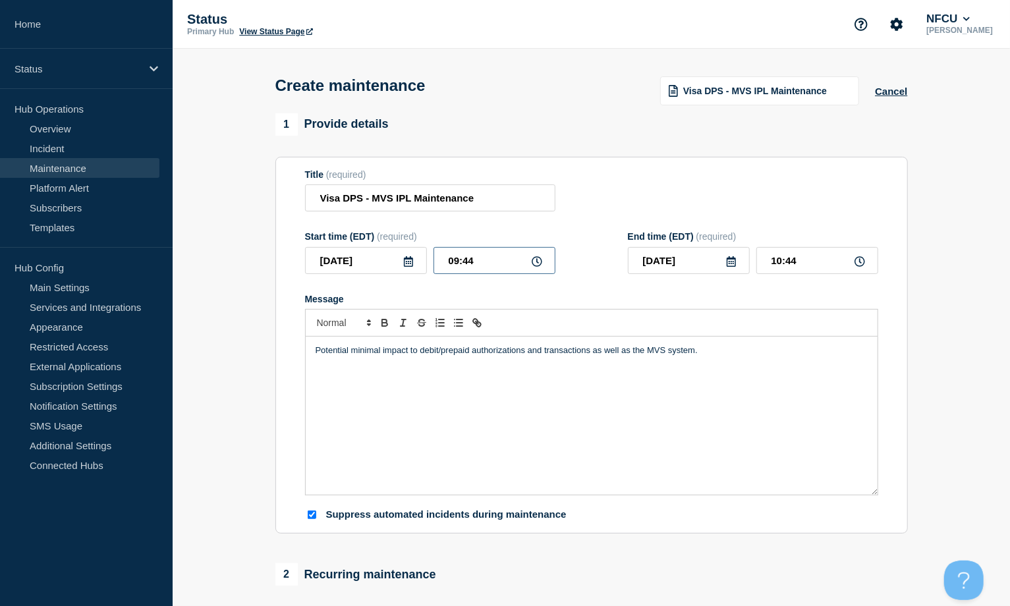
click at [490, 258] on input "09:44" at bounding box center [495, 260] width 122 height 27
drag, startPoint x: 496, startPoint y: 260, endPoint x: 364, endPoint y: 227, distance: 135.1
click at [364, 227] on form "Title (required) Visa DPS - MVS IPL Maintenance Start time (EDT) (required) [DA…" at bounding box center [591, 345] width 573 height 353
type input "01:00"
click at [826, 258] on input "02:00" at bounding box center [818, 260] width 122 height 27
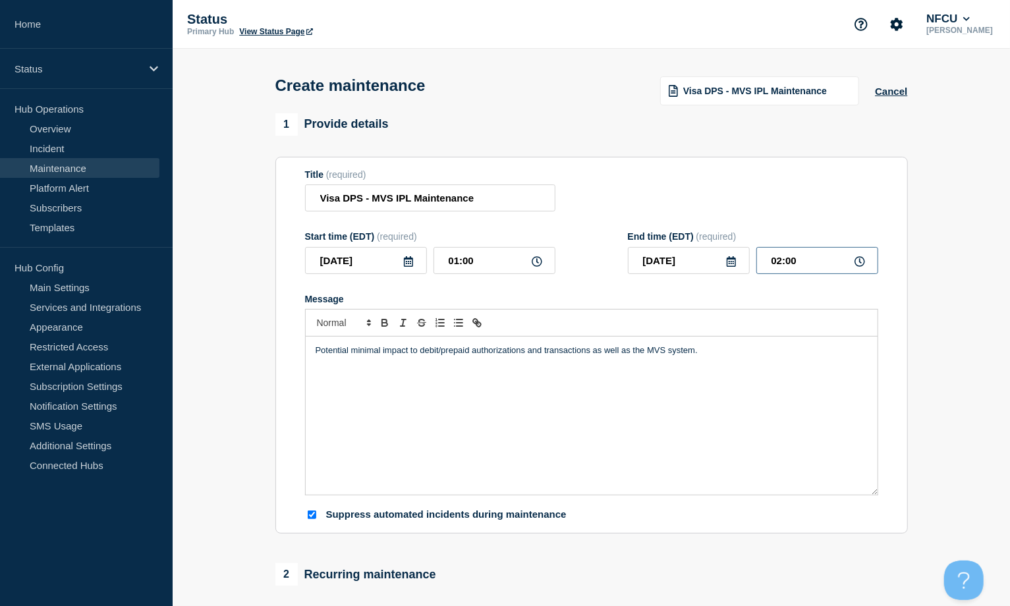
drag, startPoint x: 830, startPoint y: 260, endPoint x: 700, endPoint y: 251, distance: 130.8
click at [701, 252] on div "[DATE] 02:00" at bounding box center [753, 260] width 250 height 27
type input "05:00"
click at [674, 190] on div "Title (required) Visa DPS - MVS IPL Maintenance" at bounding box center [591, 190] width 573 height 43
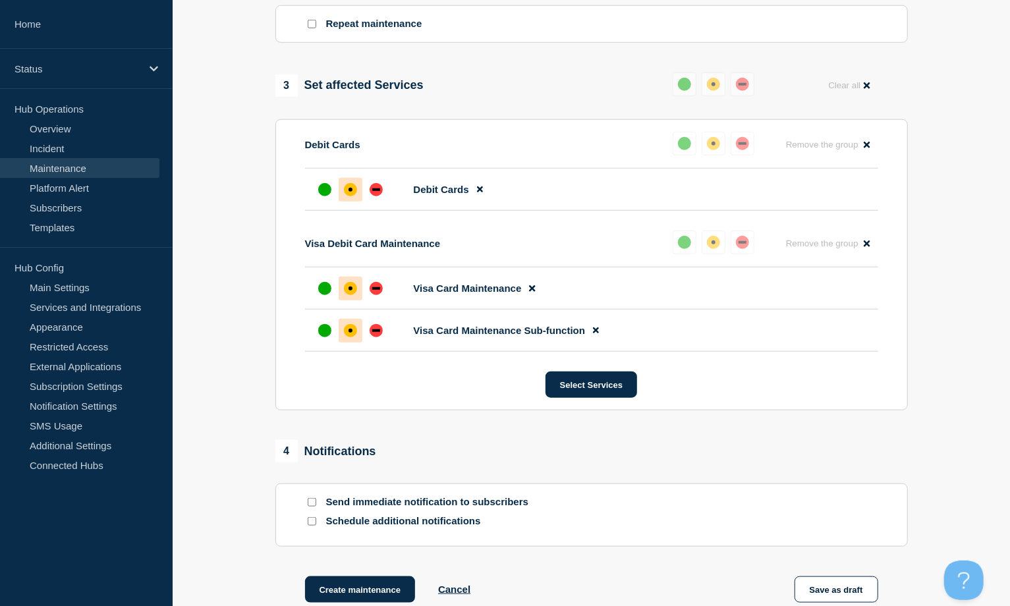
scroll to position [753, 0]
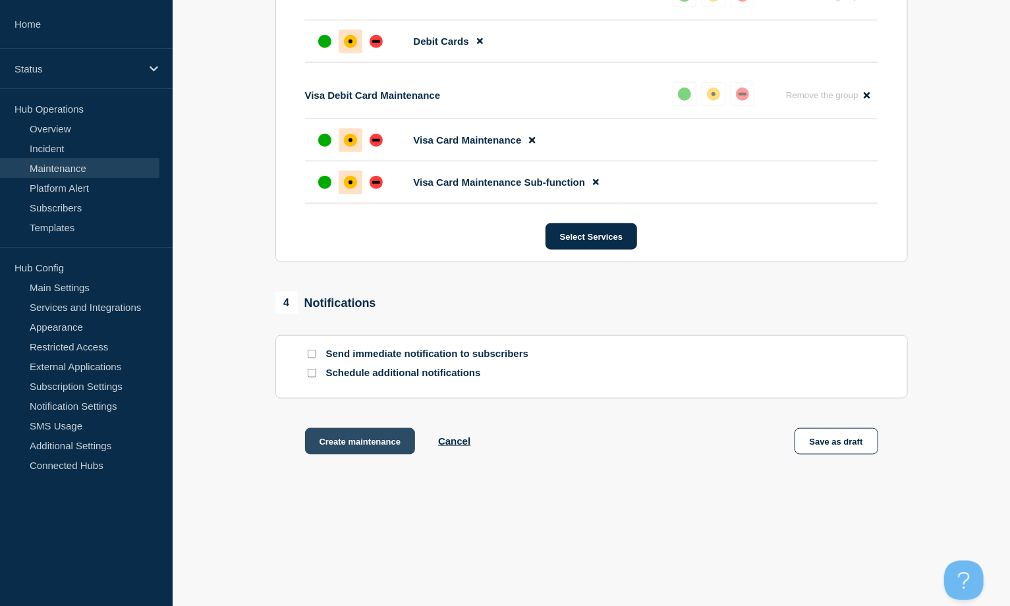
click at [340, 442] on button "Create maintenance" at bounding box center [360, 441] width 111 height 26
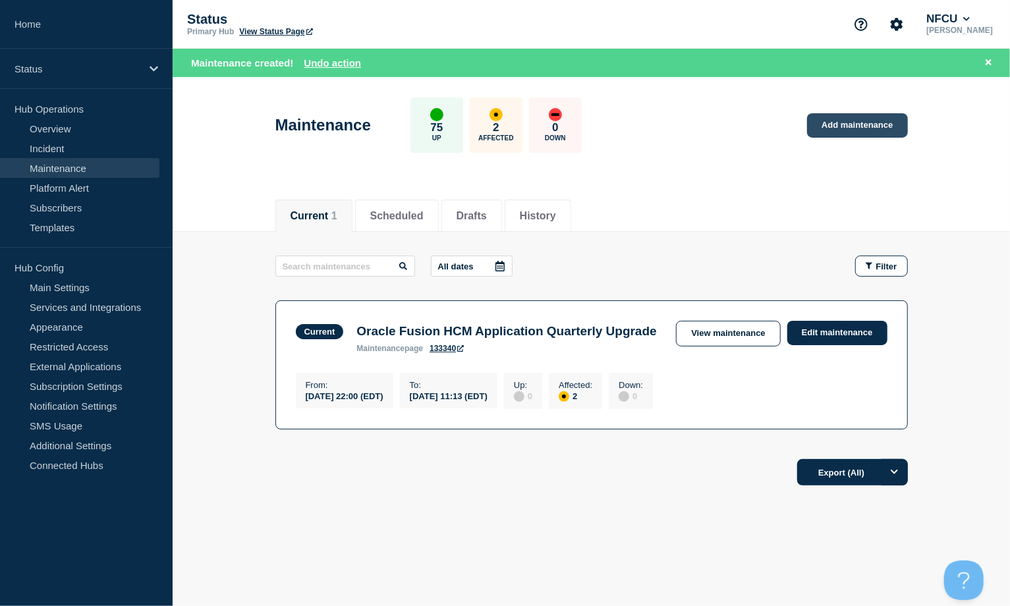
click at [859, 115] on link "Add maintenance" at bounding box center [857, 125] width 100 height 24
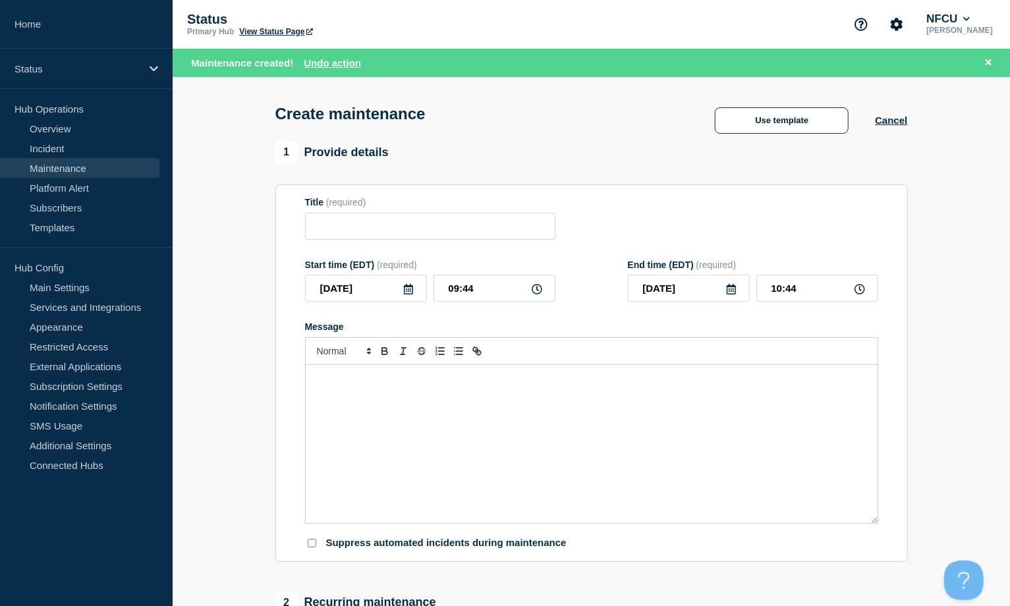
checkbox input "true"
click at [790, 126] on button "Use template" at bounding box center [782, 120] width 134 height 26
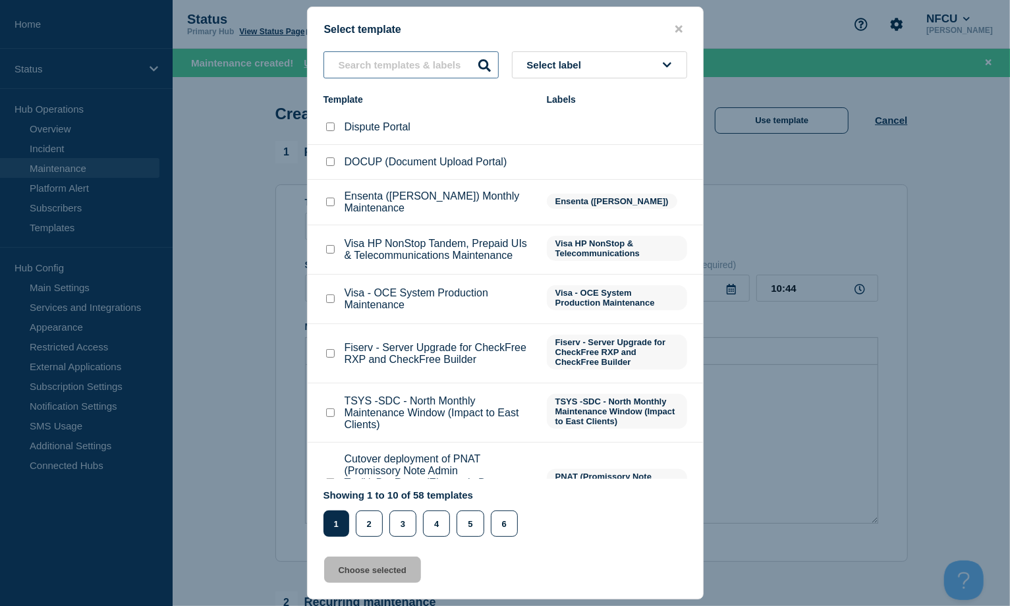
click at [373, 59] on input "text" at bounding box center [411, 64] width 175 height 27
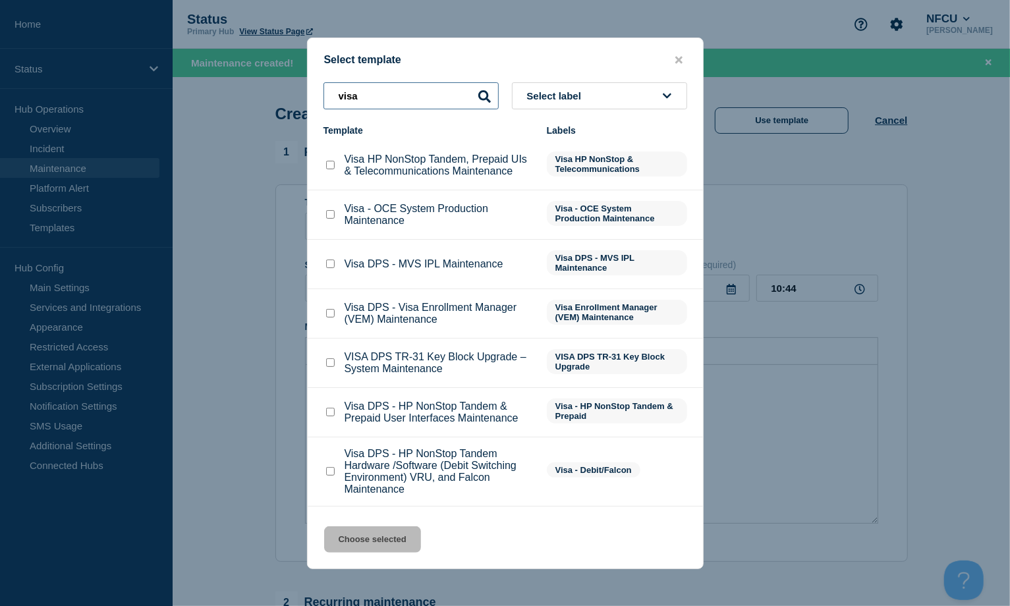
type input "visa"
click at [330, 163] on input "Visa HP NonStop Tandem, Prepaid UIs & Telecommunications Maintenance checkbox" at bounding box center [330, 165] width 9 height 9
checkbox input "true"
click at [389, 550] on button "Choose selected" at bounding box center [372, 540] width 97 height 26
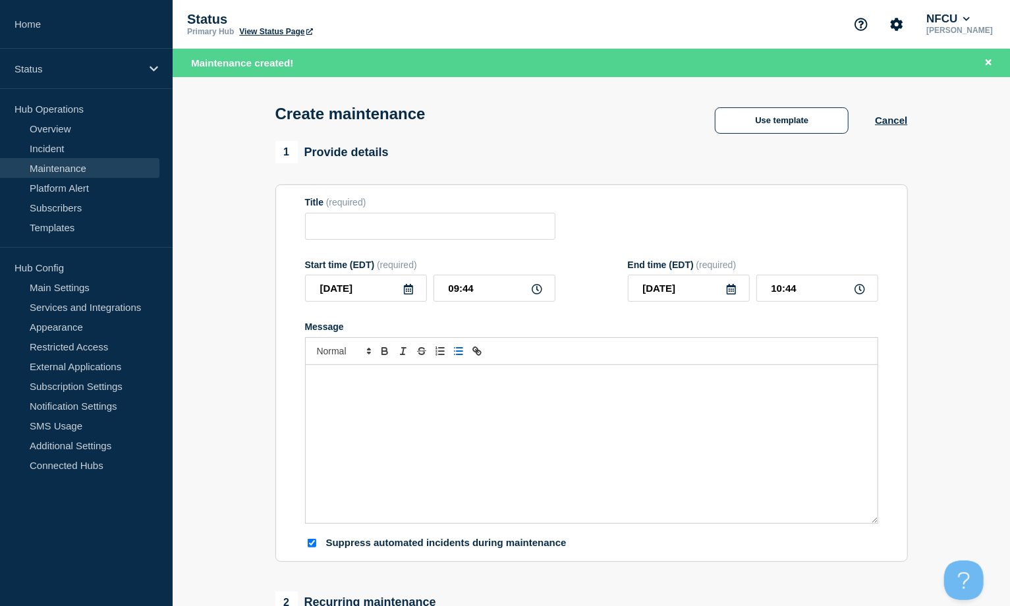
type input "Visa HP NonStop Tandem, Prepaid UIs & Telecommunications Maintenance"
checkbox input "false"
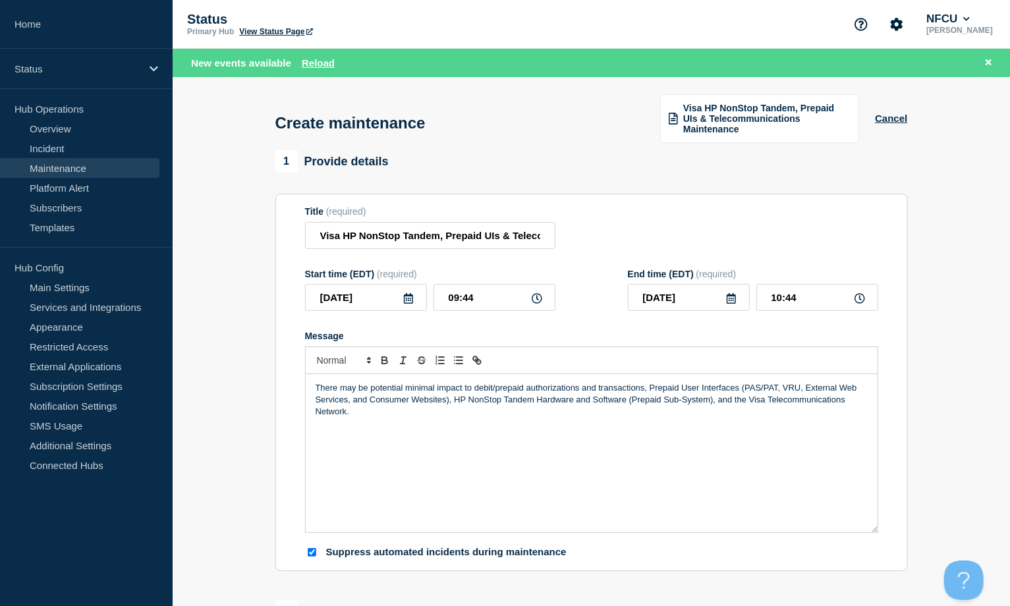
click at [408, 294] on icon at bounding box center [408, 298] width 11 height 11
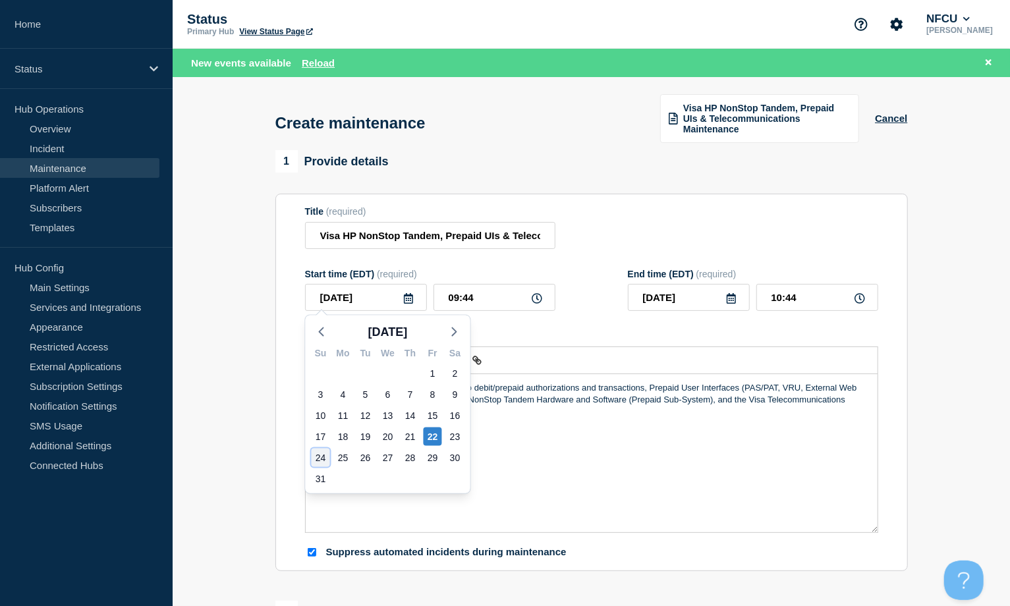
click at [319, 461] on div "24" at bounding box center [321, 458] width 18 height 18
type input "[DATE]"
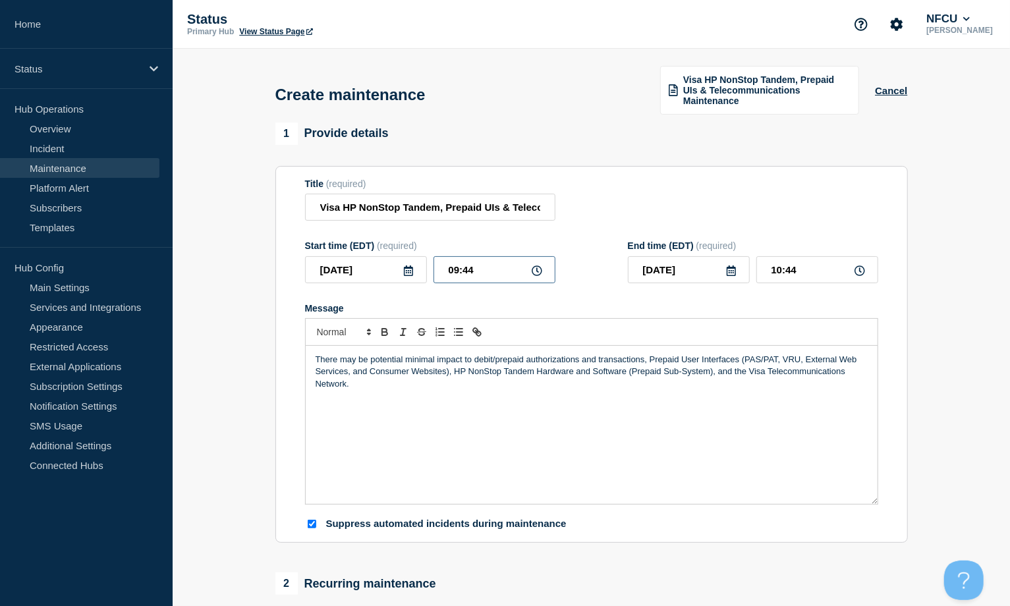
click at [480, 265] on input "09:44" at bounding box center [495, 269] width 122 height 27
drag, startPoint x: 488, startPoint y: 264, endPoint x: 388, endPoint y: 224, distance: 107.9
click at [395, 250] on div "Start time (EDT) (required) [DATE] 09:44" at bounding box center [430, 262] width 250 height 43
type input "01:00"
click at [767, 256] on input "02:00" at bounding box center [818, 269] width 122 height 27
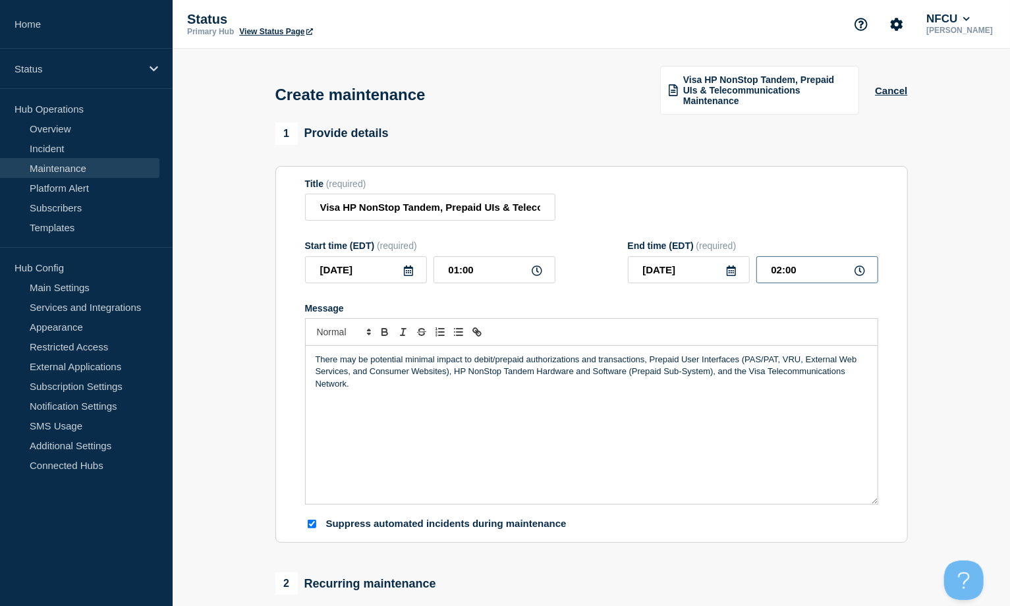
drag, startPoint x: 803, startPoint y: 260, endPoint x: 694, endPoint y: 250, distance: 109.8
click at [694, 250] on div "End time (EDT) (required) [DATE] 02:00" at bounding box center [753, 262] width 250 height 43
type input "05:00"
click at [656, 193] on div "Title (required) Visa HP NonStop Tandem, Prepaid UIs & Telecommunications Maint…" at bounding box center [591, 200] width 573 height 43
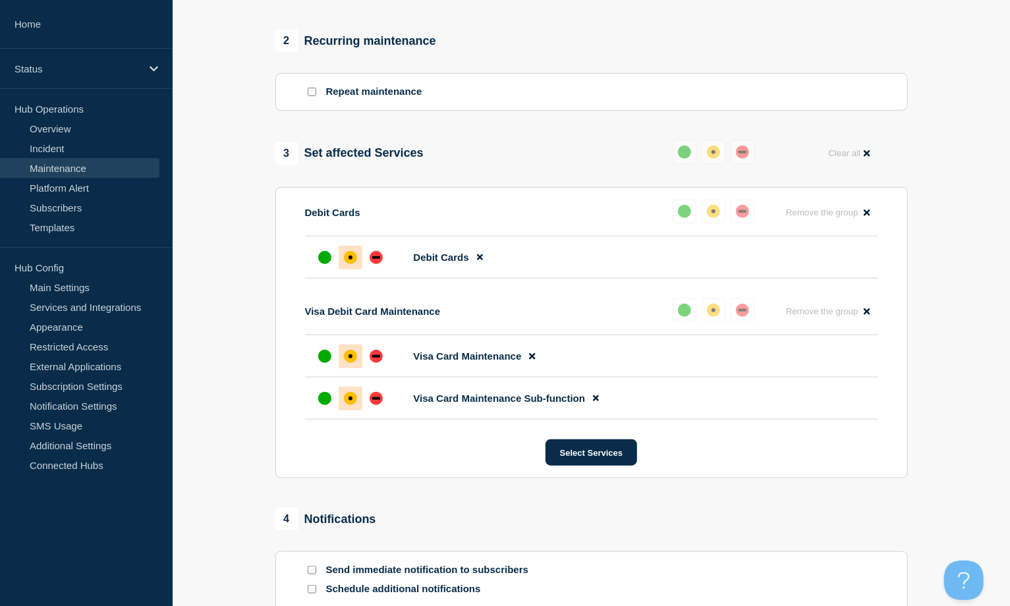
scroll to position [615, 0]
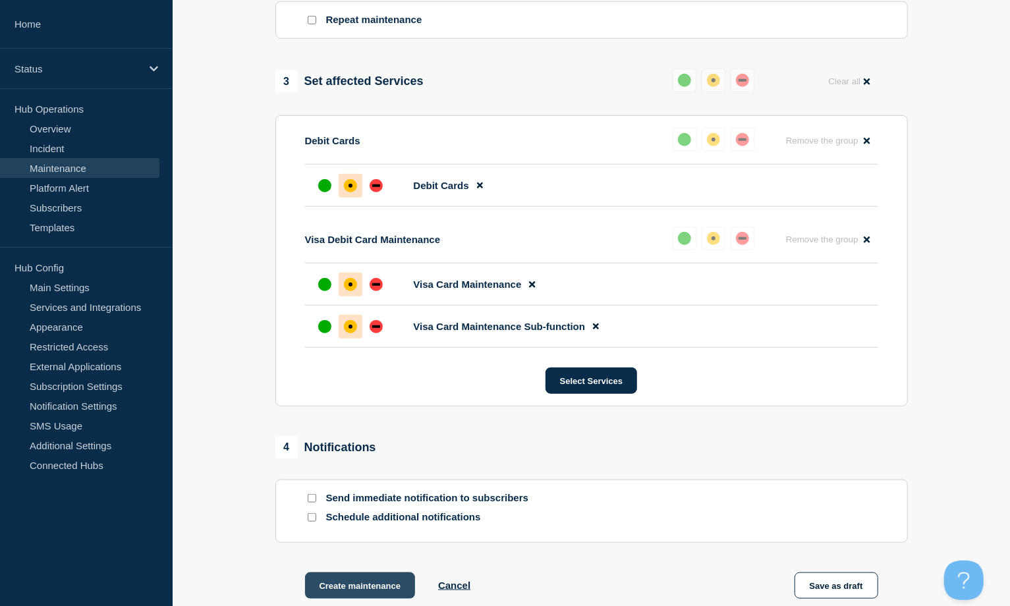
click at [363, 590] on button "Create maintenance" at bounding box center [360, 586] width 111 height 26
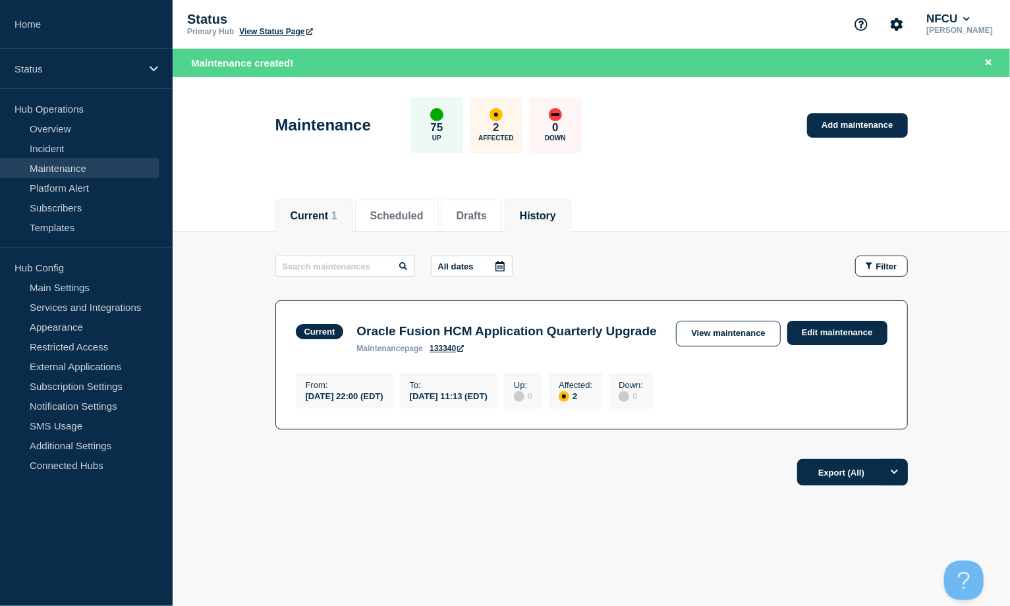
click at [556, 214] on button "History" at bounding box center [538, 216] width 36 height 12
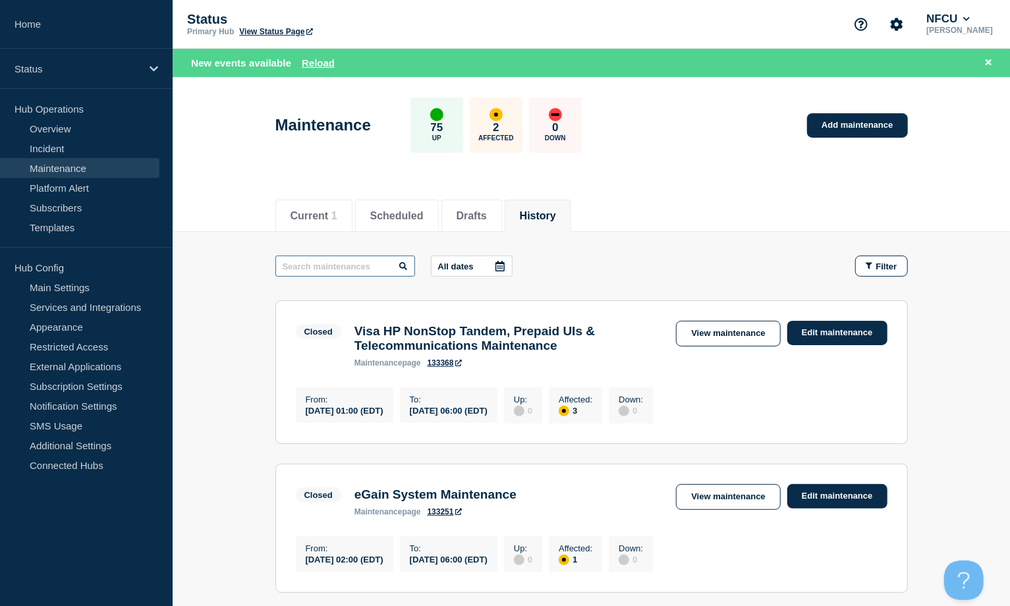
click at [343, 258] on input "text" at bounding box center [345, 266] width 140 height 21
type input "cncb"
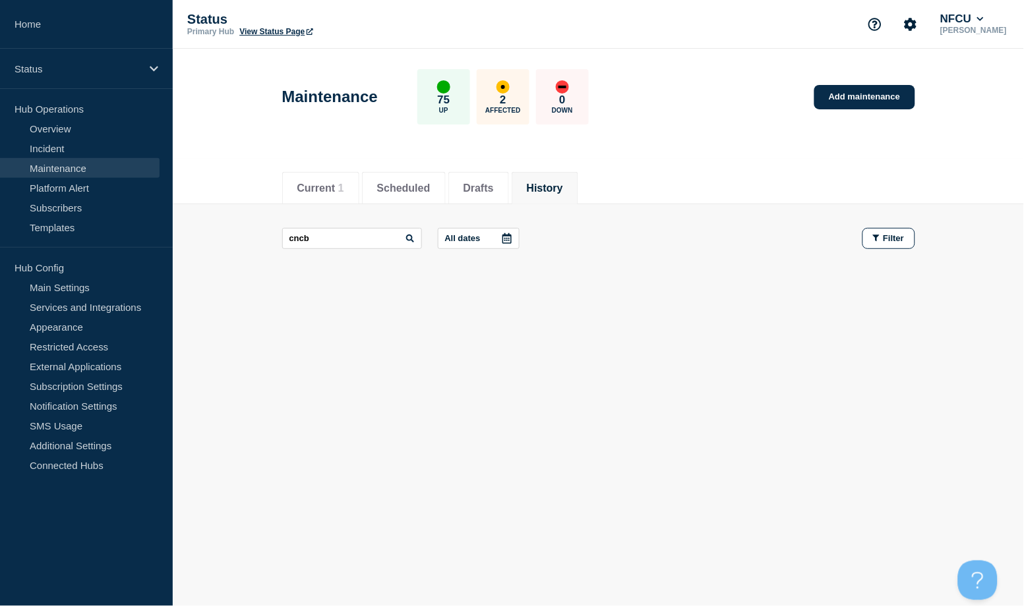
click at [563, 187] on button "History" at bounding box center [545, 189] width 36 height 12
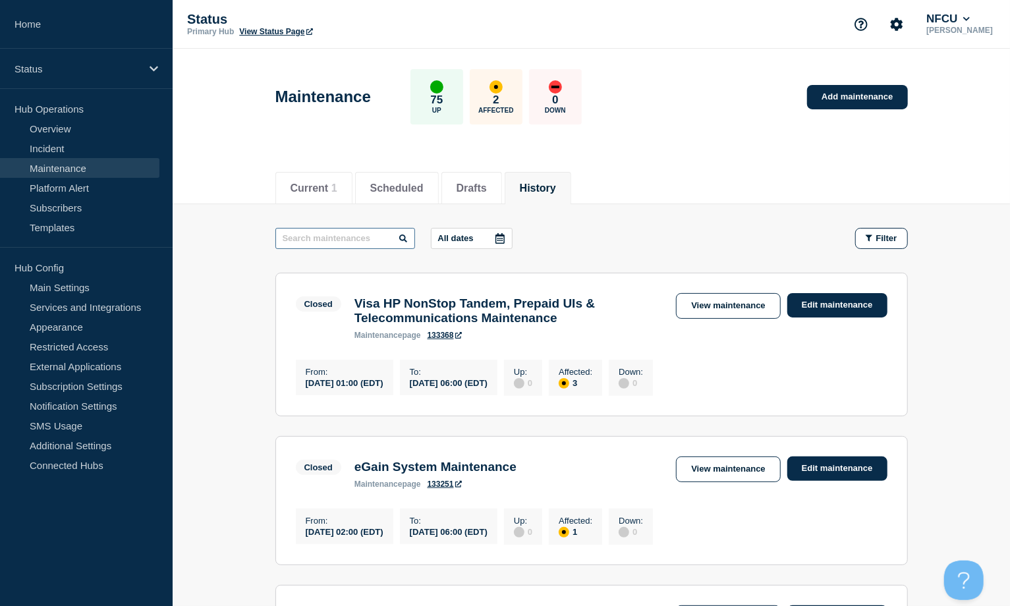
click at [313, 237] on input "text" at bounding box center [345, 238] width 140 height 21
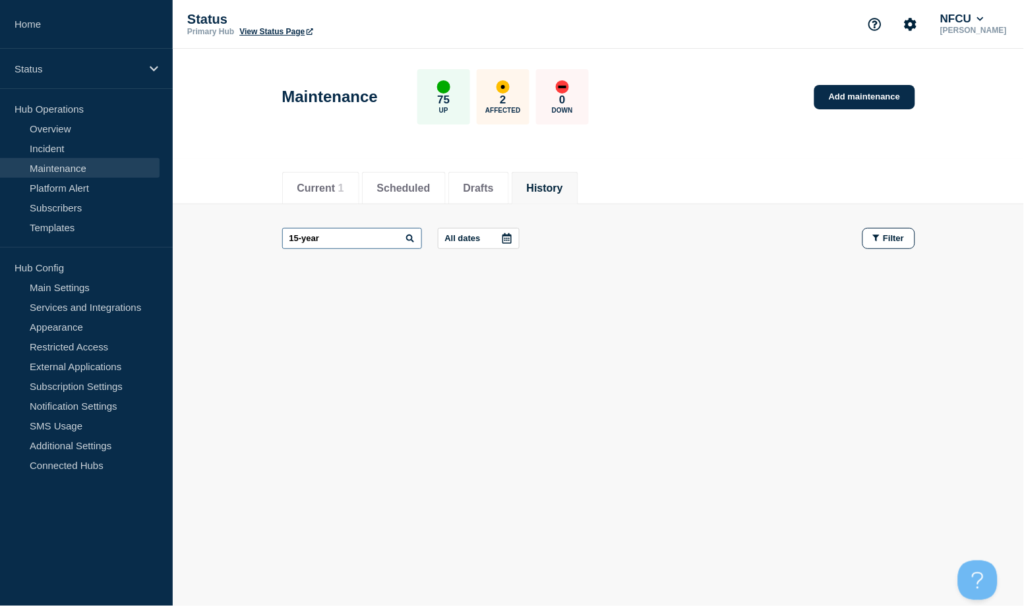
drag, startPoint x: 348, startPoint y: 240, endPoint x: 279, endPoint y: 229, distance: 70.0
click at [279, 229] on main "15-year All dates Filter" at bounding box center [598, 238] width 851 height 69
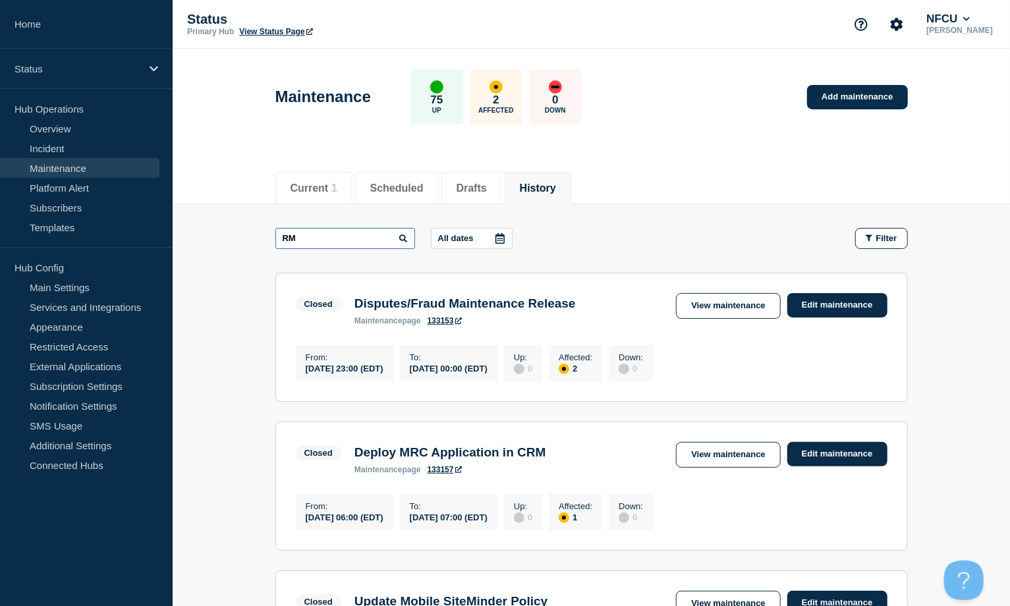
click at [335, 239] on input "RM" at bounding box center [345, 238] width 140 height 21
drag, startPoint x: 353, startPoint y: 233, endPoint x: 241, endPoint y: 231, distance: 112.1
type input "FIS"
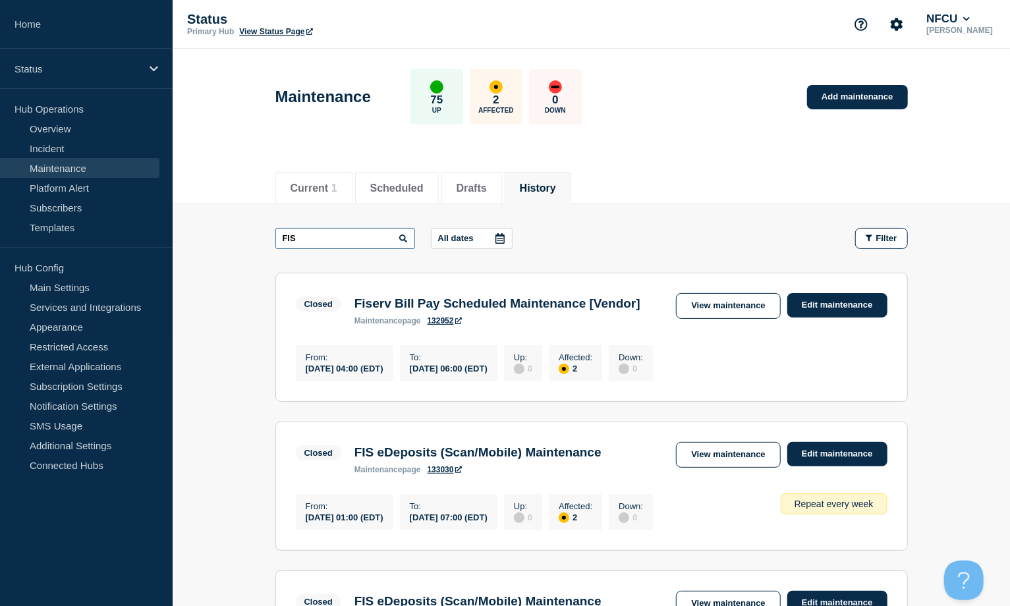
click at [338, 235] on input "FIS" at bounding box center [345, 238] width 140 height 21
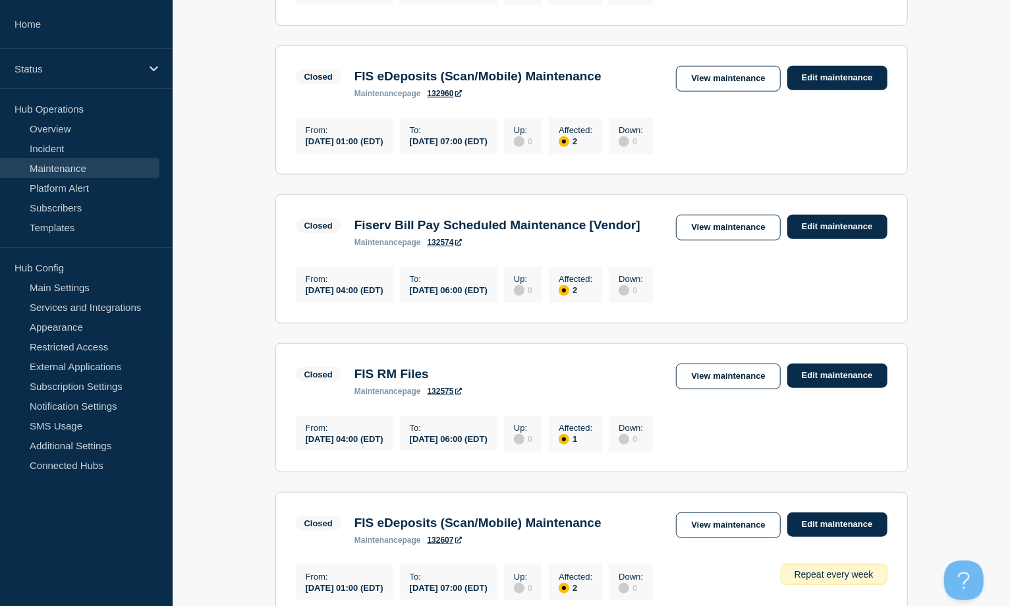
scroll to position [527, 0]
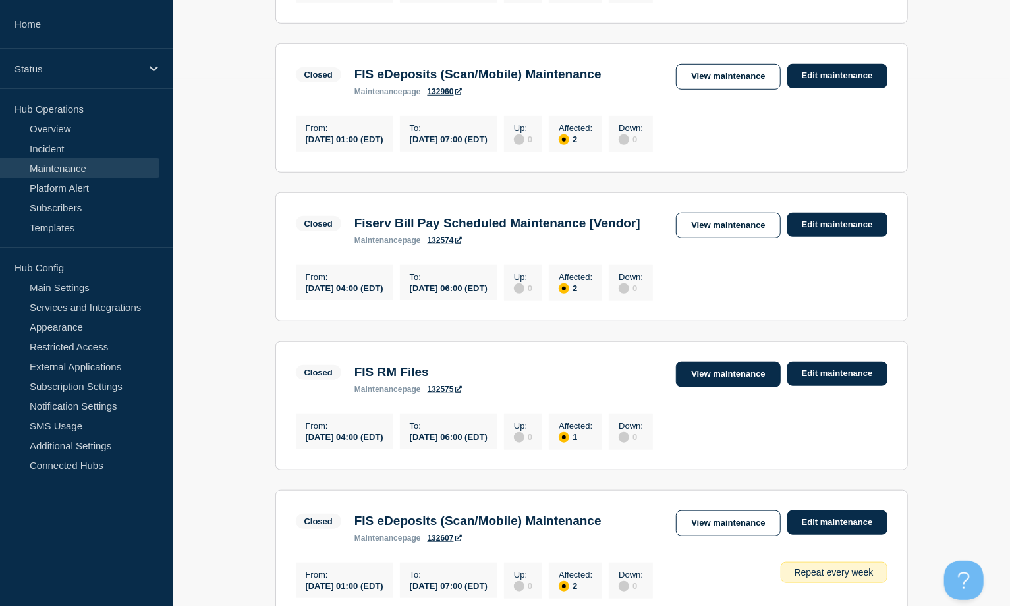
click at [709, 388] on link "View maintenance" at bounding box center [728, 375] width 104 height 26
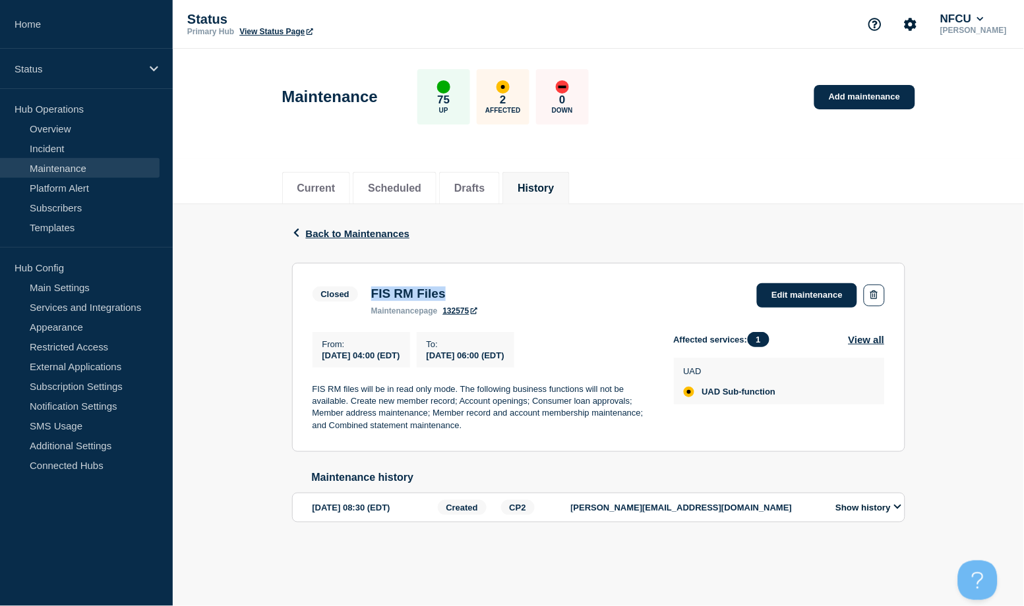
drag, startPoint x: 372, startPoint y: 289, endPoint x: 469, endPoint y: 295, distance: 97.1
click at [469, 295] on h3 "FIS RM Files" at bounding box center [424, 294] width 106 height 14
copy h3 "FIS RM Files"
click at [563, 178] on li "History" at bounding box center [535, 188] width 67 height 32
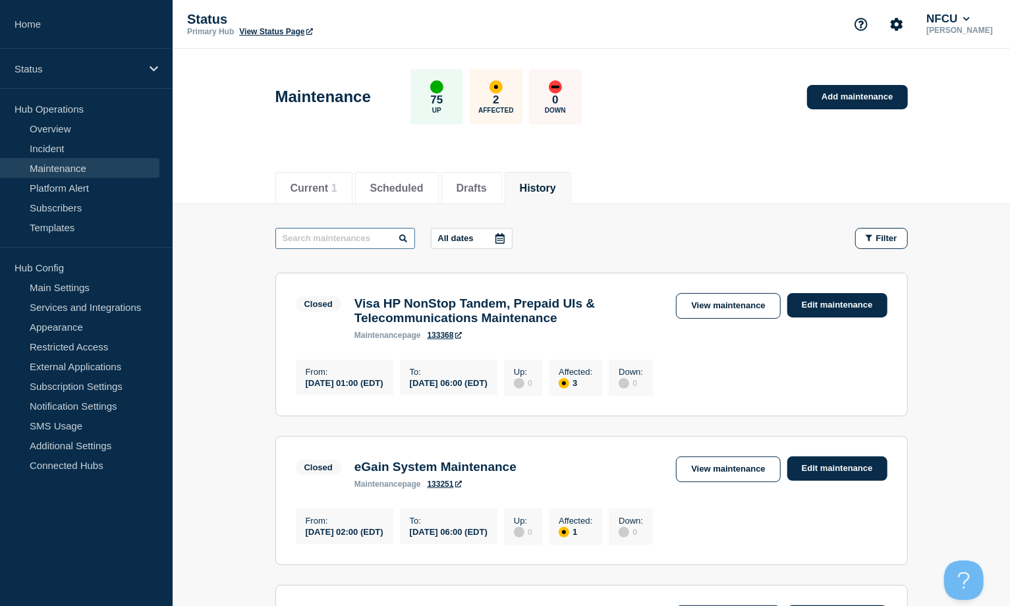
click at [344, 237] on input "text" at bounding box center [345, 238] width 140 height 21
type input "TSYS"
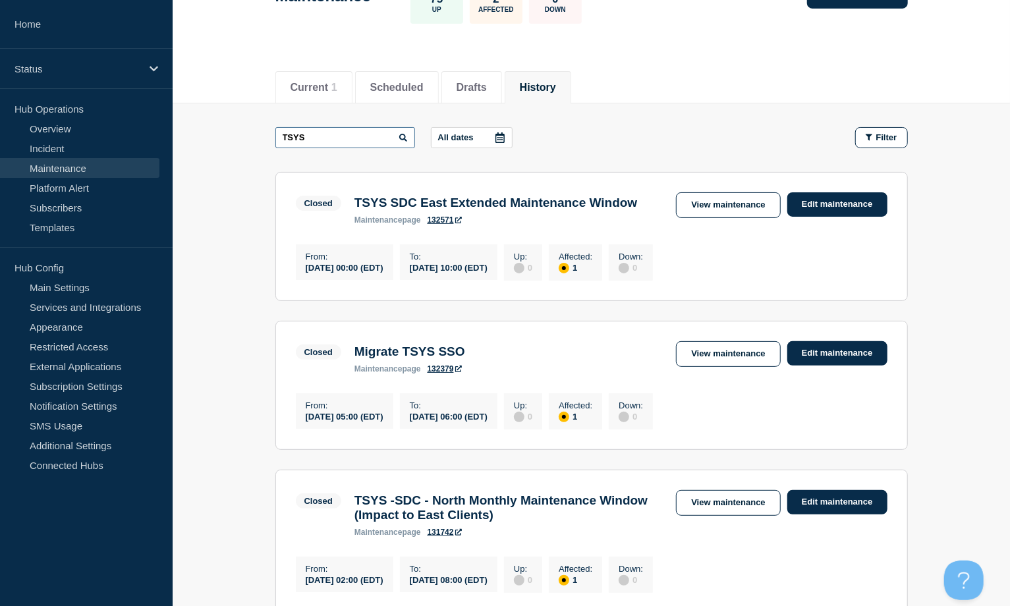
scroll to position [351, 0]
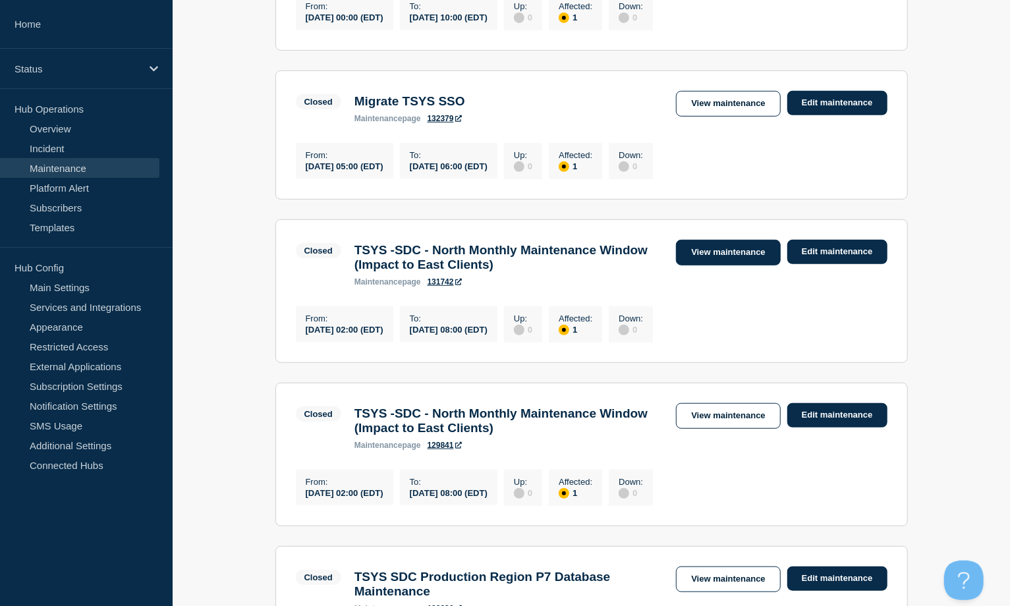
click at [714, 266] on link "View maintenance" at bounding box center [728, 253] width 104 height 26
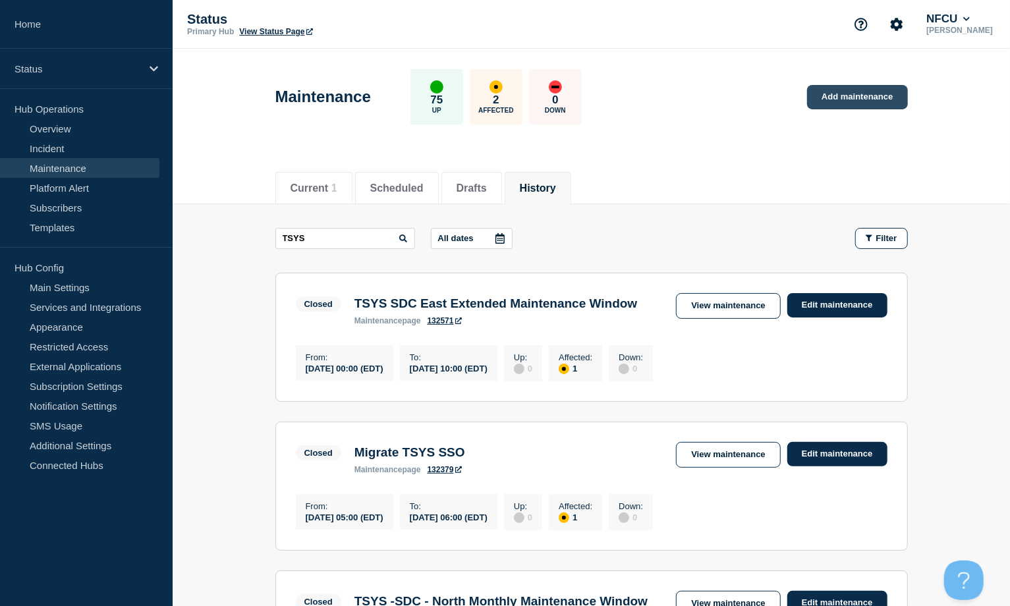
click at [862, 90] on link "Add maintenance" at bounding box center [857, 97] width 100 height 24
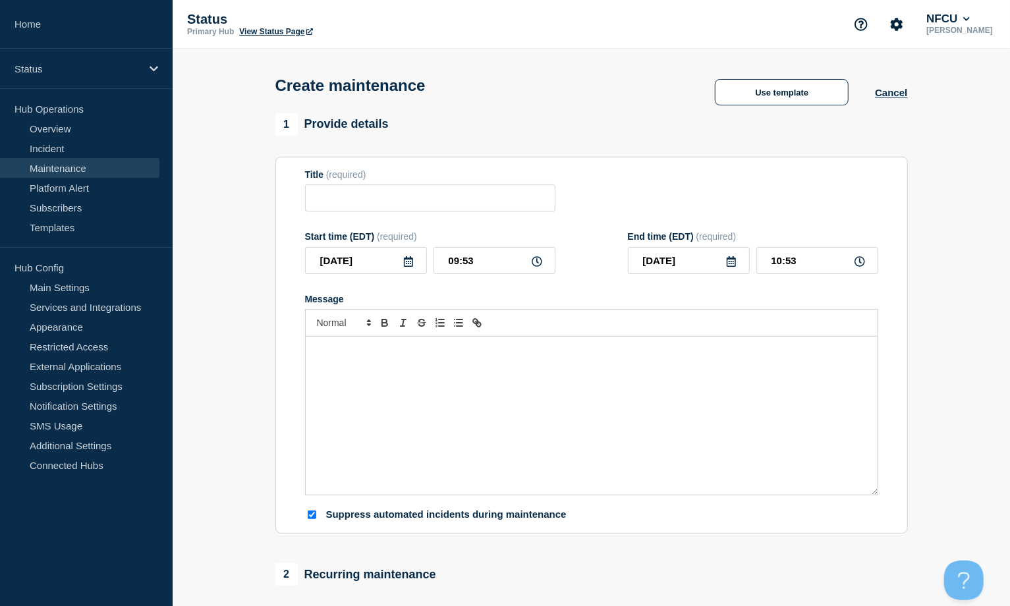
checkbox input "true"
click at [773, 98] on button "Use template" at bounding box center [782, 92] width 134 height 26
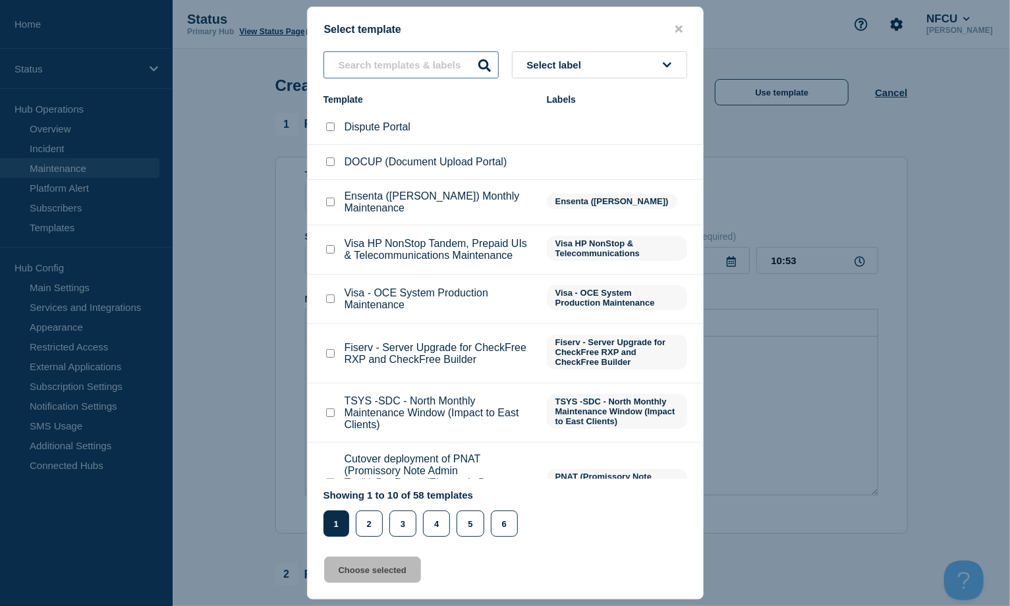
click at [390, 72] on input "text" at bounding box center [411, 64] width 175 height 27
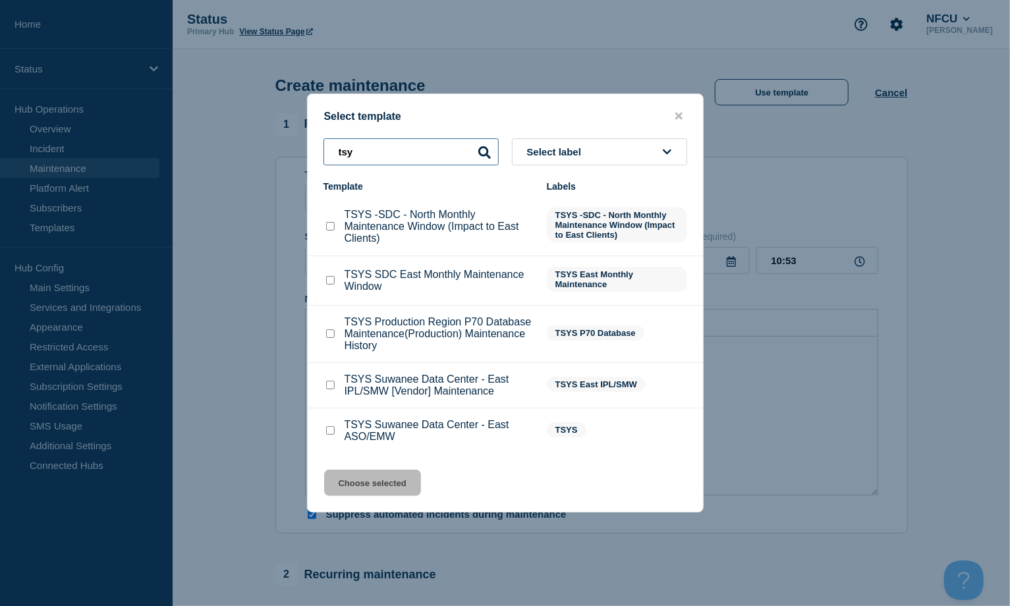
type input "tsy"
click at [335, 217] on div "TSYS -SDC - North Monthly Maintenance Window (Impact to East Clients)" at bounding box center [429, 227] width 210 height 36
click at [332, 235] on div "TSYS -SDC - North Monthly Maintenance Window (Impact to East Clients)" at bounding box center [429, 227] width 210 height 36
click at [332, 229] on input "TSYS -SDC - North Monthly Maintenance Window (Impact to East Clients) checkbox" at bounding box center [330, 226] width 9 height 9
checkbox input "true"
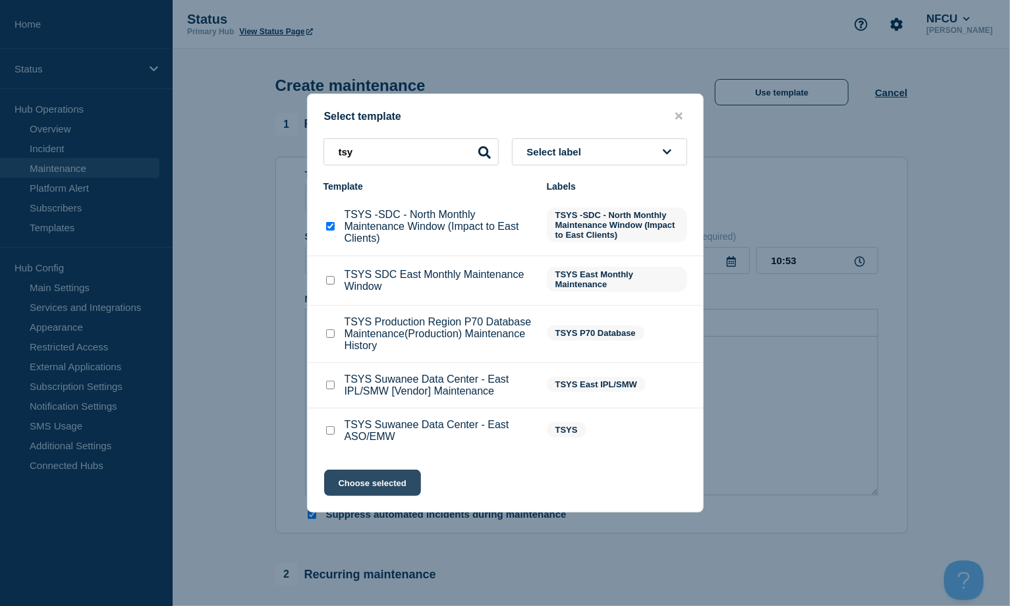
click at [384, 485] on button "Choose selected" at bounding box center [372, 483] width 97 height 26
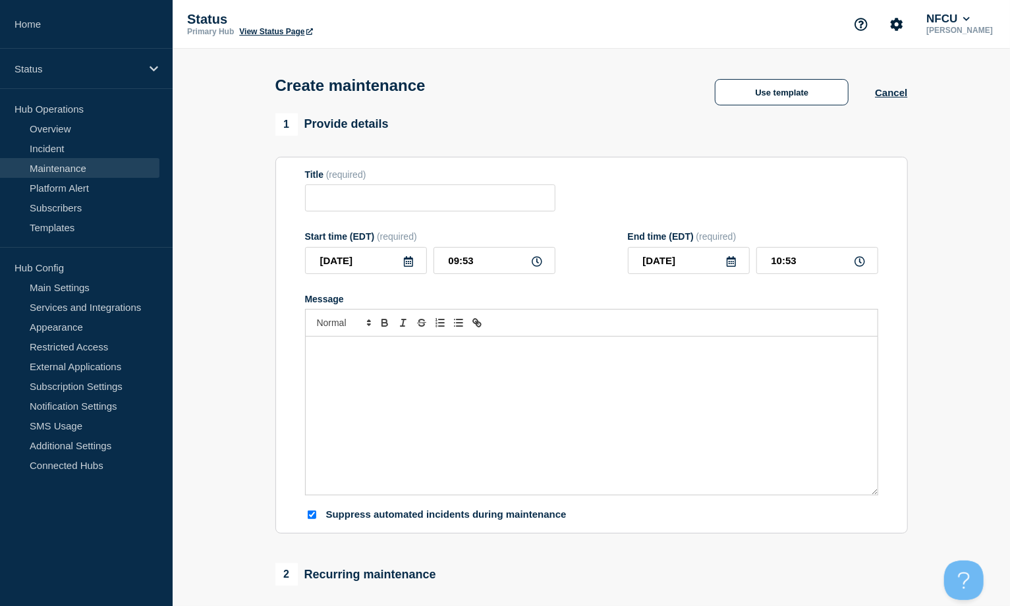
type input "TSYS -SDC - North Monthly Maintenance Window (Impact to East Clients)"
checkbox input "false"
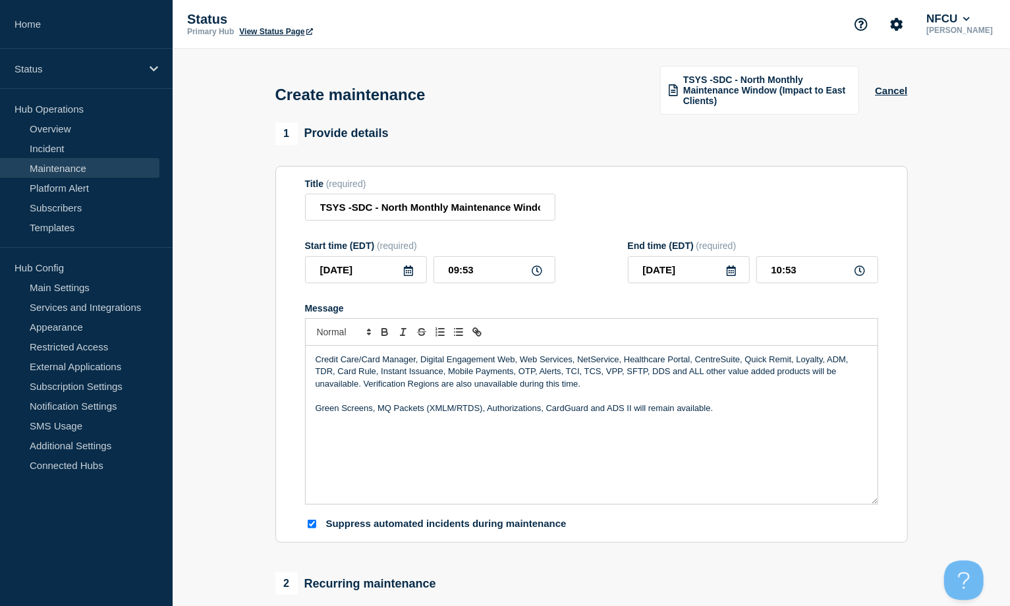
click at [408, 266] on icon at bounding box center [408, 271] width 9 height 11
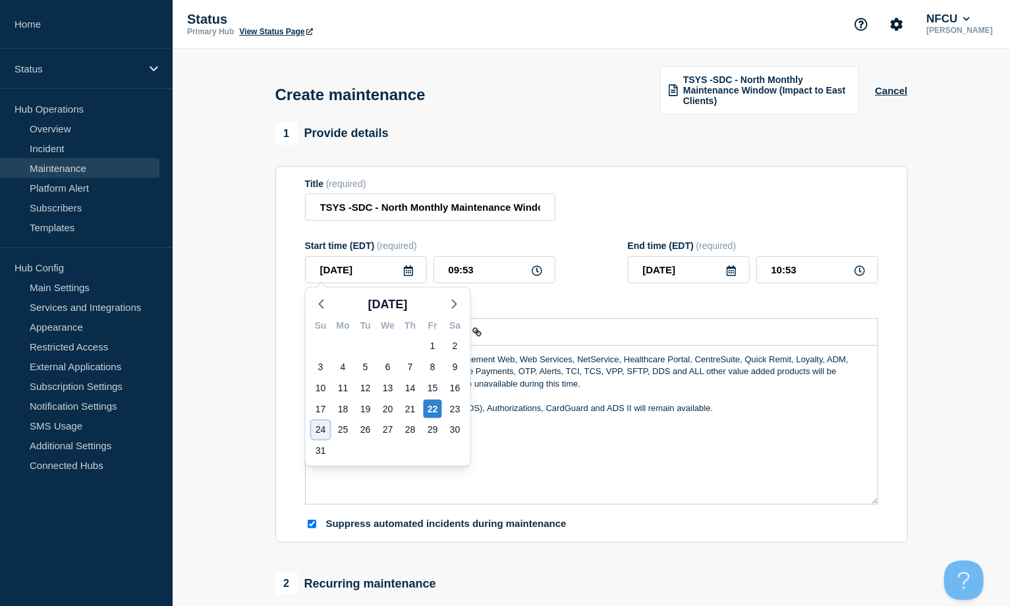
click at [318, 423] on div "24" at bounding box center [321, 430] width 18 height 18
type input "[DATE]"
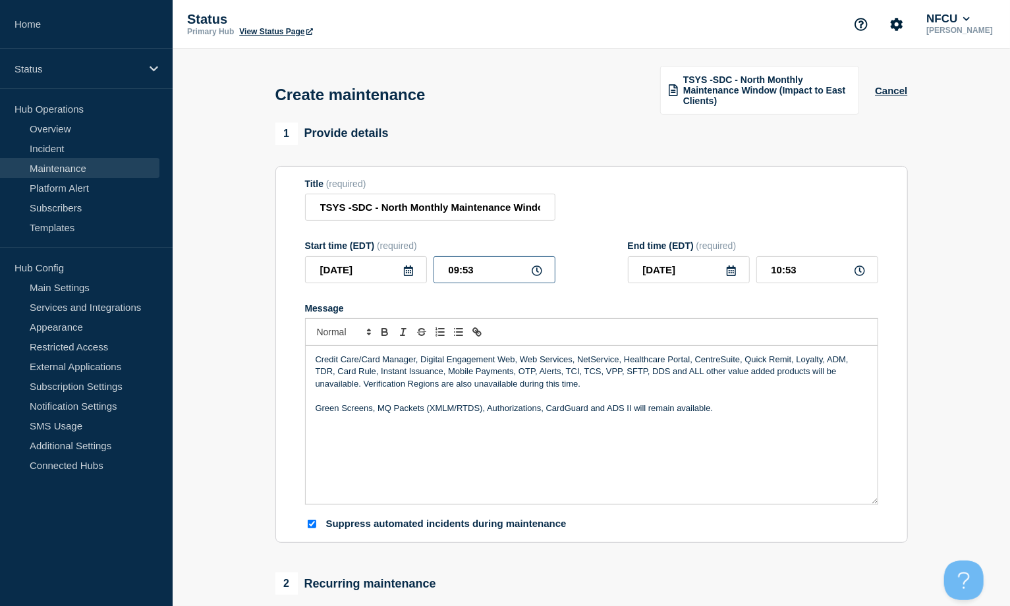
click at [467, 266] on input "09:53" at bounding box center [495, 269] width 122 height 27
drag, startPoint x: 492, startPoint y: 262, endPoint x: 401, endPoint y: 254, distance: 92.0
click at [401, 256] on div "[DATE] 09:53" at bounding box center [430, 269] width 250 height 27
type input "00:30"
click at [811, 259] on input "01:30" at bounding box center [818, 269] width 122 height 27
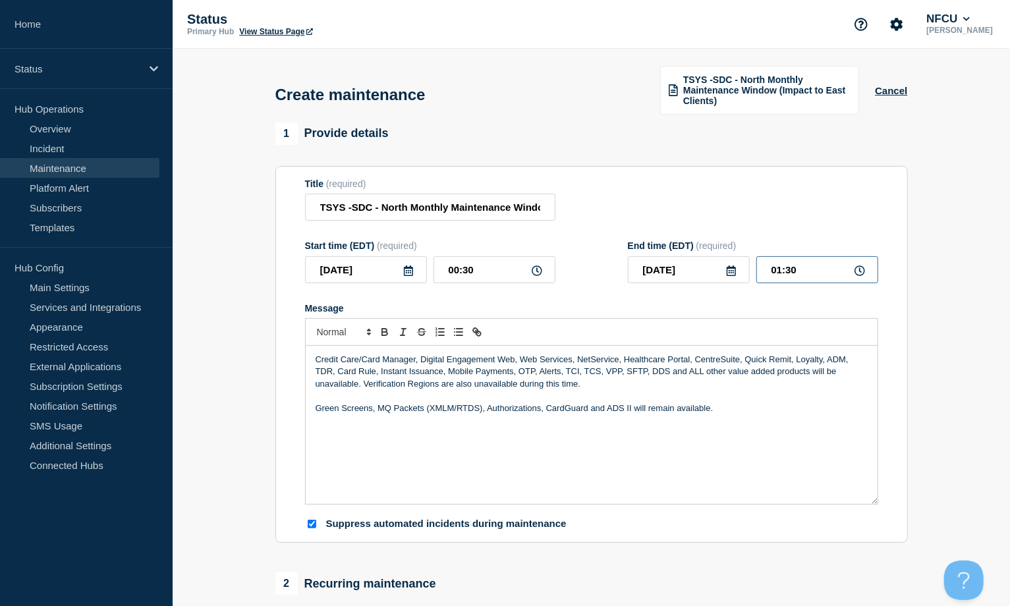
drag, startPoint x: 771, startPoint y: 260, endPoint x: 711, endPoint y: 253, distance: 60.4
click at [712, 256] on div "[DATE] 01:30" at bounding box center [753, 269] width 250 height 27
type input "12:30"
click at [674, 207] on div "Title (required) TSYS -SDC - North Monthly Maintenance Window (Impact to East C…" at bounding box center [591, 200] width 573 height 43
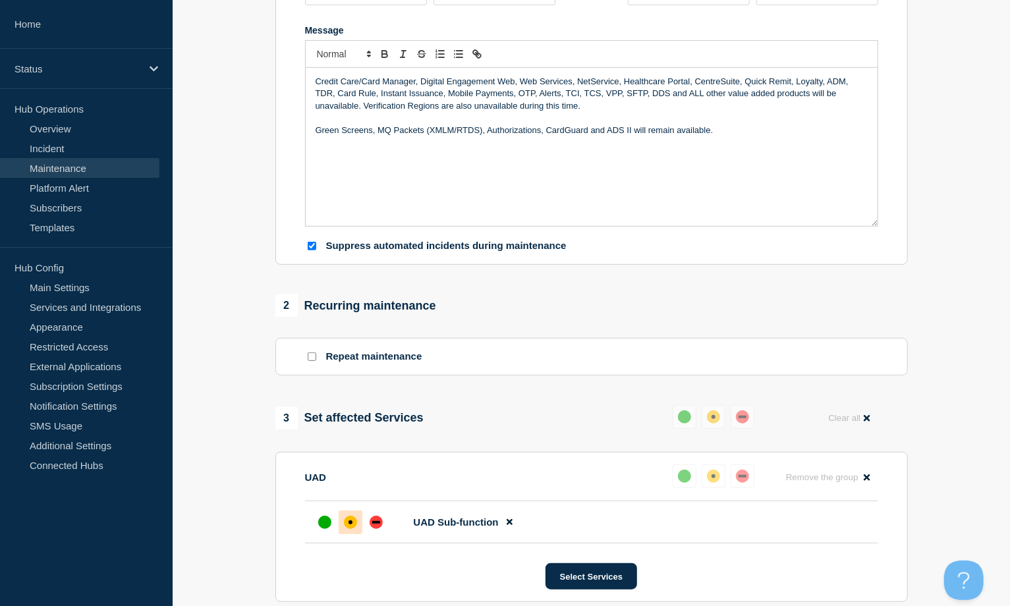
scroll to position [527, 0]
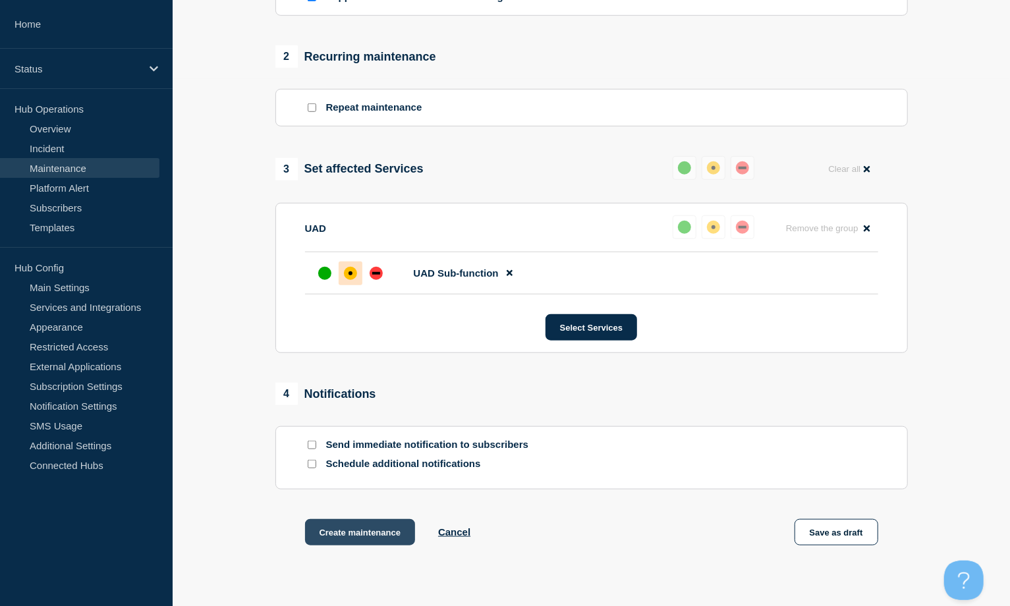
drag, startPoint x: 339, startPoint y: 536, endPoint x: 351, endPoint y: 532, distance: 12.1
click at [339, 536] on button "Create maintenance" at bounding box center [360, 532] width 111 height 26
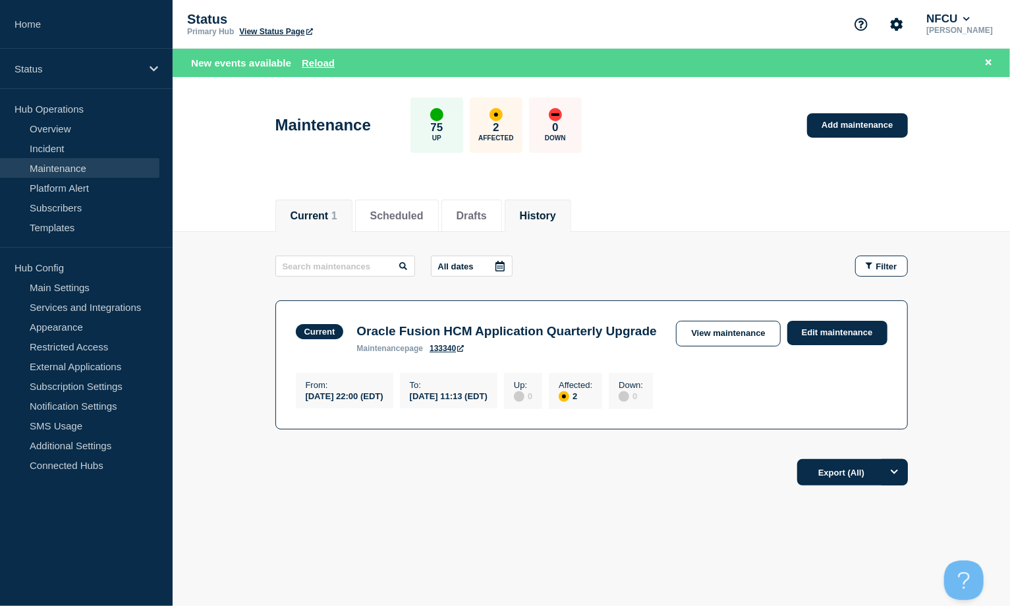
click at [567, 223] on li "History" at bounding box center [538, 216] width 67 height 32
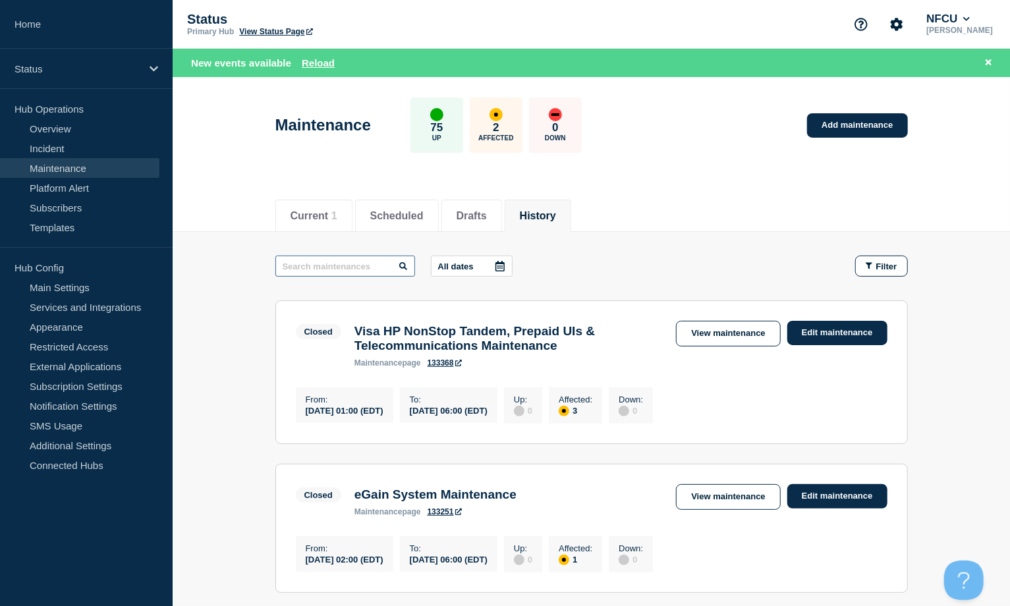
click at [353, 267] on input "text" at bounding box center [345, 266] width 140 height 21
type input "black knight loss"
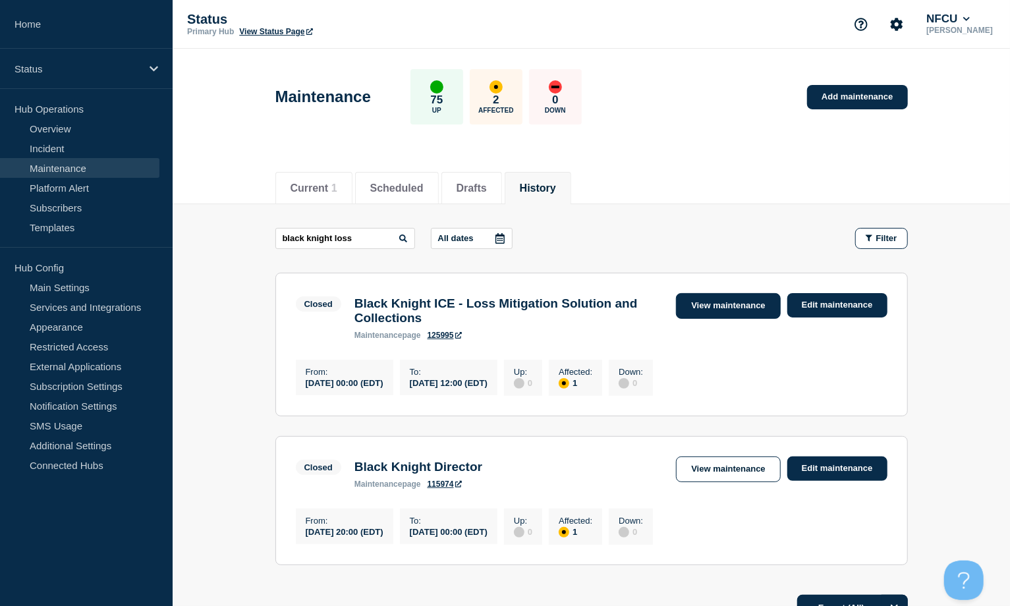
click at [691, 310] on link "View maintenance" at bounding box center [728, 306] width 104 height 26
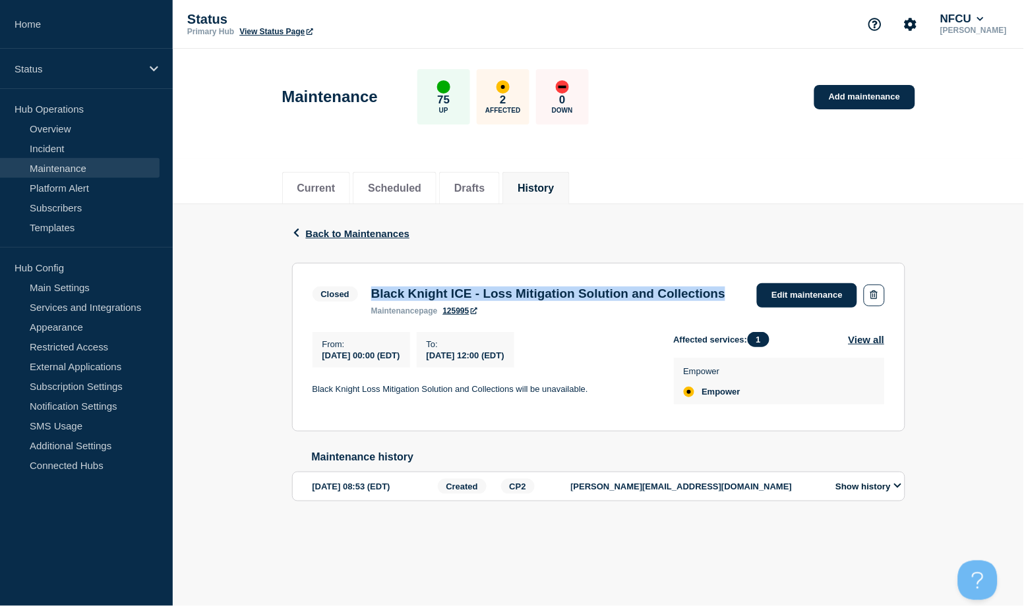
drag, startPoint x: 372, startPoint y: 293, endPoint x: 469, endPoint y: 304, distance: 97.6
click at [469, 301] on h3 "Black Knight ICE - Loss Mitigation Solution and Collections" at bounding box center [548, 294] width 354 height 14
copy h3 "Black Knight ICE - Loss Mitigation Solution and Collections"
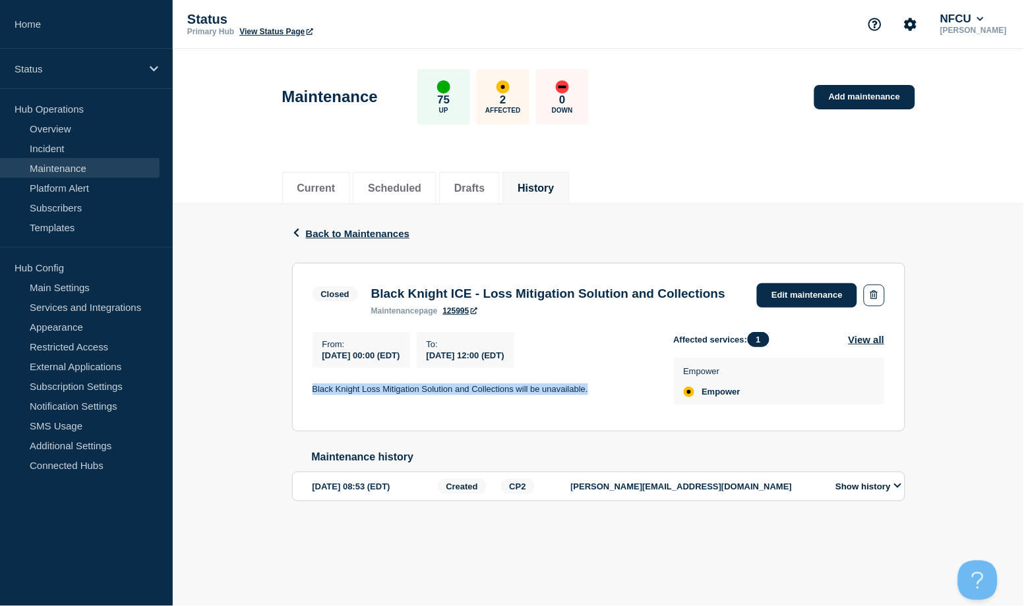
drag, startPoint x: 311, startPoint y: 409, endPoint x: 602, endPoint y: 409, distance: 290.7
click at [602, 409] on section "Closed Black Knight ICE - Loss Mitigation Solution and Collections maintenance …" at bounding box center [598, 347] width 613 height 169
copy p "Black Knight Loss Mitigation Solution and Collections will be unavailable."
click at [853, 102] on link "Add maintenance" at bounding box center [864, 97] width 100 height 24
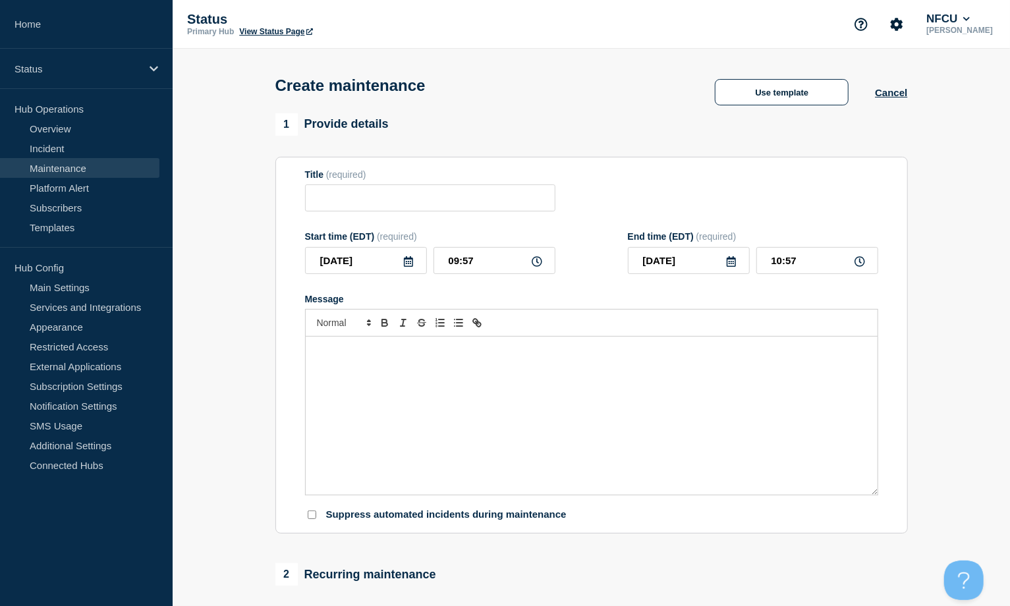
checkbox input "true"
click at [391, 211] on input "Title" at bounding box center [430, 198] width 250 height 27
paste input "ACAPS Maintenance"
type input "ACAPS Maintenance"
drag, startPoint x: 345, startPoint y: 405, endPoint x: 356, endPoint y: 404, distance: 10.6
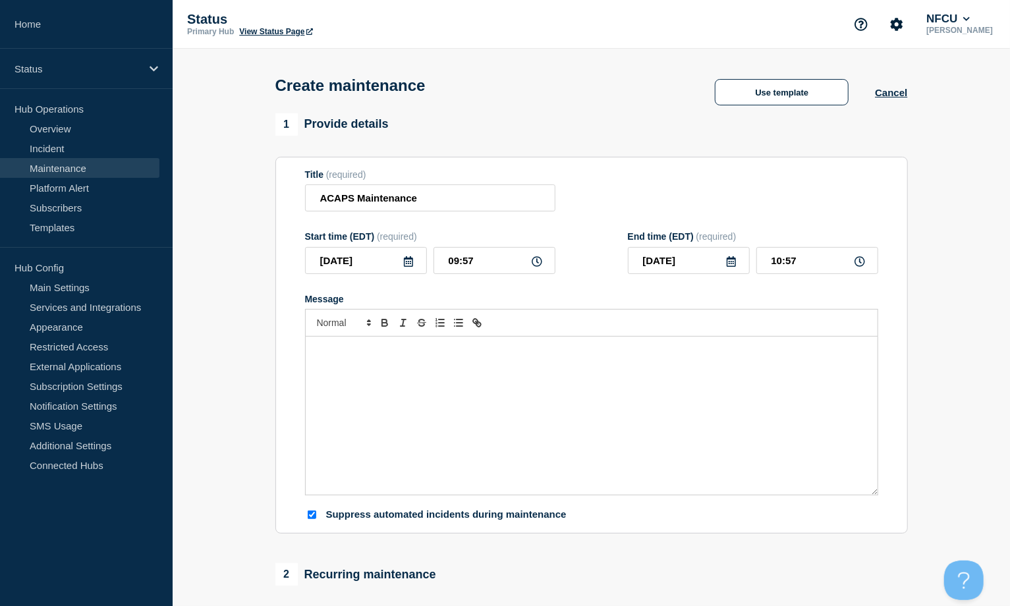
click at [345, 405] on div "Message" at bounding box center [592, 416] width 572 height 158
paste div "Message"
click at [316, 361] on p "PNAT Internal application will" at bounding box center [592, 363] width 552 height 12
click at [314, 362] on div "Users performing tasks in PNAT Internal application will be interrupted during …" at bounding box center [592, 416] width 572 height 158
click at [314, 366] on div "Users performing tasks in PNAT Internal application will be interrupted during …" at bounding box center [592, 416] width 572 height 158
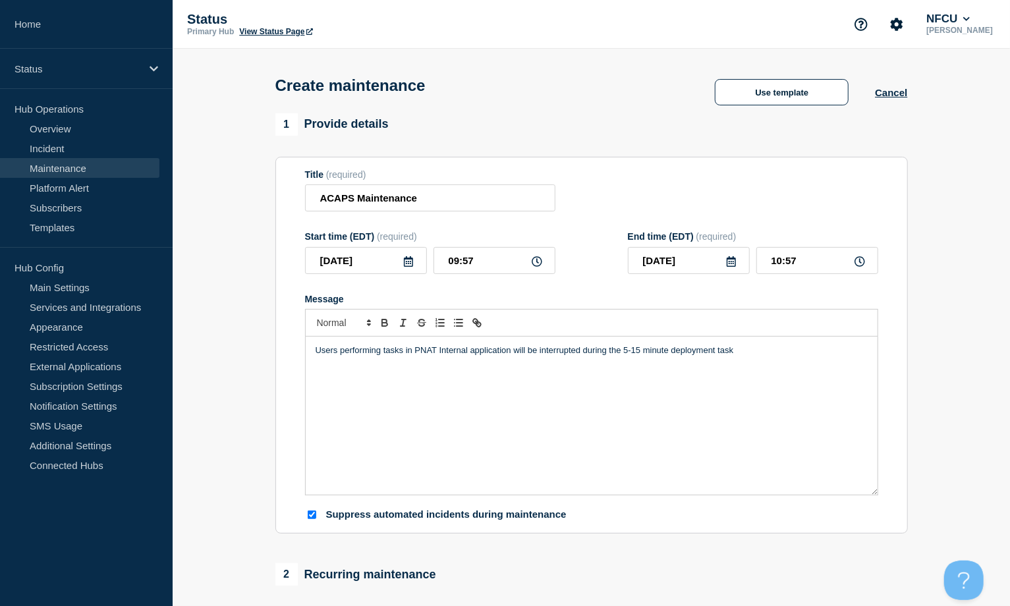
click at [763, 352] on p "Users performing tasks in PNAT Internal application will be interrupted during …" at bounding box center [592, 351] width 552 height 12
click at [407, 267] on icon at bounding box center [408, 261] width 11 height 11
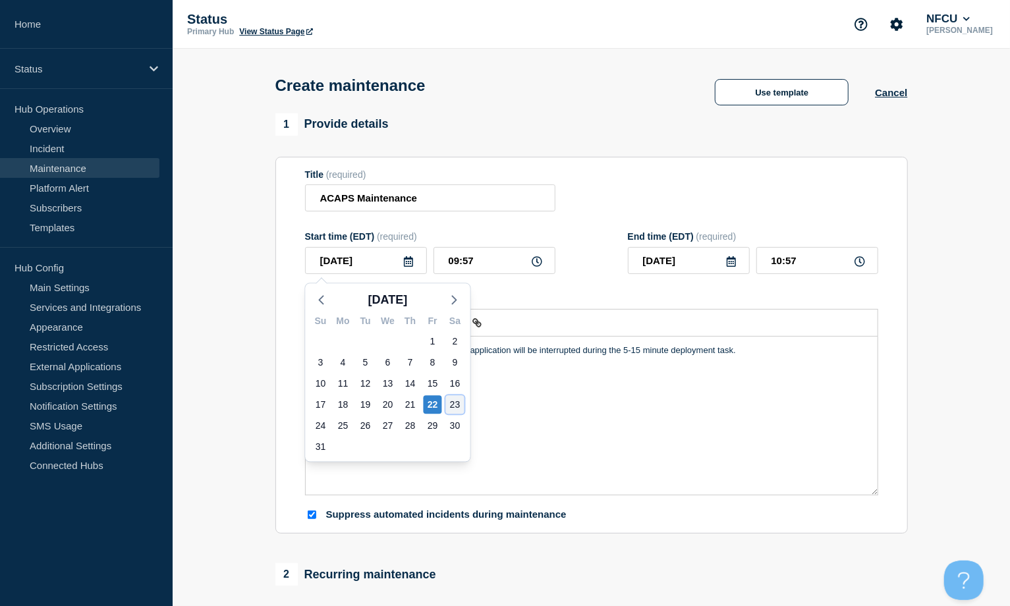
click at [456, 411] on div "23" at bounding box center [455, 404] width 18 height 18
type input "[DATE]"
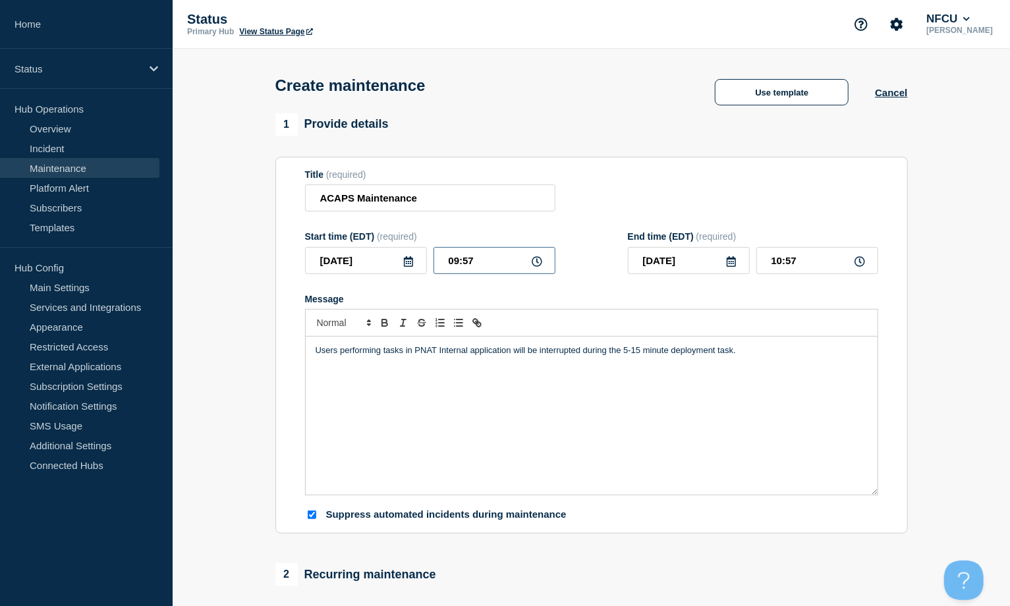
click at [471, 266] on input "09:57" at bounding box center [495, 260] width 122 height 27
drag, startPoint x: 504, startPoint y: 261, endPoint x: 420, endPoint y: 248, distance: 84.0
click at [420, 248] on div "Start time (EDT) (required) [DATE] 09:57" at bounding box center [430, 252] width 250 height 43
type input "23:05"
type input "[DATE]"
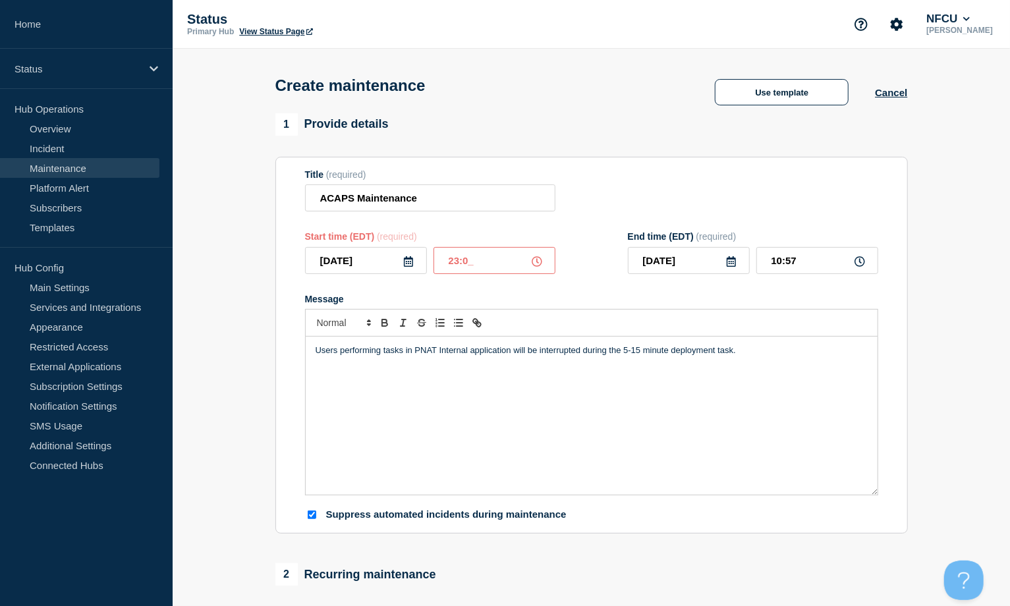
type input "00:05"
click at [738, 259] on input "[DATE]" at bounding box center [689, 260] width 122 height 27
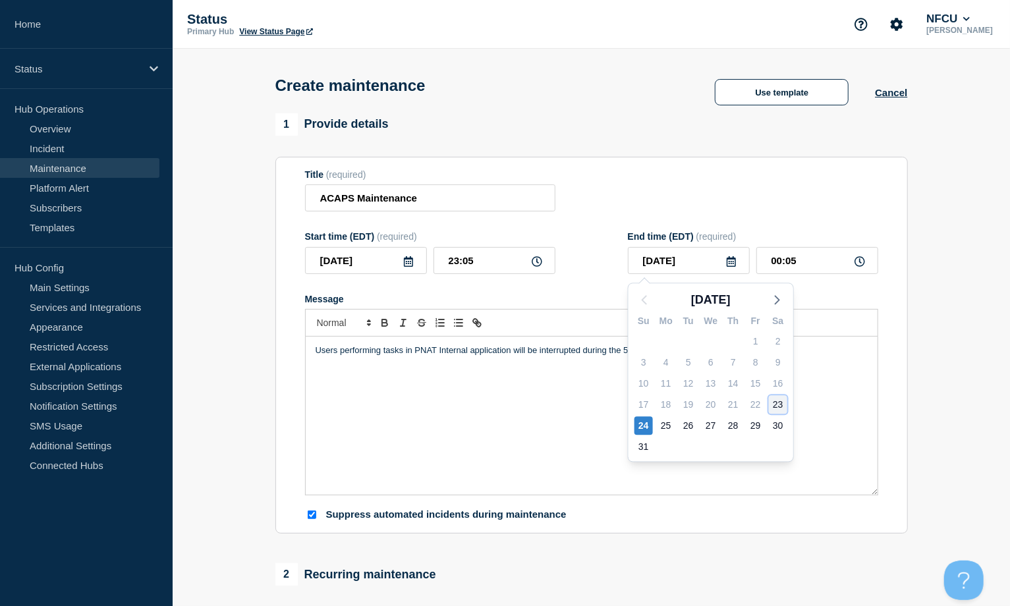
click at [784, 401] on div "23" at bounding box center [778, 404] width 18 height 18
type input "[DATE]"
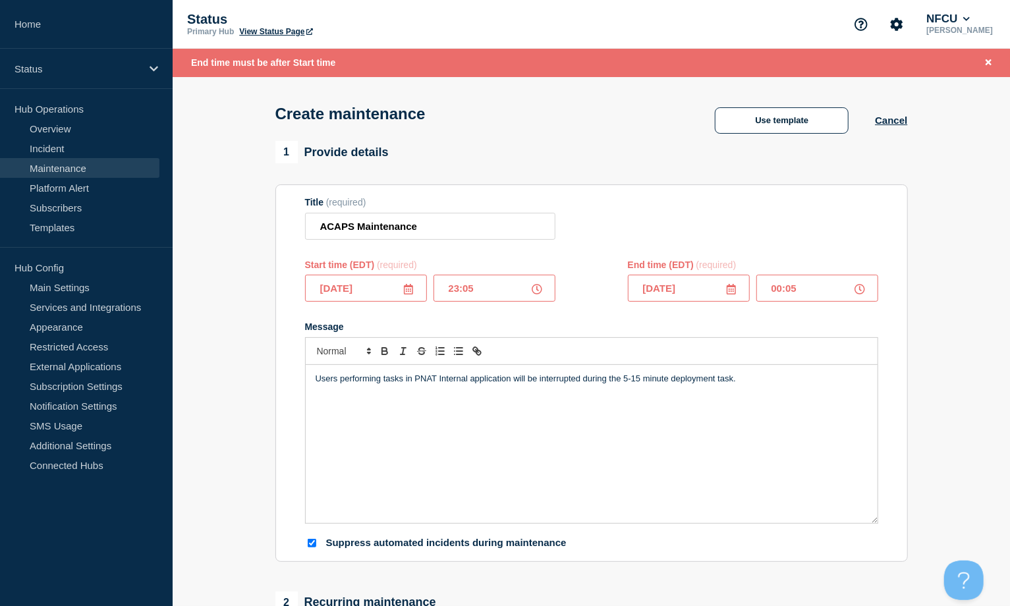
click at [801, 283] on input "00:05" at bounding box center [818, 288] width 122 height 27
drag, startPoint x: 810, startPoint y: 289, endPoint x: 734, endPoint y: 281, distance: 76.8
click at [734, 281] on div "[DATE] 00:05" at bounding box center [753, 288] width 250 height 27
type input "23:25"
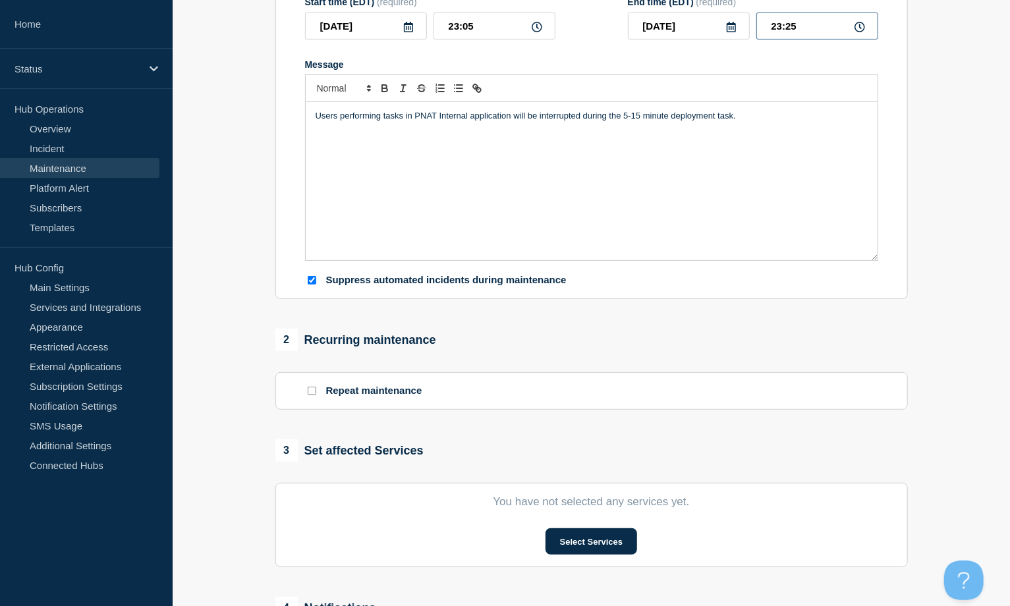
scroll to position [439, 0]
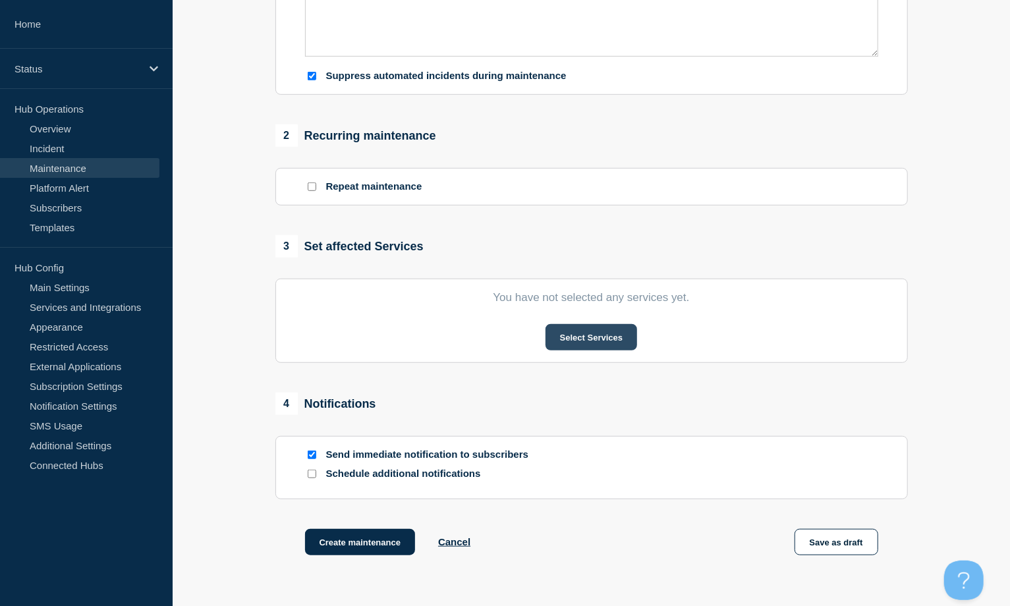
click at [608, 332] on button "Select Services" at bounding box center [592, 337] width 92 height 26
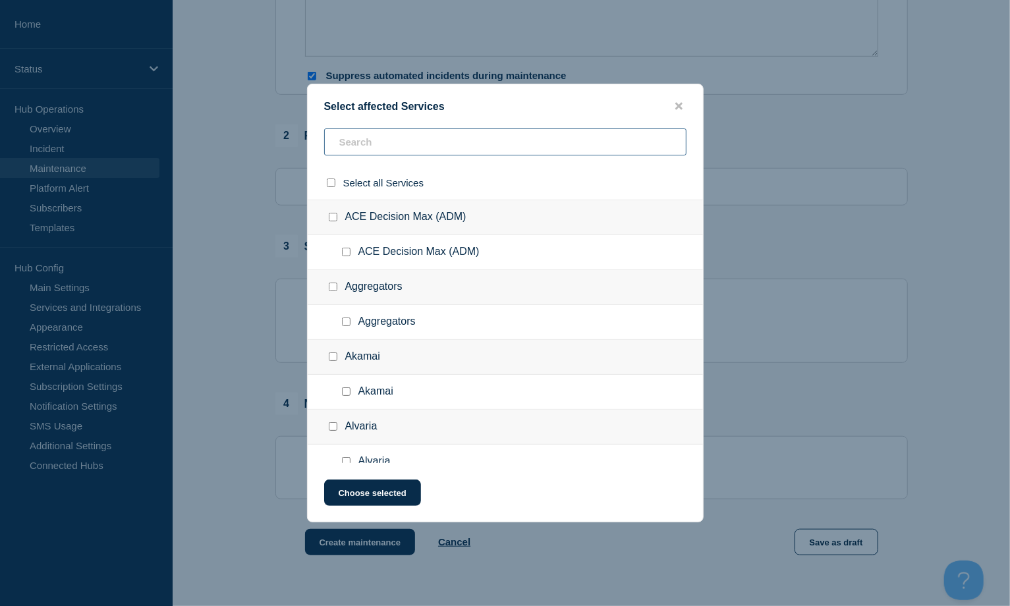
click at [387, 147] on input "text" at bounding box center [505, 142] width 362 height 27
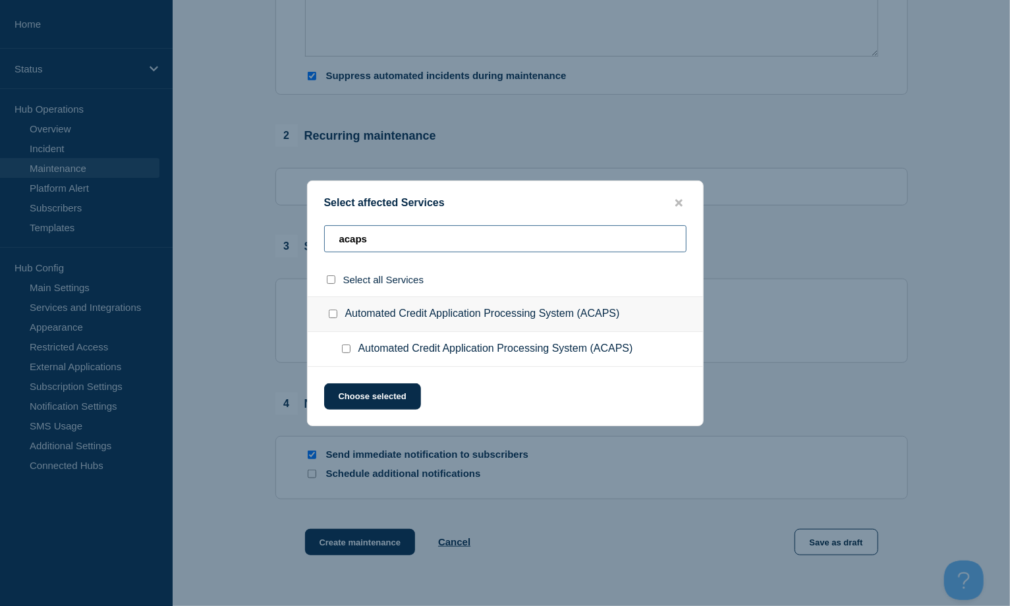
type input "acaps"
click at [335, 316] on input "Automated Credit Application Processing System (ACAPS) checkbox" at bounding box center [333, 314] width 9 height 9
checkbox input "true"
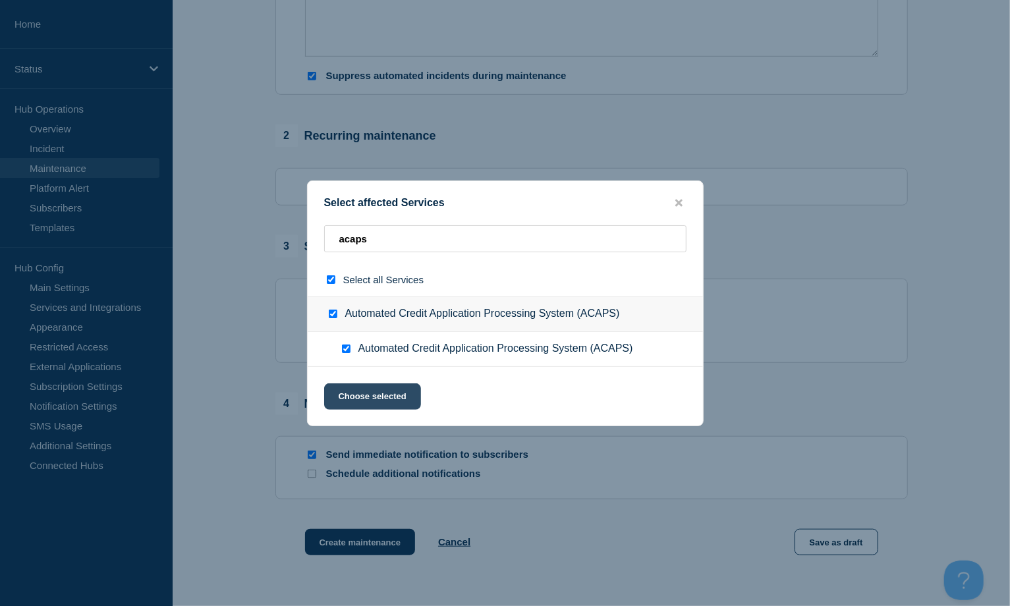
click at [365, 396] on button "Choose selected" at bounding box center [372, 397] width 97 height 26
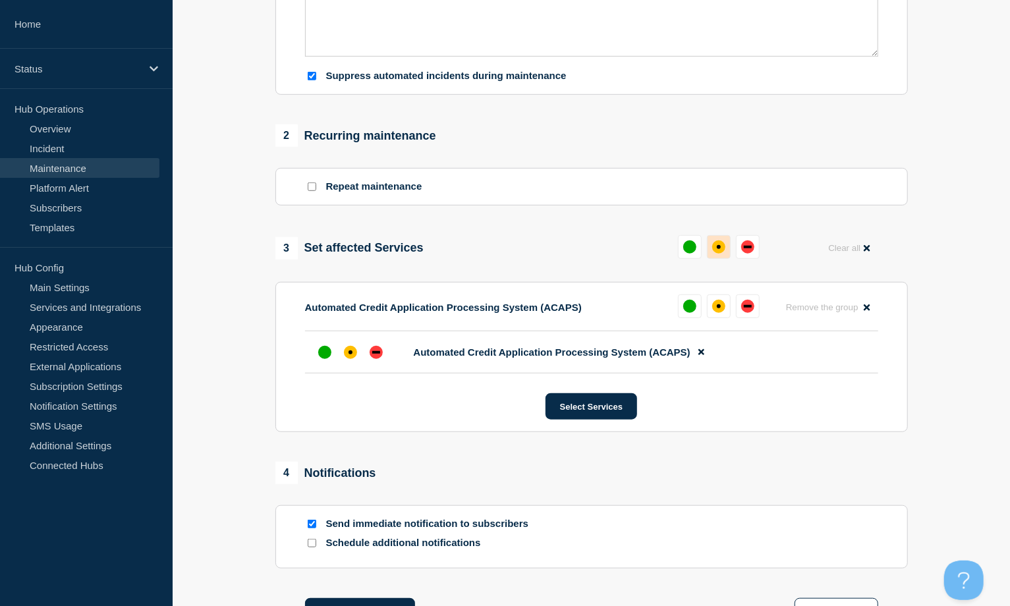
click at [712, 243] on button at bounding box center [719, 247] width 24 height 24
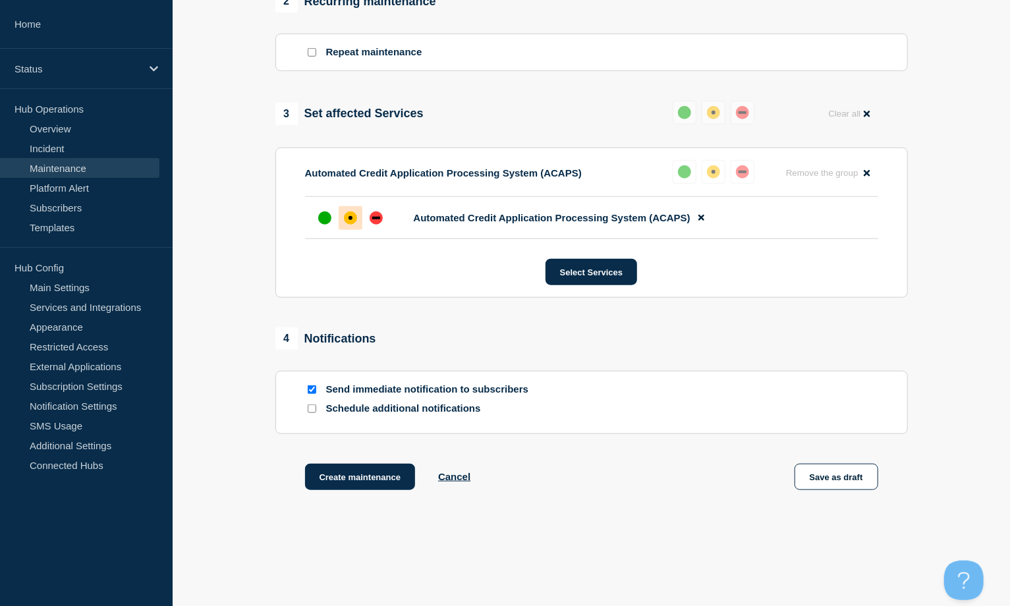
scroll to position [612, 0]
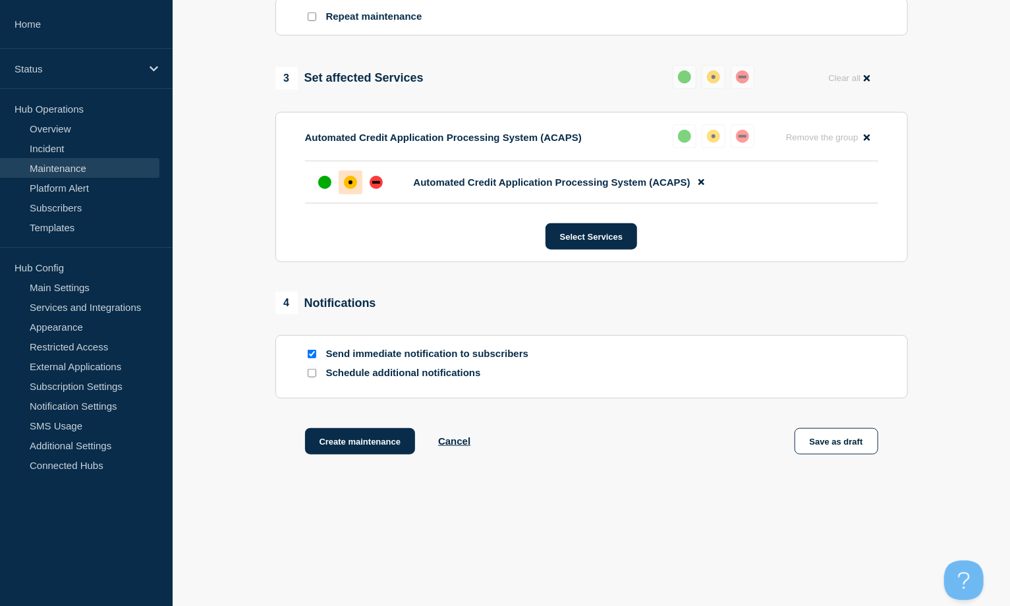
click at [312, 355] on input "Send immediate notification to subscribers" at bounding box center [312, 354] width 9 height 9
checkbox input "false"
click at [352, 439] on button "Create maintenance" at bounding box center [360, 441] width 111 height 26
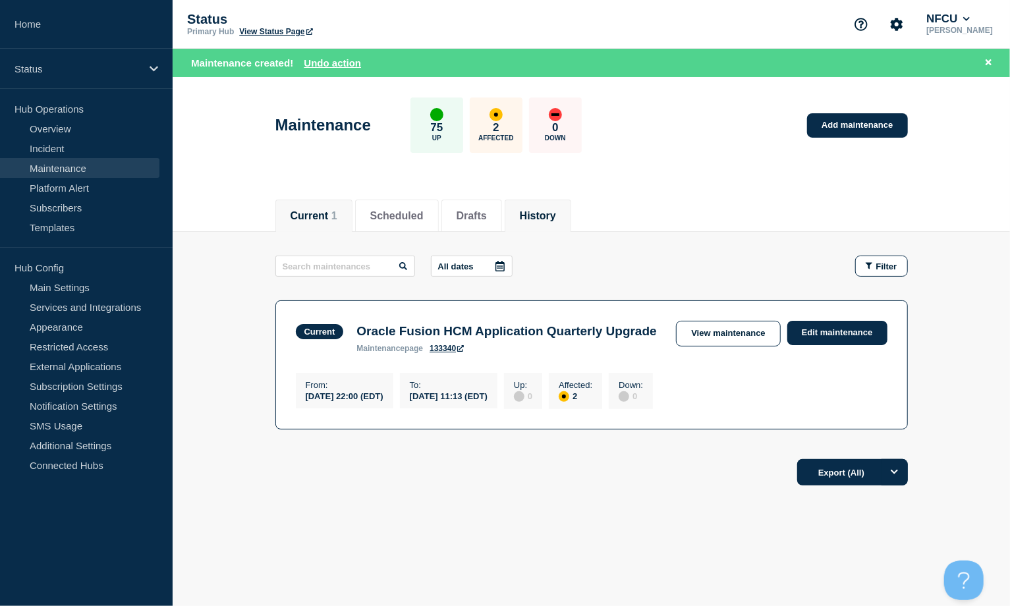
click at [544, 216] on button "History" at bounding box center [538, 216] width 36 height 12
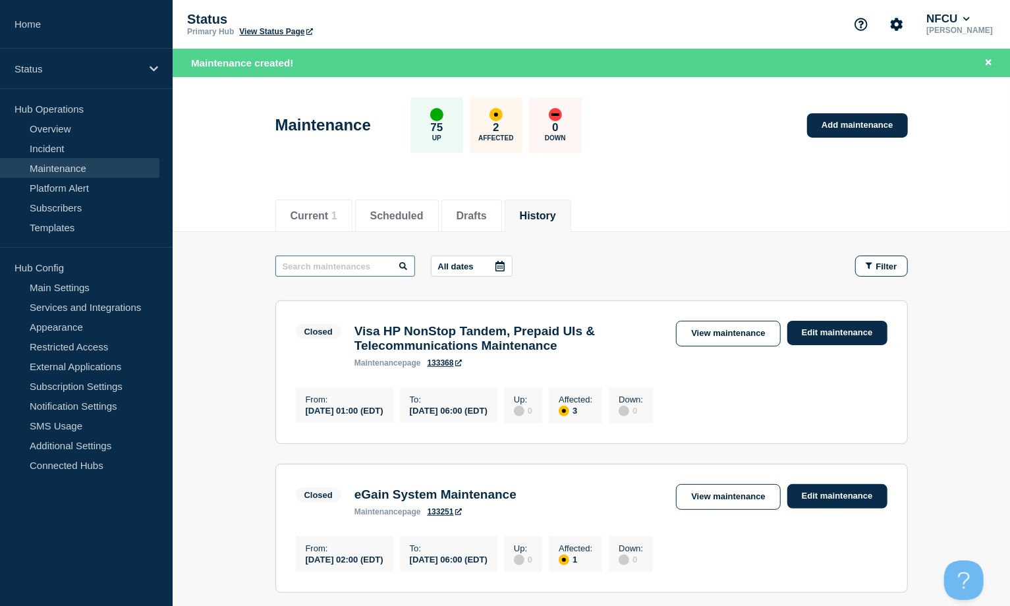
click at [330, 266] on input "text" at bounding box center [345, 266] width 140 height 21
type input "tls"
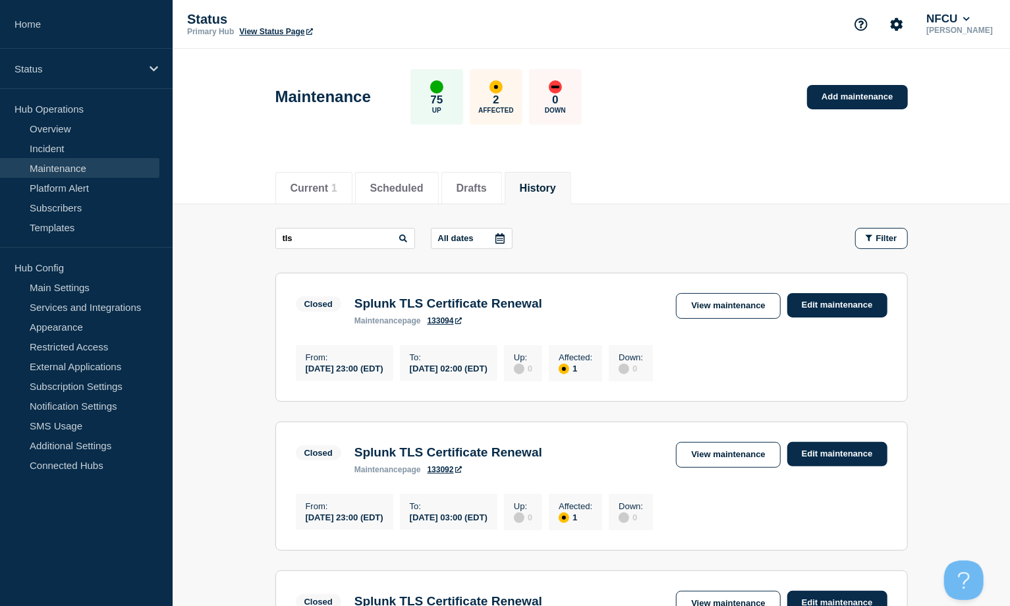
click at [556, 185] on button "History" at bounding box center [538, 189] width 36 height 12
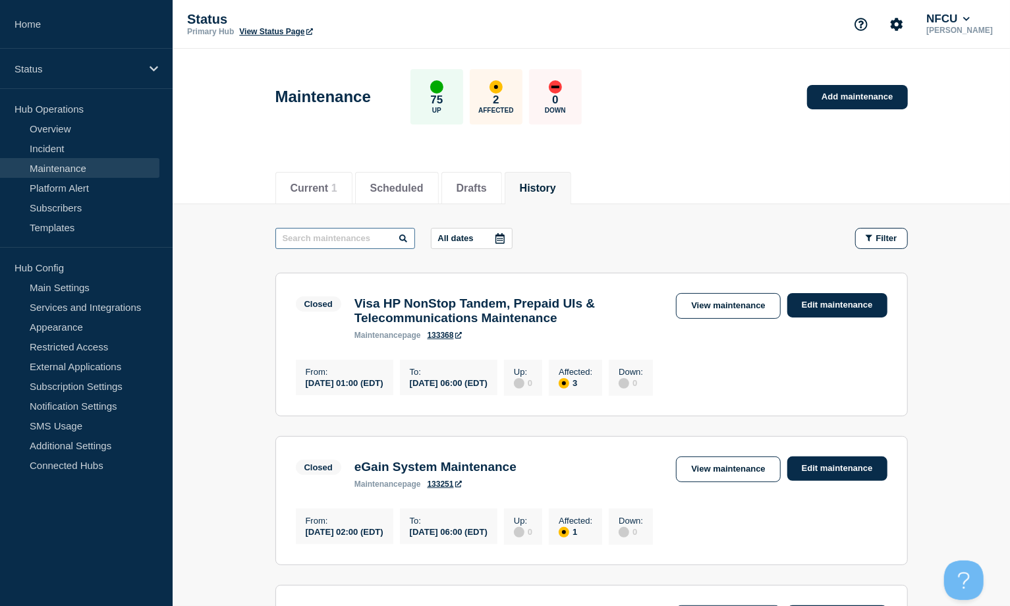
click at [297, 246] on input "text" at bounding box center [345, 238] width 140 height 21
click at [306, 241] on input "text" at bounding box center [345, 238] width 140 height 21
type input "posit"
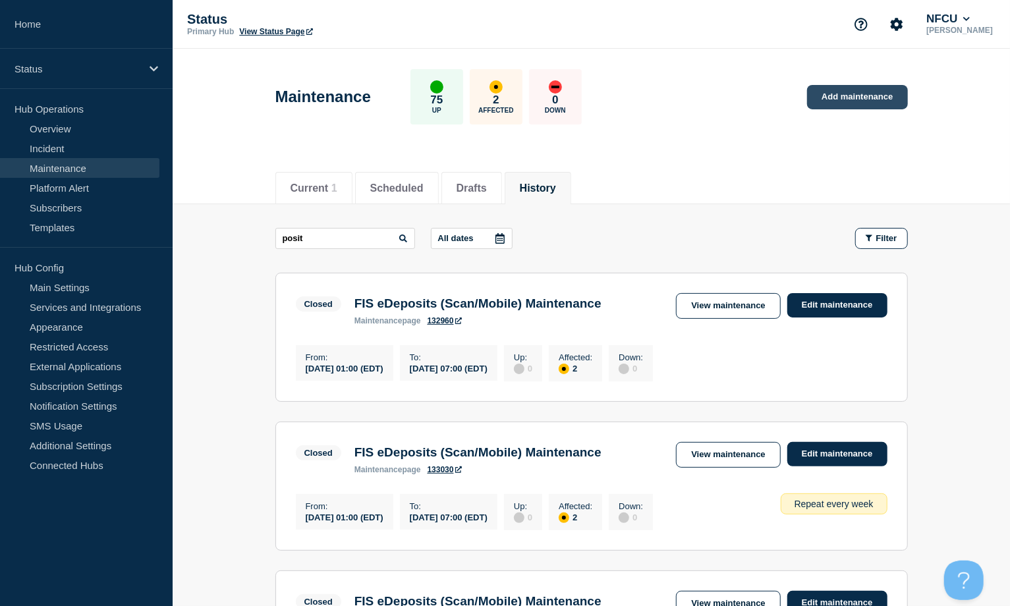
click at [815, 90] on link "Add maintenance" at bounding box center [857, 97] width 100 height 24
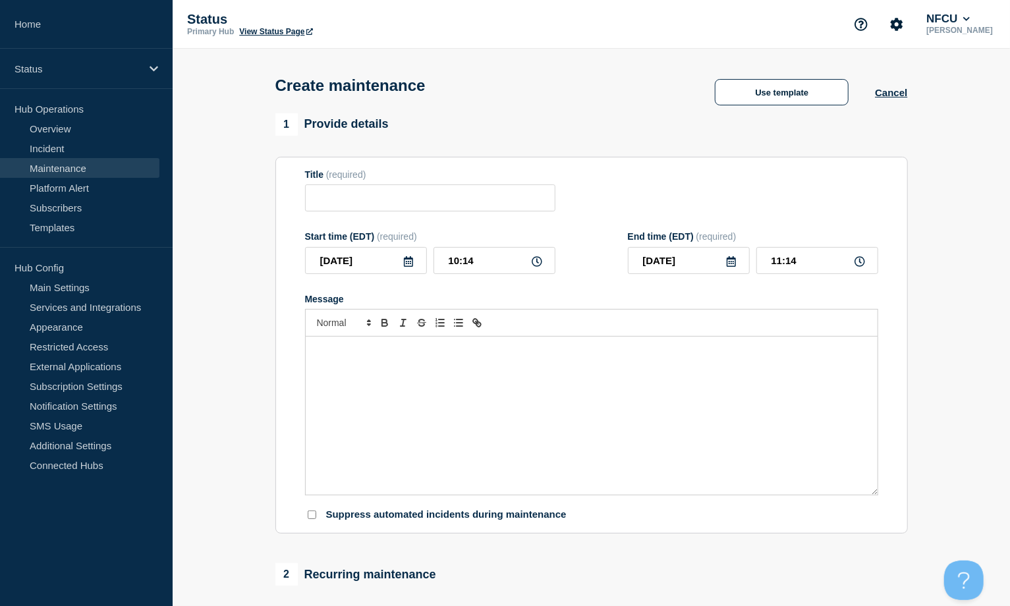
checkbox input "true"
click at [378, 200] on input "Title" at bounding box center [430, 198] width 250 height 27
paste input "Update Posit/RStudio software version"
click at [428, 202] on input "Update Posit/RStudio software version" at bounding box center [430, 198] width 250 height 27
click at [475, 203] on input "Update Posit/RStudio Software version" at bounding box center [430, 198] width 250 height 27
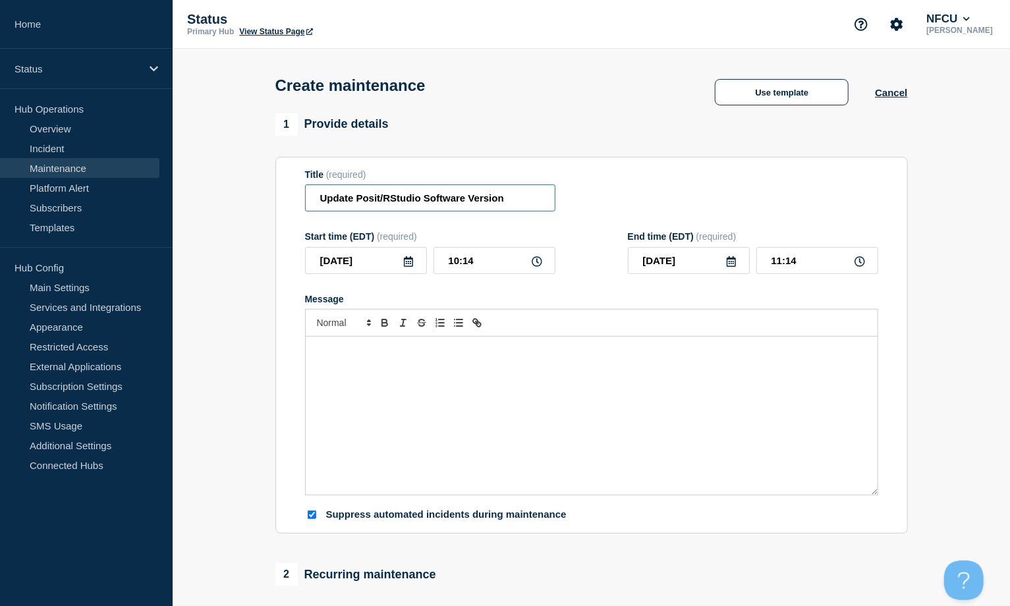
type input "Update Posit/RStudio Software Version"
click at [346, 368] on div "Message" at bounding box center [592, 416] width 572 height 158
paste div "Message"
click at [312, 362] on div "Posit Team application will be unavailable during the upgrade process." at bounding box center [592, 416] width 572 height 158
click at [313, 365] on div "Posit Team application will be unavailable during the upgrade process." at bounding box center [592, 416] width 572 height 158
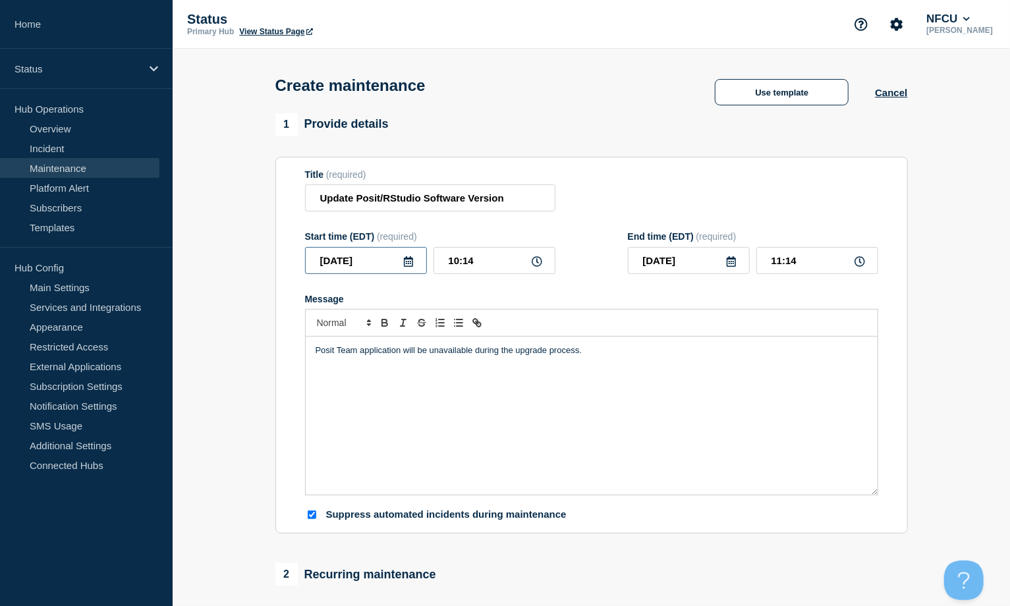
click at [403, 258] on icon at bounding box center [408, 261] width 11 height 11
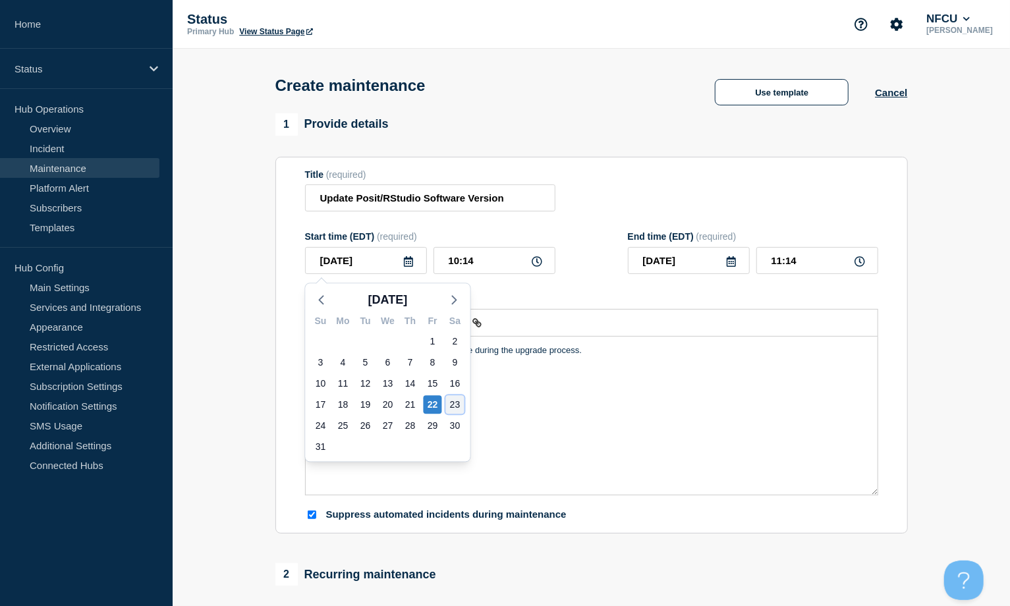
click at [456, 405] on div "23" at bounding box center [455, 404] width 18 height 18
type input "[DATE]"
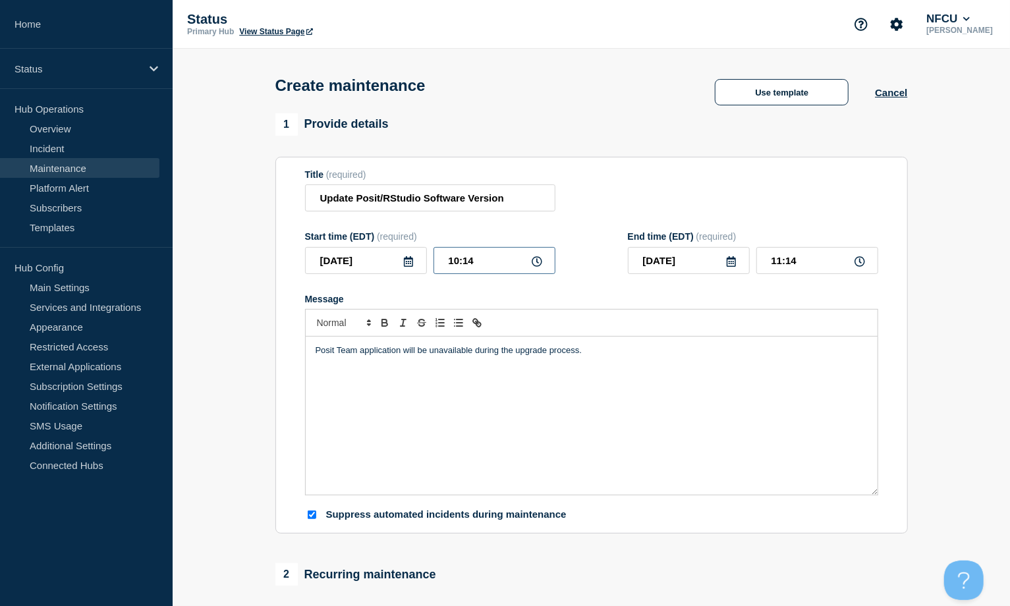
click at [471, 258] on input "10:14" at bounding box center [495, 260] width 122 height 27
click at [489, 260] on input "10:14" at bounding box center [495, 260] width 122 height 27
click at [420, 253] on div "[DATE] 10:14" at bounding box center [430, 260] width 250 height 27
type input "23:00"
type input "[DATE]"
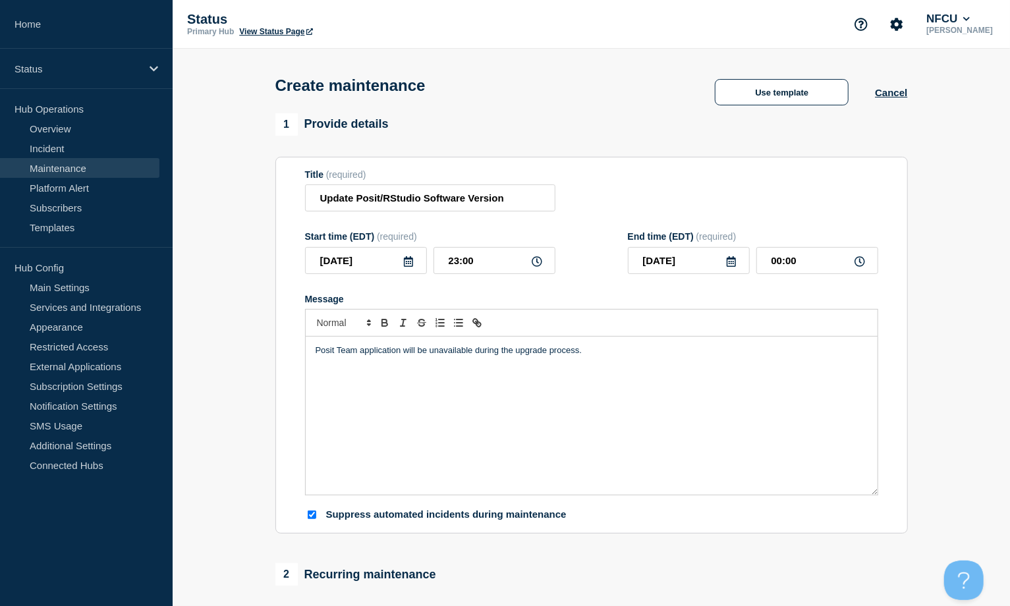
click at [763, 188] on div "Title (required) Update Posit/RStudio Software Version" at bounding box center [591, 190] width 573 height 43
click at [815, 247] on div "End time (EDT) (required) [DATE] 00:00" at bounding box center [753, 252] width 250 height 43
click at [818, 260] on input "00:00" at bounding box center [818, 260] width 122 height 27
drag, startPoint x: 821, startPoint y: 262, endPoint x: 685, endPoint y: 258, distance: 135.8
click at [685, 258] on div "[DATE] 00:00" at bounding box center [753, 260] width 250 height 27
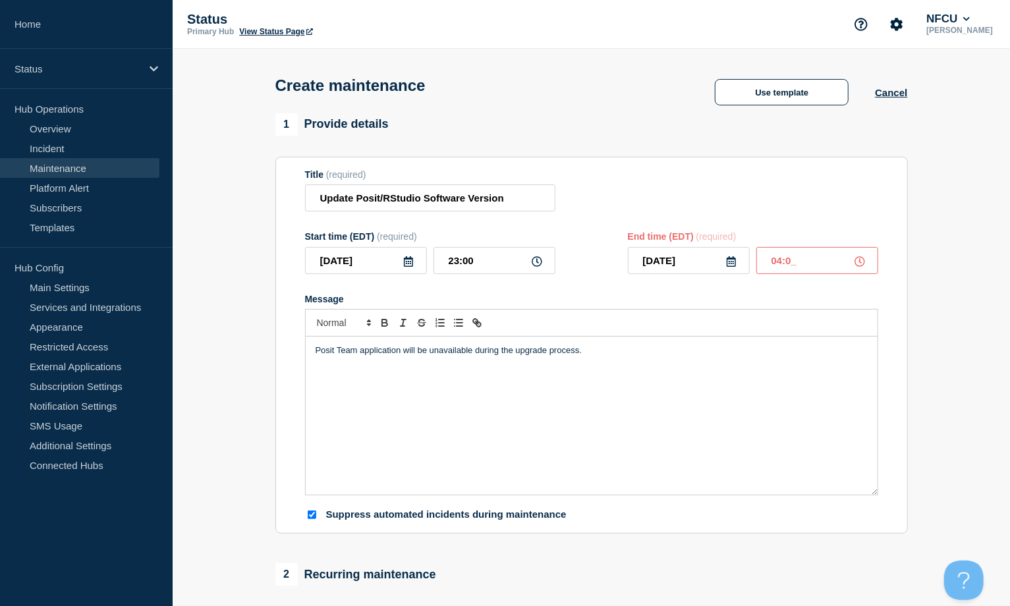
type input "04:00"
click at [651, 214] on form "Title (required) Update Posit/RStudio Software Version Start time (EDT) (requir…" at bounding box center [591, 345] width 573 height 353
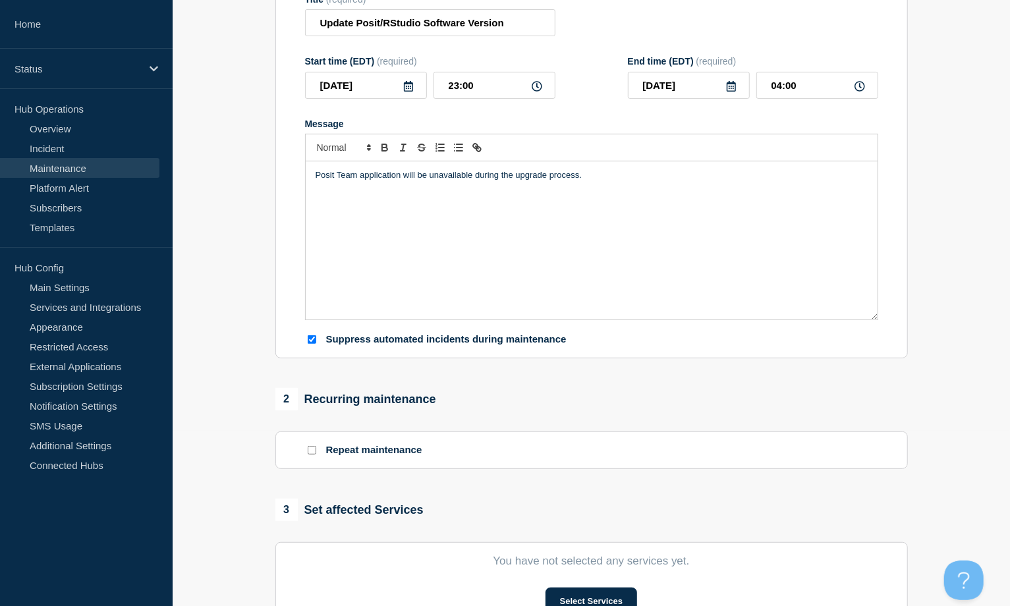
scroll to position [351, 0]
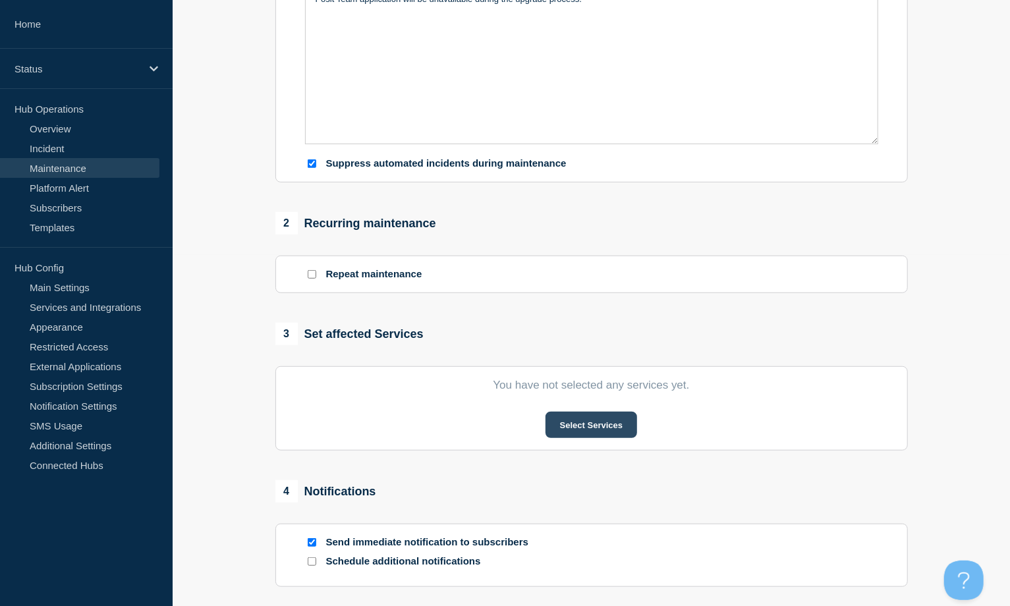
click at [573, 424] on button "Select Services" at bounding box center [592, 425] width 92 height 26
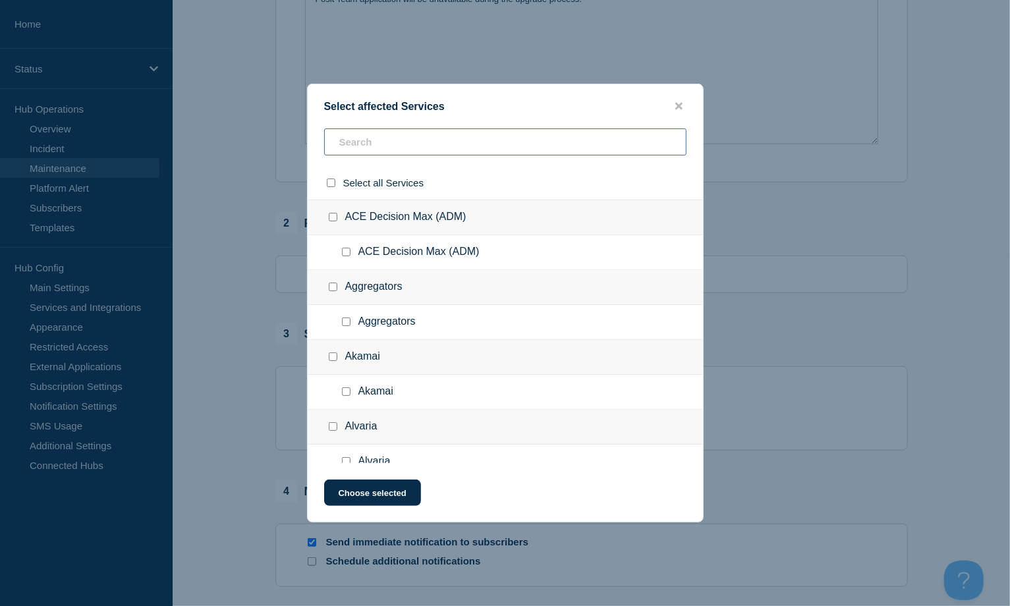
click at [351, 148] on input "text" at bounding box center [505, 142] width 362 height 27
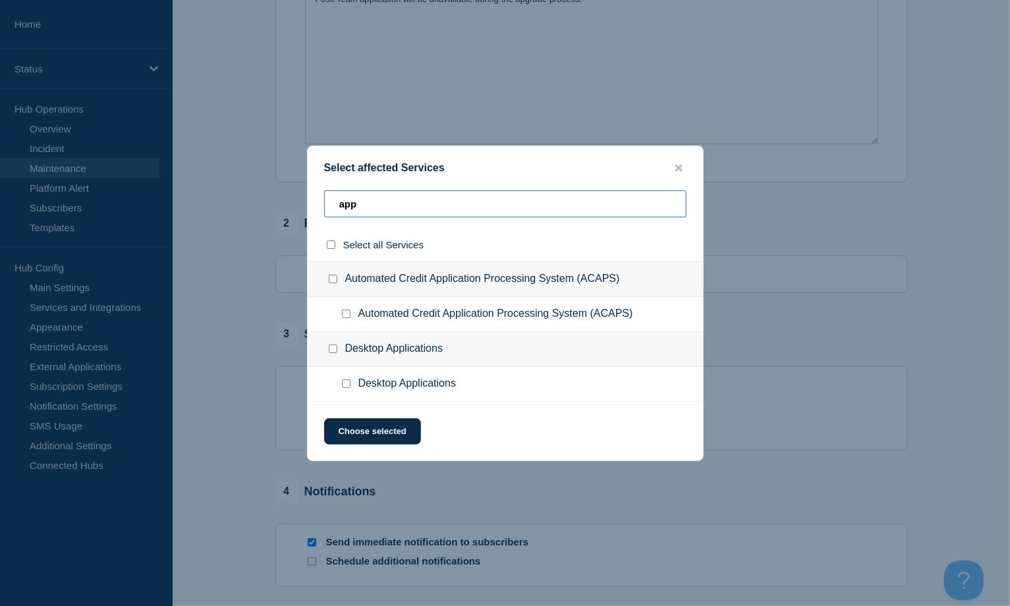
type input "app"
click at [332, 348] on input "Desktop Applications checkbox" at bounding box center [333, 349] width 9 height 9
checkbox input "true"
click at [378, 428] on button "Choose selected" at bounding box center [372, 432] width 97 height 26
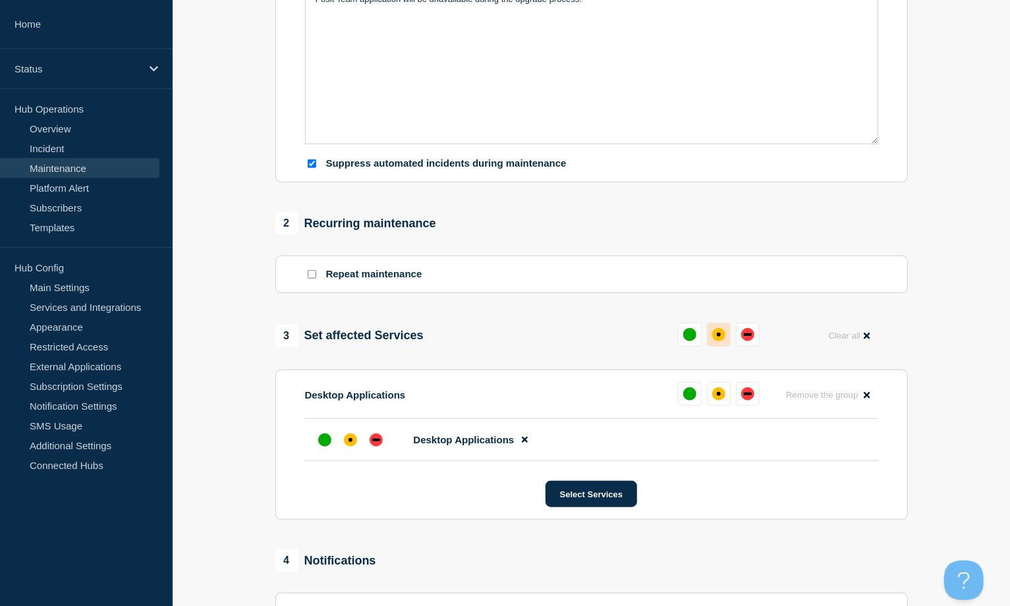
click at [722, 330] on div "affected" at bounding box center [718, 334] width 13 height 13
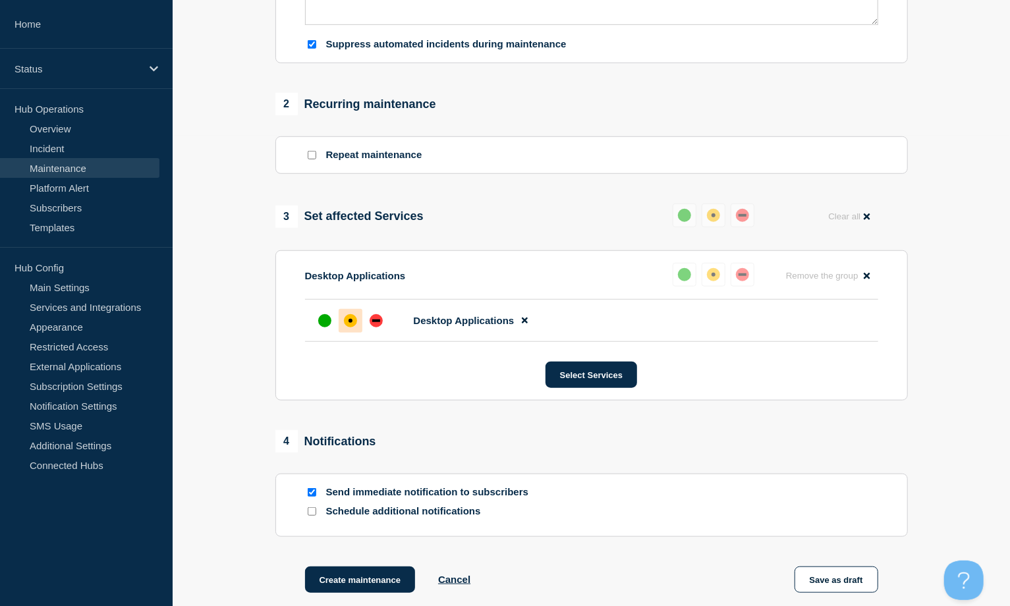
scroll to position [612, 0]
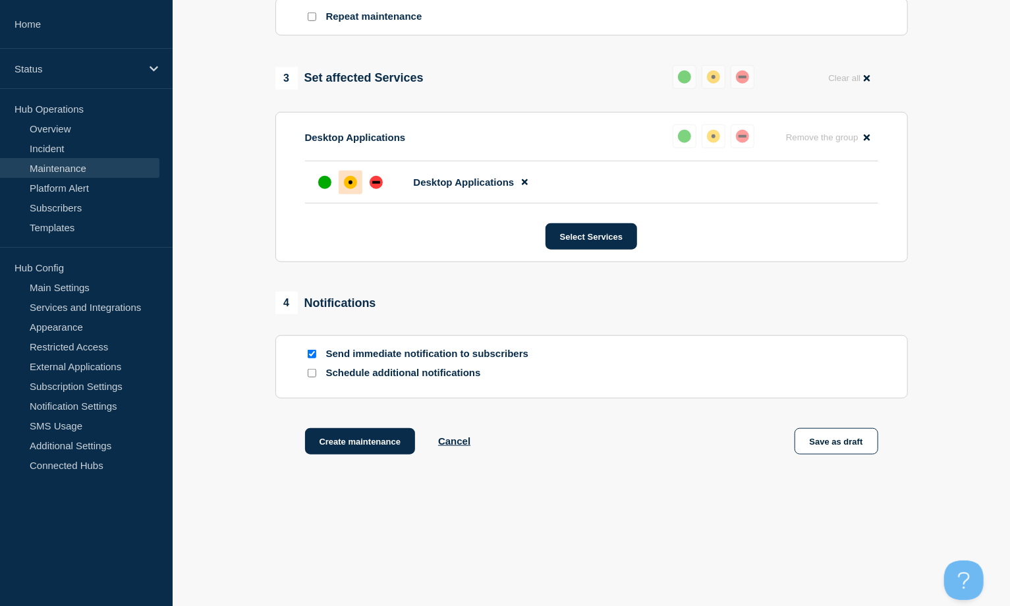
click at [309, 354] on input "Send immediate notification to subscribers" at bounding box center [312, 354] width 9 height 9
checkbox input "false"
click at [371, 440] on button "Create maintenance" at bounding box center [360, 441] width 111 height 26
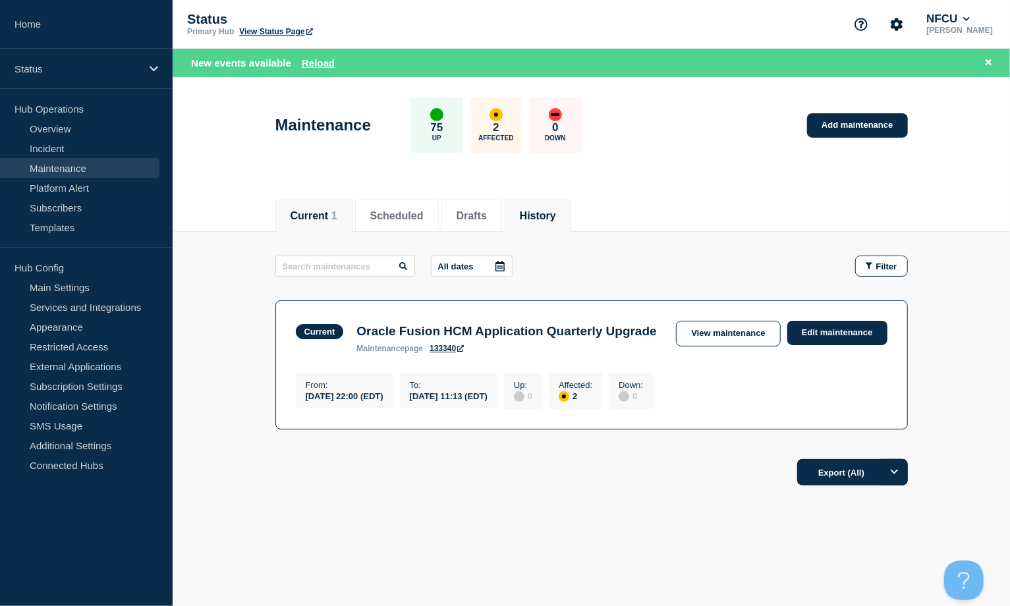
click at [556, 216] on button "History" at bounding box center [538, 216] width 36 height 12
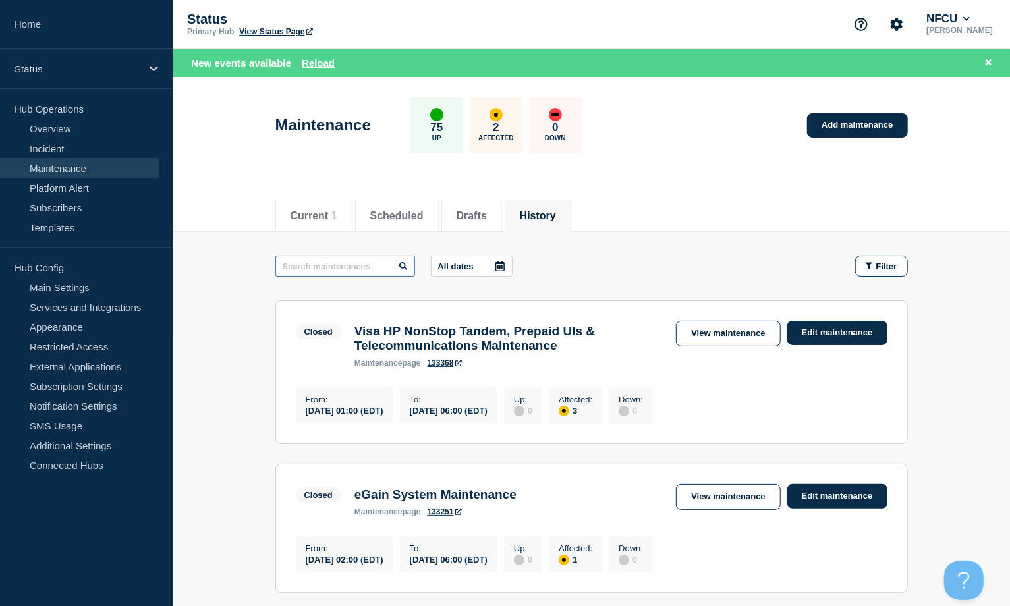
click at [328, 268] on input "text" at bounding box center [345, 266] width 140 height 21
type input "microsoft pa"
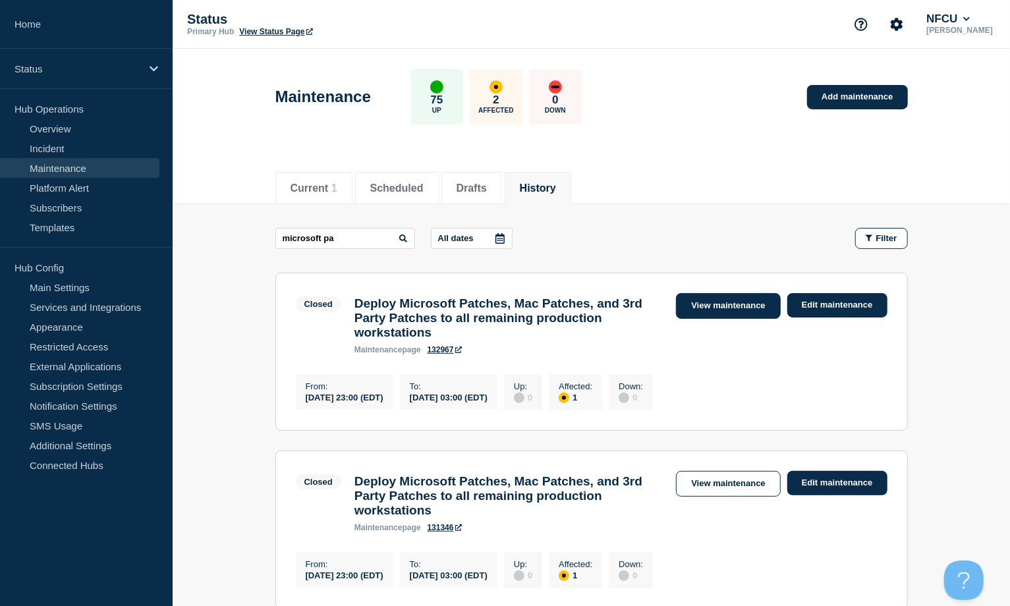
click at [726, 305] on link "View maintenance" at bounding box center [728, 306] width 104 height 26
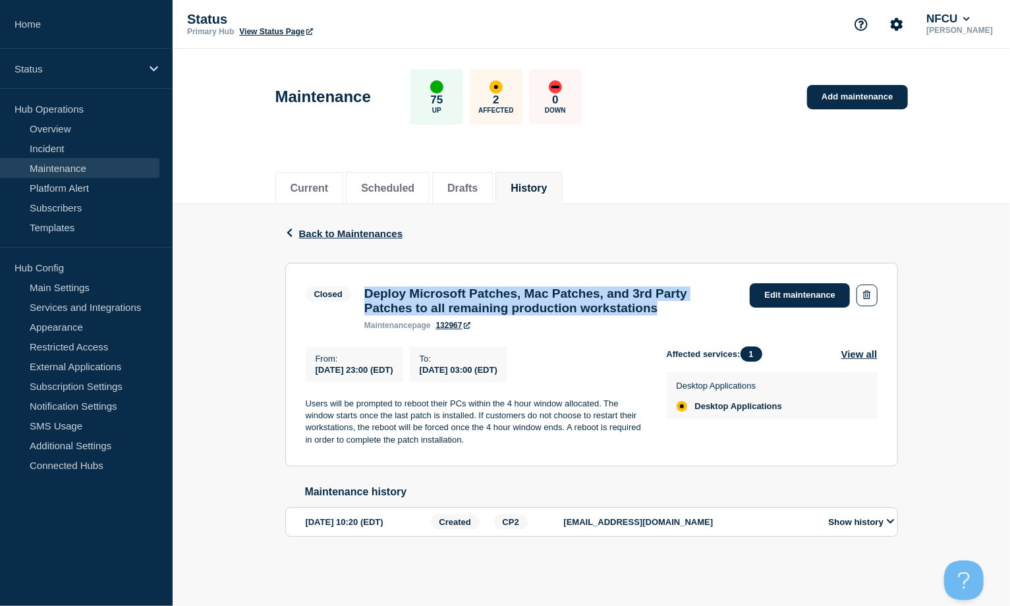
drag, startPoint x: 364, startPoint y: 293, endPoint x: 736, endPoint y: 316, distance: 373.1
click at [736, 316] on h3 "Deploy Microsoft Patches, Mac Patches, and 3rd Party Patches to all remaining p…" at bounding box center [550, 301] width 373 height 29
copy h3 "Deploy Microsoft Patches, Mac Patches, and 3rd Party Patches to all remaining p…"
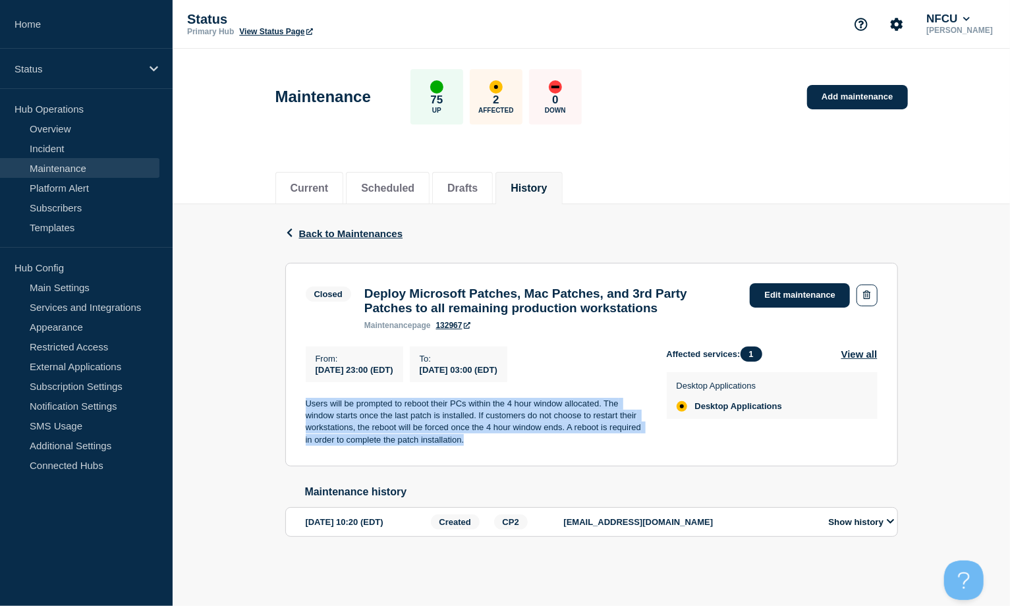
drag, startPoint x: 359, startPoint y: 424, endPoint x: 484, endPoint y: 451, distance: 128.6
click at [484, 451] on section "Closed Deploy Microsoft Patches, Mac Patches, and 3rd Party Patches to all rema…" at bounding box center [591, 365] width 613 height 204
copy p "Users will be prompted to reboot their PCs within the 4 hour window allocated. …"
click at [547, 190] on button "History" at bounding box center [529, 189] width 36 height 12
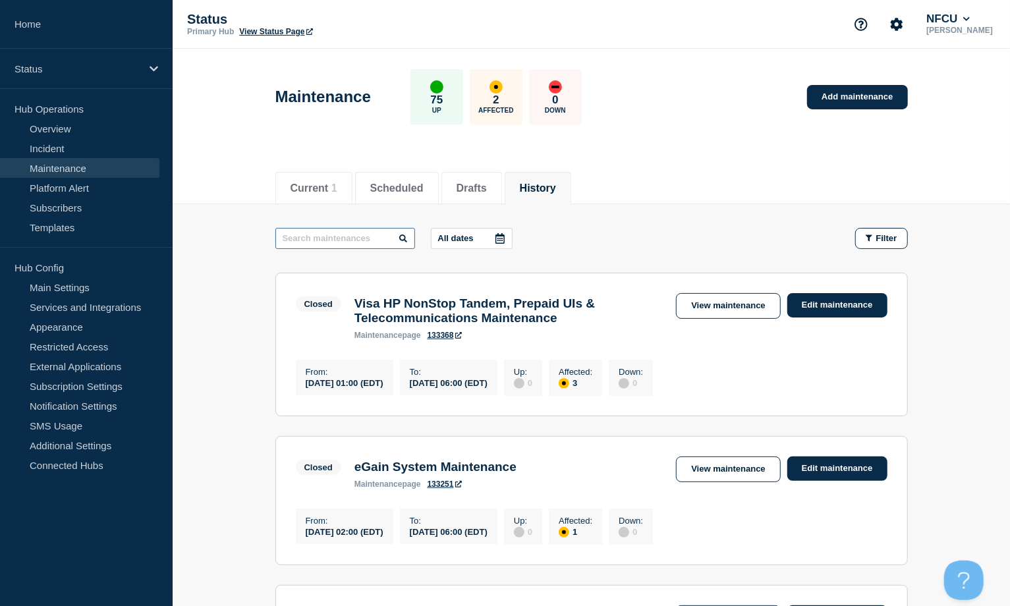
click at [347, 229] on input "text" at bounding box center [345, 238] width 140 height 21
type input "field"
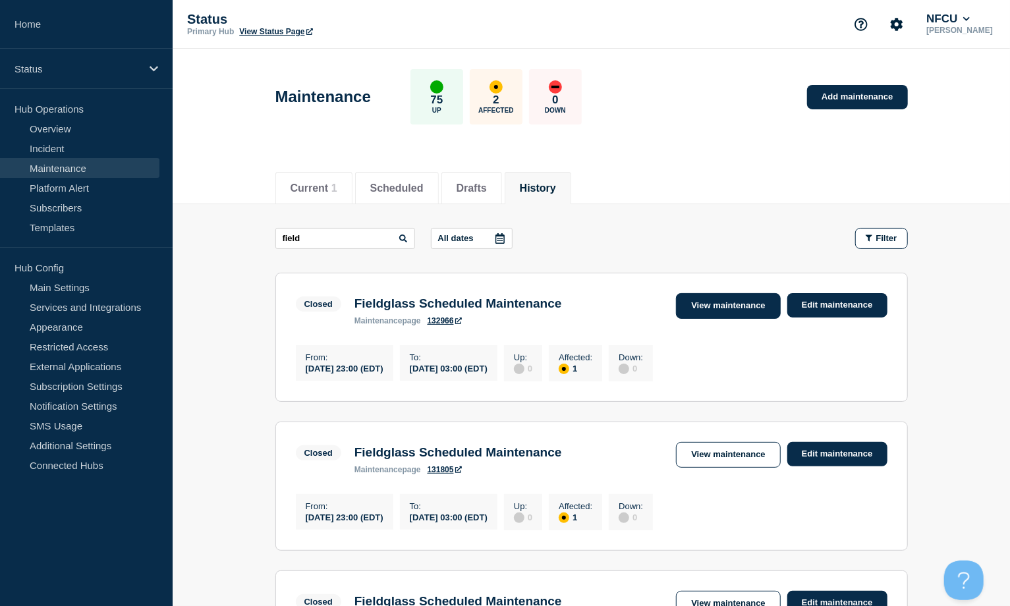
click at [728, 308] on link "View maintenance" at bounding box center [728, 306] width 104 height 26
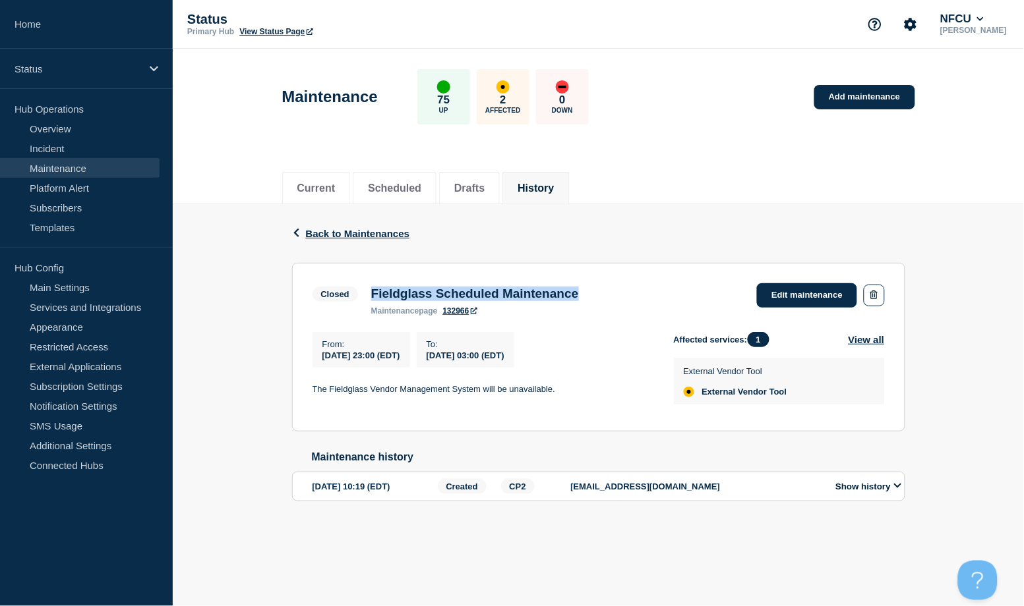
drag, startPoint x: 368, startPoint y: 294, endPoint x: 658, endPoint y: 295, distance: 289.3
click at [658, 295] on div "Closed Fieldglass Scheduled Maintenance maintenance page 132966 Edit maintenance" at bounding box center [598, 299] width 572 height 32
copy h3 "Fieldglass Scheduled Maintenance"
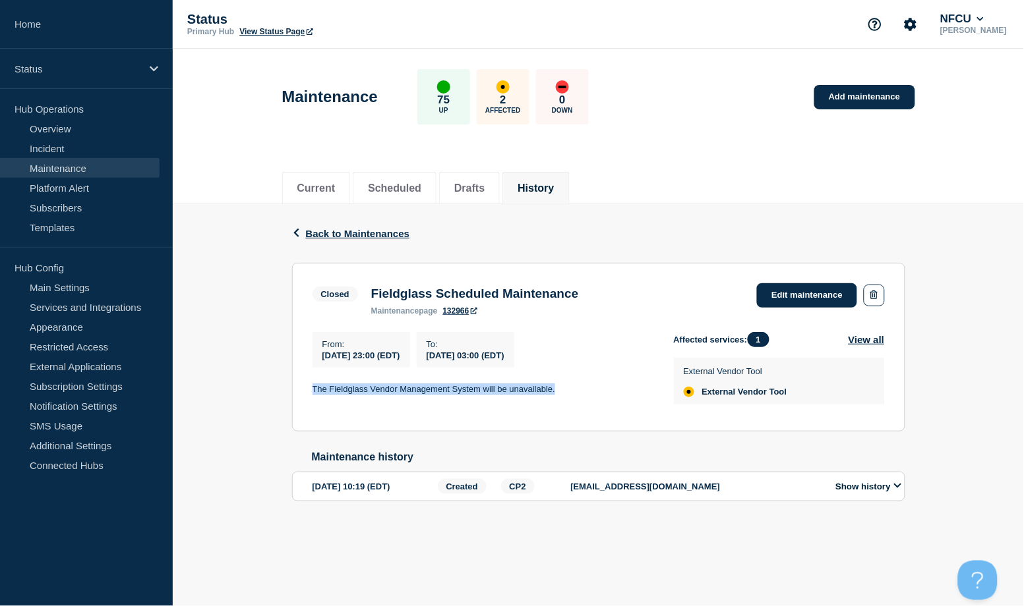
drag, startPoint x: 312, startPoint y: 384, endPoint x: 567, endPoint y: 377, distance: 255.8
click at [567, 377] on div "From : [DATE] 23:00 (EDT) To : [DATE] 03:00 (EDT) The Fieldglass Vendor Managem…" at bounding box center [492, 371] width 361 height 79
copy p "The Fieldglass Vendor Management System will be unavailable."
click at [407, 183] on button "Scheduled" at bounding box center [394, 189] width 53 height 12
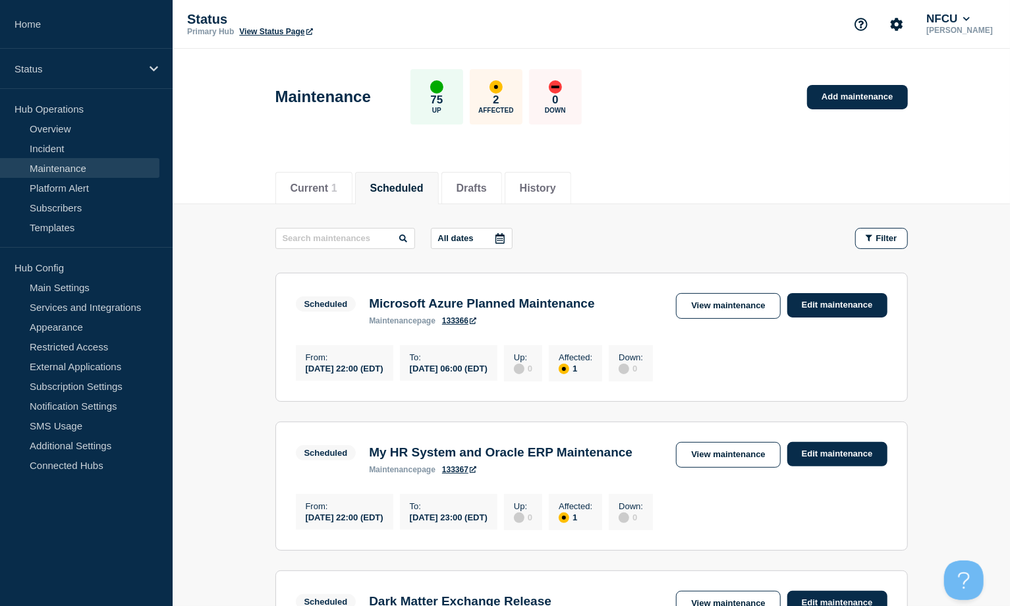
click at [350, 241] on input "text" at bounding box center [345, 238] width 140 height 21
type input "posit"
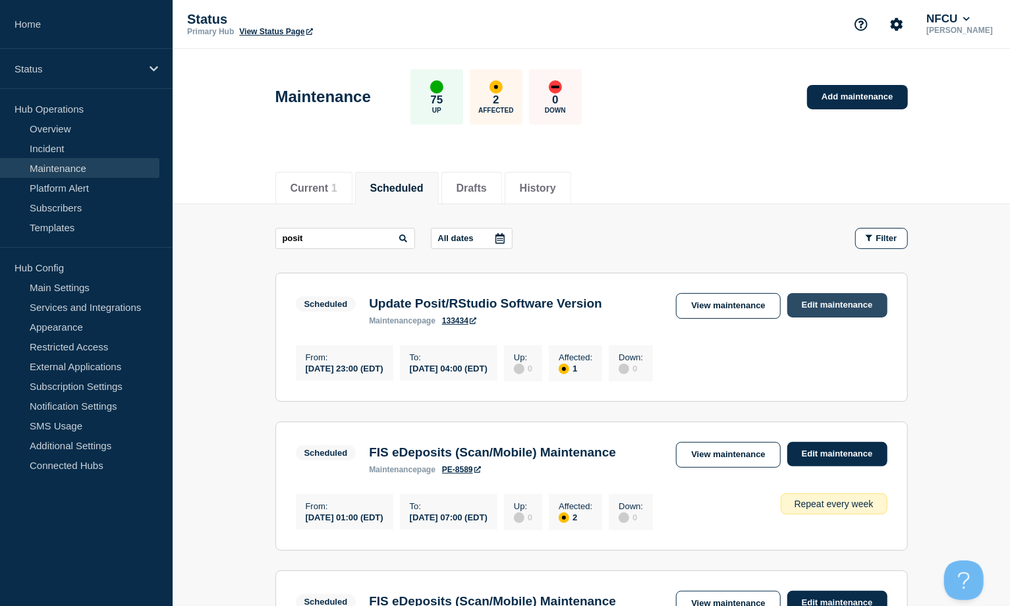
click at [838, 305] on link "Edit maintenance" at bounding box center [838, 305] width 100 height 24
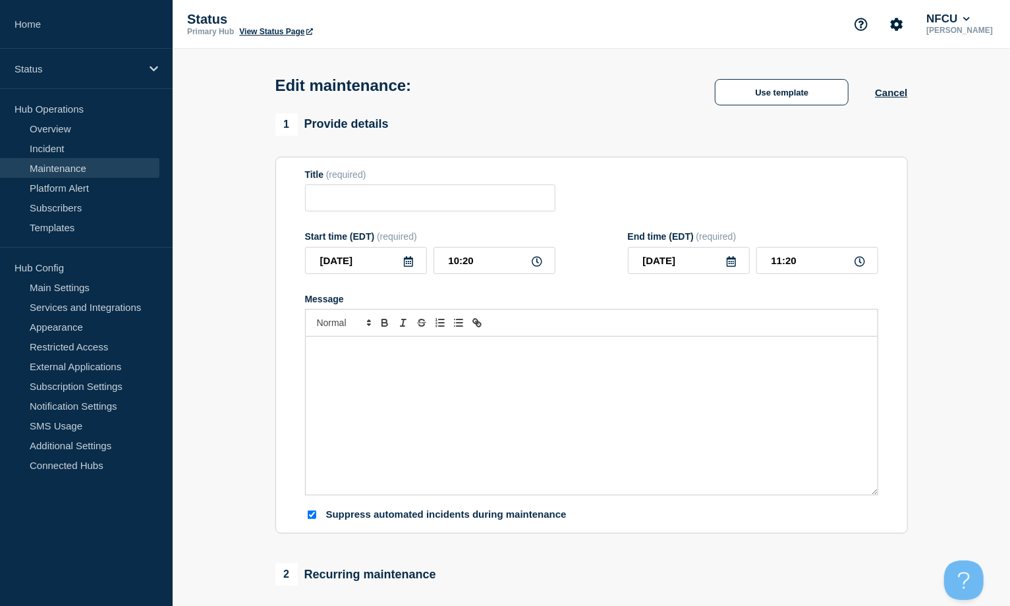
type input "Update Posit/RStudio Software Version"
type input "[DATE]"
type input "23:00"
type input "[DATE]"
type input "04:00"
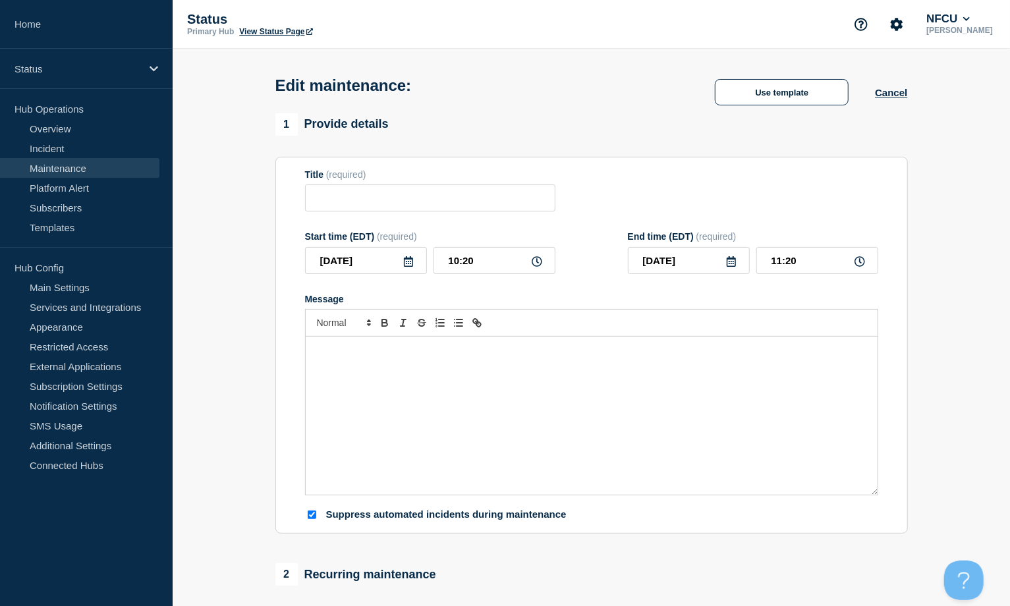
checkbox input "true"
checkbox input "false"
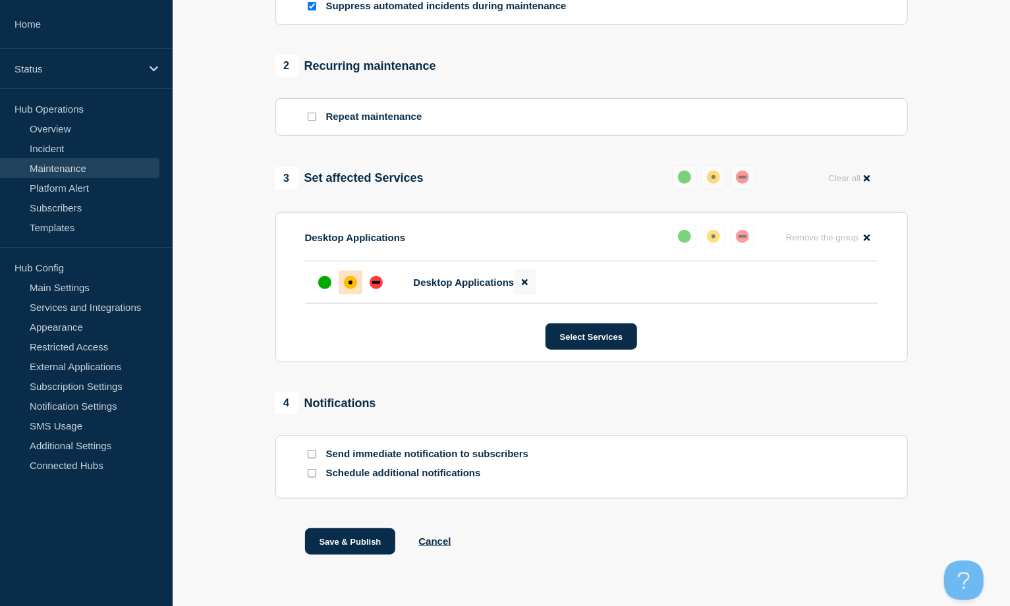
click at [525, 287] on icon at bounding box center [525, 282] width 6 height 9
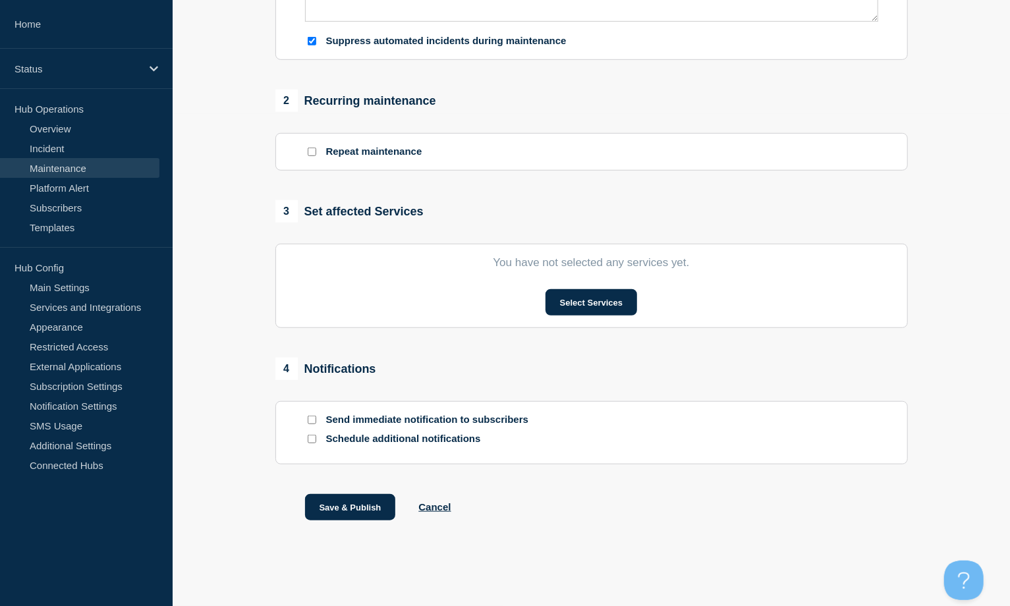
scroll to position [498, 0]
click at [625, 293] on button "Select Services" at bounding box center [592, 302] width 92 height 26
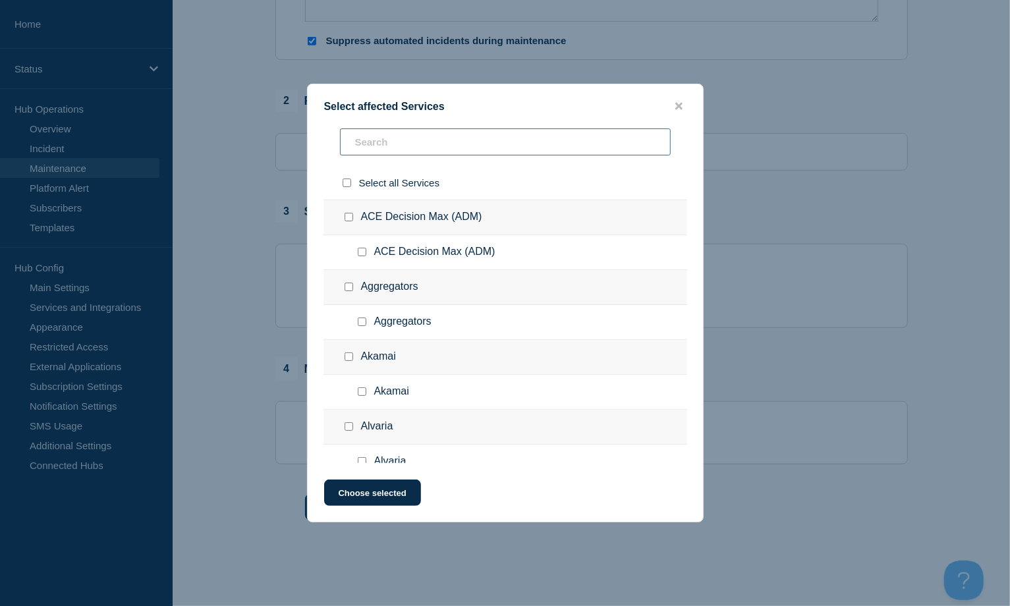
click at [347, 138] on input "text" at bounding box center [505, 142] width 331 height 27
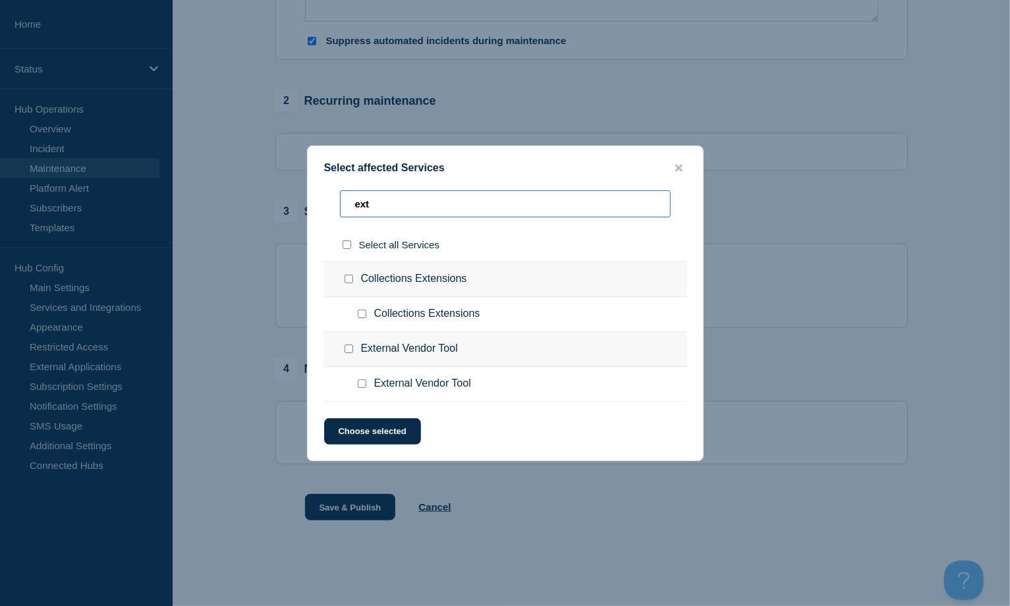
type input "ext"
click at [368, 385] on div at bounding box center [364, 384] width 19 height 13
click at [360, 385] on input "External Vendor Tool checkbox" at bounding box center [362, 384] width 9 height 9
checkbox input "true"
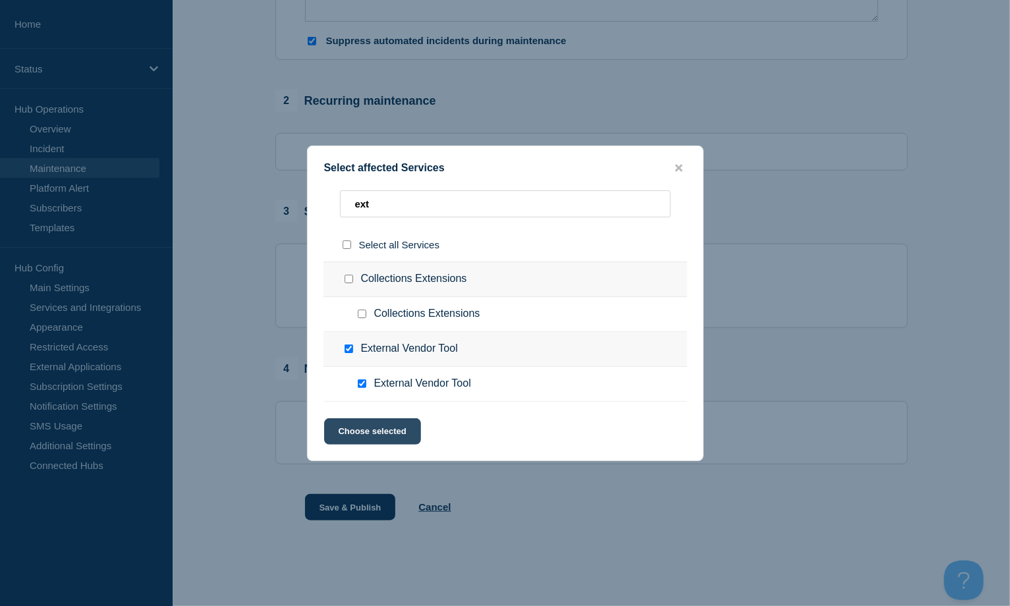
click at [383, 434] on button "Choose selected" at bounding box center [372, 432] width 97 height 26
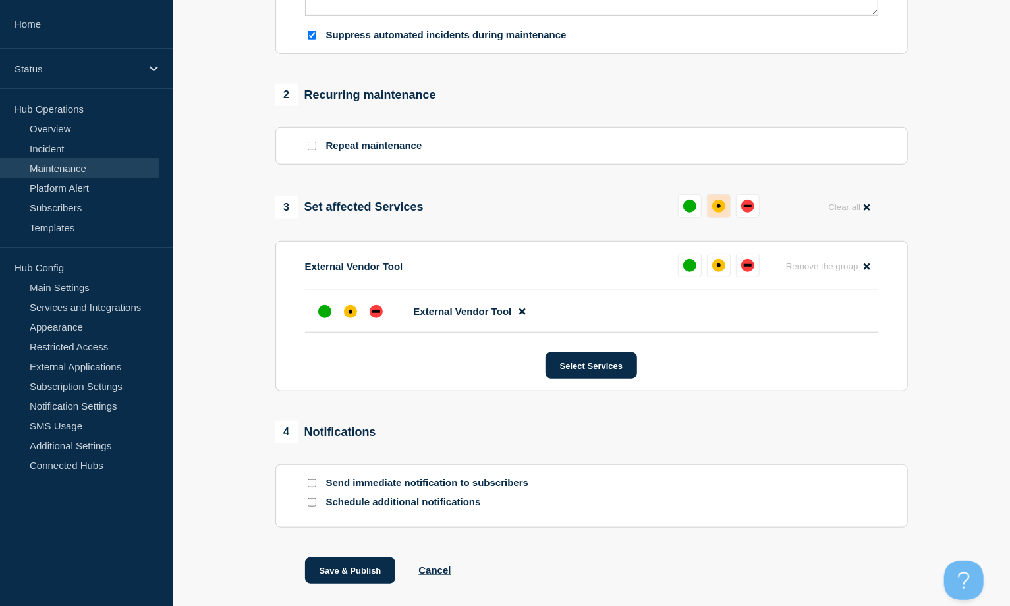
click at [720, 213] on div "affected" at bounding box center [718, 206] width 13 height 13
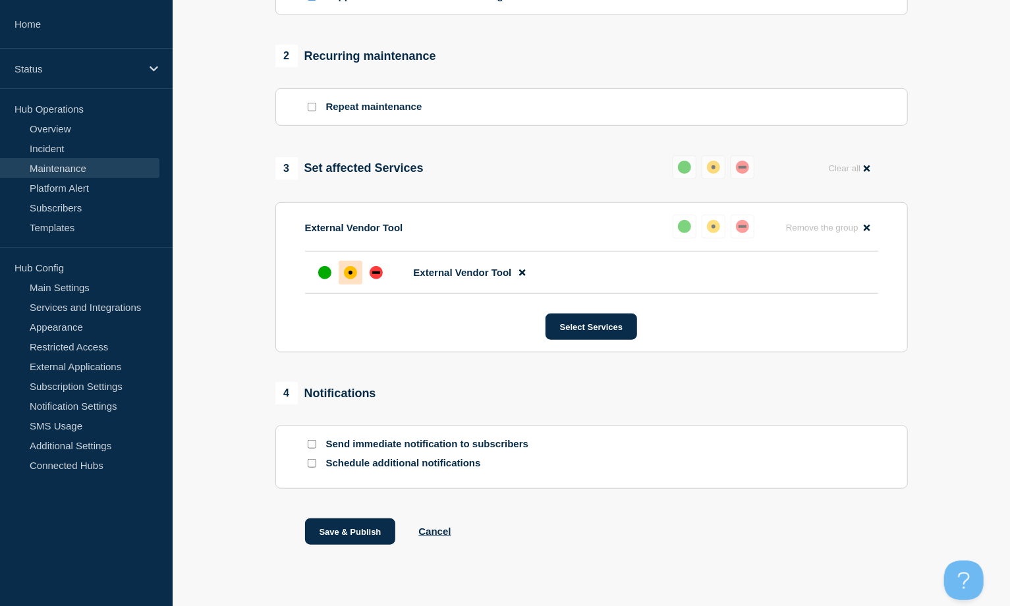
scroll to position [568, 0]
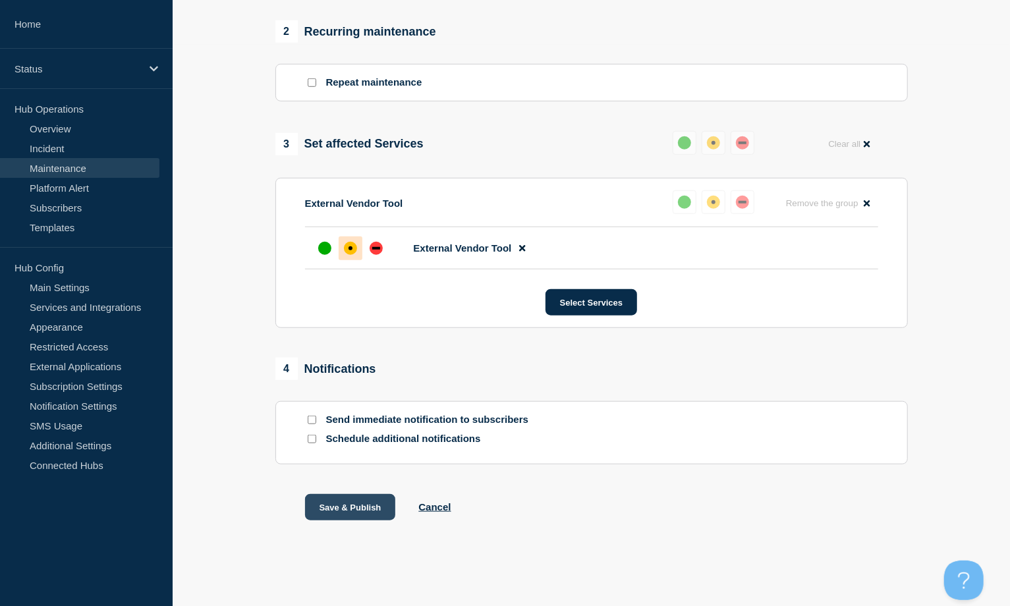
click at [353, 504] on button "Save & Publish" at bounding box center [350, 507] width 91 height 26
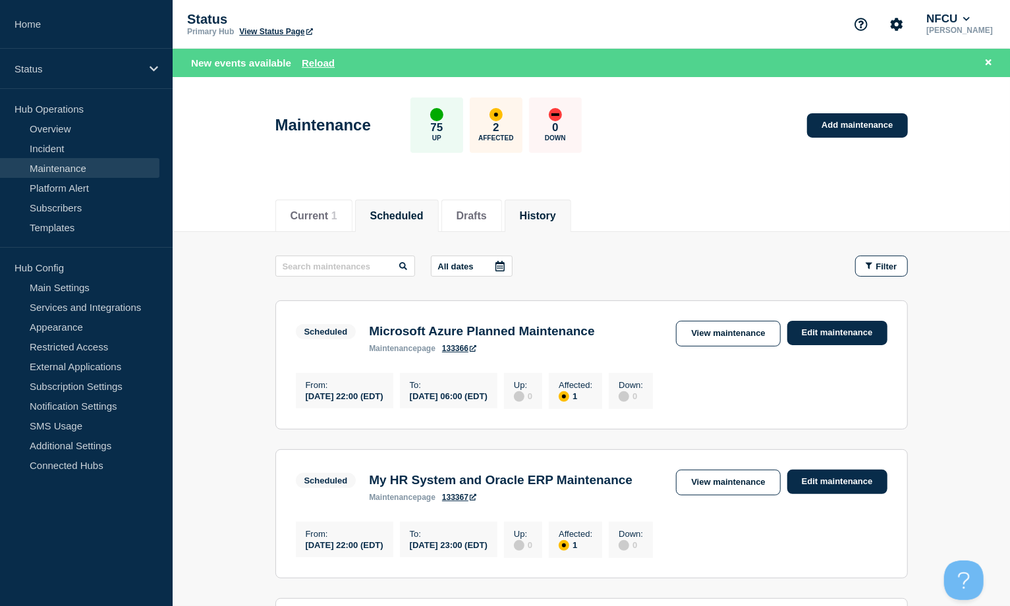
click at [571, 217] on li "History" at bounding box center [538, 216] width 67 height 32
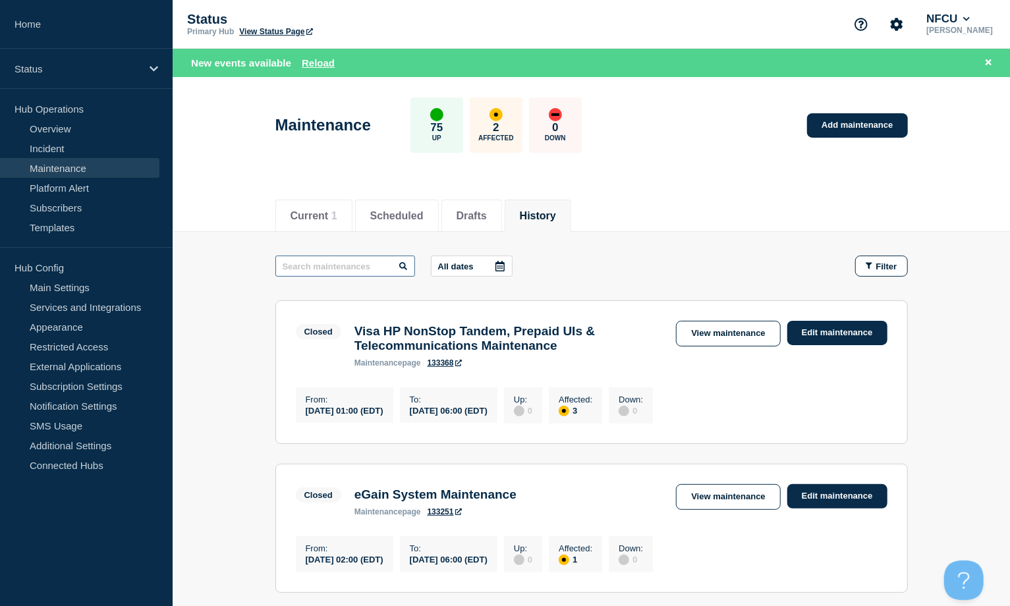
click at [357, 269] on input "text" at bounding box center [345, 266] width 140 height 21
paste input "Citrix Virtual Delivery"
type input "Citrix Virtual Delivery"
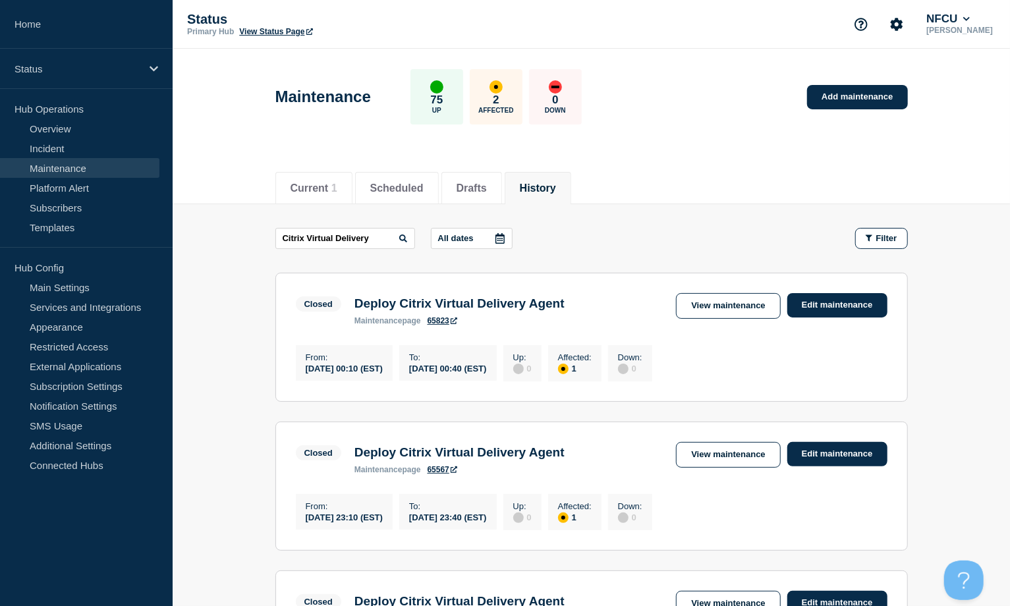
drag, startPoint x: 720, startPoint y: 308, endPoint x: 701, endPoint y: 245, distance: 65.9
click at [720, 308] on link "View maintenance" at bounding box center [728, 306] width 104 height 26
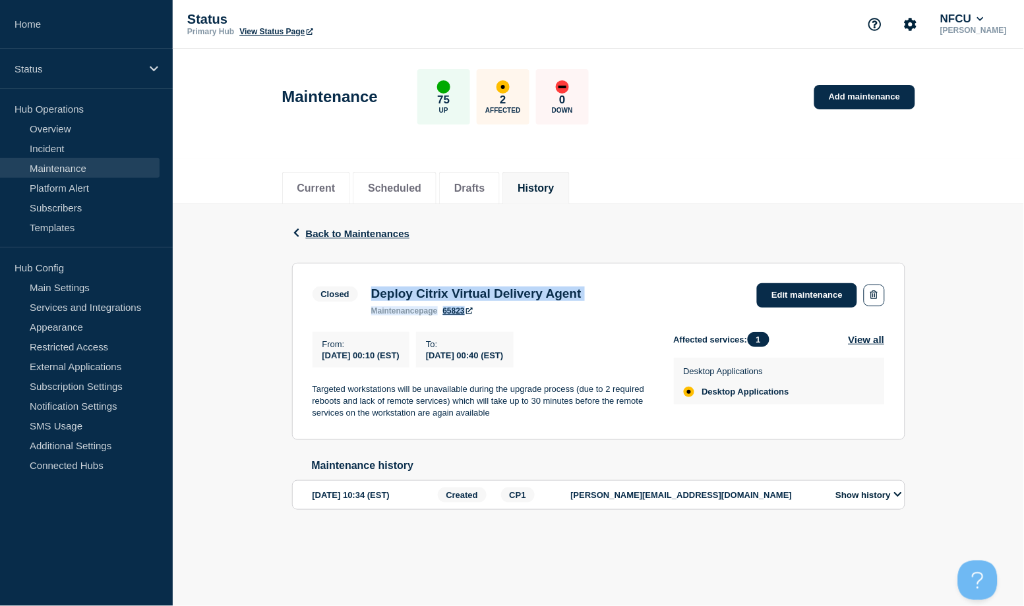
drag, startPoint x: 373, startPoint y: 293, endPoint x: 689, endPoint y: 295, distance: 316.4
click at [689, 295] on div "Closed Deploy Citrix Virtual Delivery Agent maintenance page 65823 Edit mainten…" at bounding box center [598, 299] width 572 height 32
click at [413, 287] on h3 "Deploy Citrix Virtual Delivery Agent" at bounding box center [476, 294] width 210 height 14
drag, startPoint x: 371, startPoint y: 293, endPoint x: 638, endPoint y: 291, distance: 266.9
click at [638, 291] on div "Closed Deploy Citrix Virtual Delivery Agent maintenance page 65823 Edit mainten…" at bounding box center [598, 299] width 572 height 32
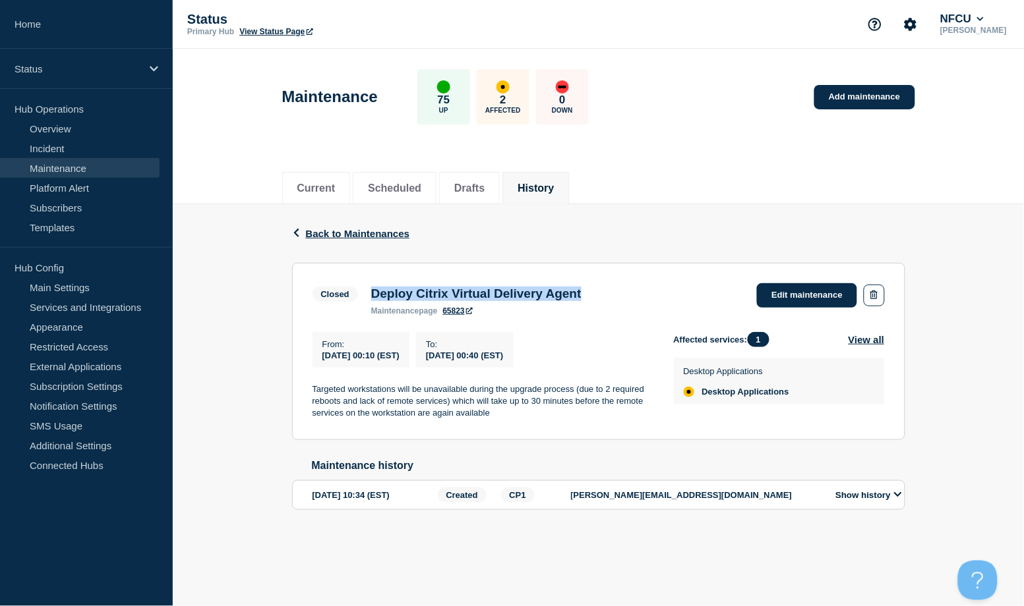
copy h3 "Deploy Citrix Virtual Delivery Agent"
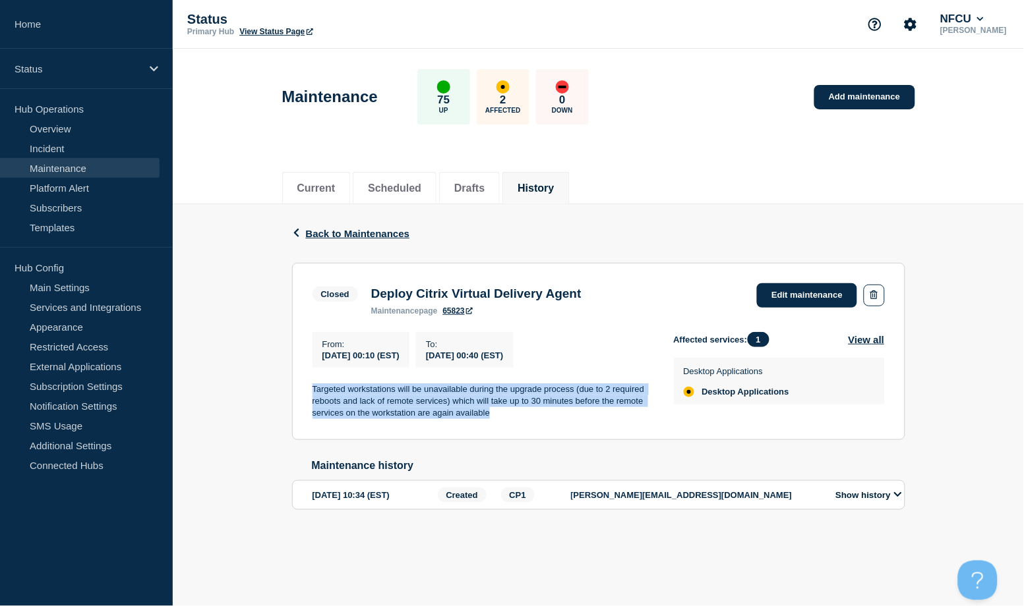
copy p "Targeted workstations will be unavailable during the upgrade process (due to 2 …"
drag, startPoint x: 308, startPoint y: 390, endPoint x: 542, endPoint y: 415, distance: 235.2
click at [542, 415] on section "Closed Deploy Citrix Virtual Delivery Agent maintenance page 65823 Edit mainten…" at bounding box center [598, 351] width 613 height 177
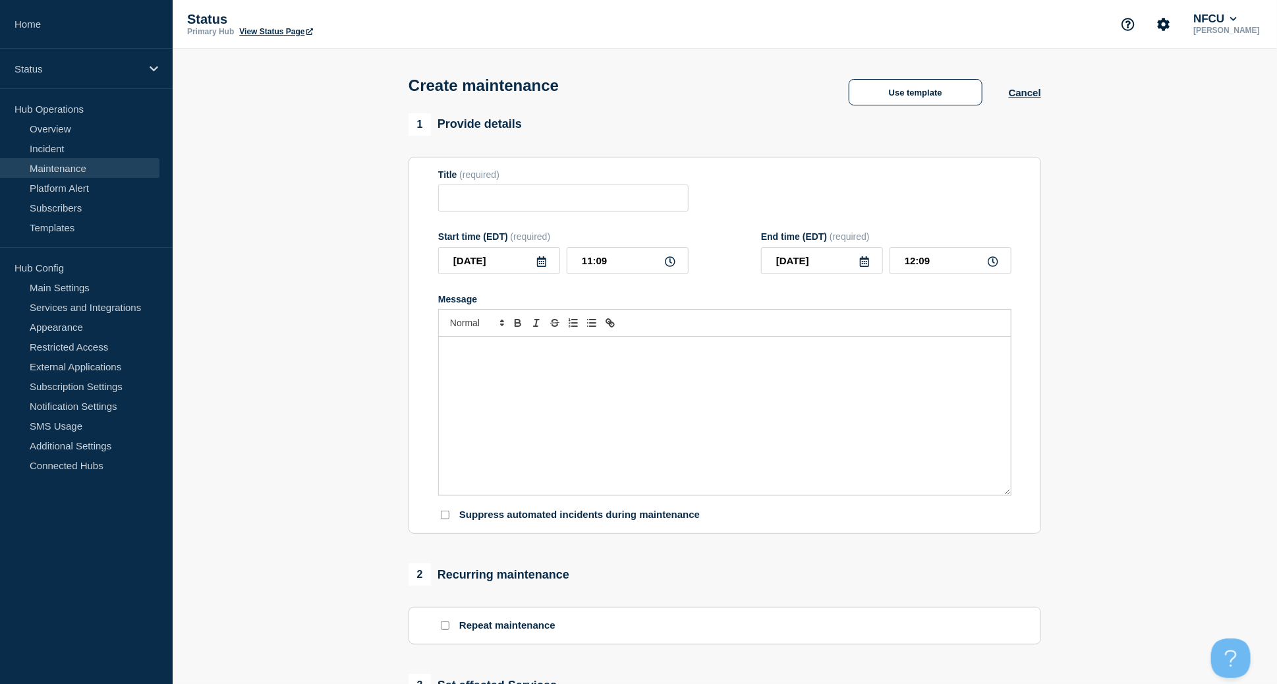
checkbox input "true"
click at [499, 180] on span "(required)" at bounding box center [479, 174] width 40 height 11
click at [495, 196] on input "Title" at bounding box center [563, 198] width 250 height 27
paste input "Visa Resolve Online (VROL) Maintenance"
type input "Visa Resolve Online (VROL) Maintenance"
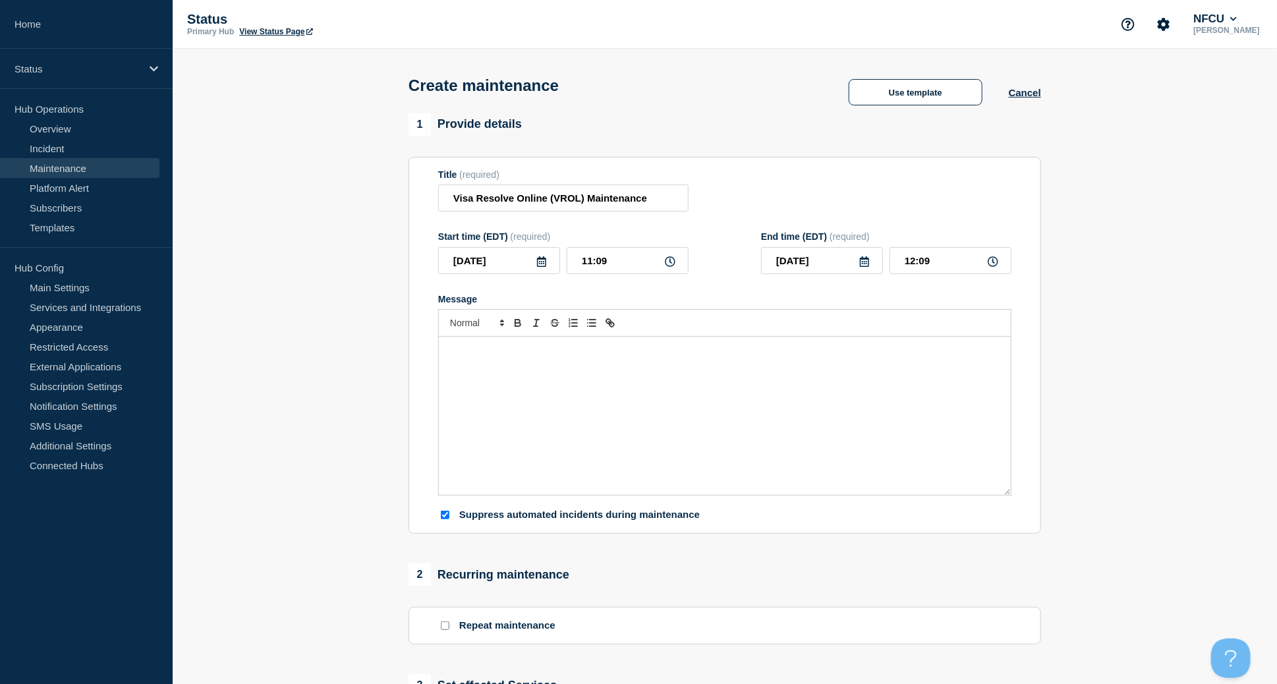
drag, startPoint x: 489, startPoint y: 415, endPoint x: 477, endPoint y: 347, distance: 69.7
click at [489, 415] on div "Message" at bounding box center [725, 416] width 572 height 158
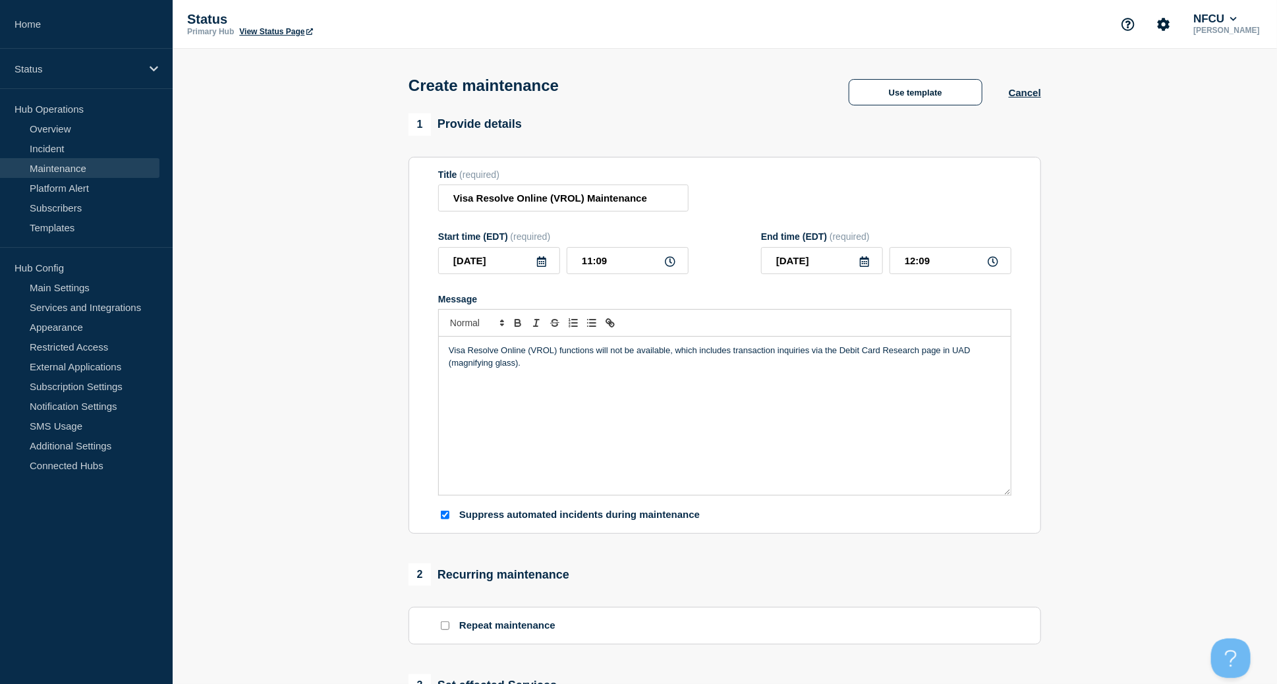
click at [540, 263] on icon at bounding box center [541, 261] width 11 height 11
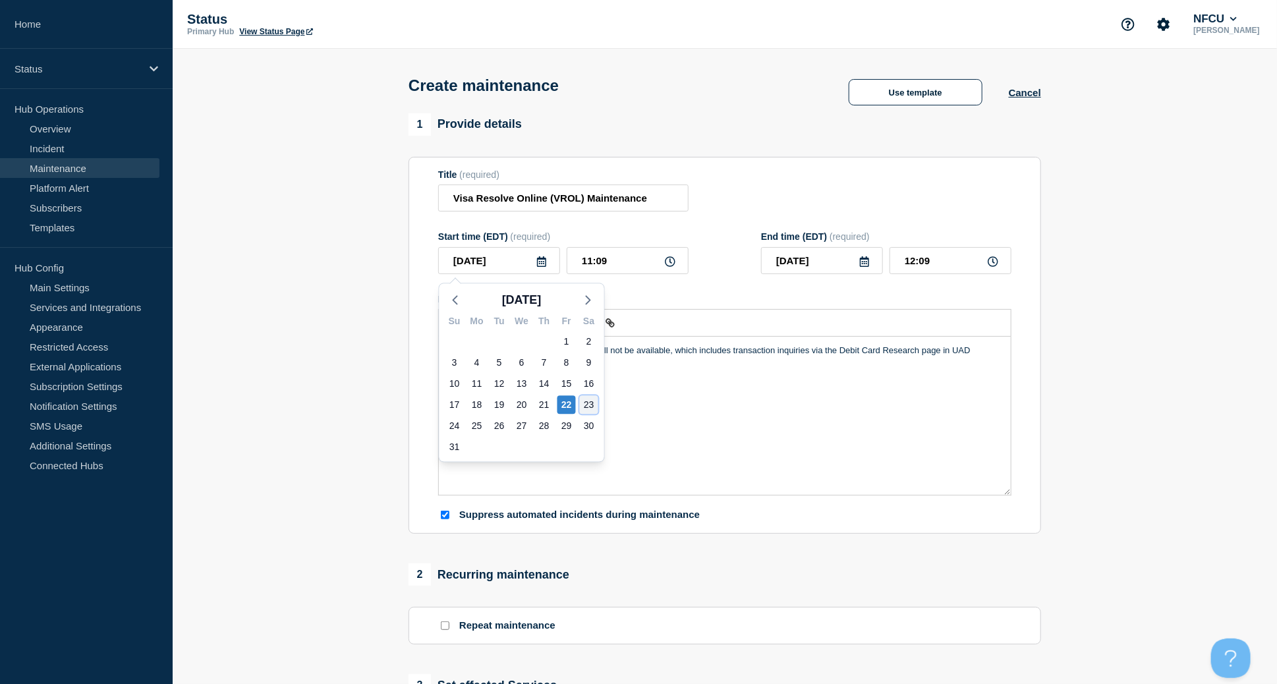
click at [587, 407] on div "23" at bounding box center [589, 404] width 18 height 18
type input "[DATE]"
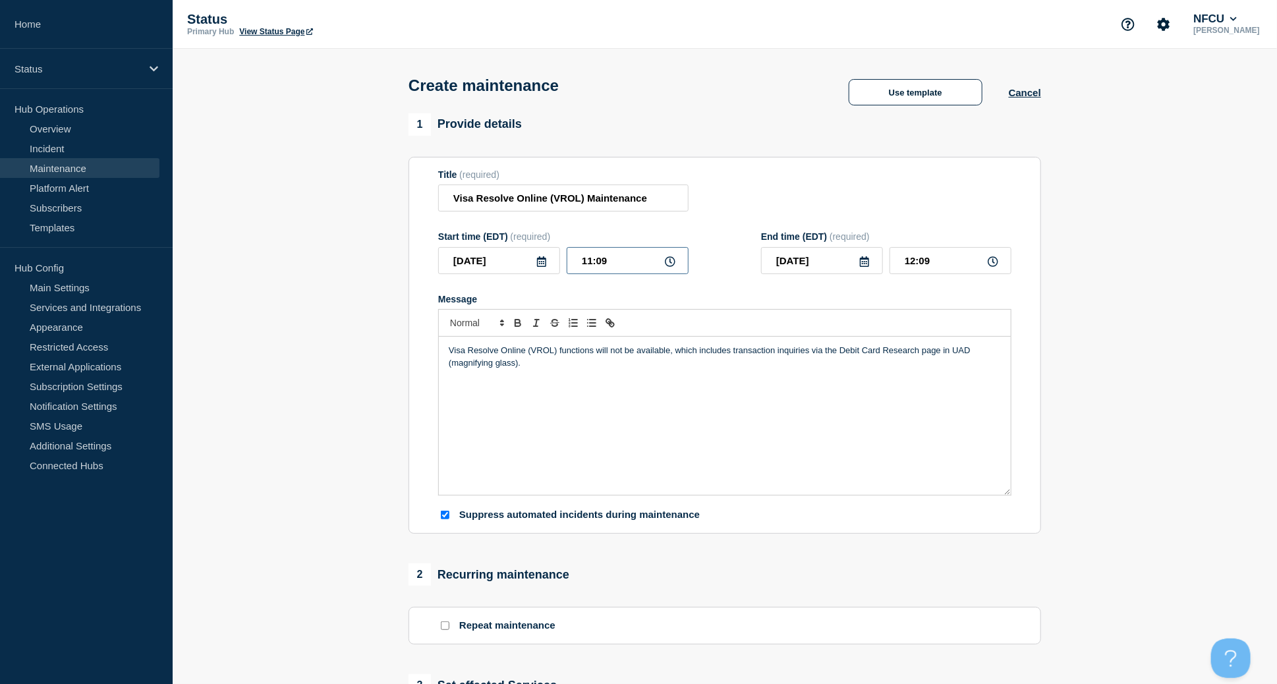
click at [610, 264] on input "11:09" at bounding box center [628, 260] width 122 height 27
drag, startPoint x: 593, startPoint y: 254, endPoint x: 508, endPoint y: 234, distance: 86.6
click at [509, 235] on div "Start time (EDT) (required) 2025-08-23 11:09" at bounding box center [563, 252] width 250 height 43
type input "22:00"
click at [931, 265] on input "23:00" at bounding box center [951, 260] width 122 height 27
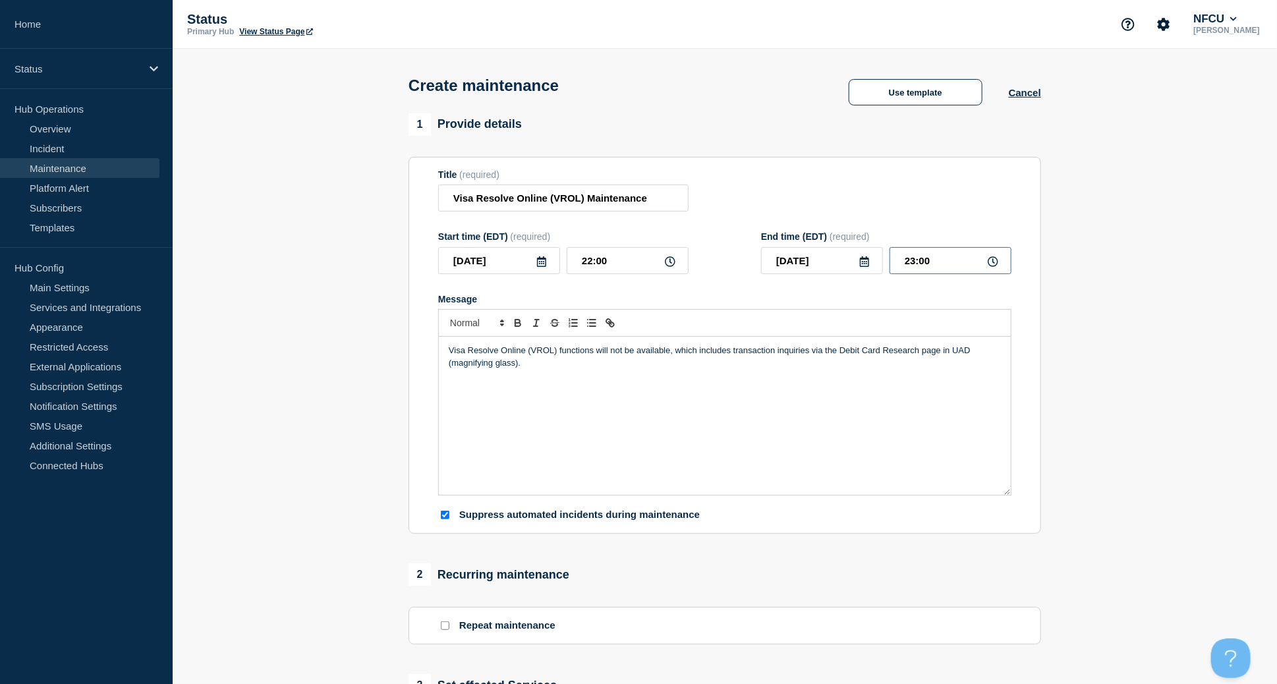
drag, startPoint x: 941, startPoint y: 262, endPoint x: 784, endPoint y: 212, distance: 165.1
click at [795, 226] on form "Title (required) Visa Resolve Online (VROL) Maintenance Start time (EDT) (requi…" at bounding box center [724, 345] width 573 height 353
type input "23:30"
click at [784, 212] on div "Title (required) Visa Resolve Online (VROL) Maintenance" at bounding box center [724, 190] width 573 height 43
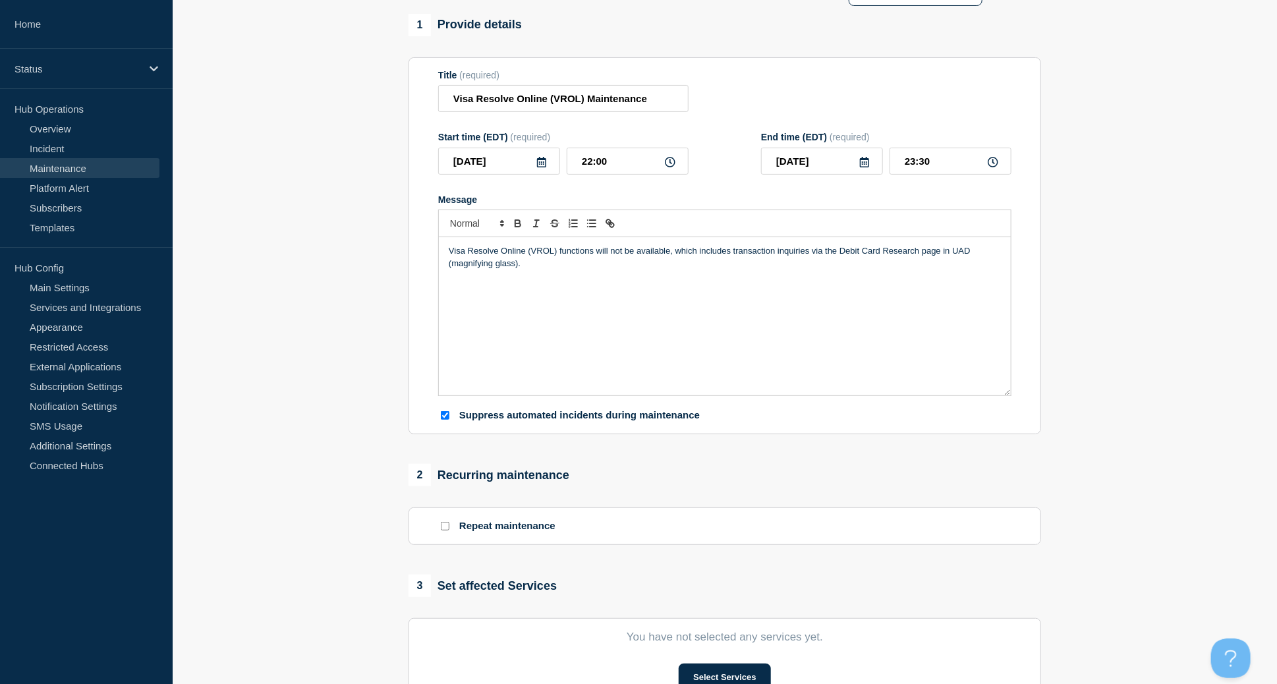
scroll to position [351, 0]
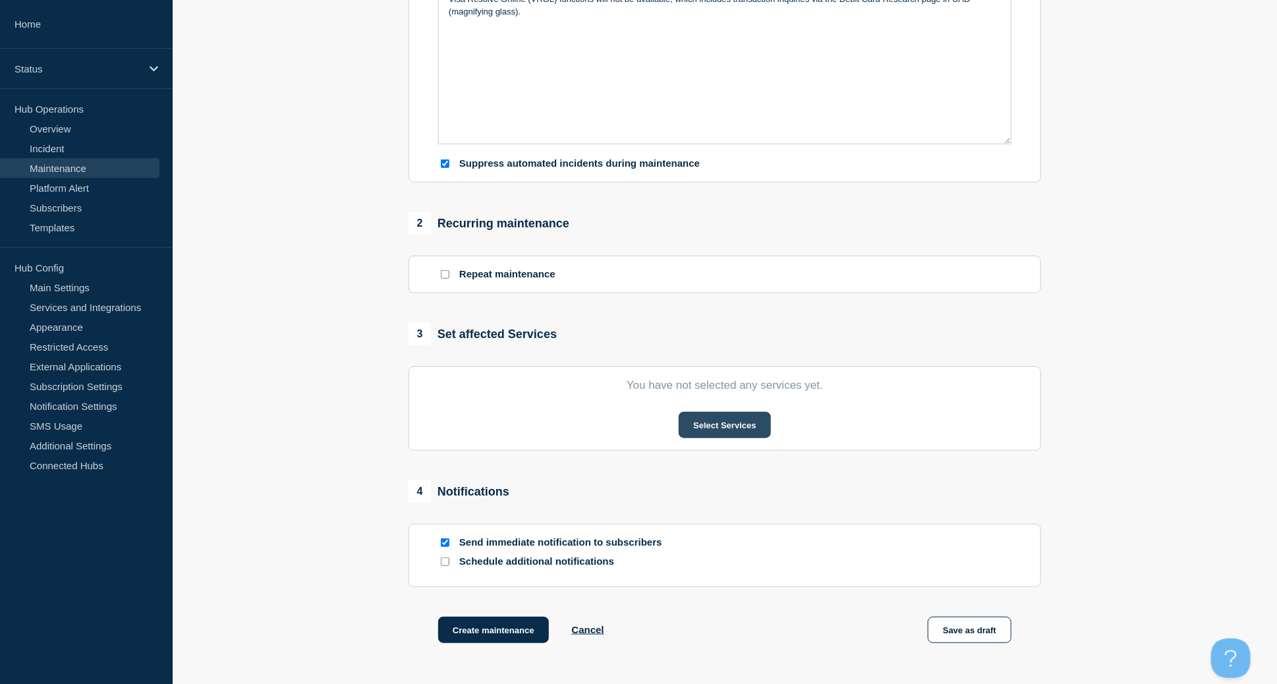
click at [732, 434] on button "Select Services" at bounding box center [725, 425] width 92 height 26
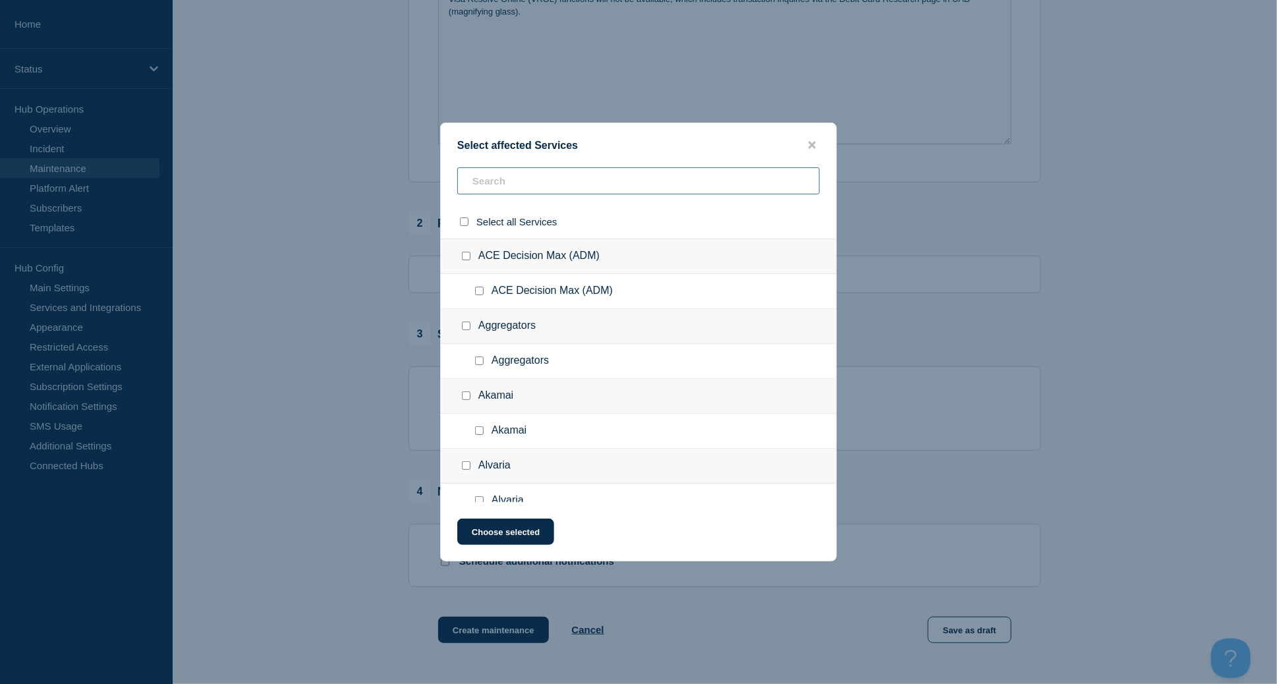
click at [540, 183] on input "text" at bounding box center [638, 180] width 362 height 27
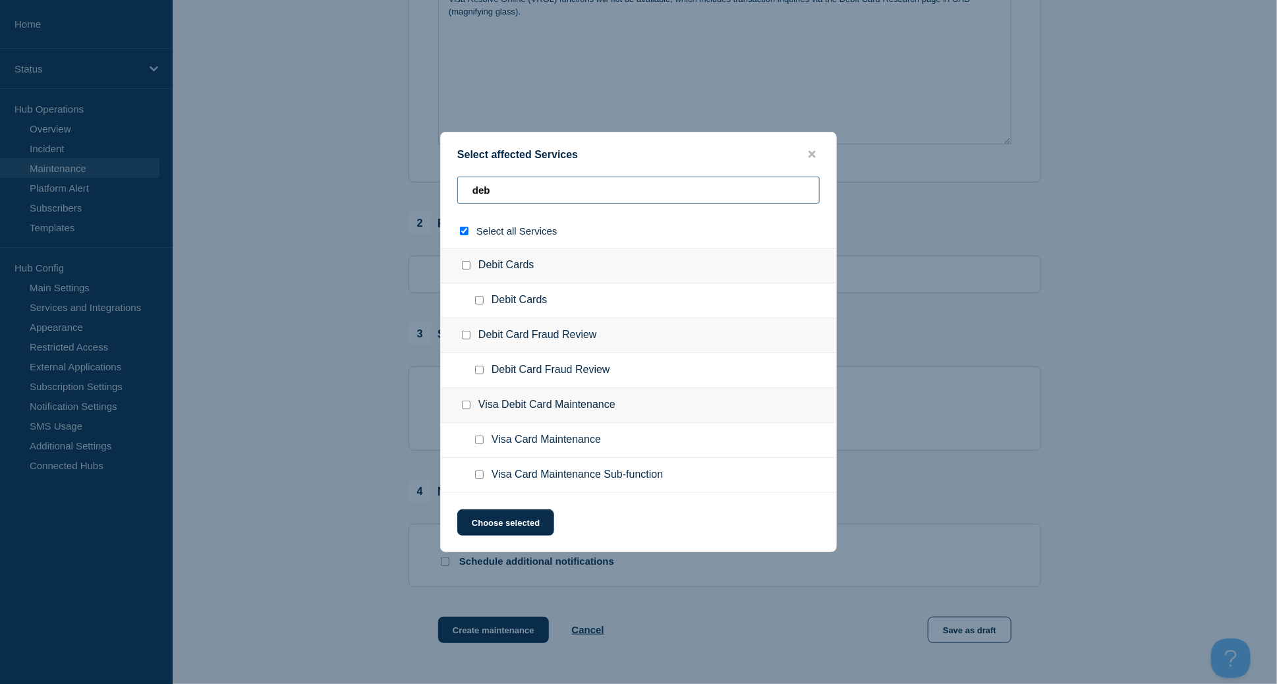
type input "debt"
checkbox input "true"
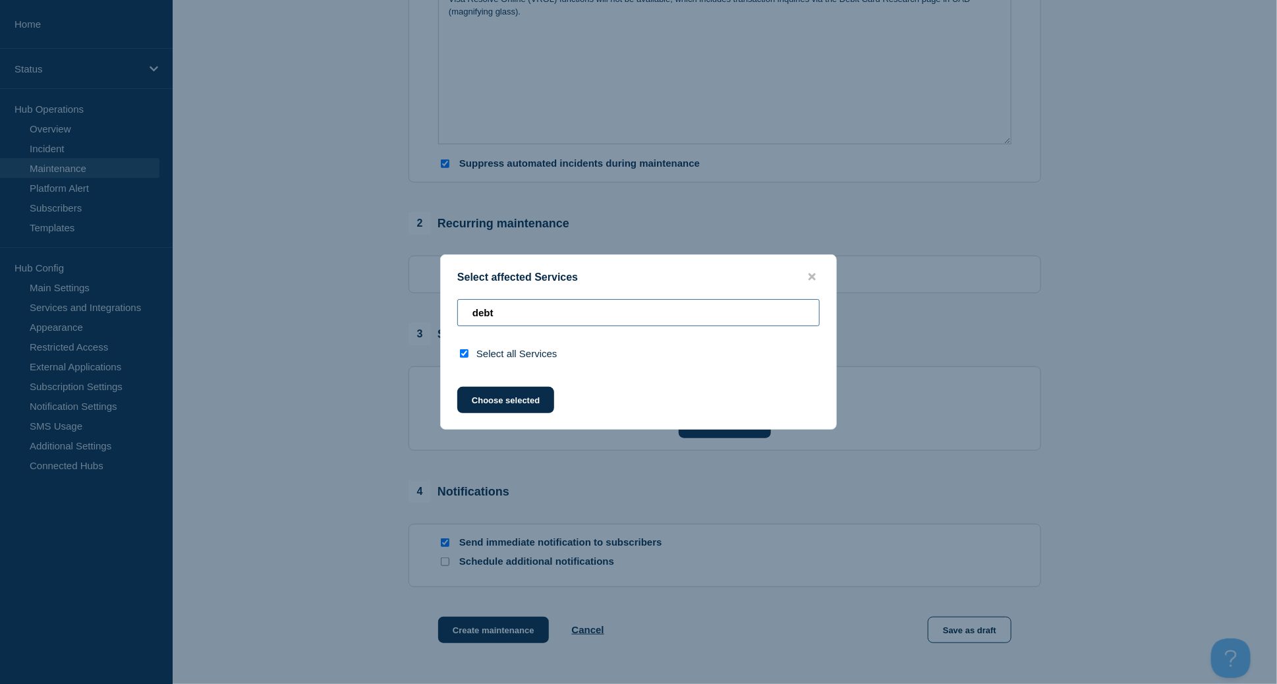
type input "deb"
checkbox input "false"
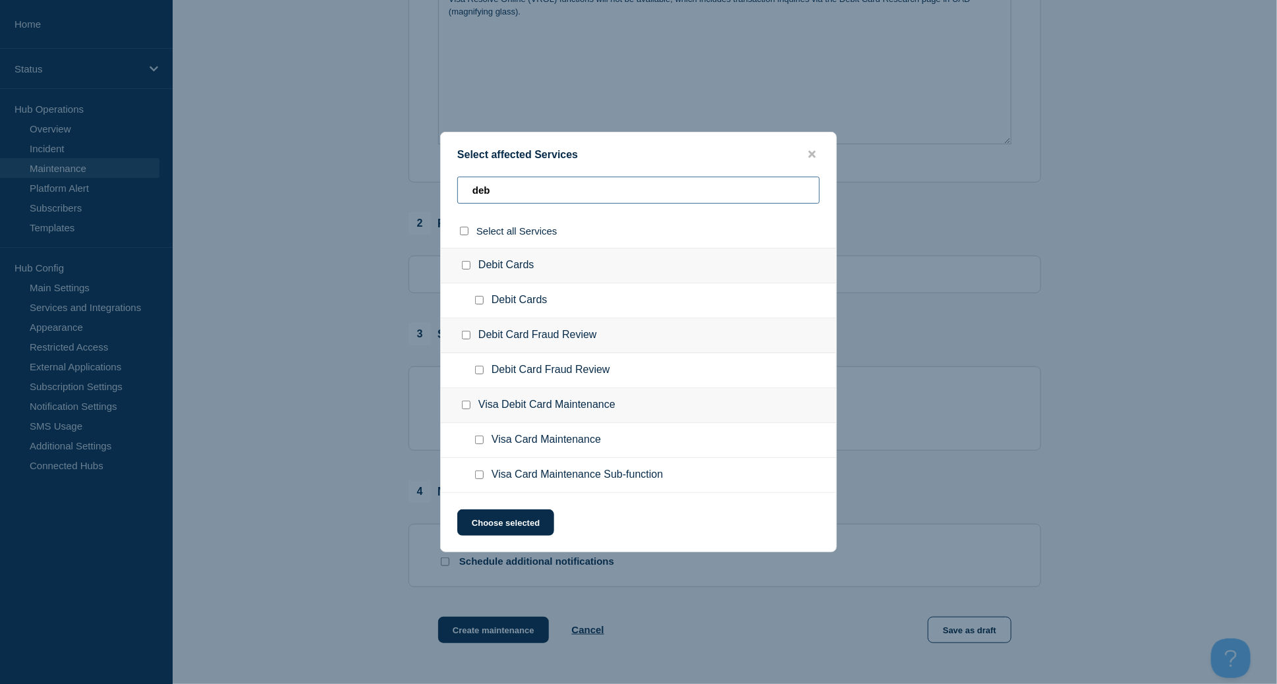
type input "deb"
click at [480, 303] on input "Debit Cards checkbox" at bounding box center [479, 300] width 9 height 9
checkbox input "true"
drag, startPoint x: 527, startPoint y: 188, endPoint x: 404, endPoint y: 171, distance: 124.5
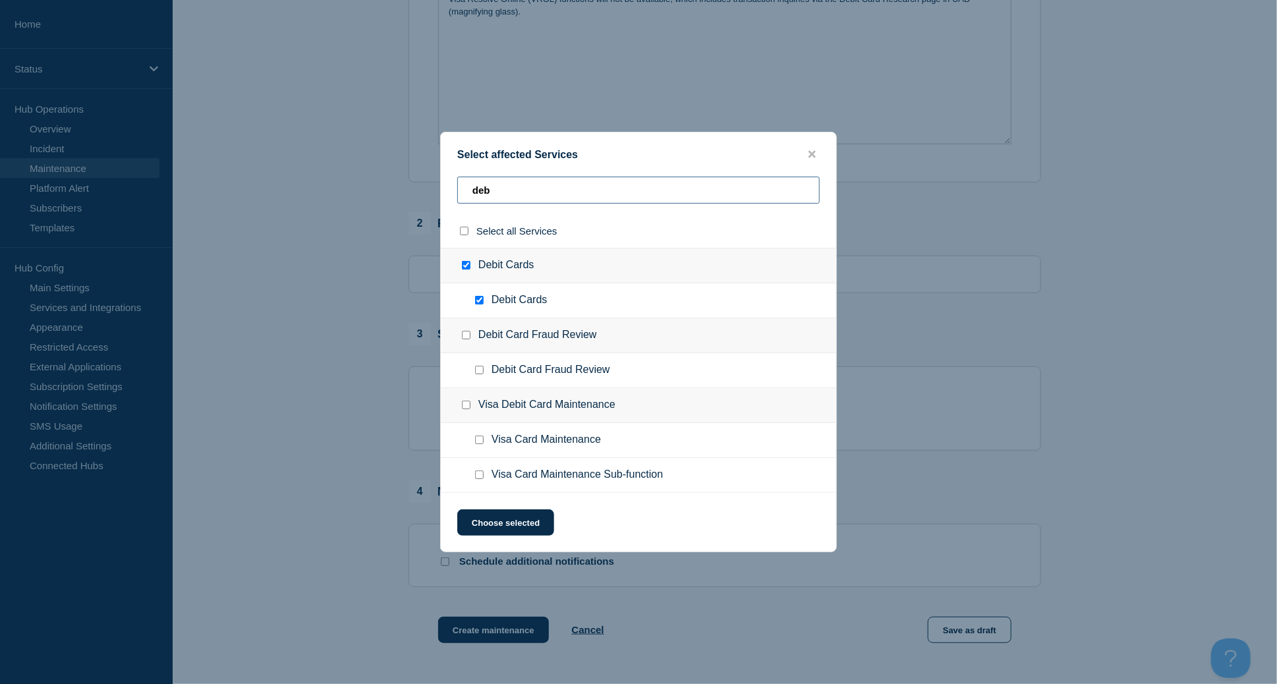
click at [404, 171] on div "Select affected Services deb Select all Services Debit Cards Debit Cards Debit …" at bounding box center [638, 342] width 1277 height 684
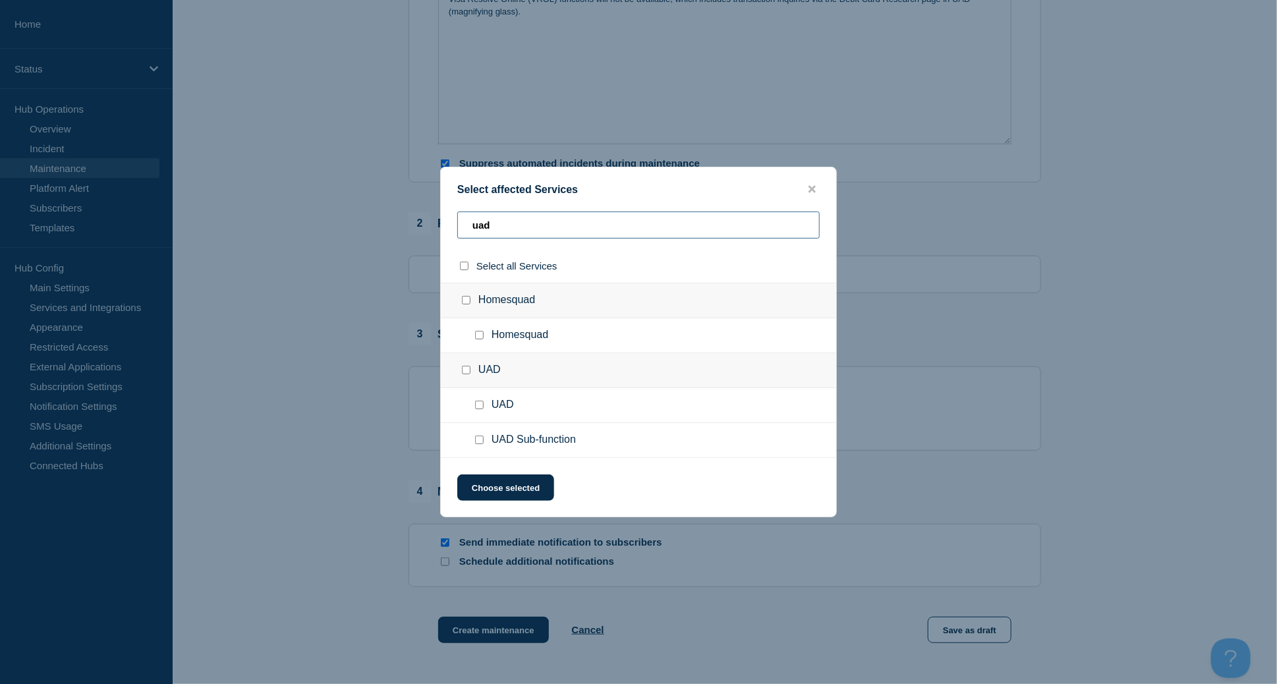
type input "uad"
click at [483, 444] on input "UAD Sub-function checkbox" at bounding box center [479, 440] width 9 height 9
checkbox input "true"
click at [507, 483] on button "Choose selected" at bounding box center [505, 488] width 97 height 26
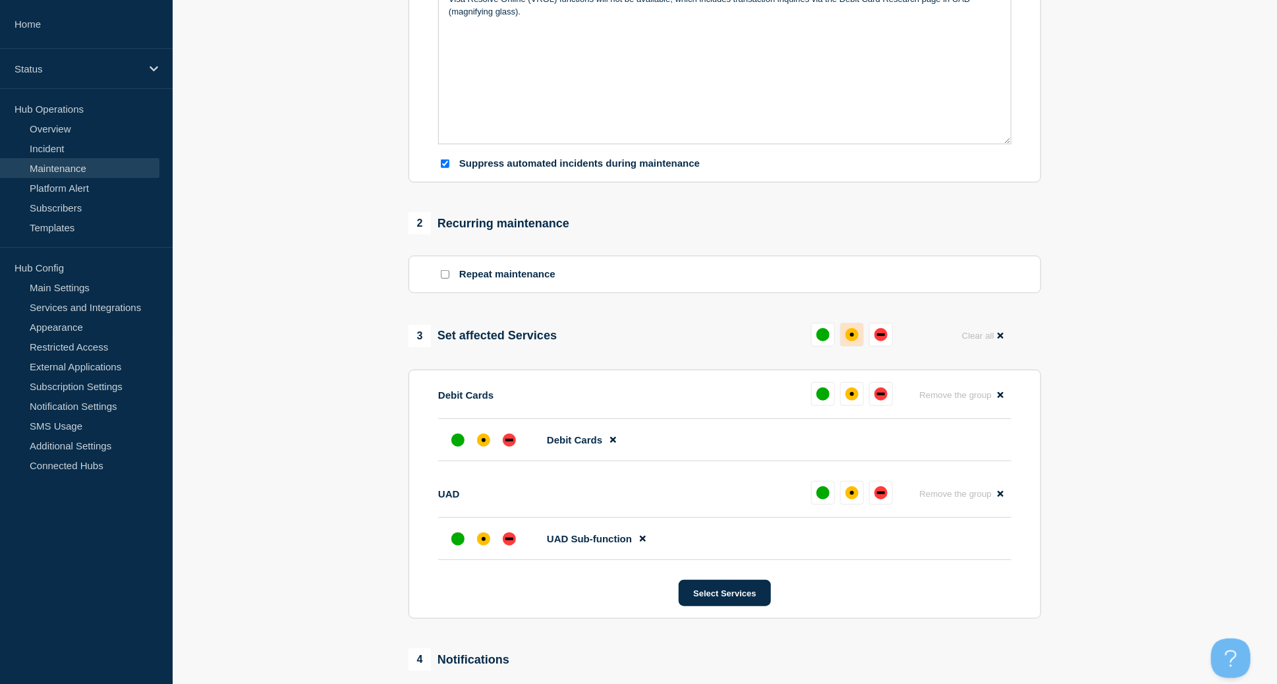
click at [855, 336] on div "affected" at bounding box center [852, 334] width 13 height 13
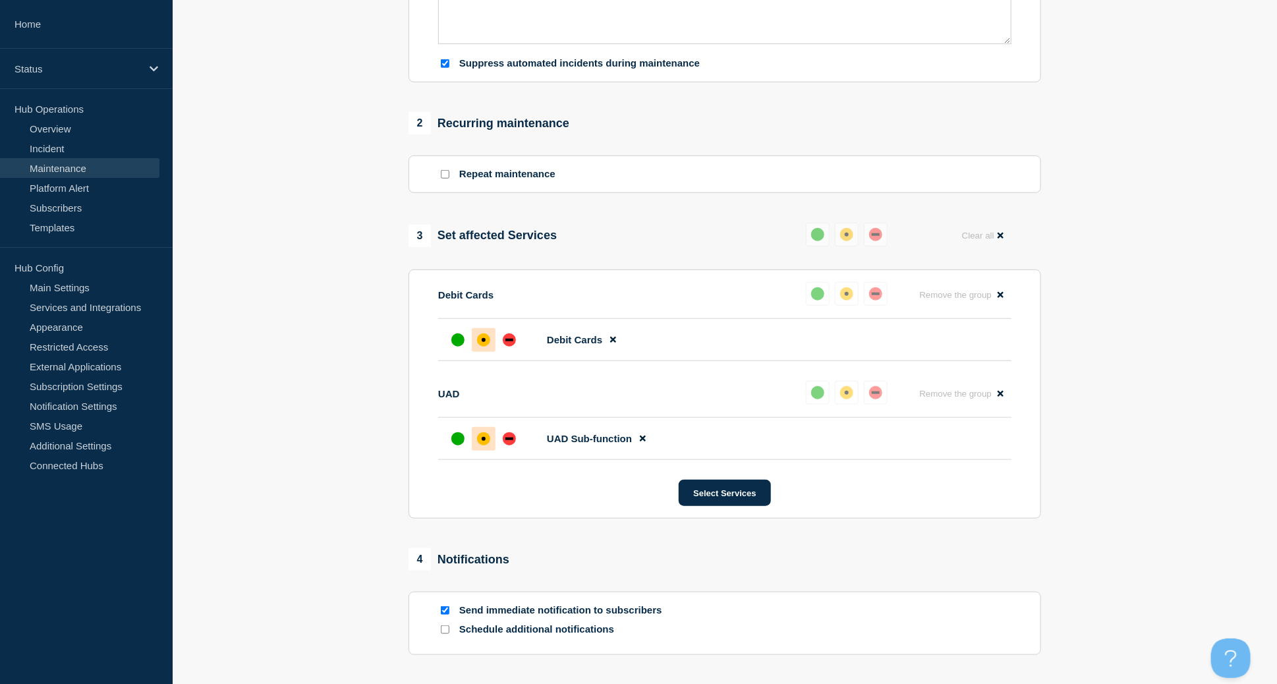
scroll to position [633, 0]
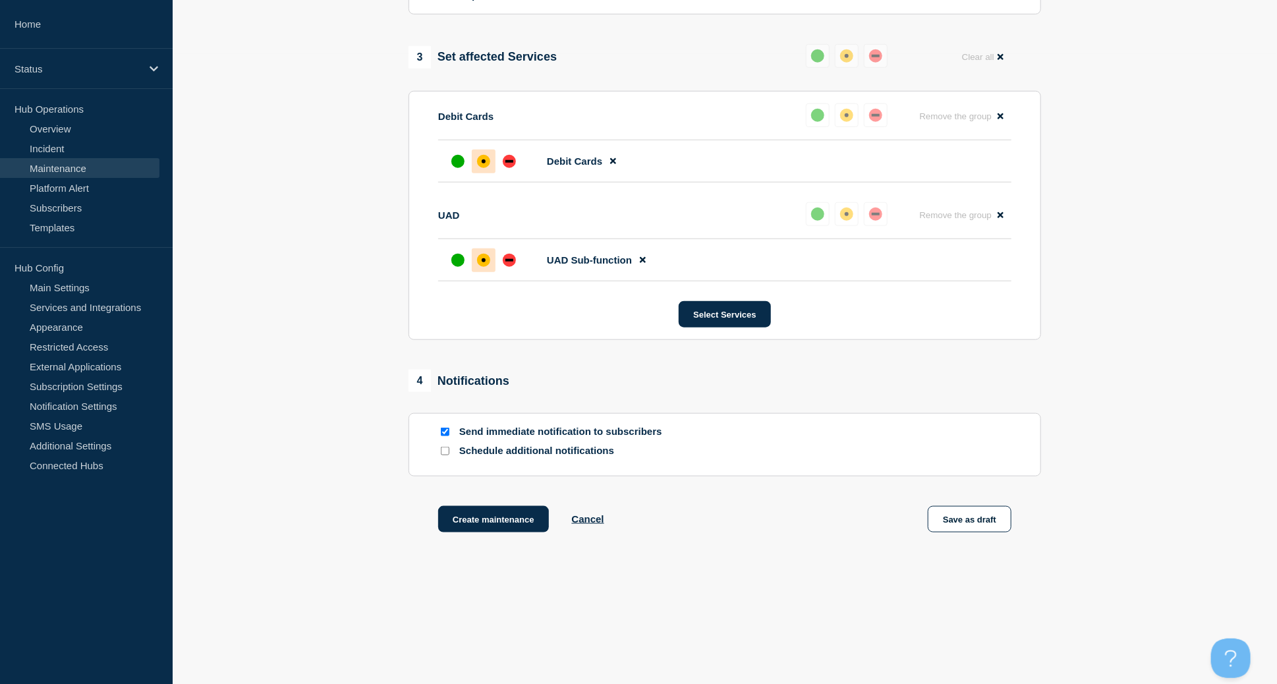
drag, startPoint x: 446, startPoint y: 432, endPoint x: 470, endPoint y: 458, distance: 35.0
click at [446, 432] on input "Send immediate notification to subscribers" at bounding box center [445, 432] width 9 height 9
checkbox input "false"
click at [496, 512] on button "Create maintenance" at bounding box center [493, 519] width 111 height 26
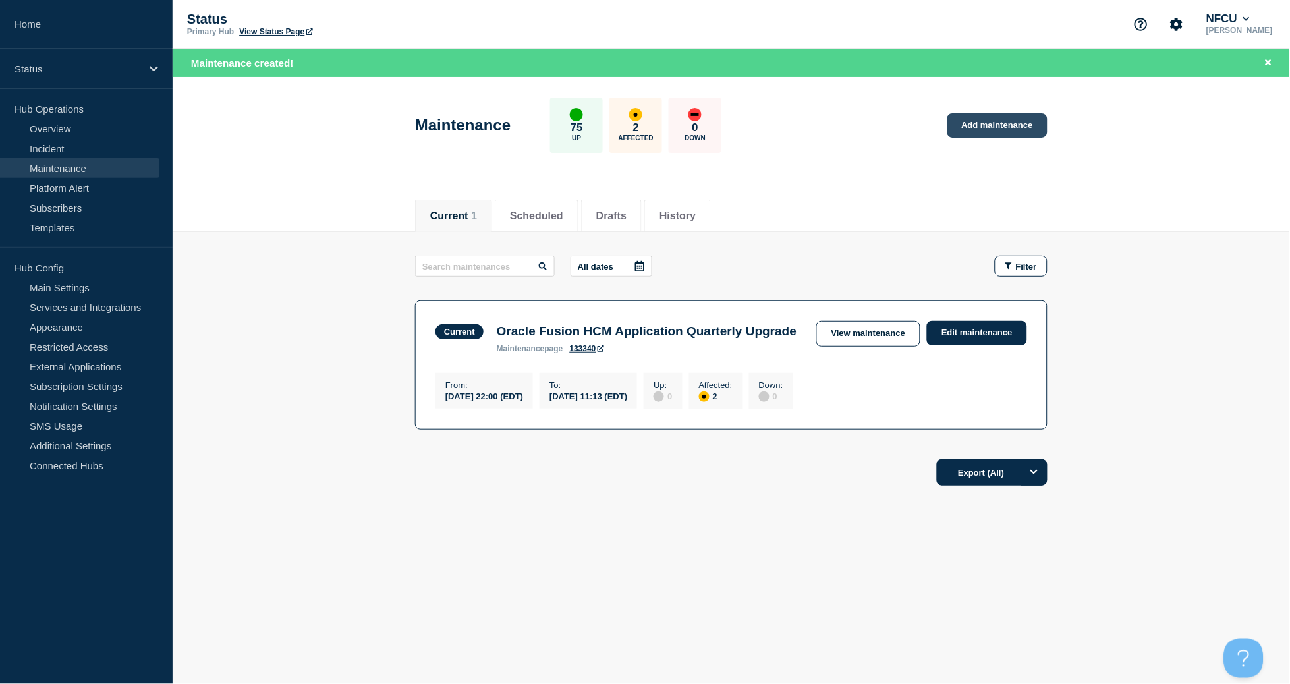
click at [993, 125] on link "Add maintenance" at bounding box center [998, 125] width 100 height 24
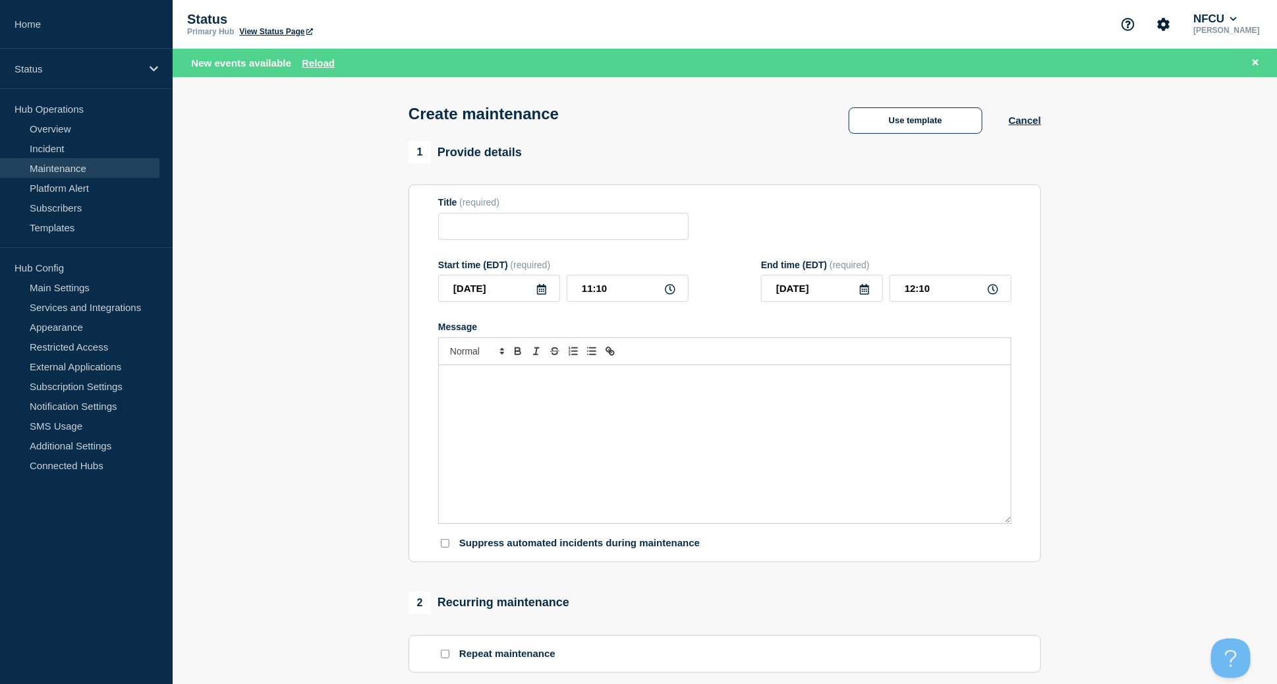
checkbox input "true"
click at [908, 121] on button "Use template" at bounding box center [916, 120] width 134 height 26
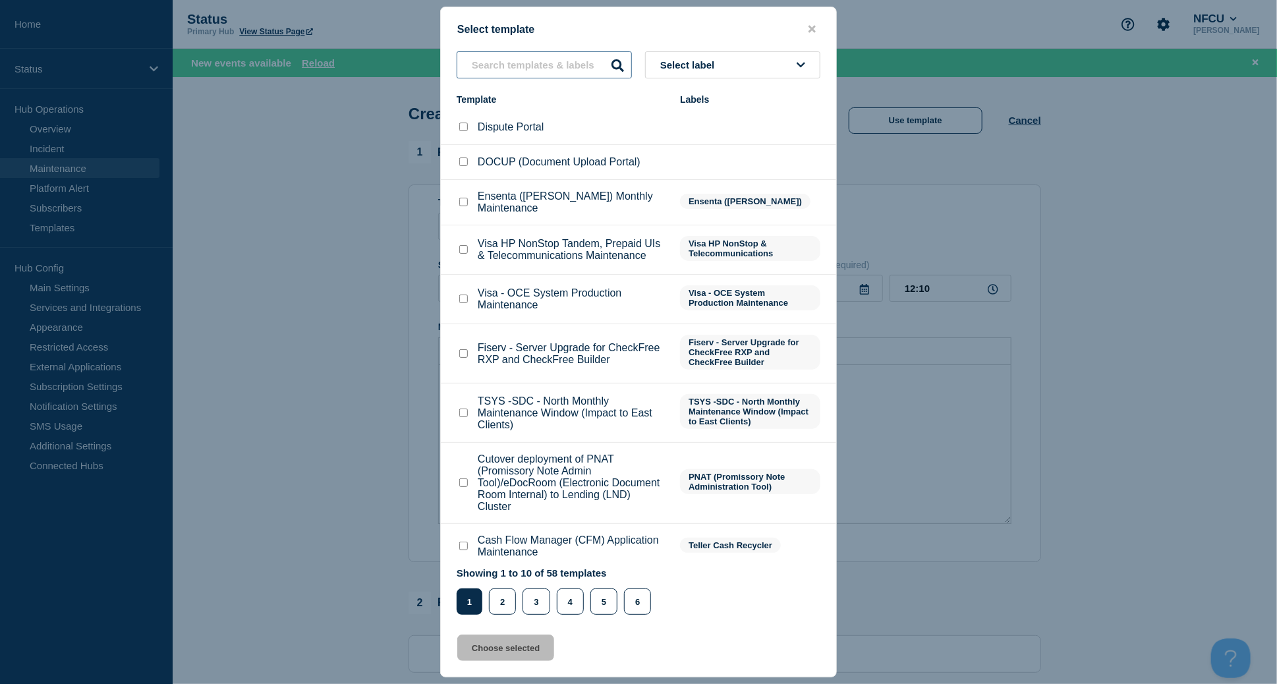
click at [494, 59] on input "text" at bounding box center [544, 64] width 175 height 27
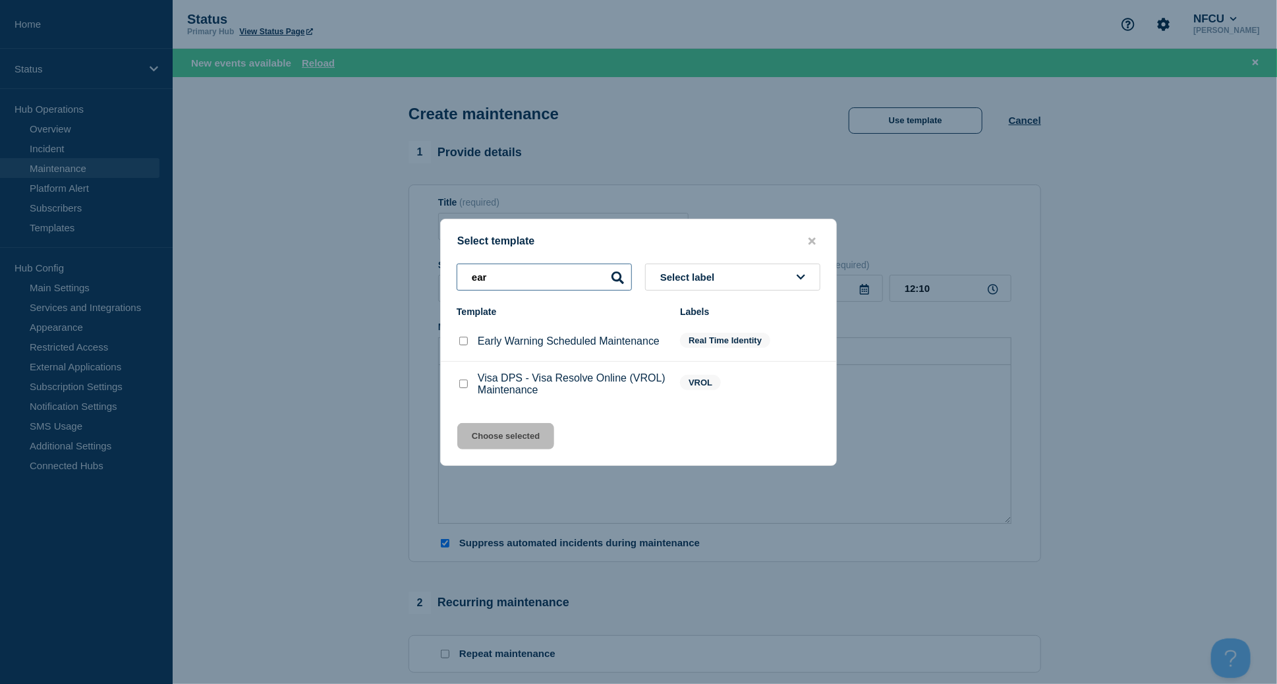
type input "ear"
click at [460, 345] on input "Early Warning Scheduled Maintenance checkbox" at bounding box center [463, 341] width 9 height 9
checkbox input "true"
click at [501, 434] on button "Choose selected" at bounding box center [505, 436] width 97 height 26
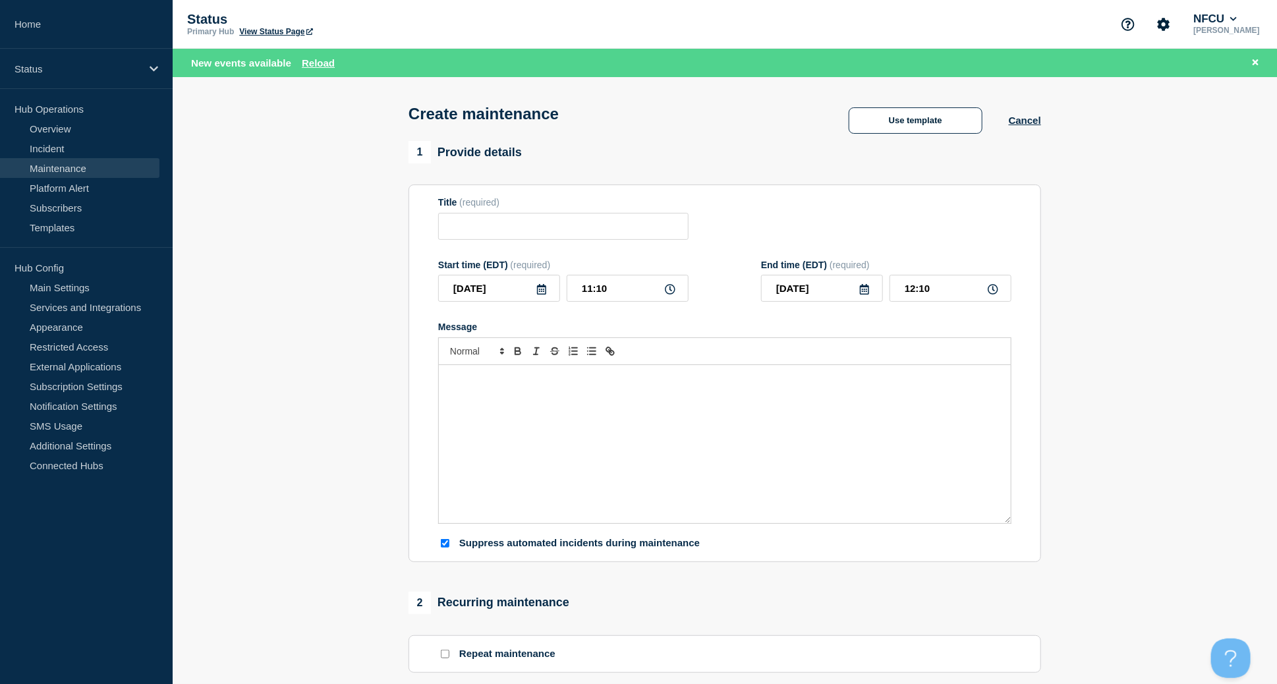
type input "Early Warning Scheduled Maintenance"
checkbox input "false"
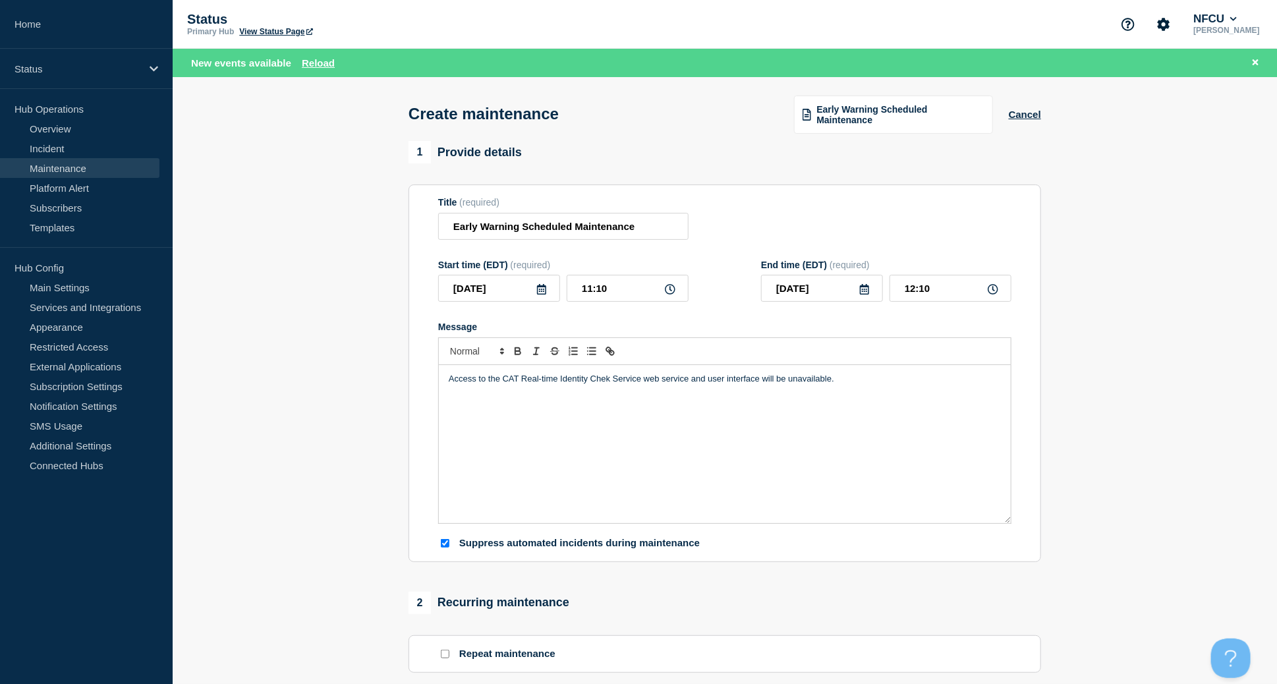
click at [545, 289] on icon at bounding box center [541, 289] width 11 height 11
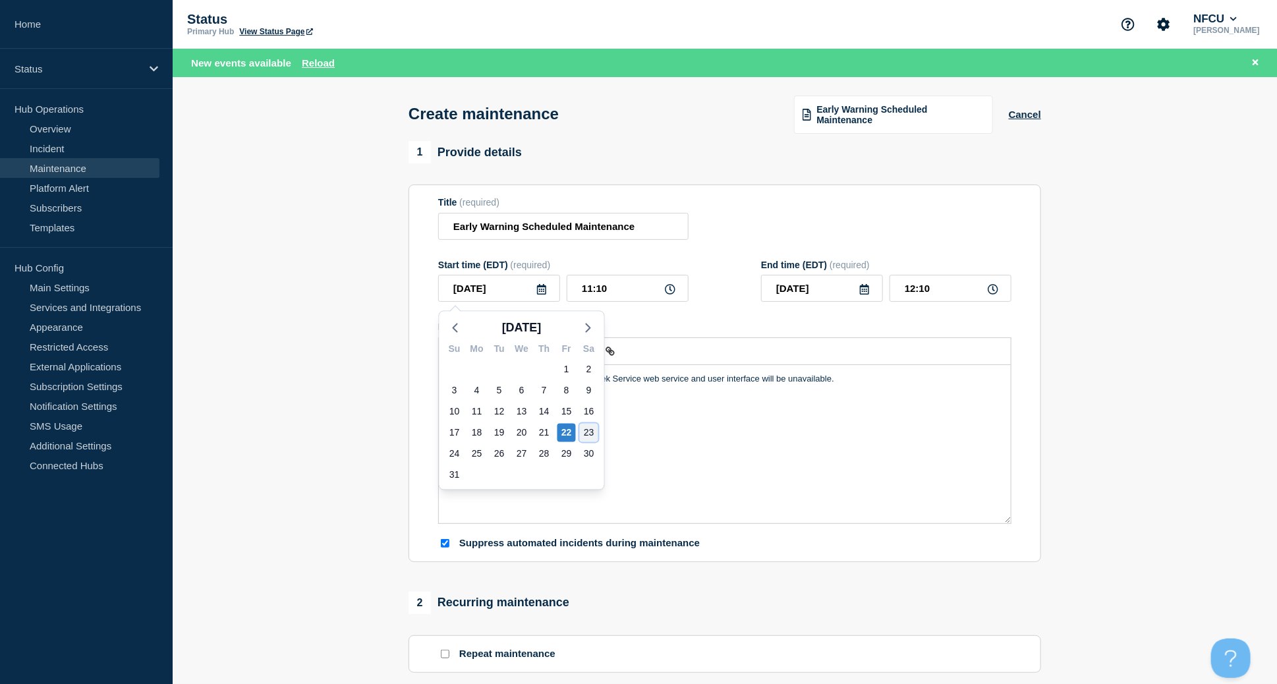
click at [589, 429] on div "23" at bounding box center [589, 433] width 18 height 18
type input "[DATE]"
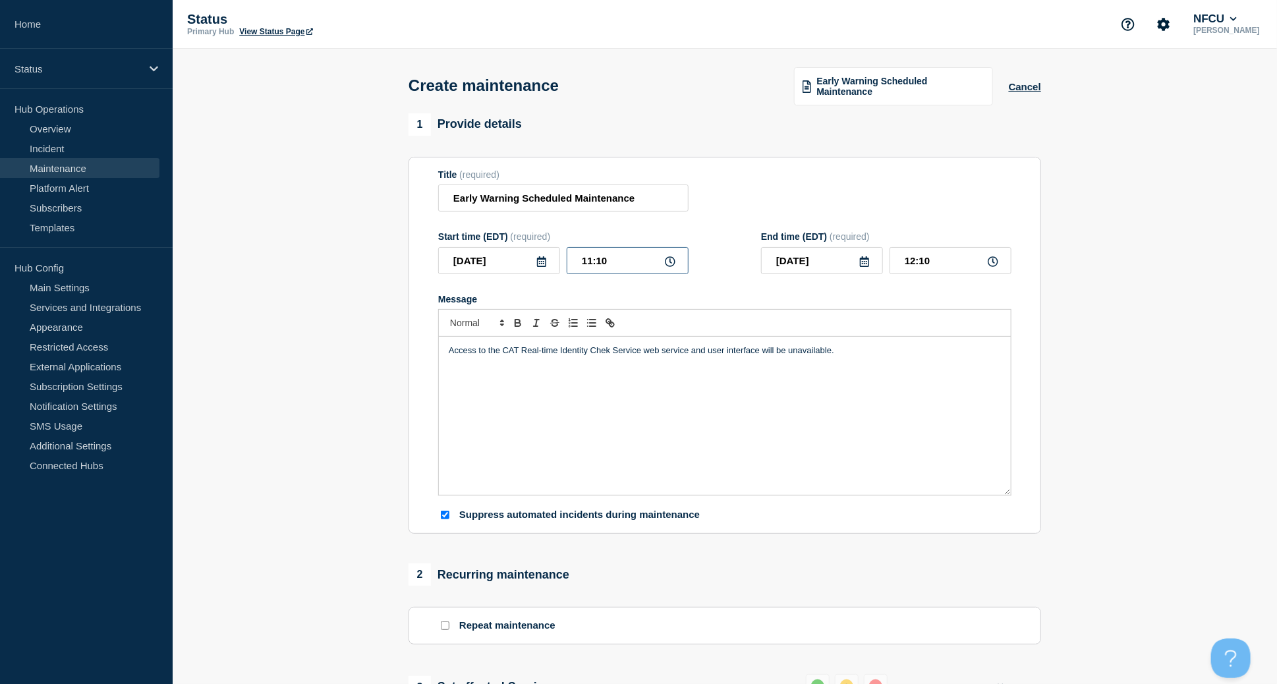
click at [613, 260] on input "11:10" at bounding box center [628, 260] width 122 height 27
drag, startPoint x: 631, startPoint y: 261, endPoint x: 538, endPoint y: 243, distance: 94.7
click at [540, 243] on div "Start time (EDT) (required) 2025-08-23 11:10" at bounding box center [563, 252] width 250 height 43
type input "21:00"
type input "22:00"
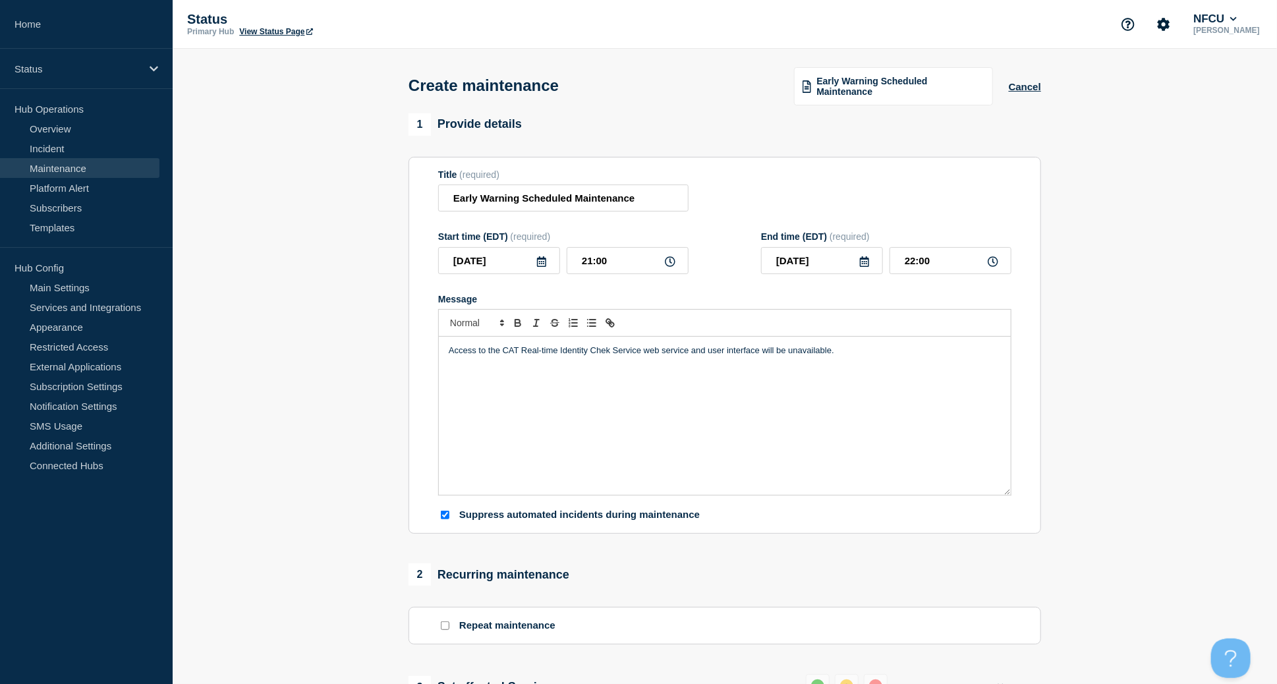
click at [865, 260] on icon at bounding box center [864, 261] width 9 height 11
click at [781, 429] on div "24" at bounding box center [777, 426] width 18 height 18
type input "[DATE]"
click at [933, 254] on input "22:00" at bounding box center [951, 260] width 122 height 27
drag, startPoint x: 939, startPoint y: 256, endPoint x: 865, endPoint y: 244, distance: 74.2
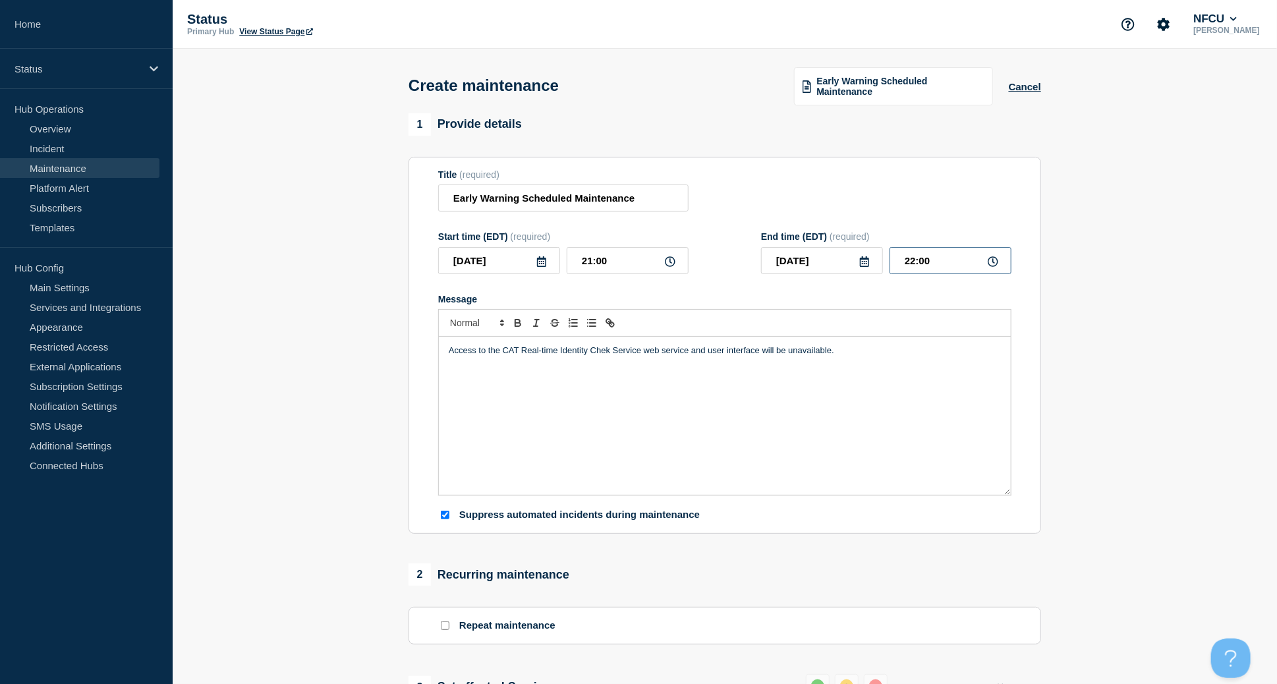
click at [871, 247] on div "End time (EDT) (required) 2025-08-24 22:00" at bounding box center [886, 252] width 250 height 43
type input "02:00"
click at [811, 196] on div "Title (required) Early Warning Scheduled Maintenance" at bounding box center [724, 190] width 573 height 43
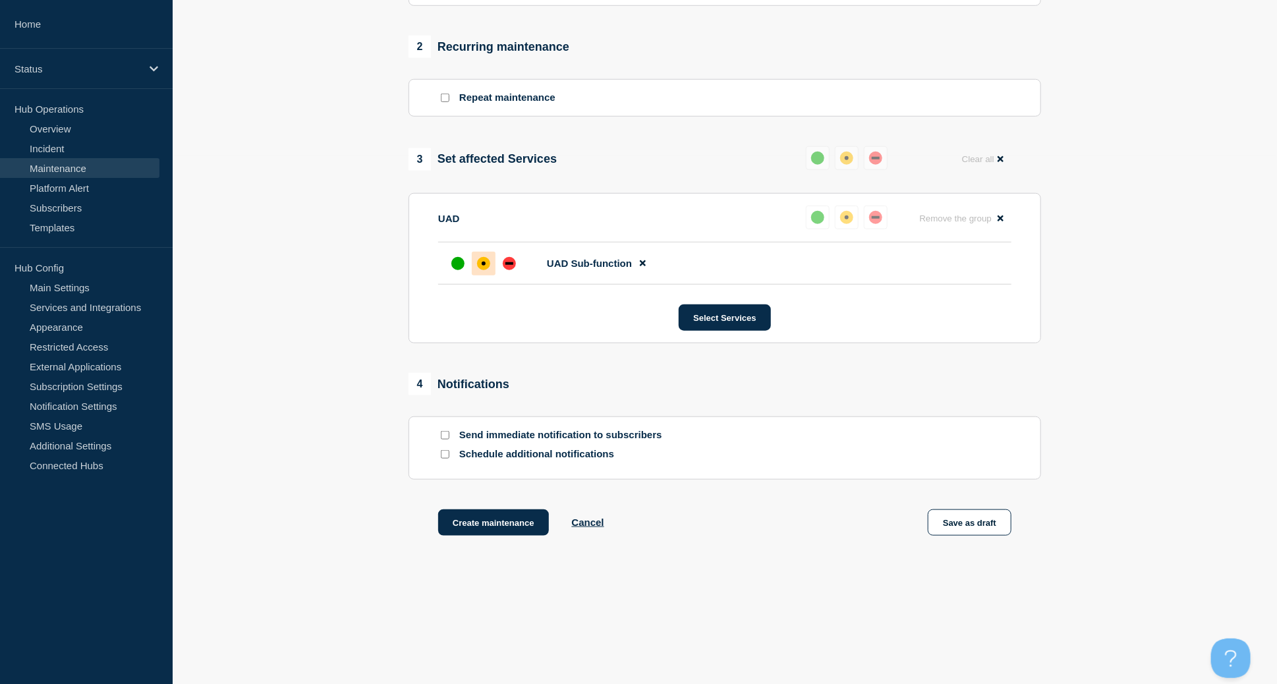
scroll to position [533, 0]
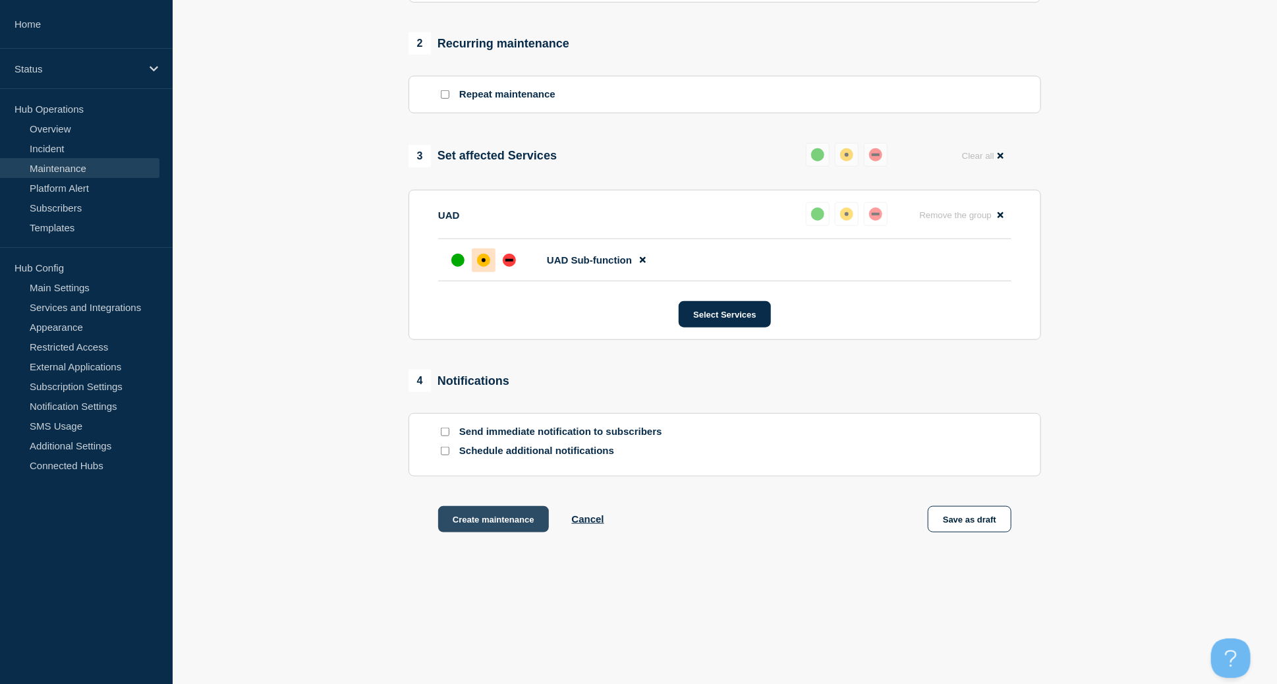
click at [483, 521] on button "Create maintenance" at bounding box center [493, 519] width 111 height 26
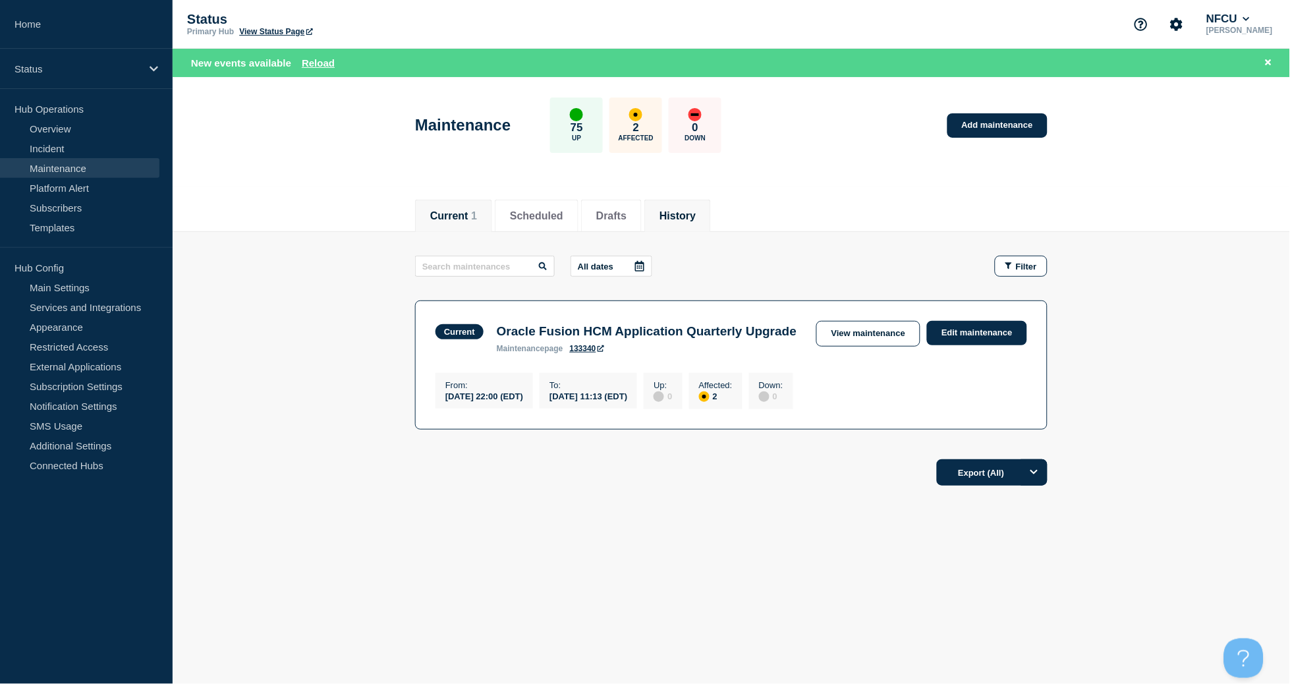
click at [691, 219] on button "History" at bounding box center [678, 216] width 36 height 12
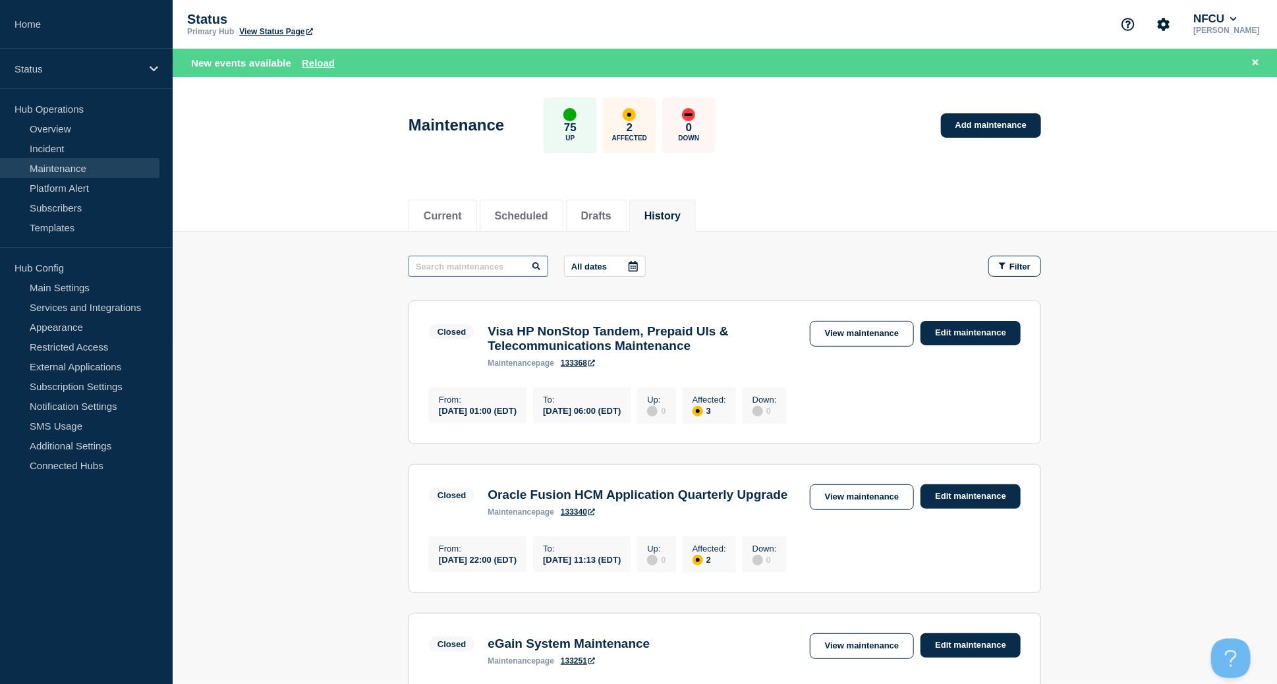
click at [473, 266] on input "text" at bounding box center [479, 266] width 140 height 21
type input "visa data"
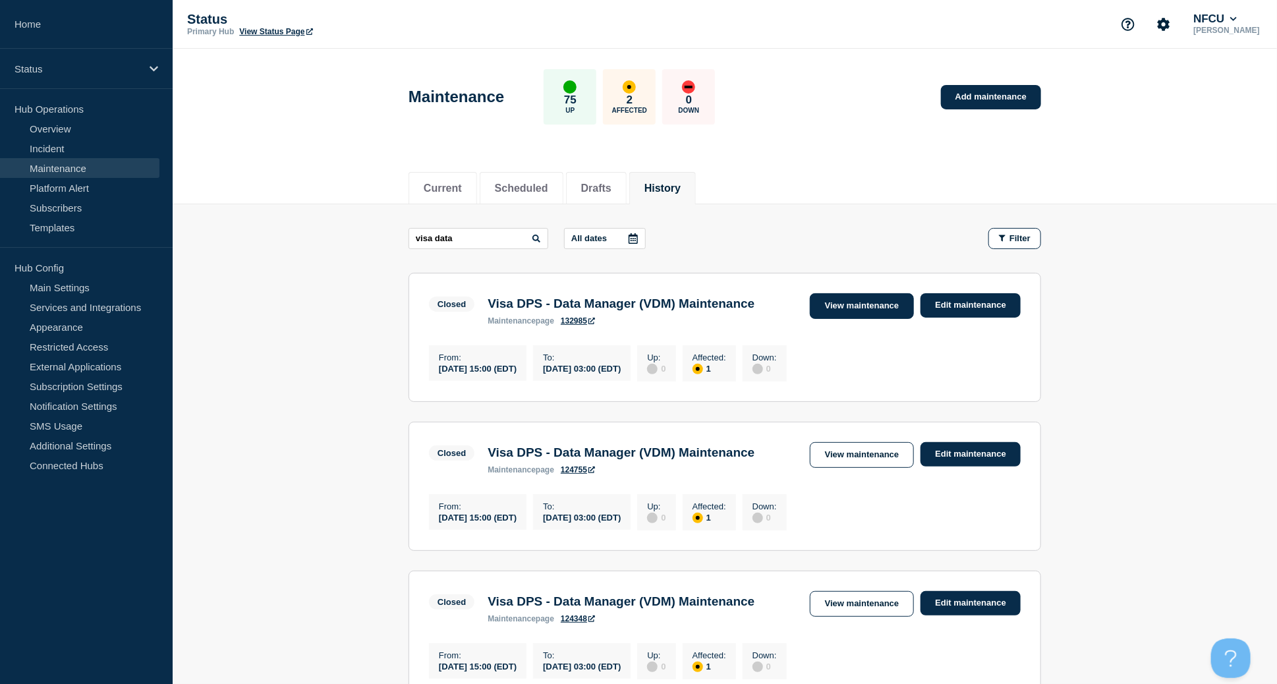
click at [852, 305] on link "View maintenance" at bounding box center [862, 306] width 104 height 26
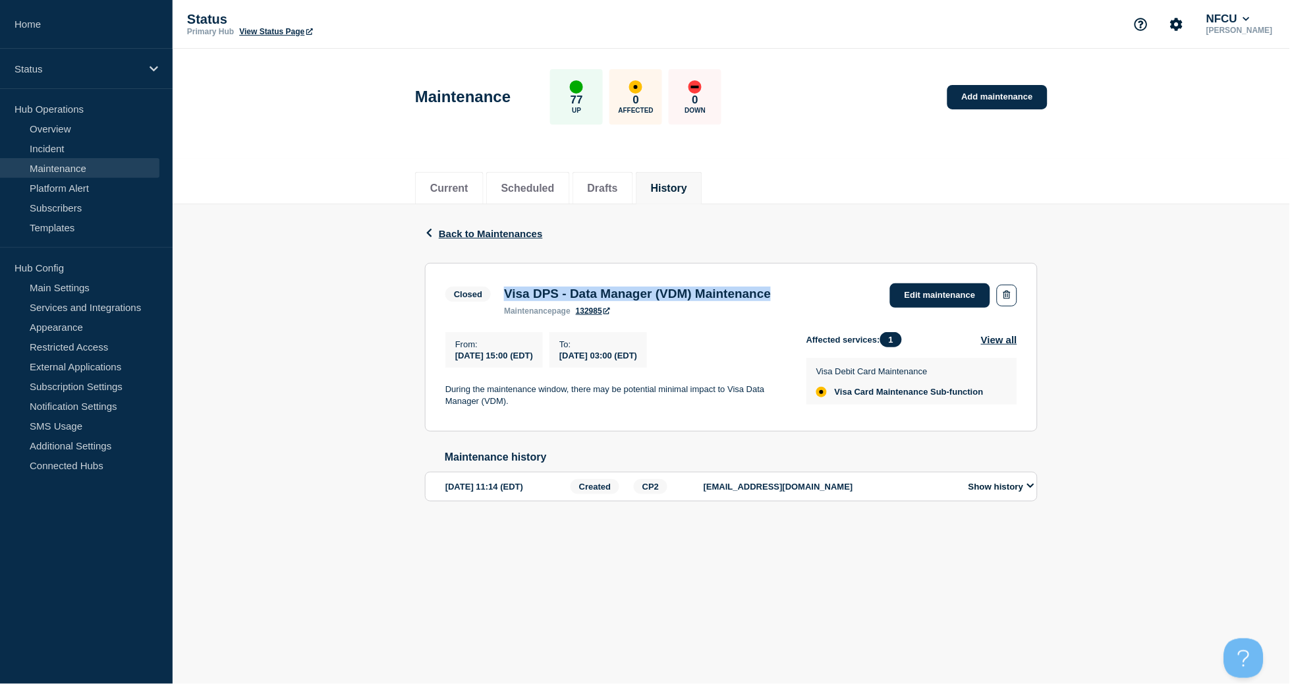
drag, startPoint x: 503, startPoint y: 297, endPoint x: 813, endPoint y: 293, distance: 309.8
click at [778, 293] on div "Visa DPS - Data Manager (VDM) Maintenance maintenance page 132985" at bounding box center [638, 301] width 280 height 29
copy h3 "Visa DPS - Data Manager (VDM) Maintenance"
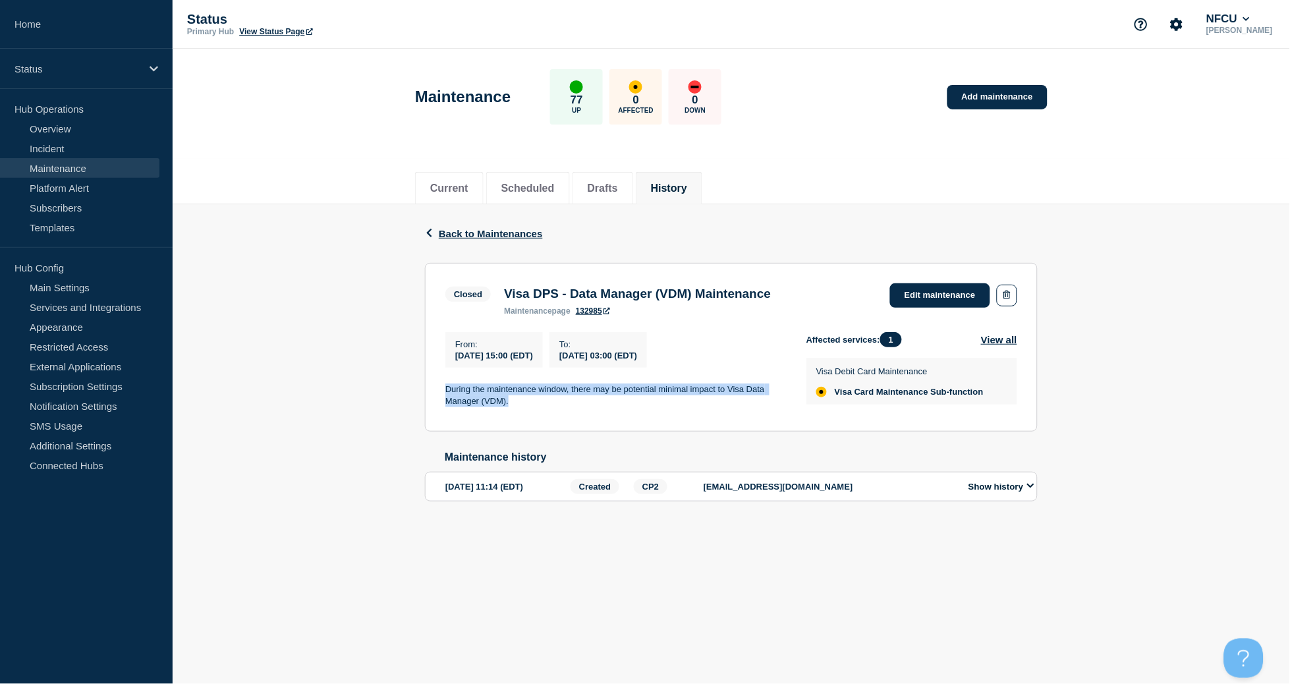
drag, startPoint x: 446, startPoint y: 387, endPoint x: 536, endPoint y: 415, distance: 95.3
click at [536, 411] on div "From : 2025-08-16 15:00 (EDT) To : 2025-08-17 03:00 (EDT) During the maintenanc…" at bounding box center [626, 371] width 361 height 79
copy p "During the maintenance window, there may be potential minimal impact to Visa Da…"
click at [1000, 90] on link "Add maintenance" at bounding box center [998, 97] width 100 height 24
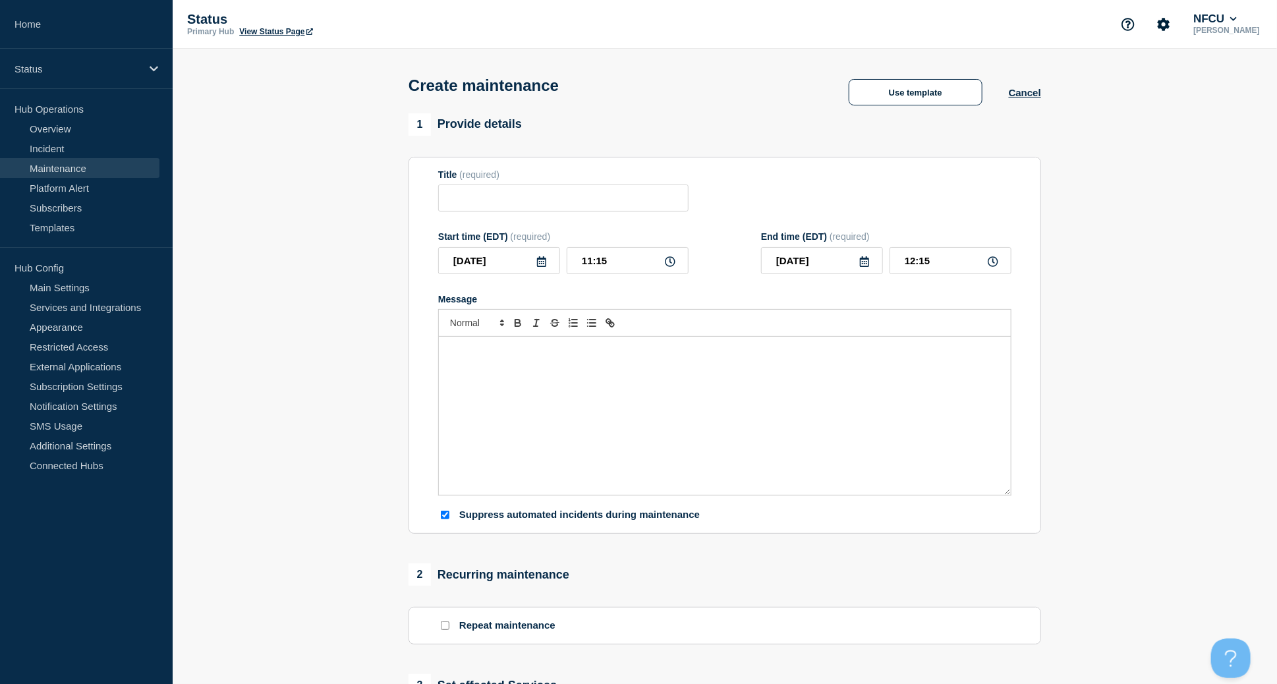
checkbox input "true"
click at [488, 210] on input "Title" at bounding box center [563, 198] width 250 height 27
paste input "TransUnion Maintenance"
type input "TransUnion Maintenance"
click at [663, 411] on div "Message" at bounding box center [725, 416] width 572 height 158
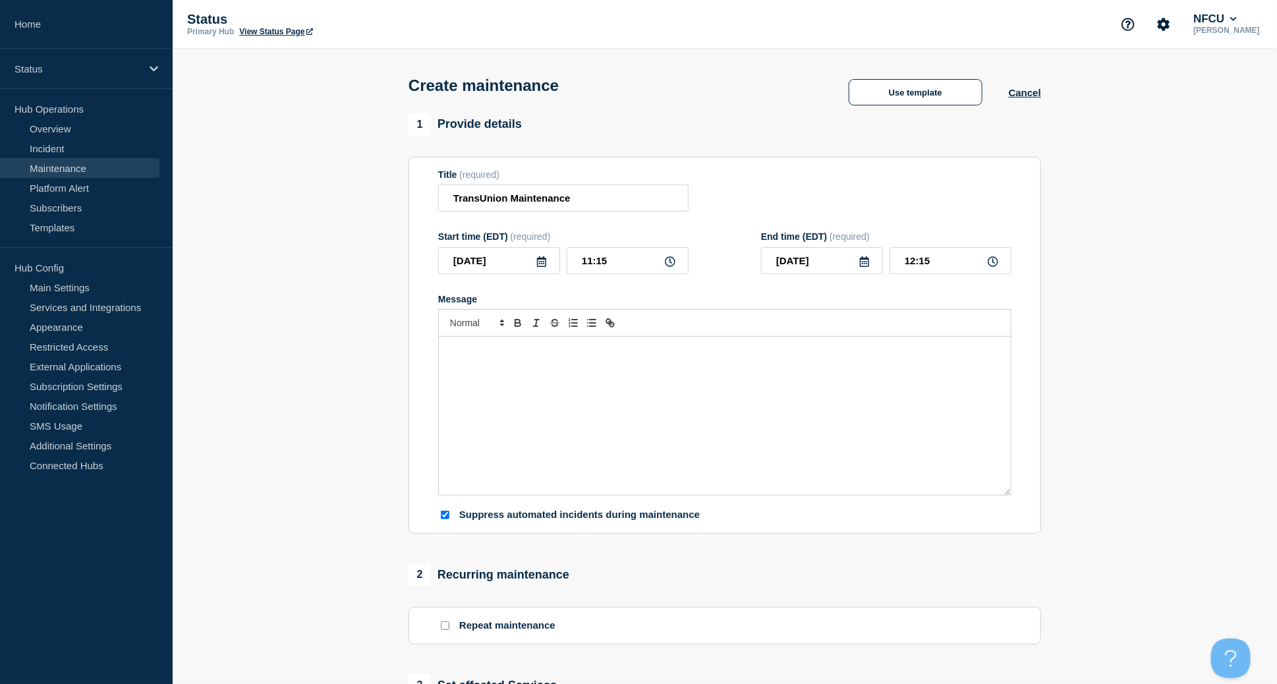
paste div "Message"
click at [443, 360] on div "Transunion Truvalidate Element ID (EID) Services may be unavailable." at bounding box center [725, 416] width 572 height 158
click at [447, 365] on div "Transunion Truvalidate Element ID (EID) Services may be unavailable." at bounding box center [725, 416] width 572 height 158
click at [545, 265] on icon at bounding box center [541, 261] width 11 height 11
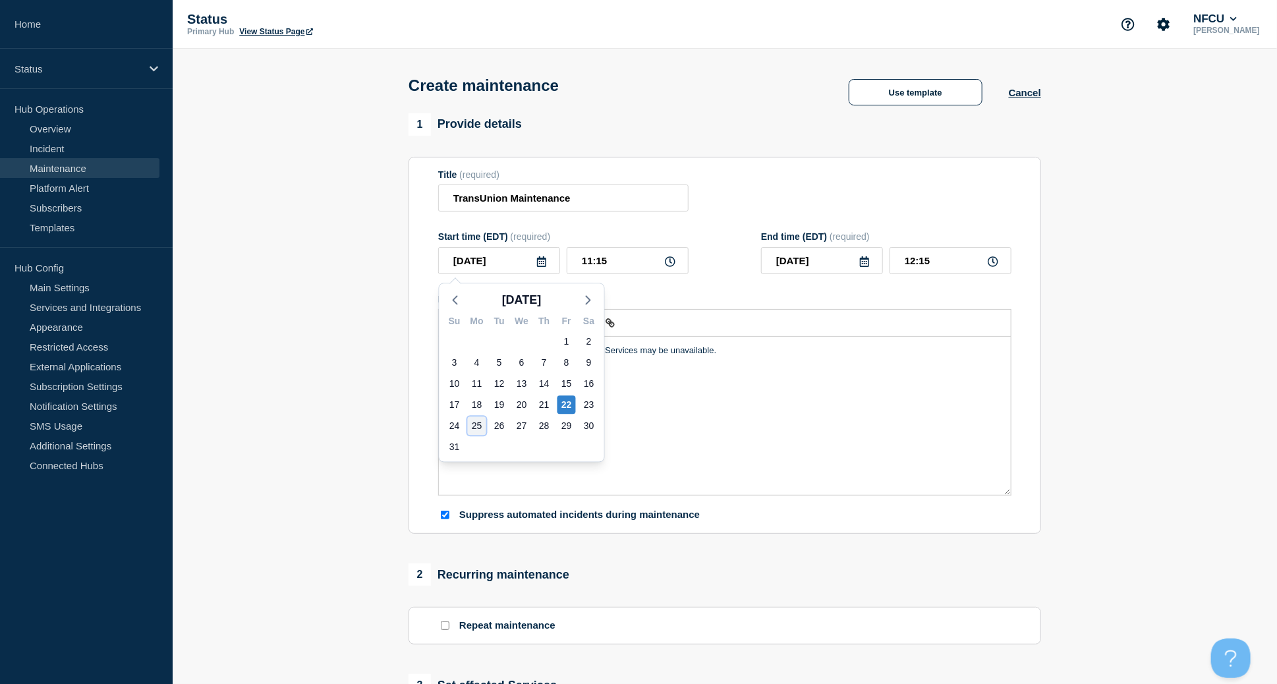
click at [478, 428] on div "25" at bounding box center [477, 426] width 18 height 18
type input "2025-08-25"
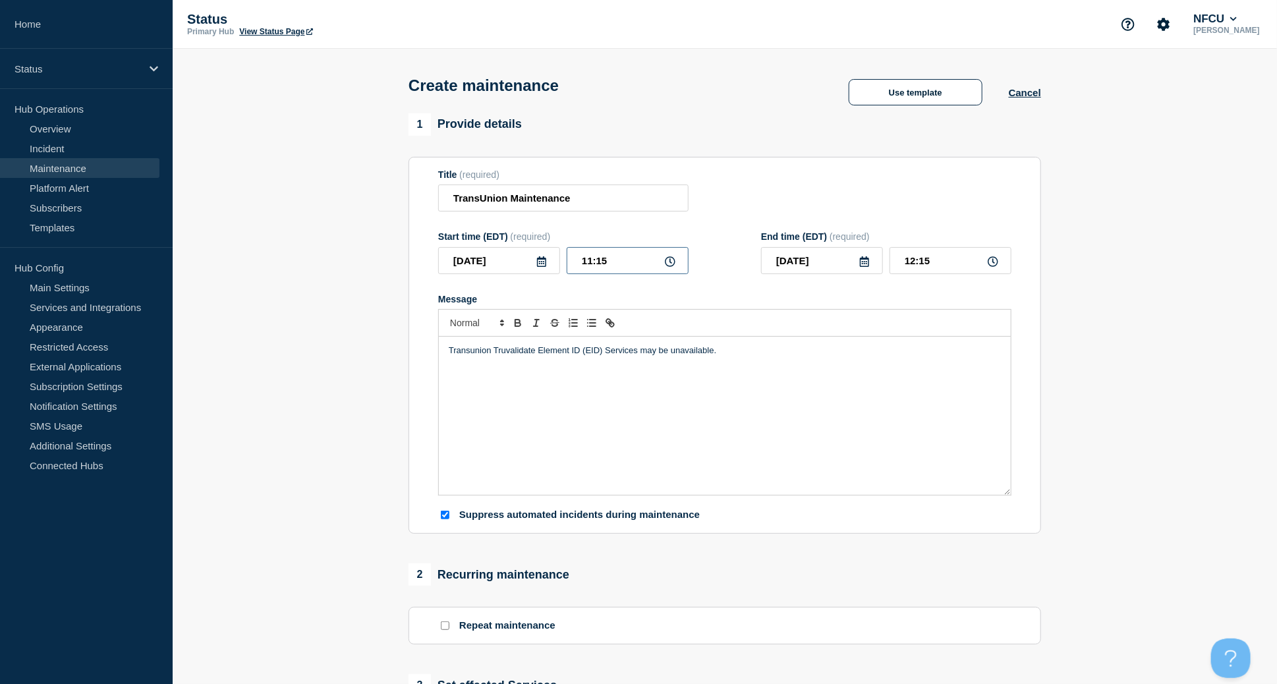
drag, startPoint x: 549, startPoint y: 247, endPoint x: 519, endPoint y: 241, distance: 30.4
click at [519, 241] on div "Start time (EDT) (required) 2025-08-25 11:15" at bounding box center [563, 252] width 250 height 43
type input "01:00"
click at [932, 277] on form "Title (required) TransUnion Maintenance Start time (EDT) (required) 2025-08-25 …" at bounding box center [724, 345] width 573 height 353
drag, startPoint x: 948, startPoint y: 264, endPoint x: 840, endPoint y: 229, distance: 113.4
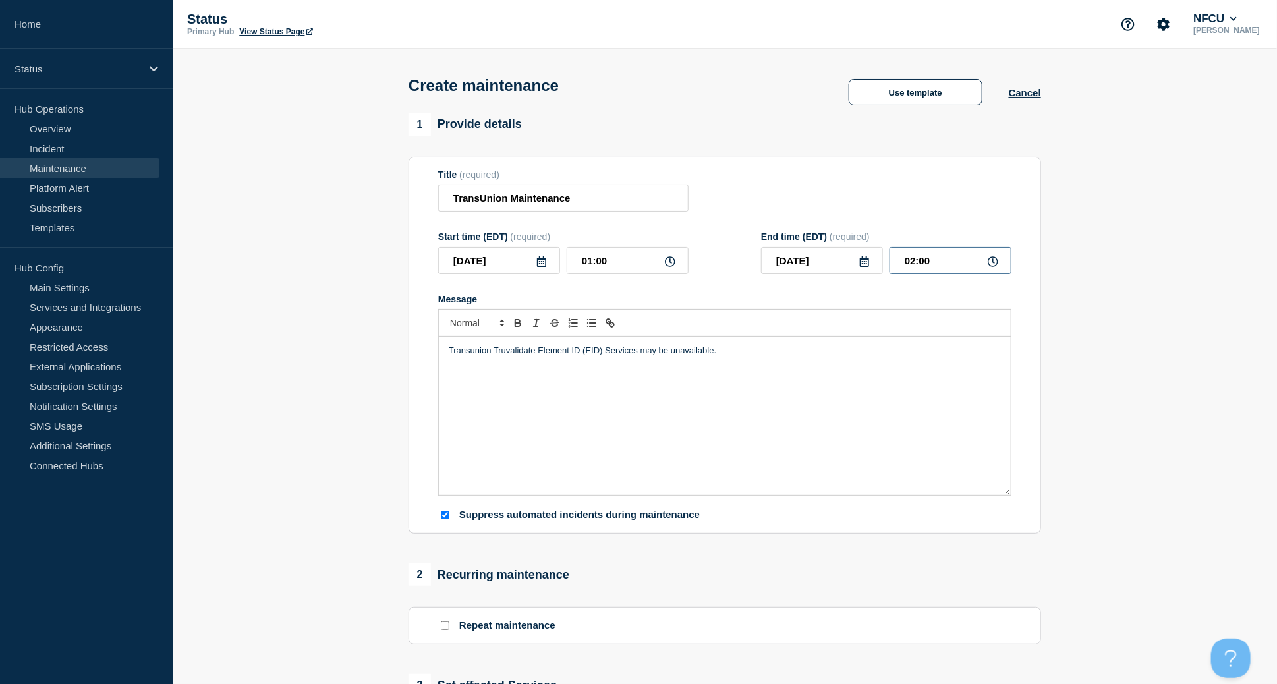
click at [851, 248] on div "End time (EDT) (required) 2025-08-25 02:00" at bounding box center [886, 252] width 250 height 43
type input "06:00"
click at [814, 206] on div "Title (required) TransUnion Maintenance" at bounding box center [724, 190] width 573 height 43
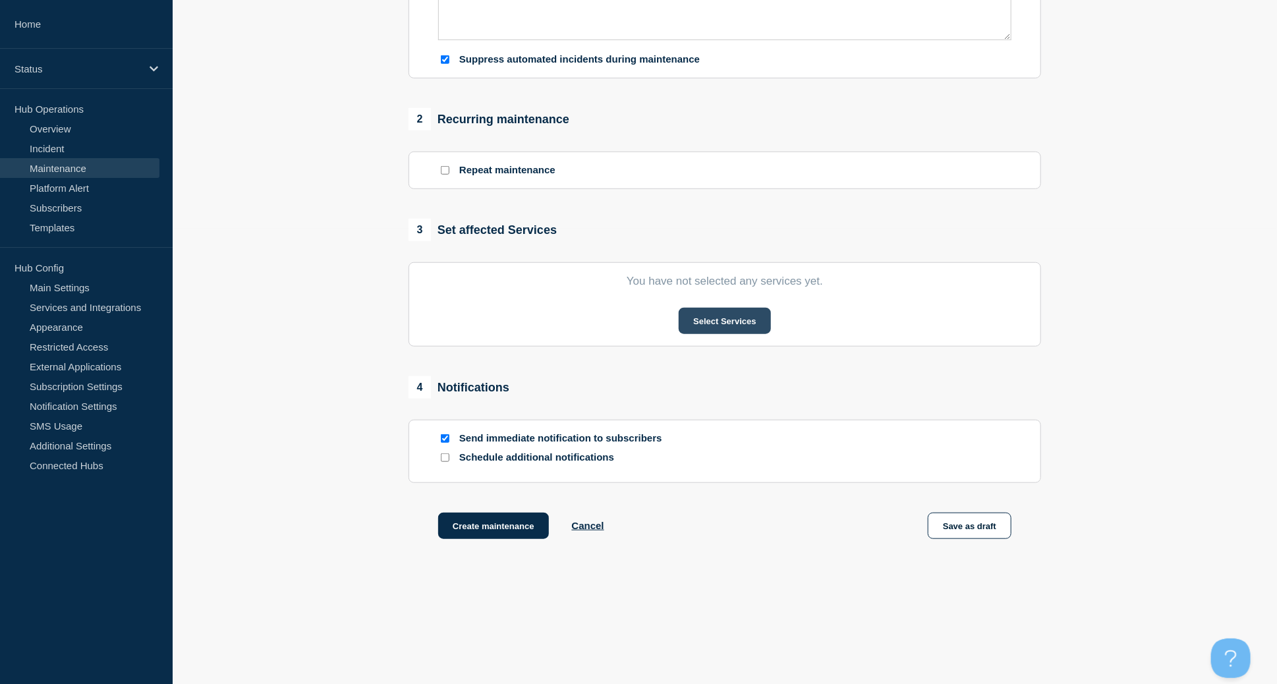
scroll to position [463, 0]
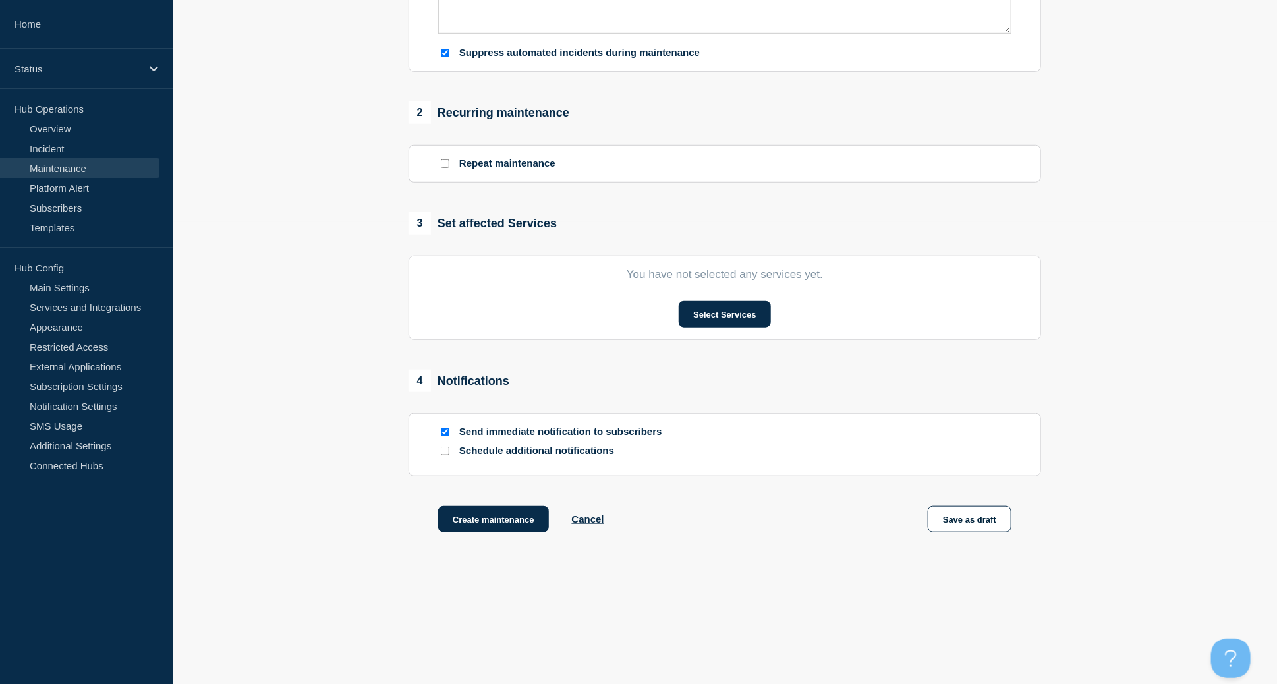
click at [708, 293] on section "You have not selected any services yet. Select Services" at bounding box center [725, 298] width 633 height 84
click at [714, 315] on button "Select Services" at bounding box center [725, 314] width 92 height 26
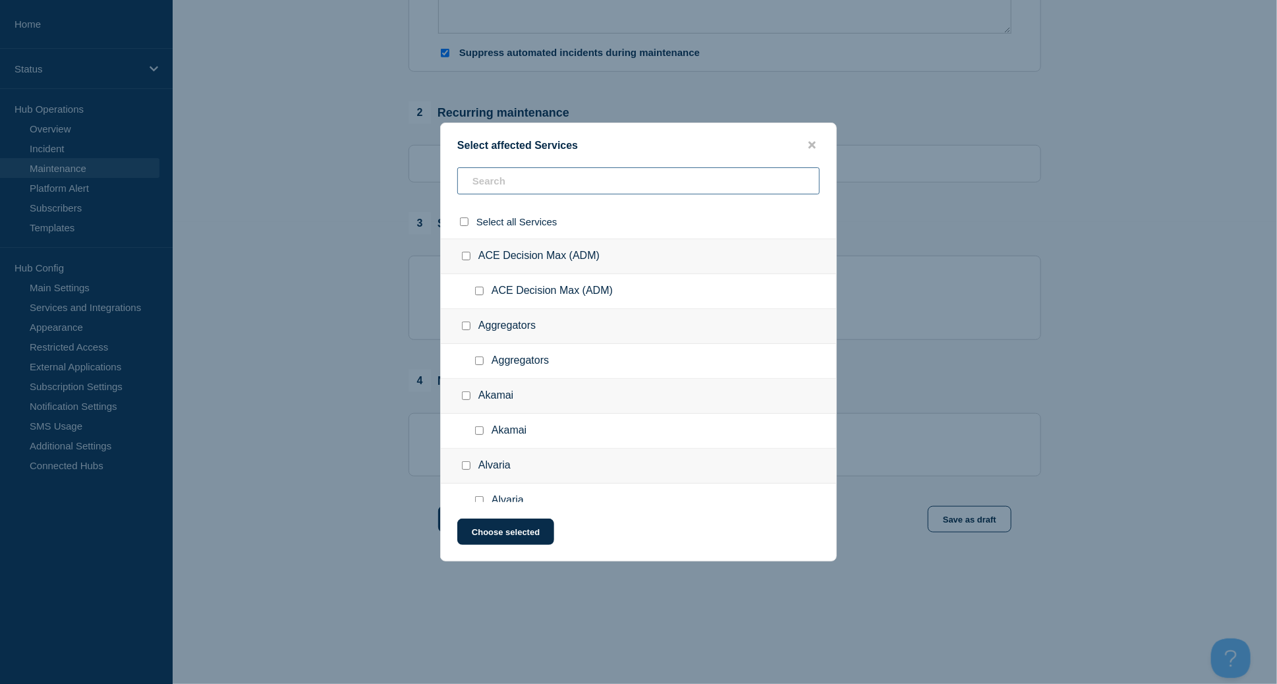
click at [547, 171] on input "text" at bounding box center [638, 180] width 362 height 27
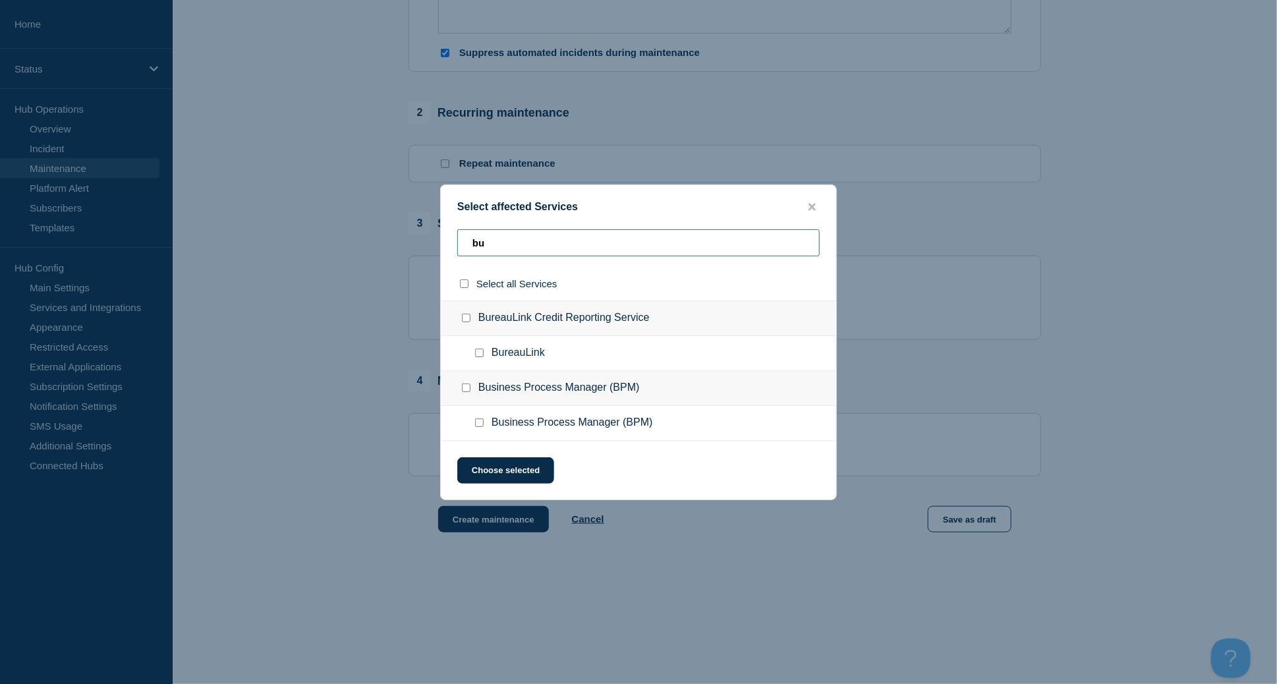
type input "bu"
click at [483, 349] on input "BureauLink checkbox" at bounding box center [479, 353] width 9 height 9
checkbox input "true"
click at [515, 472] on button "Choose selected" at bounding box center [505, 470] width 97 height 26
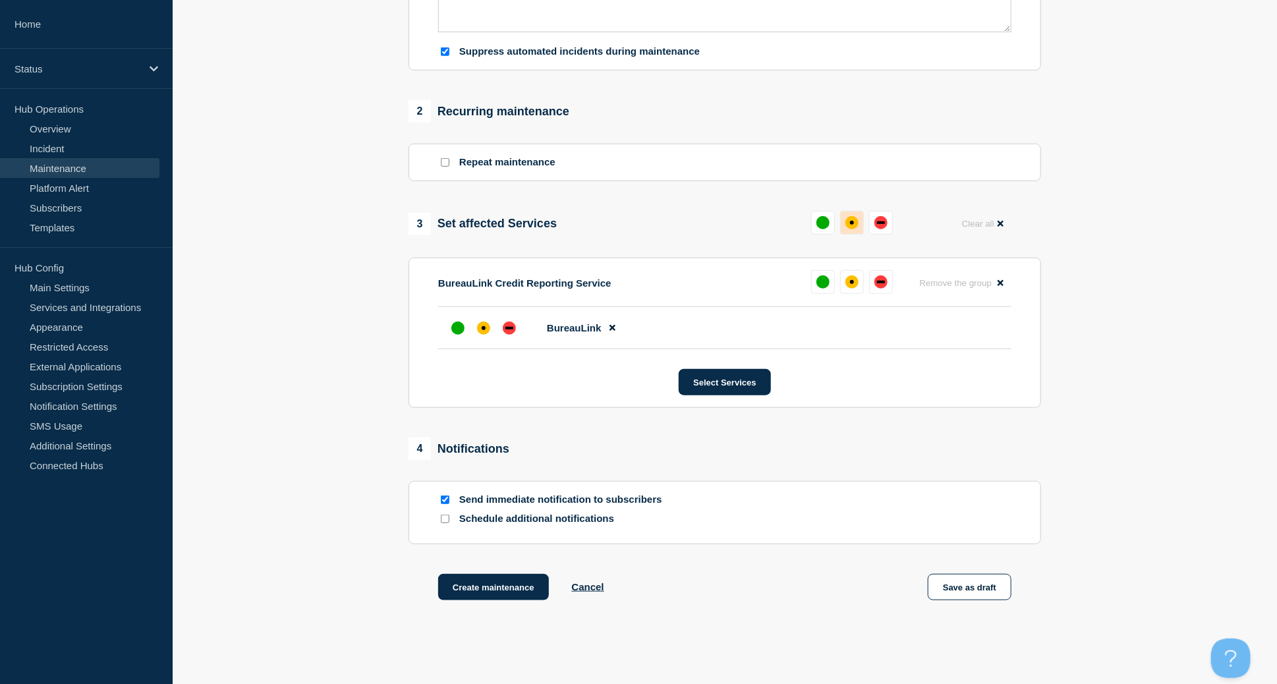
click at [840, 229] on button at bounding box center [852, 223] width 24 height 24
click at [448, 500] on input "Send immediate notification to subscribers" at bounding box center [445, 500] width 9 height 9
checkbox input "false"
click at [491, 587] on button "Create maintenance" at bounding box center [493, 587] width 111 height 26
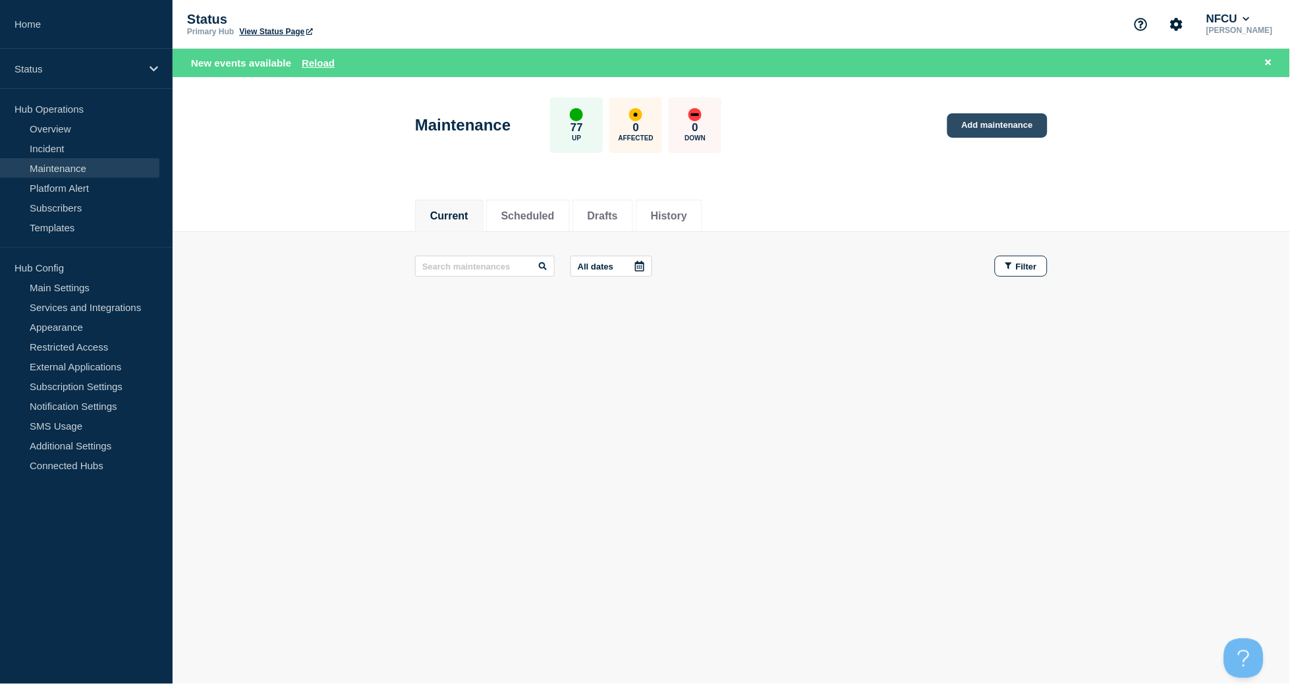
click at [970, 128] on link "Add maintenance" at bounding box center [998, 125] width 100 height 24
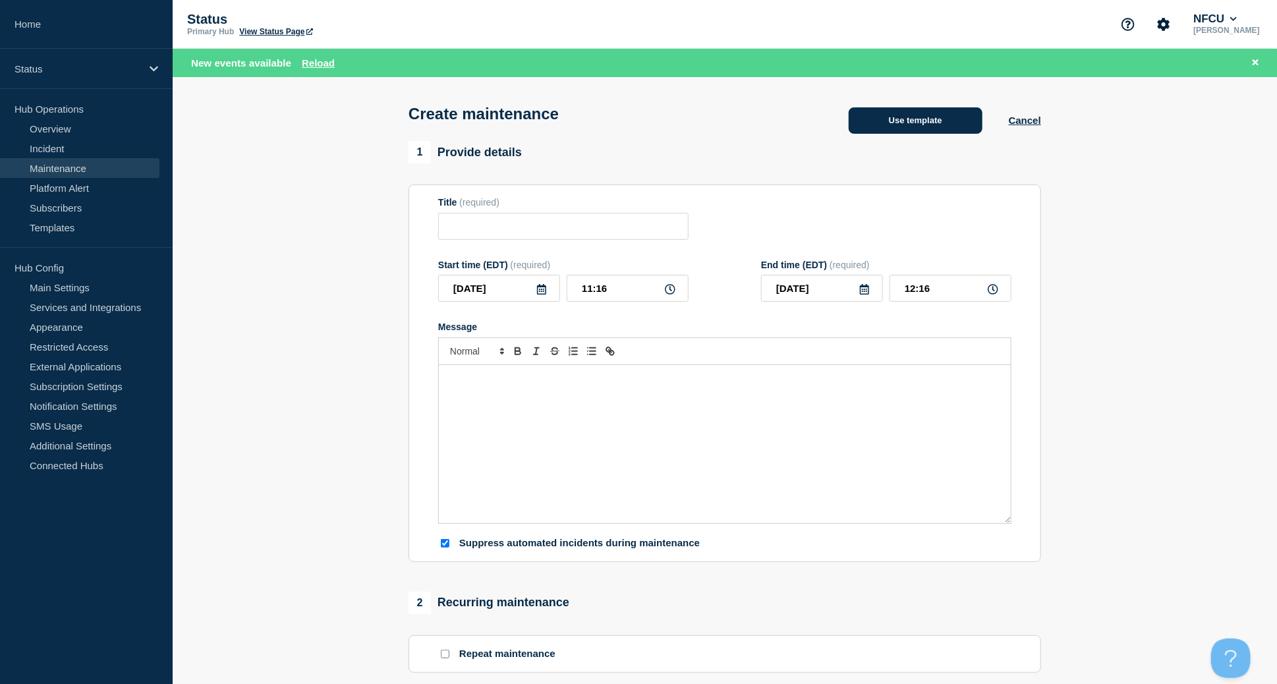
checkbox input "true"
click at [896, 132] on button "Use template" at bounding box center [916, 120] width 134 height 26
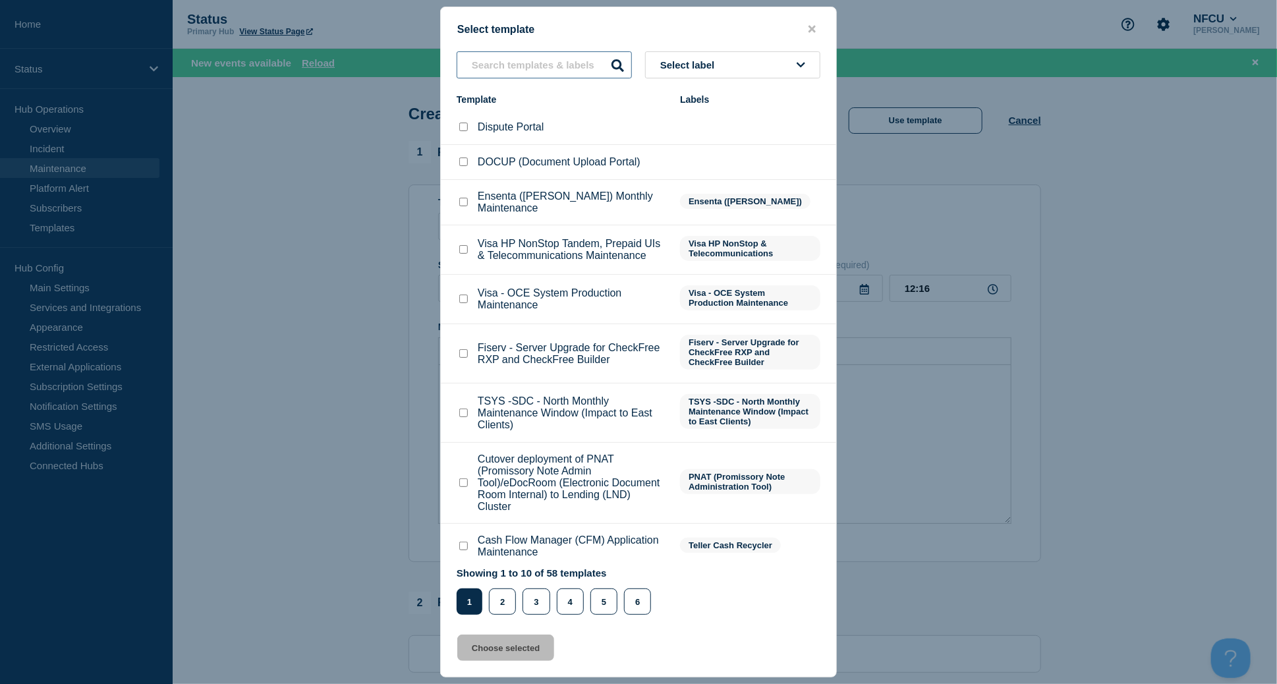
click at [491, 63] on input "text" at bounding box center [544, 64] width 175 height 27
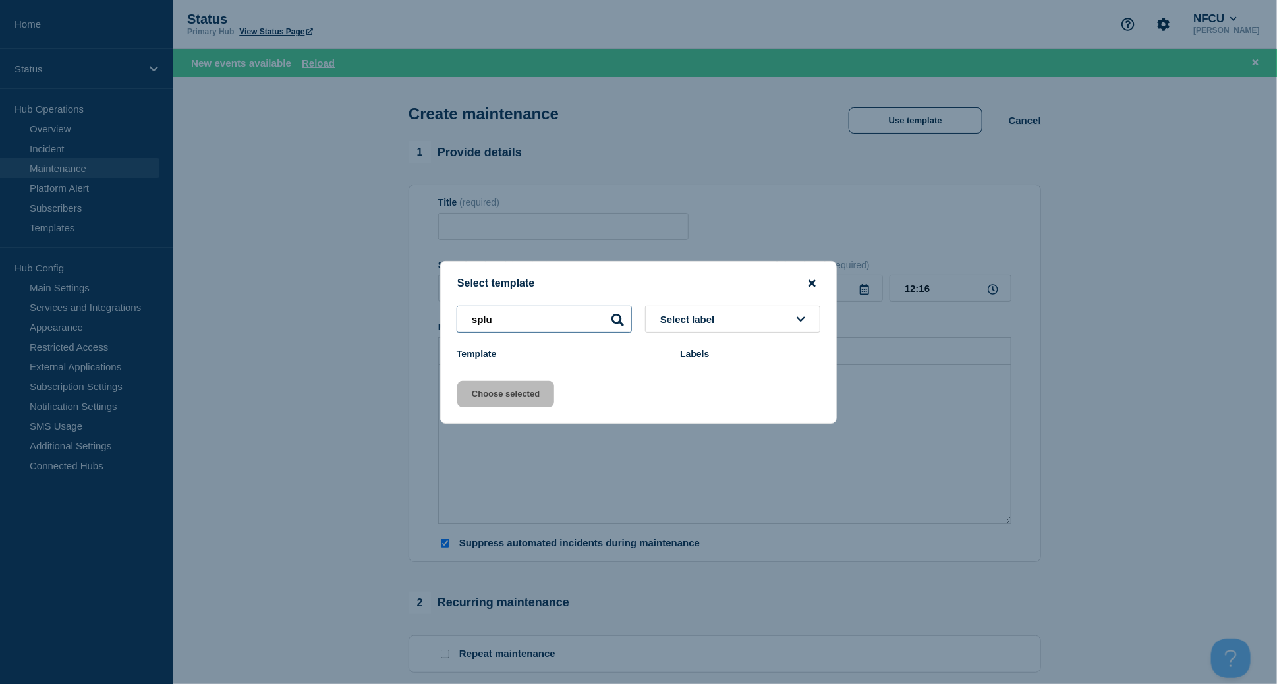
type input "splu"
click at [810, 282] on icon "close button" at bounding box center [812, 283] width 7 height 11
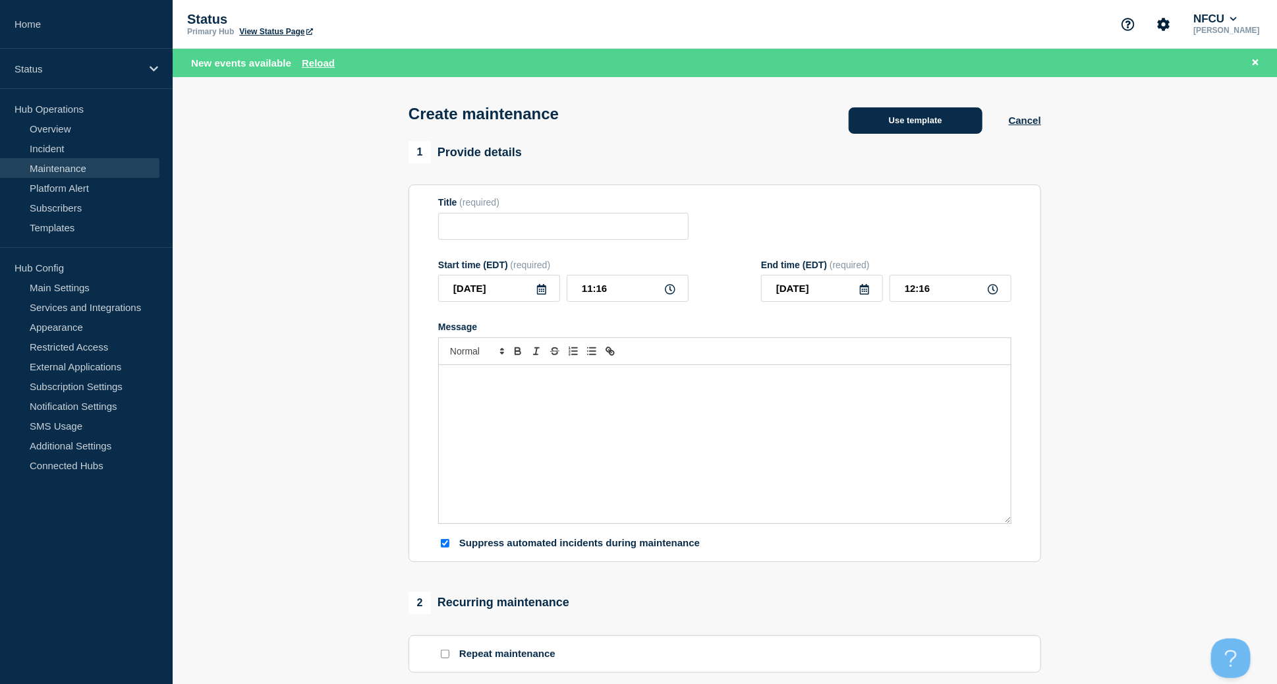
click at [929, 128] on button "Use template" at bounding box center [916, 120] width 134 height 26
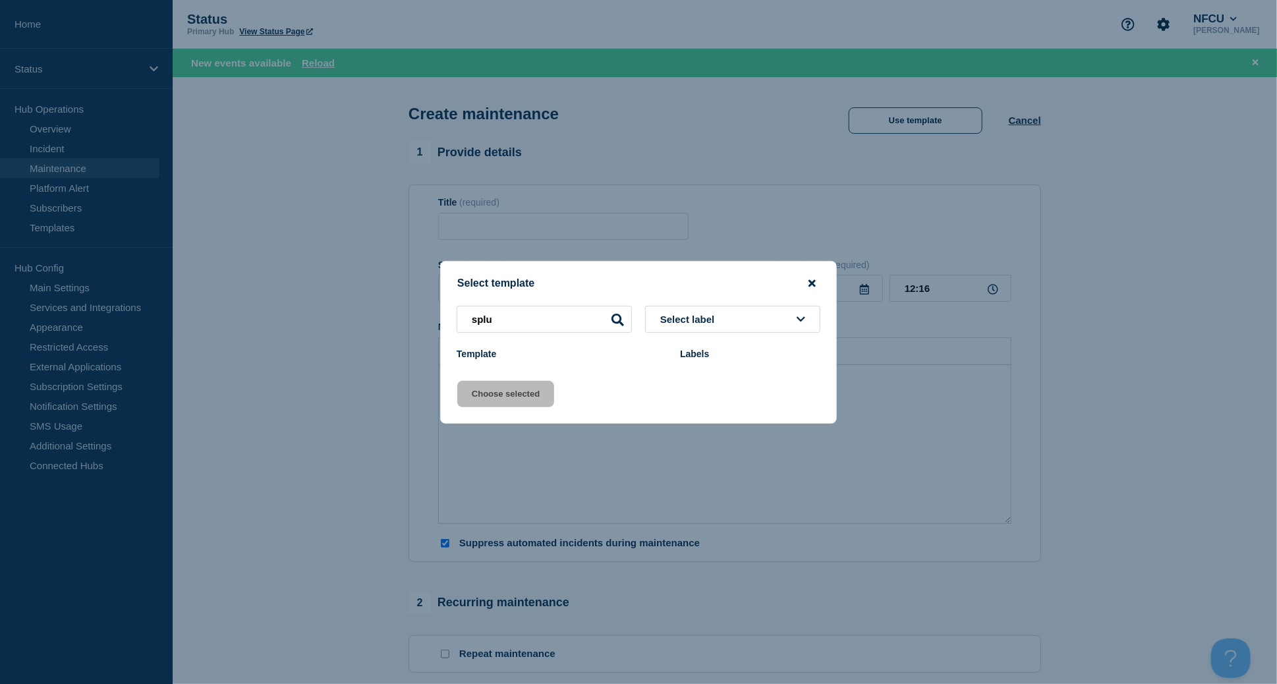
click at [811, 279] on icon "close button" at bounding box center [812, 283] width 7 height 11
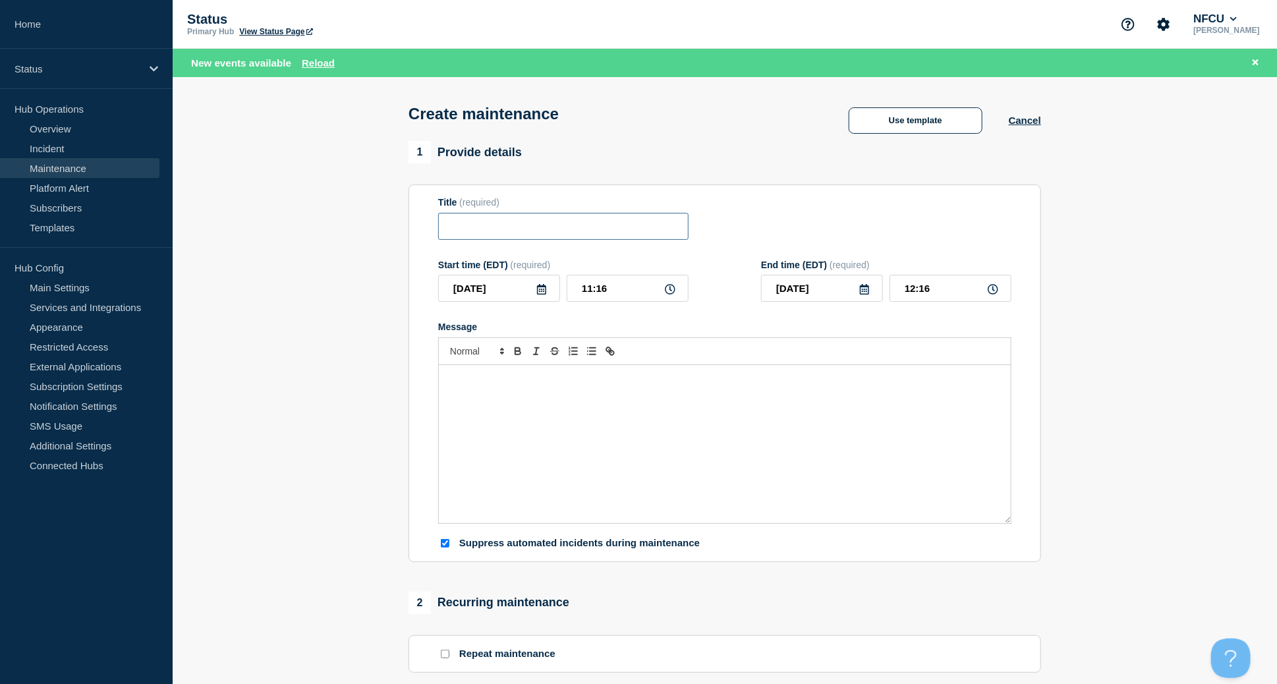
click at [461, 225] on input "Title" at bounding box center [563, 226] width 250 height 27
paste input "Splunk TLS Certificate Renewal"
type input "Splunk TLS Certificate Renewal"
click at [512, 424] on div "Message" at bounding box center [725, 444] width 572 height 158
click at [541, 290] on icon at bounding box center [541, 289] width 11 height 11
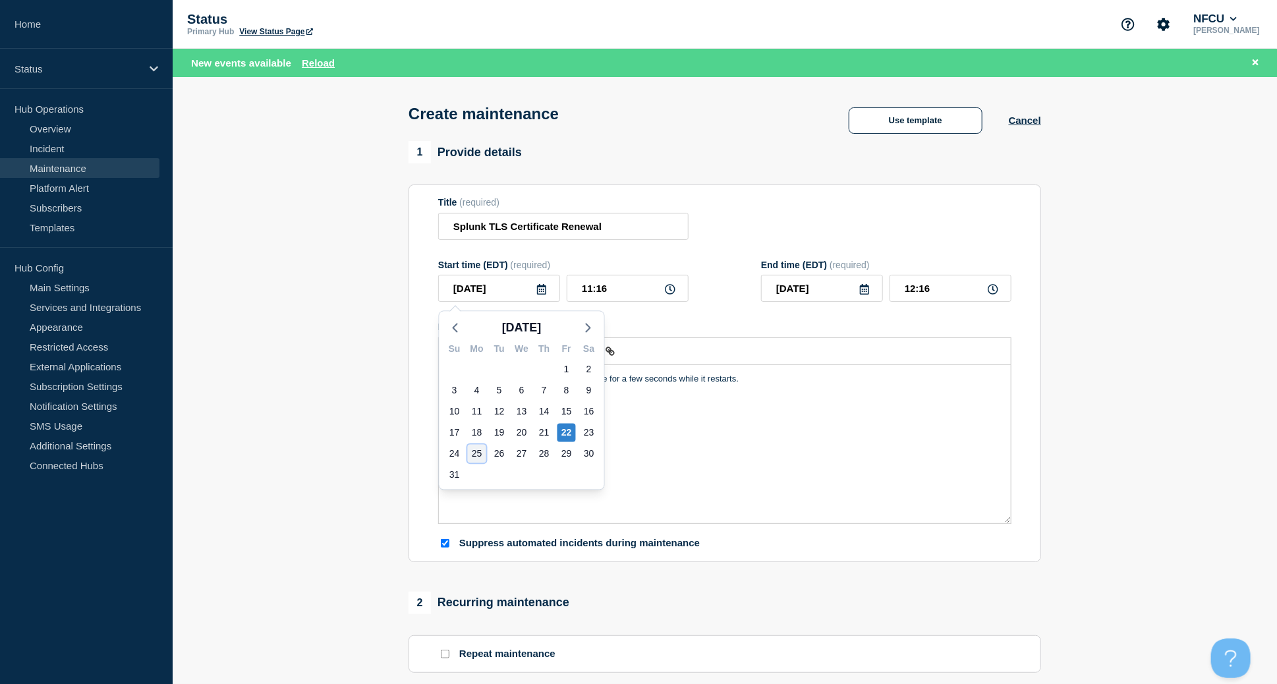
click at [475, 455] on div "25" at bounding box center [477, 454] width 18 height 18
type input "2025-08-25"
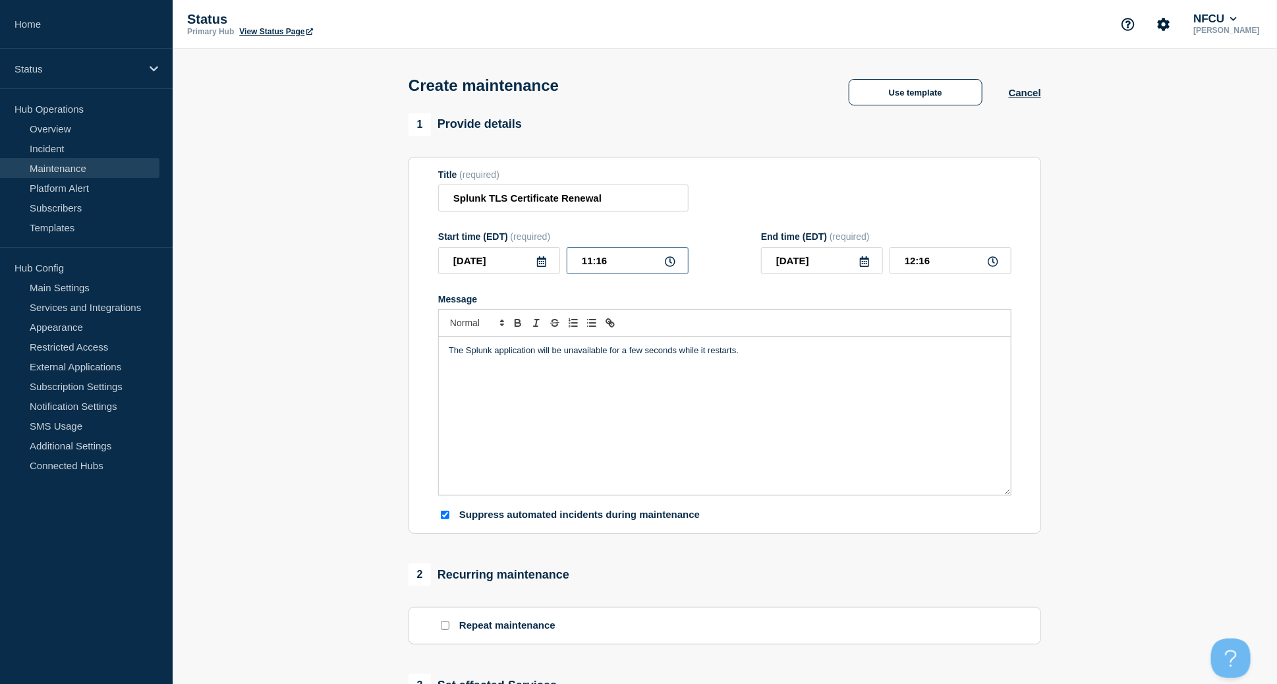
drag, startPoint x: 581, startPoint y: 256, endPoint x: 452, endPoint y: 229, distance: 132.0
click at [454, 229] on form "Title (required) Splunk TLS Certificate Renewal Start time (EDT) (required) 202…" at bounding box center [724, 345] width 573 height 353
type input "23:00"
type input "2025-08-26"
click at [940, 262] on input "00:00" at bounding box center [951, 260] width 122 height 27
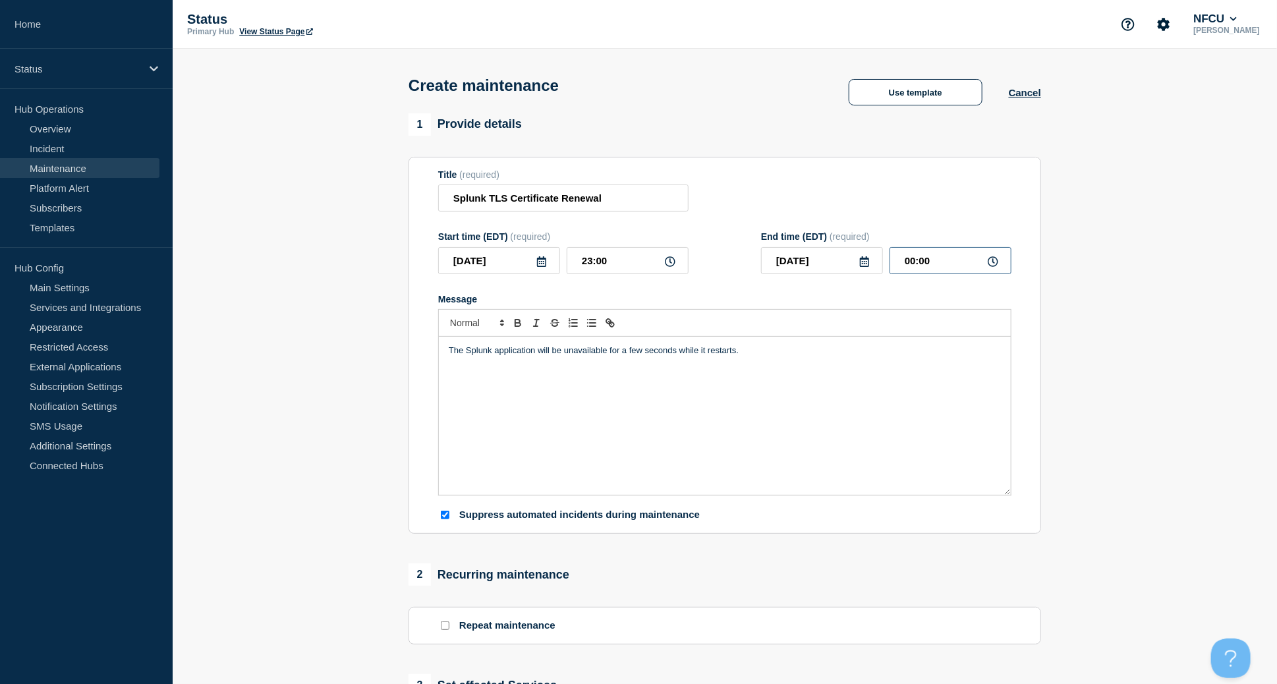
drag, startPoint x: 950, startPoint y: 261, endPoint x: 832, endPoint y: 246, distance: 118.3
click at [837, 248] on div "End time (EDT) (required) 2025-08-26 00:00" at bounding box center [886, 252] width 250 height 43
type input "02:00"
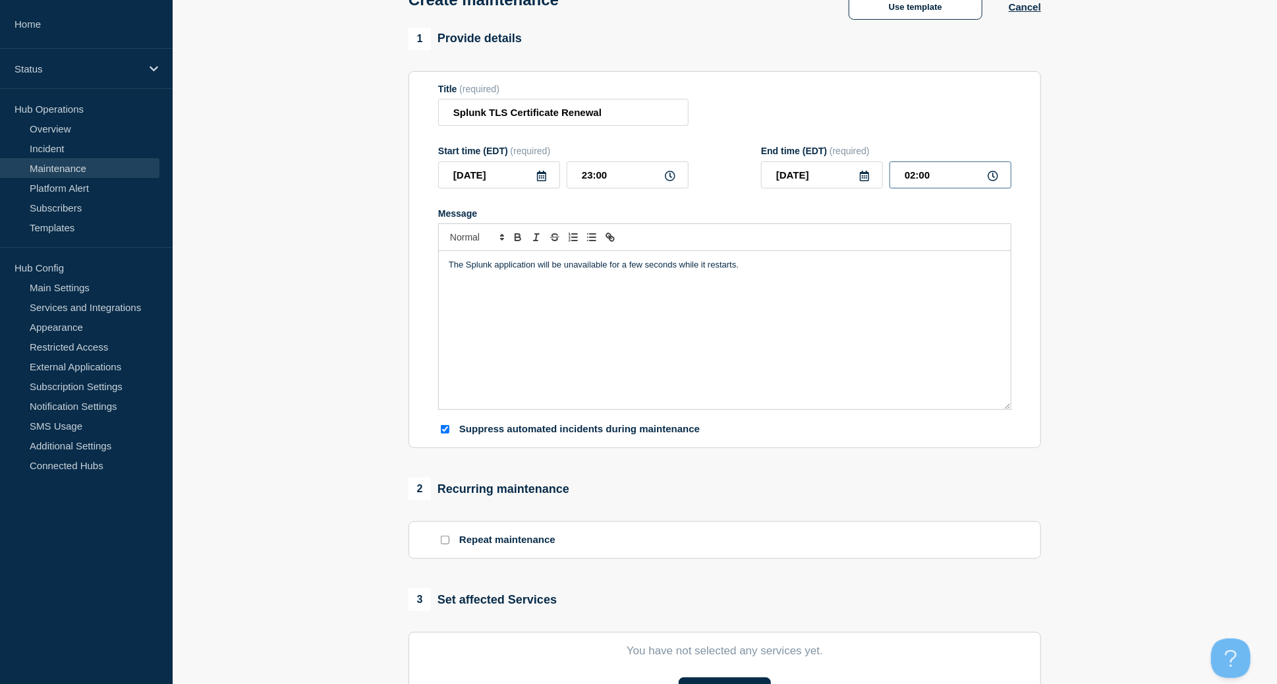
scroll to position [175, 0]
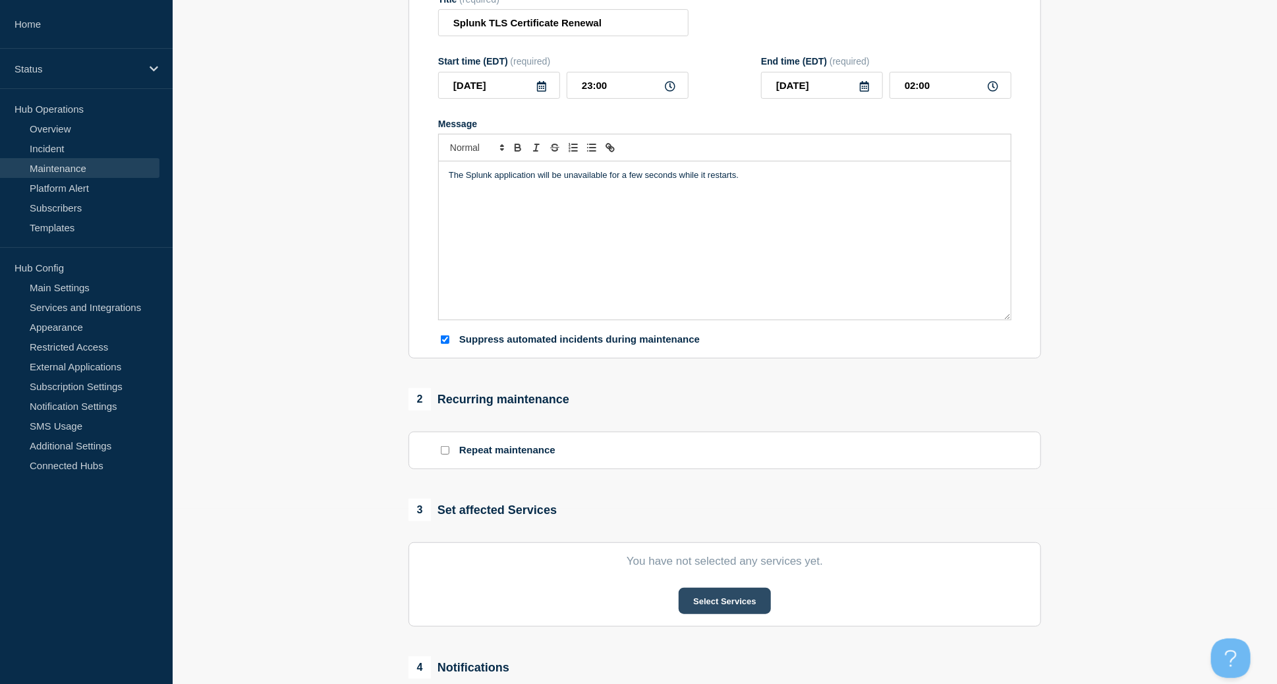
click at [745, 606] on button "Select Services" at bounding box center [725, 601] width 92 height 26
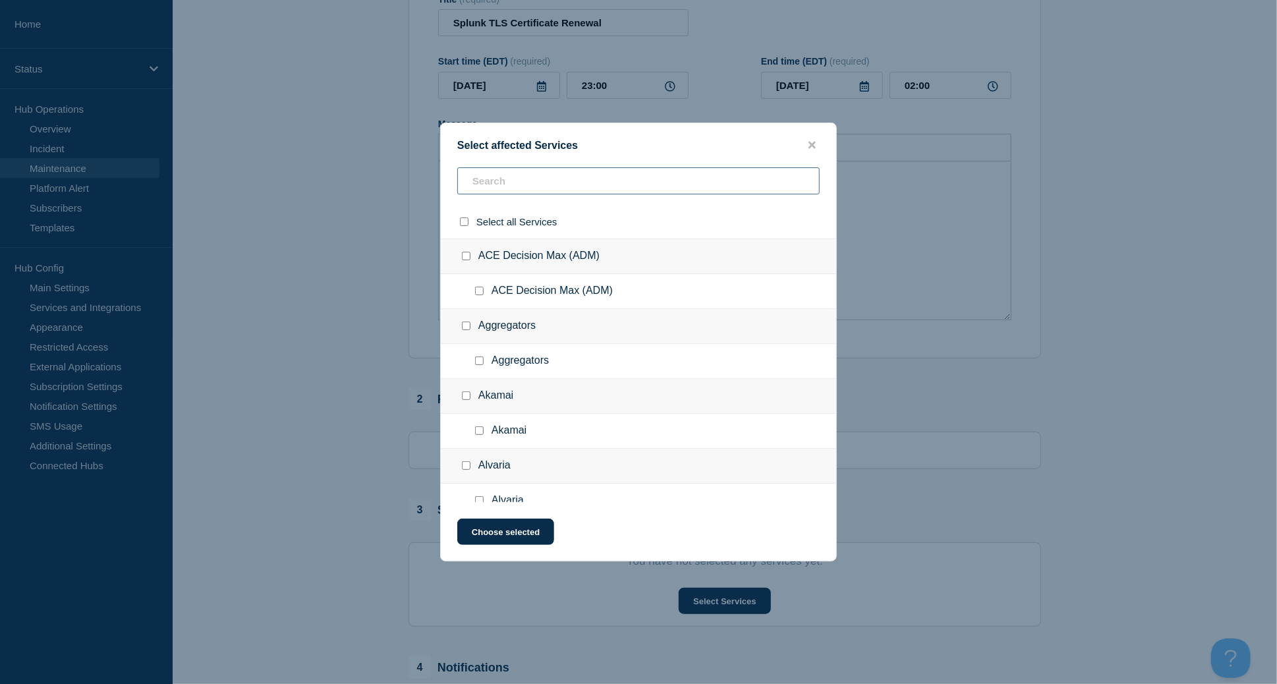
click at [492, 174] on input "text" at bounding box center [638, 180] width 362 height 27
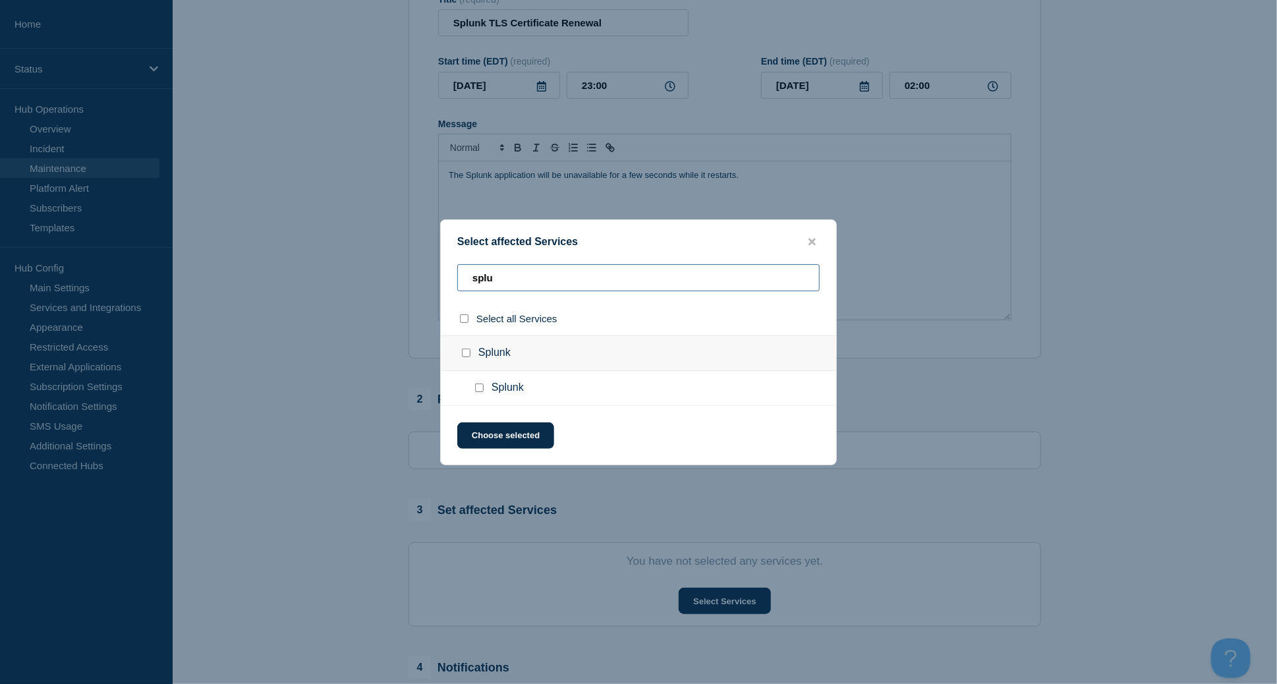
type input "splu"
click at [463, 355] on input "Splunk checkbox" at bounding box center [466, 353] width 9 height 9
checkbox input "true"
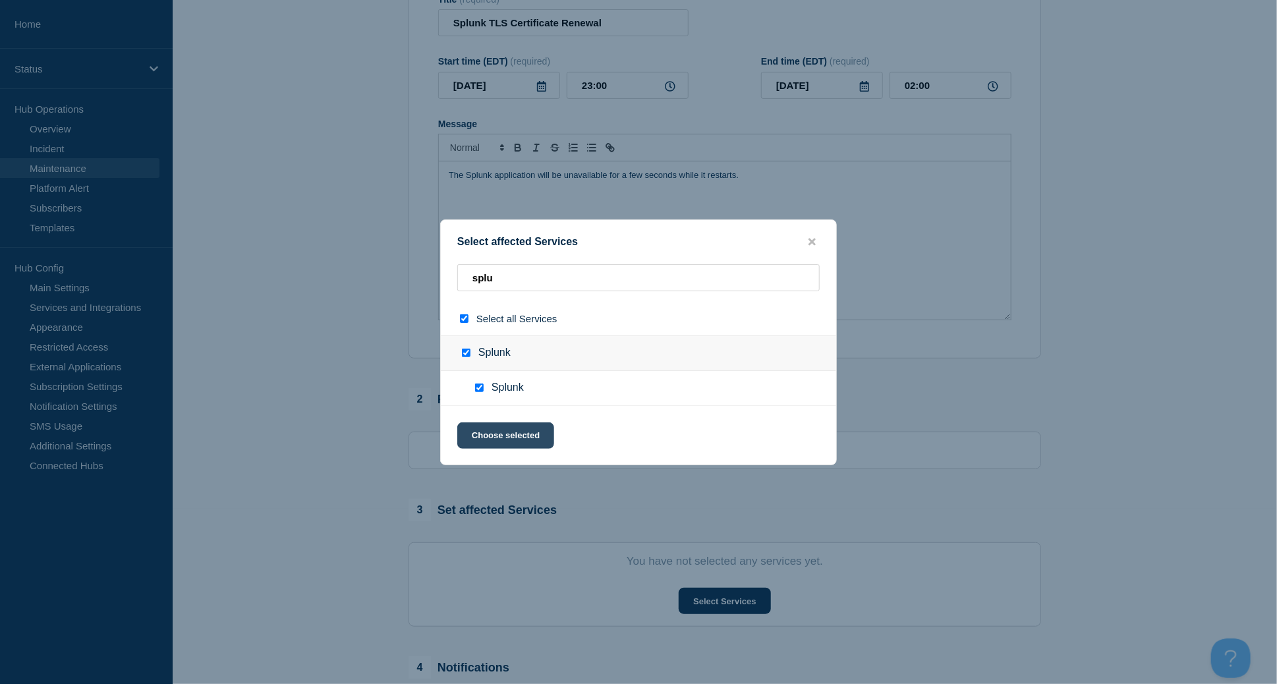
click at [508, 443] on button "Choose selected" at bounding box center [505, 435] width 97 height 26
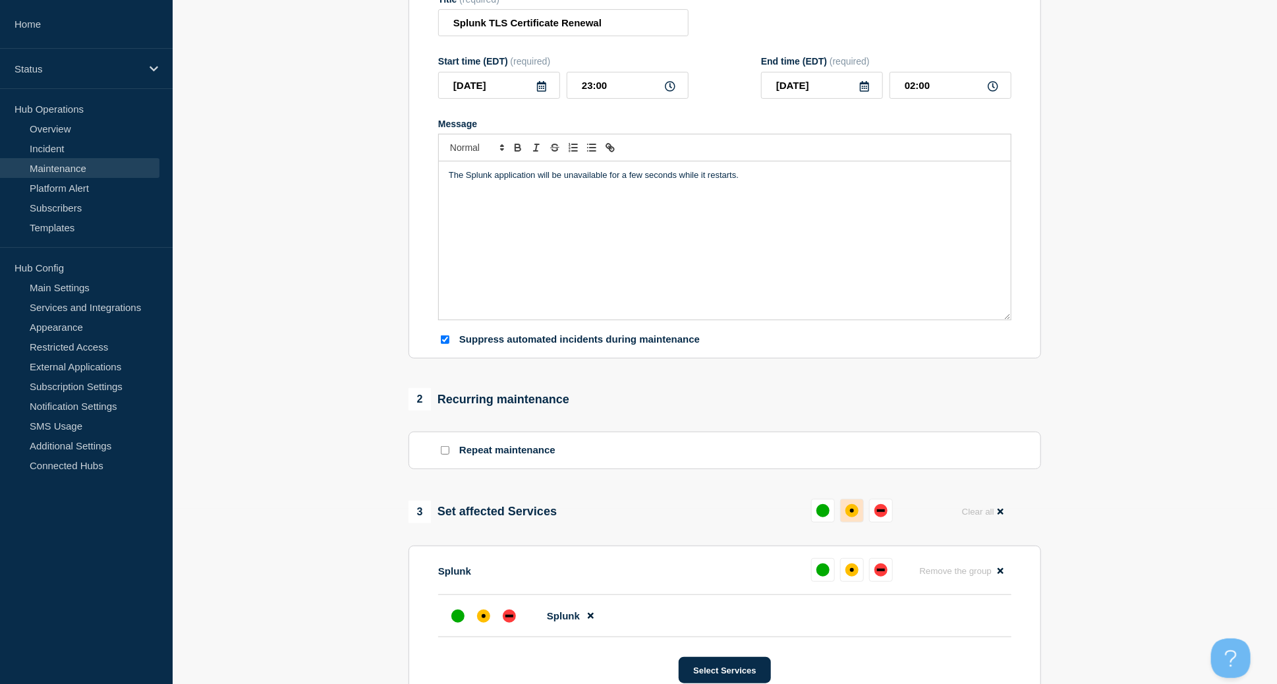
click at [853, 508] on div "affected" at bounding box center [852, 510] width 13 height 13
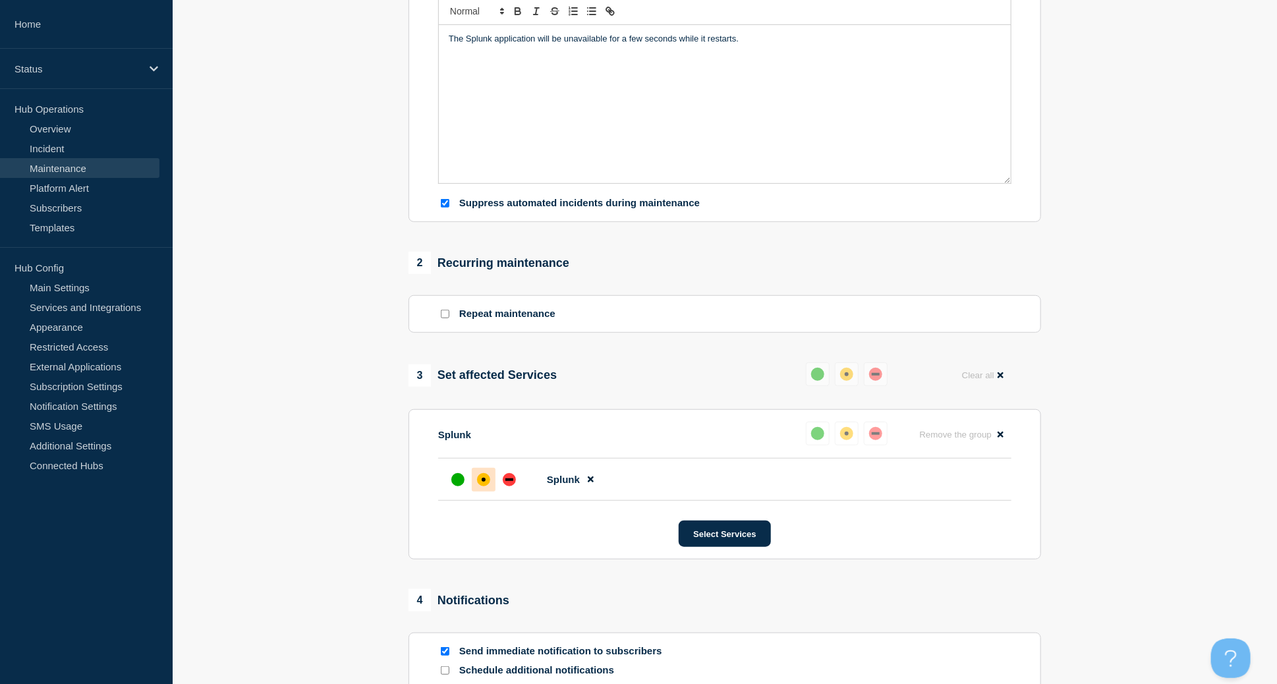
scroll to position [351, 0]
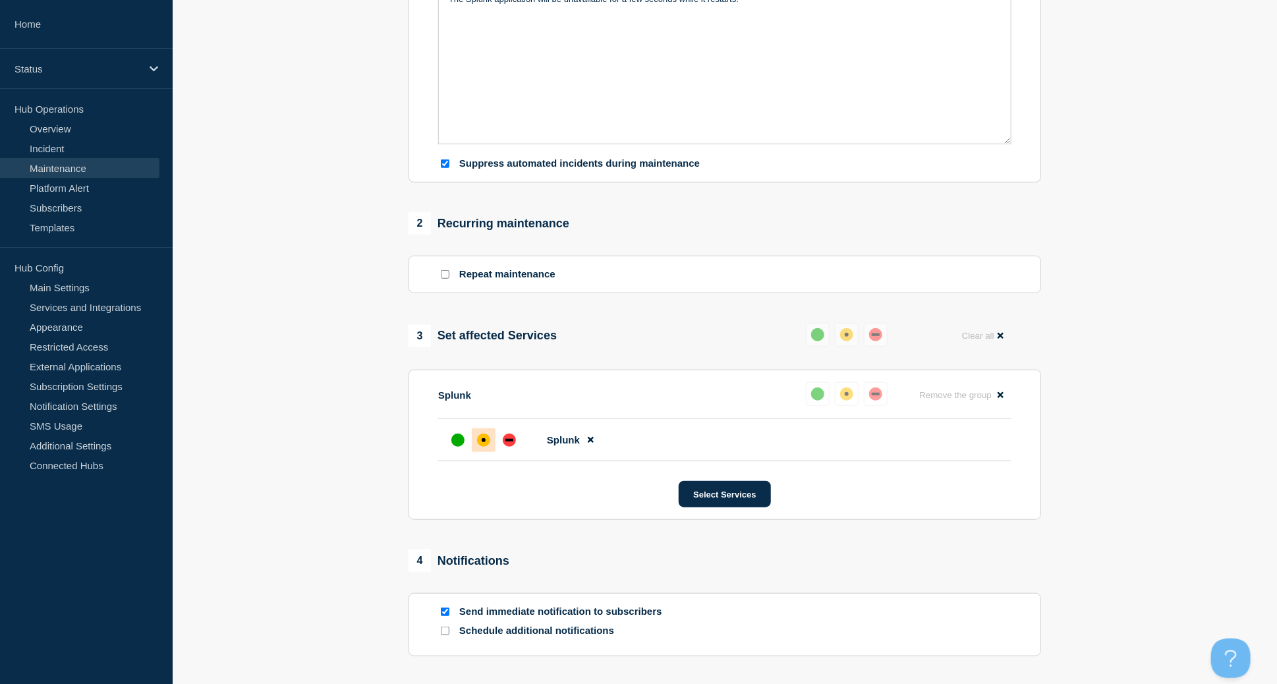
click at [446, 614] on input "Send immediate notification to subscribers" at bounding box center [445, 612] width 9 height 9
checkbox input "false"
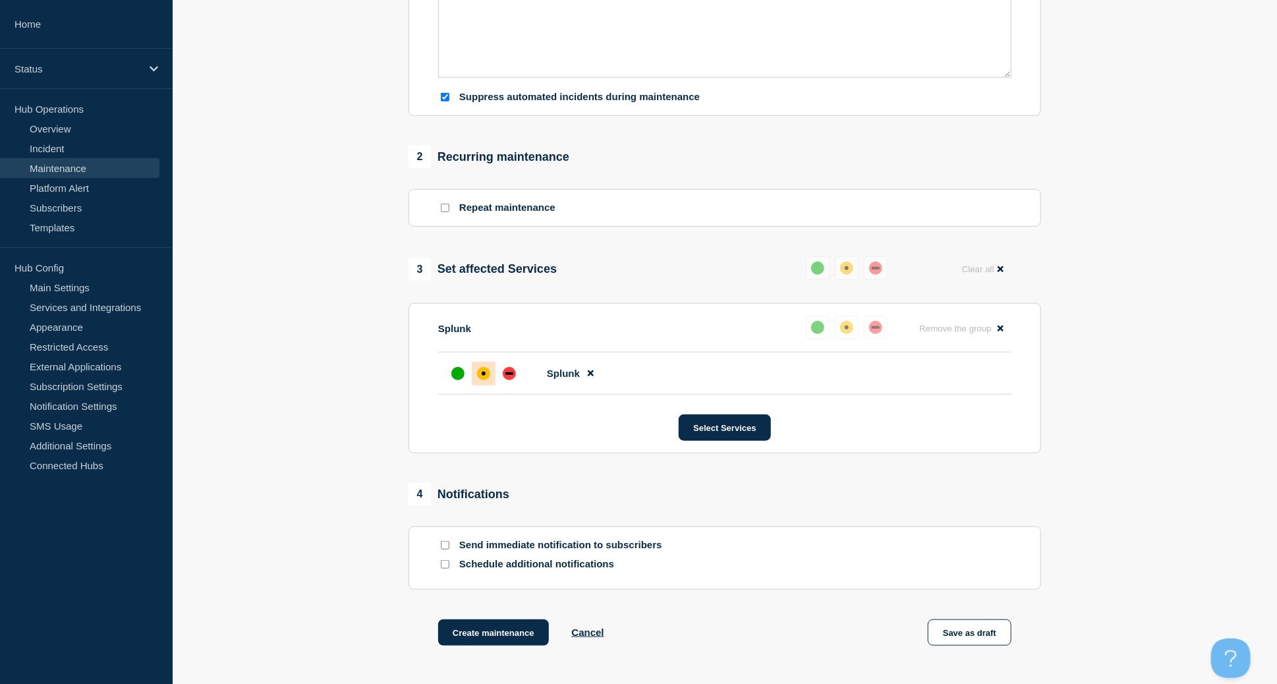
scroll to position [533, 0]
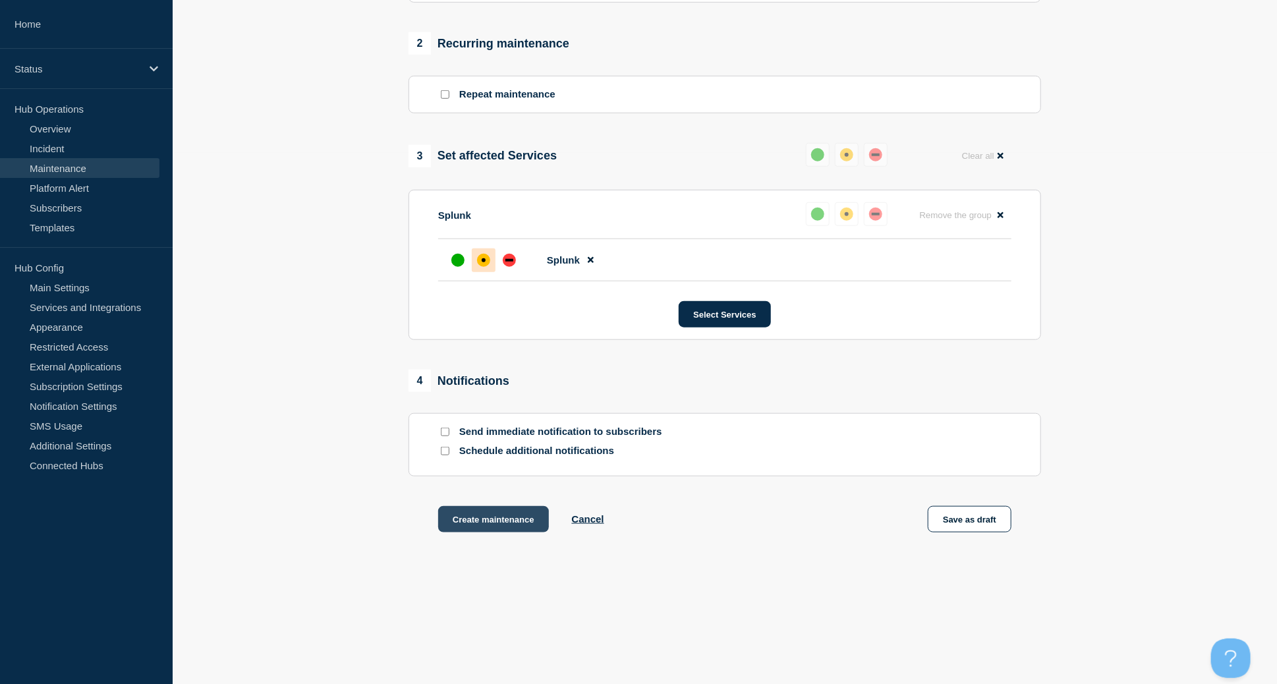
click at [498, 520] on button "Create maintenance" at bounding box center [493, 519] width 111 height 26
